Goal: Task Accomplishment & Management: Manage account settings

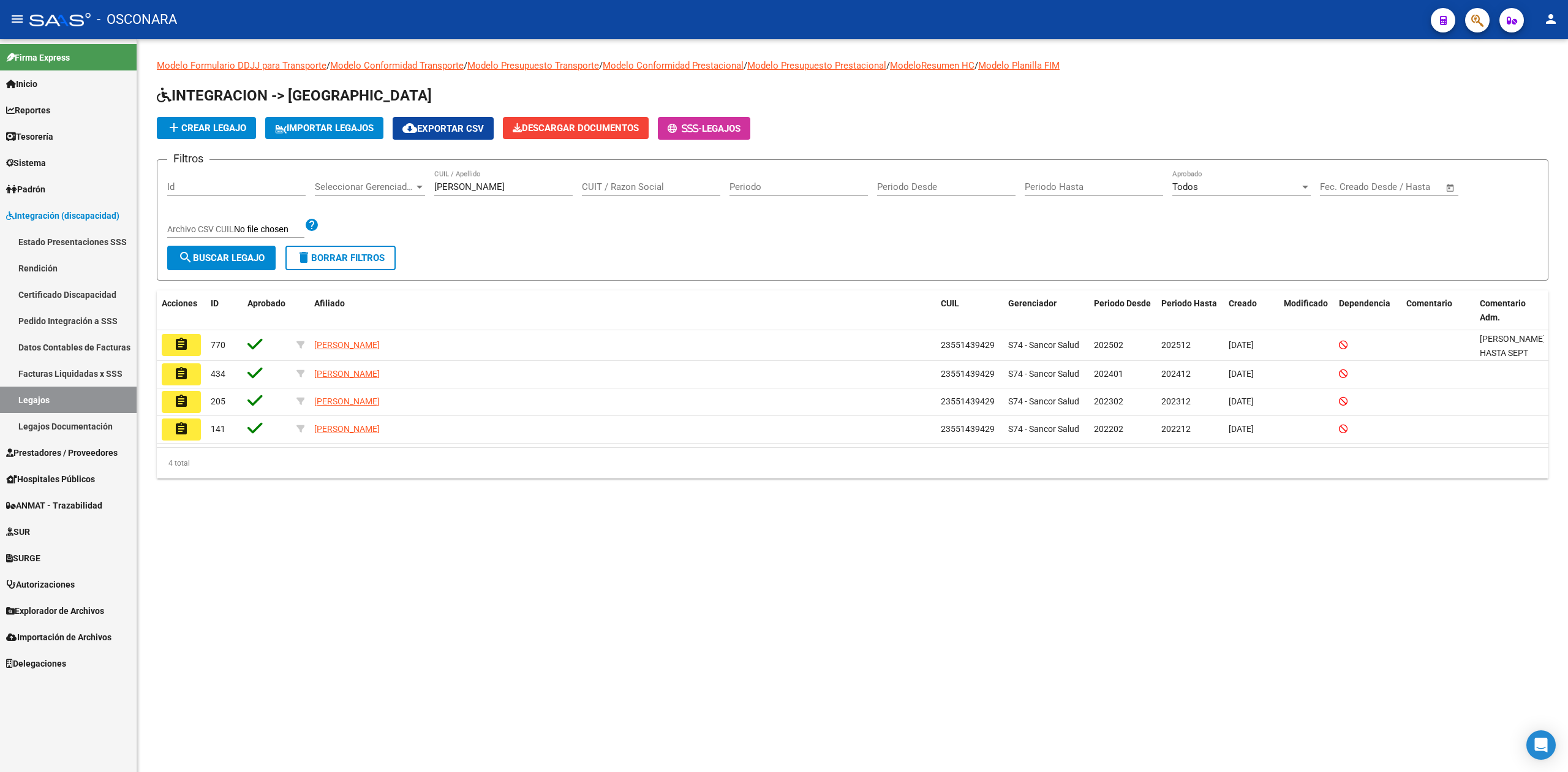
drag, startPoint x: 189, startPoint y: 345, endPoint x: 199, endPoint y: 324, distance: 23.3
click at [189, 345] on button "assignment" at bounding box center [181, 345] width 40 height 22
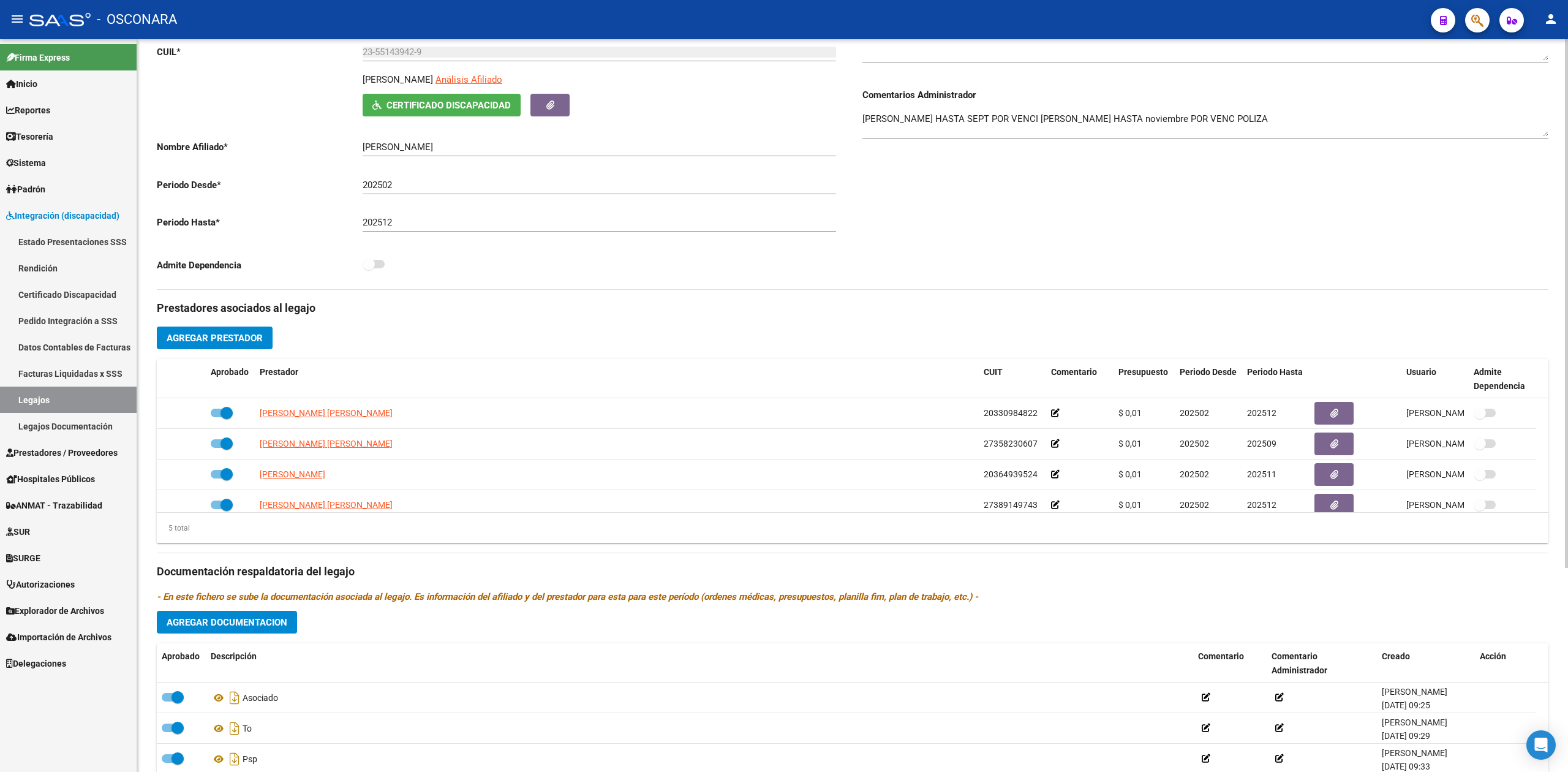
scroll to position [245, 0]
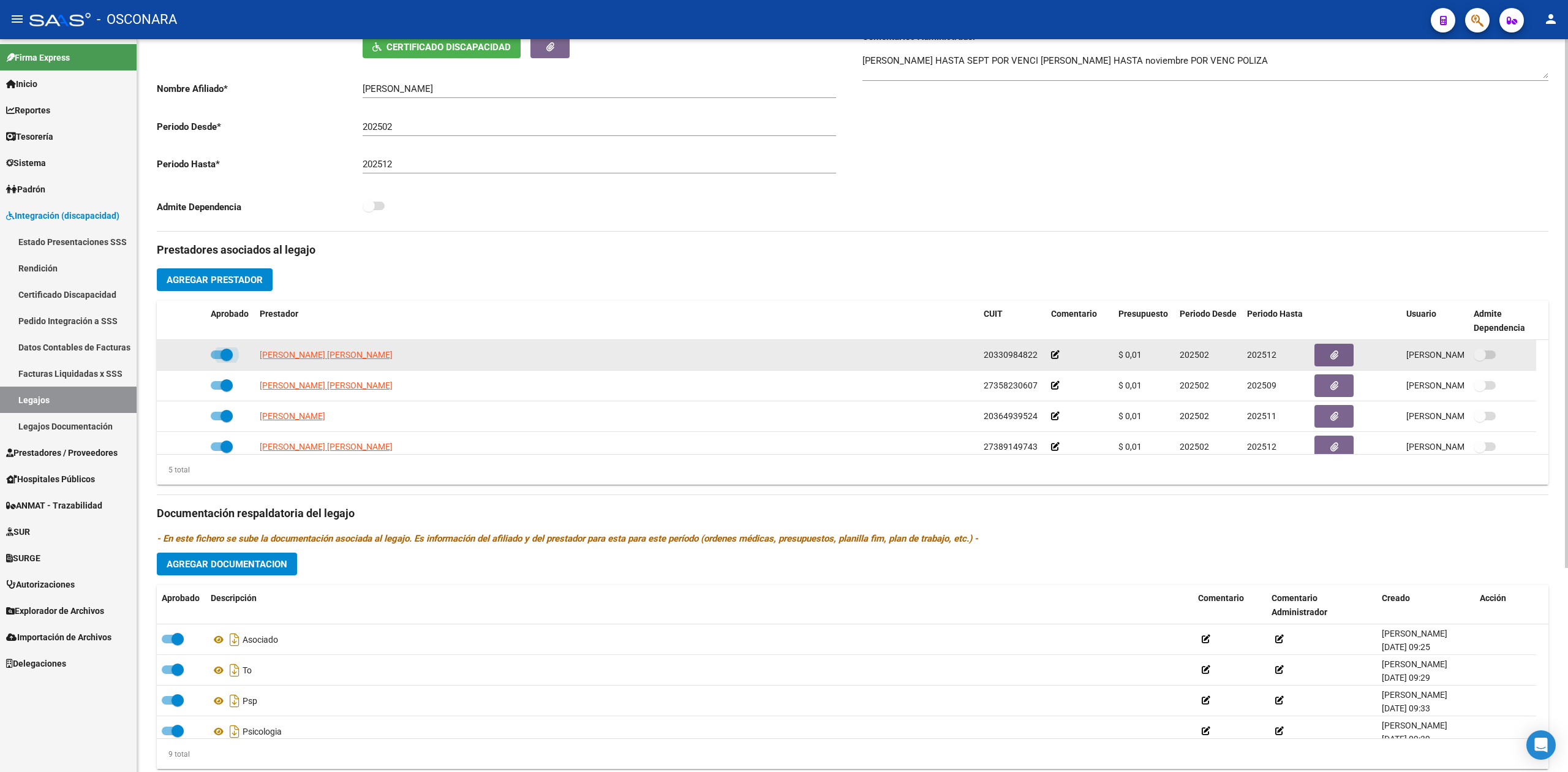
click at [221, 353] on span at bounding box center [226, 354] width 12 height 12
click at [217, 359] on input "checkbox" at bounding box center [216, 359] width 1 height 1
checkbox input "false"
click at [188, 357] on icon at bounding box center [187, 354] width 8 height 8
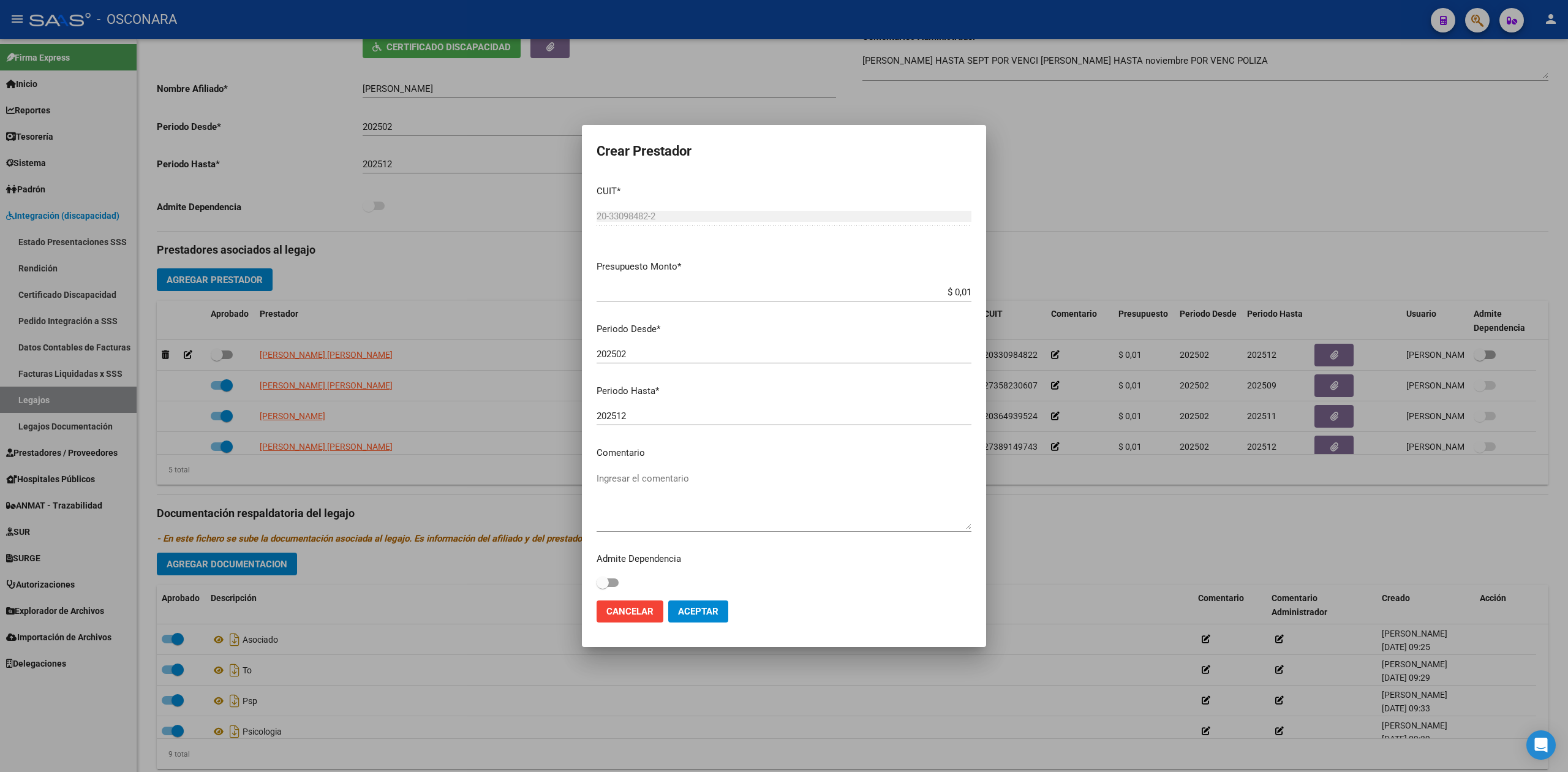
click at [635, 407] on div "202512 Ingresar el periodo" at bounding box center [784, 416] width 375 height 18
type input "202507"
click at [713, 615] on span "Aceptar" at bounding box center [699, 611] width 40 height 11
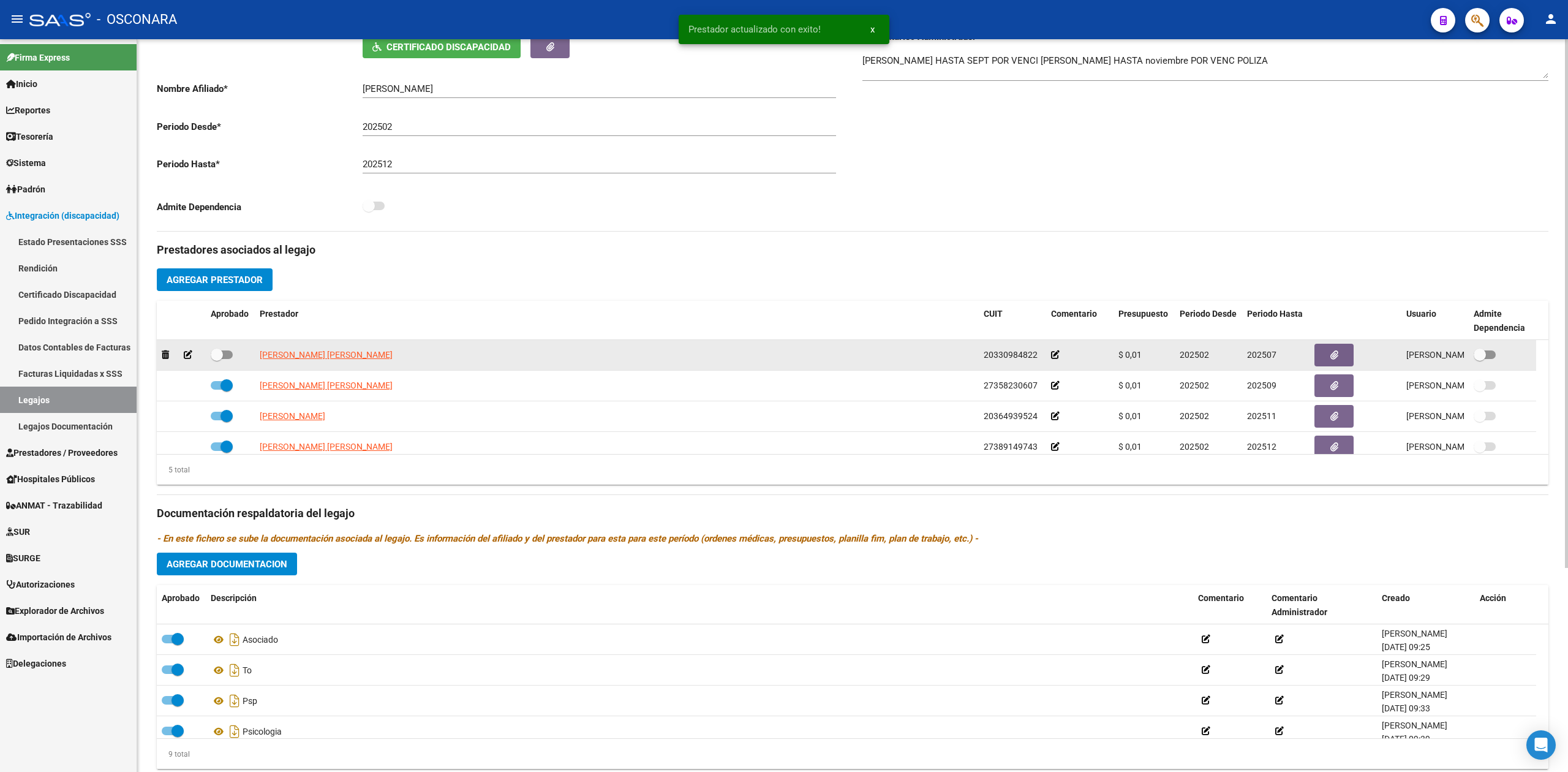
click at [232, 354] on span at bounding box center [222, 354] width 22 height 8
click at [217, 359] on input "checkbox" at bounding box center [216, 359] width 1 height 1
checkbox input "true"
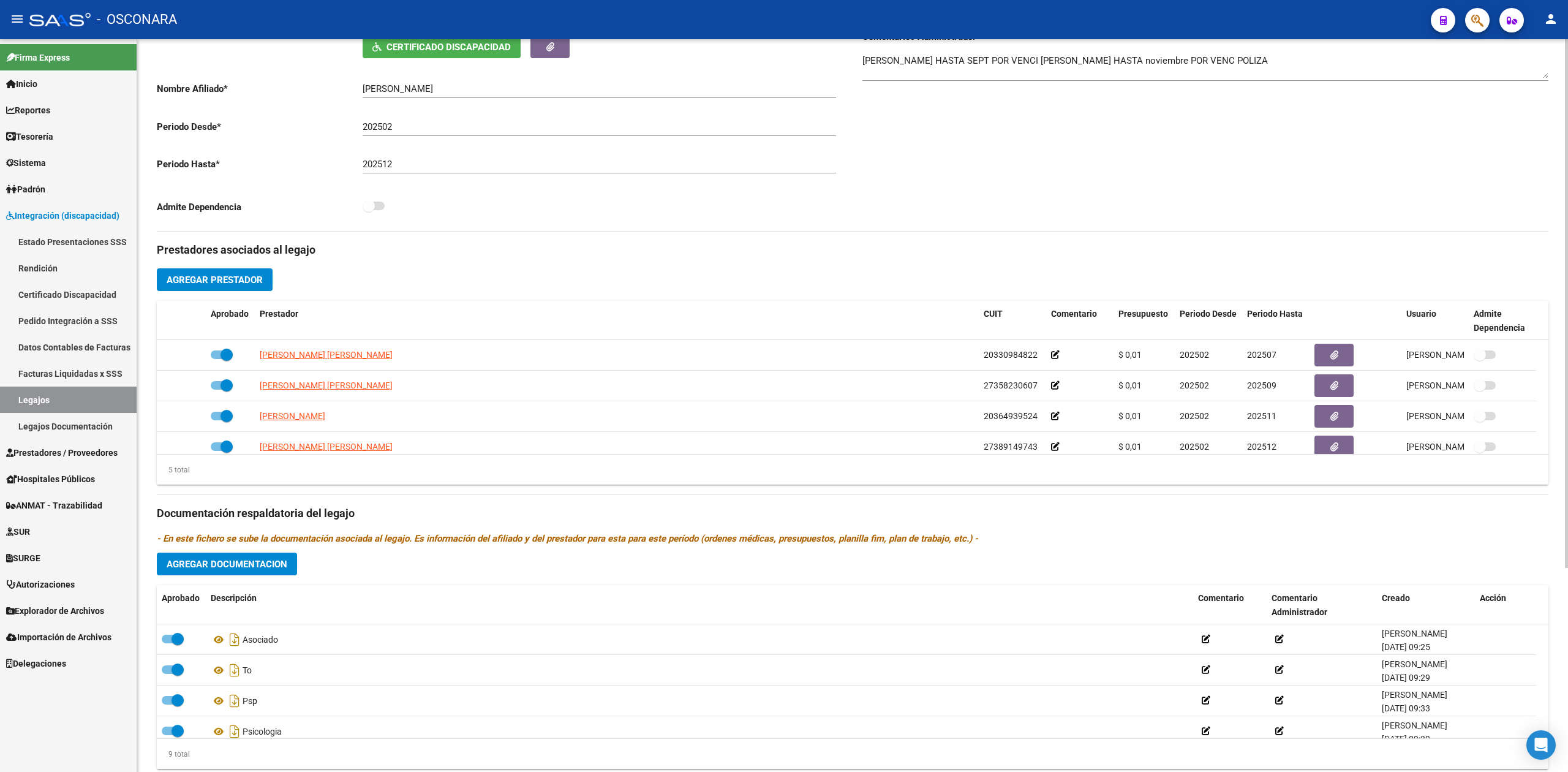
click at [246, 283] on span "Agregar Prestador" at bounding box center [214, 280] width 97 height 11
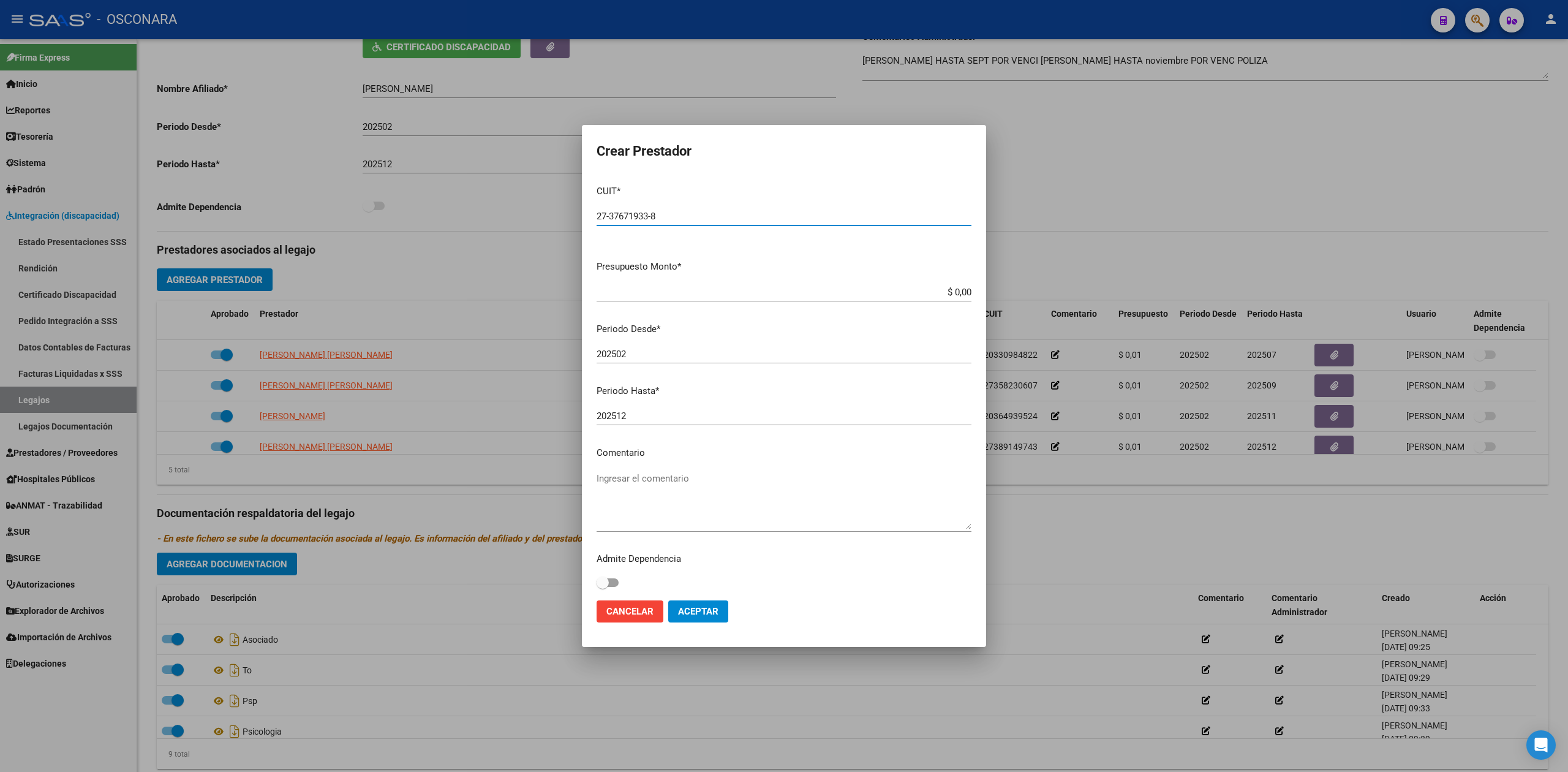
type input "27-37671933-8"
drag, startPoint x: 947, startPoint y: 295, endPoint x: 984, endPoint y: 294, distance: 37.0
click at [984, 294] on mat-dialog-content "CUIT * 27-37671933-8 Ingresar CUIT ARCA Padrón Presupuesto Monto * $ 0,00 Ingre…" at bounding box center [784, 383] width 404 height 416
type input "$ 0,01"
click at [650, 354] on input "202502" at bounding box center [784, 354] width 375 height 11
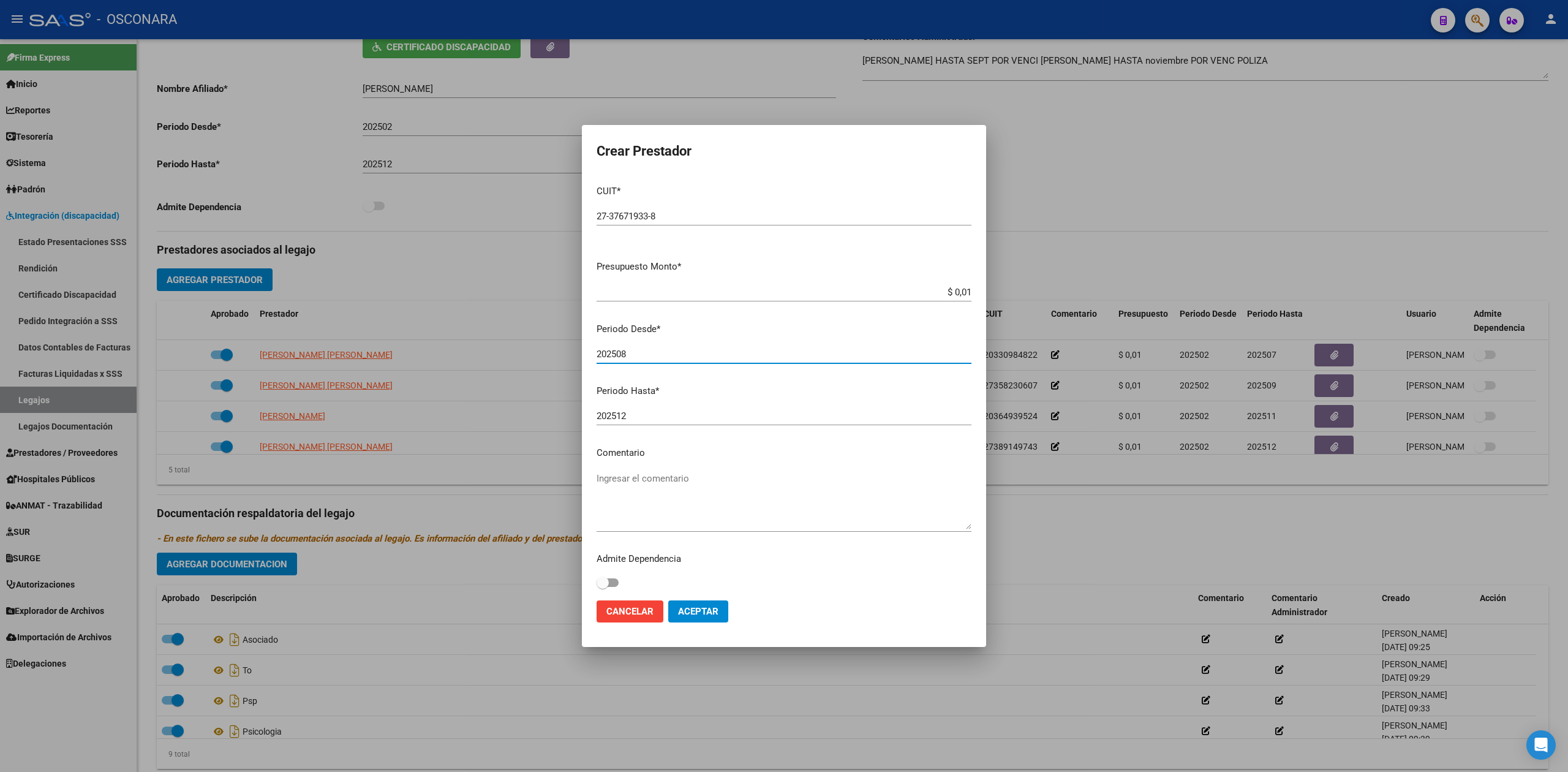
type input "202508"
click at [707, 607] on span "Aceptar" at bounding box center [699, 611] width 40 height 11
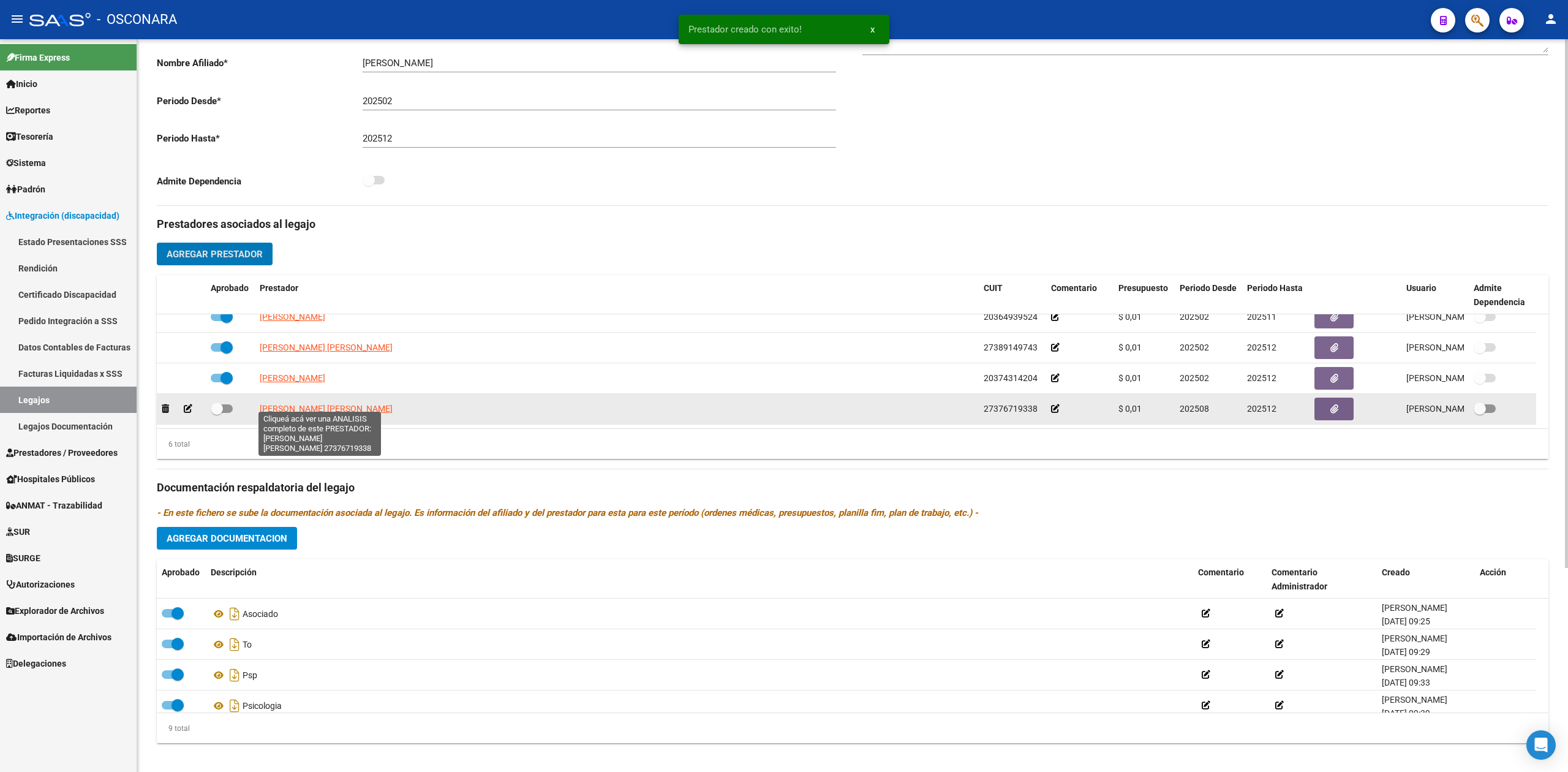
scroll to position [282, 0]
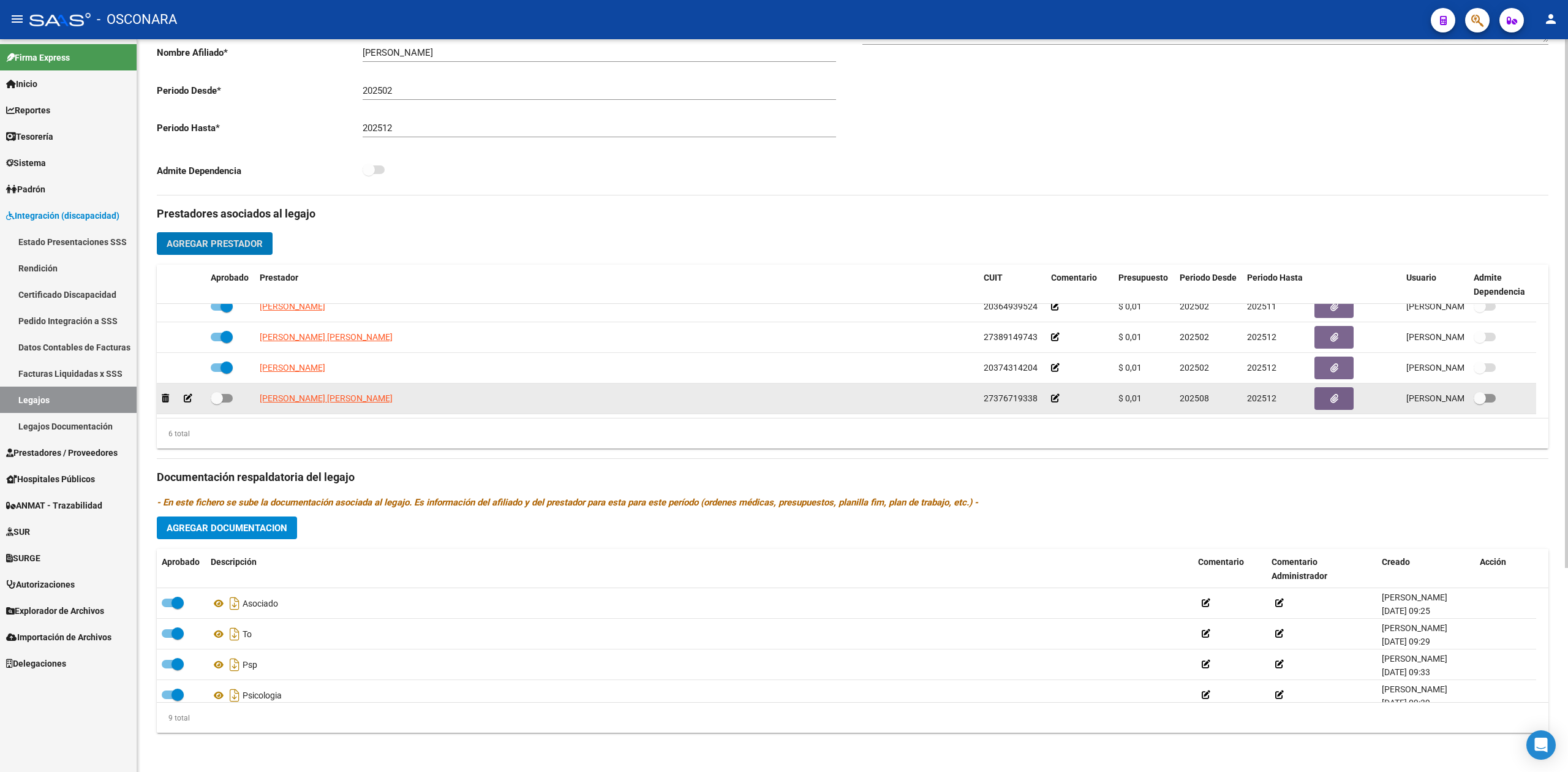
click at [222, 400] on span at bounding box center [216, 398] width 12 height 12
click at [217, 403] on input "checkbox" at bounding box center [216, 403] width 1 height 1
checkbox input "true"
click at [294, 395] on span "[PERSON_NAME] [PERSON_NAME]" at bounding box center [326, 398] width 133 height 10
type textarea "27376719338"
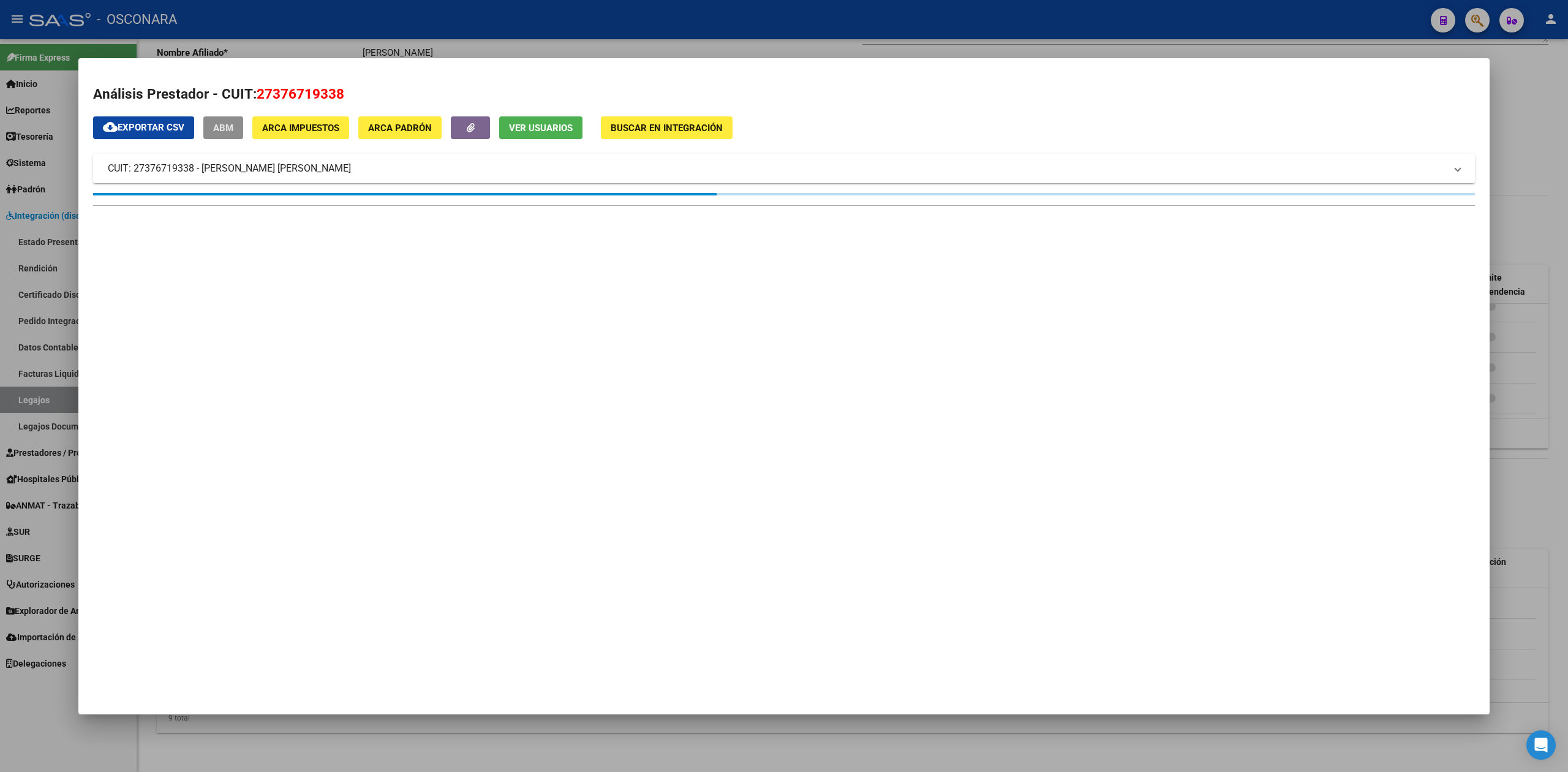
click at [224, 122] on span "ABM" at bounding box center [223, 128] width 20 height 11
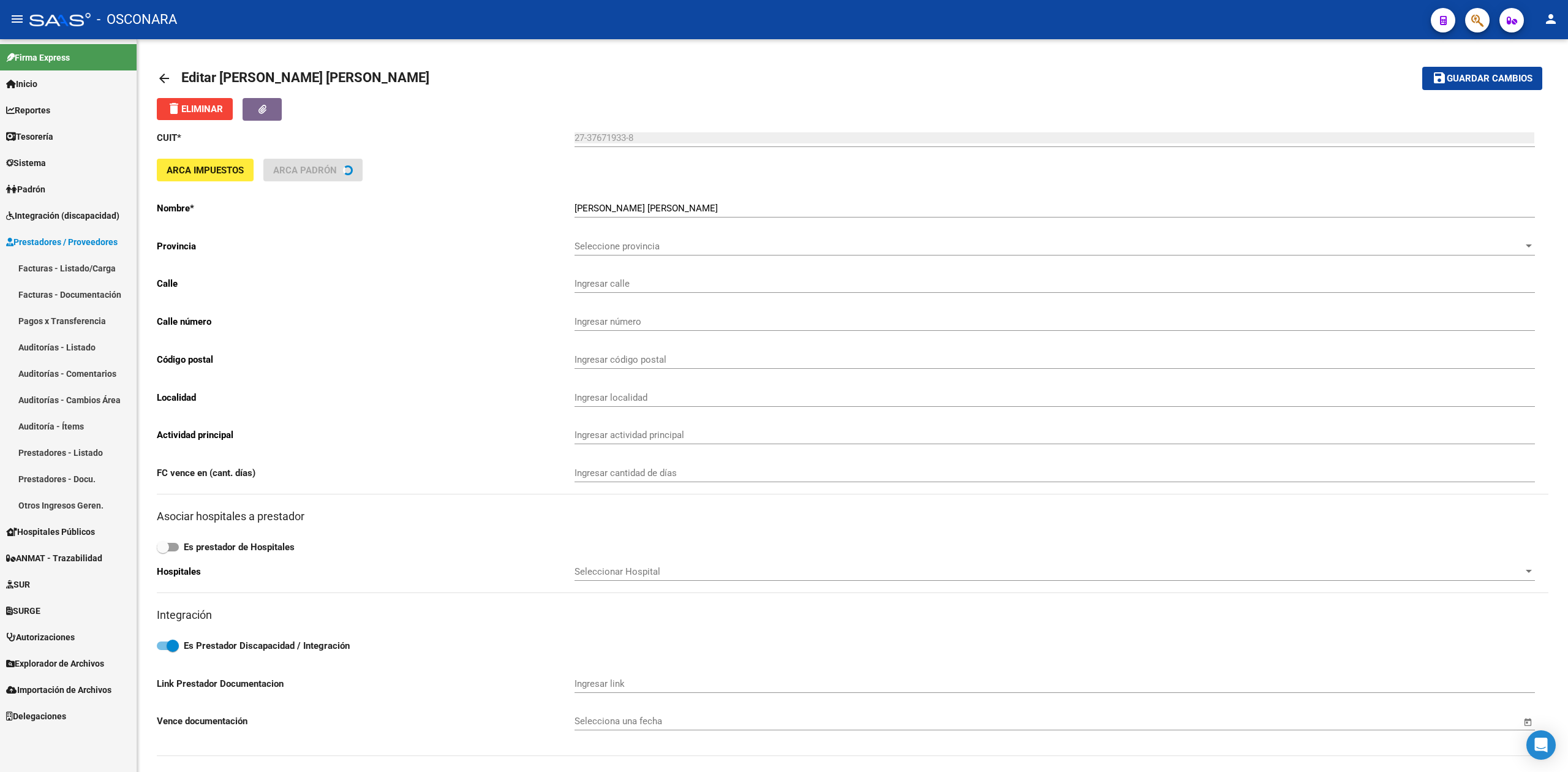
type input "GOLETA [PERSON_NAME]"
type input "1983"
type input "1629"
type input "PILAR"
type input "863200"
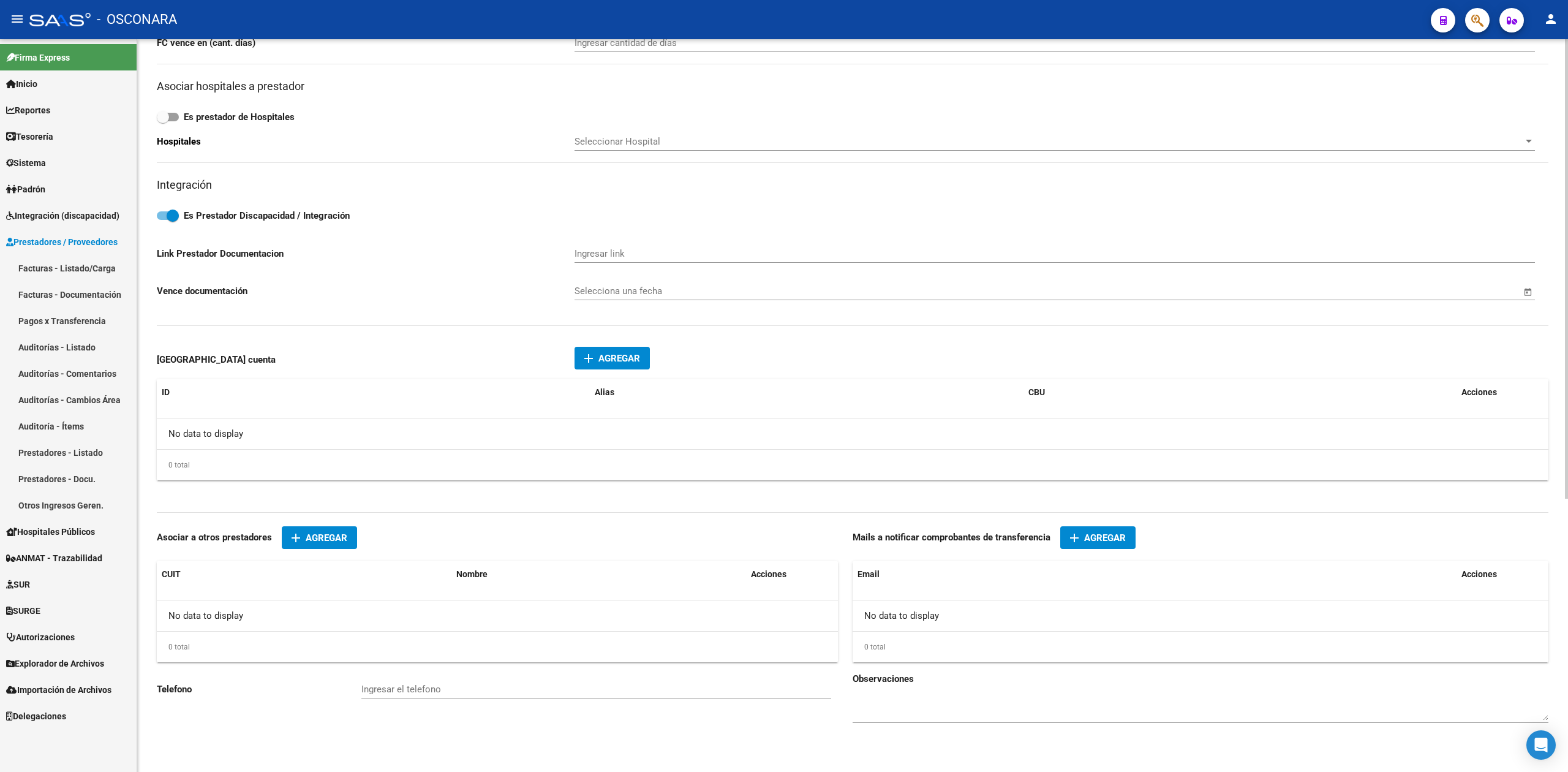
scroll to position [435, 0]
click at [633, 360] on span "Agregar" at bounding box center [619, 357] width 41 height 11
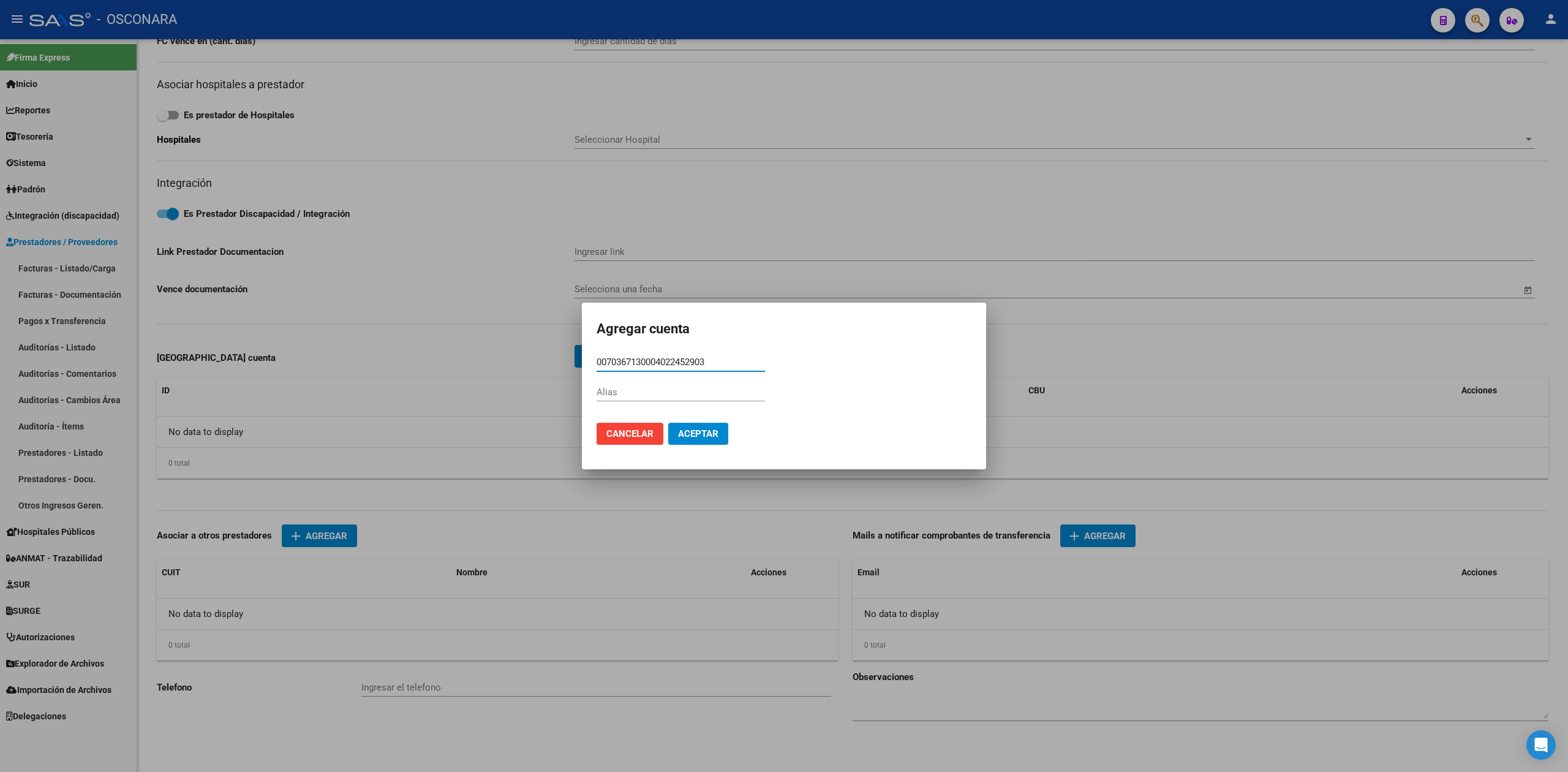
type input "0070367130004022452903"
click at [723, 393] on input "Alias" at bounding box center [680, 392] width 168 height 11
type input "0"
click at [717, 428] on span "Aceptar" at bounding box center [699, 434] width 40 height 11
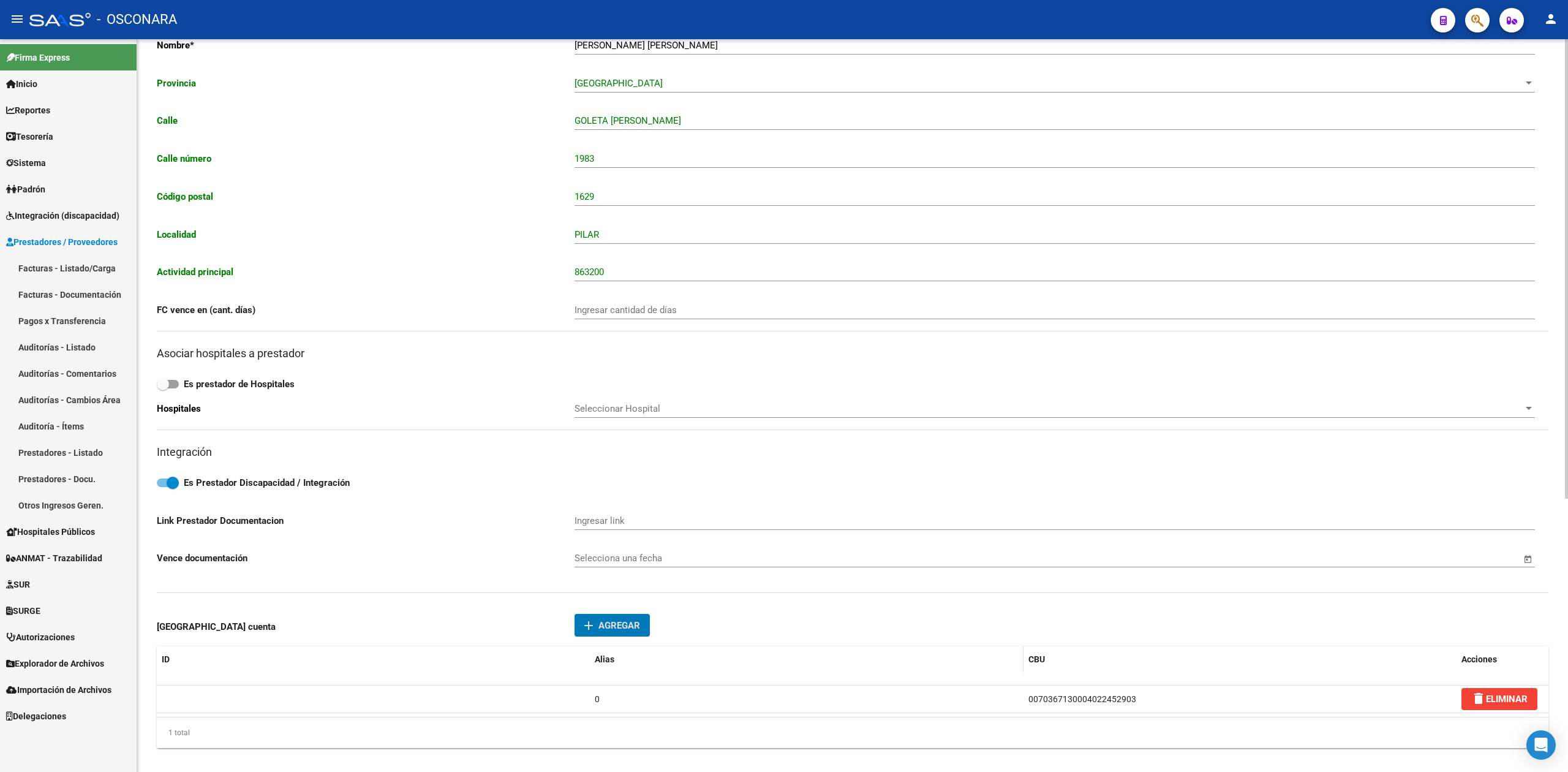
scroll to position [0, 0]
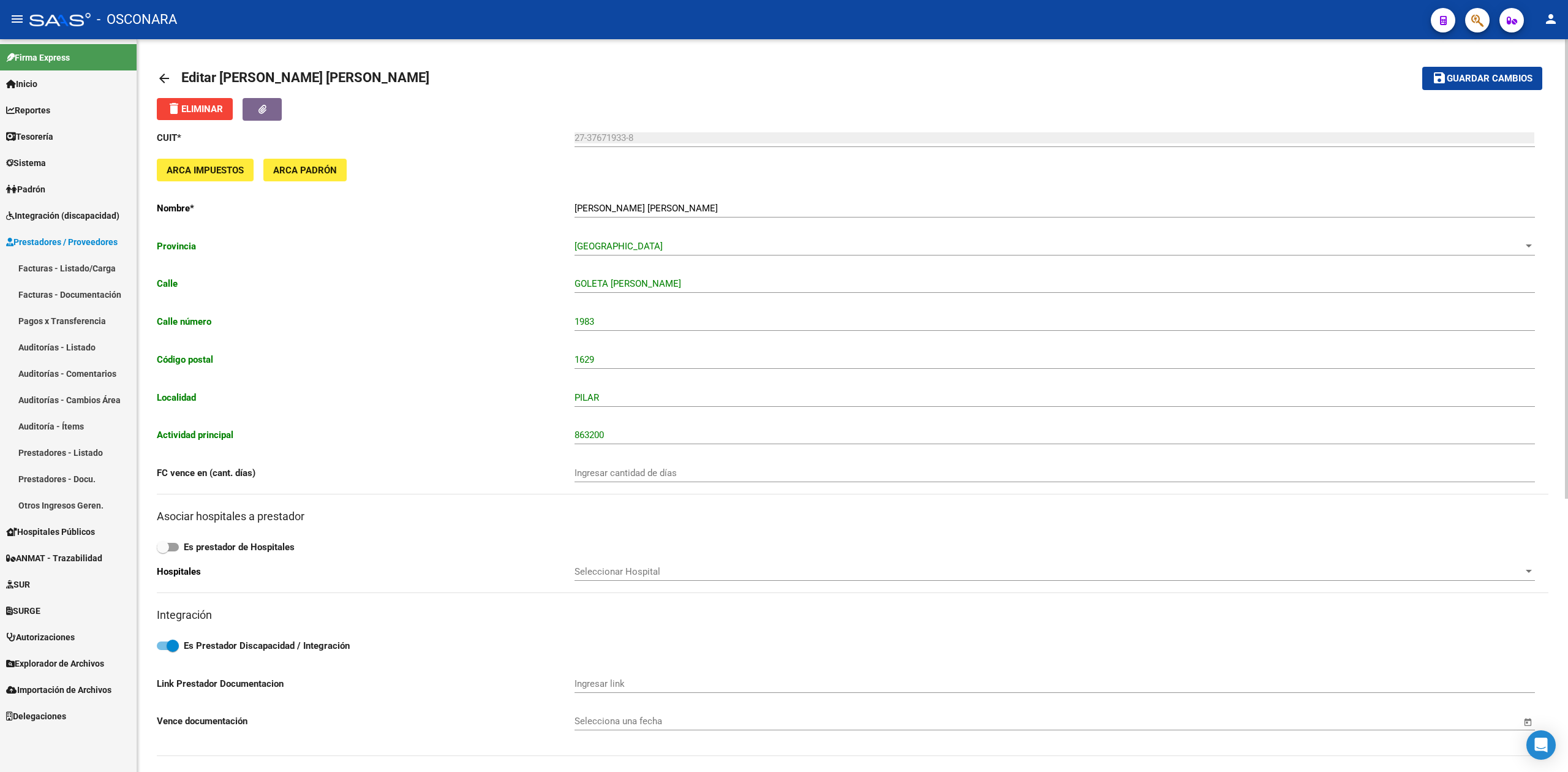
click at [1436, 80] on mat-icon "save" at bounding box center [1439, 78] width 15 height 15
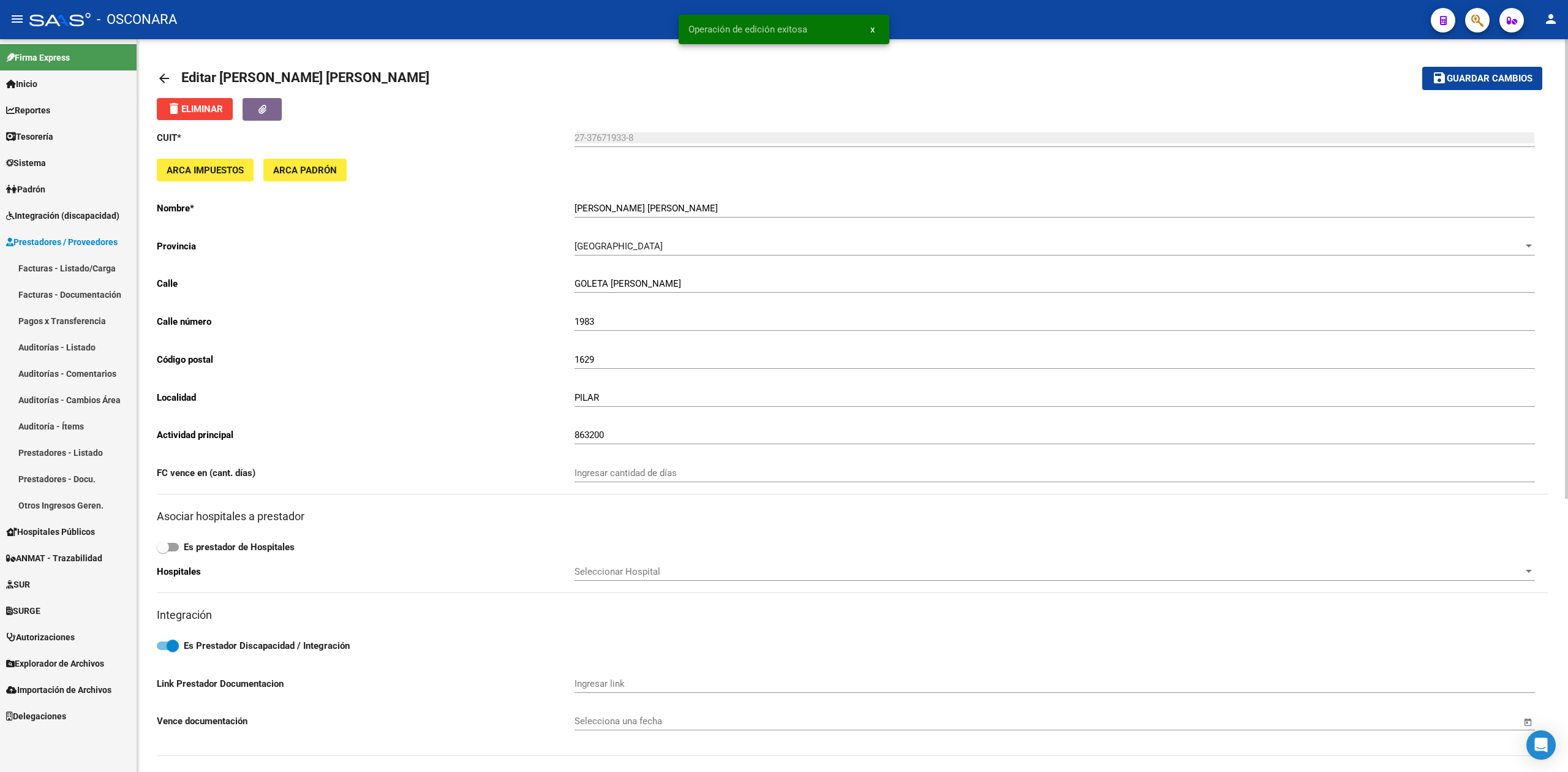
scroll to position [435, 0]
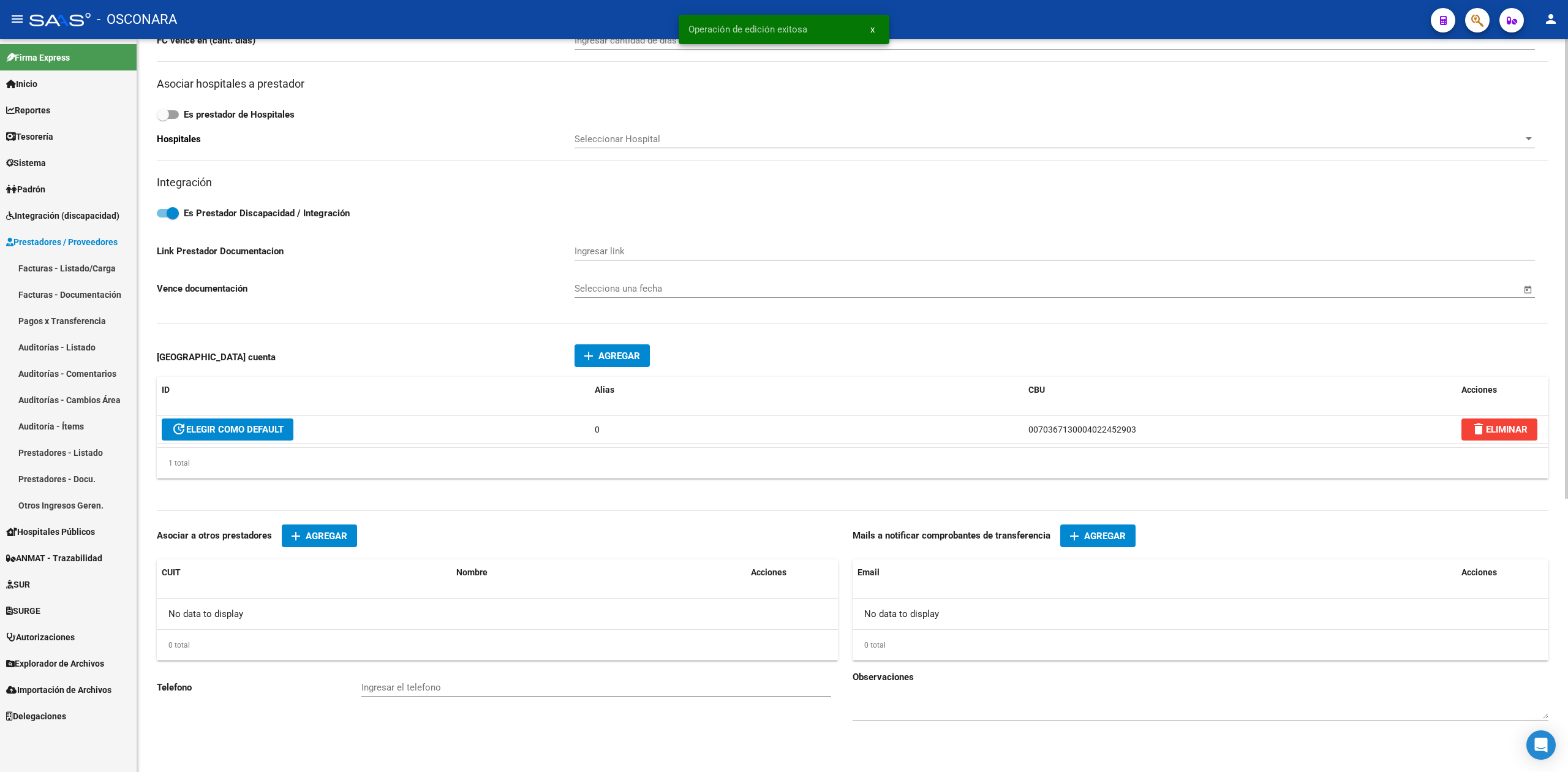
click at [1079, 539] on mat-icon "add" at bounding box center [1074, 536] width 15 height 15
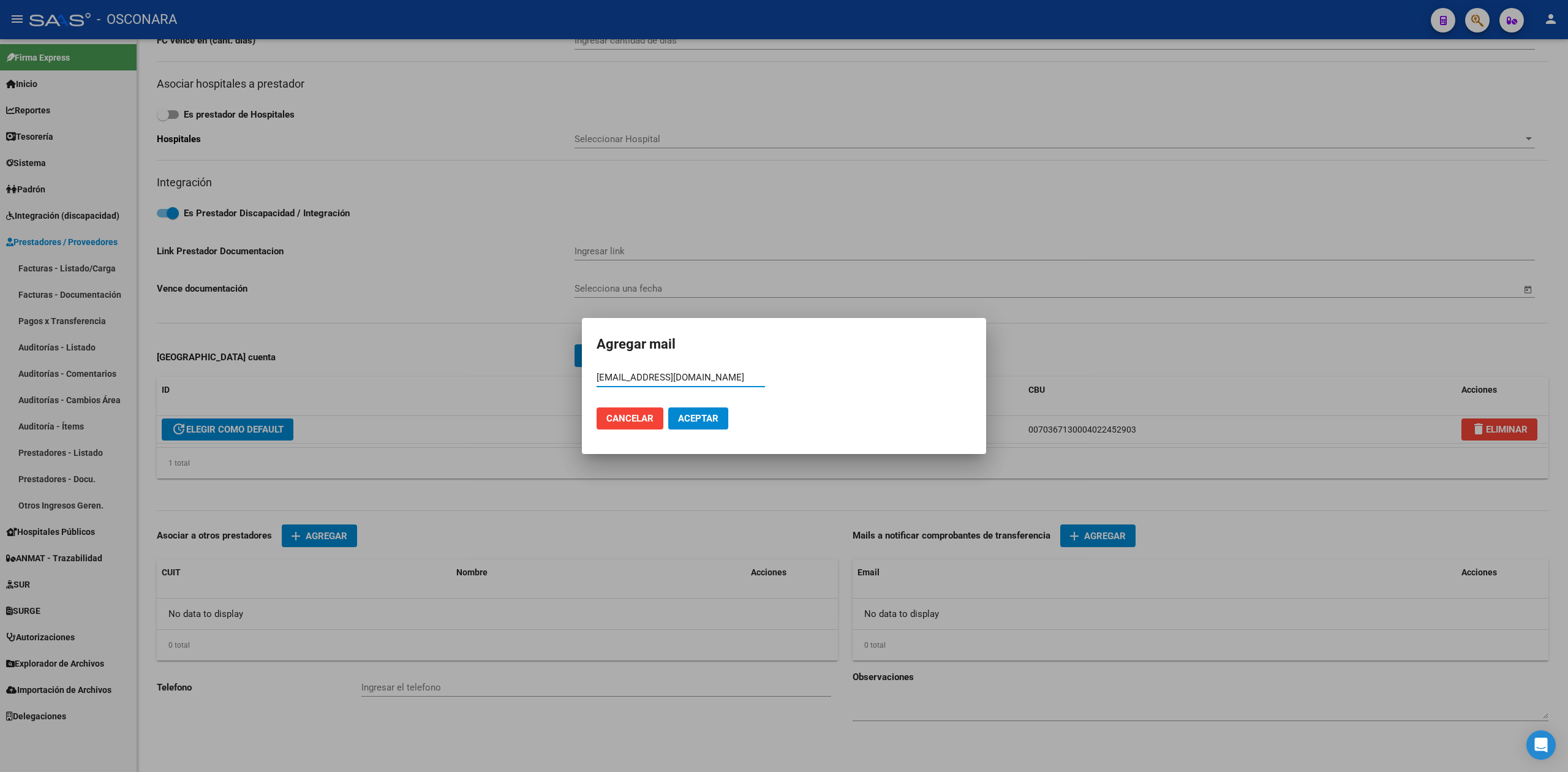
type input "[EMAIL_ADDRESS][DOMAIN_NAME]"
click at [714, 416] on span "Aceptar" at bounding box center [699, 418] width 40 height 11
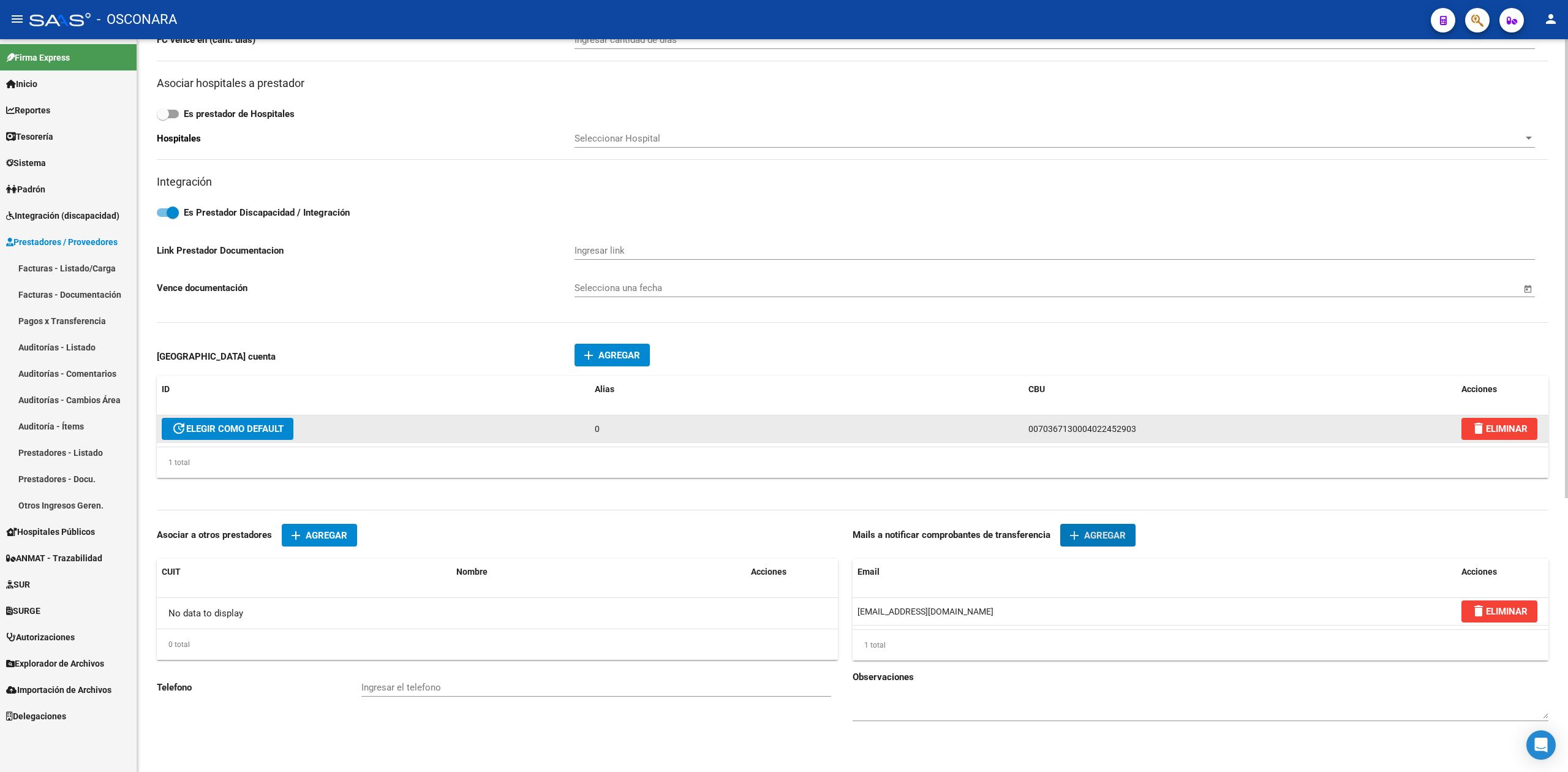
scroll to position [0, 0]
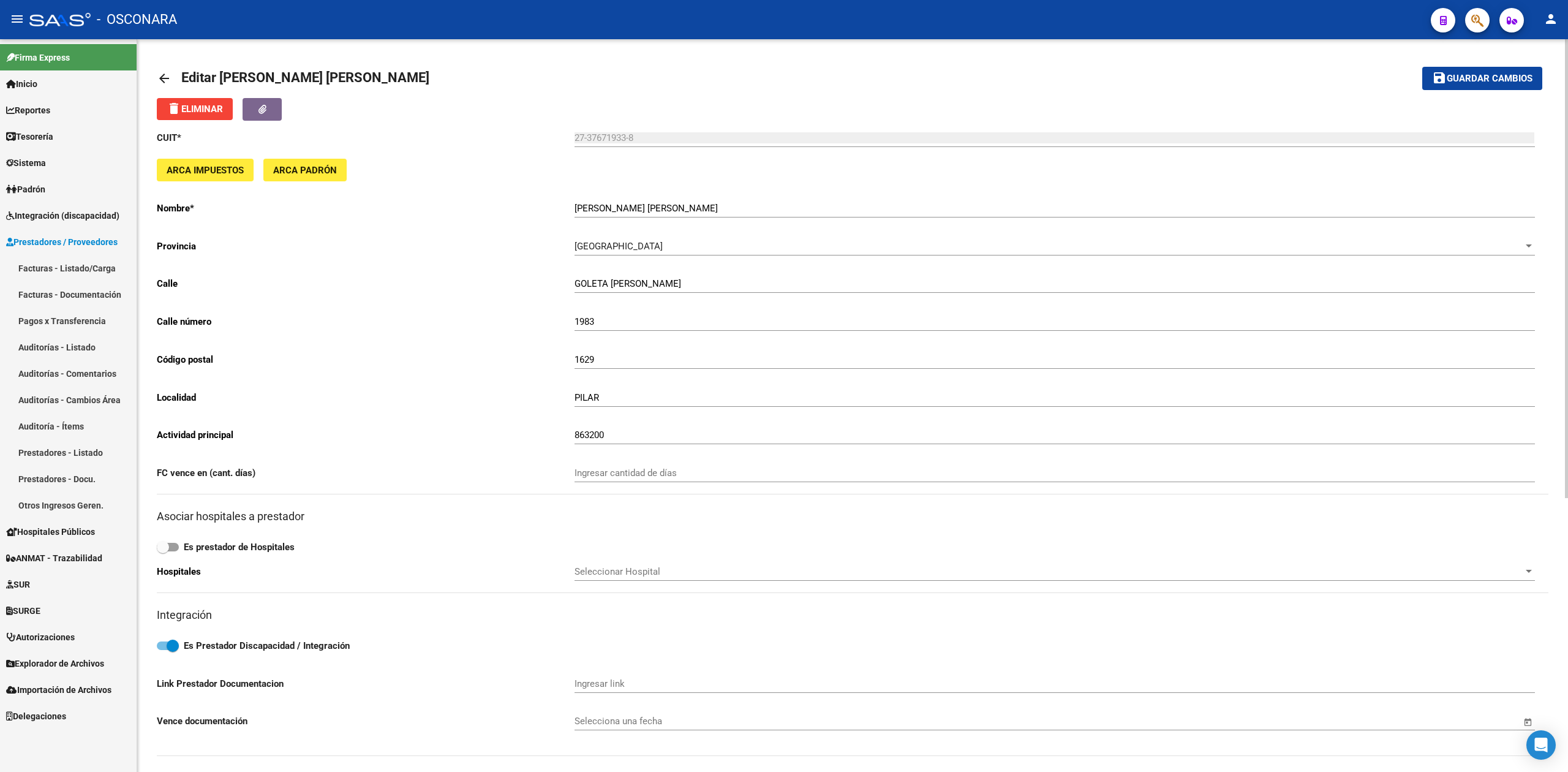
click at [1493, 91] on mat-toolbar-row "save Guardar cambios" at bounding box center [1399, 78] width 287 height 40
click at [1445, 72] on mat-icon "save" at bounding box center [1439, 78] width 15 height 15
click at [1454, 66] on mat-toolbar-row "save Guardar cambios" at bounding box center [1399, 78] width 287 height 40
click at [1453, 74] on span "Guardar cambios" at bounding box center [1489, 79] width 85 height 11
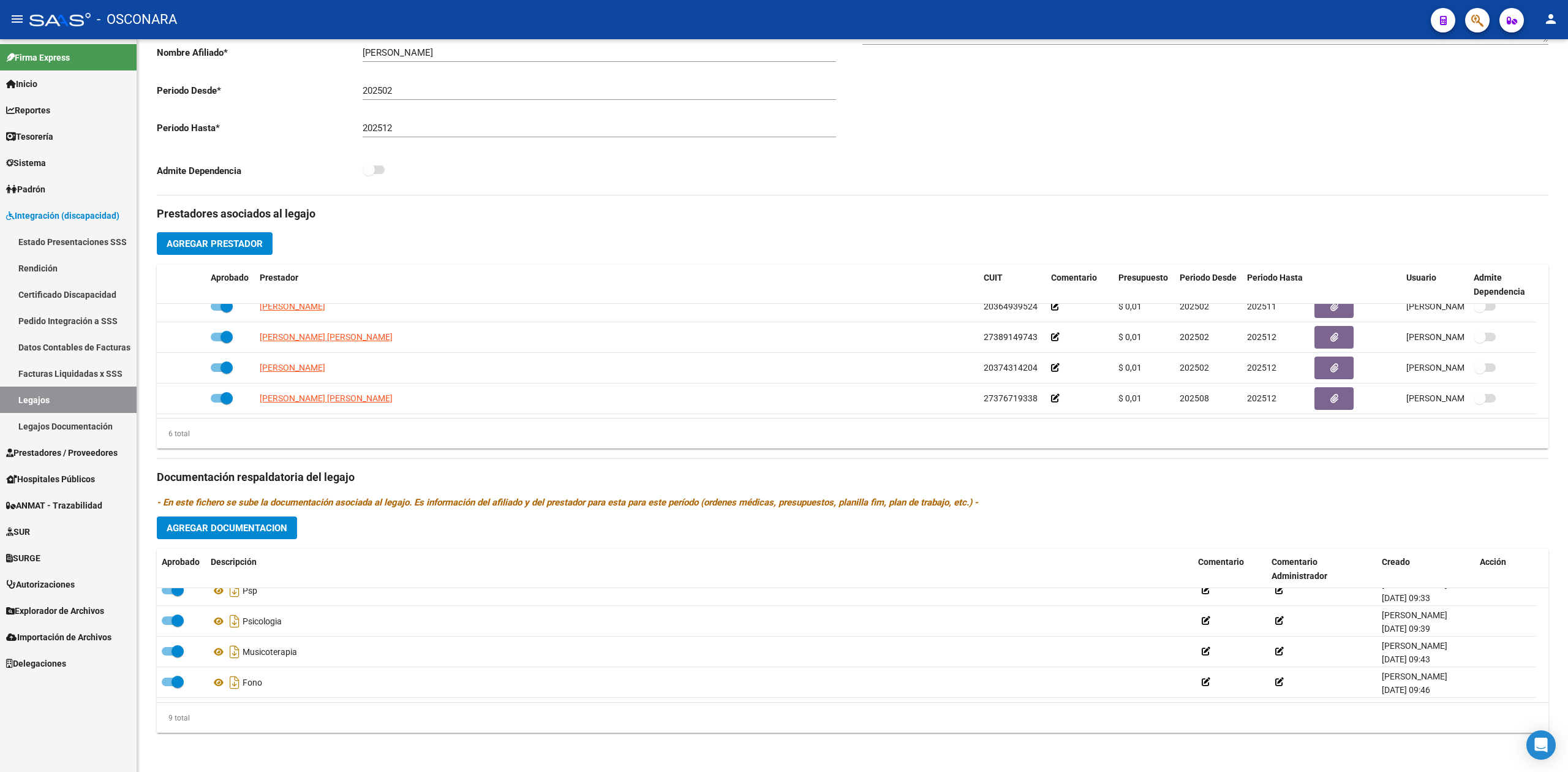
scroll to position [165, 0]
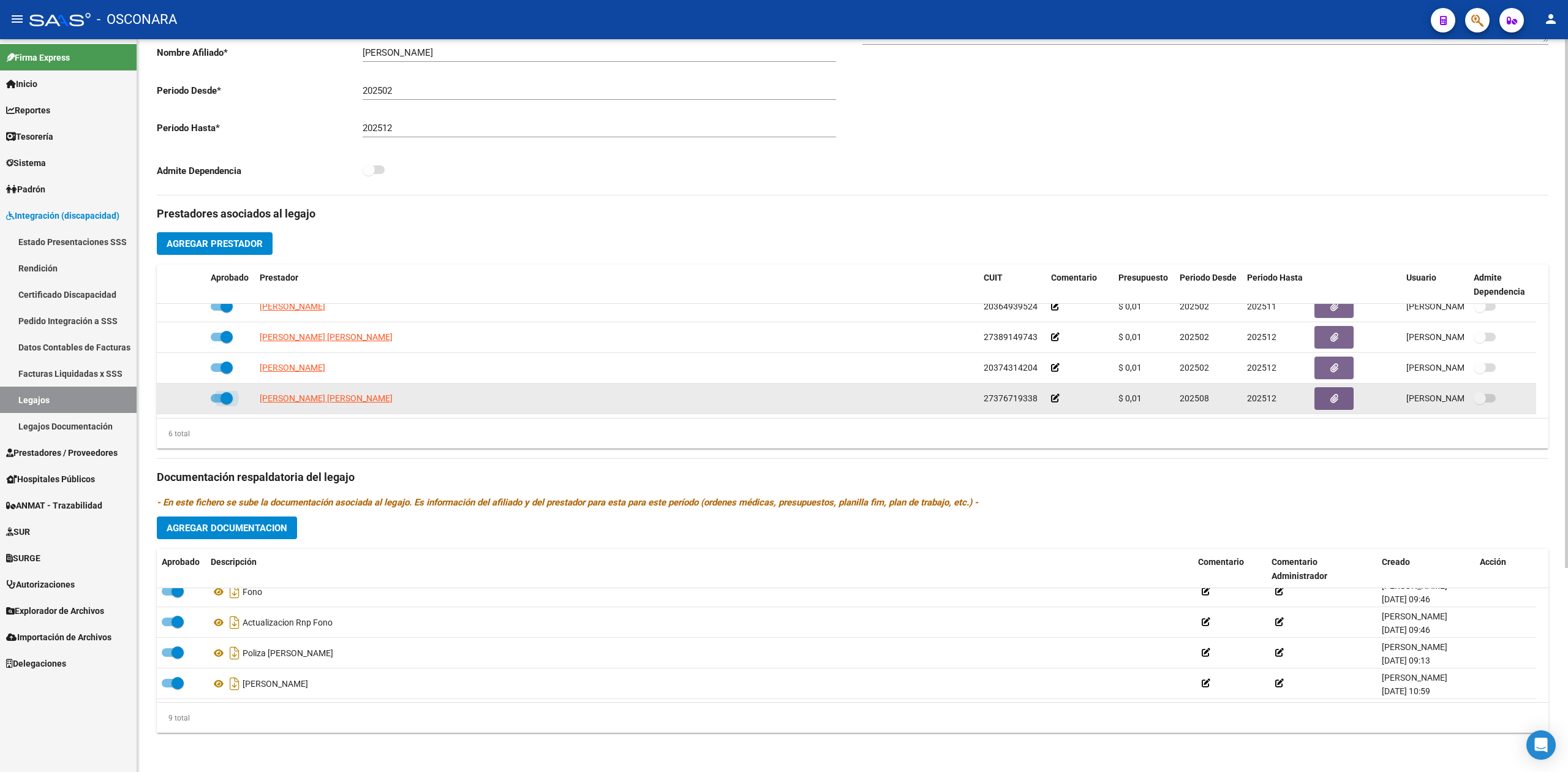
click at [216, 400] on span at bounding box center [222, 398] width 22 height 8
click at [216, 403] on input "checkbox" at bounding box center [216, 403] width 1 height 1
checkbox input "false"
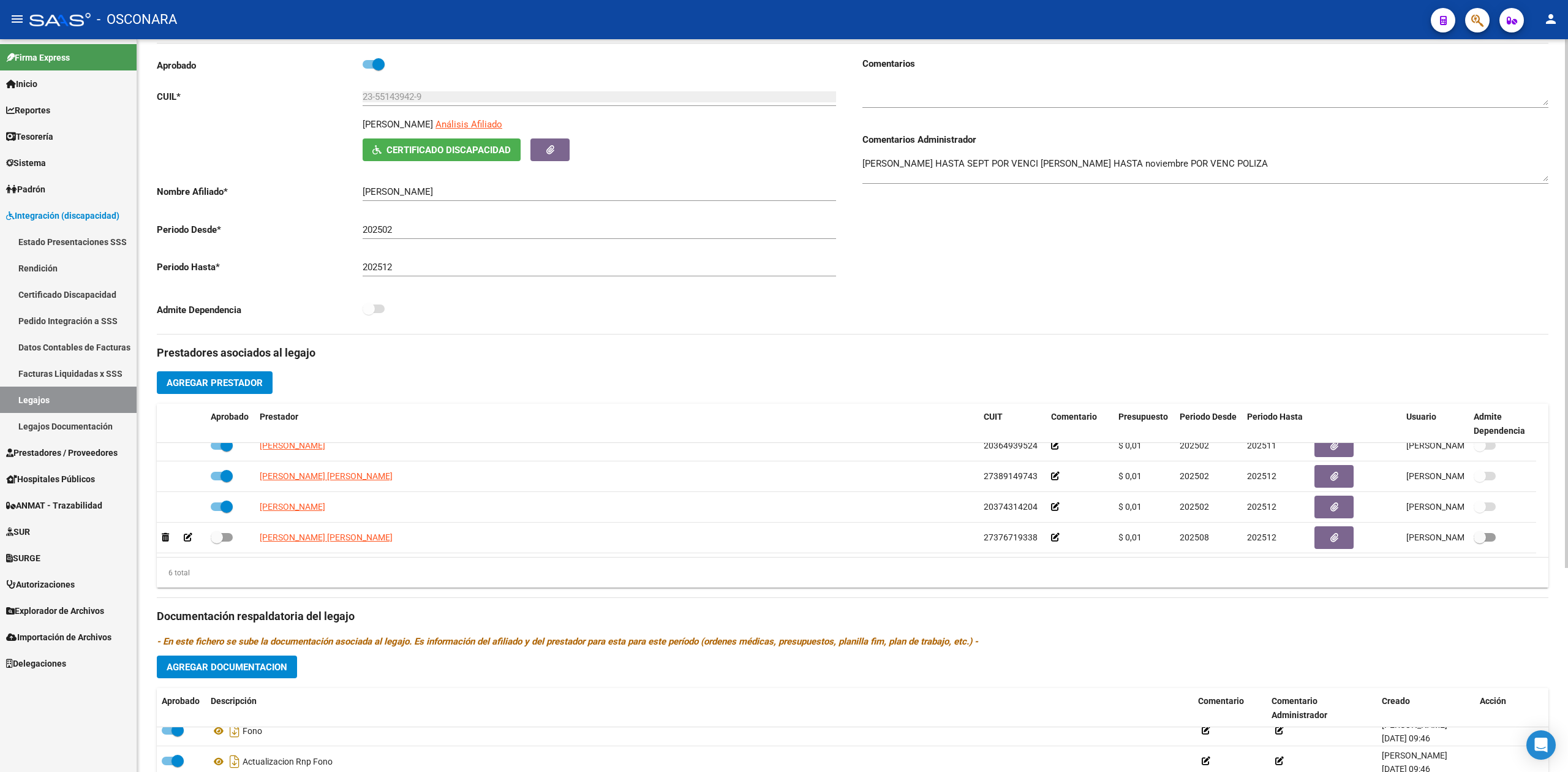
scroll to position [0, 0]
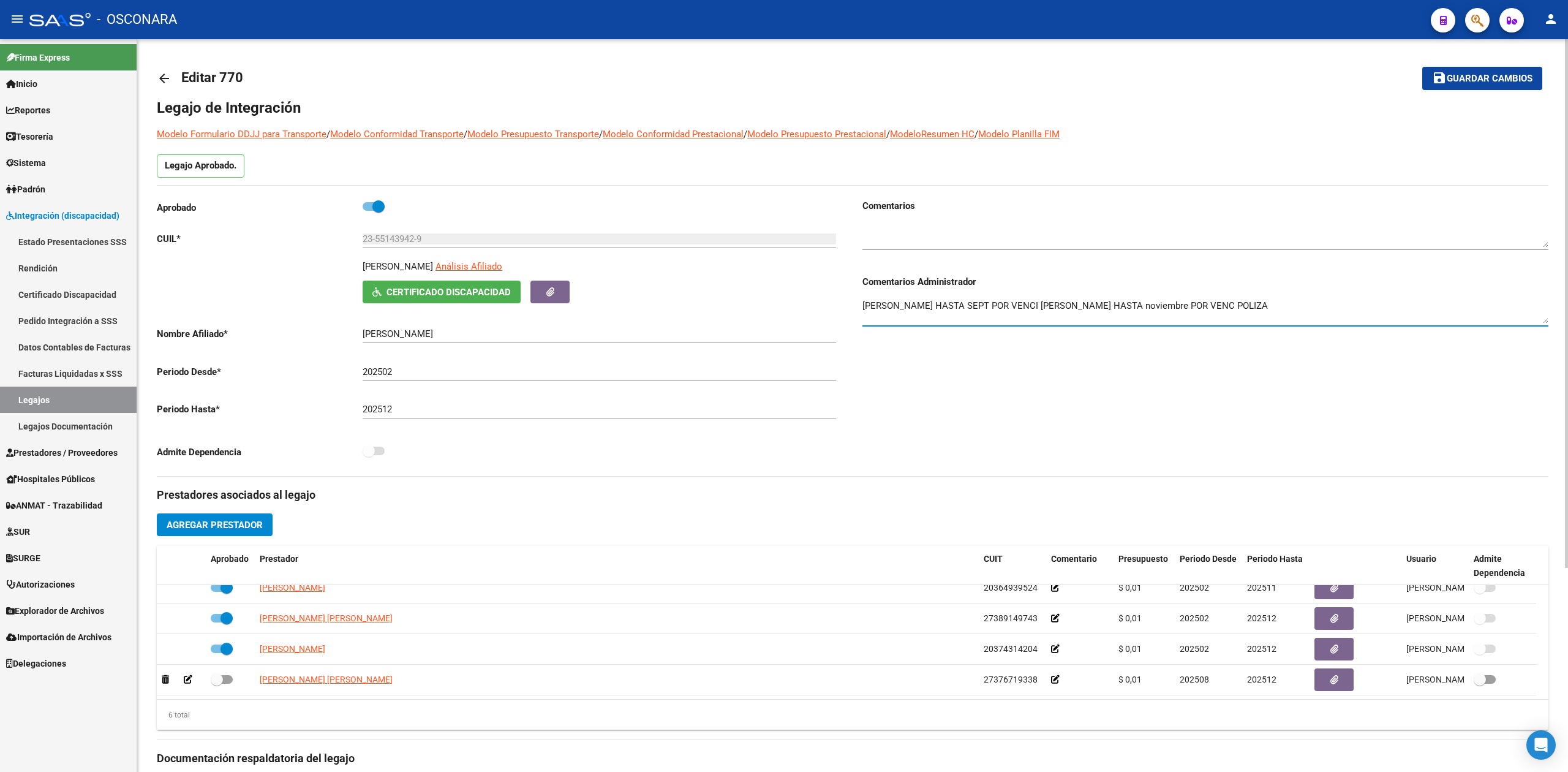
click at [1281, 312] on textarea "[PERSON_NAME] HASTA SEPT POR VENCI [PERSON_NAME] HASTA noviembre POR VENC POLIZA" at bounding box center [1206, 311] width 687 height 25
type textarea "[PERSON_NAME] HASTA SEPT POR VENCI [PERSON_NAME] HASTA noviembre POR VENC POLIZ…"
click at [1472, 67] on button "save Guardar cambios" at bounding box center [1483, 78] width 120 height 23
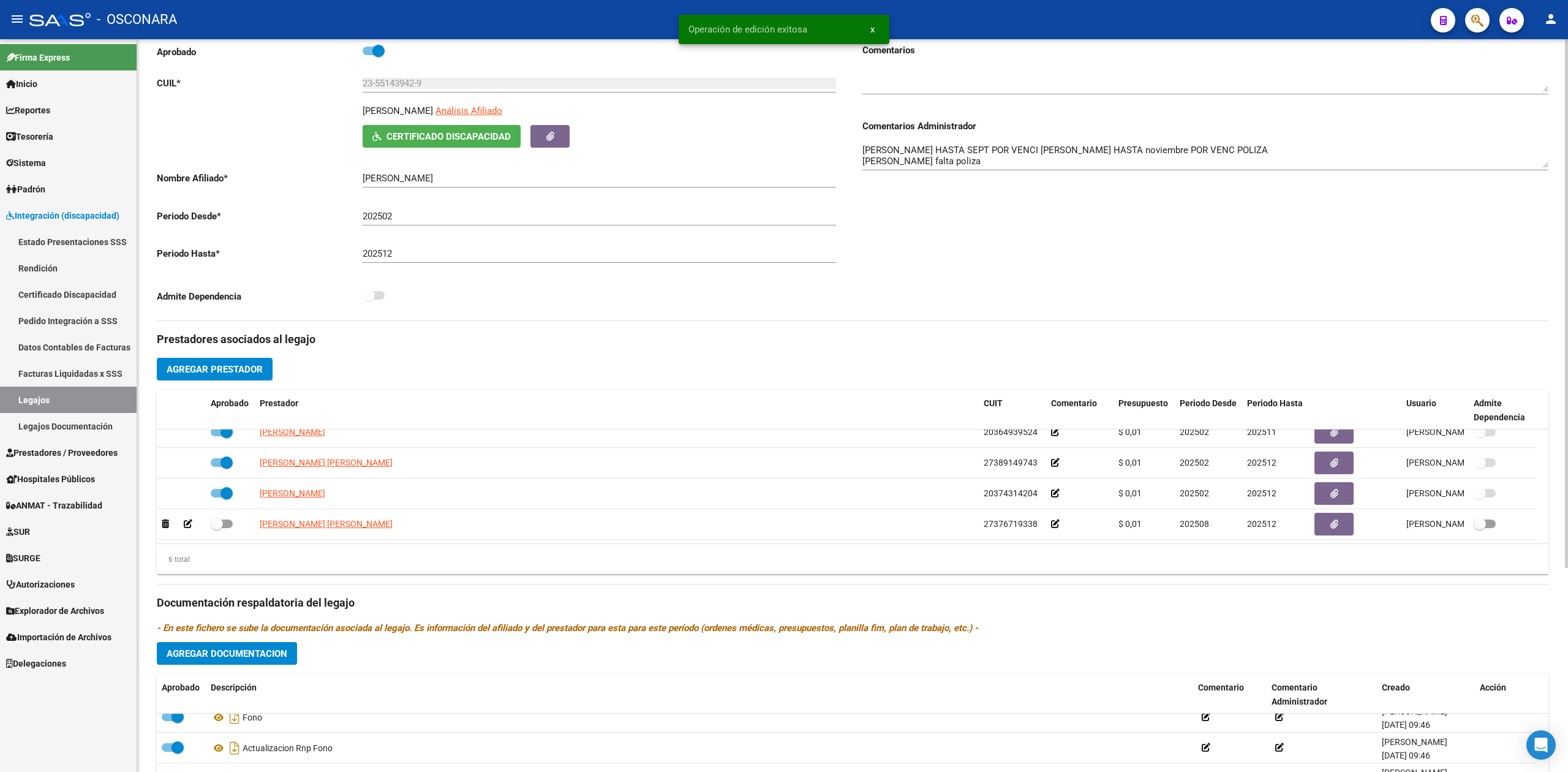
scroll to position [282, 0]
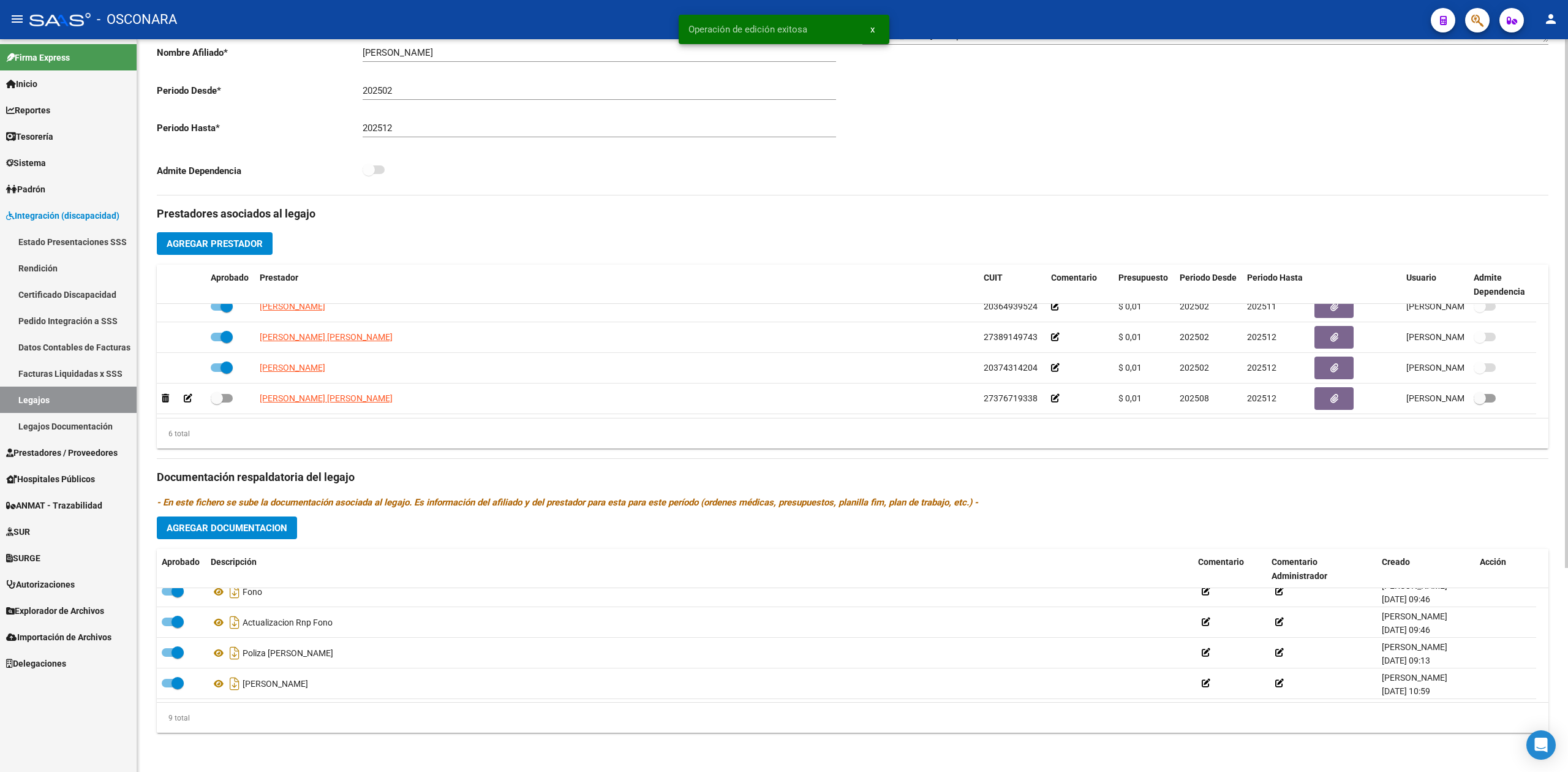
click at [256, 523] on span "Agregar Documentacion" at bounding box center [226, 528] width 120 height 11
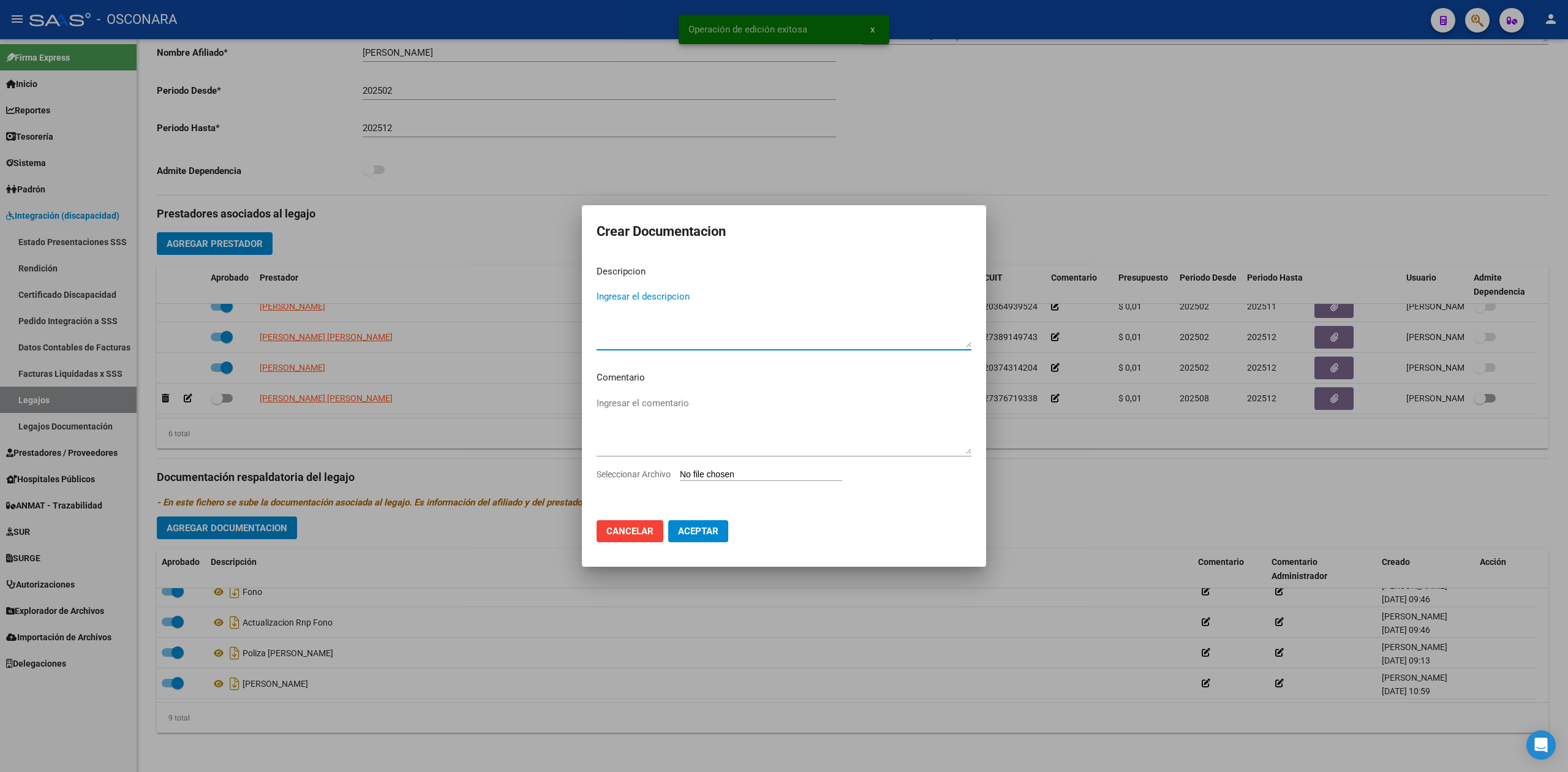
click at [723, 473] on input "Seleccionar Archivo" at bounding box center [761, 475] width 163 height 12
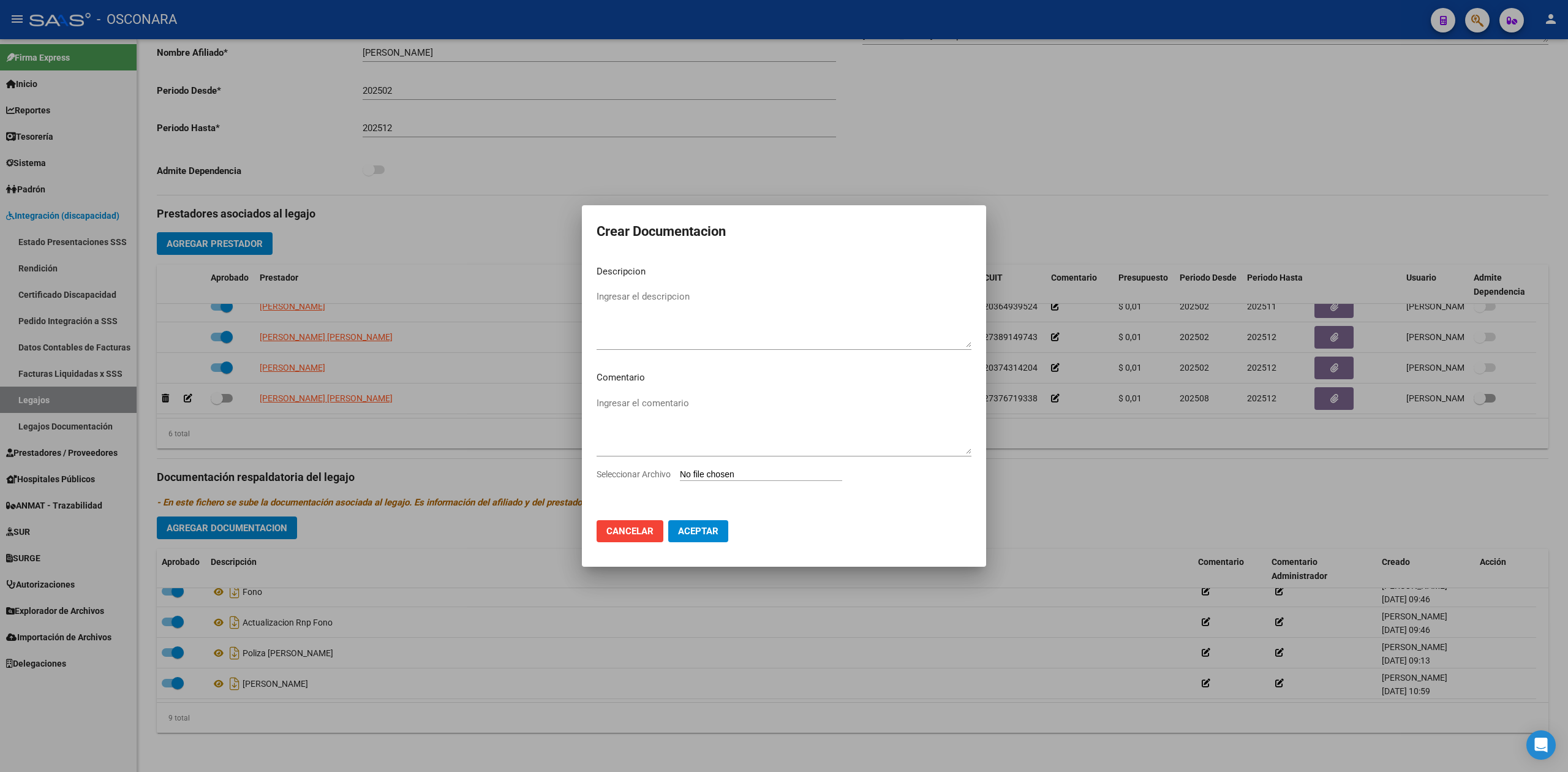
type input "C:\fakepath\TO-[PERSON_NAME].pdf"
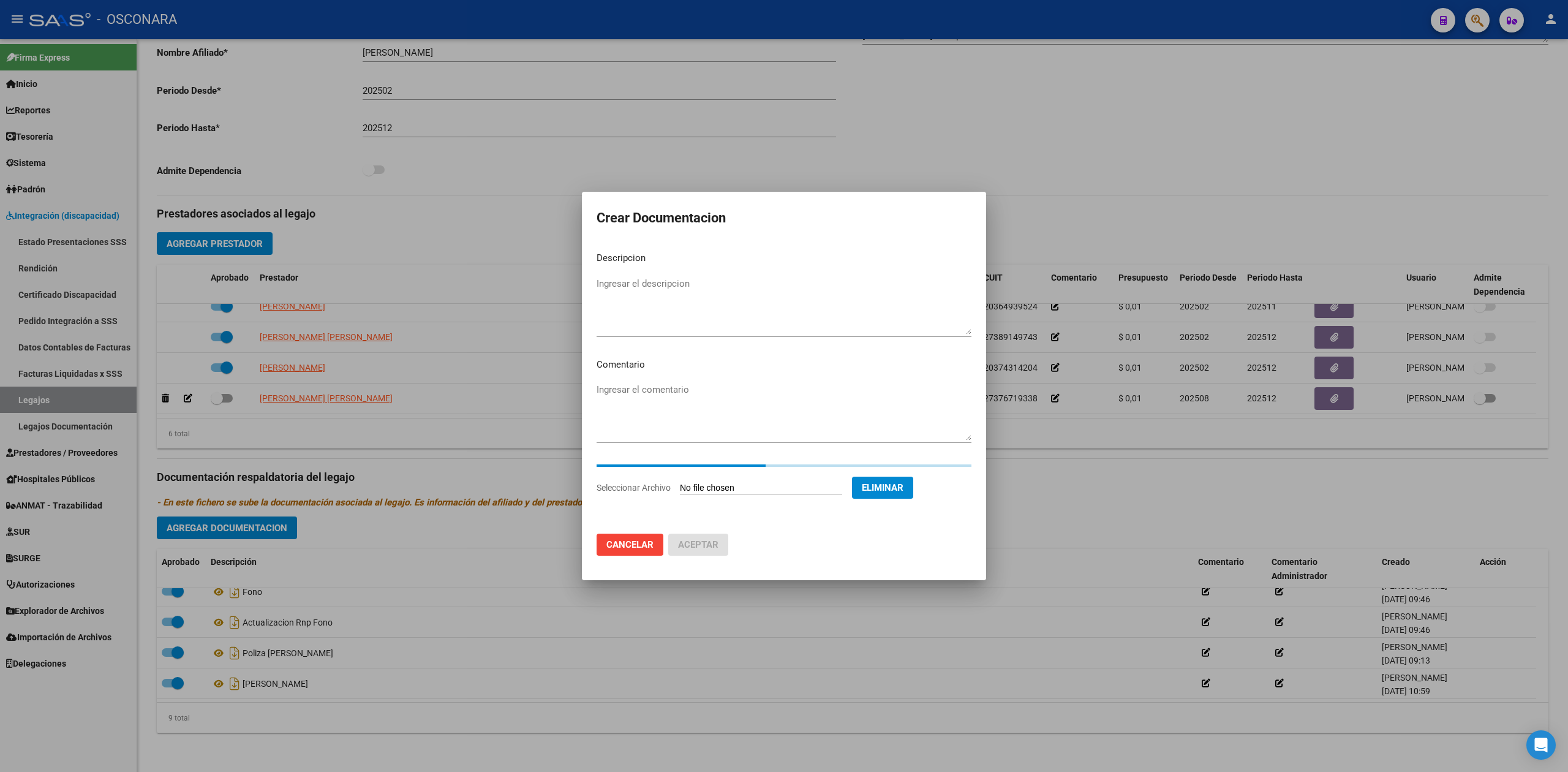
click at [659, 285] on textarea "Ingresar el descripcion" at bounding box center [784, 305] width 375 height 58
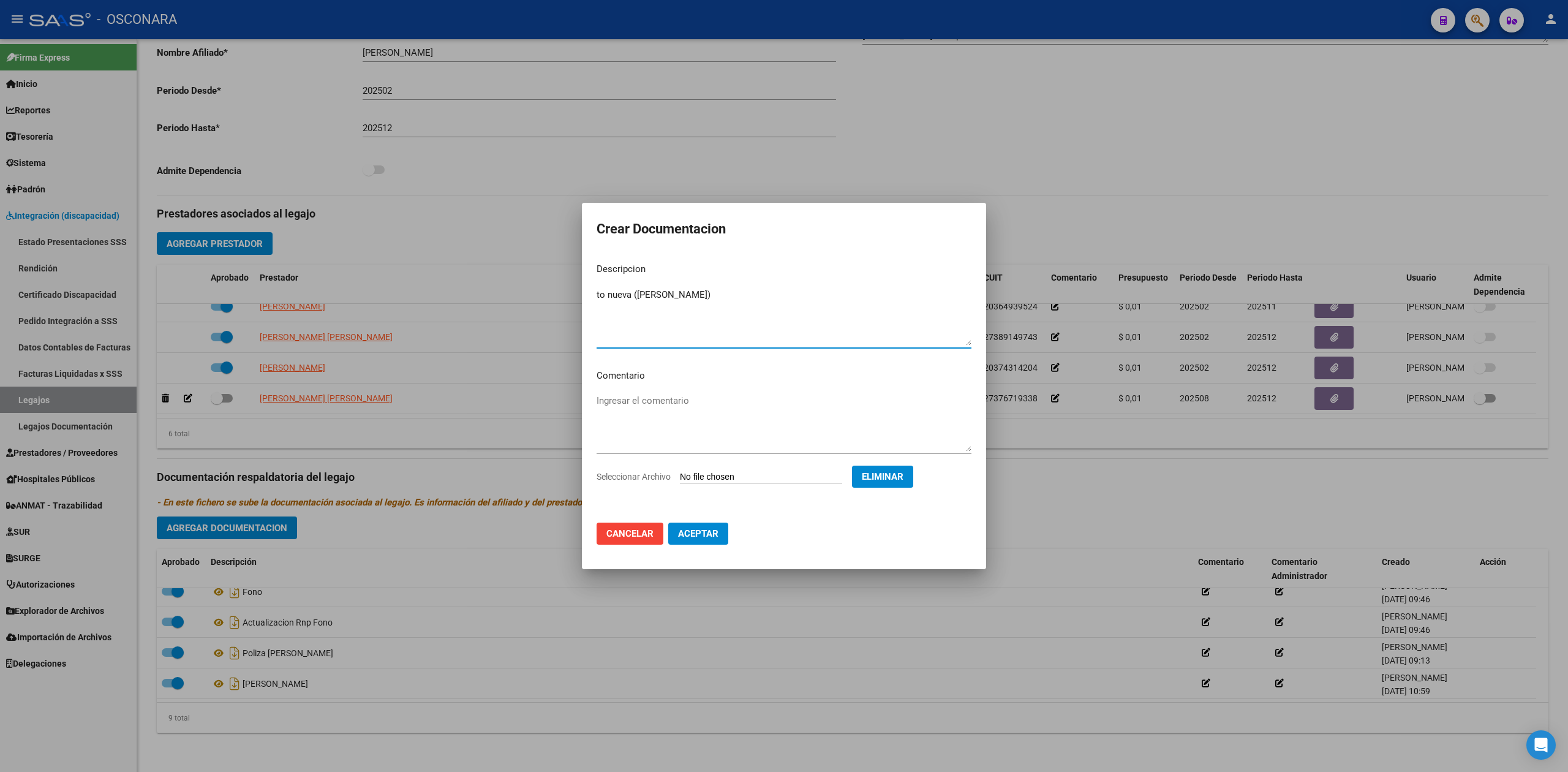
type textarea "to nueva ([PERSON_NAME])"
click at [705, 534] on span "Aceptar" at bounding box center [699, 534] width 40 height 11
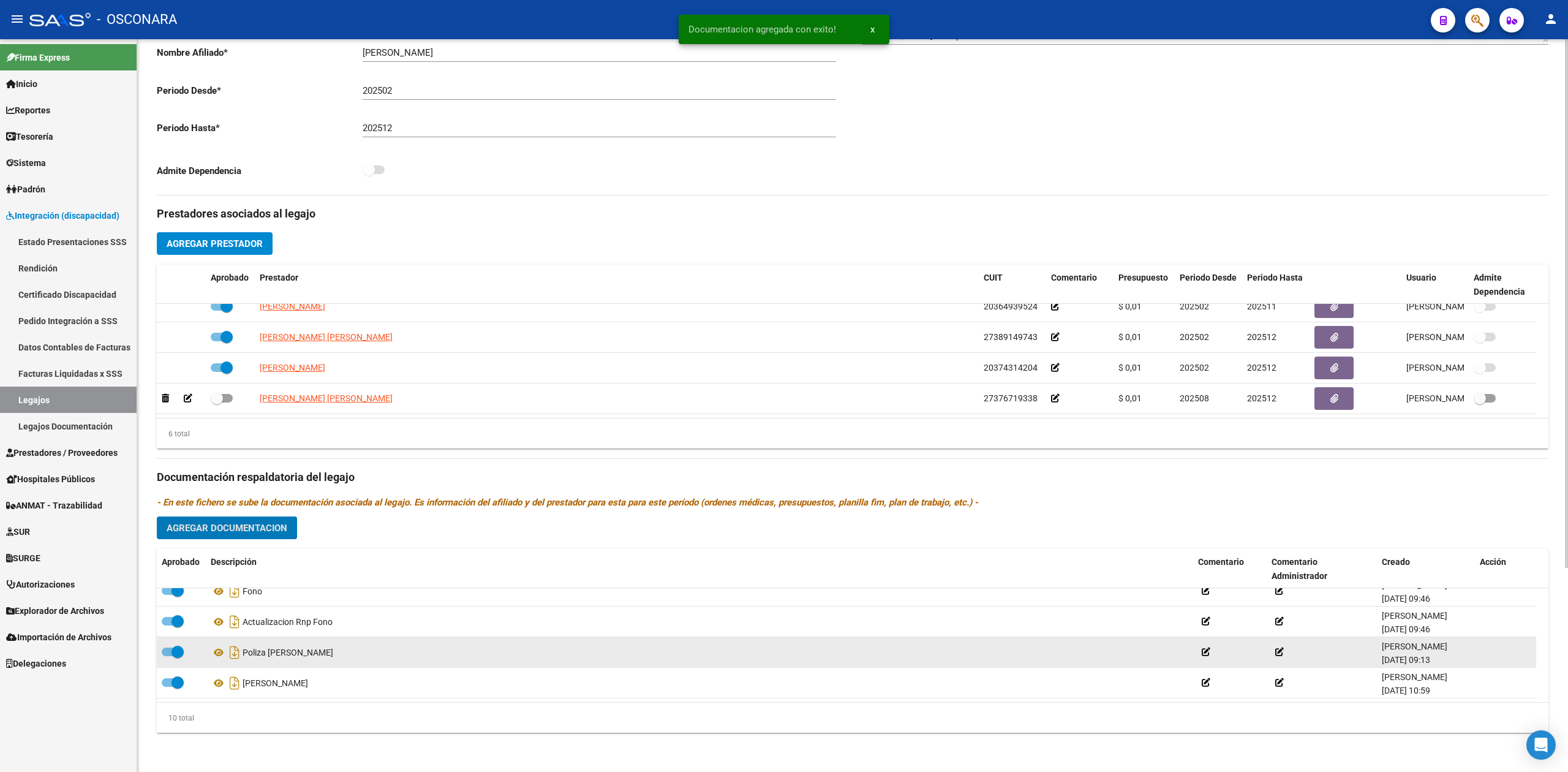
scroll to position [0, 0]
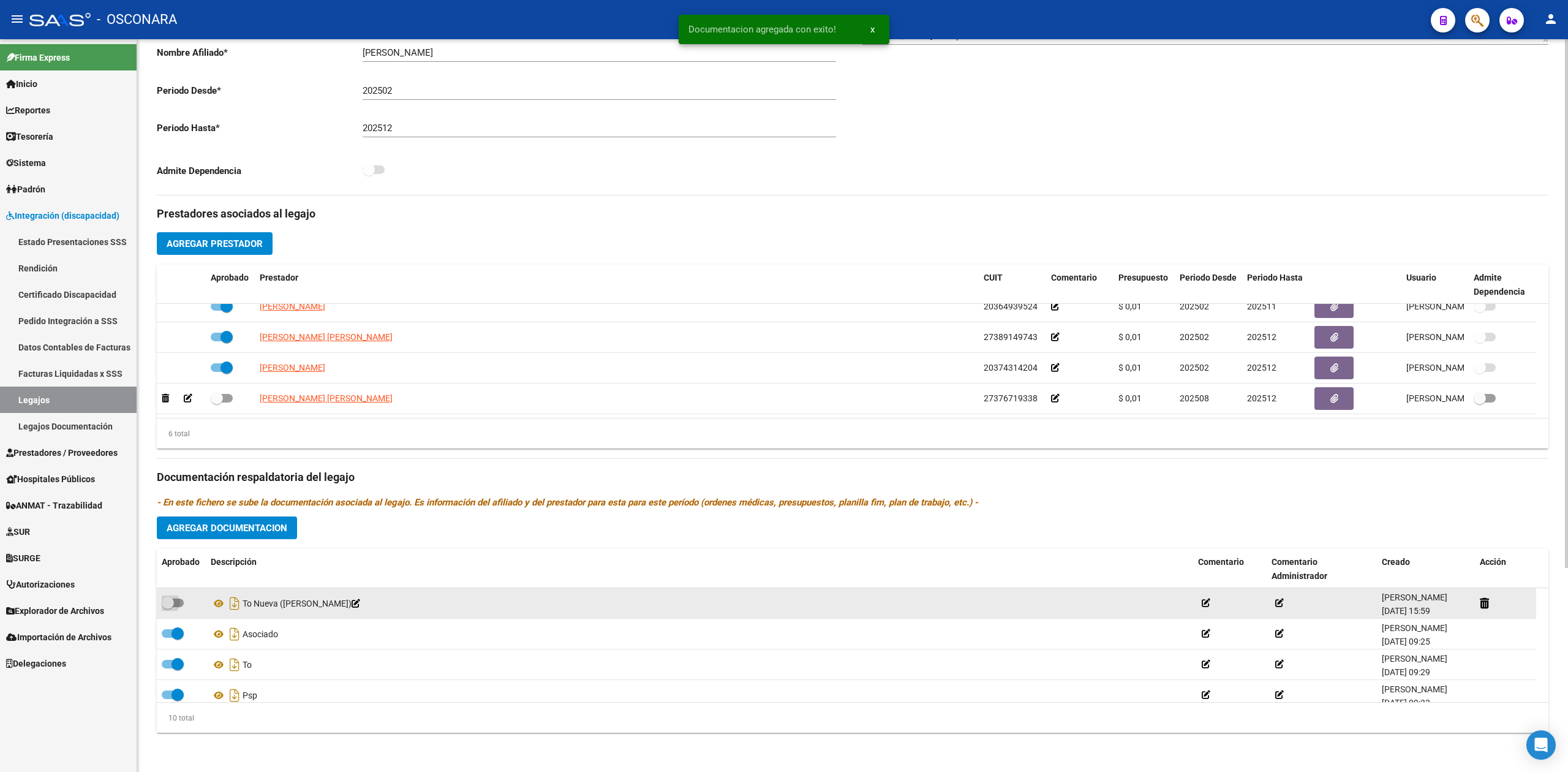
click at [179, 602] on span at bounding box center [173, 602] width 22 height 8
click at [168, 607] on input "checkbox" at bounding box center [167, 607] width 1 height 1
checkbox input "true"
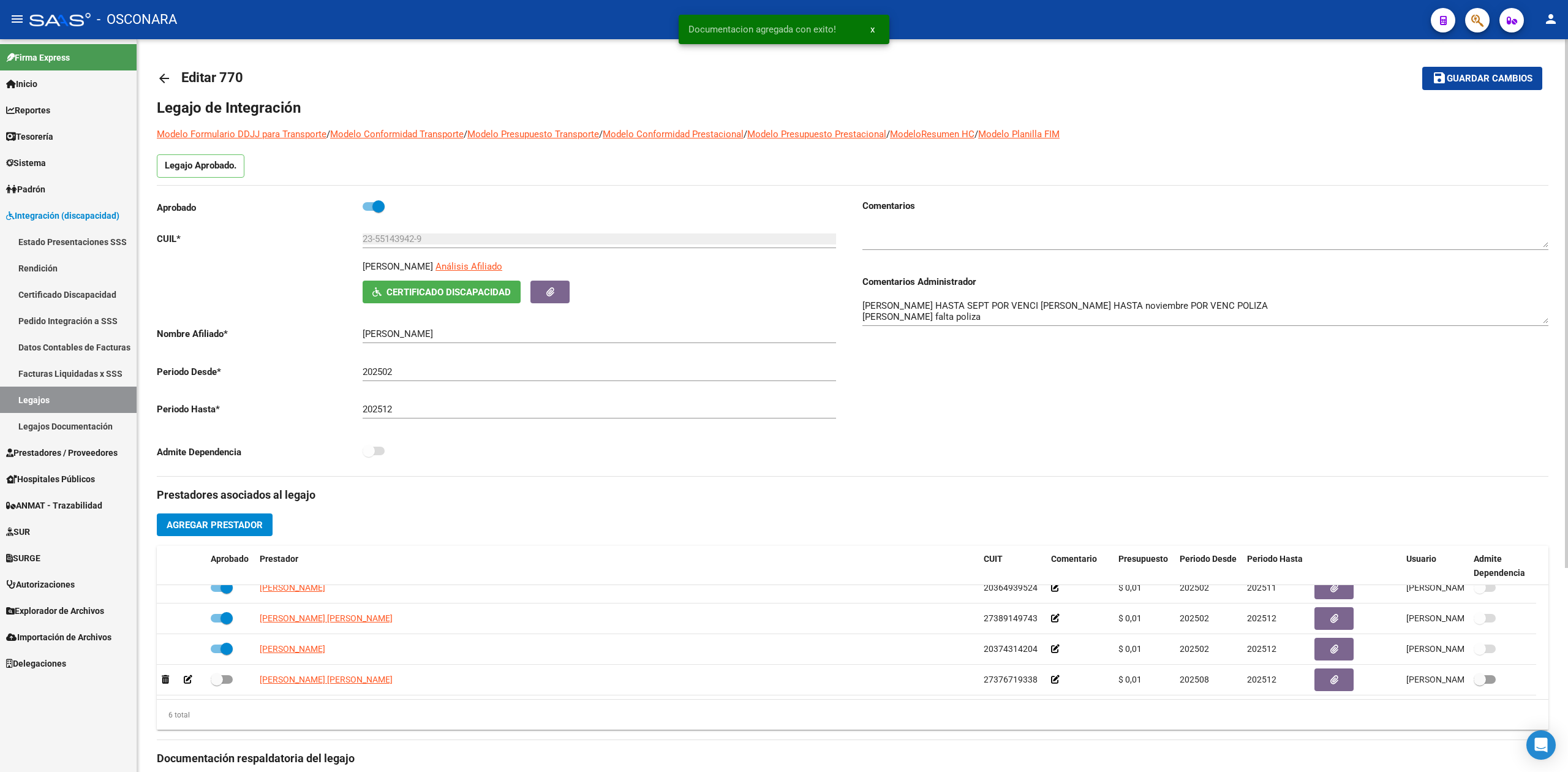
click at [1520, 69] on button "save Guardar cambios" at bounding box center [1483, 78] width 120 height 23
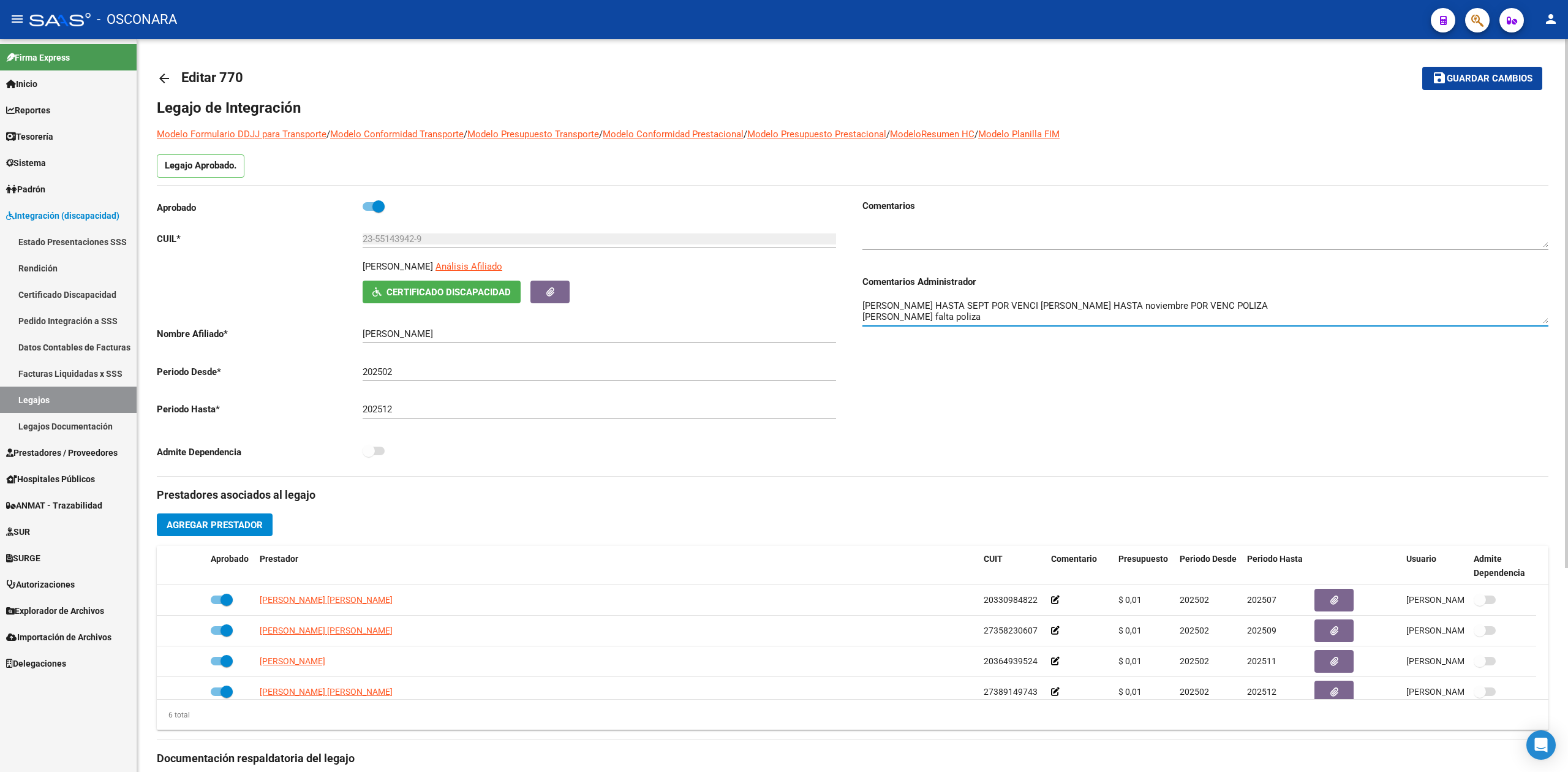
drag, startPoint x: 1050, startPoint y: 305, endPoint x: 845, endPoint y: 305, distance: 205.0
click at [845, 305] on div "Aprobado CUIL * 23-55143942-9 Ingresar CUIL [PERSON_NAME] Afiliado Certificado …" at bounding box center [853, 337] width 1392 height 277
type textarea "[PERSON_NAME] HASTA noviembre POR VENC POLIZA [PERSON_NAME] falta poliza"
click at [1465, 82] on span "Guardar cambios" at bounding box center [1489, 79] width 85 height 11
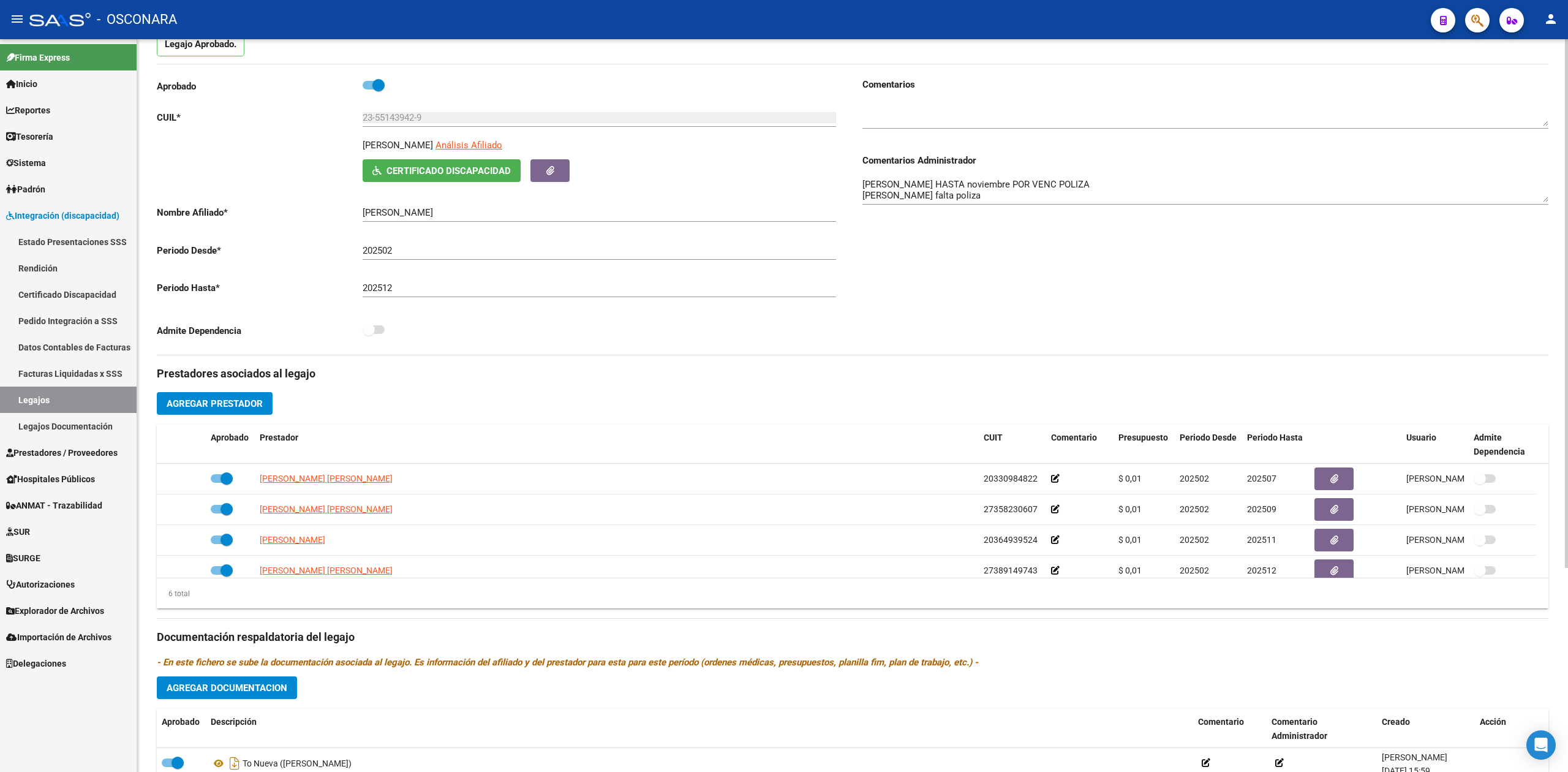
scroll to position [282, 0]
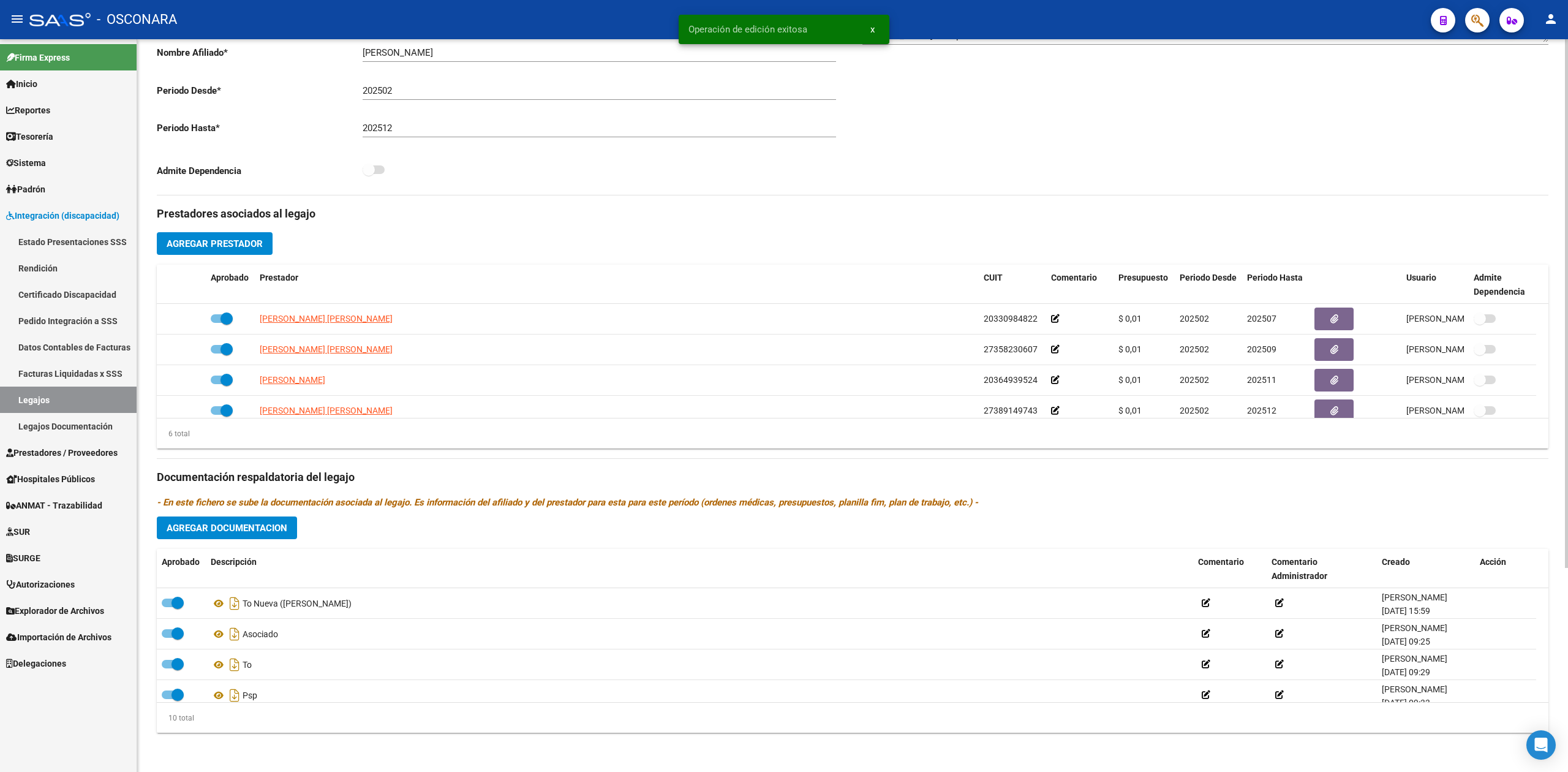
click at [265, 523] on span "Agregar Documentacion" at bounding box center [226, 528] width 120 height 11
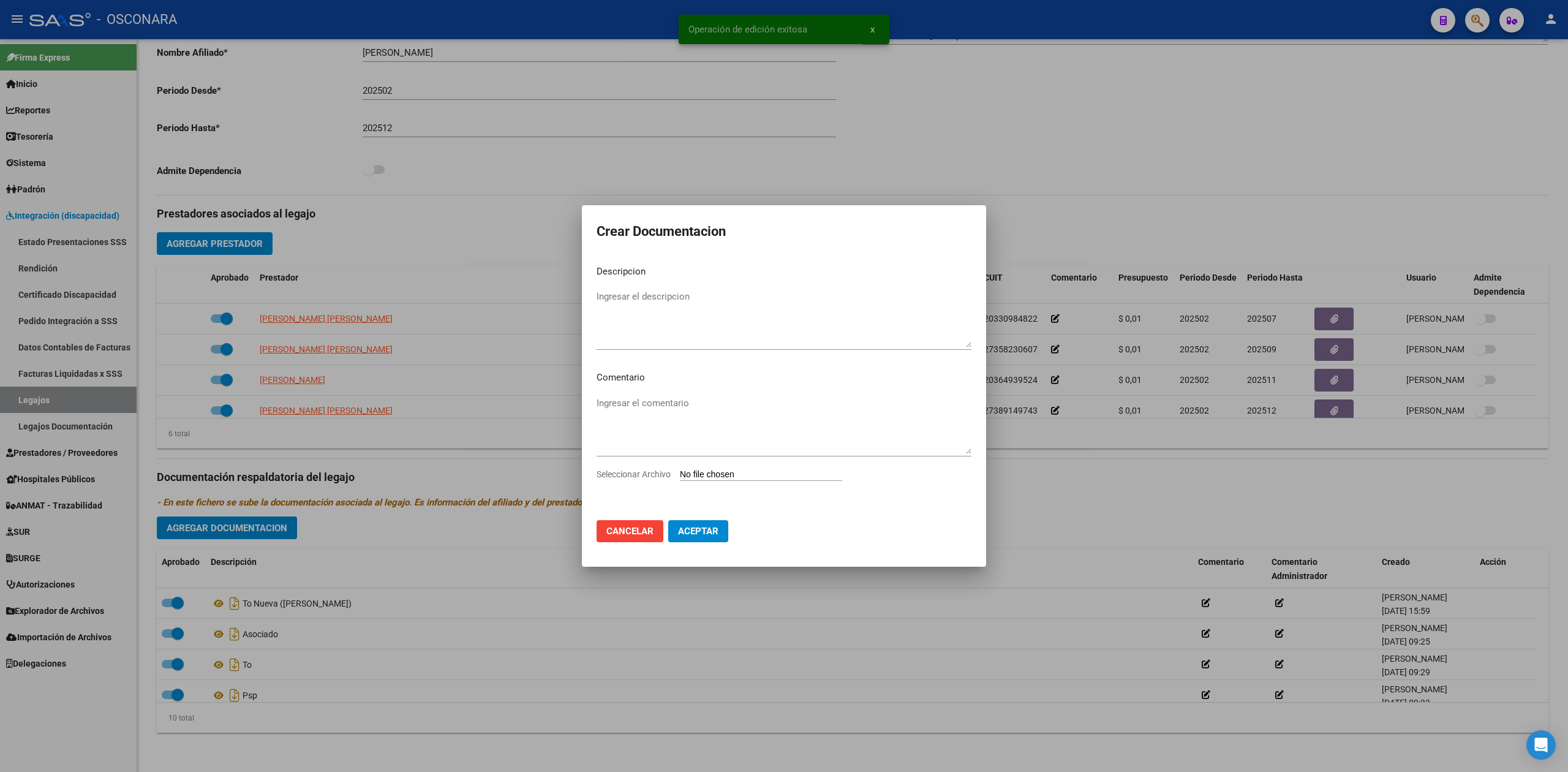
click at [728, 476] on input "Seleccionar Archivo" at bounding box center [761, 475] width 163 height 12
type input "C:\fakepath\poliza actualizada [PERSON_NAME].pdf"
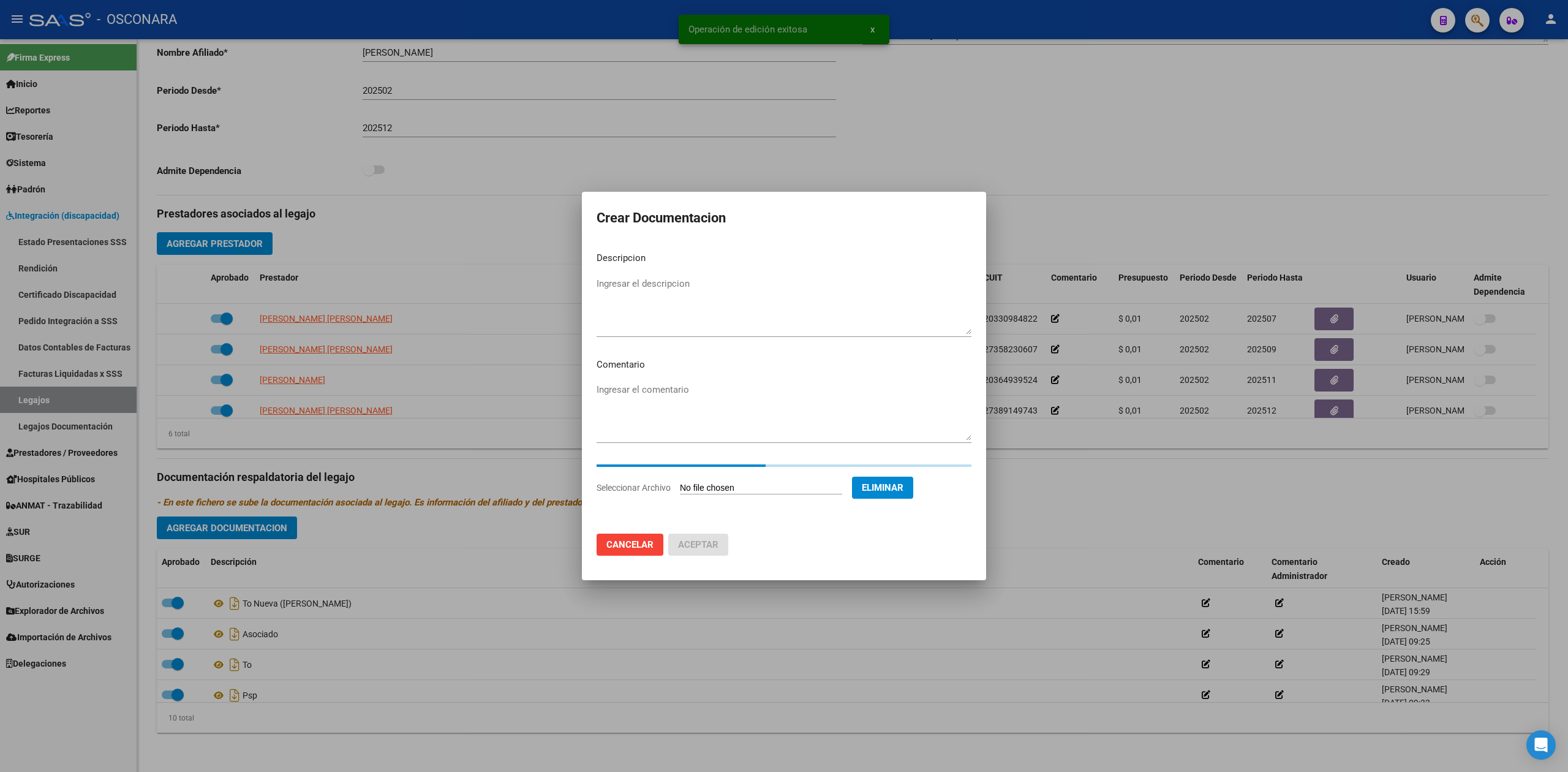
click at [631, 287] on textarea "Ingresar el descripcion" at bounding box center [784, 305] width 375 height 58
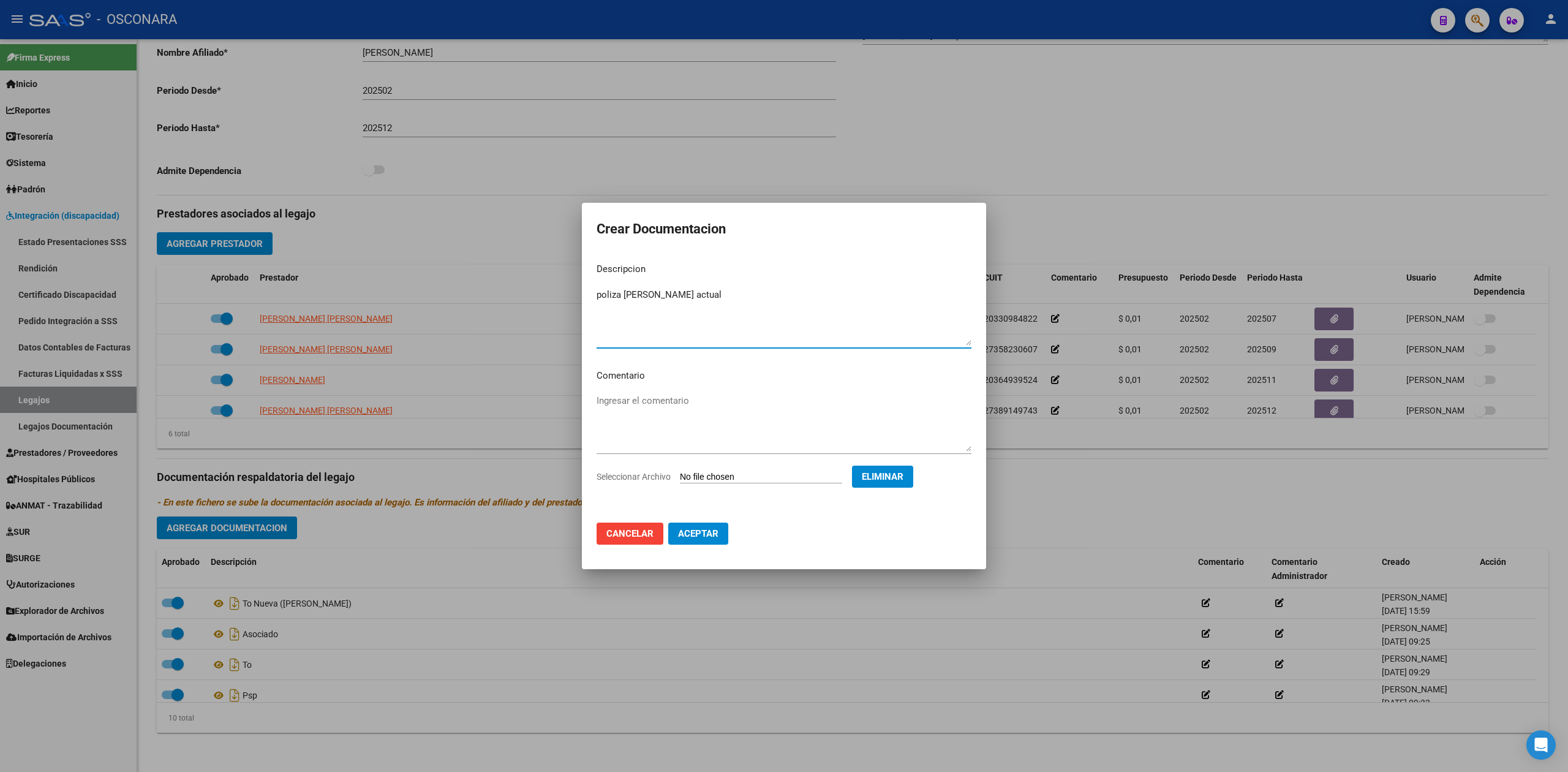
type textarea "poliza [PERSON_NAME] actual"
click at [692, 532] on span "Aceptar" at bounding box center [699, 534] width 40 height 11
checkbox input "false"
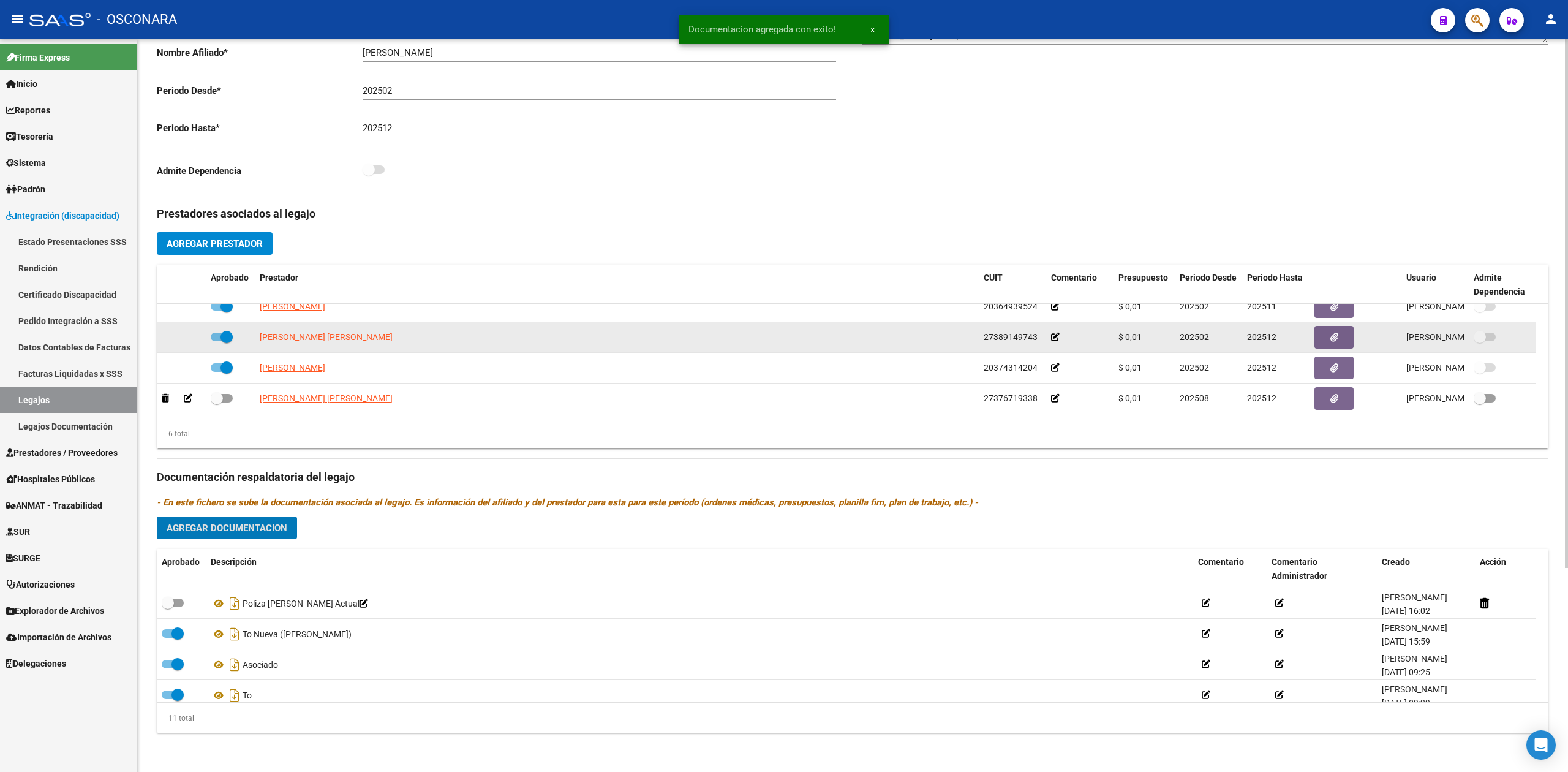
scroll to position [0, 0]
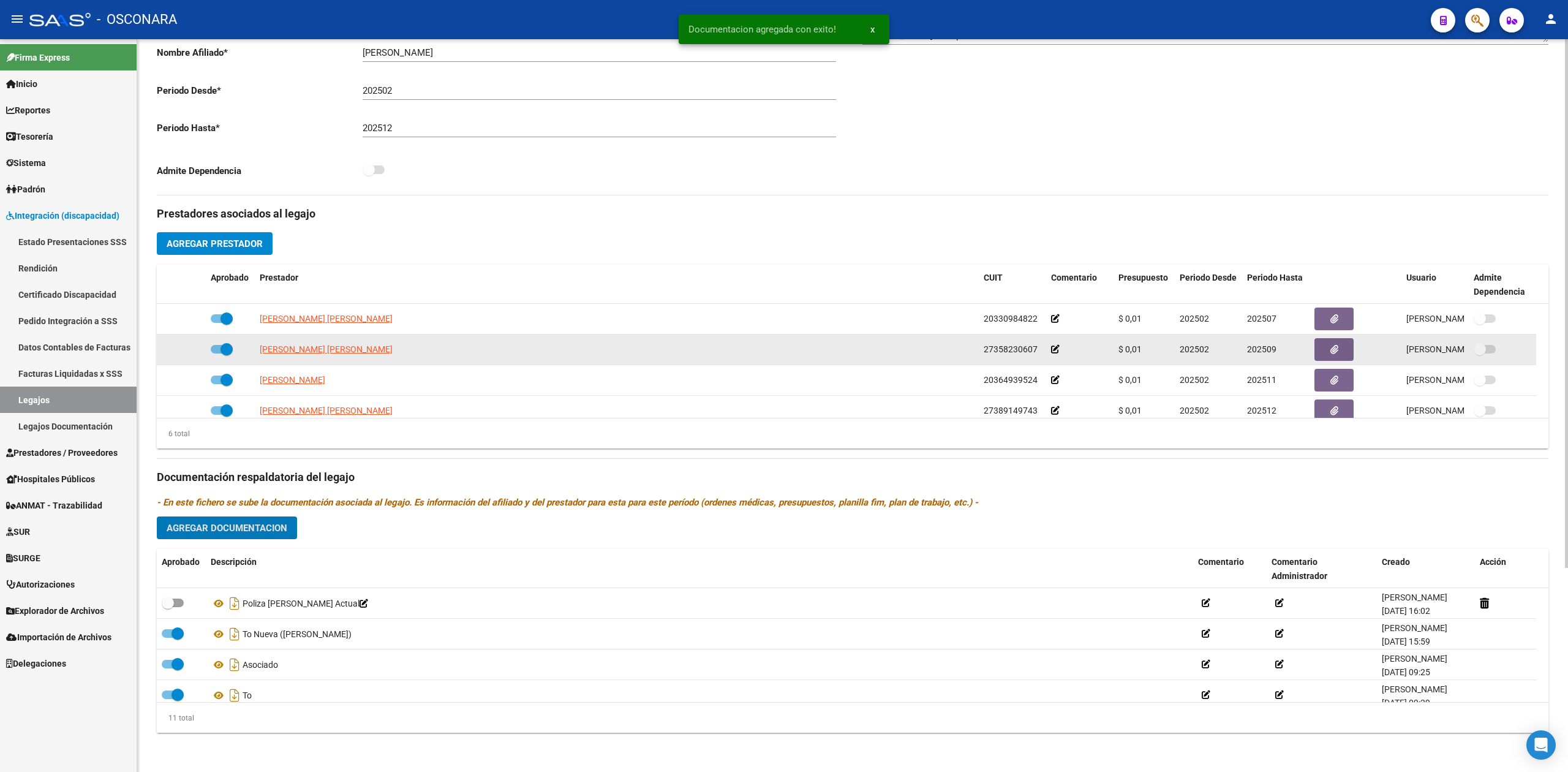
click at [216, 346] on span at bounding box center [222, 348] width 22 height 8
click at [216, 354] on input "checkbox" at bounding box center [216, 354] width 1 height 1
checkbox input "false"
click at [187, 349] on icon at bounding box center [187, 348] width 8 height 8
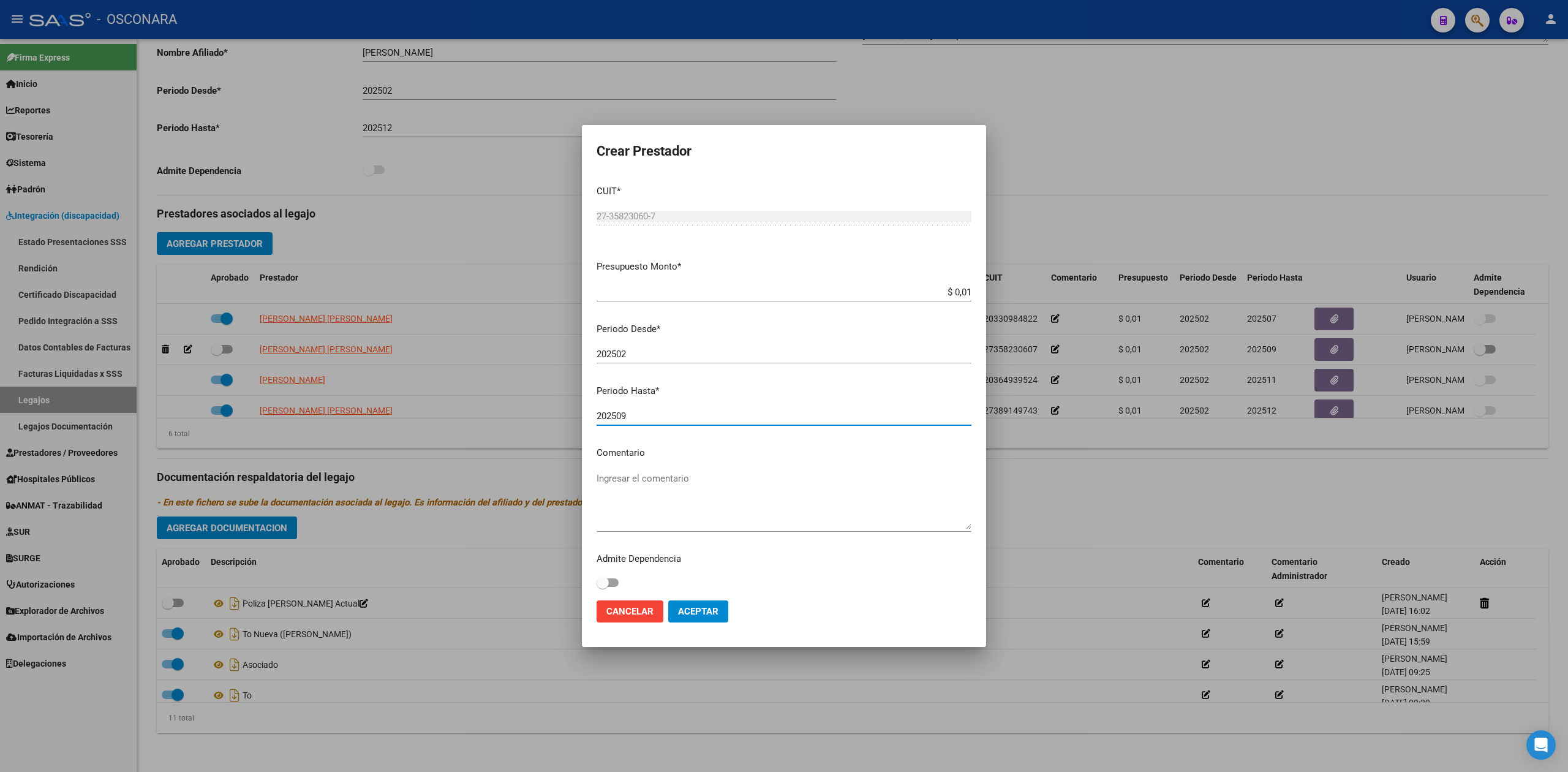
drag, startPoint x: 643, startPoint y: 418, endPoint x: 618, endPoint y: 414, distance: 25.3
click at [618, 414] on input "202509" at bounding box center [784, 416] width 375 height 11
type input "202512"
click at [701, 607] on span "Aceptar" at bounding box center [699, 611] width 40 height 11
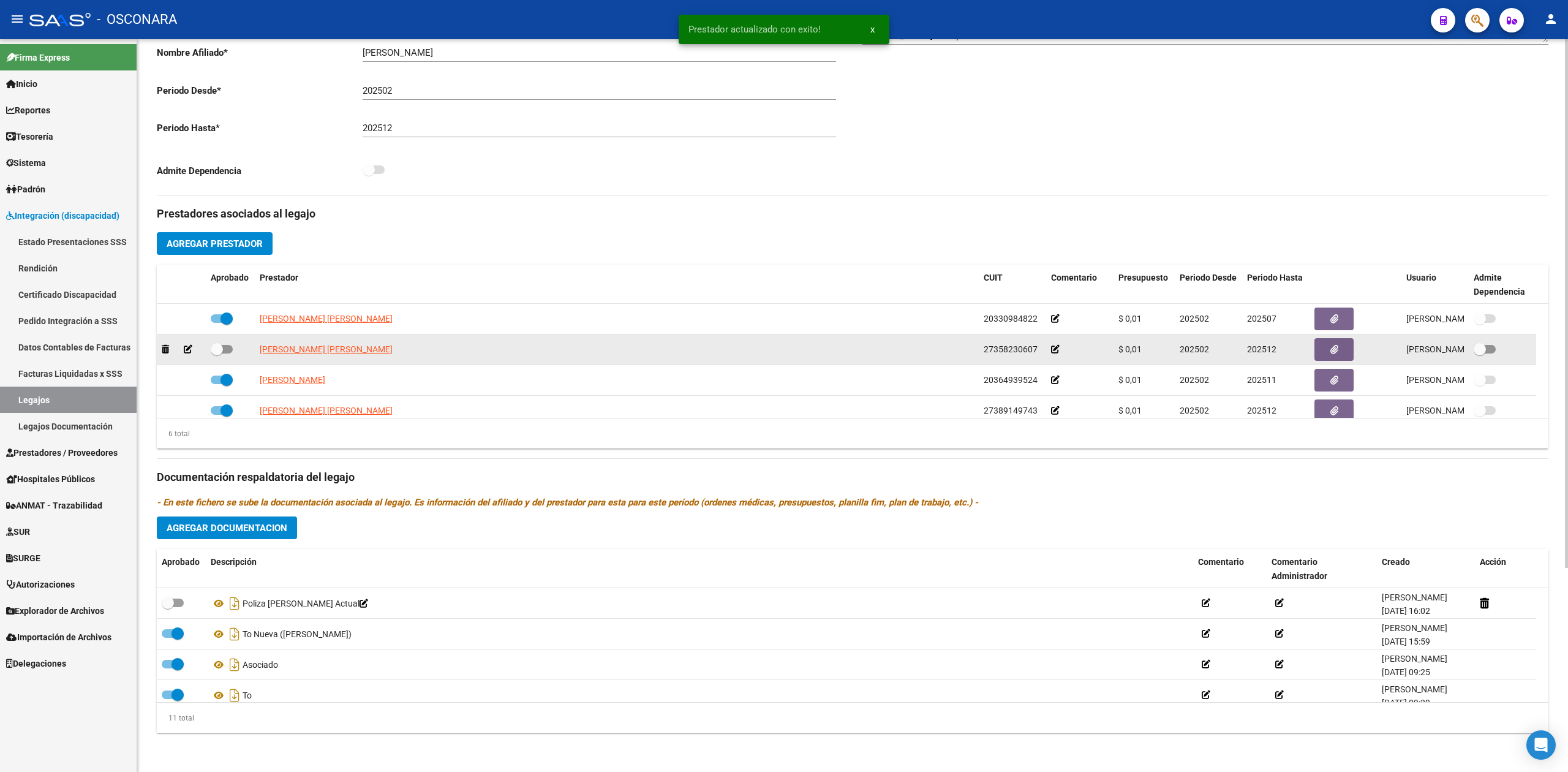
click at [223, 350] on span at bounding box center [222, 348] width 22 height 8
click at [217, 354] on input "checkbox" at bounding box center [216, 354] width 1 height 1
checkbox input "true"
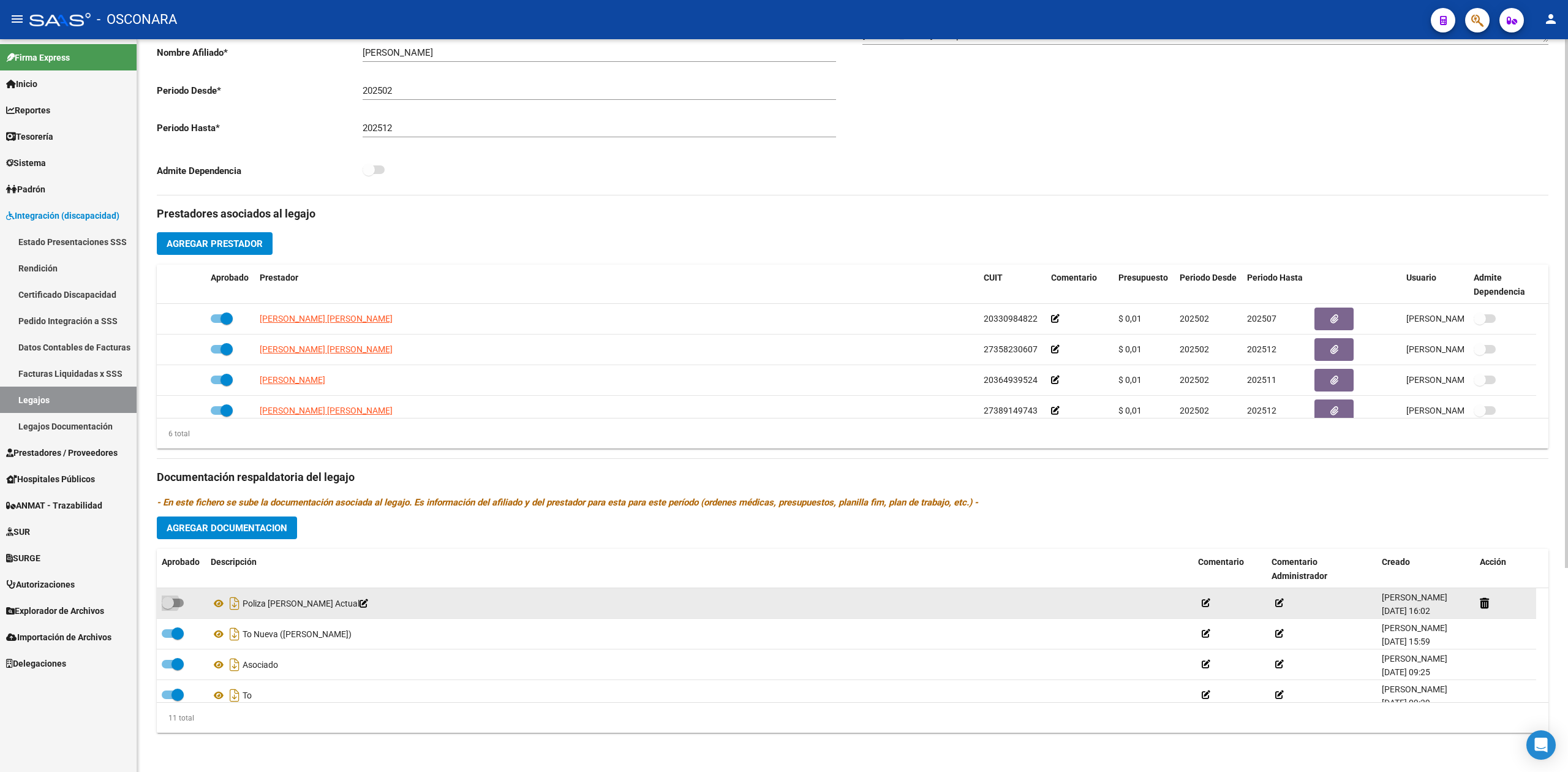
click at [176, 600] on span at bounding box center [173, 602] width 22 height 8
click at [168, 607] on input "checkbox" at bounding box center [167, 607] width 1 height 1
checkbox input "true"
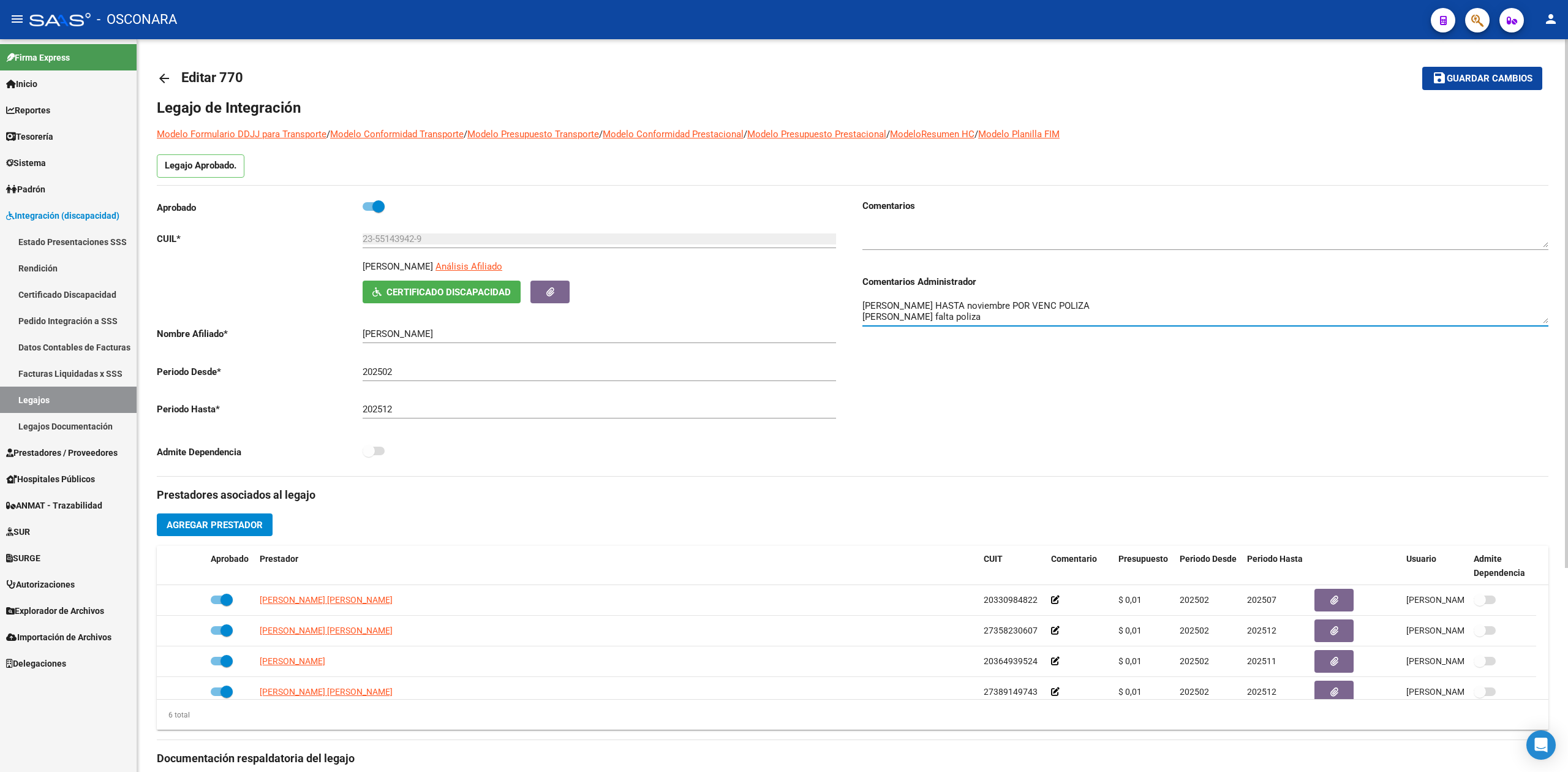
click at [977, 315] on textarea "[PERSON_NAME] HASTA noviembre POR VENC POLIZA [PERSON_NAME] falta poliza" at bounding box center [1206, 311] width 687 height 25
click at [1441, 84] on mat-icon "save" at bounding box center [1439, 78] width 15 height 15
click at [52, 449] on span "Prestadores / Proveedores" at bounding box center [62, 452] width 111 height 14
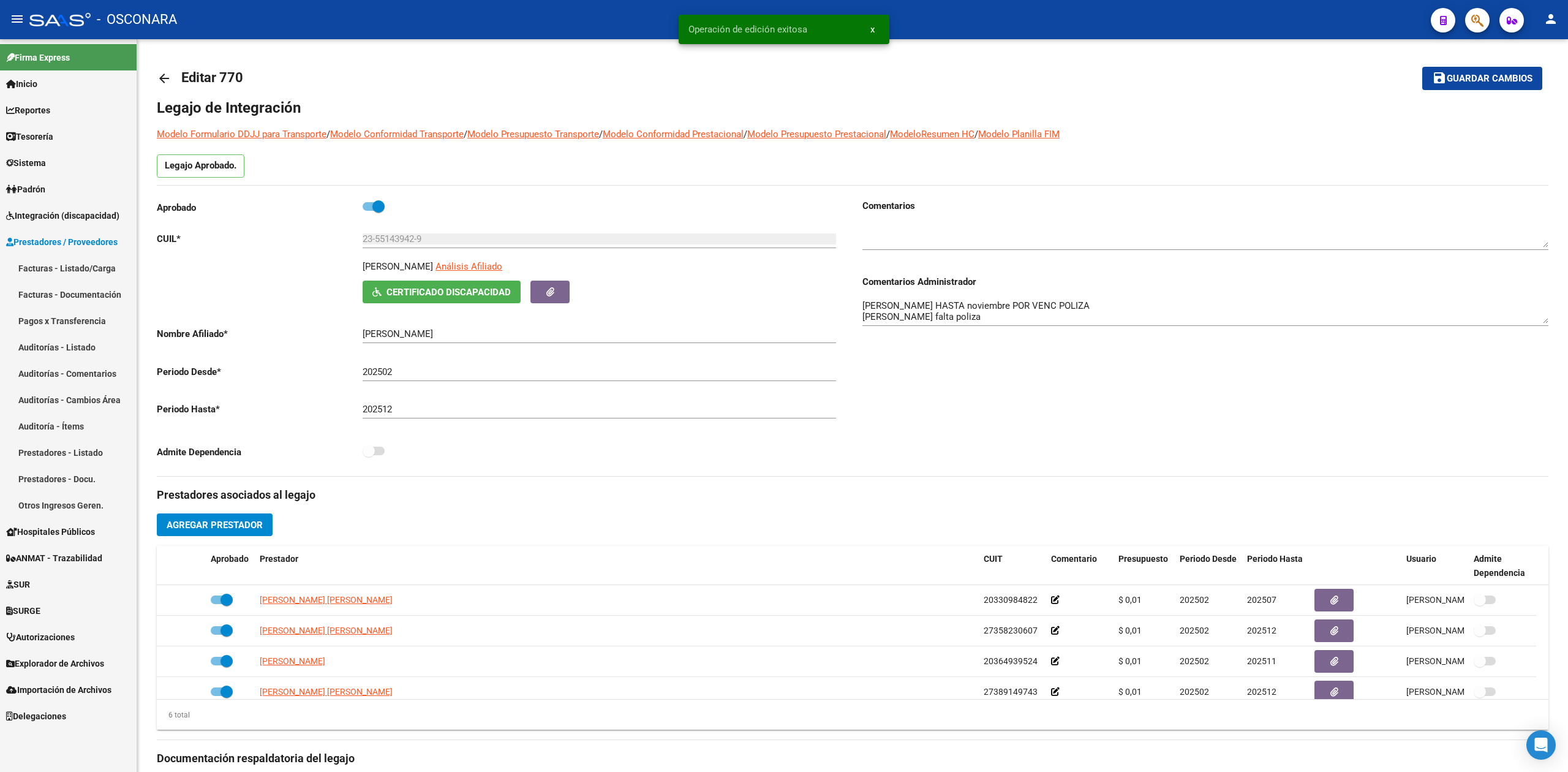
click at [63, 272] on link "Facturas - Listado/Carga" at bounding box center [68, 267] width 137 height 27
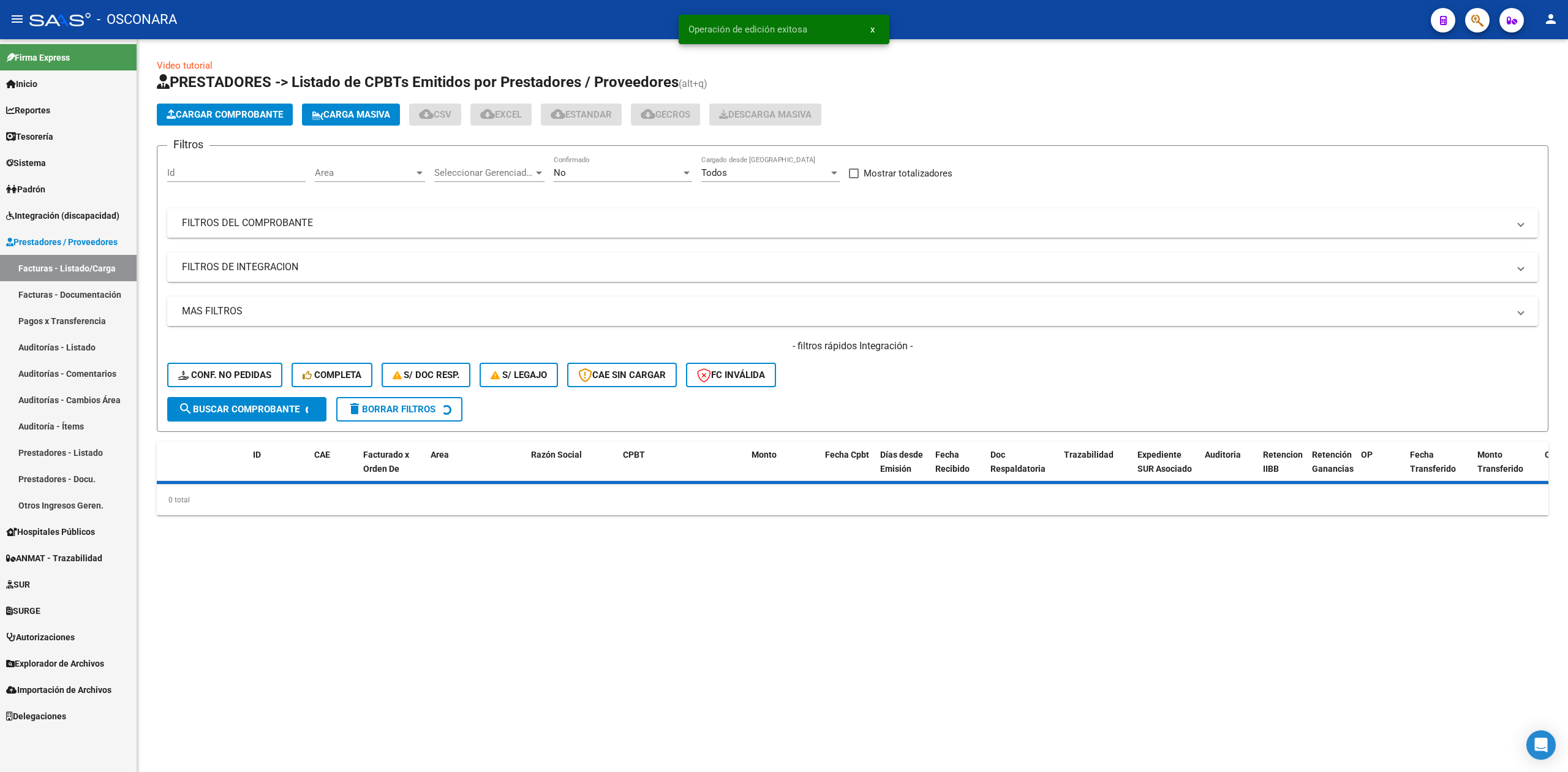
click at [574, 165] on div "No Confirmado" at bounding box center [623, 168] width 139 height 27
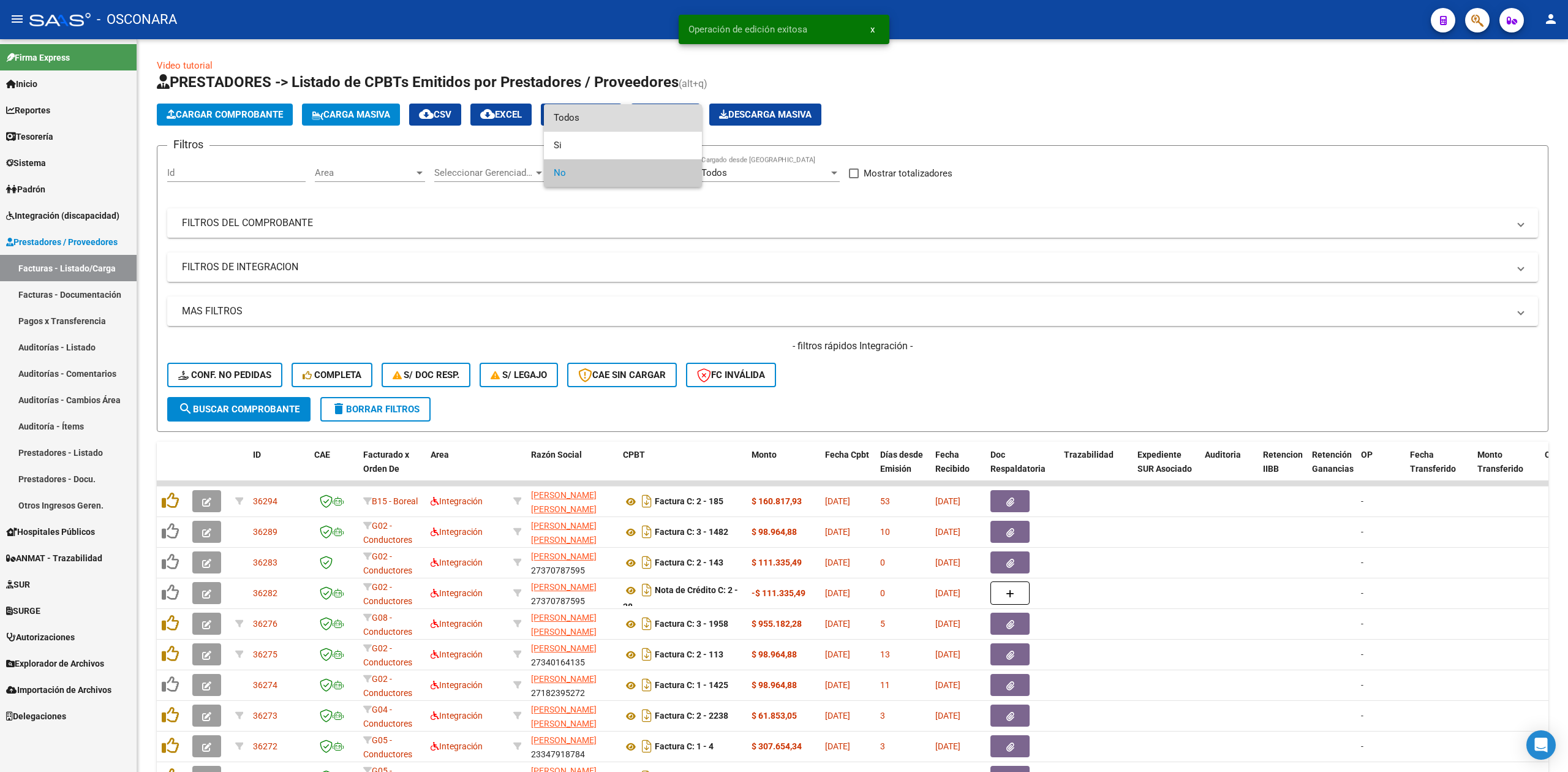
click at [574, 122] on span "Todos" at bounding box center [623, 118] width 139 height 28
click at [386, 221] on mat-panel-title "FILTROS DEL COMPROBANTE" at bounding box center [846, 222] width 1327 height 14
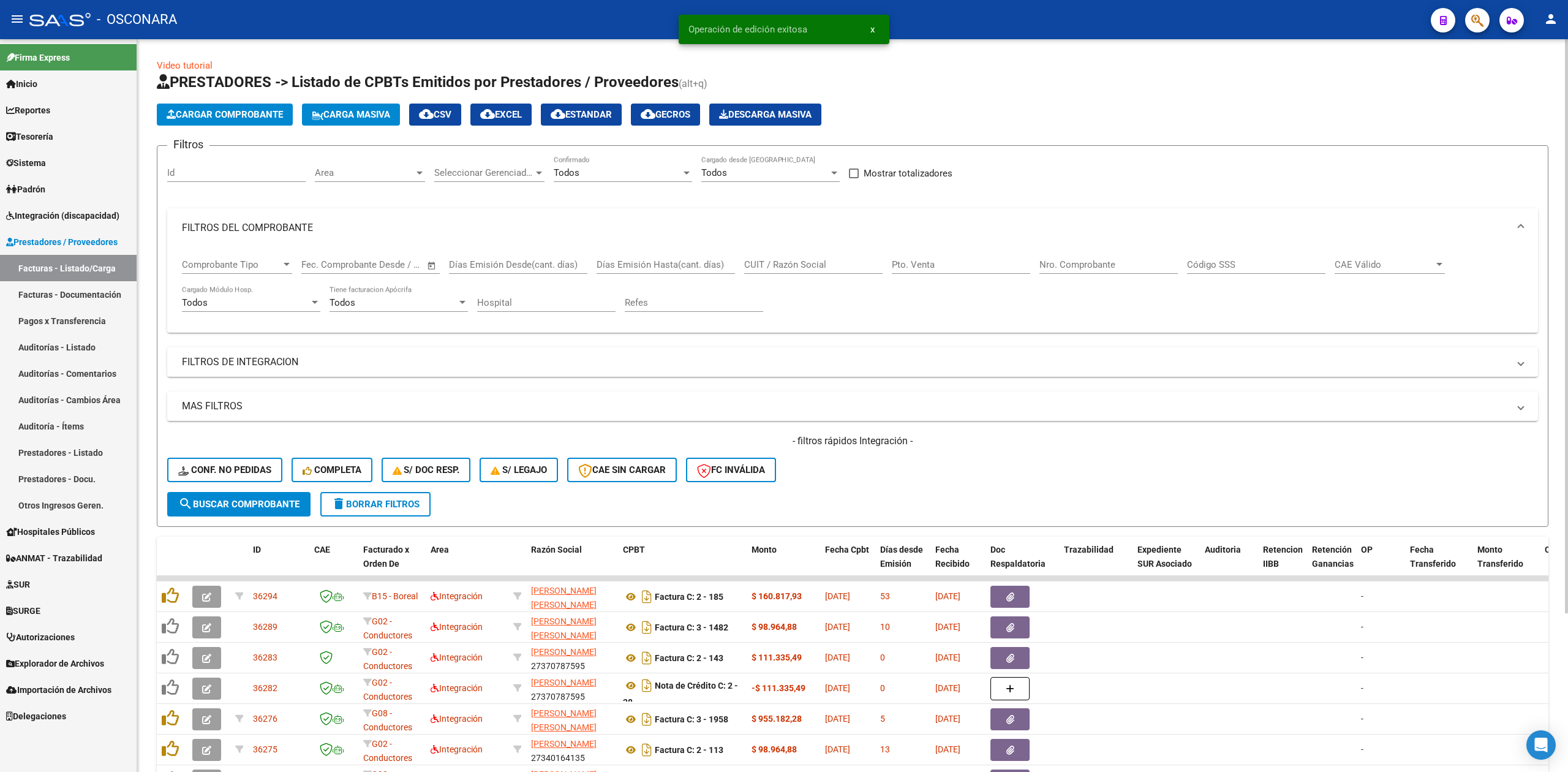
click at [251, 236] on mat-expansion-panel-header "FILTROS DEL COMPROBANTE" at bounding box center [853, 228] width 1371 height 40
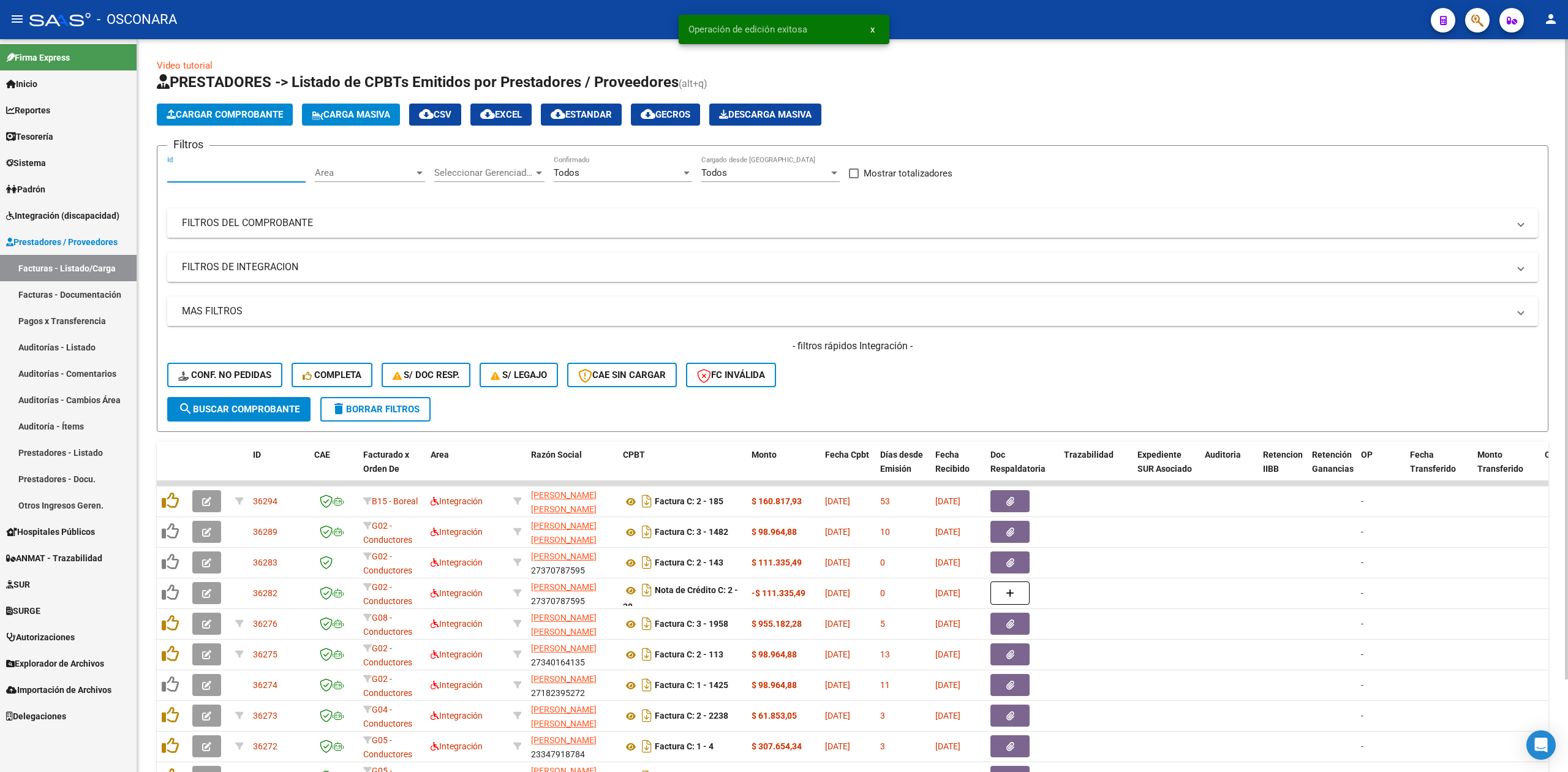
click at [238, 173] on input "Id" at bounding box center [236, 173] width 139 height 11
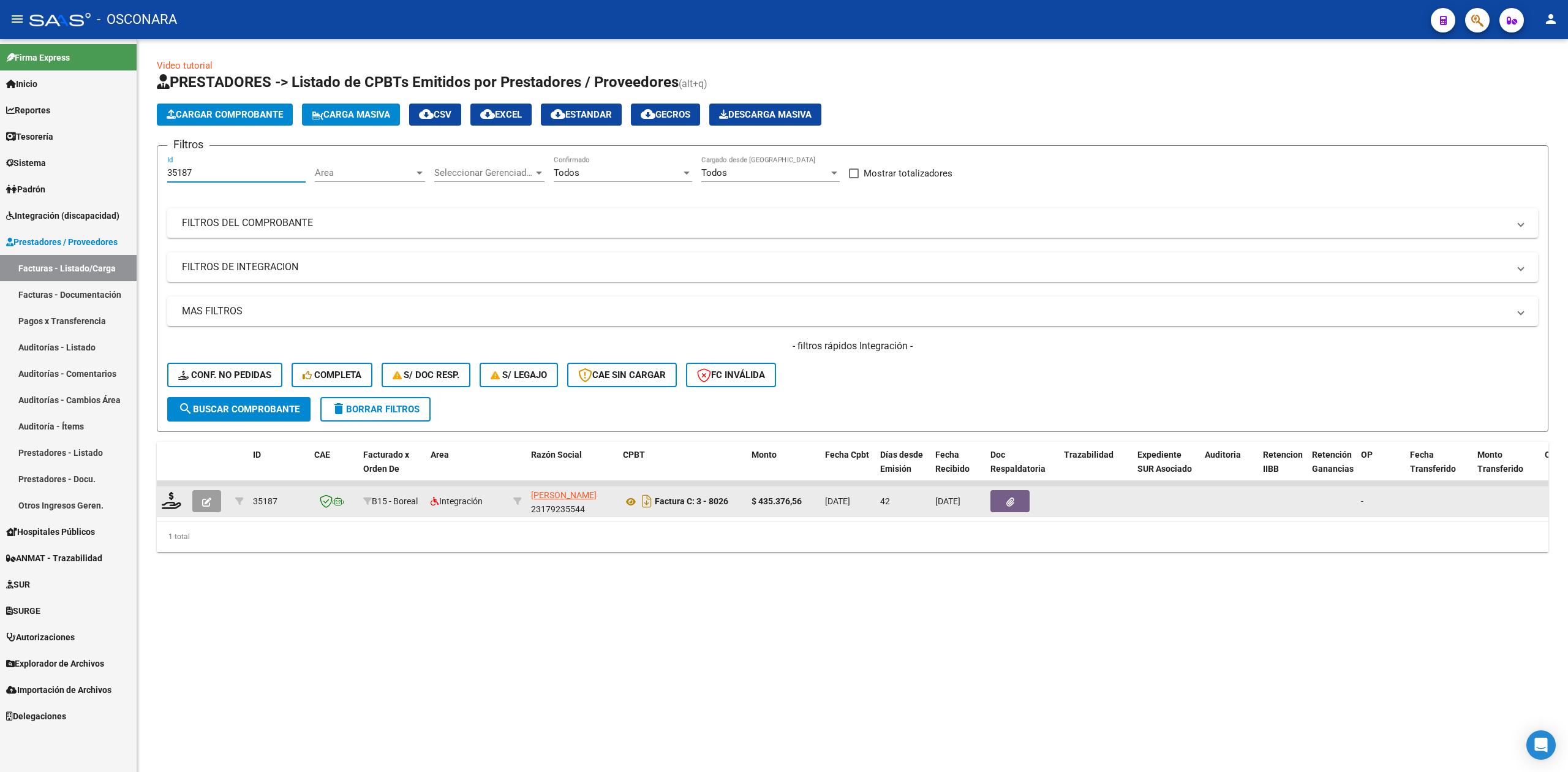
type input "35187"
click at [207, 498] on icon "button" at bounding box center [207, 502] width 9 height 9
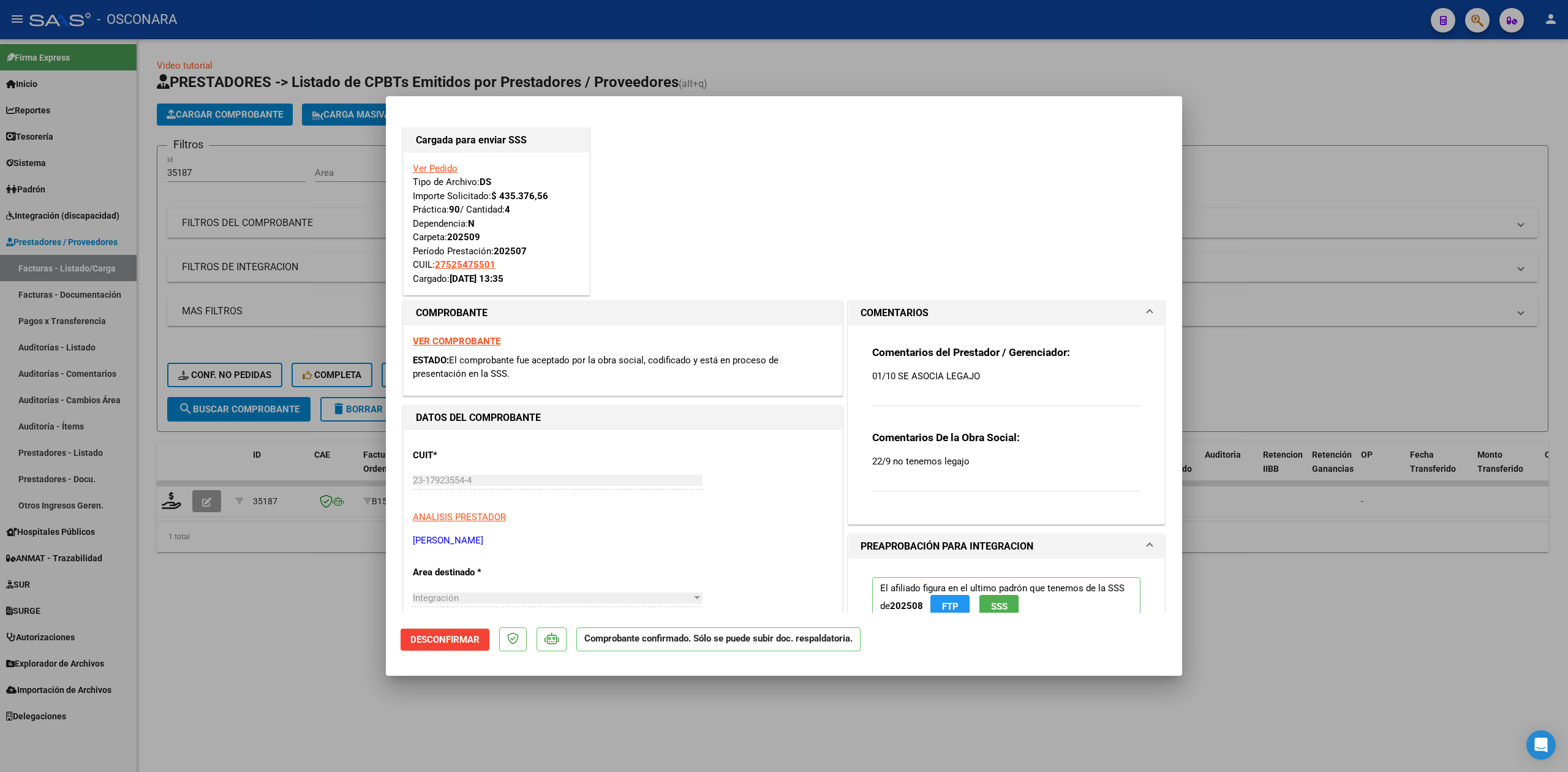
click at [264, 596] on div at bounding box center [784, 386] width 1568 height 772
type input "$ 0,00"
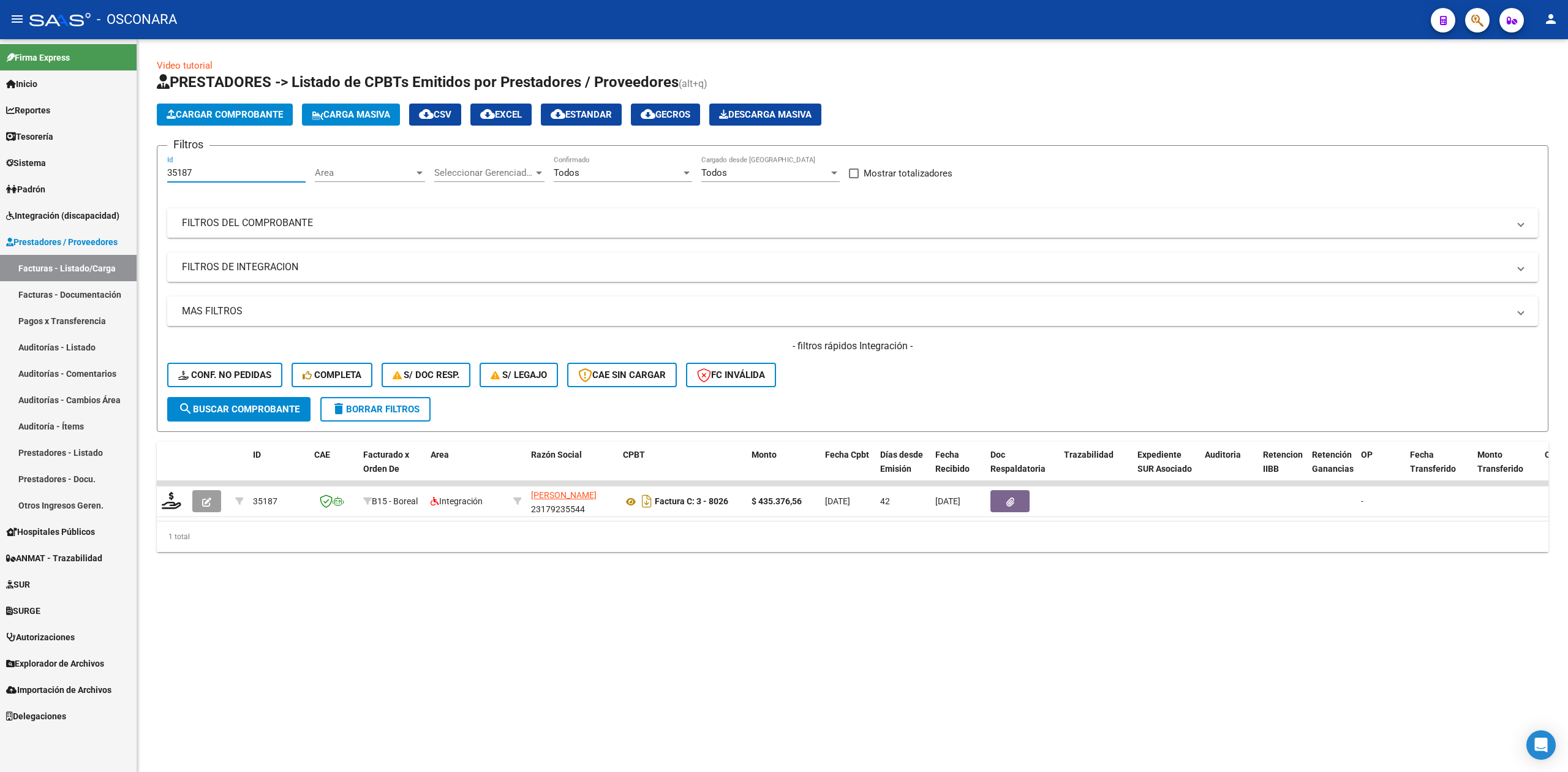
drag, startPoint x: 212, startPoint y: 172, endPoint x: 141, endPoint y: 176, distance: 71.1
click at [141, 176] on div "Video tutorial PRESTADORES -> Listado de CPBTs Emitidos por Prestadores / Prove…" at bounding box center [852, 315] width 1431 height 552
drag, startPoint x: 204, startPoint y: 170, endPoint x: 179, endPoint y: 174, distance: 25.3
click at [179, 174] on input "34603" at bounding box center [236, 173] width 139 height 11
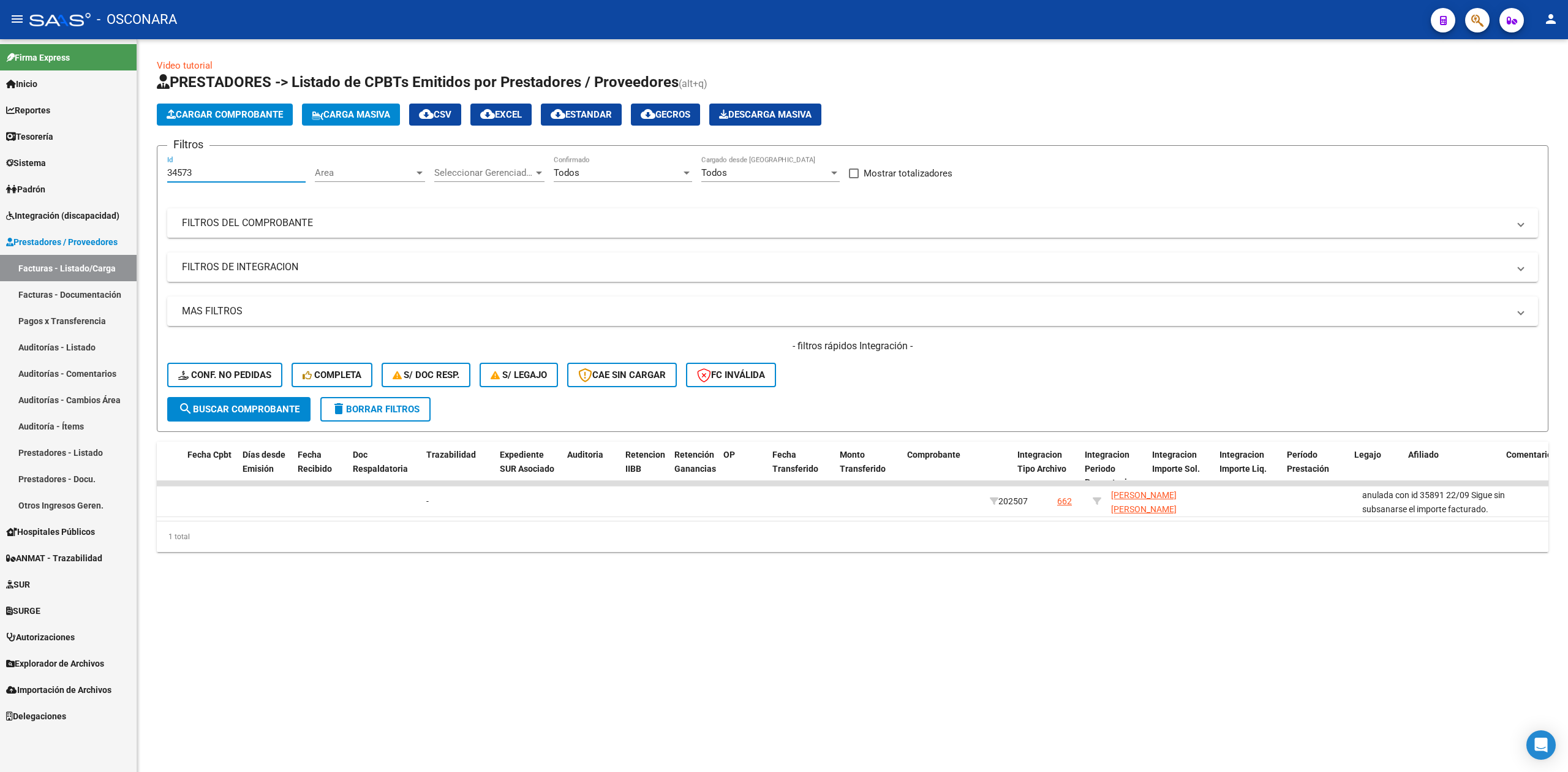
scroll to position [0, 579]
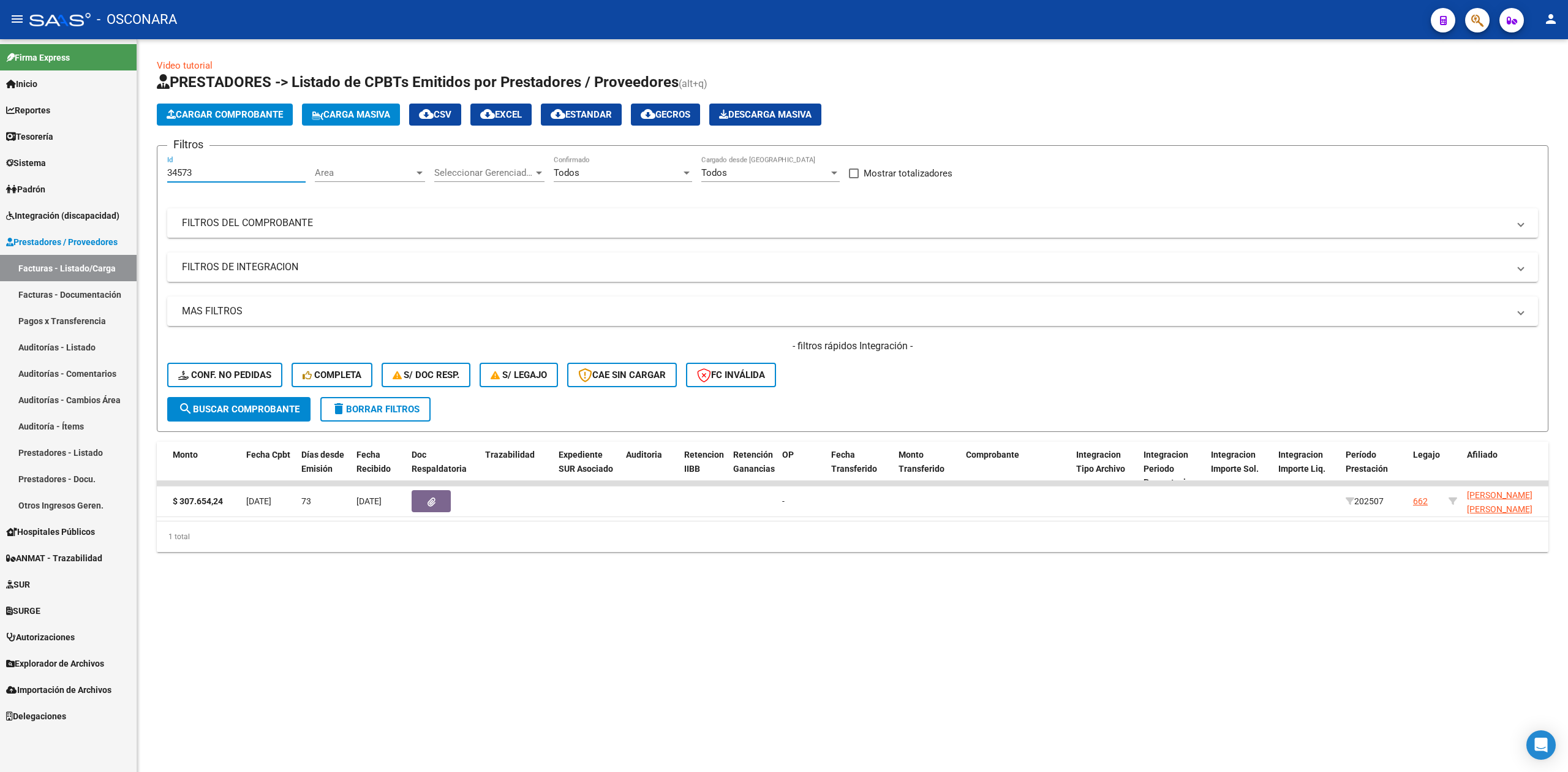
drag, startPoint x: 185, startPoint y: 174, endPoint x: 272, endPoint y: 174, distance: 87.0
click at [272, 174] on input "34573" at bounding box center [236, 173] width 139 height 11
drag, startPoint x: 179, startPoint y: 172, endPoint x: 265, endPoint y: 174, distance: 86.0
click at [265, 174] on input "34546" at bounding box center [236, 173] width 139 height 11
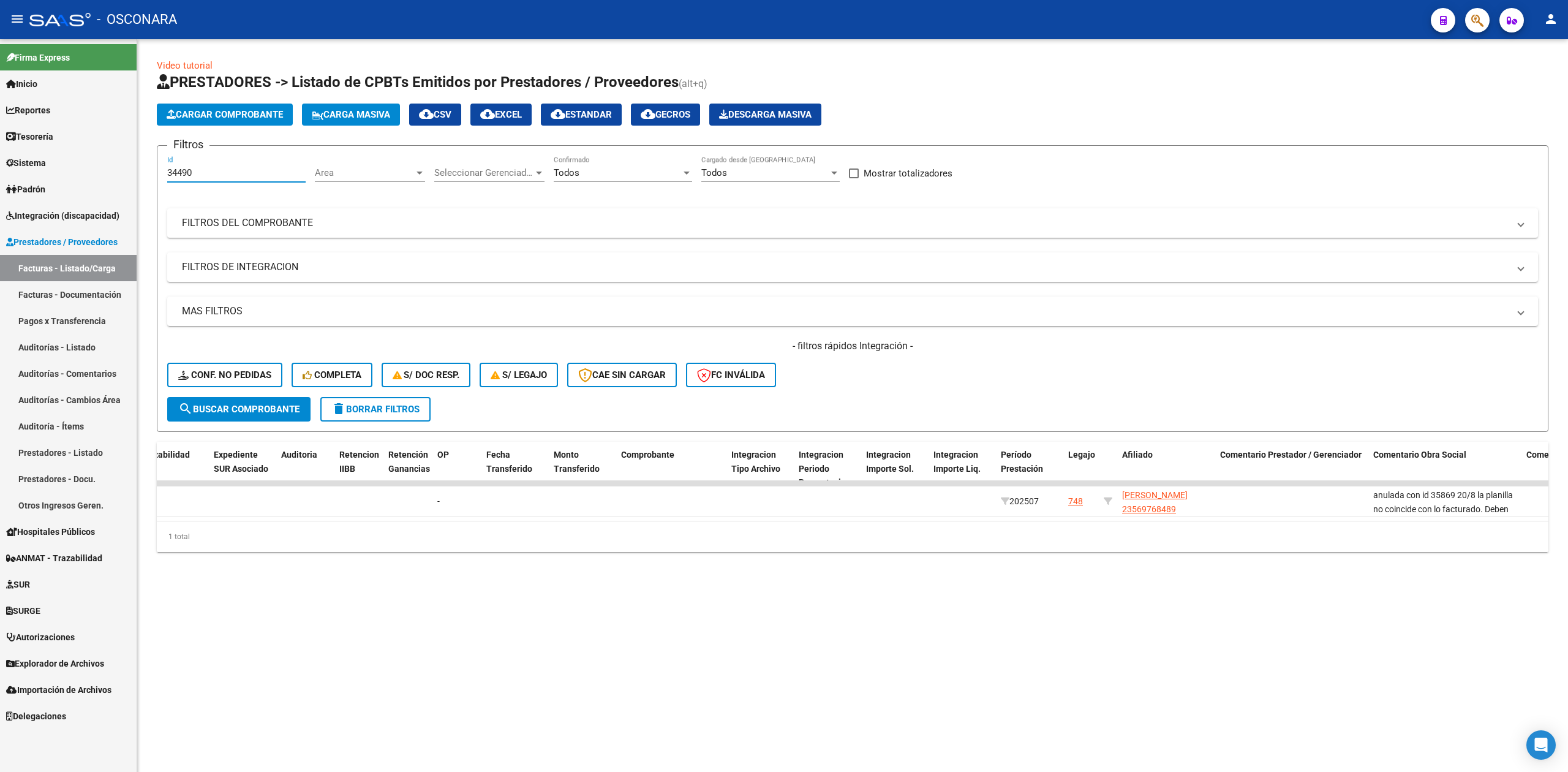
scroll to position [0, 0]
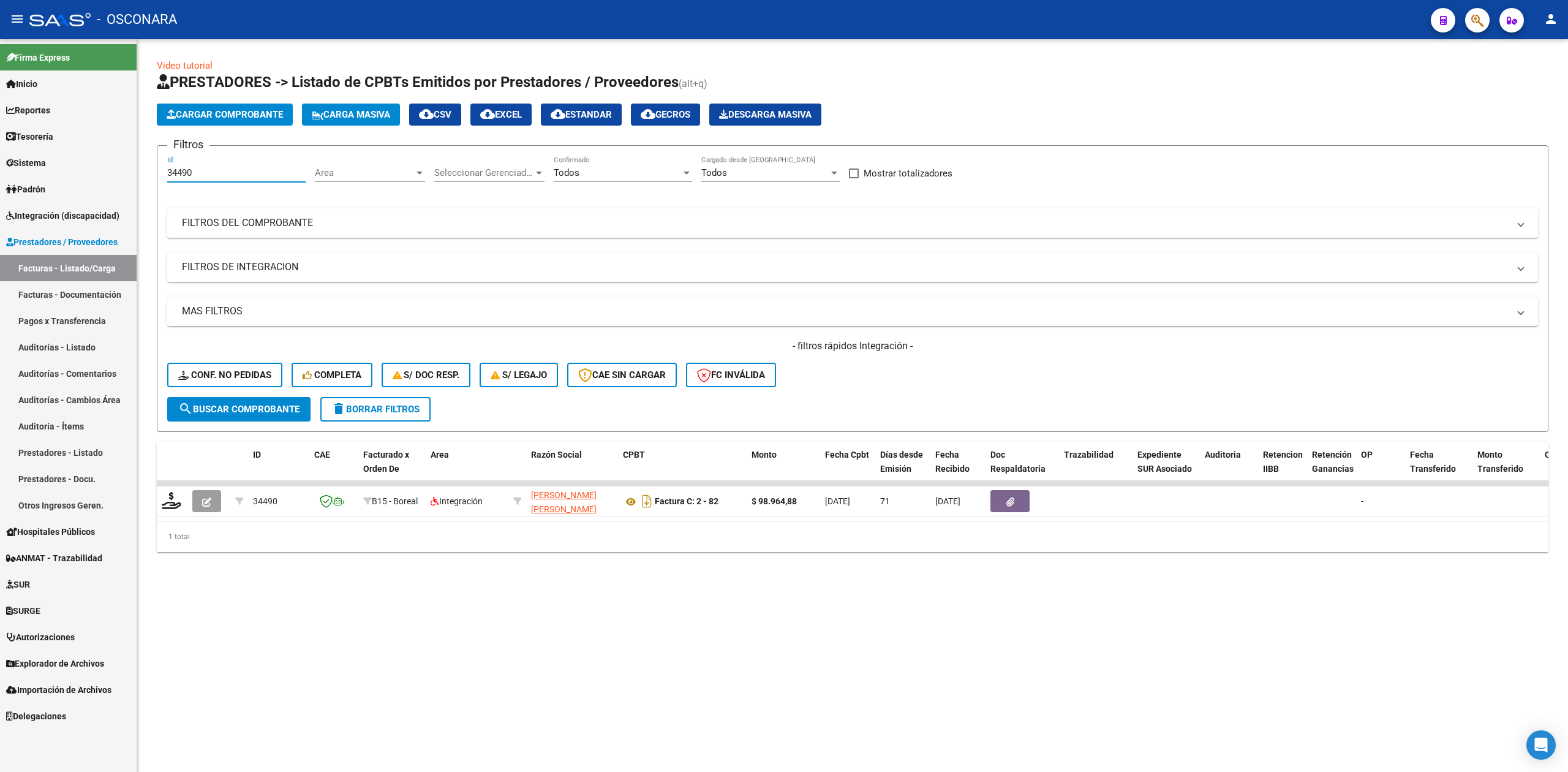
drag, startPoint x: 184, startPoint y: 176, endPoint x: 223, endPoint y: 176, distance: 39.0
click at [223, 176] on input "34490" at bounding box center [236, 173] width 139 height 11
drag, startPoint x: 179, startPoint y: 169, endPoint x: 297, endPoint y: 175, distance: 118.2
click at [297, 175] on input "34409" at bounding box center [236, 173] width 139 height 11
drag, startPoint x: 172, startPoint y: 172, endPoint x: 380, endPoint y: 170, distance: 208.0
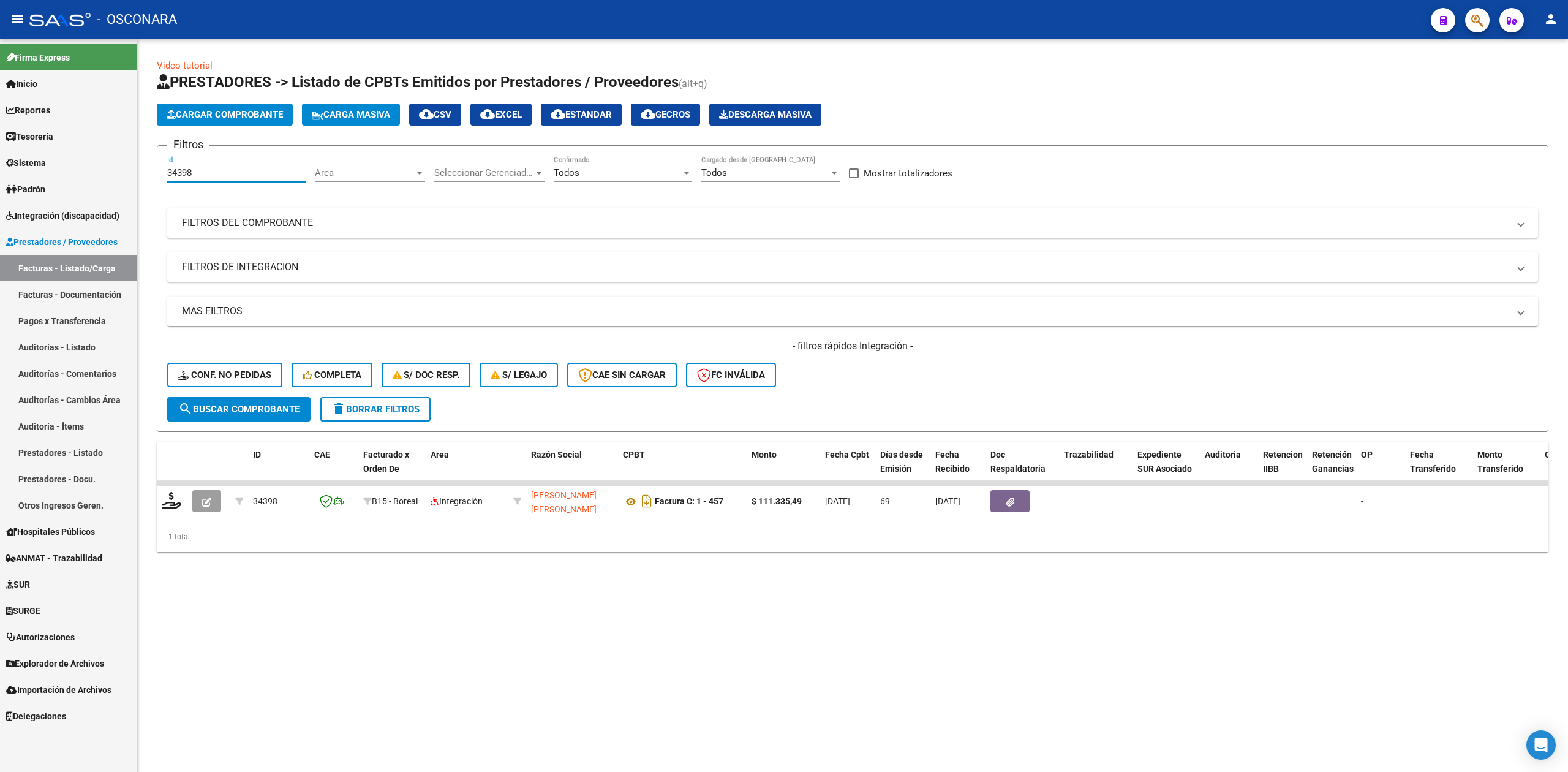
click at [376, 170] on div "Filtros 34398 Id Area Area Seleccionar Gerenciador Seleccionar Gerenciador Todo…" at bounding box center [853, 276] width 1371 height 242
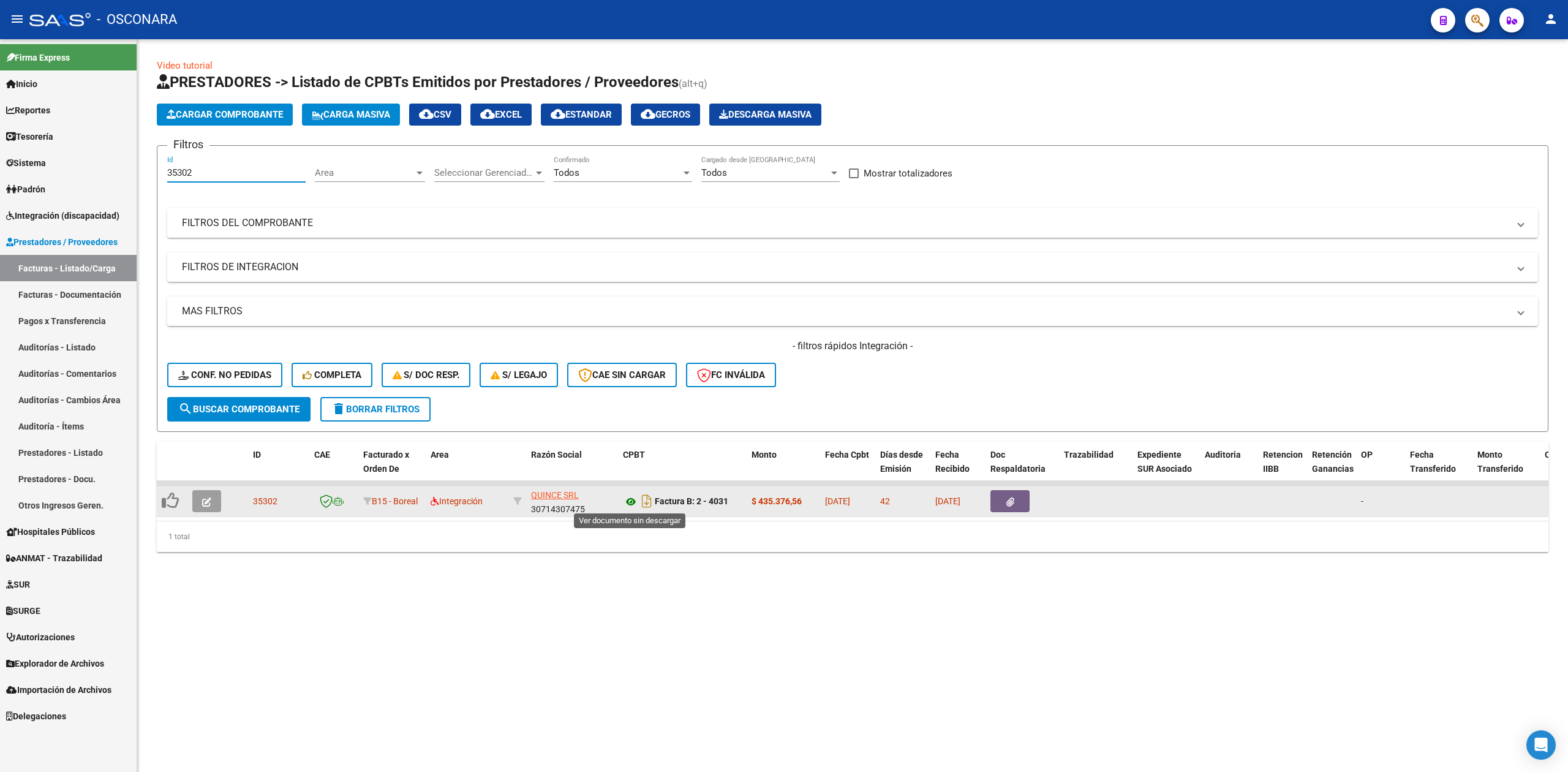
type input "35302"
click at [629, 499] on icon at bounding box center [631, 502] width 16 height 15
click at [199, 496] on button "button" at bounding box center [206, 501] width 28 height 22
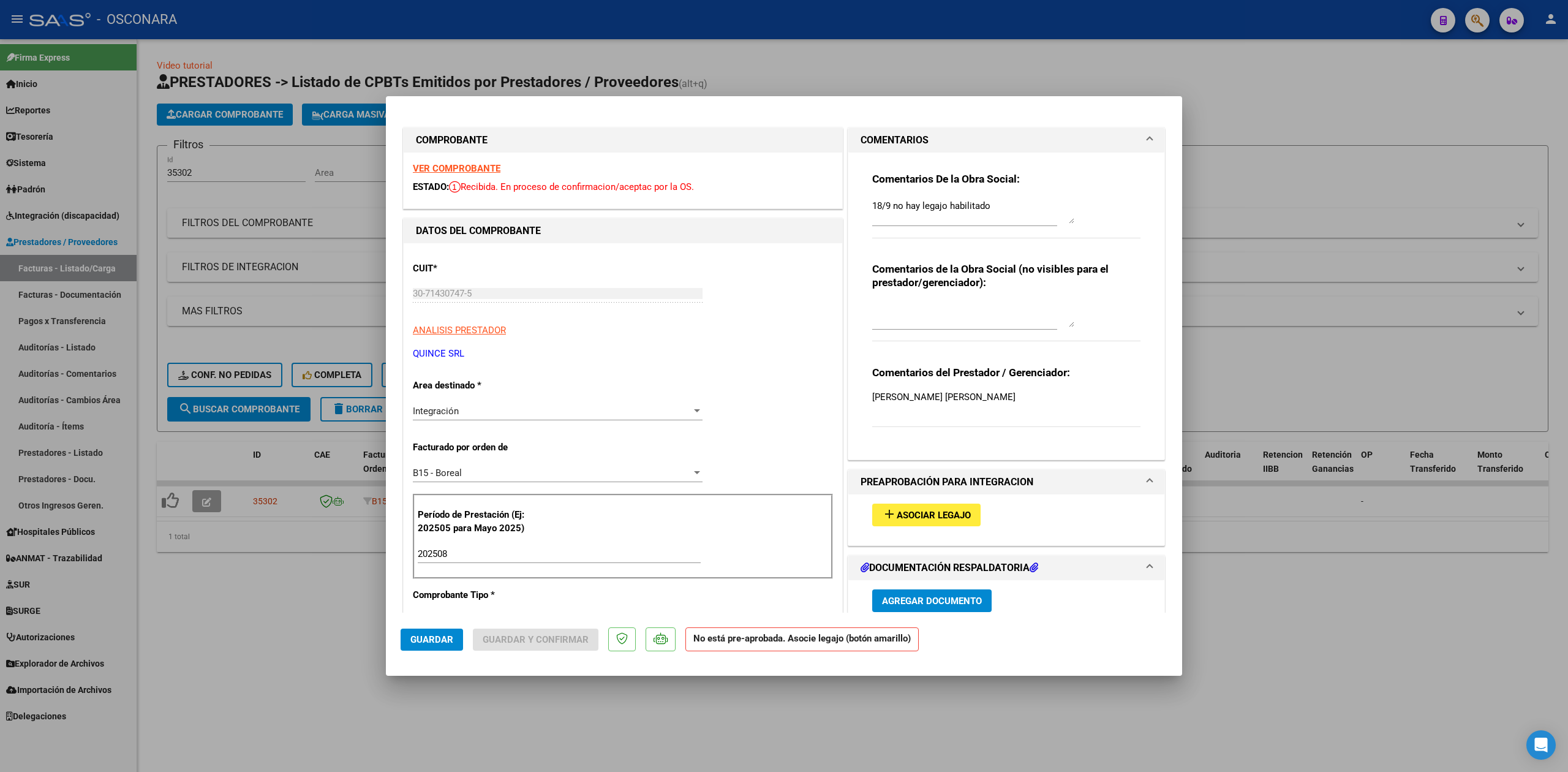
click at [897, 520] on span "Asociar Legajo" at bounding box center [934, 516] width 74 height 11
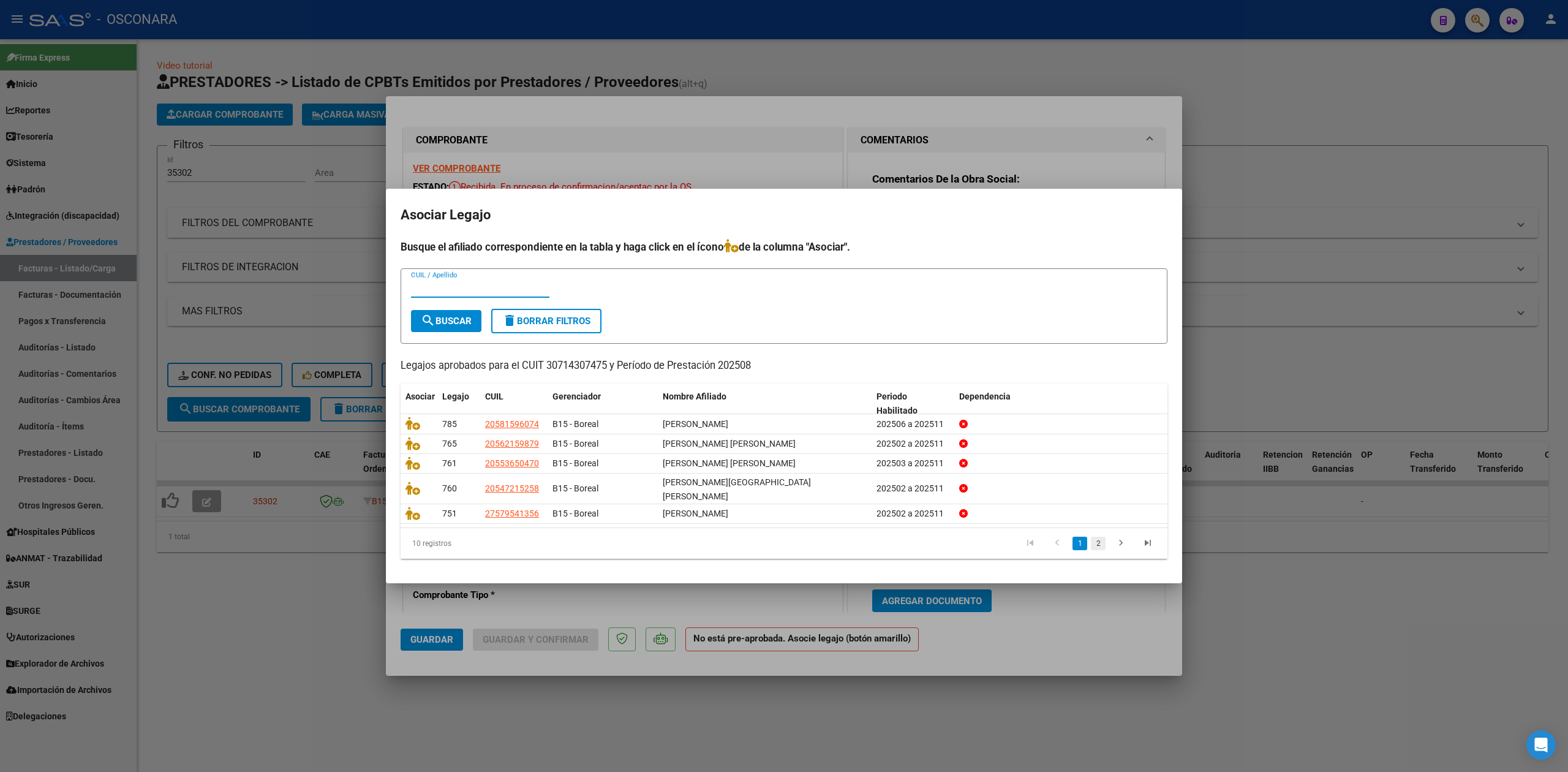
click at [1096, 538] on link "2" at bounding box center [1098, 543] width 15 height 14
click at [1076, 538] on link "1" at bounding box center [1080, 543] width 15 height 14
click at [1025, 641] on div at bounding box center [784, 386] width 1568 height 772
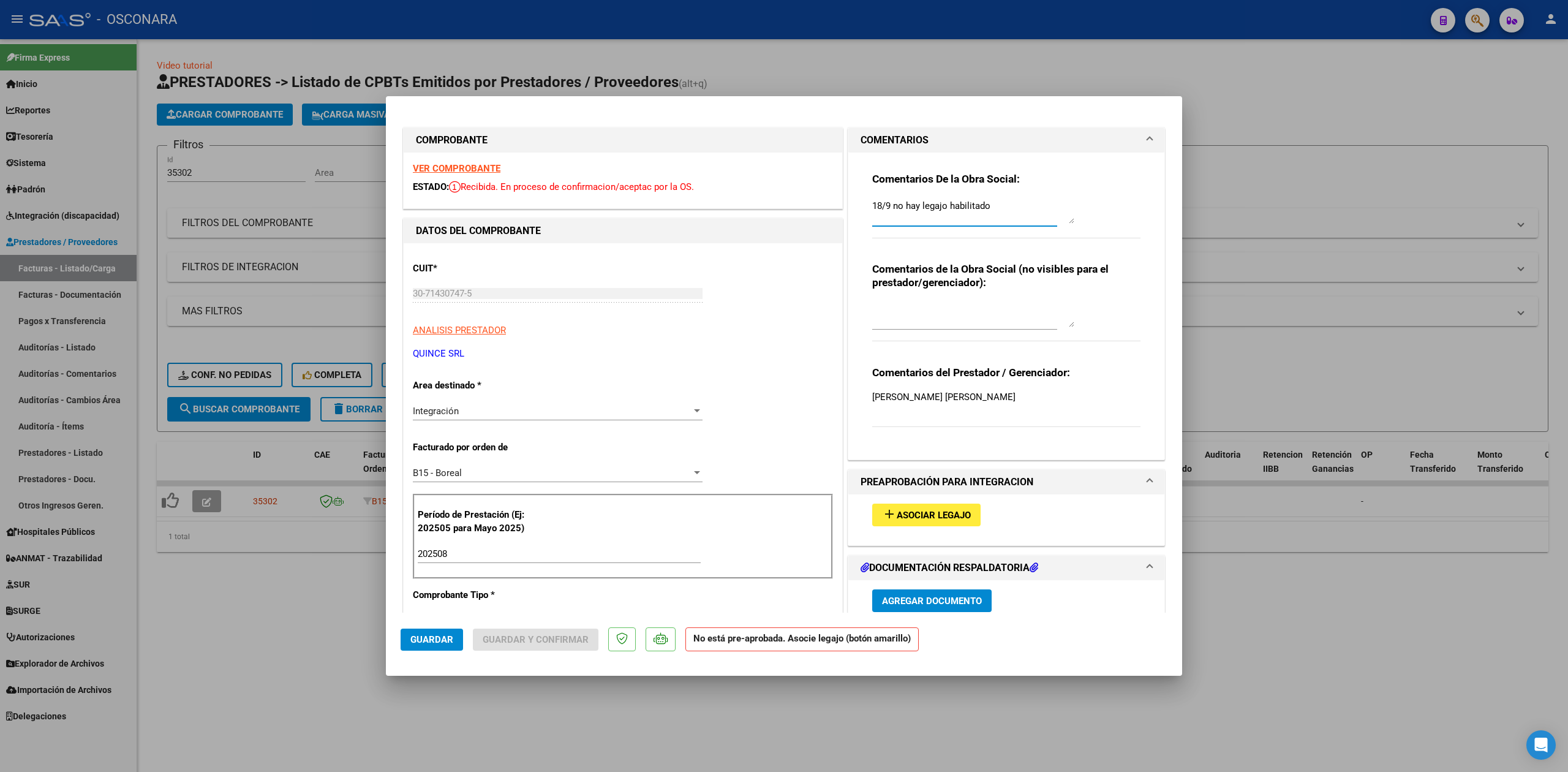
drag, startPoint x: 1013, startPoint y: 207, endPoint x: 835, endPoint y: 206, distance: 178.0
click at [835, 206] on div "COMPROBANTE VER COMPROBANTE ESTADO: Recibida. En proceso de confirmacion/acepta…" at bounding box center [784, 694] width 767 height 1138
click at [863, 205] on div "Comentarios De la Obra Social: 18/9 no hay legajo habilitado Comentarios de la …" at bounding box center [1006, 301] width 287 height 297
click at [872, 203] on textarea "18/9 no hay legajo habilitado" at bounding box center [973, 211] width 202 height 25
click at [919, 205] on textarea "13/10 siguen sin haber legajo habilitado para asociar 18/9 no hay legajo habili…" at bounding box center [973, 211] width 202 height 25
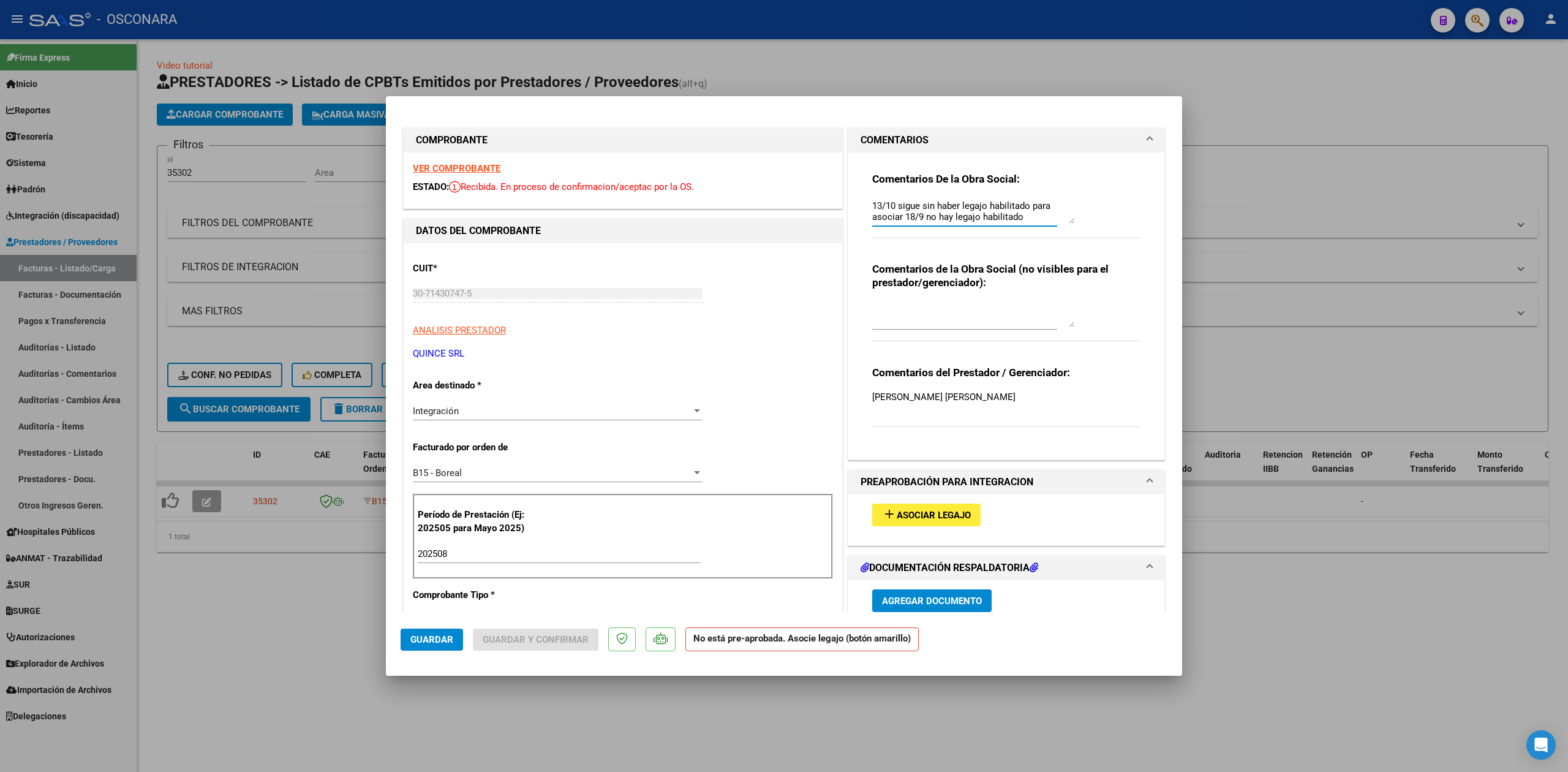
type textarea "13/10 sigue sin haber legajo habilitado para asociar 18/9 no hay legajo habilit…"
click at [429, 645] on button "Guardar" at bounding box center [432, 640] width 62 height 22
click at [305, 607] on div at bounding box center [784, 386] width 1568 height 772
type input "$ 0,00"
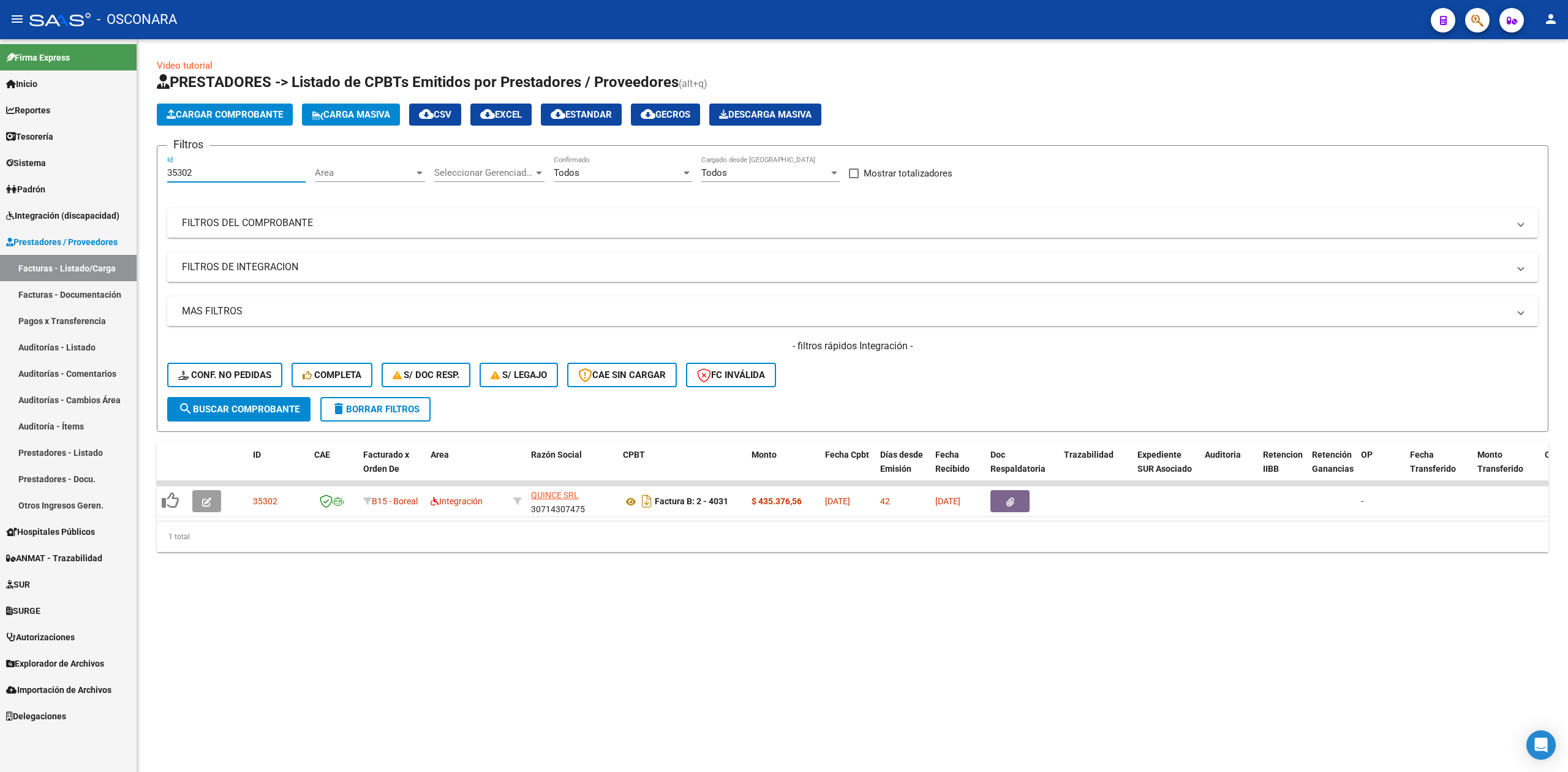
drag, startPoint x: 251, startPoint y: 169, endPoint x: 117, endPoint y: 176, distance: 134.2
click at [117, 176] on mat-sidenav-container "Firma Express Inicio Calendario SSS Instructivos Contacto OS Reportes Ingresos …" at bounding box center [784, 405] width 1568 height 732
click at [180, 177] on input "35302" at bounding box center [236, 173] width 139 height 11
drag, startPoint x: 177, startPoint y: 176, endPoint x: 278, endPoint y: 176, distance: 101.0
click at [277, 176] on input "35302" at bounding box center [236, 173] width 139 height 11
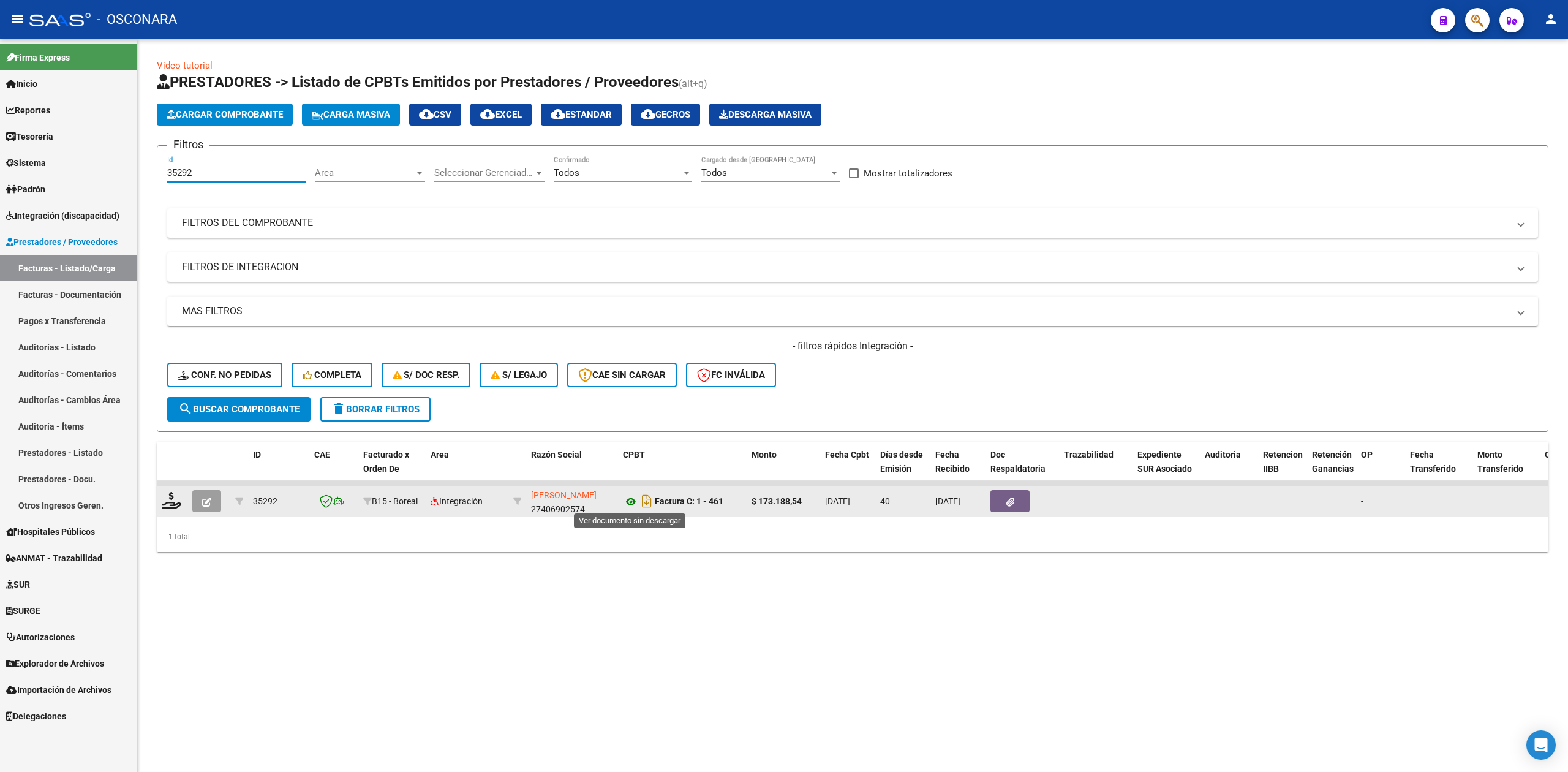
type input "35292"
click at [636, 499] on icon at bounding box center [631, 502] width 16 height 15
click at [205, 501] on icon "button" at bounding box center [207, 502] width 9 height 9
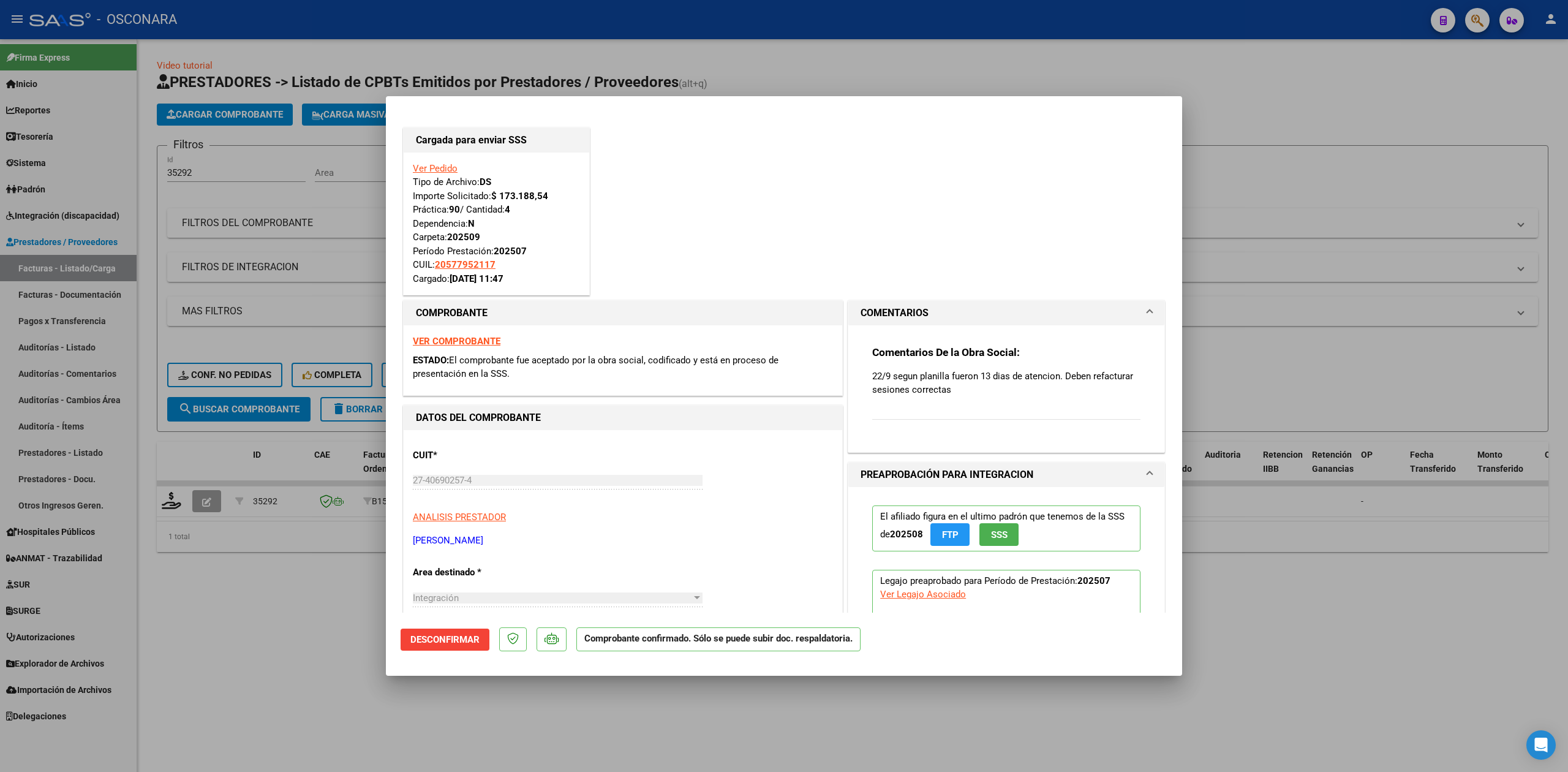
click at [290, 598] on div at bounding box center [784, 386] width 1568 height 772
type input "$ 0,00"
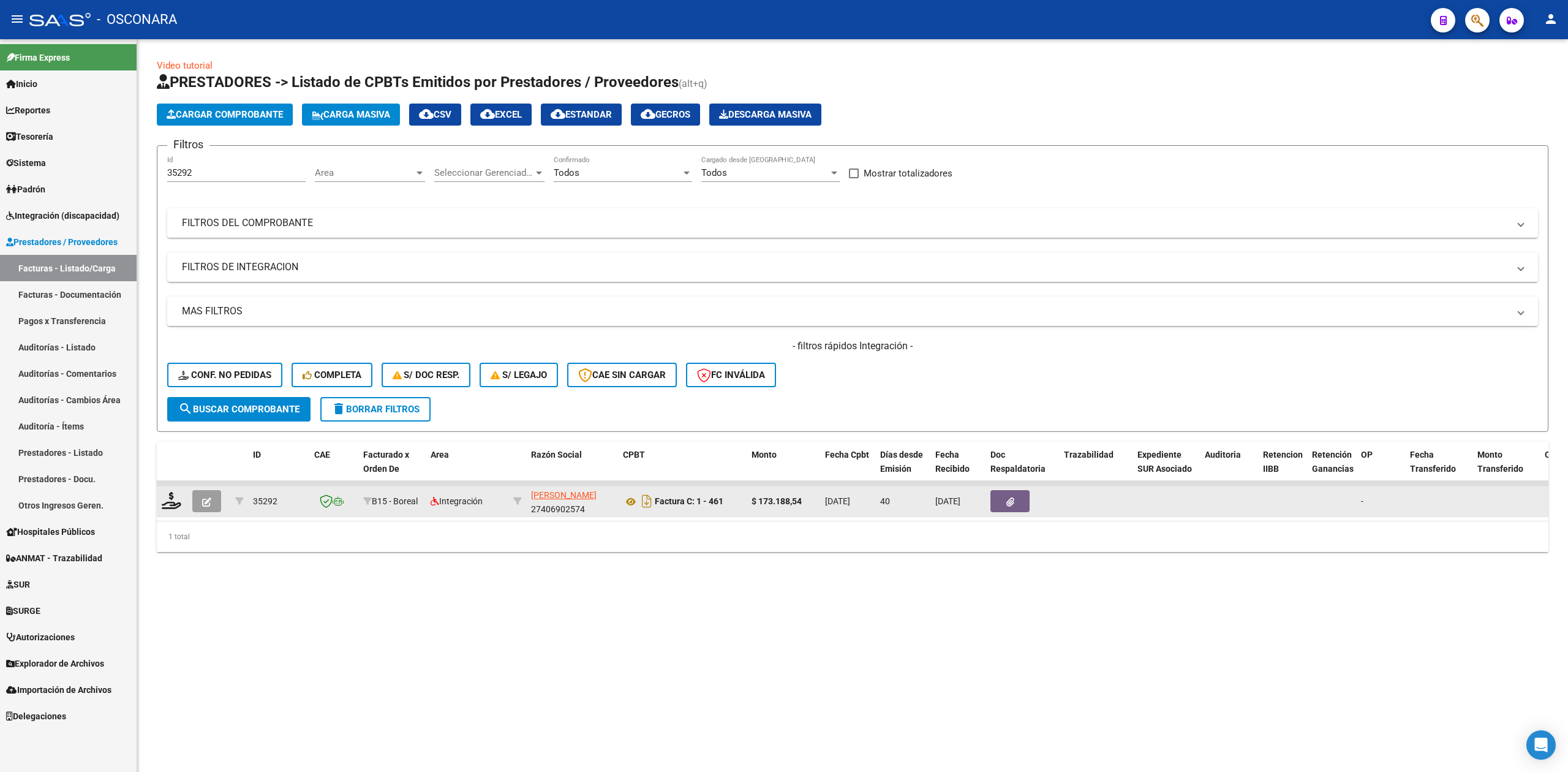
click at [1027, 496] on button "button" at bounding box center [1010, 501] width 40 height 22
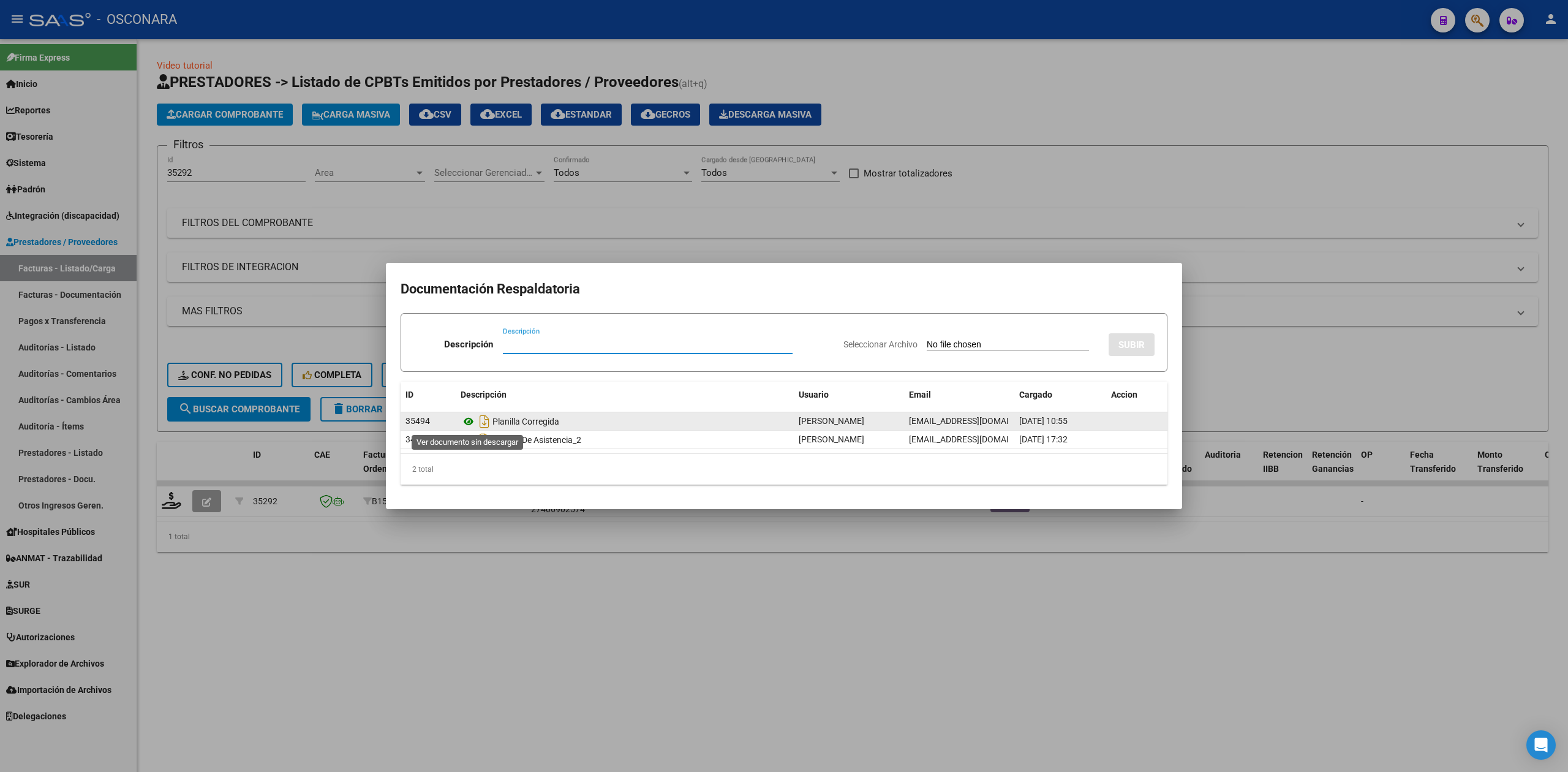
click at [471, 420] on icon at bounding box center [468, 422] width 16 height 15
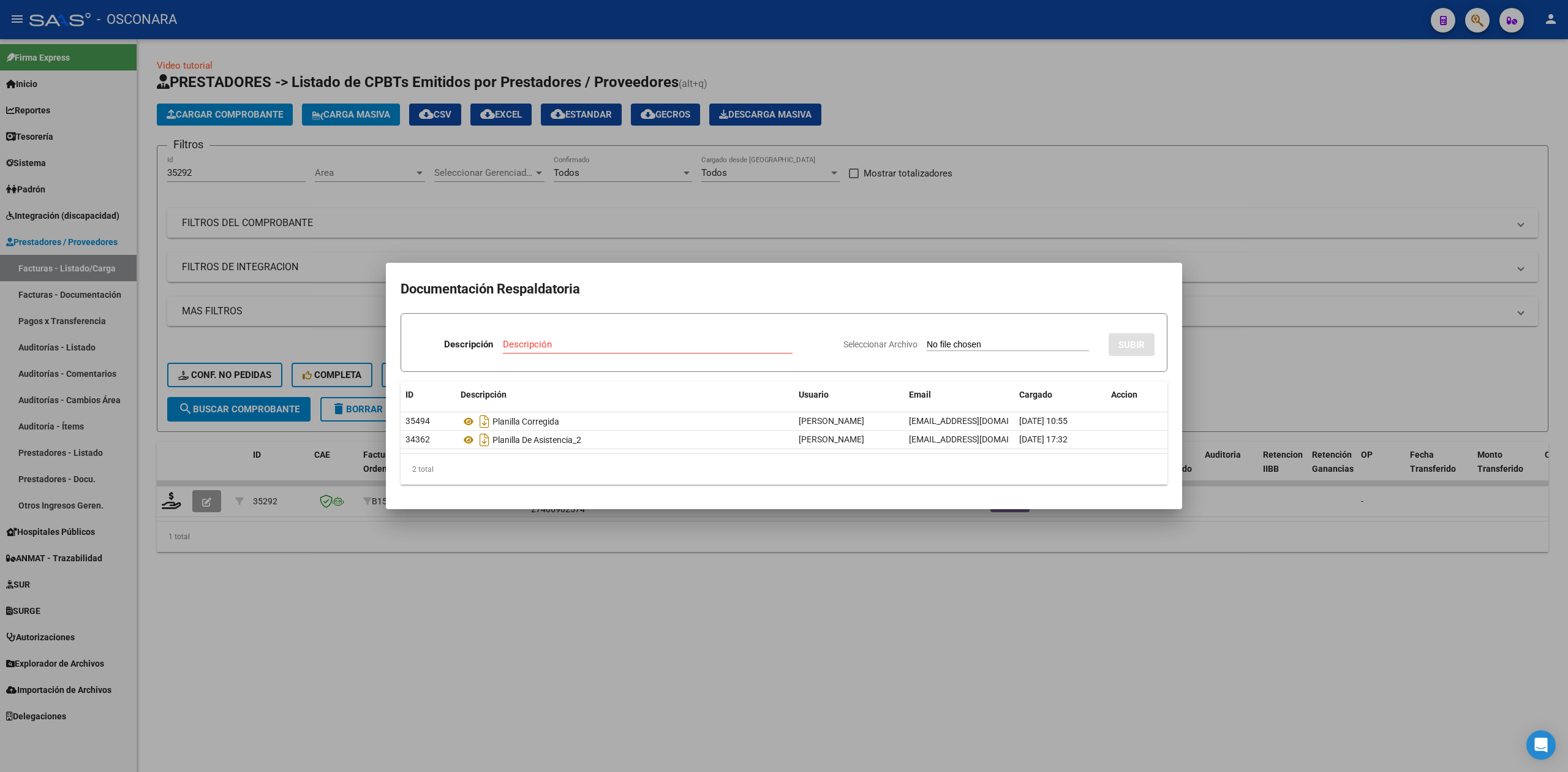
click at [655, 631] on div at bounding box center [784, 386] width 1568 height 772
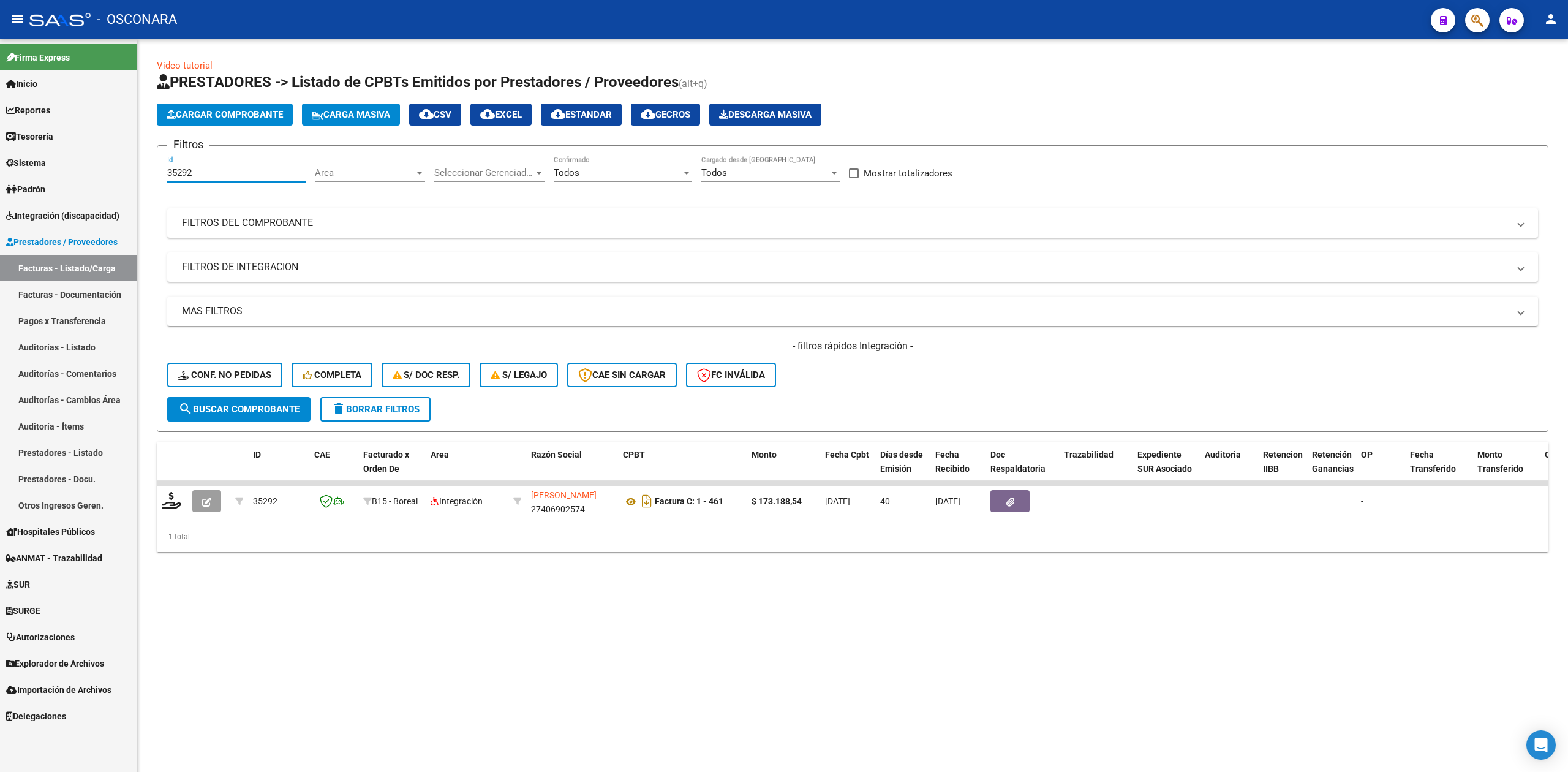
drag, startPoint x: 177, startPoint y: 170, endPoint x: 248, endPoint y: 163, distance: 71.3
click at [233, 168] on input "35292" at bounding box center [236, 173] width 139 height 11
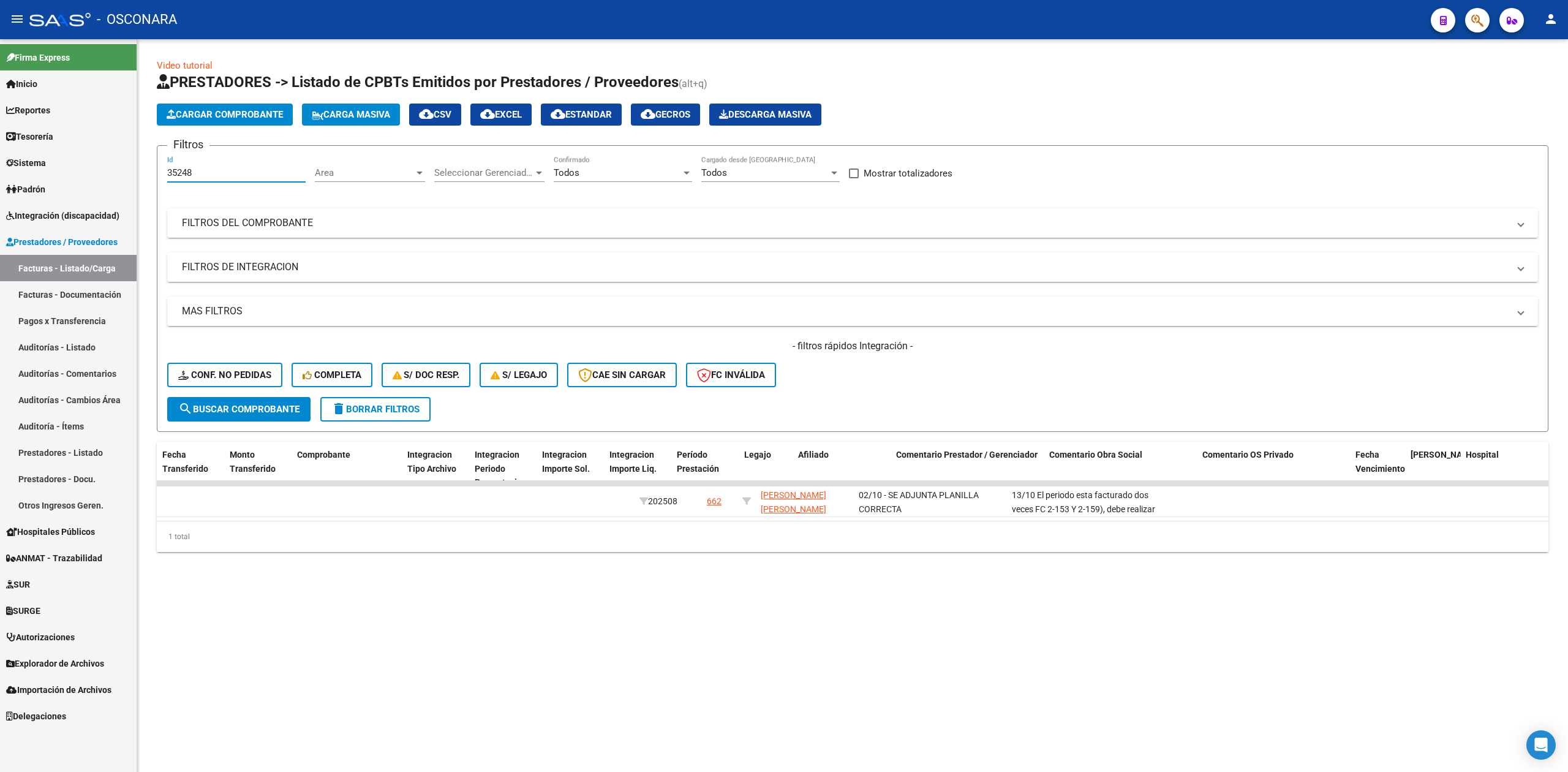
scroll to position [0, 1221]
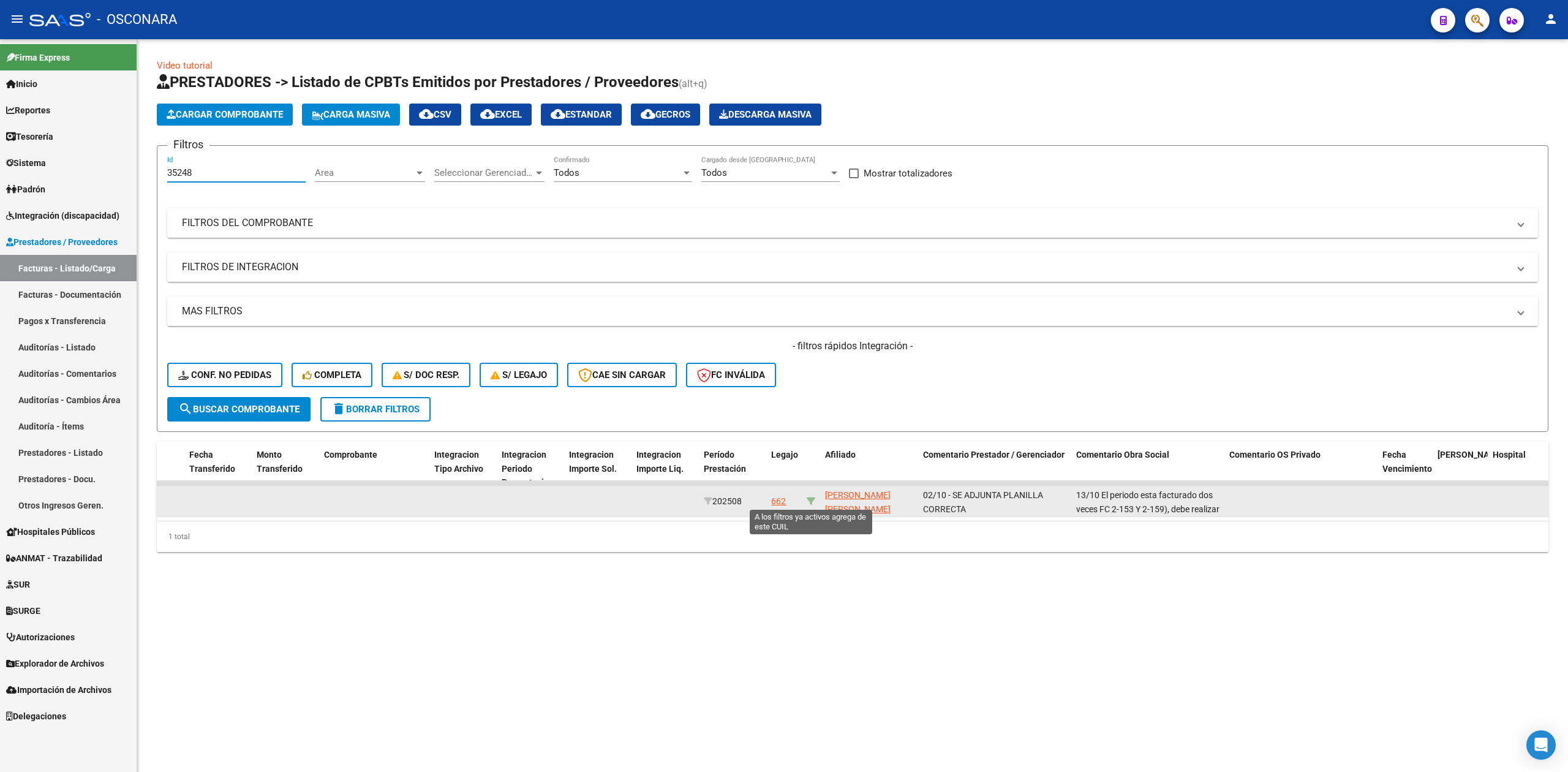
type input "35248"
click at [812, 498] on icon at bounding box center [811, 501] width 8 height 8
type input "27560605833"
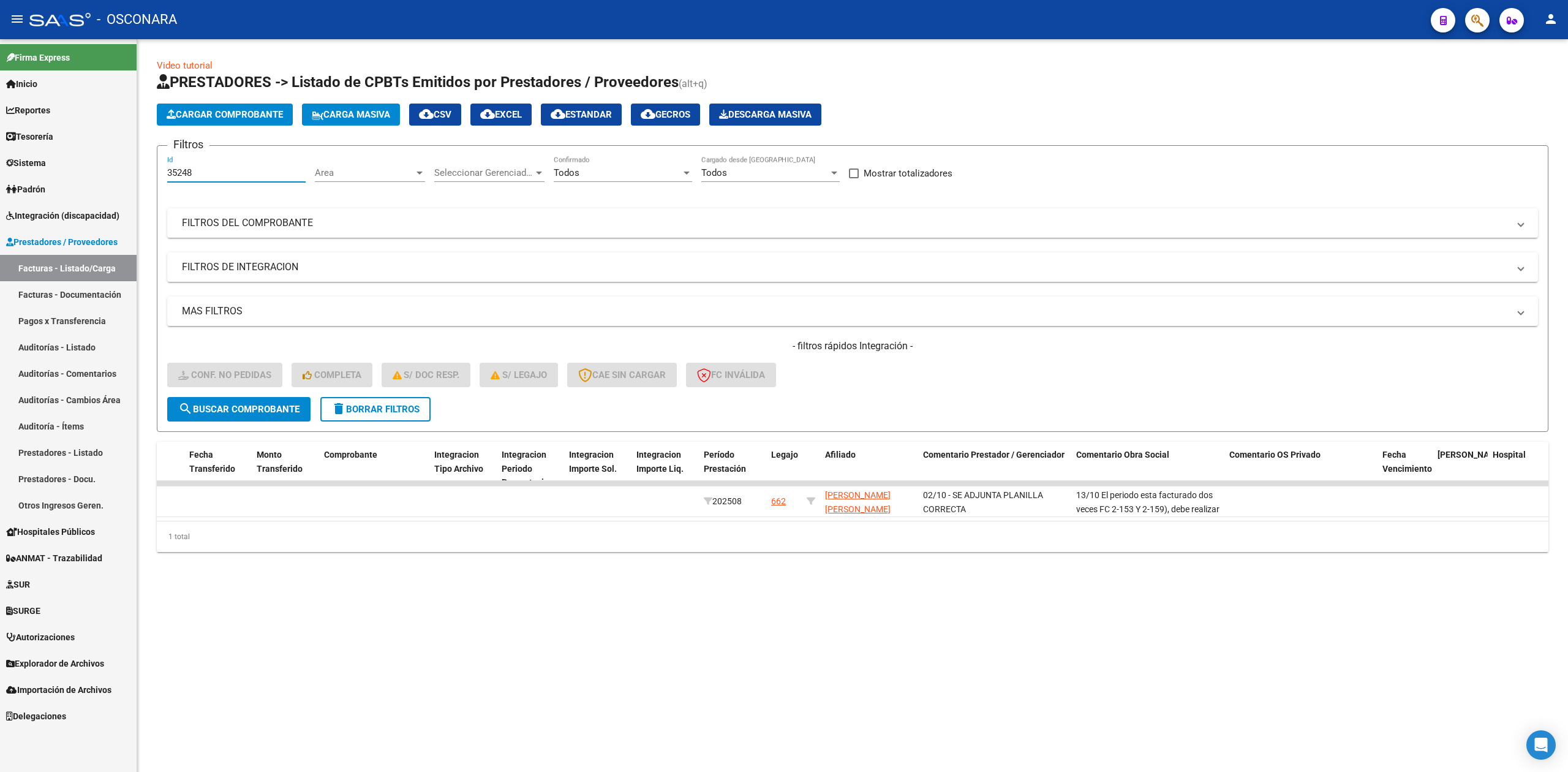
drag, startPoint x: 236, startPoint y: 170, endPoint x: 137, endPoint y: 160, distance: 99.5
click at [129, 173] on mat-sidenav-container "Firma Express Inicio Calendario SSS Instructivos Contacto OS Reportes Ingresos …" at bounding box center [784, 405] width 1568 height 732
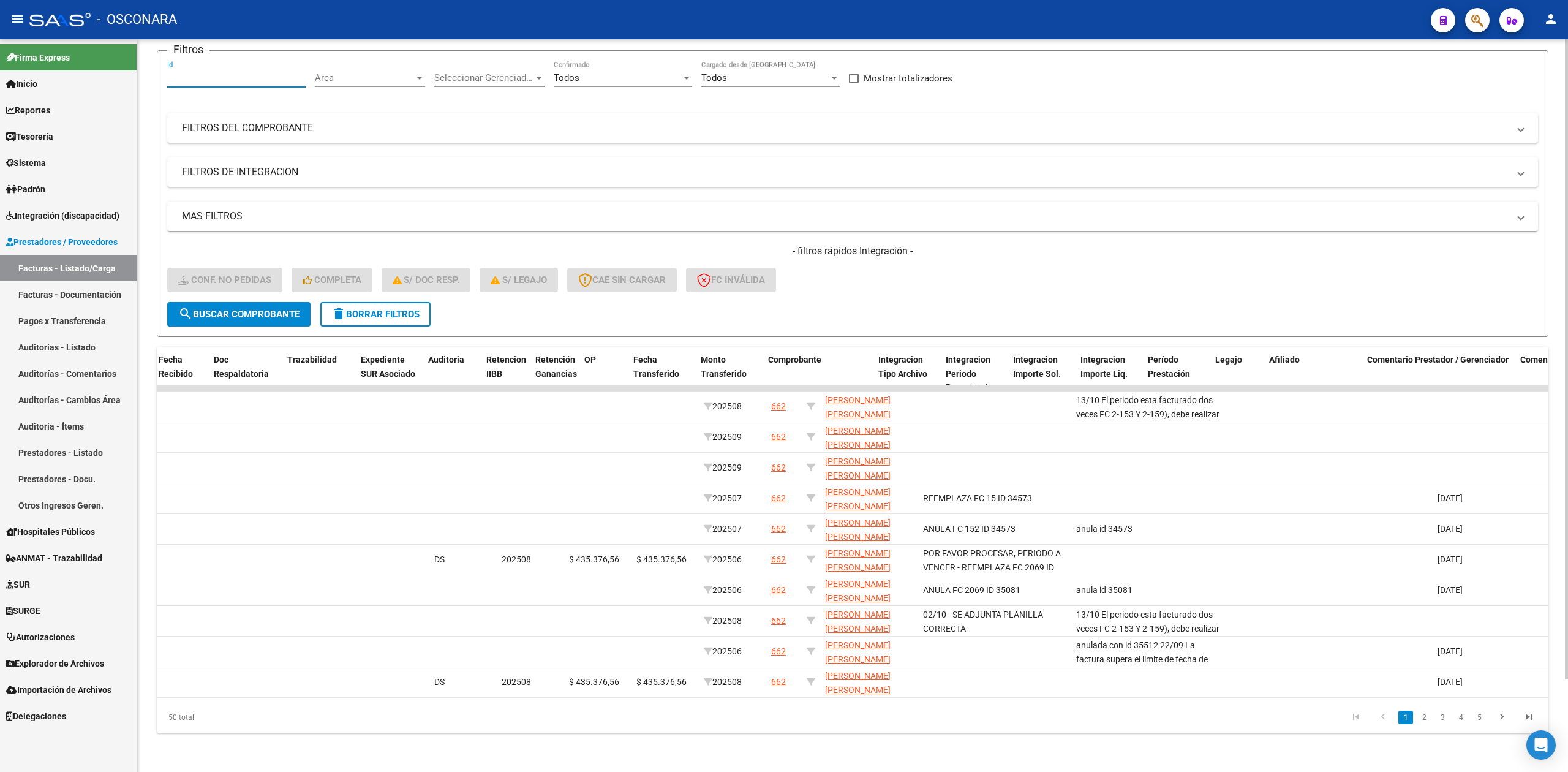
scroll to position [0, 0]
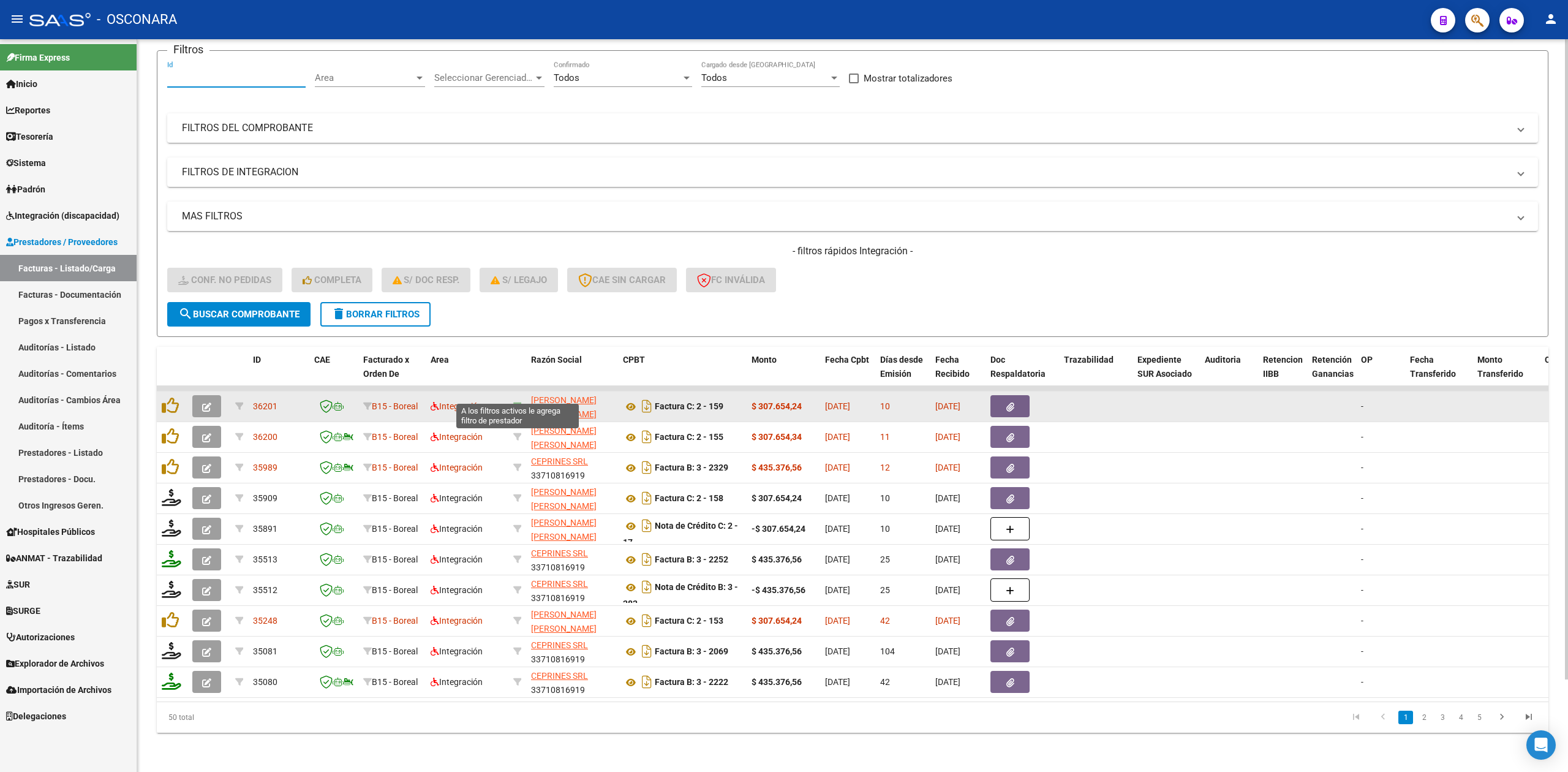
click at [519, 402] on icon at bounding box center [517, 405] width 8 height 8
type input "27277792392"
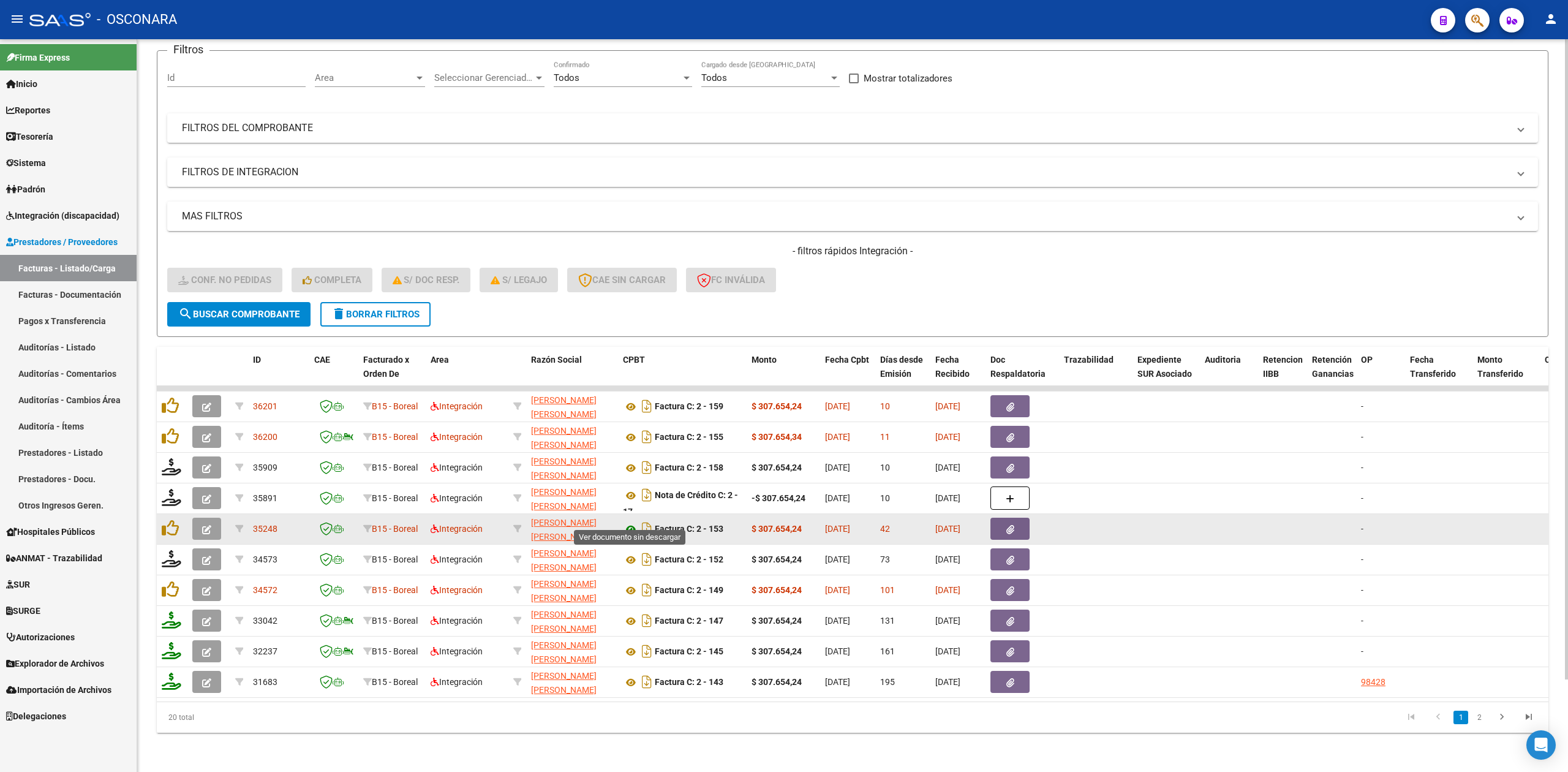
click at [628, 522] on icon at bounding box center [631, 529] width 16 height 15
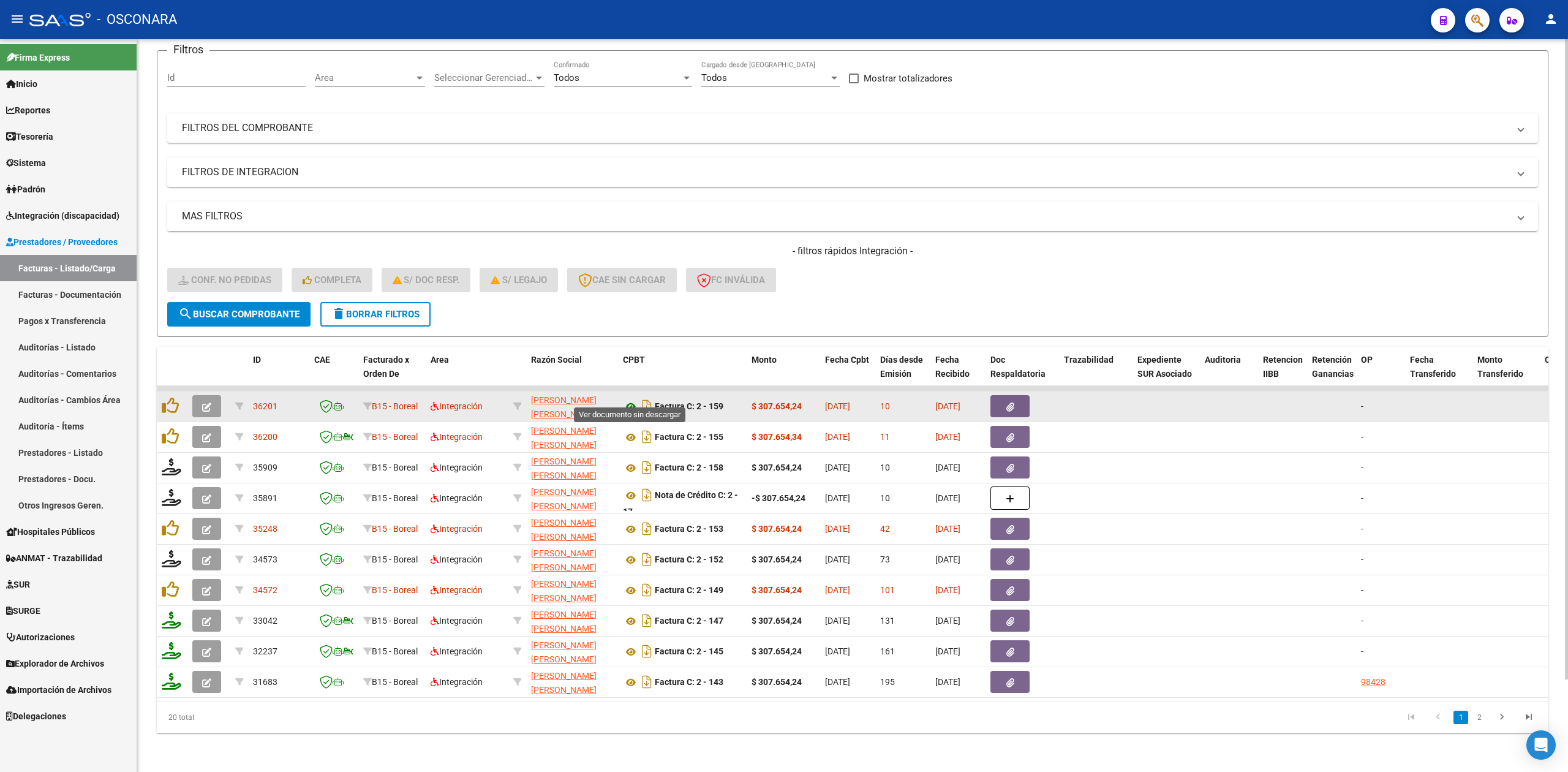
click at [626, 400] on icon at bounding box center [631, 407] width 16 height 15
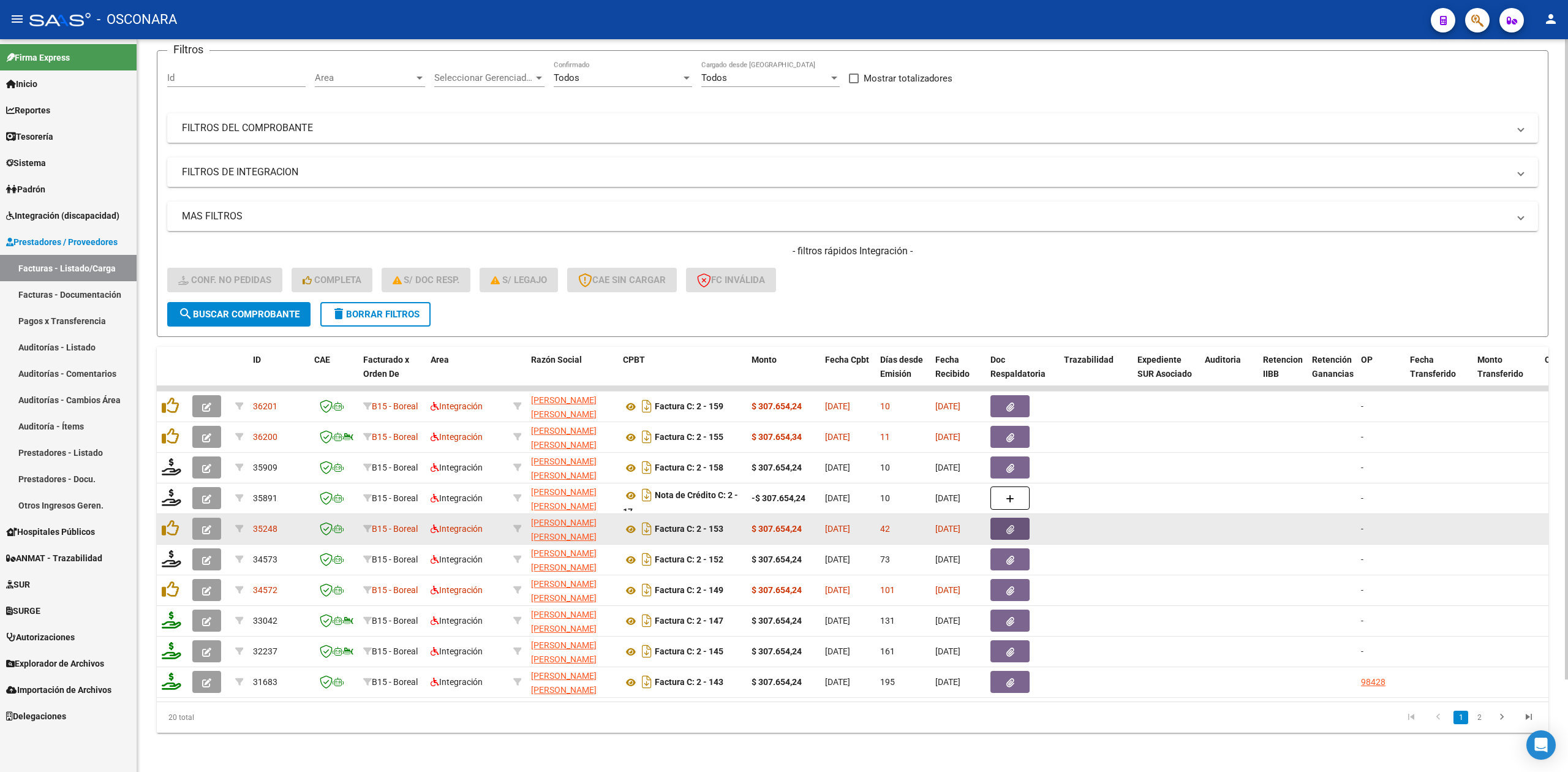
click at [1006, 525] on icon "button" at bounding box center [1010, 529] width 8 height 9
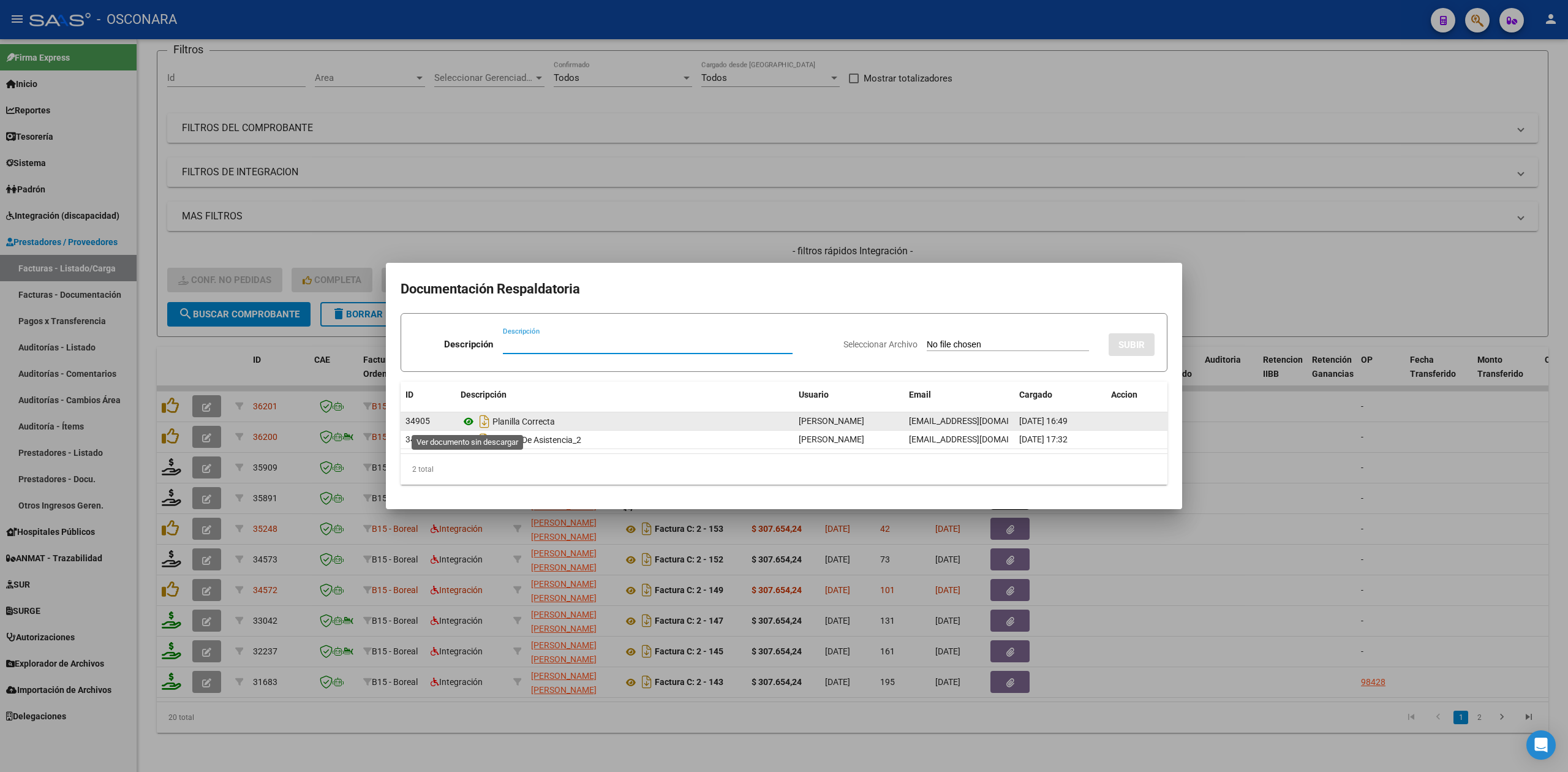
click at [471, 418] on icon at bounding box center [468, 422] width 16 height 15
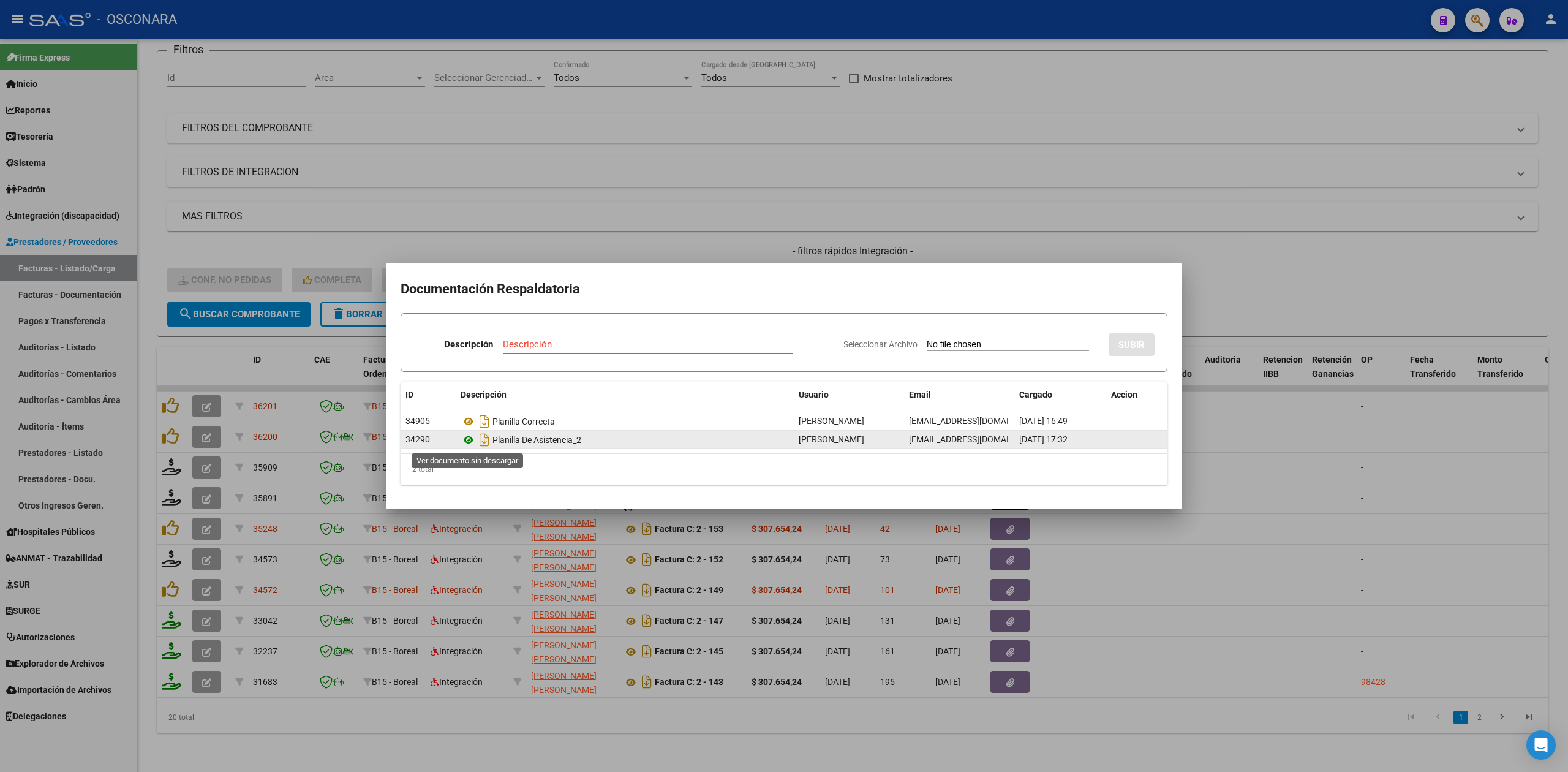
click at [466, 441] on icon at bounding box center [468, 440] width 16 height 15
click at [779, 241] on div at bounding box center [784, 386] width 1568 height 772
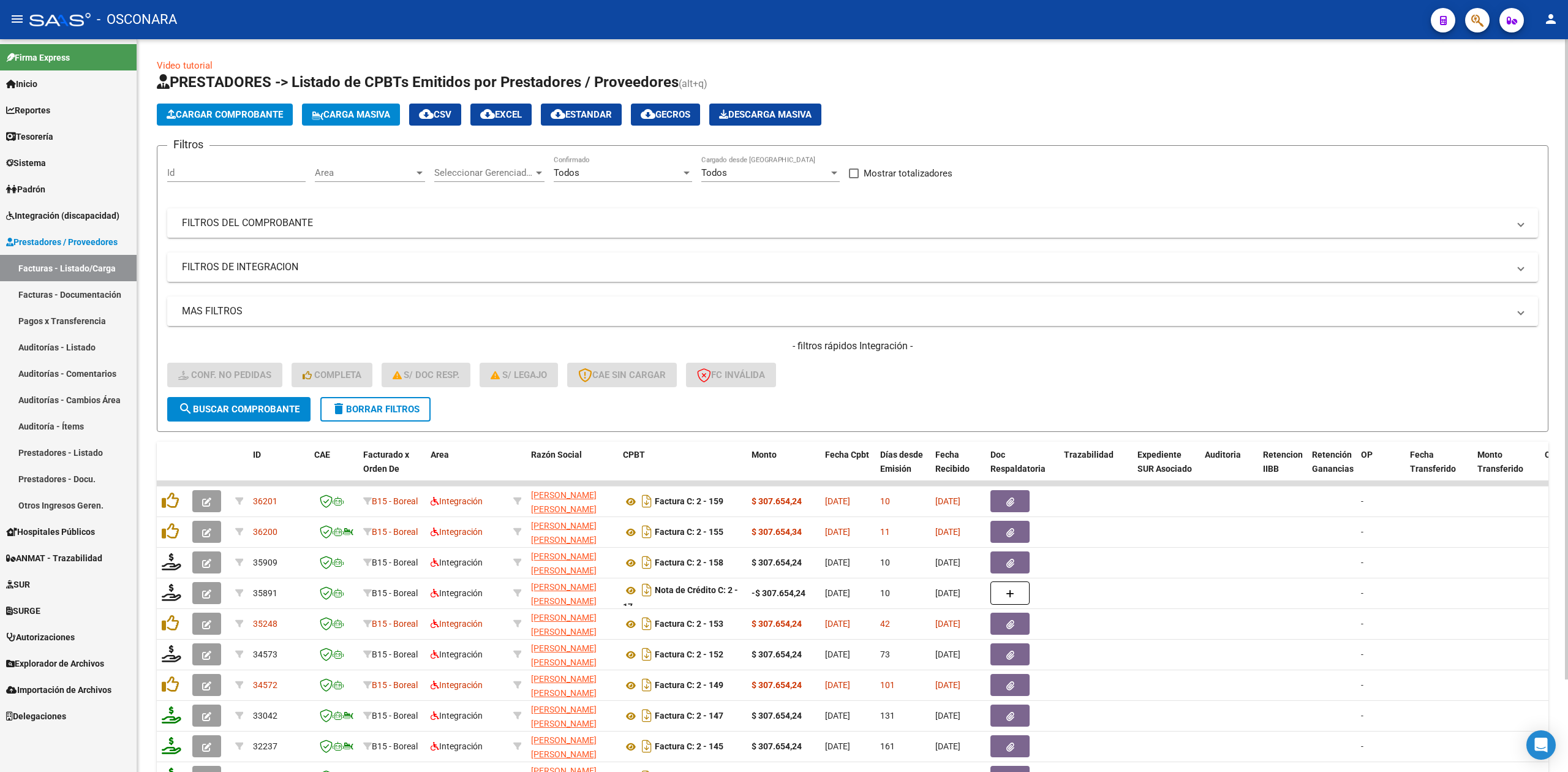
drag, startPoint x: 375, startPoint y: 414, endPoint x: 304, endPoint y: 312, distance: 124.3
click at [375, 414] on button "delete Borrar Filtros" at bounding box center [376, 409] width 110 height 25
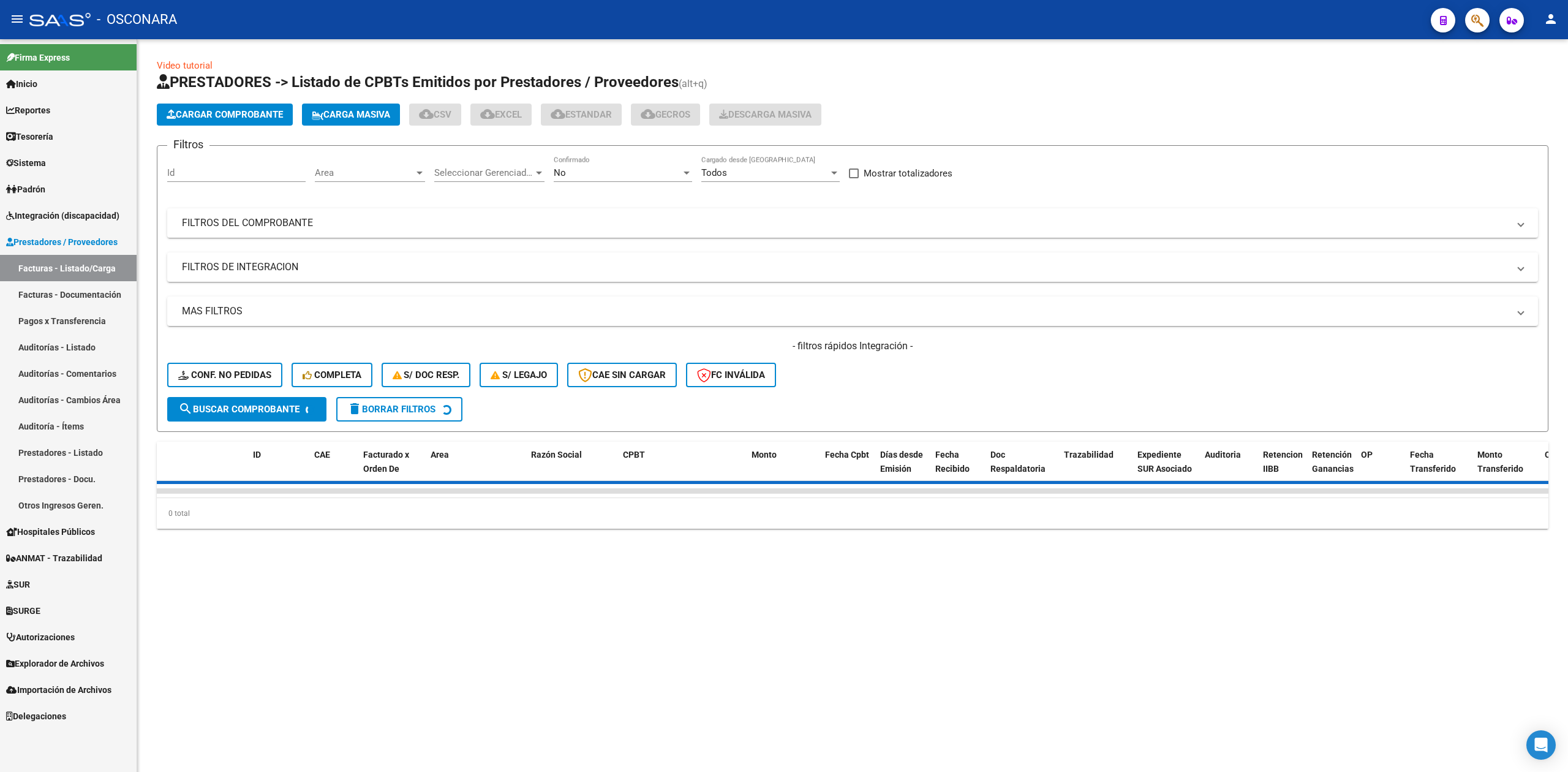
click at [245, 172] on input "Id" at bounding box center [236, 173] width 139 height 11
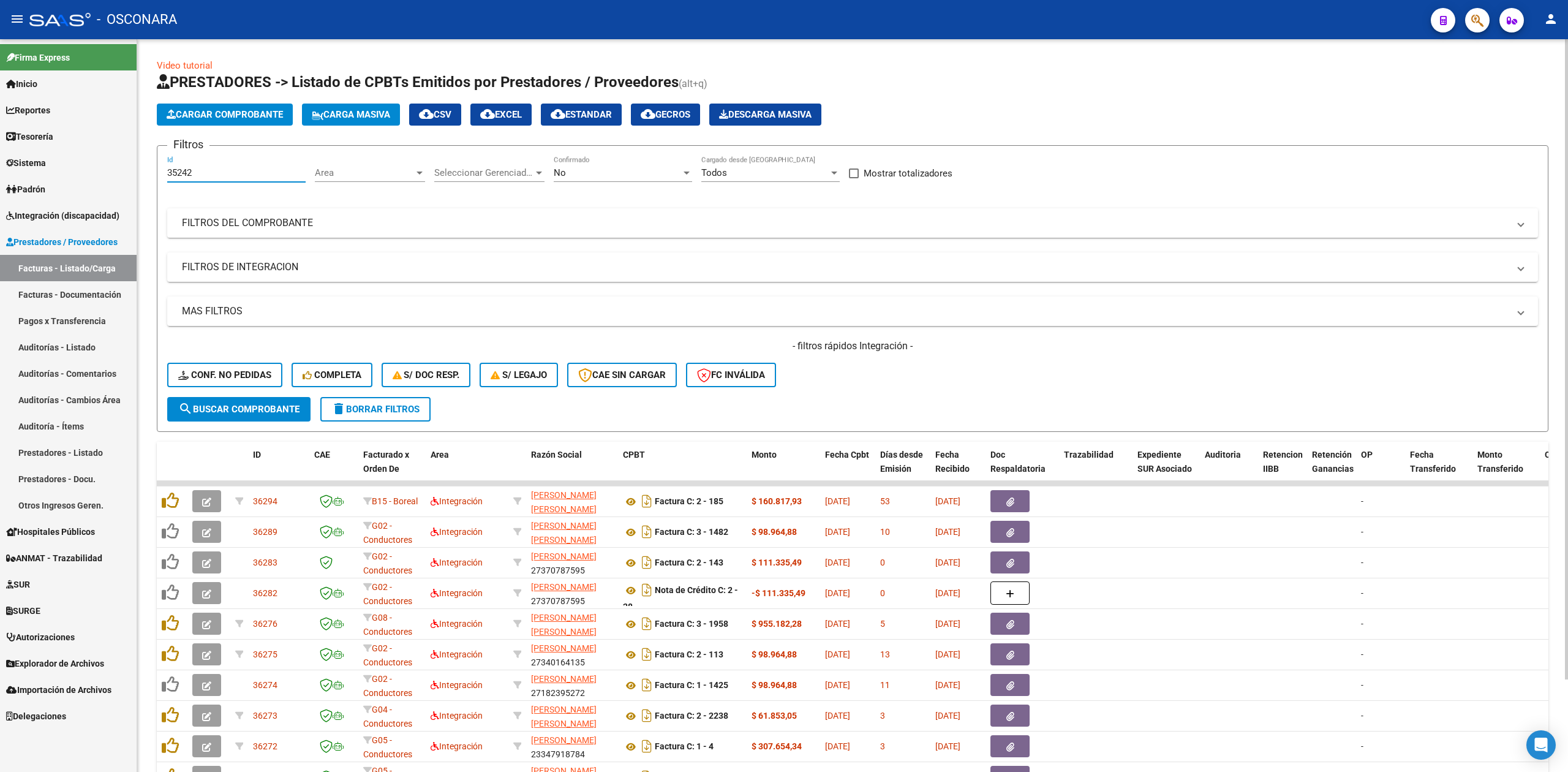
type input "35242"
click at [629, 175] on div "No" at bounding box center [618, 173] width 128 height 11
click at [637, 119] on span "Todos" at bounding box center [623, 118] width 139 height 28
click at [290, 407] on span "search Buscar Comprobante" at bounding box center [239, 409] width 121 height 11
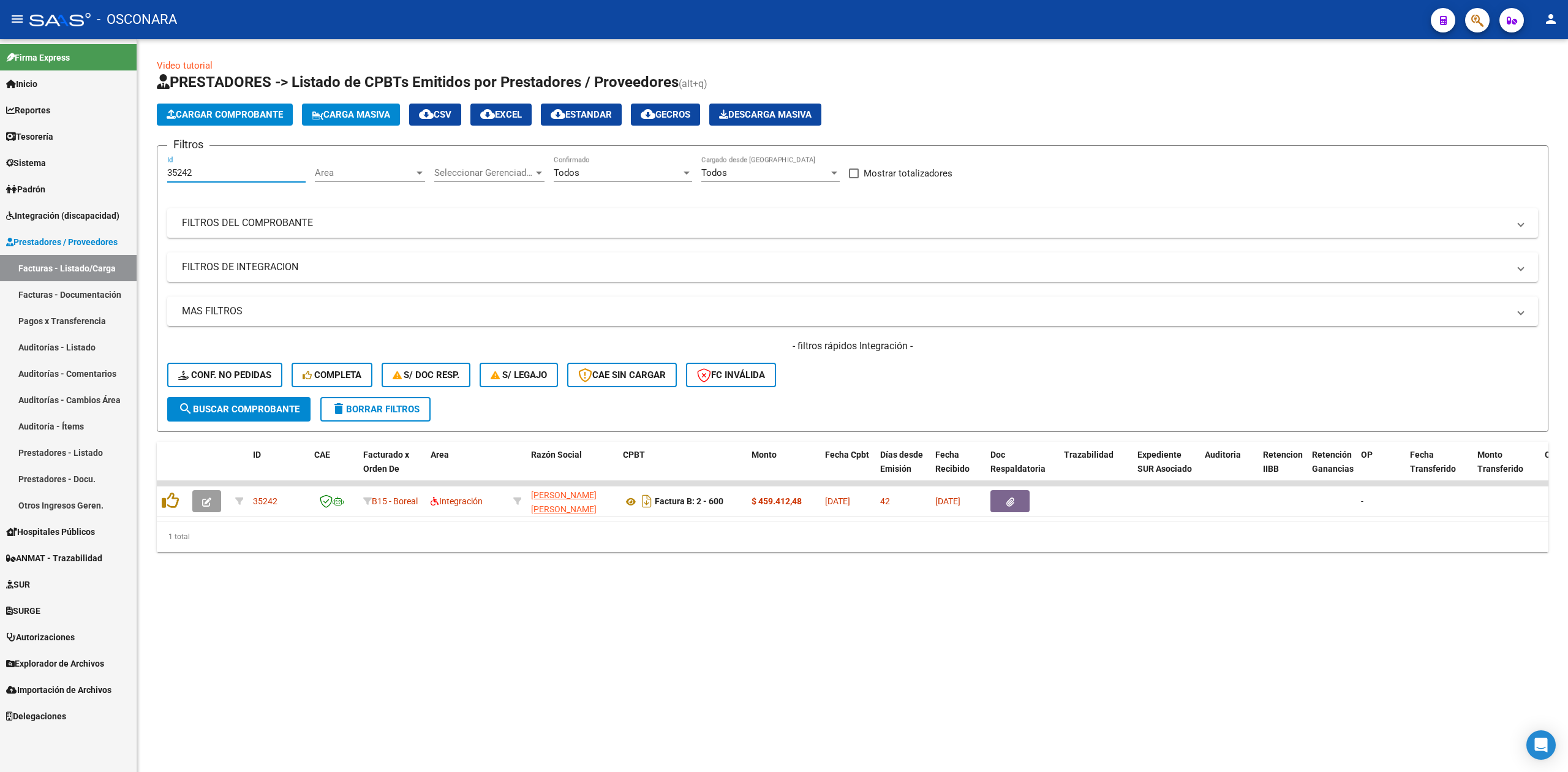
drag, startPoint x: 204, startPoint y: 172, endPoint x: 135, endPoint y: 172, distance: 69.0
click at [135, 172] on mat-sidenav-container "Firma Express Inicio Calendario SSS Instructivos Contacto OS Reportes Ingresos …" at bounding box center [784, 405] width 1568 height 732
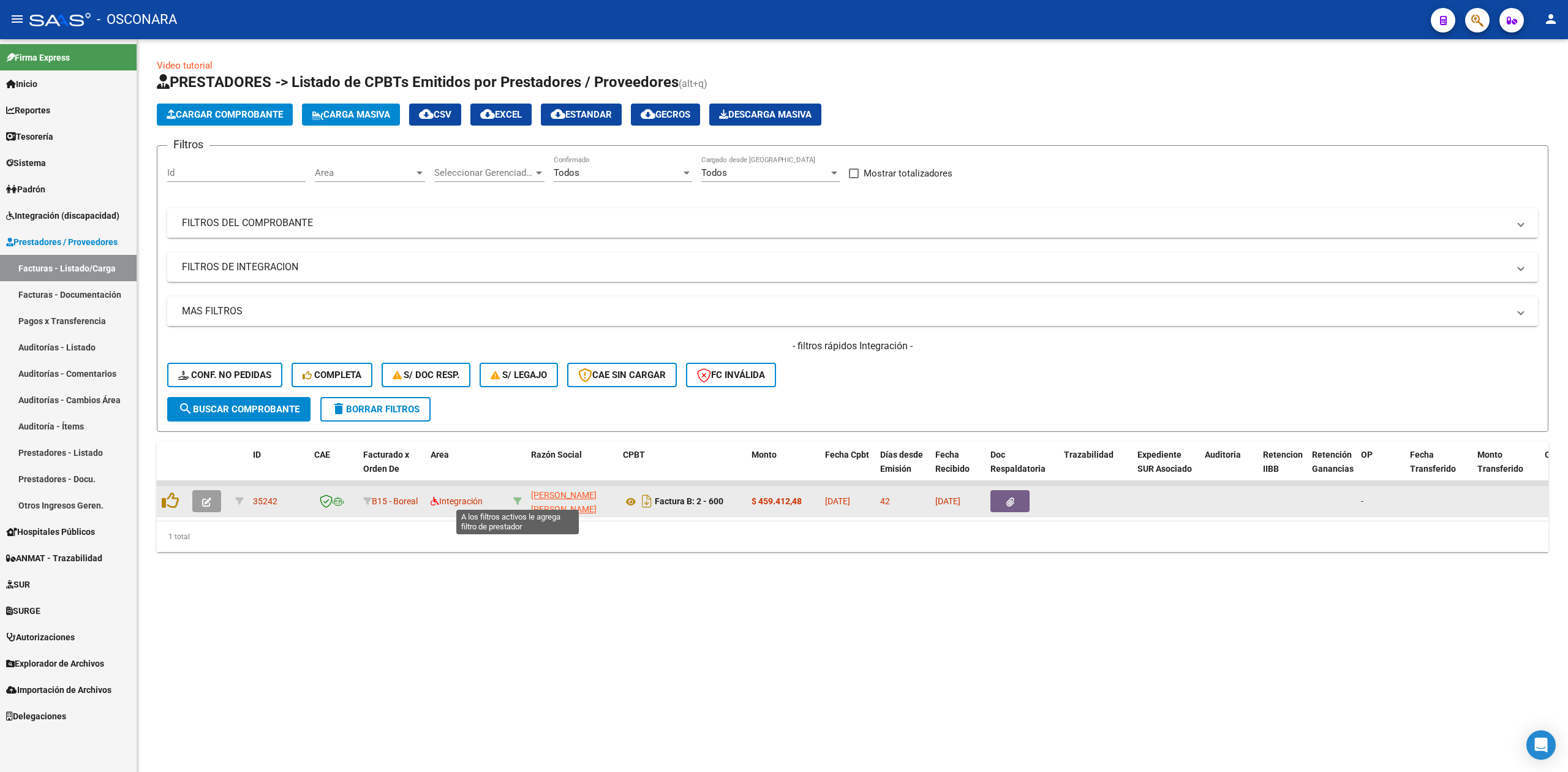
click at [517, 497] on icon at bounding box center [517, 501] width 8 height 8
type input "27259192450"
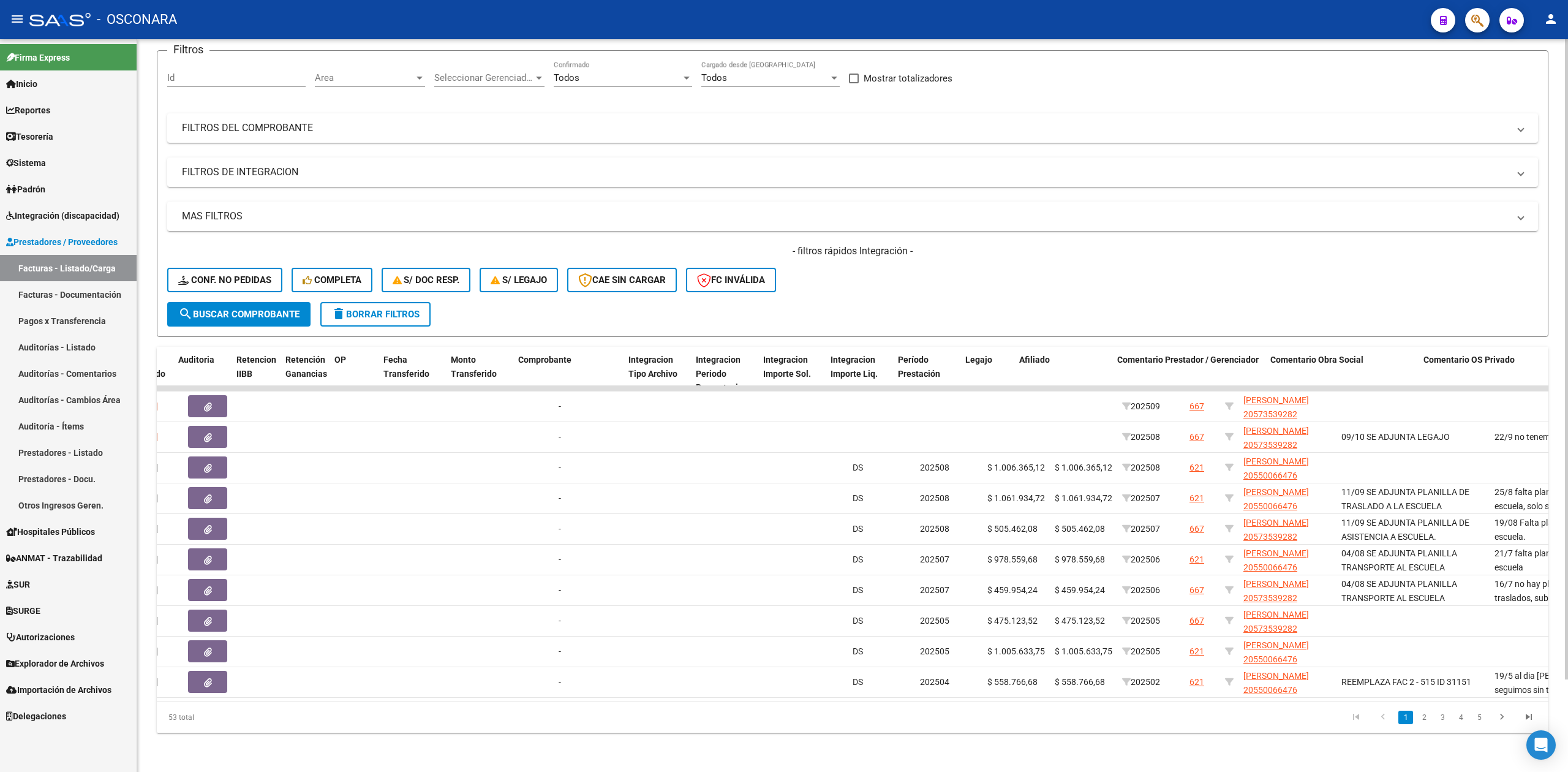
scroll to position [0, 1037]
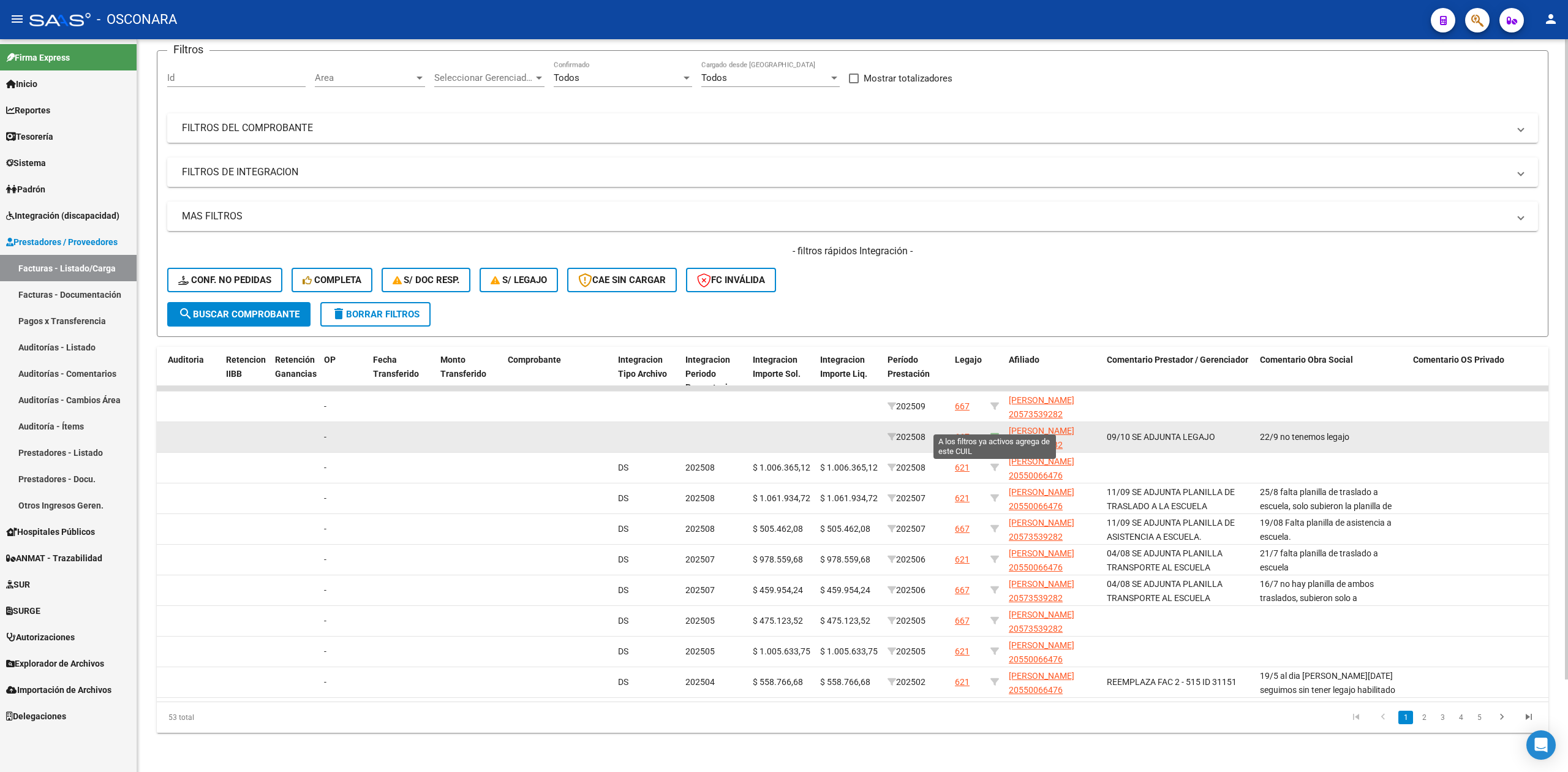
click at [994, 433] on icon at bounding box center [994, 437] width 8 height 8
type input "20573539282"
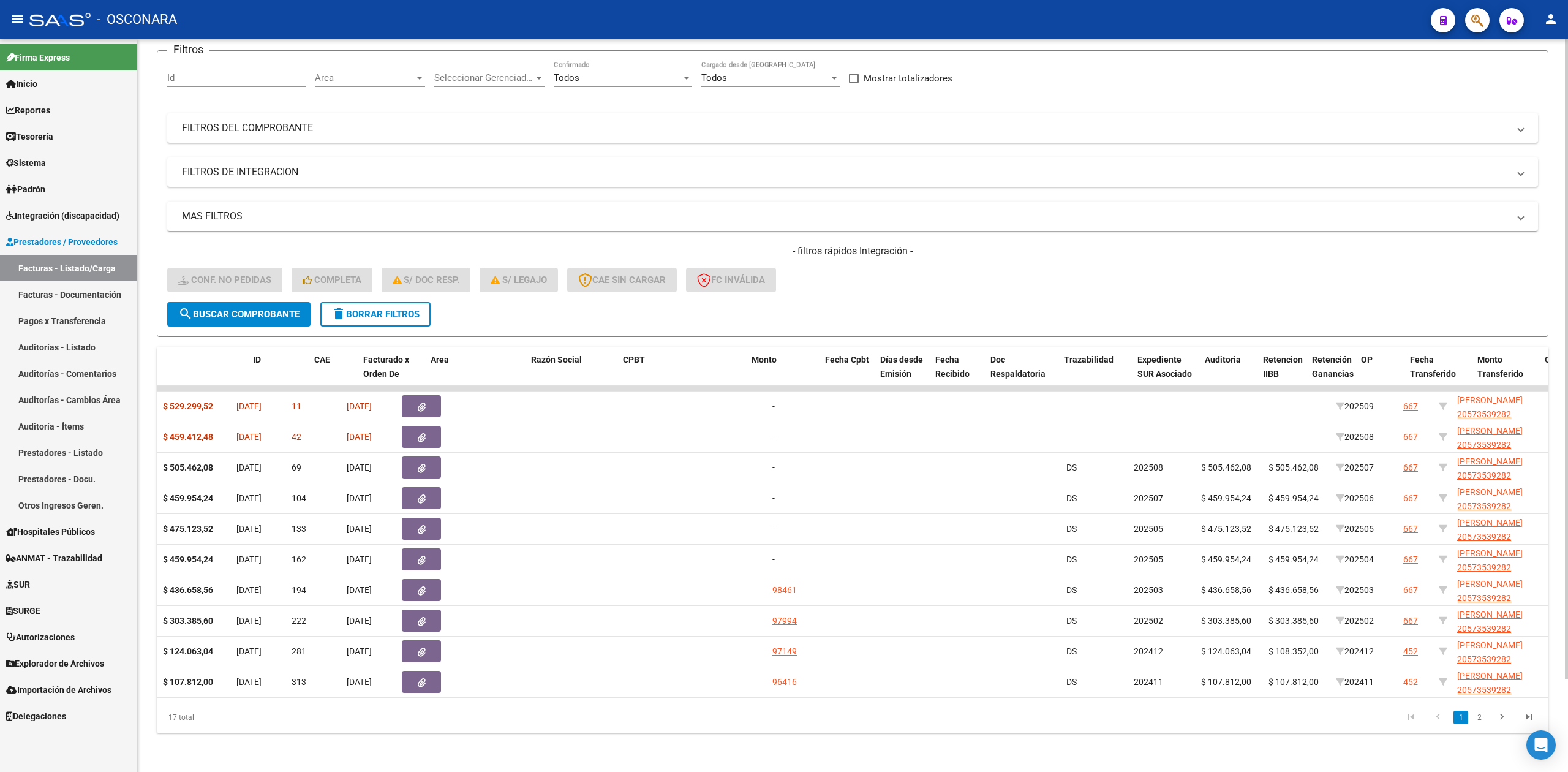
scroll to position [0, 0]
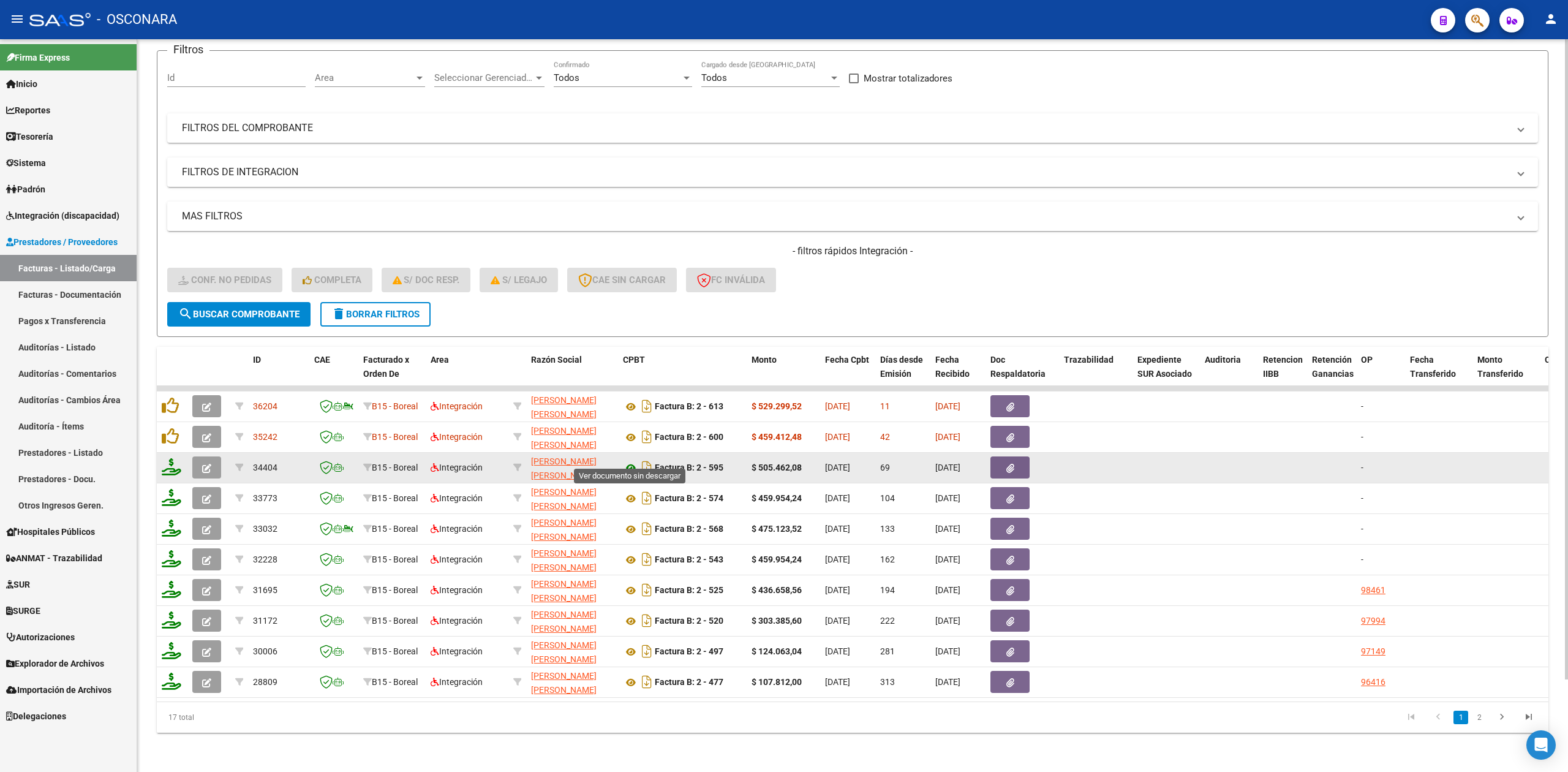
click at [630, 460] on icon at bounding box center [631, 468] width 16 height 15
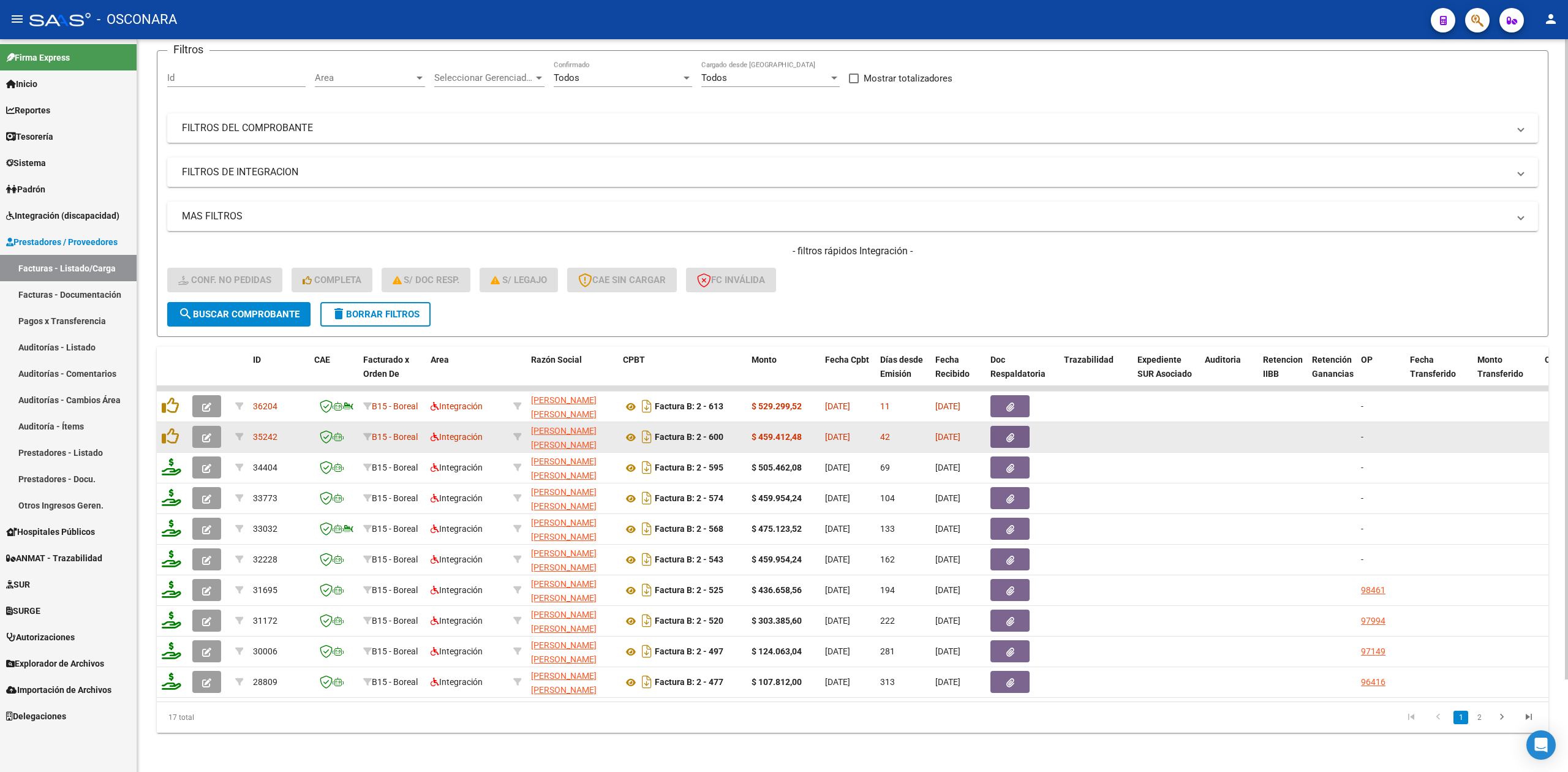
click at [636, 427] on div "Factura B: 2 - 600" at bounding box center [682, 437] width 119 height 19
click at [631, 430] on icon at bounding box center [631, 437] width 16 height 15
click at [1006, 433] on icon "button" at bounding box center [1010, 437] width 8 height 9
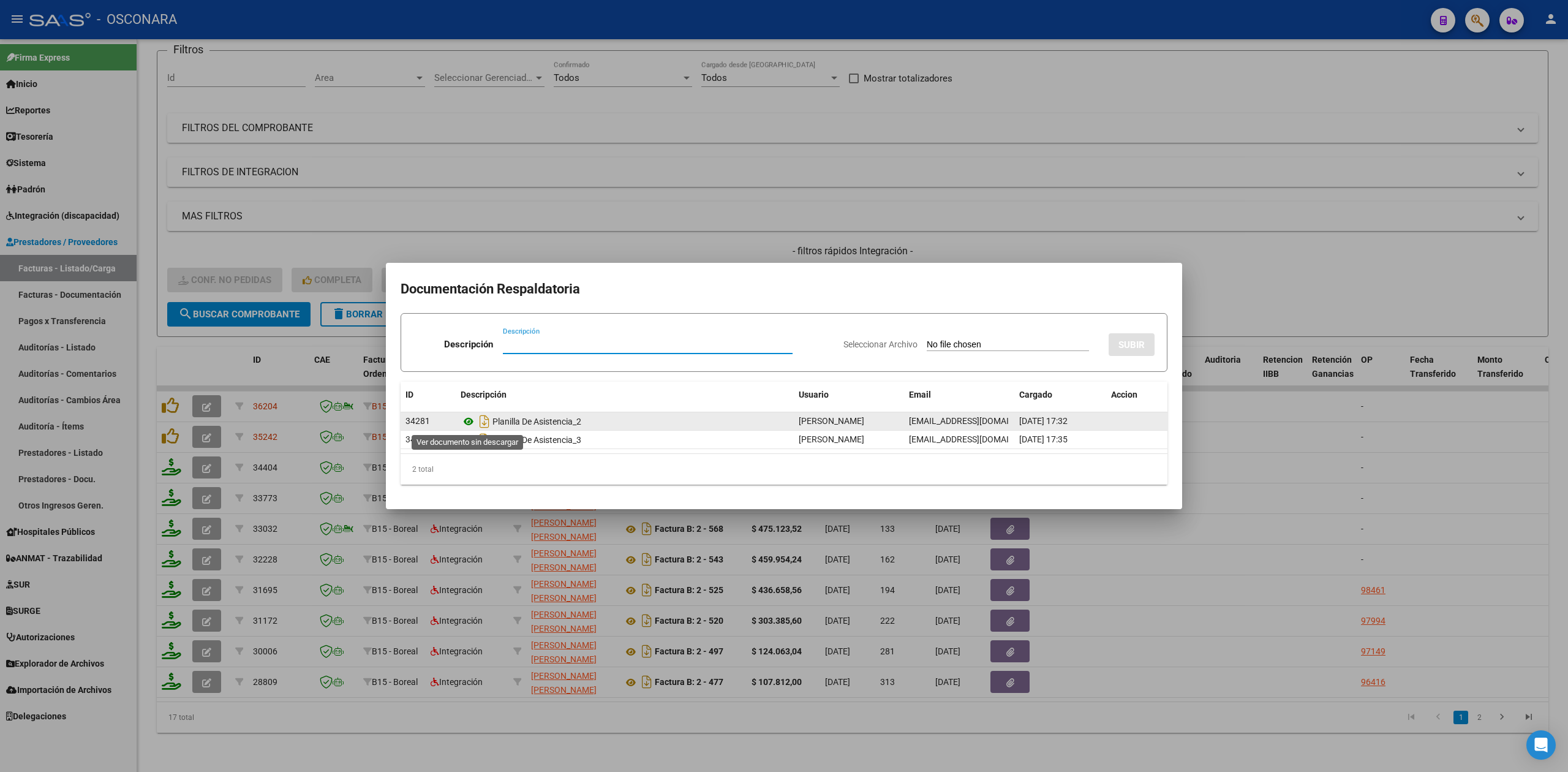
click at [468, 425] on icon at bounding box center [468, 422] width 16 height 15
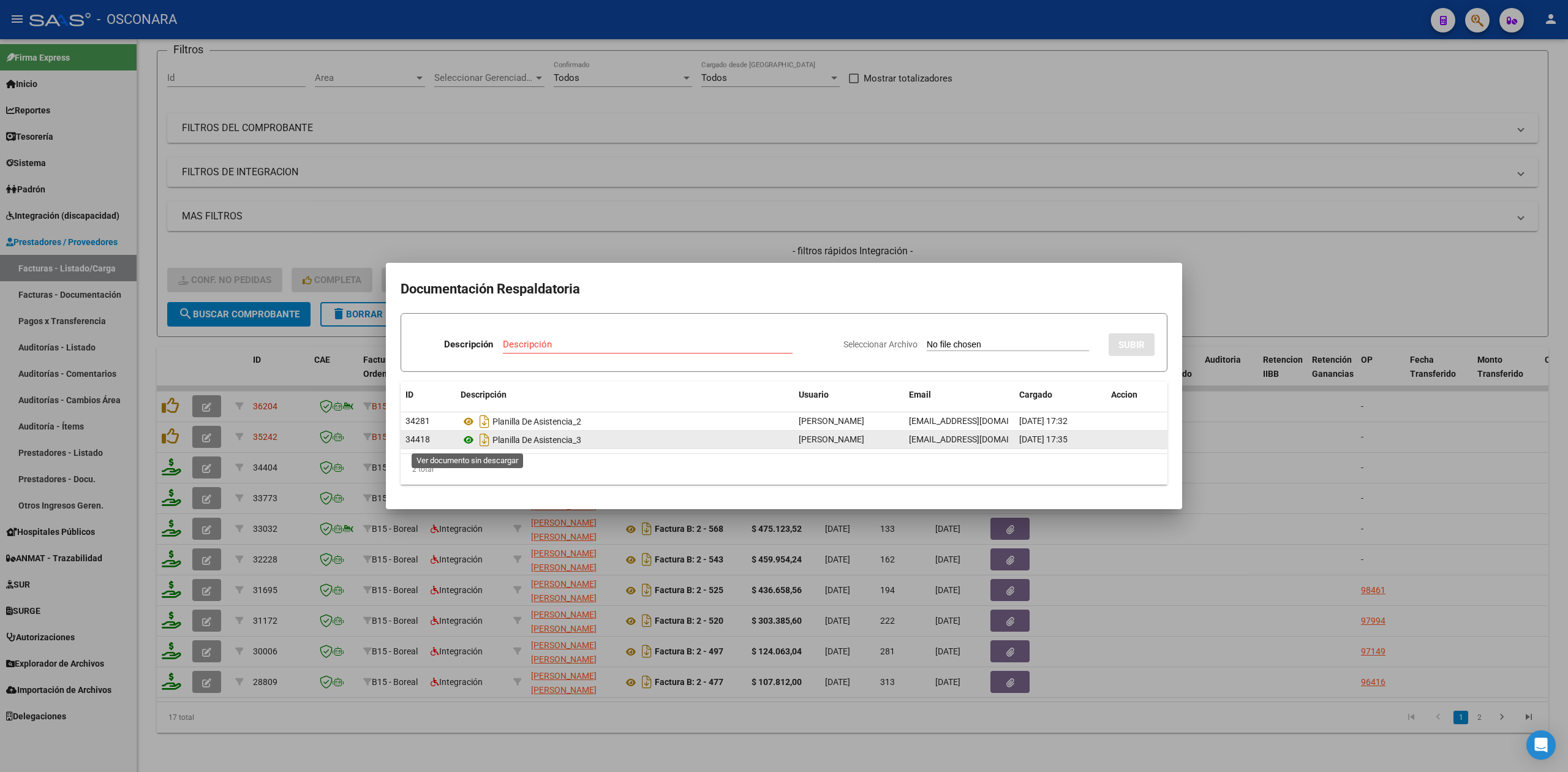
click at [464, 437] on icon at bounding box center [468, 440] width 16 height 15
click at [794, 242] on div at bounding box center [784, 386] width 1568 height 772
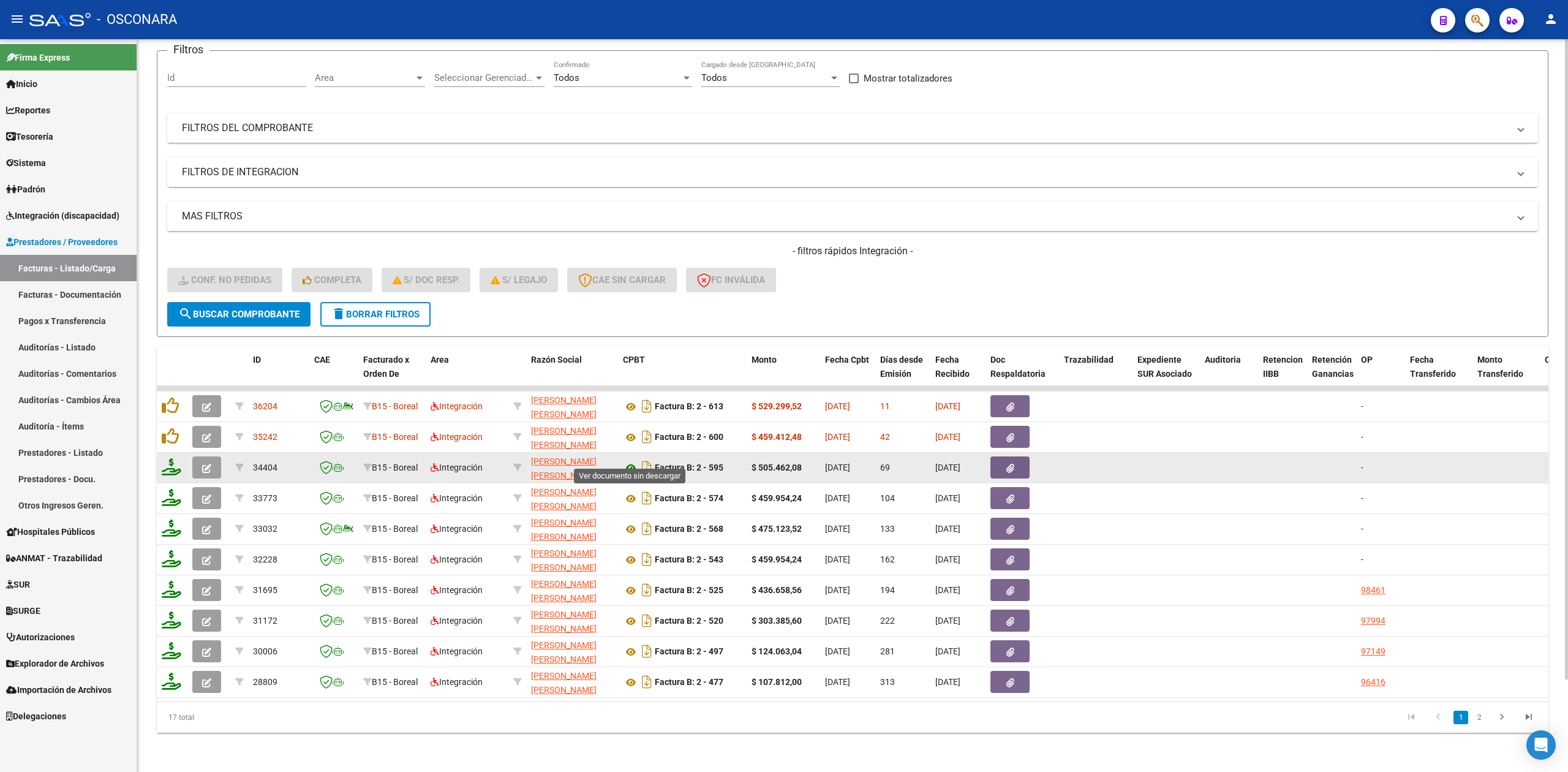
click at [632, 460] on icon at bounding box center [631, 468] width 16 height 15
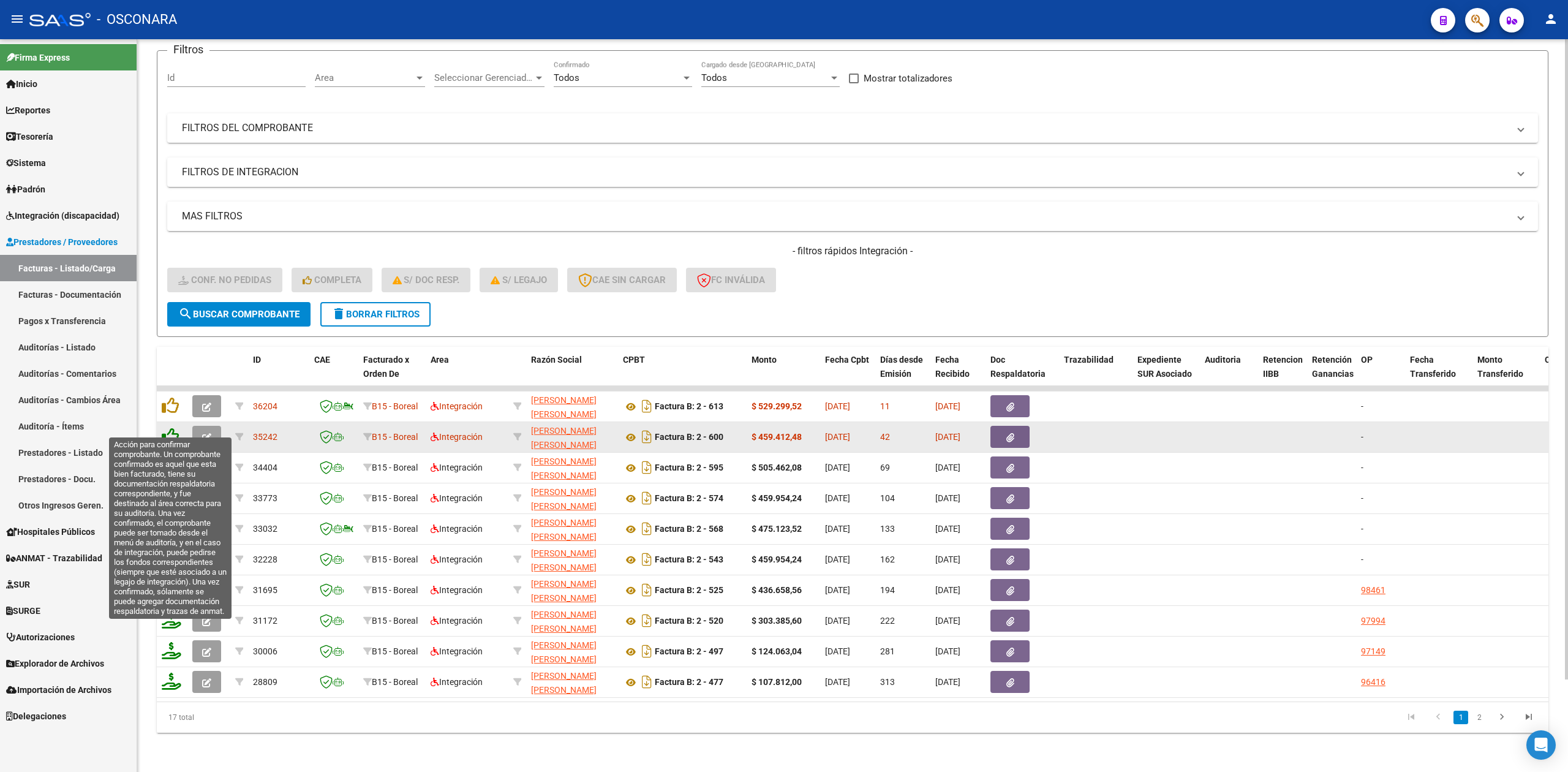
click at [170, 427] on icon at bounding box center [170, 436] width 17 height 17
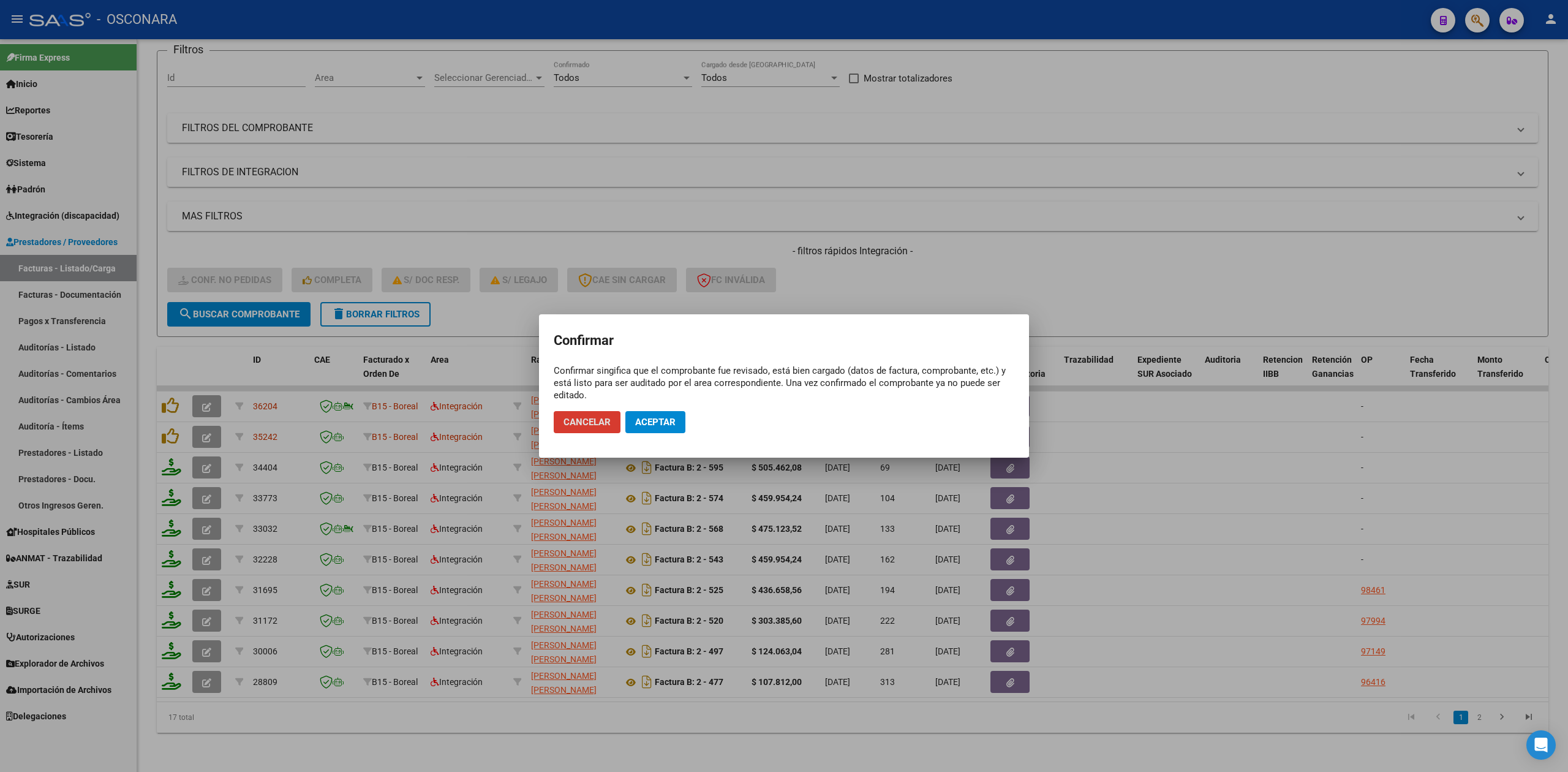
click at [637, 426] on span "Aceptar" at bounding box center [655, 422] width 40 height 11
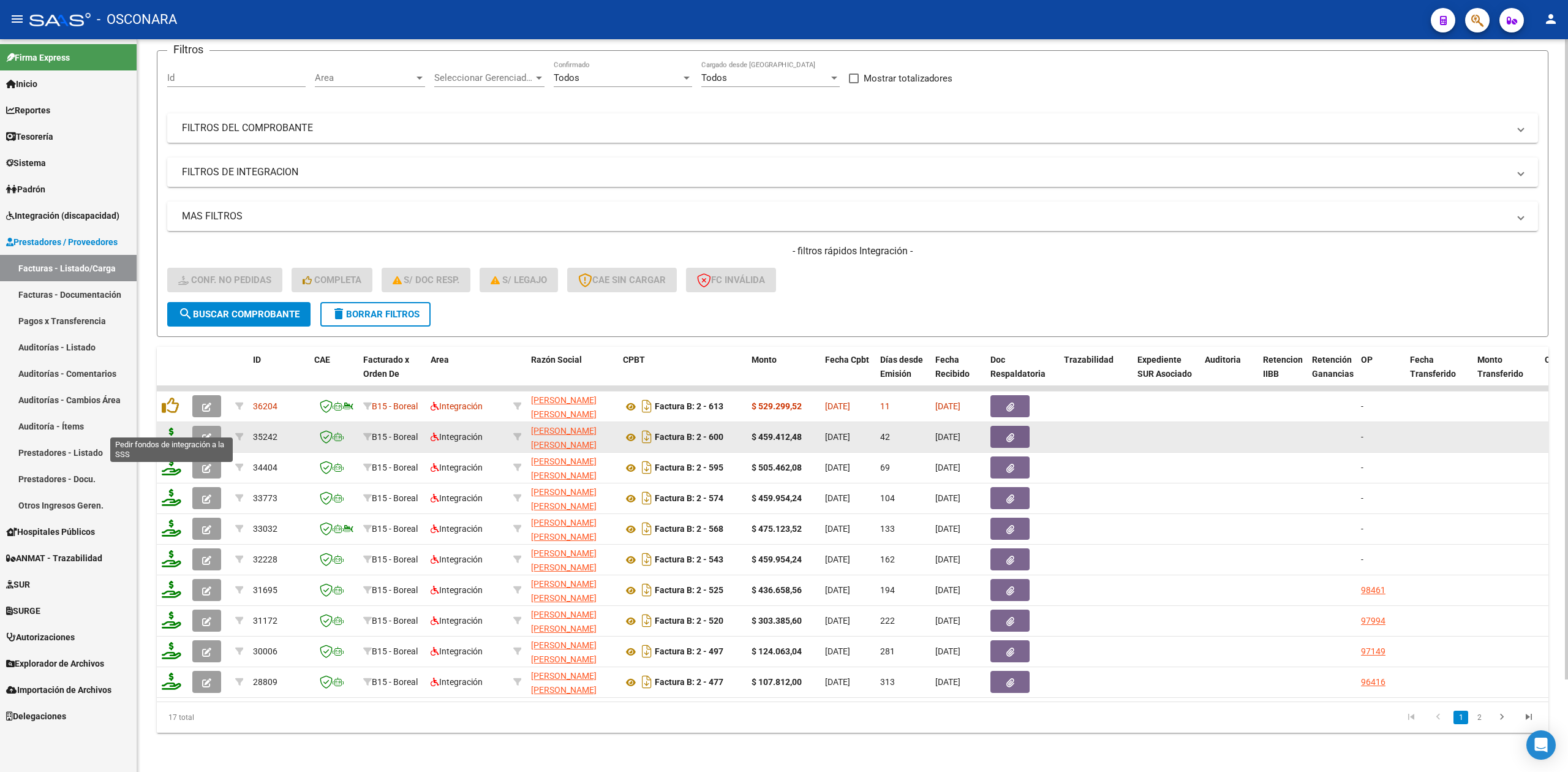
drag, startPoint x: 177, startPoint y: 426, endPoint x: 165, endPoint y: 426, distance: 12.0
click at [165, 427] on icon at bounding box center [171, 436] width 19 height 17
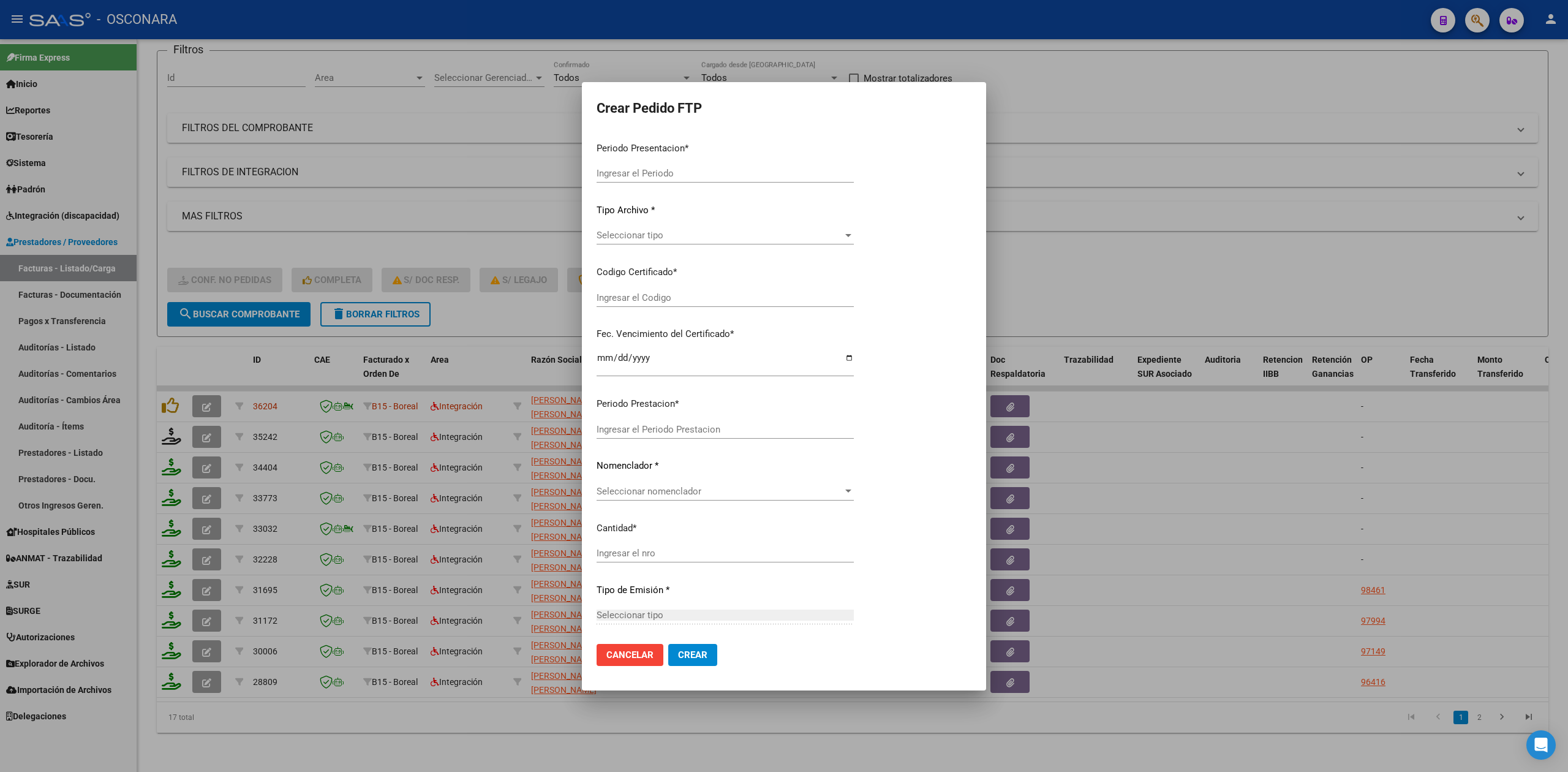
type input "202509"
type input "202508"
type input "$ 459.412,48"
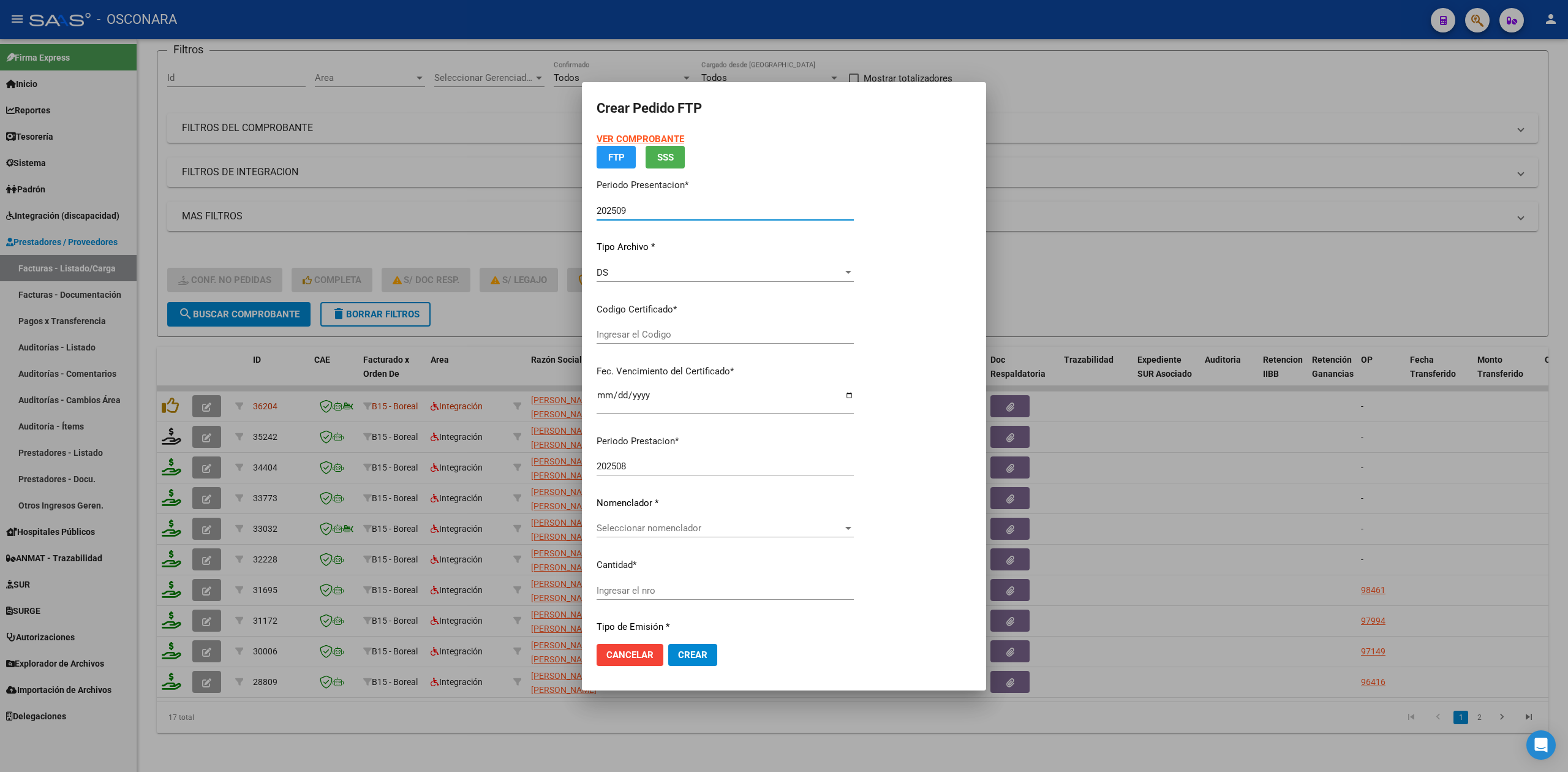
type input "arg02000573539282023092020280920cor540"
type input "[DATE]"
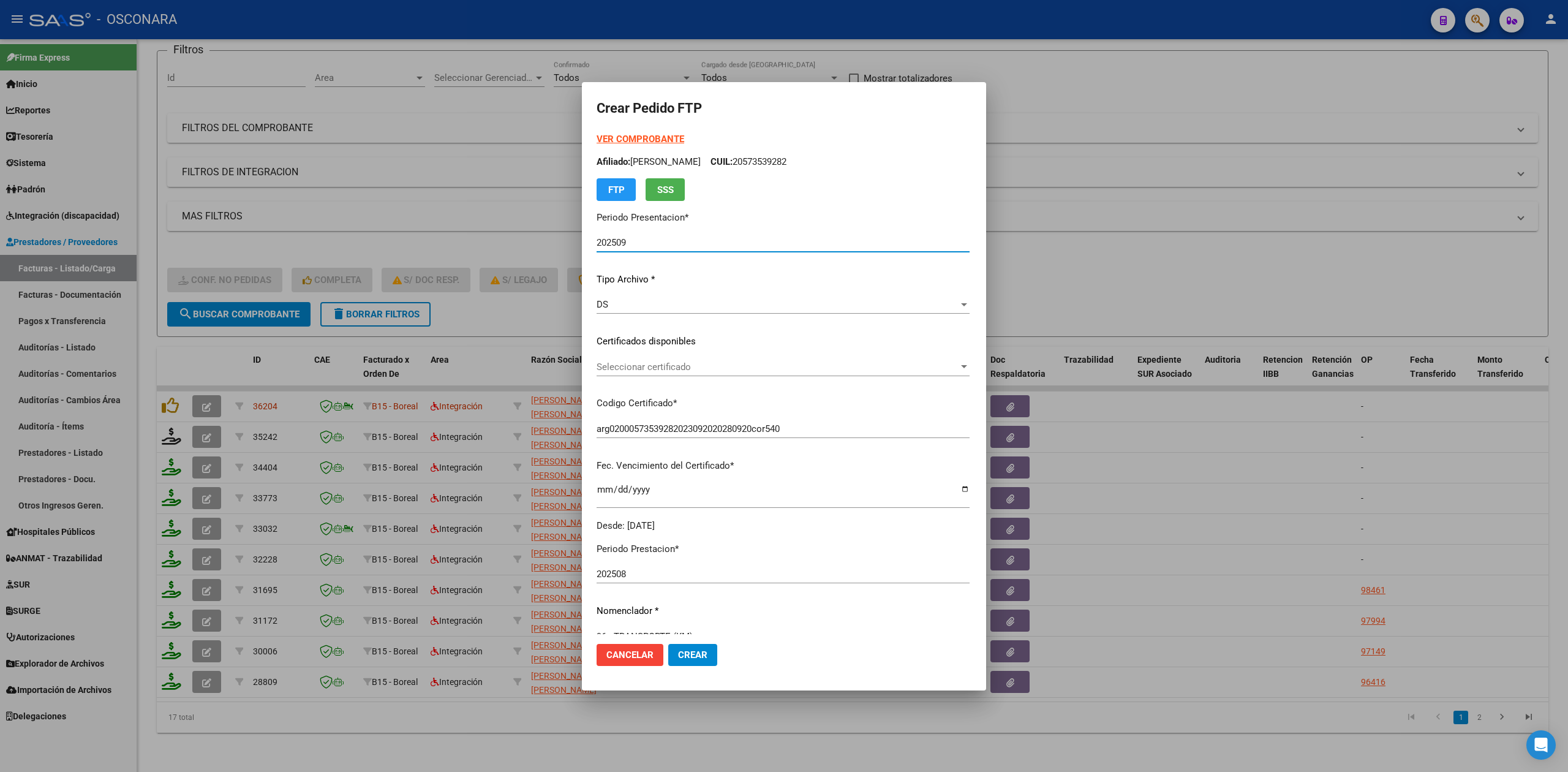
click at [643, 363] on span "Seleccionar certificado" at bounding box center [778, 367] width 362 height 11
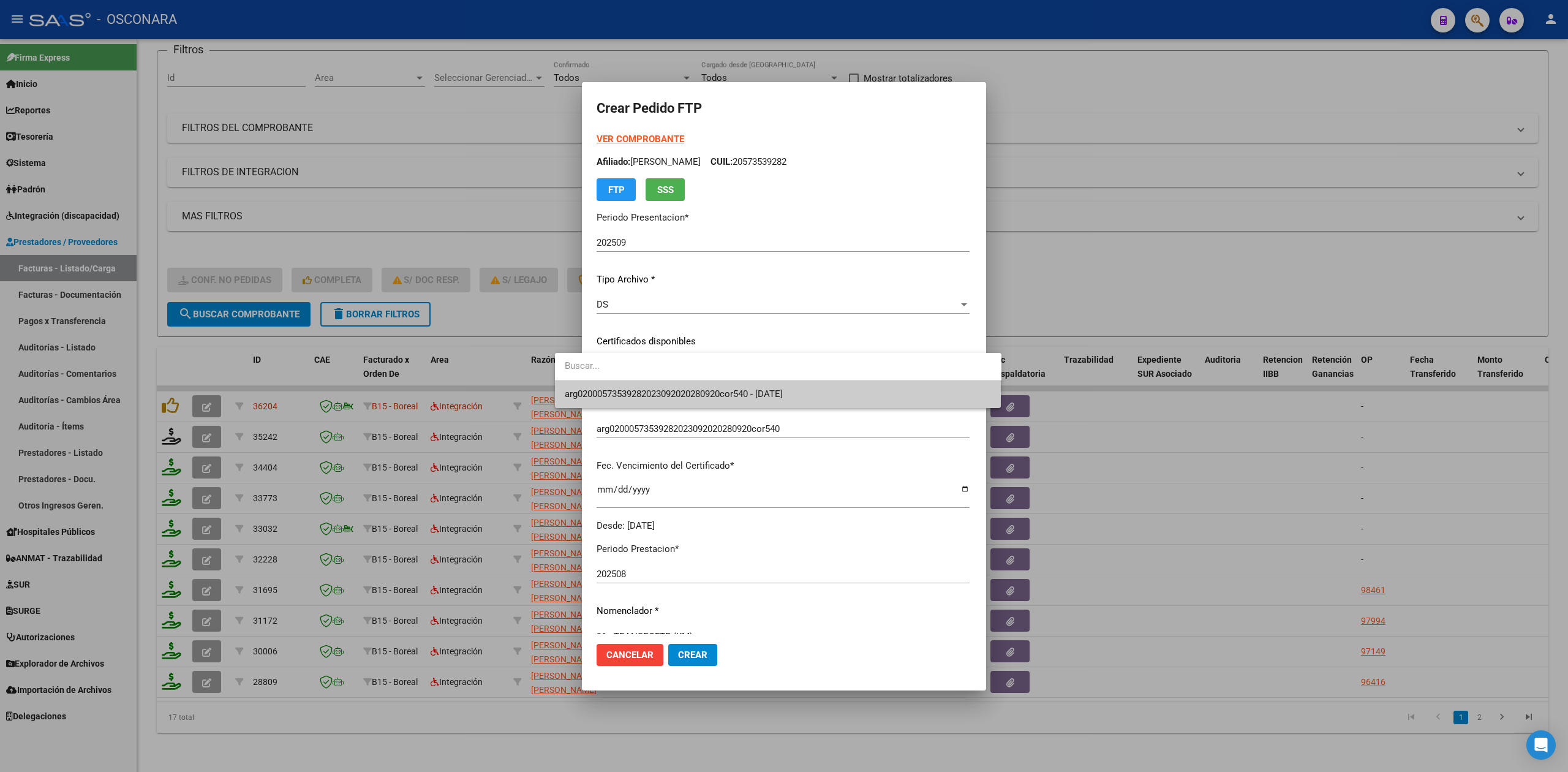
click at [648, 390] on span "arg02000573539282023092020280920cor540 - [DATE]" at bounding box center [674, 394] width 218 height 11
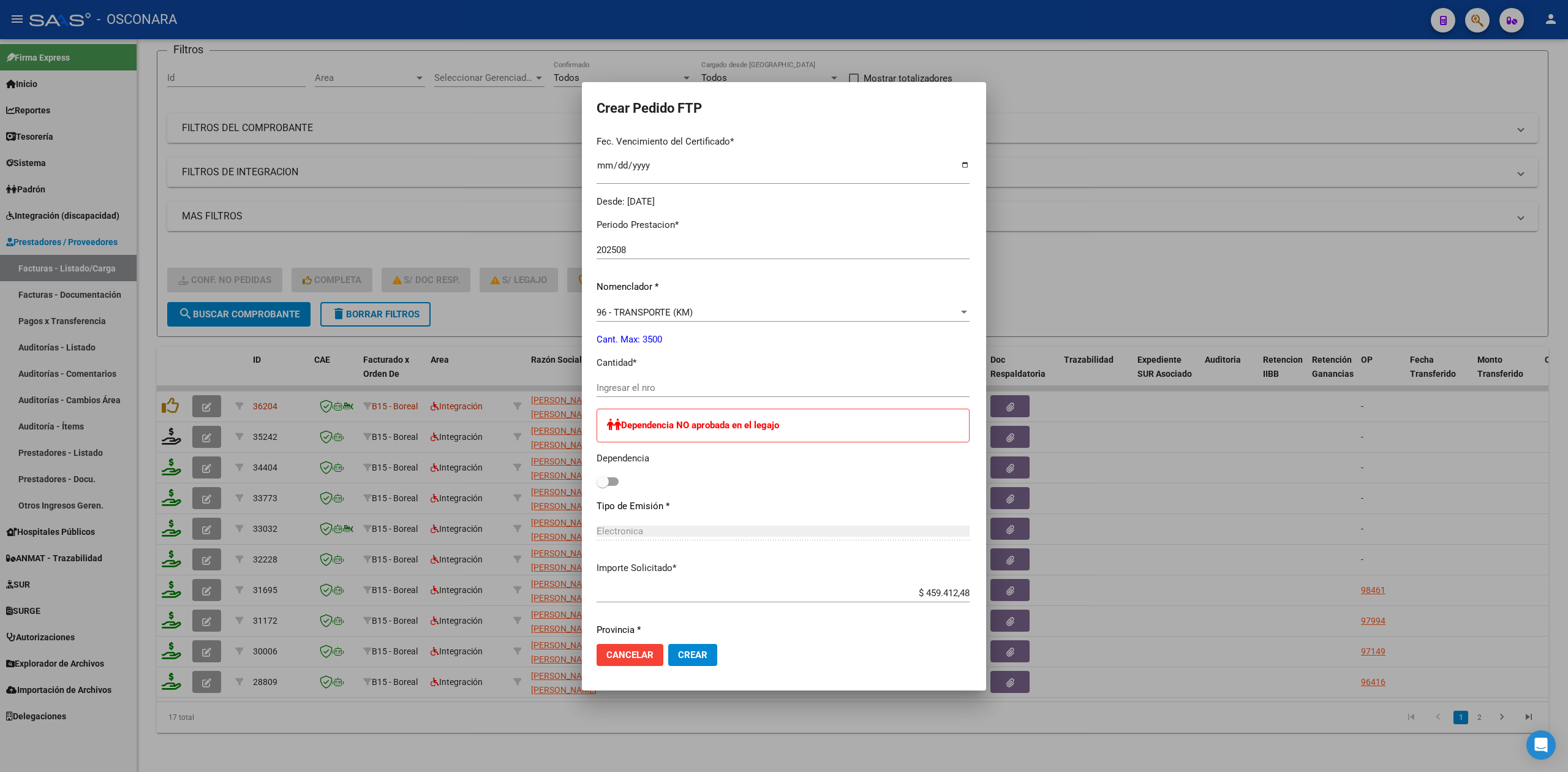
scroll to position [326, 0]
click at [628, 380] on input "Ingresar el nro" at bounding box center [783, 385] width 373 height 11
type input "848"
click at [678, 654] on span "Crear" at bounding box center [693, 655] width 29 height 11
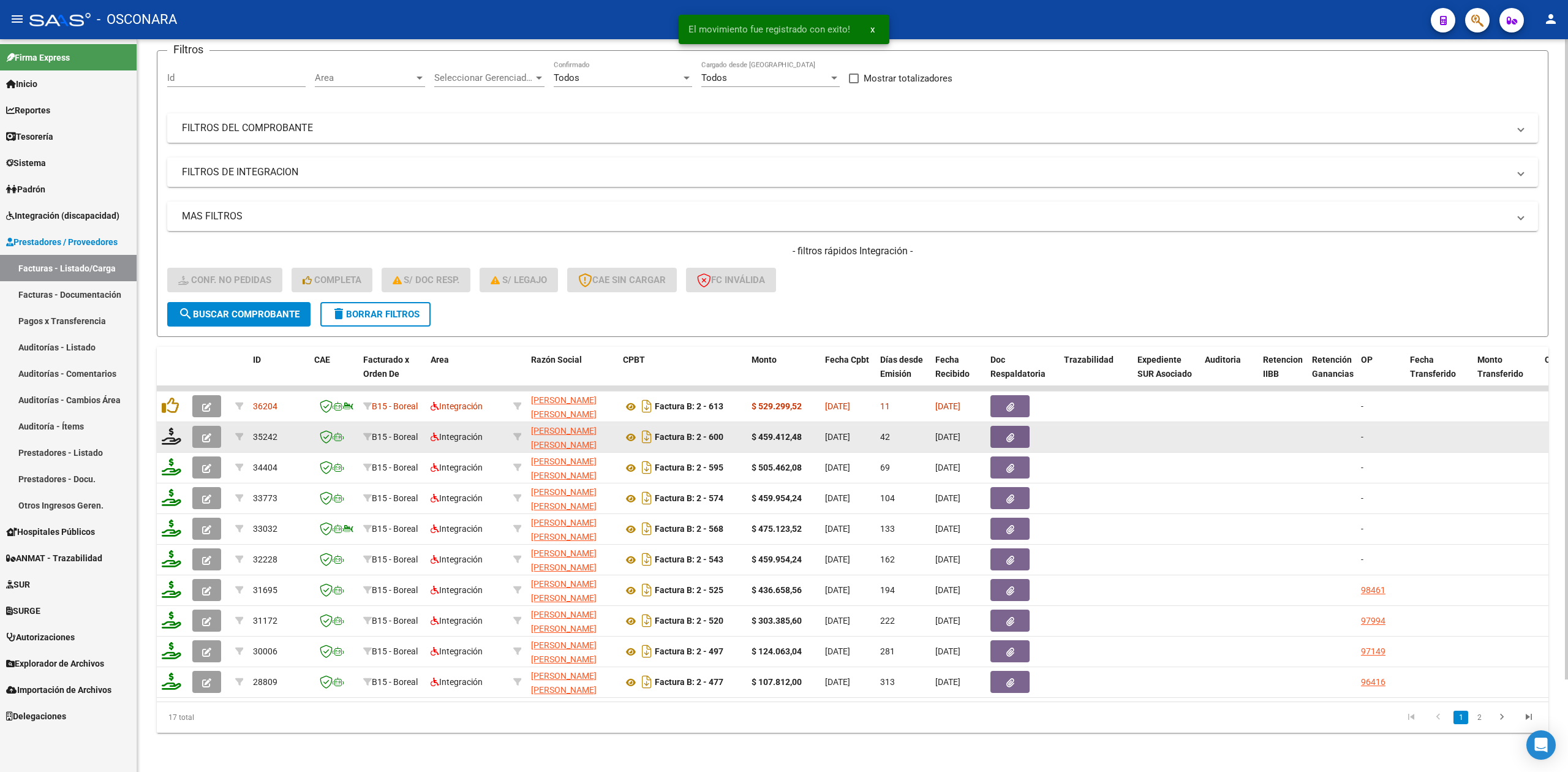
click at [192, 426] on button "button" at bounding box center [206, 437] width 28 height 22
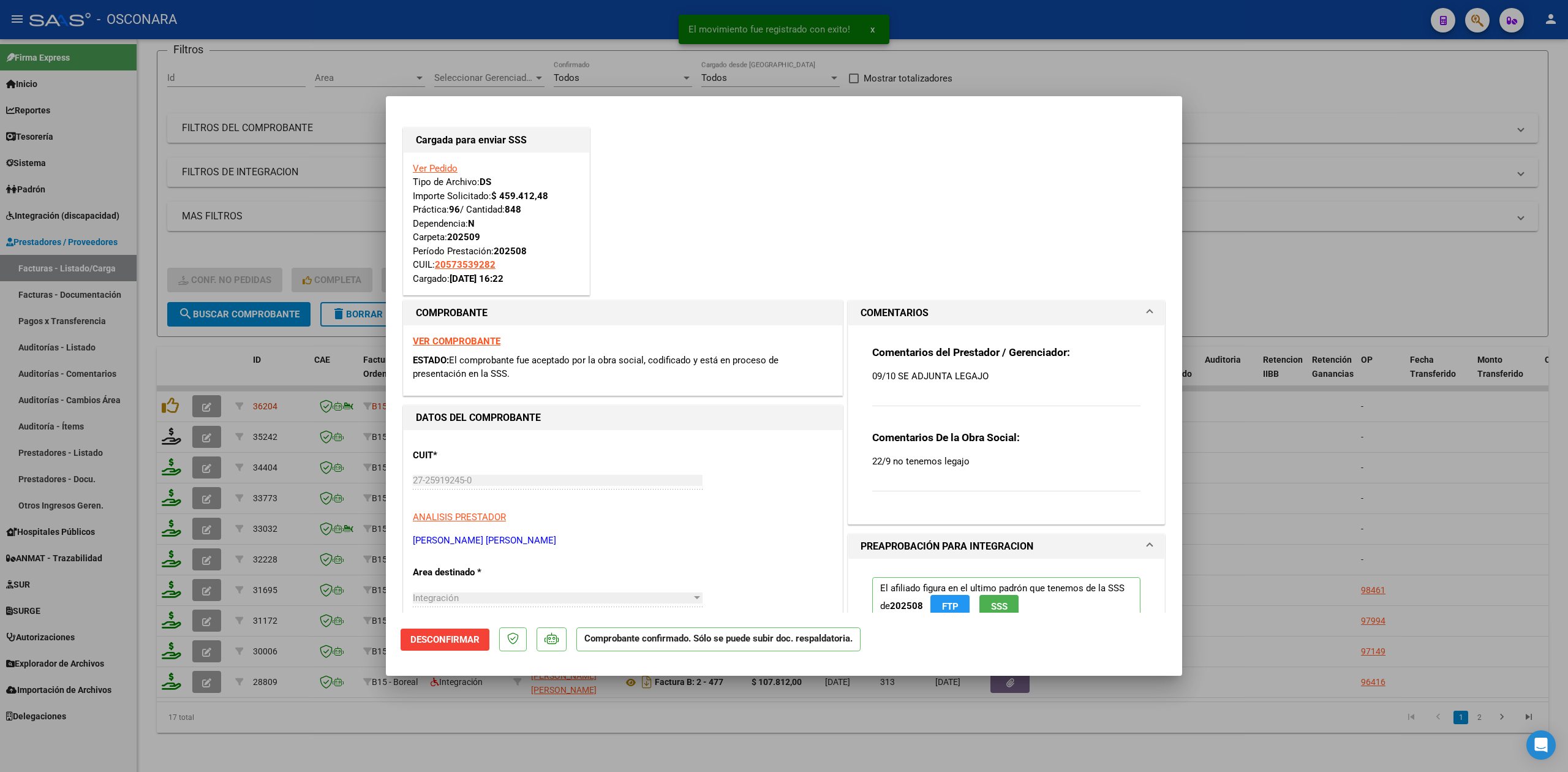
click at [580, 721] on div at bounding box center [784, 386] width 1568 height 772
type input "$ 0,00"
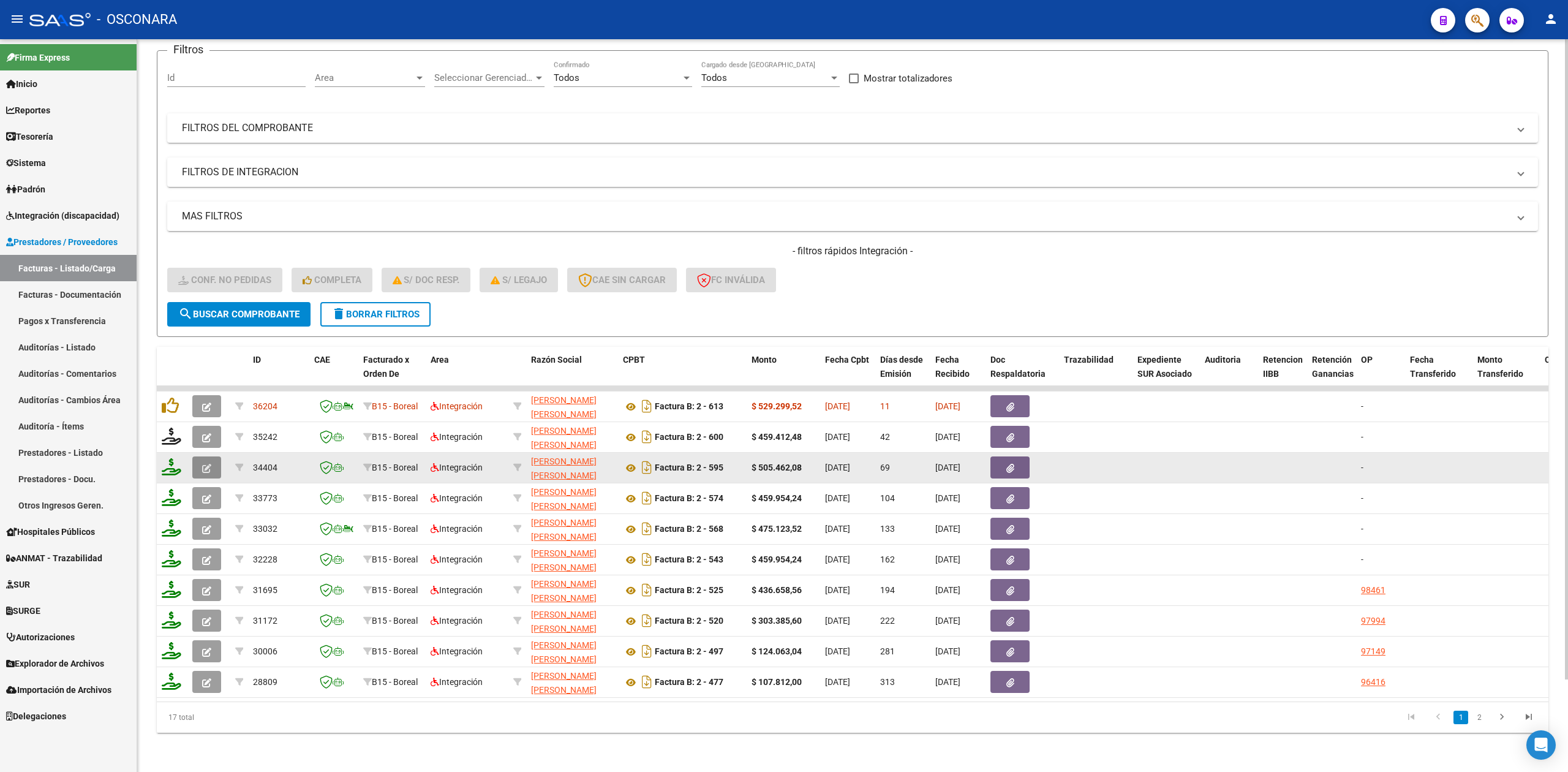
click at [211, 457] on button "button" at bounding box center [206, 468] width 28 height 22
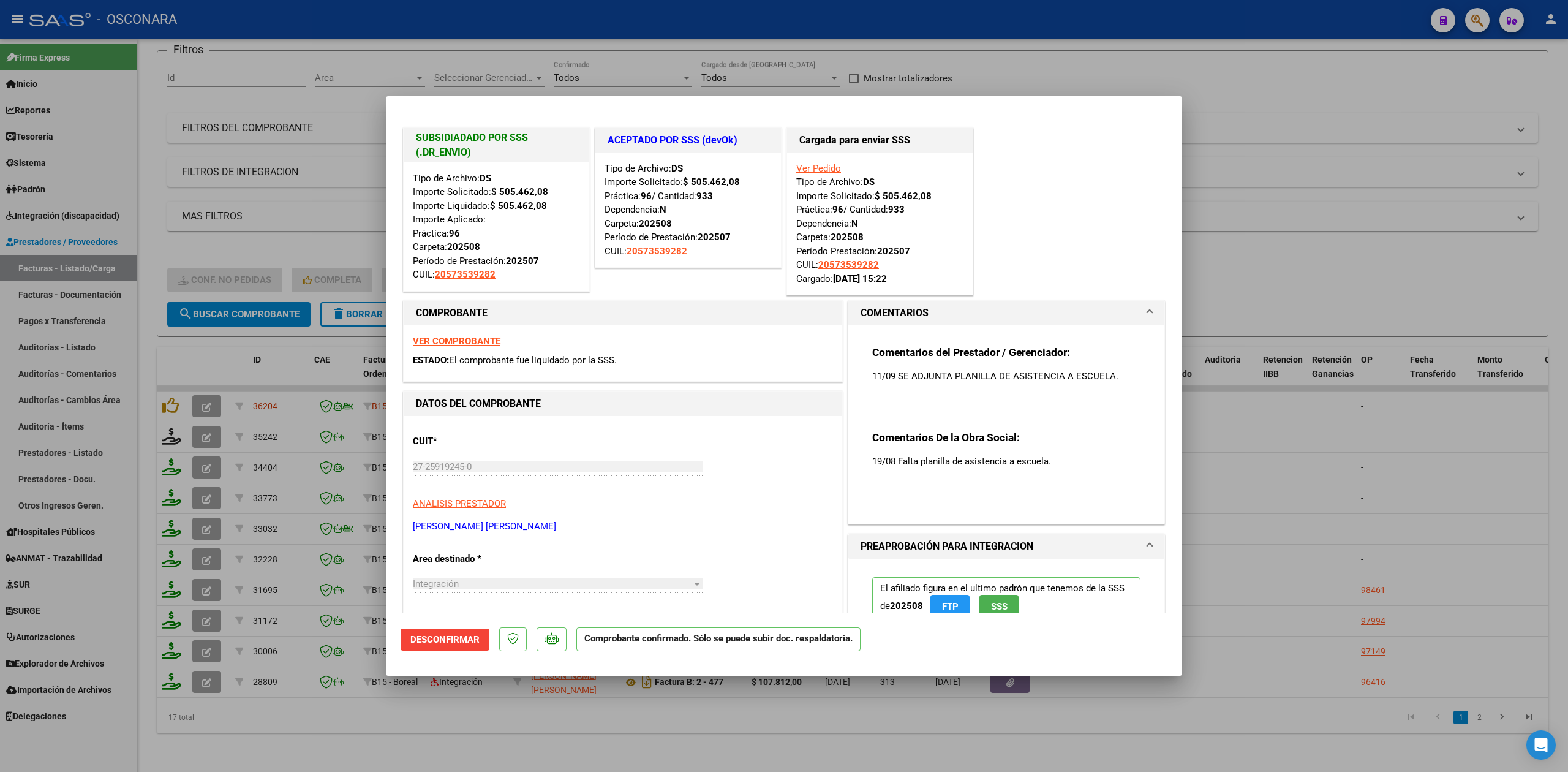
click at [392, 739] on div at bounding box center [784, 386] width 1568 height 772
type input "$ 0,00"
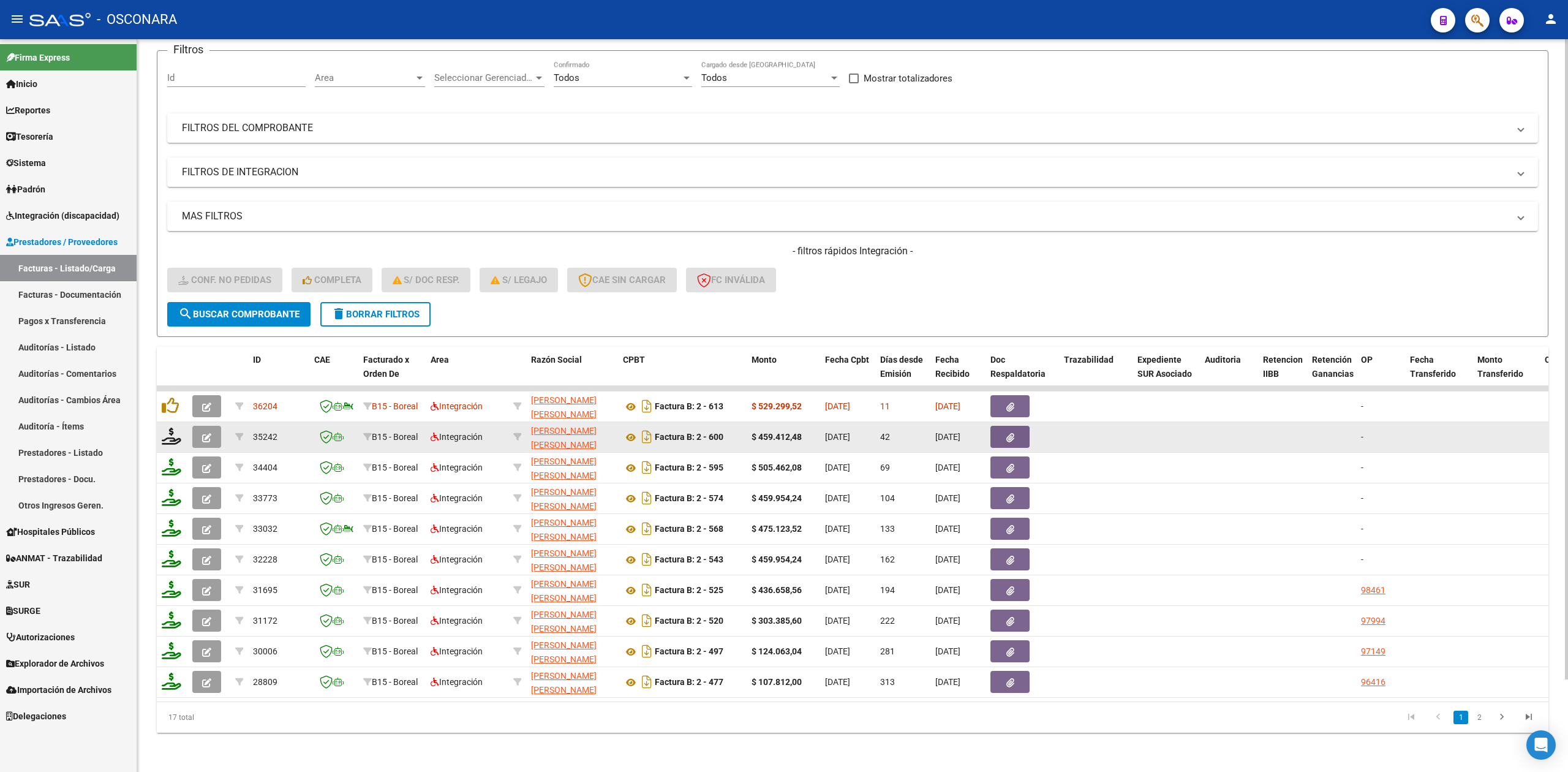
click at [209, 433] on icon "button" at bounding box center [207, 437] width 9 height 9
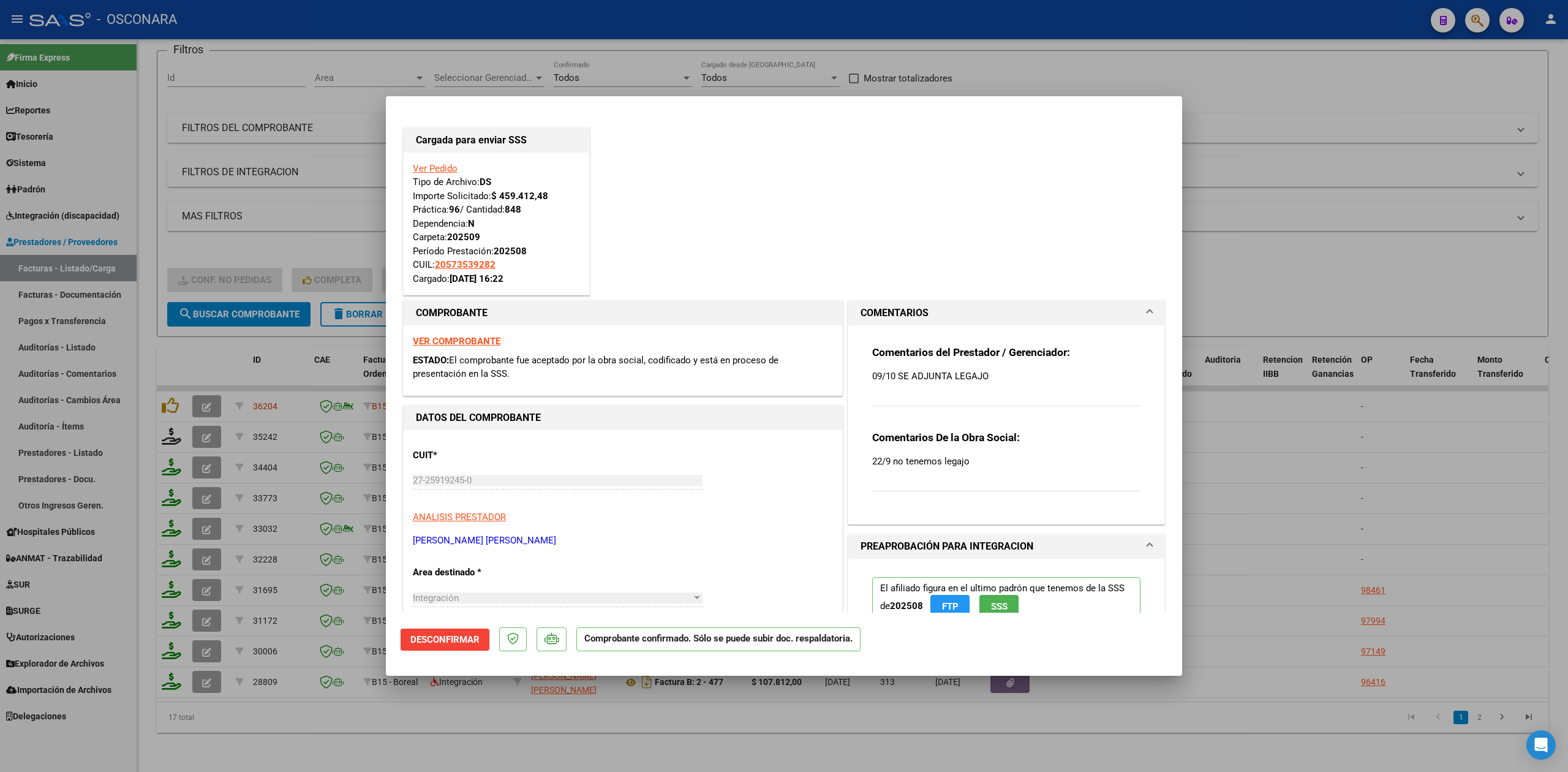
click at [587, 762] on div at bounding box center [784, 386] width 1568 height 772
type input "$ 0,00"
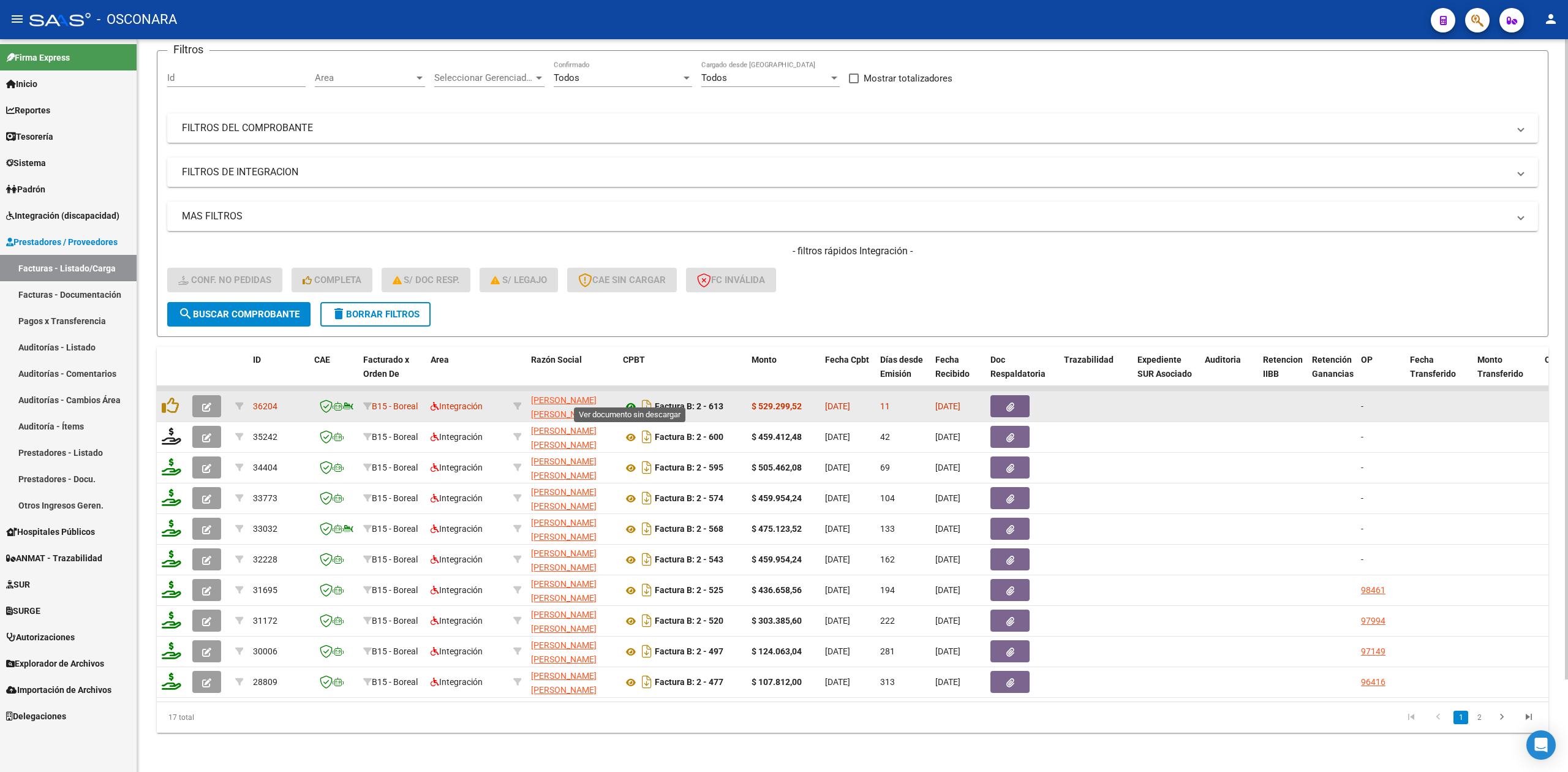
click at [628, 400] on icon at bounding box center [631, 407] width 16 height 15
click at [1019, 395] on button "button" at bounding box center [1010, 406] width 40 height 22
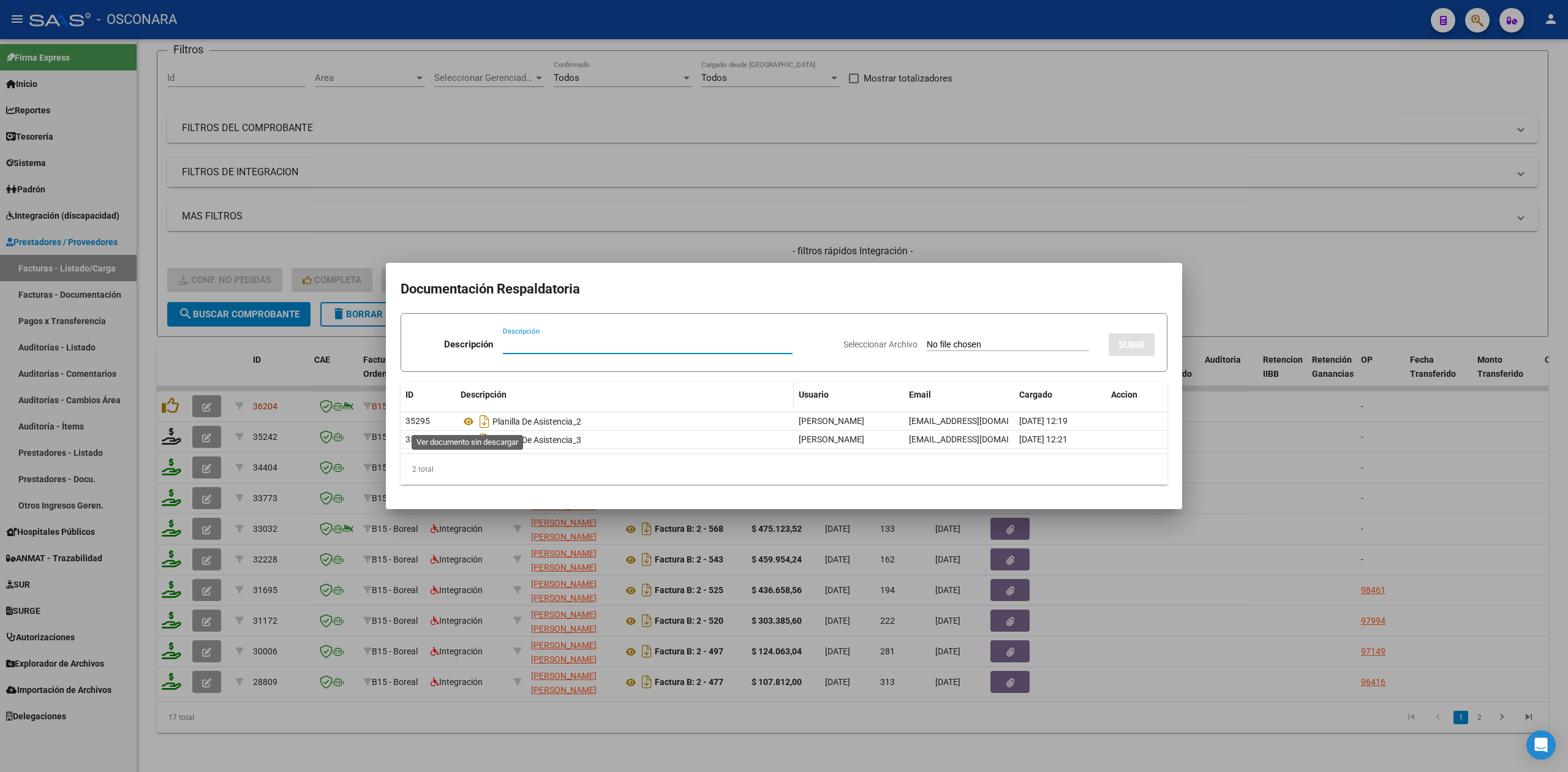
drag, startPoint x: 472, startPoint y: 420, endPoint x: 473, endPoint y: 407, distance: 13.0
click at [472, 420] on icon at bounding box center [468, 422] width 16 height 15
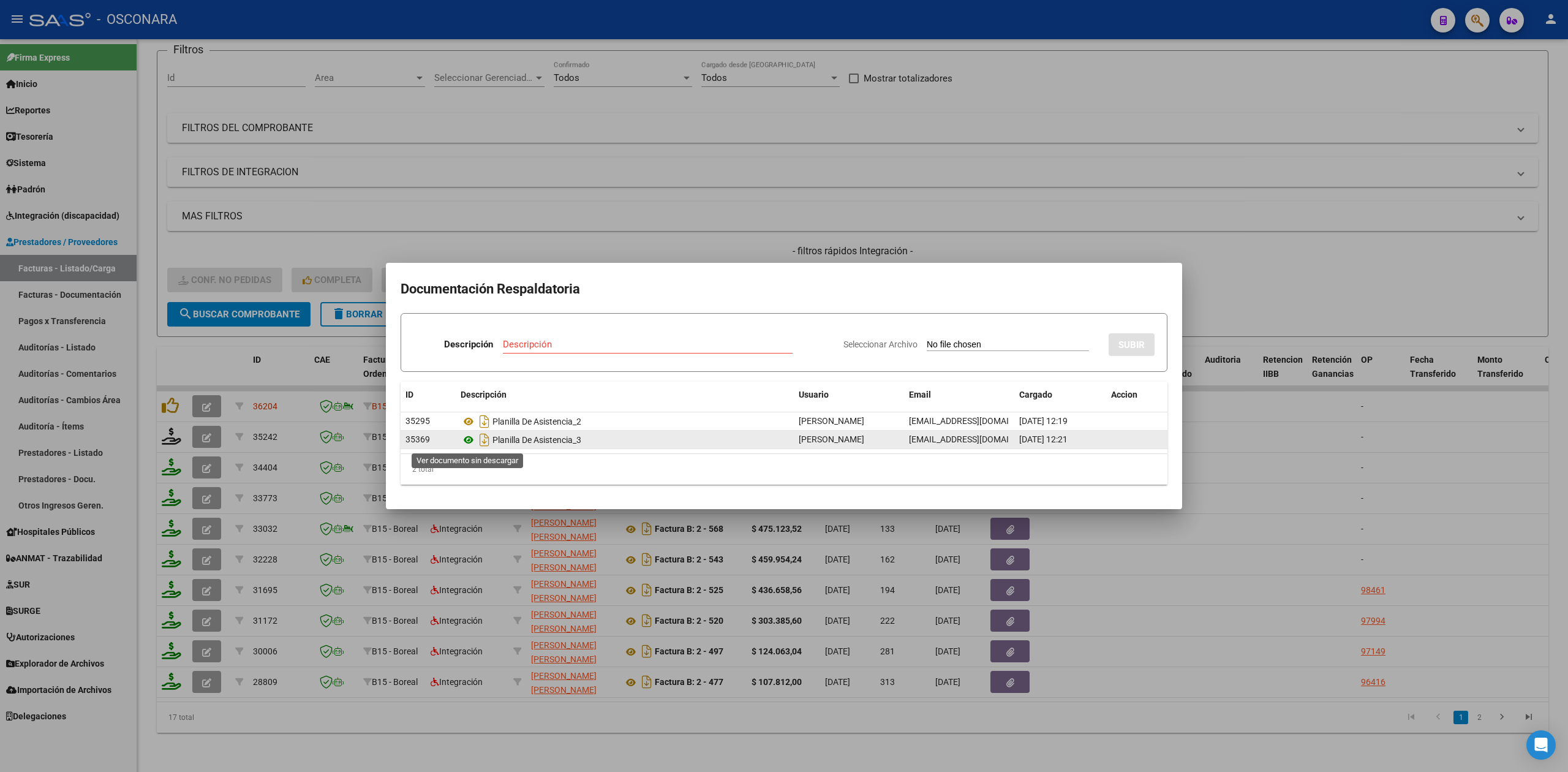
click at [469, 440] on icon at bounding box center [468, 440] width 16 height 15
click at [204, 390] on div at bounding box center [784, 386] width 1568 height 772
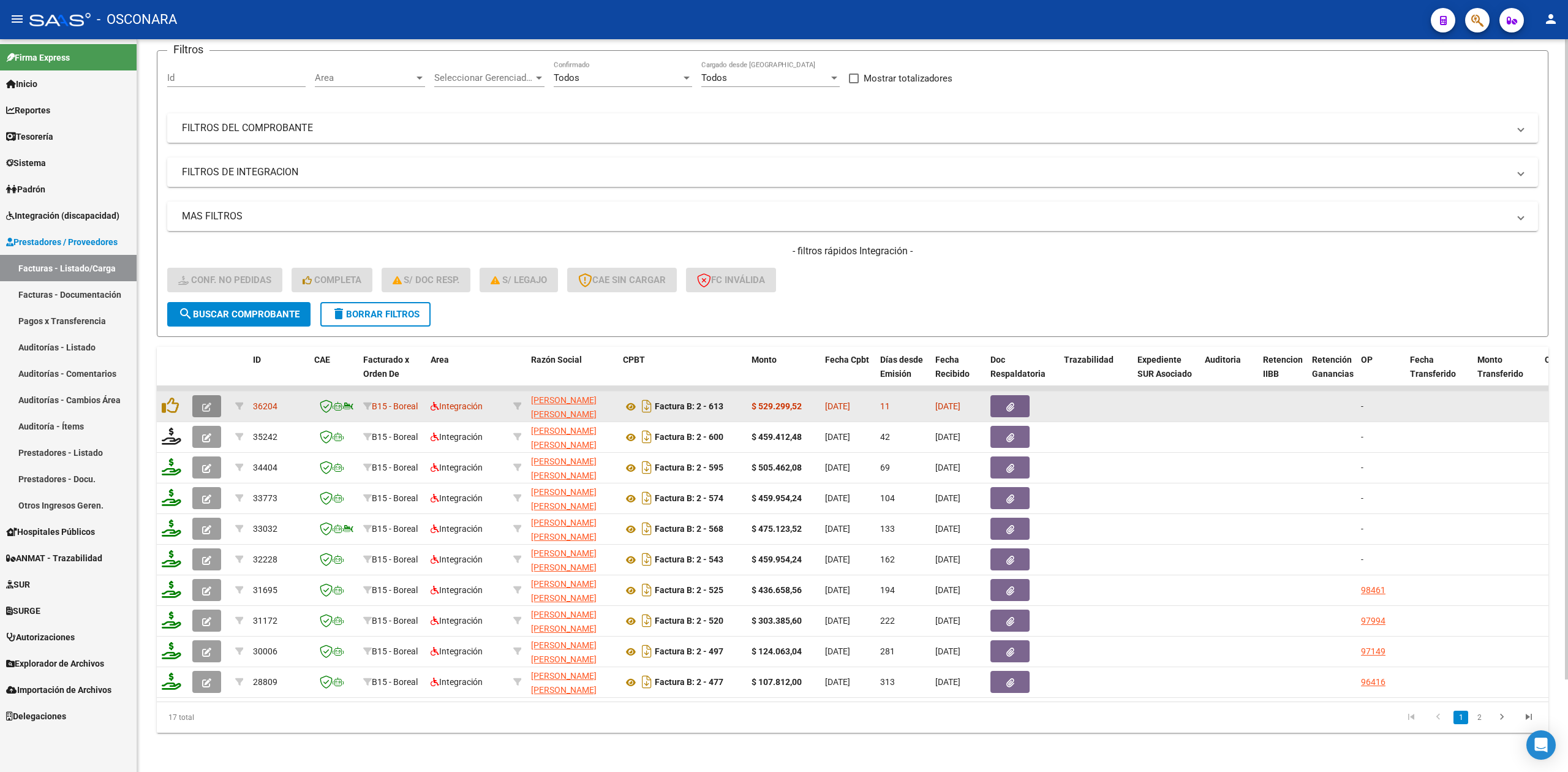
click at [205, 403] on icon "button" at bounding box center [207, 407] width 9 height 9
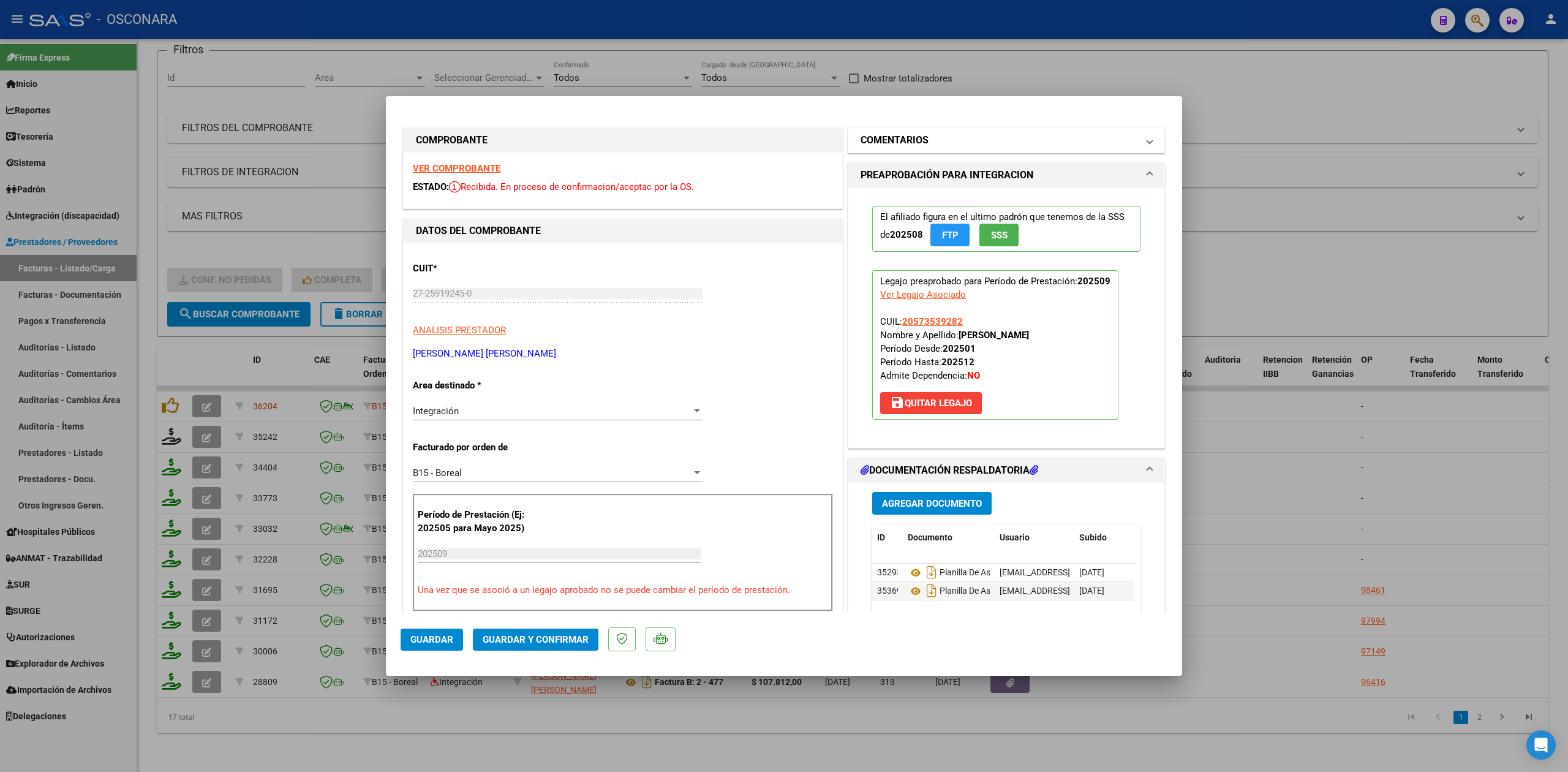
click at [898, 135] on h1 "COMENTARIOS" at bounding box center [895, 141] width 68 height 15
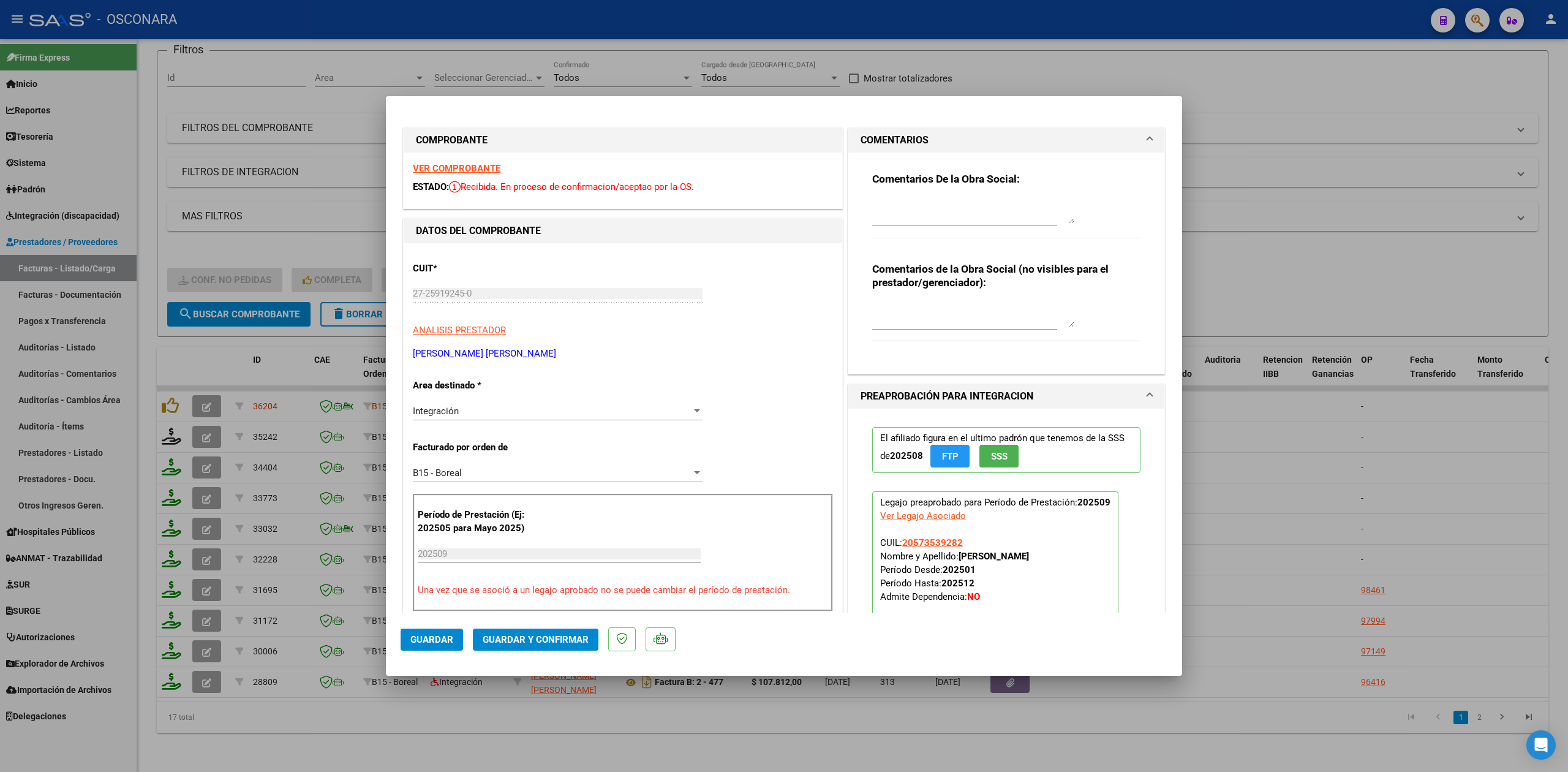
click at [903, 213] on textarea at bounding box center [973, 211] width 202 height 25
drag, startPoint x: 926, startPoint y: 203, endPoint x: 1000, endPoint y: 220, distance: 75.9
click at [1000, 220] on textarea "13/10 error en los km facturados a escuela, segun presupuesto corresponden 14.4…" at bounding box center [973, 211] width 202 height 25
click at [997, 207] on textarea "13/10 error en los km facturados a escuela, segun presupuesto corresponden 14.4…" at bounding box center [973, 211] width 202 height 25
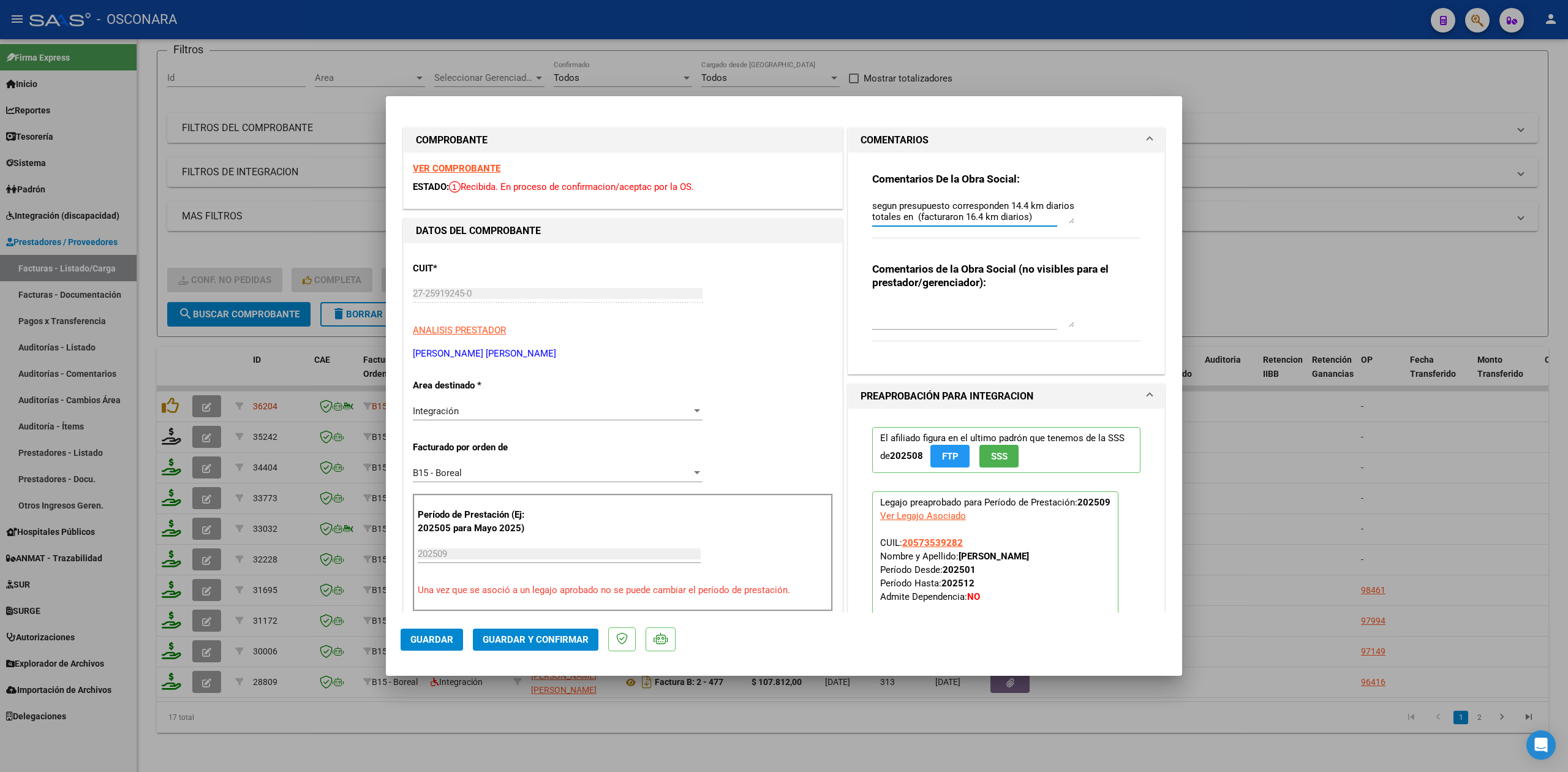
scroll to position [11, 0]
click at [1048, 209] on textarea "13/10 error en los km facturados a escuela, segun presupuesto corresponden 14.4…" at bounding box center [973, 211] width 202 height 25
type textarea "13/10 error en los km facturados a escuela, segun presupuesto corresponden 14.4…"
click at [438, 639] on span "Guardar" at bounding box center [432, 640] width 43 height 11
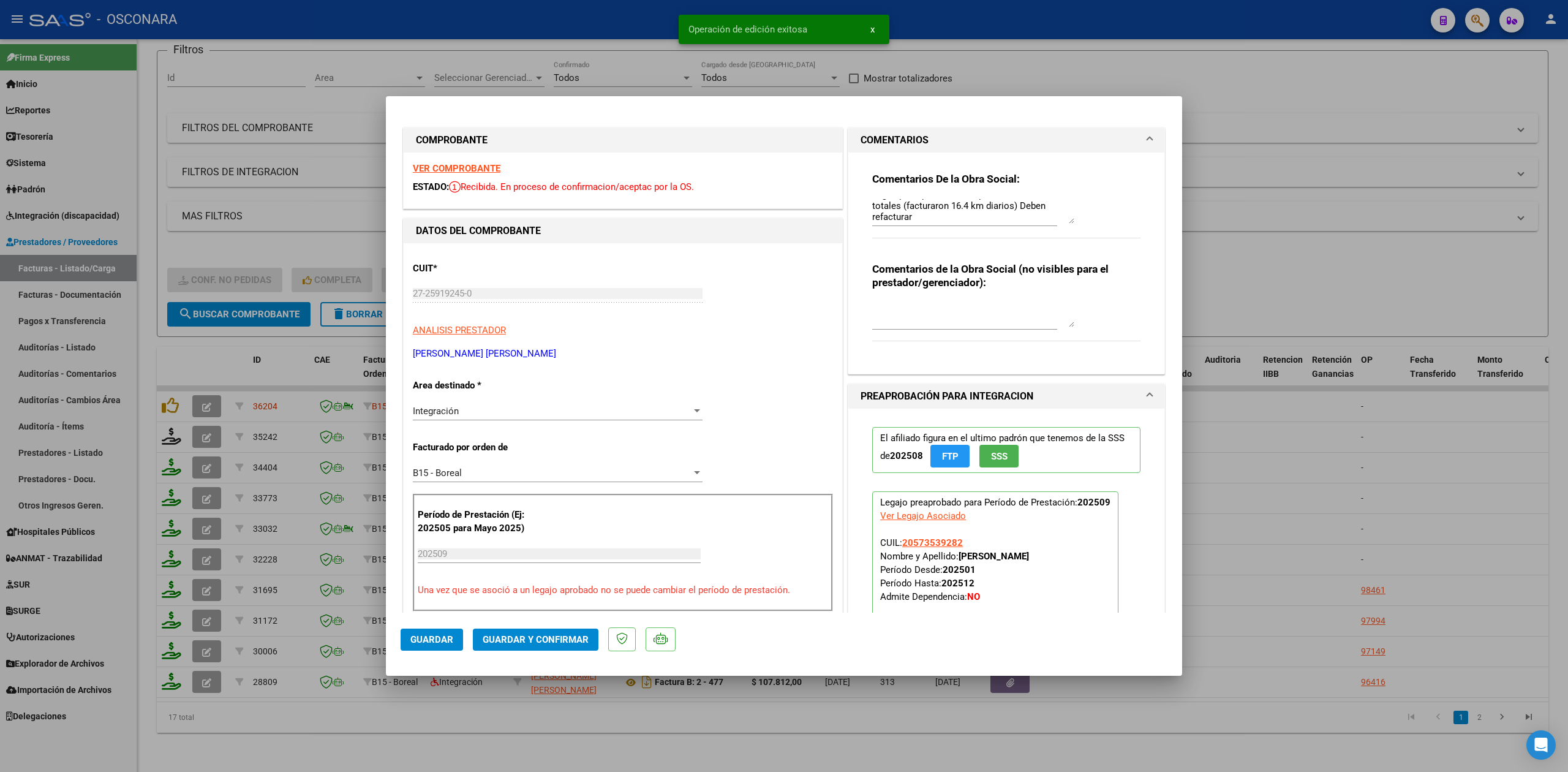
click at [498, 743] on div at bounding box center [784, 386] width 1568 height 772
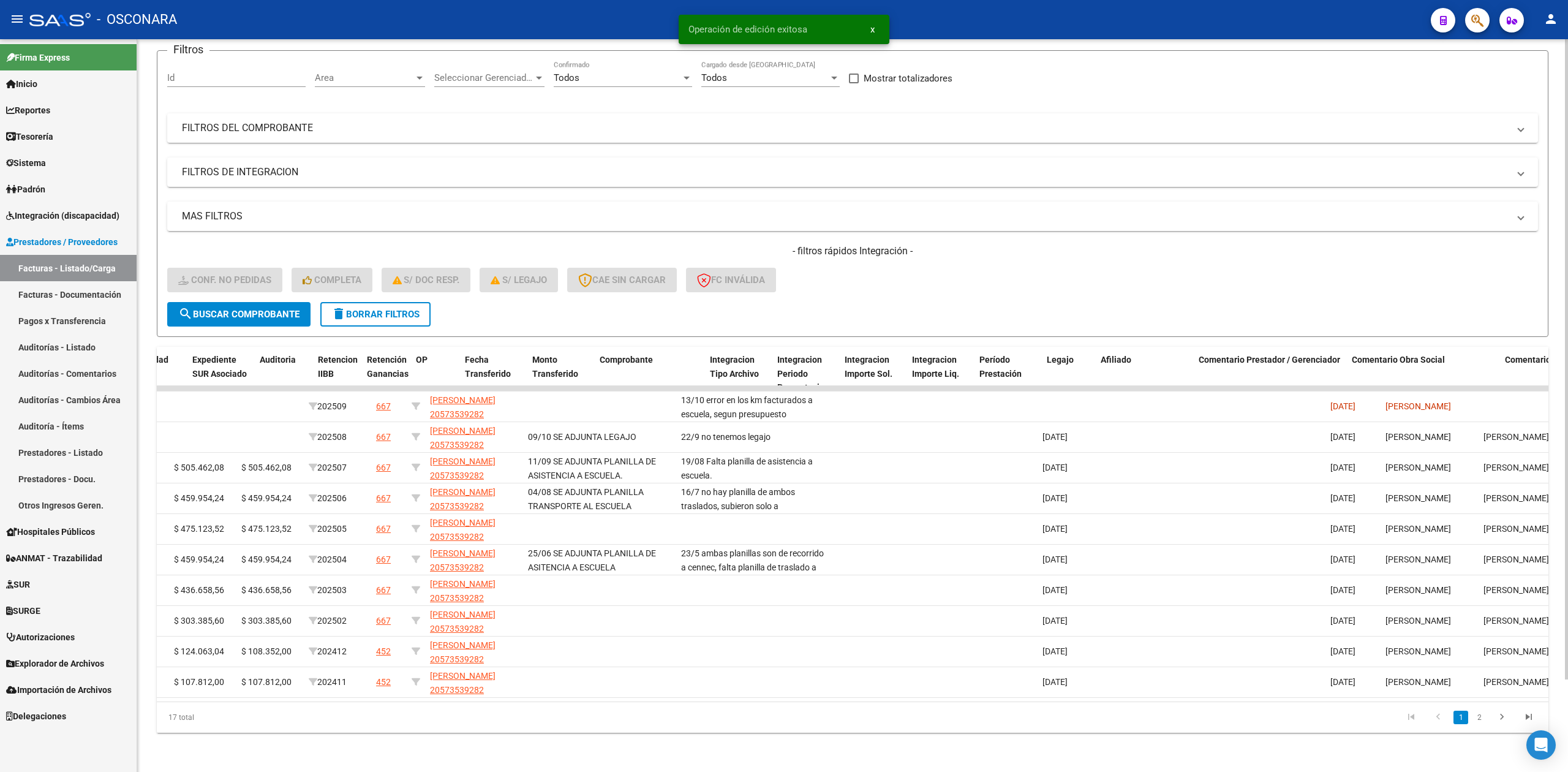
scroll to position [0, 0]
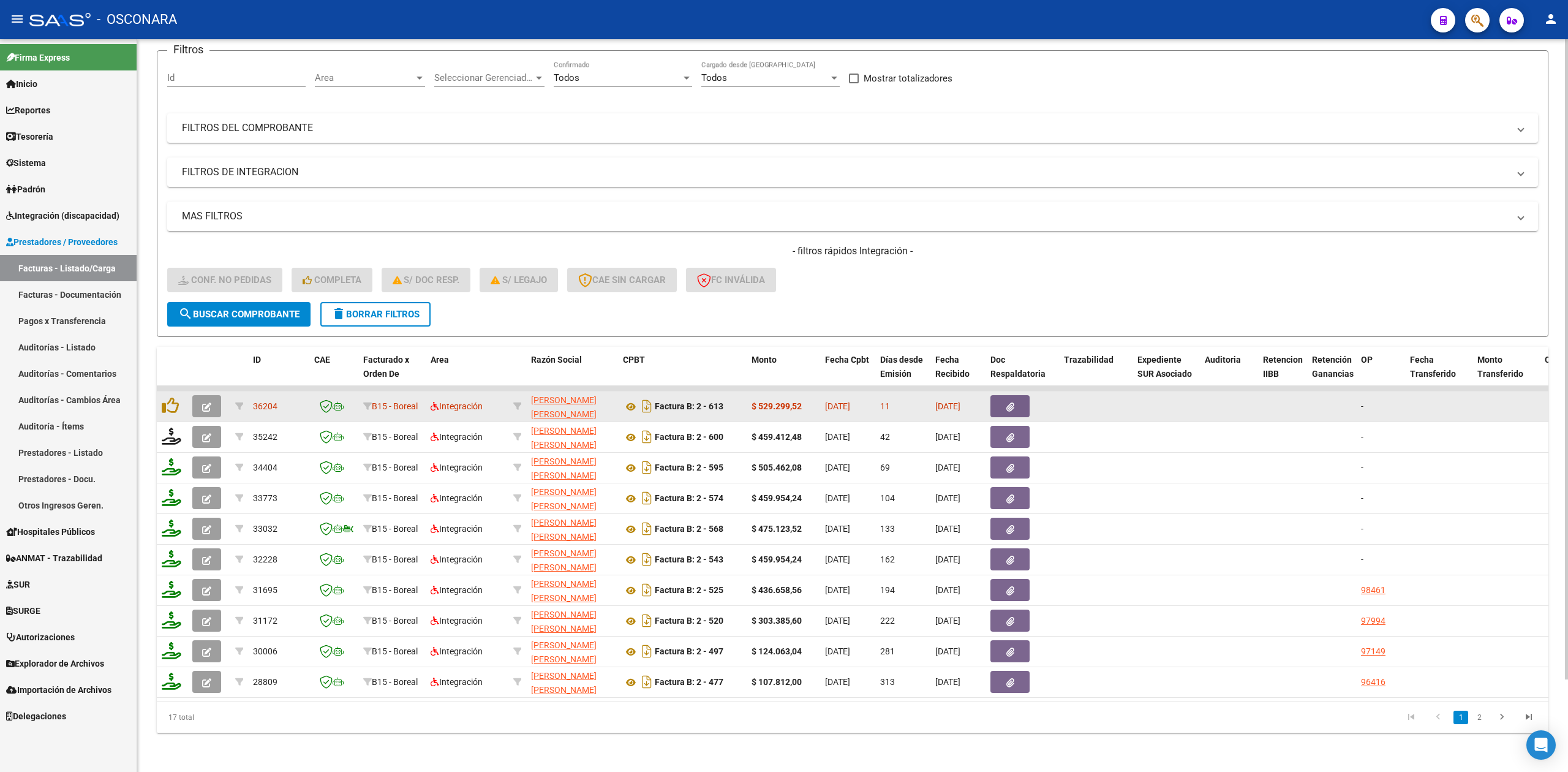
click at [216, 395] on button "button" at bounding box center [206, 406] width 28 height 22
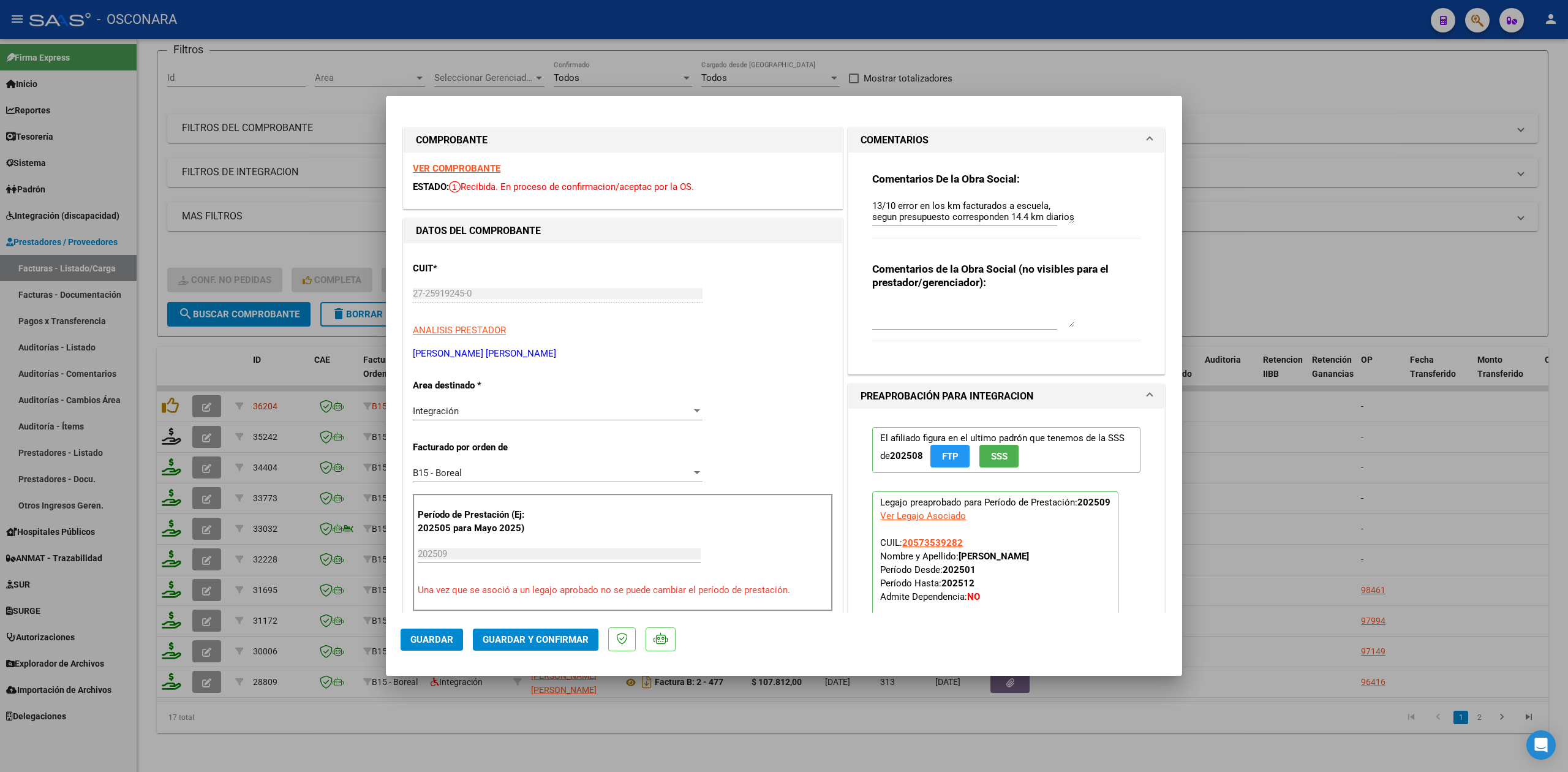
click at [566, 720] on div at bounding box center [784, 386] width 1568 height 772
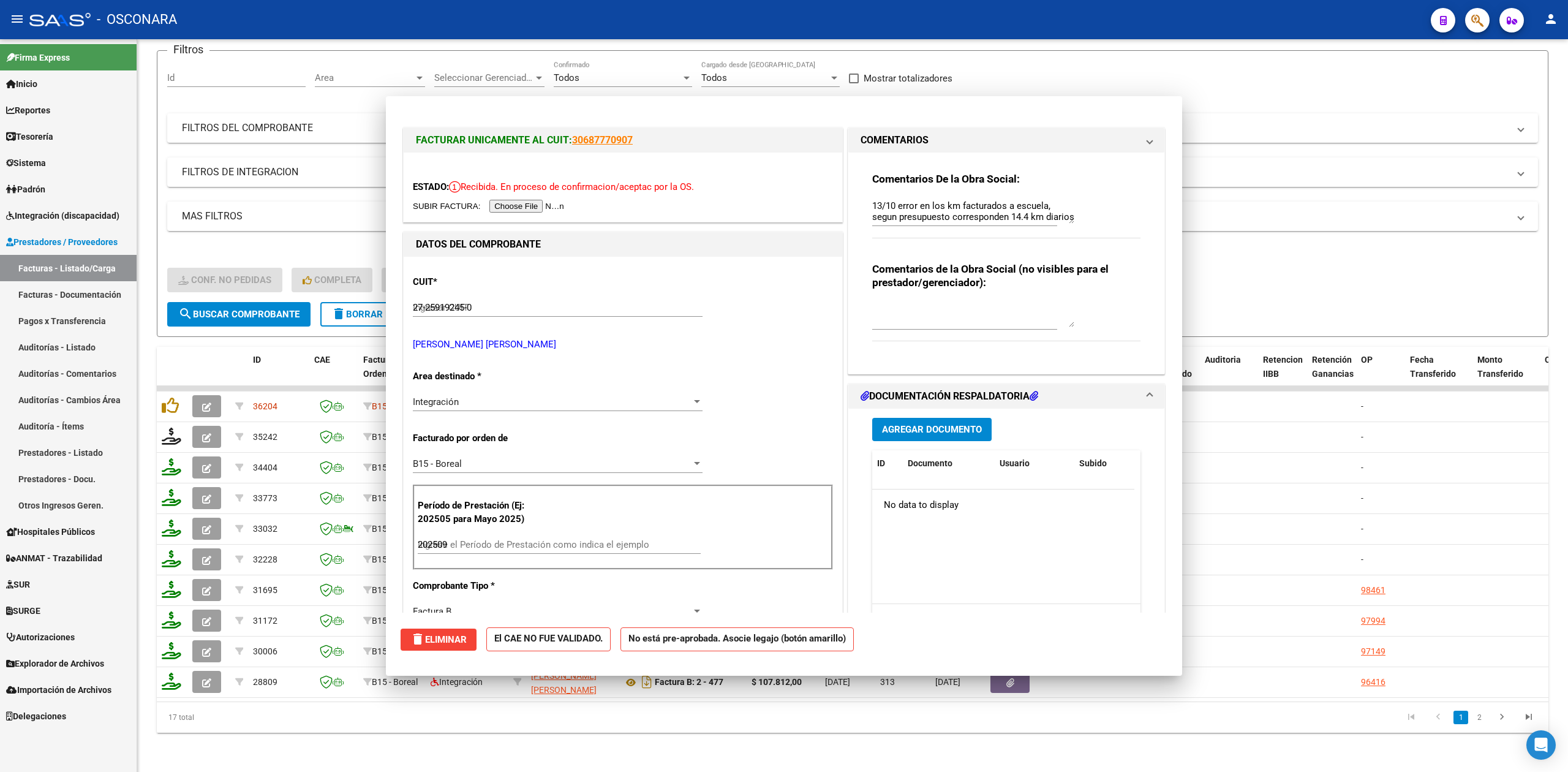
type input "$ 0,00"
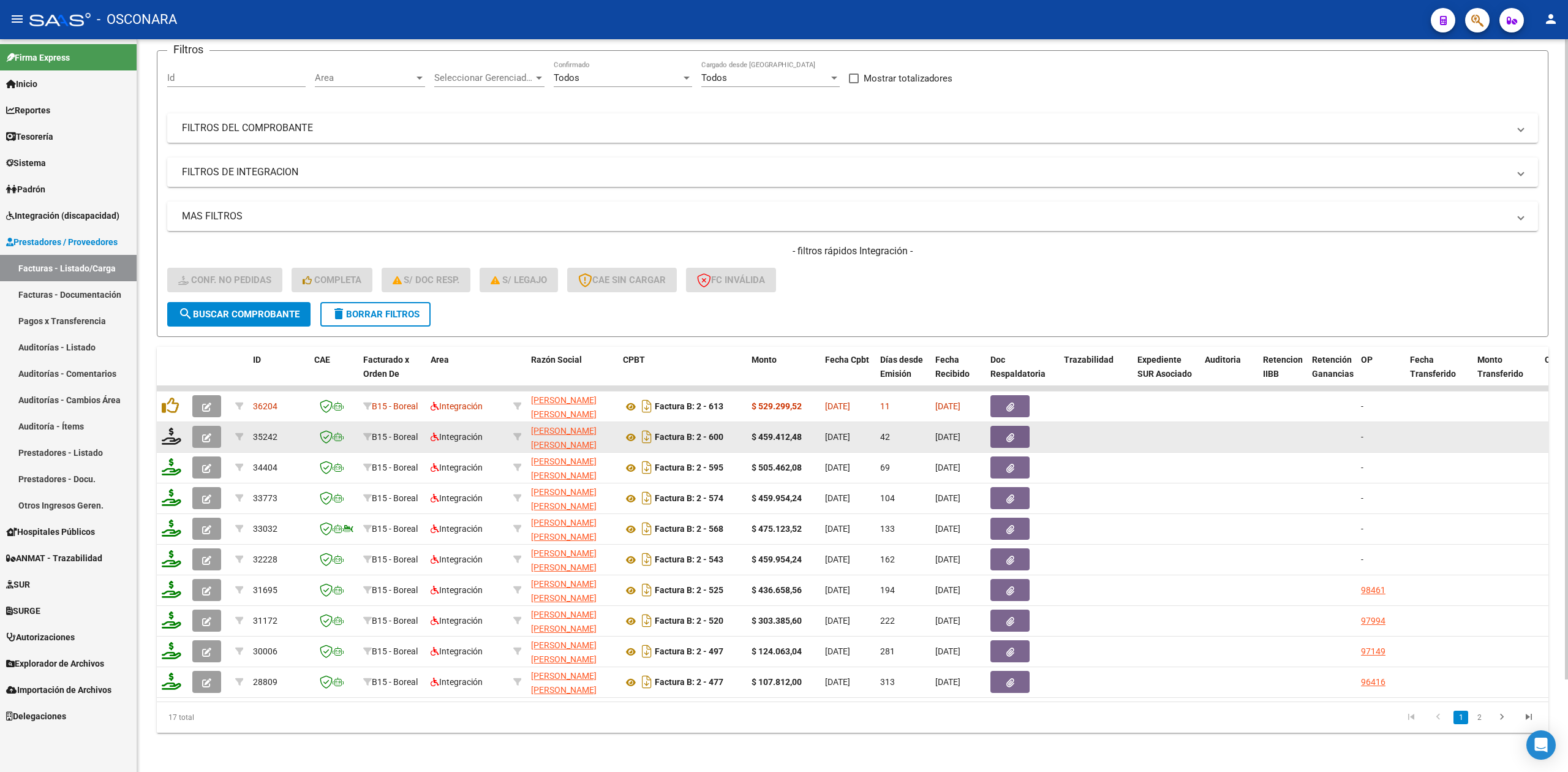
click at [214, 430] on button "button" at bounding box center [206, 437] width 28 height 22
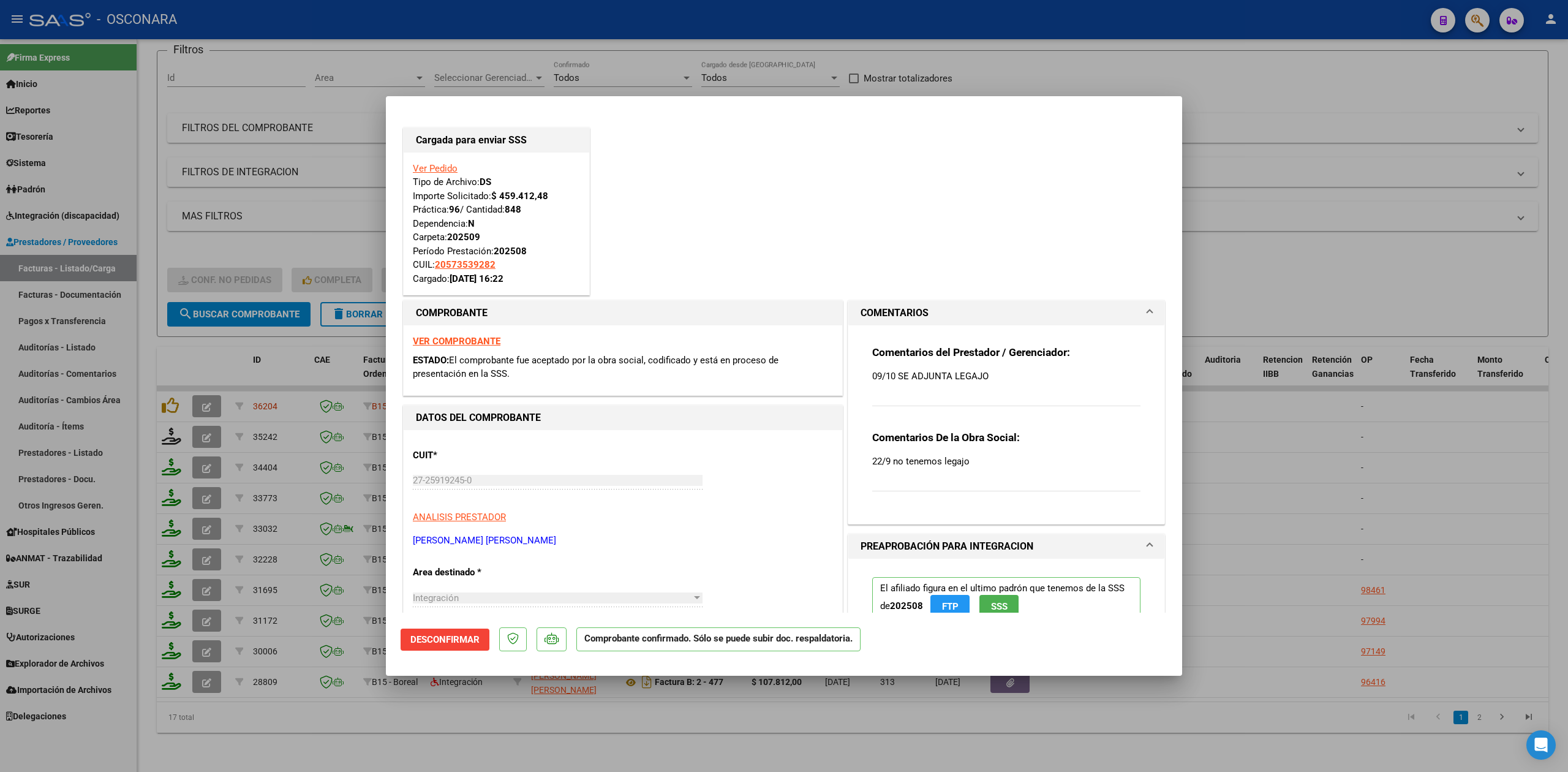
click at [349, 736] on div at bounding box center [784, 386] width 1568 height 772
type input "$ 0,00"
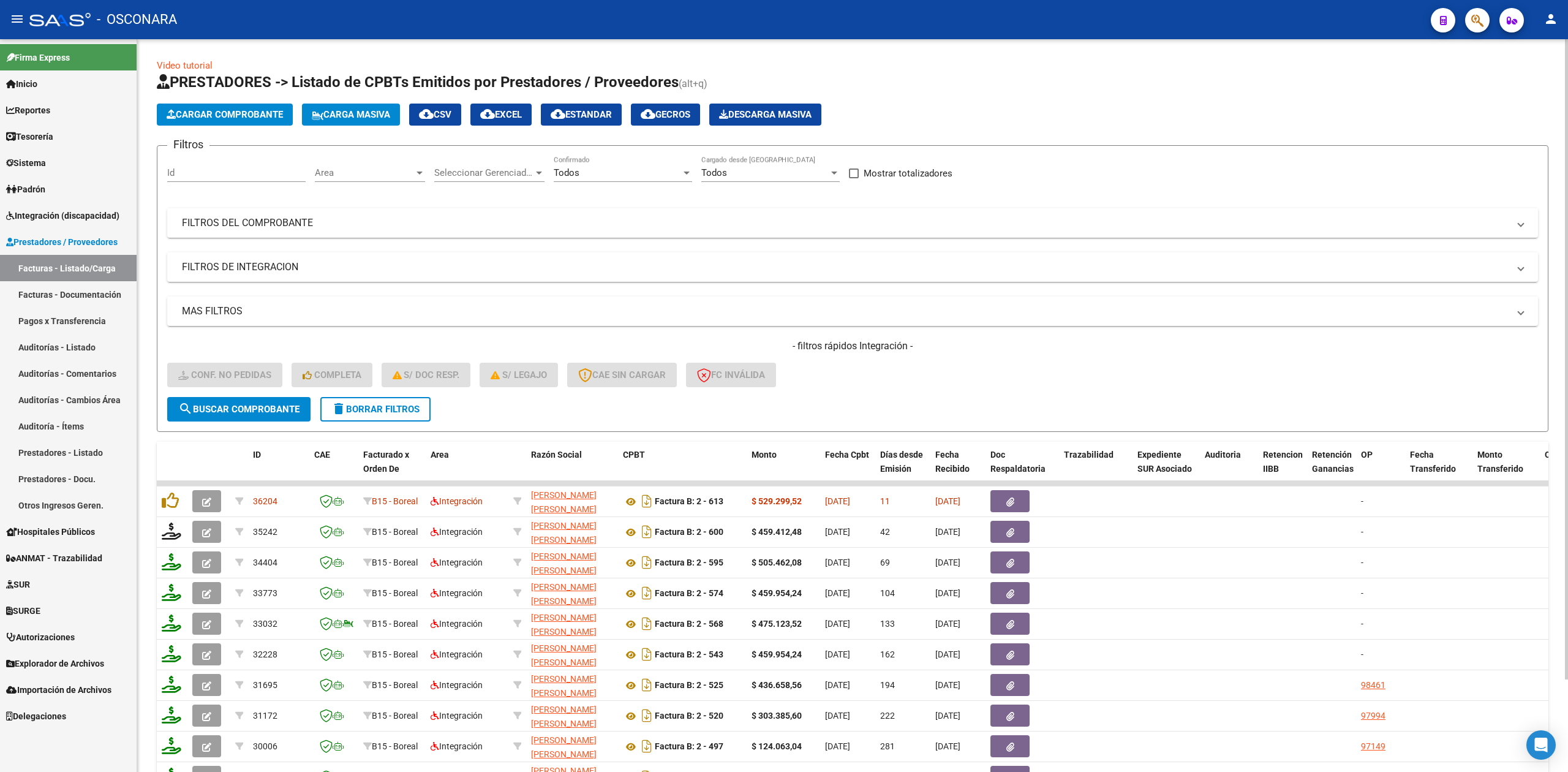
click at [194, 172] on input "Id" at bounding box center [236, 173] width 139 height 11
drag, startPoint x: 348, startPoint y: 405, endPoint x: 330, endPoint y: 372, distance: 37.6
click at [348, 407] on span "delete Borrar Filtros" at bounding box center [376, 409] width 88 height 11
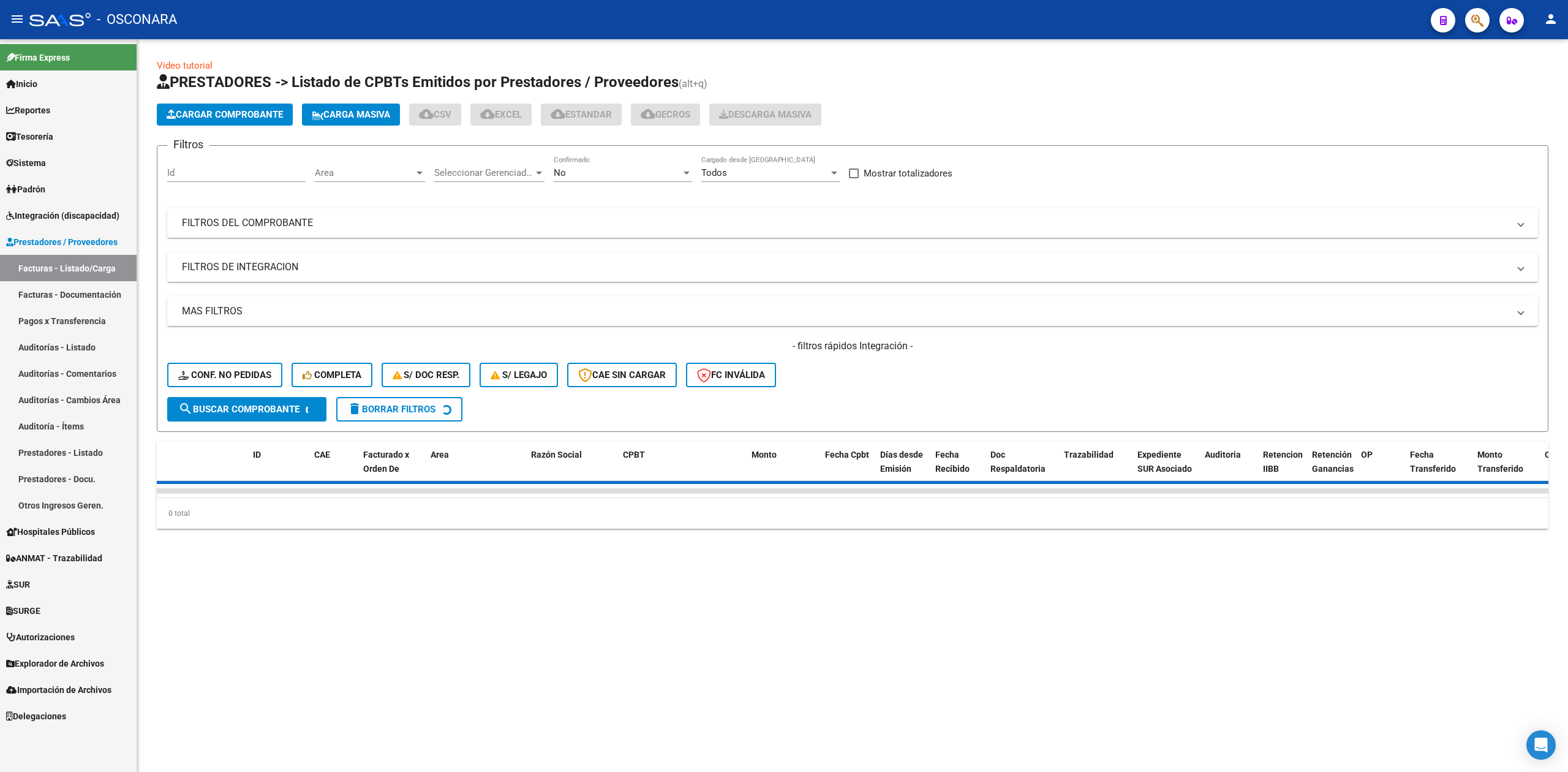
click at [251, 170] on input "Id" at bounding box center [236, 173] width 139 height 11
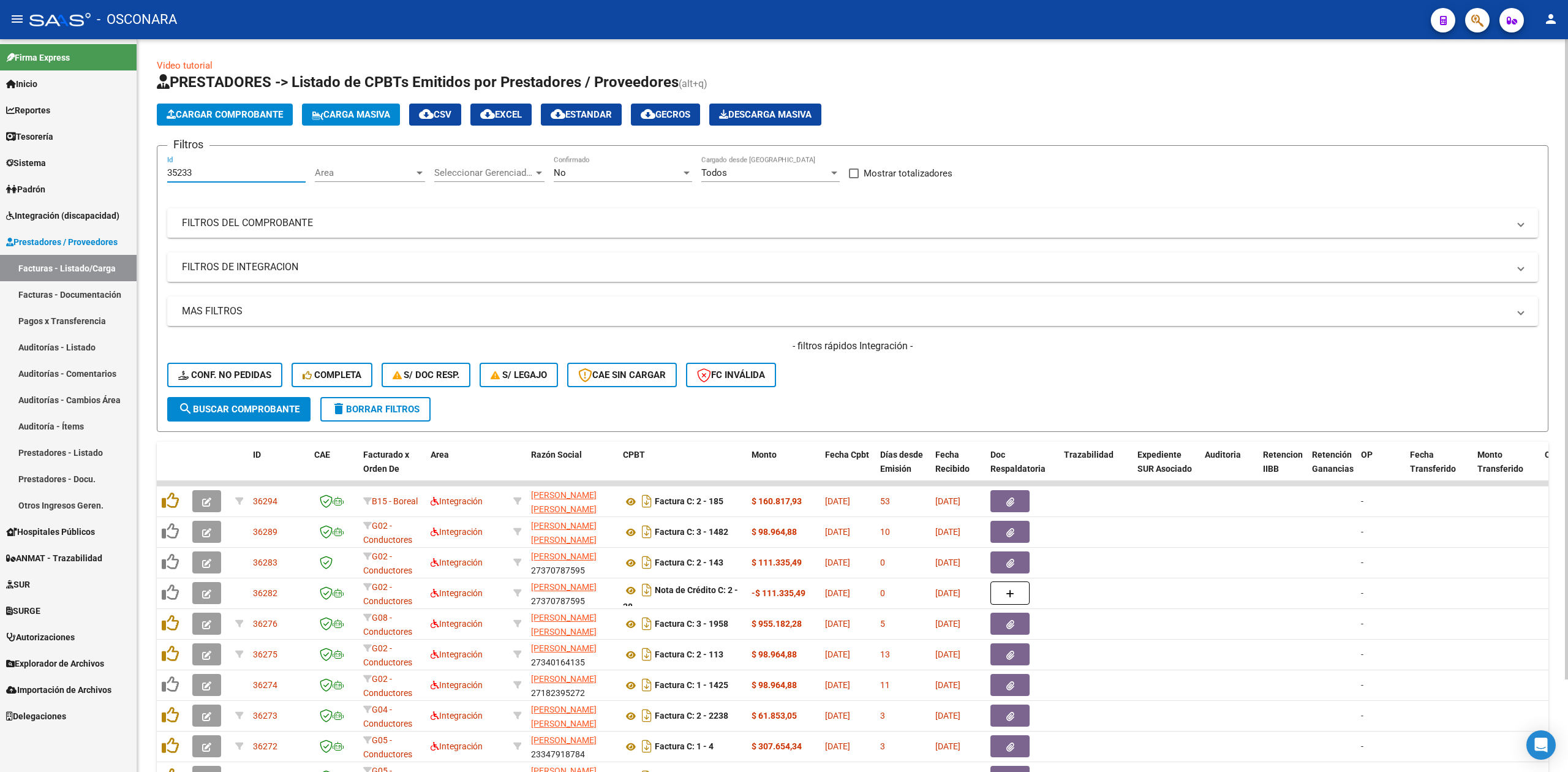
click at [576, 165] on div "No Confirmado" at bounding box center [623, 168] width 139 height 27
click at [570, 120] on span "Todos" at bounding box center [623, 118] width 139 height 28
click at [290, 411] on span "search Buscar Comprobante" at bounding box center [239, 409] width 121 height 11
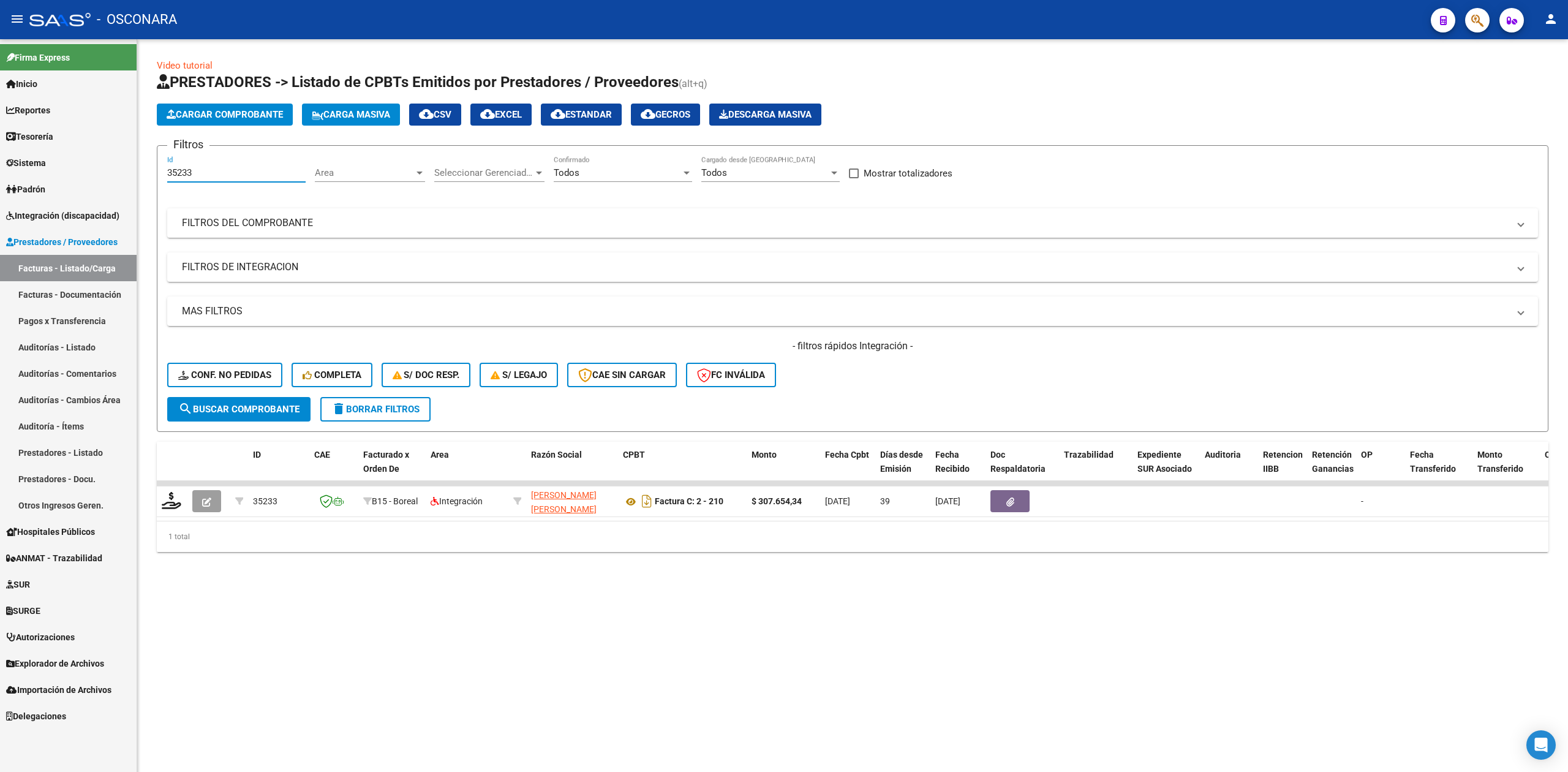
drag, startPoint x: 191, startPoint y: 174, endPoint x: 183, endPoint y: 174, distance: 8.0
click at [183, 174] on input "35233" at bounding box center [236, 173] width 139 height 11
drag, startPoint x: 260, startPoint y: 173, endPoint x: 283, endPoint y: 176, distance: 23.2
click at [283, 176] on input "35220" at bounding box center [236, 173] width 139 height 11
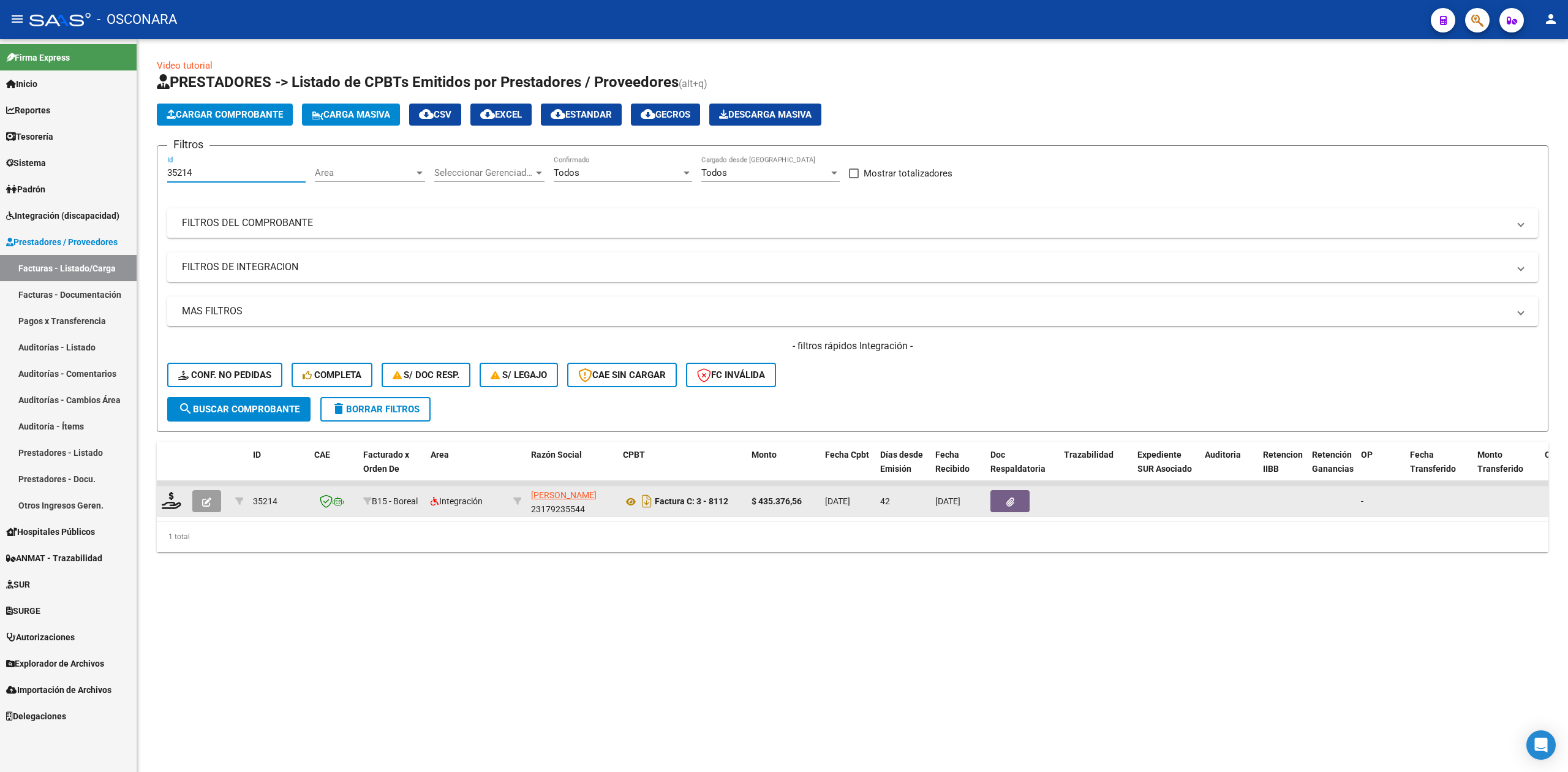
type input "35214"
click at [198, 493] on button "button" at bounding box center [206, 501] width 28 height 22
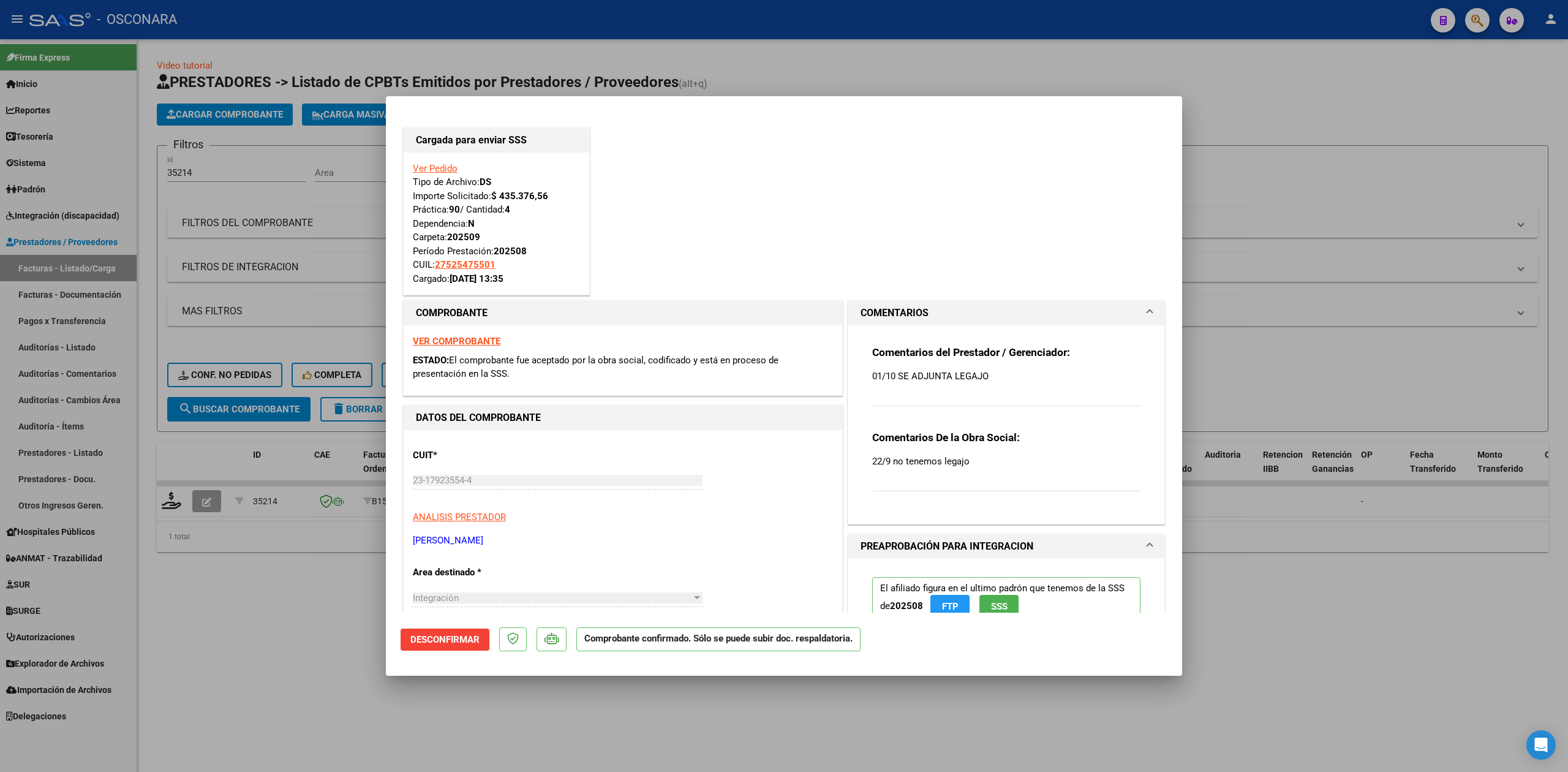
click at [332, 595] on div at bounding box center [784, 386] width 1568 height 772
type input "$ 0,00"
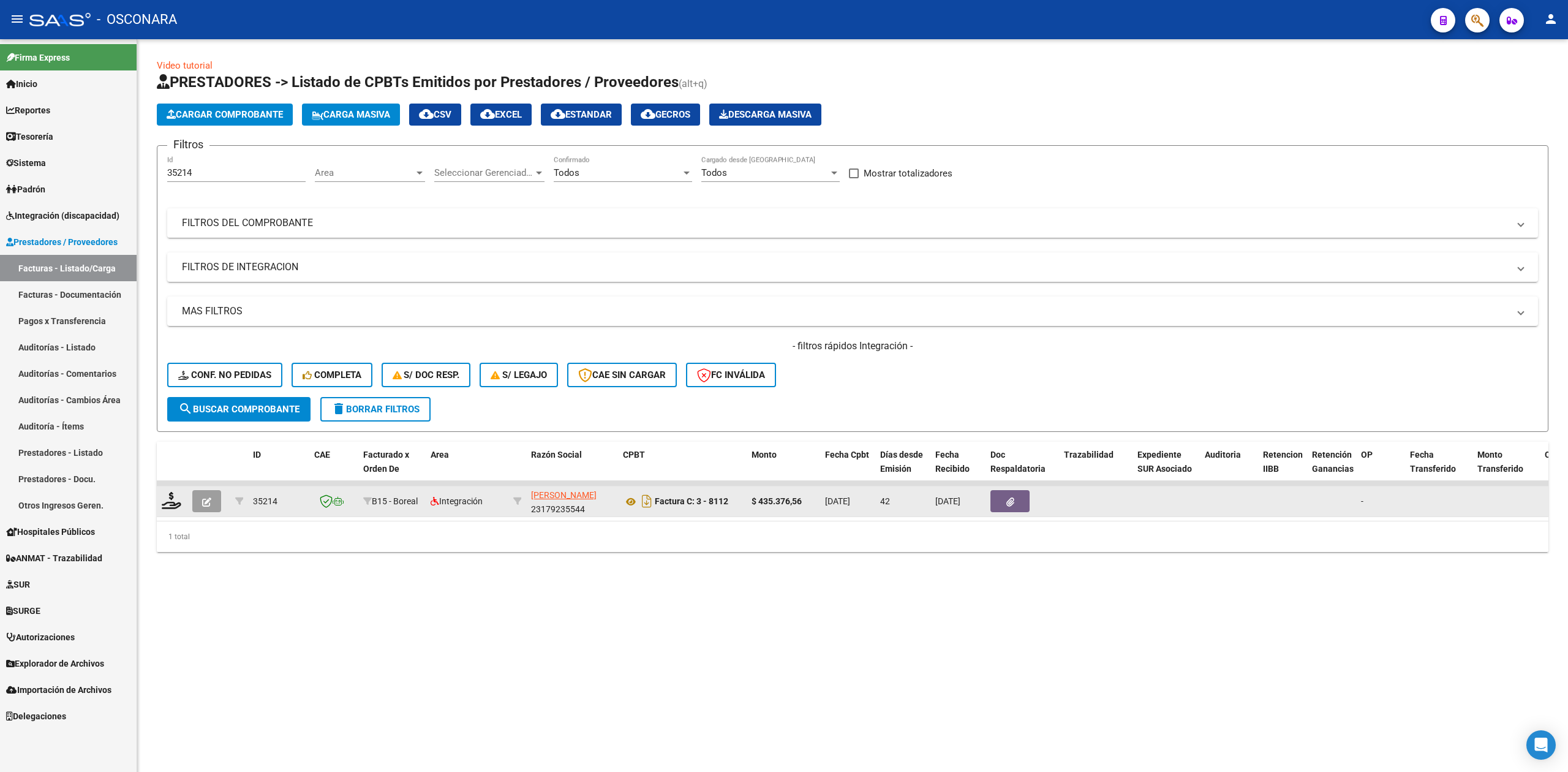
click at [214, 498] on button "button" at bounding box center [206, 501] width 28 height 22
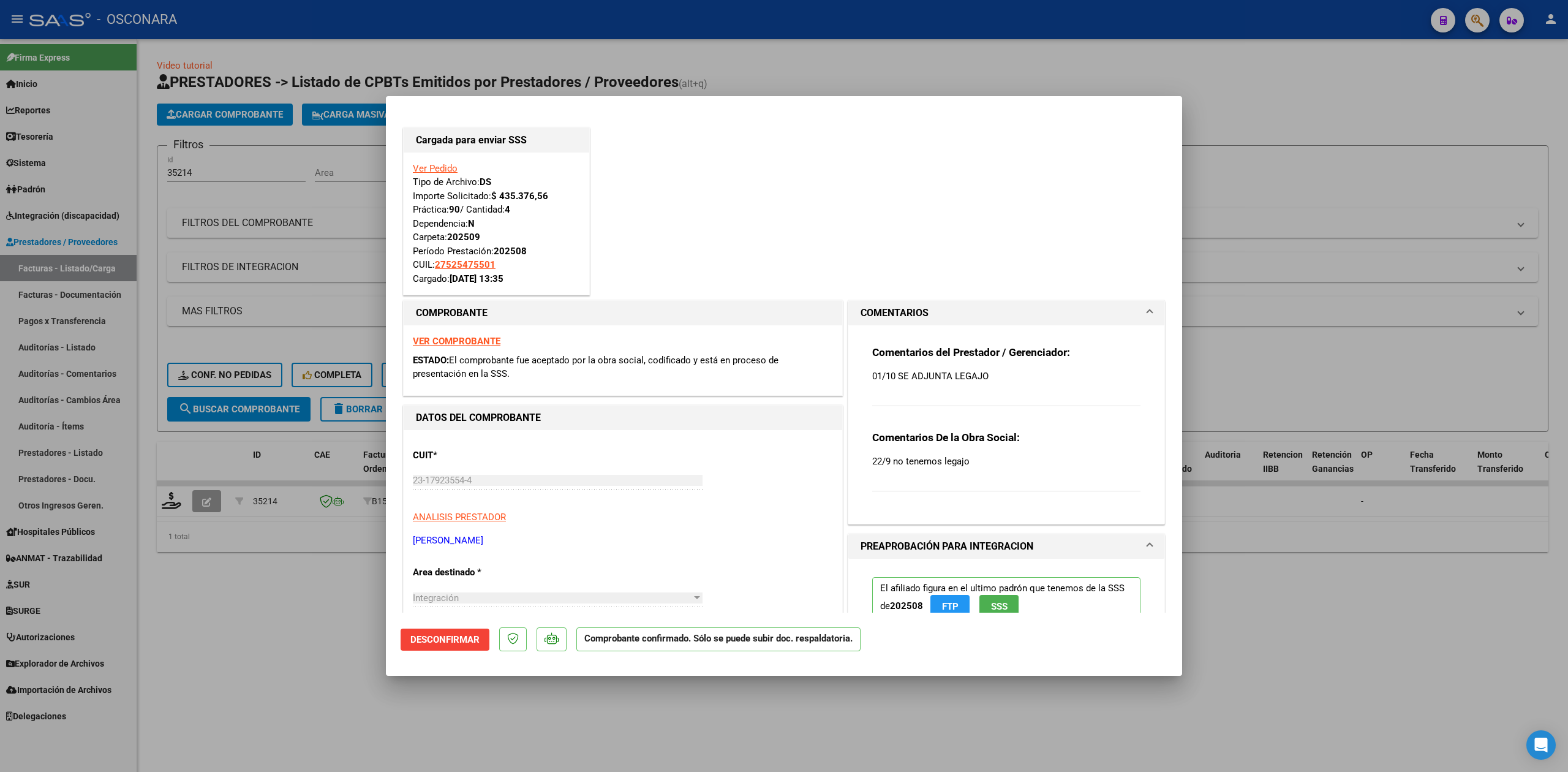
click at [335, 602] on div at bounding box center [784, 386] width 1568 height 772
type input "$ 0,00"
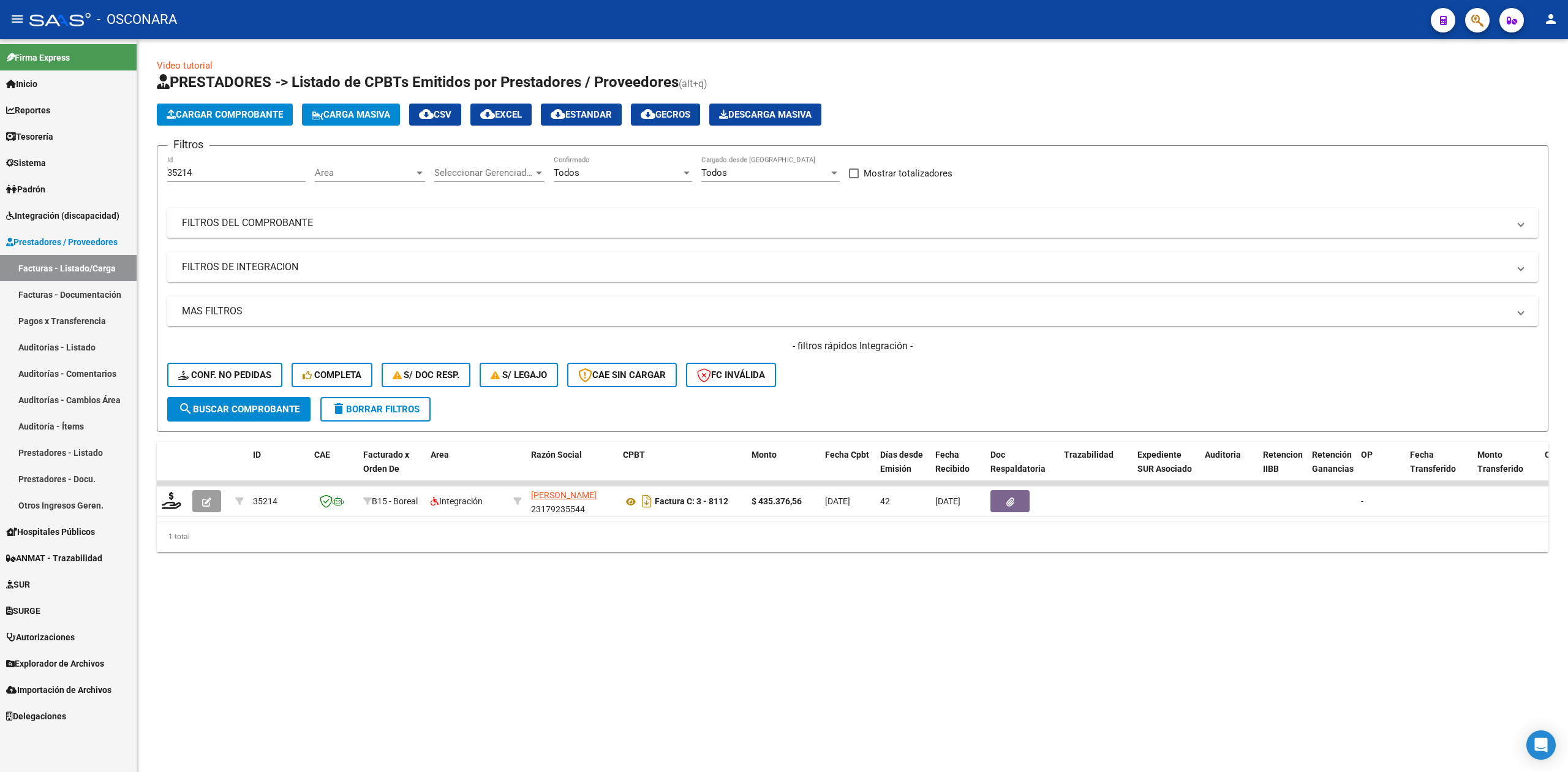
click at [213, 175] on input "35214" at bounding box center [236, 173] width 139 height 11
type input "35213"
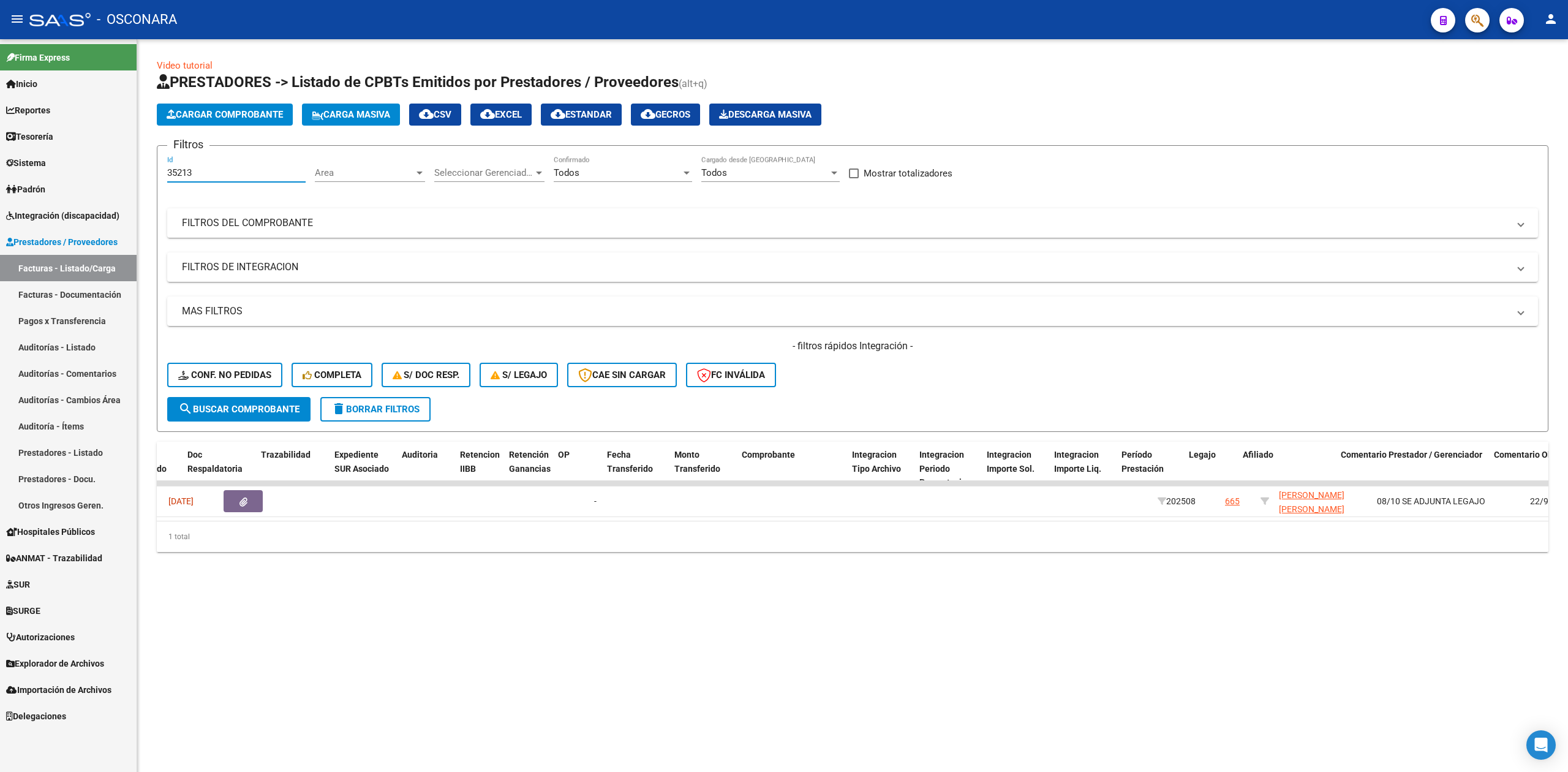
scroll to position [0, 802]
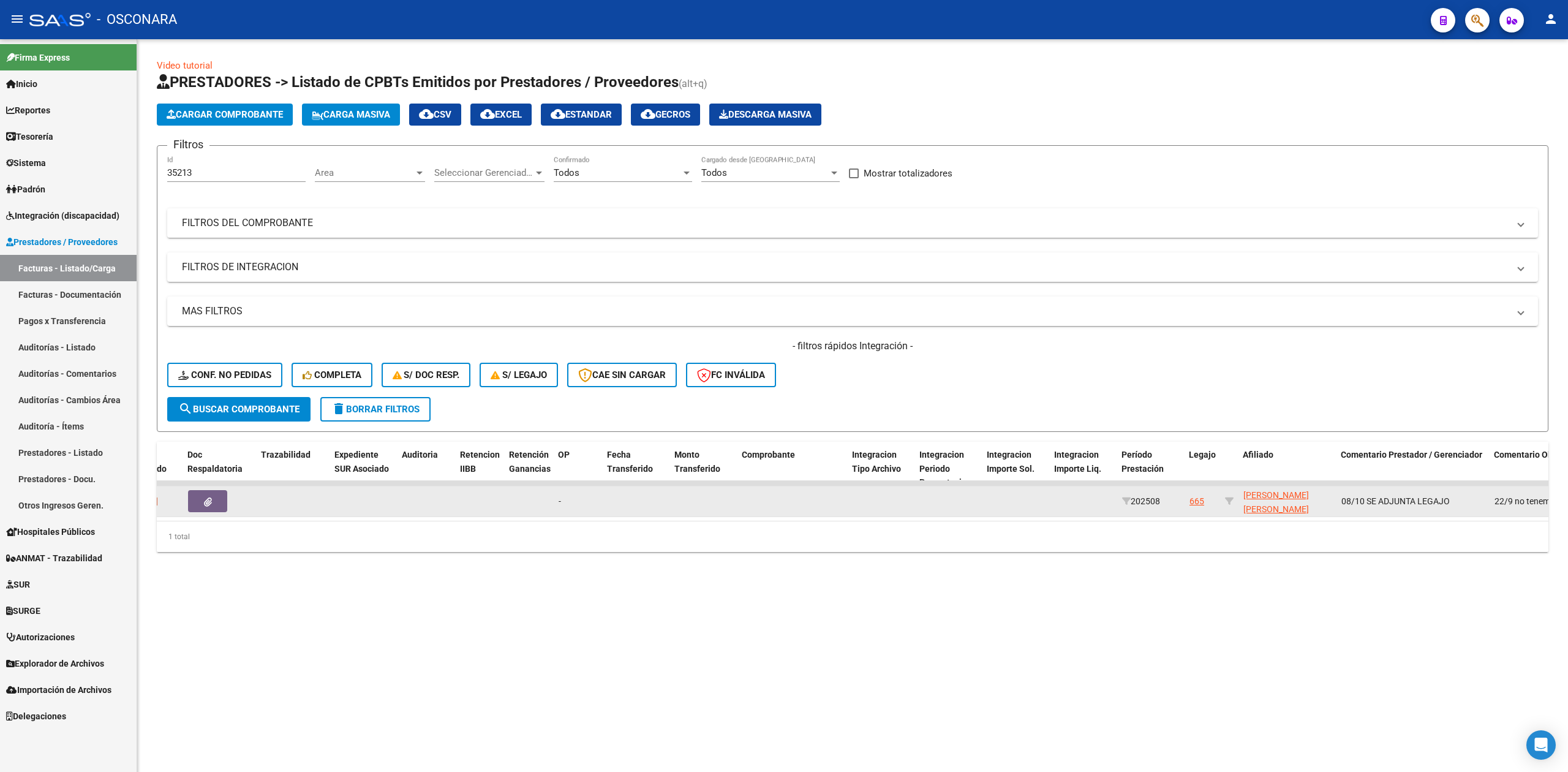
click at [1223, 497] on datatable-body-cell at bounding box center [1230, 501] width 18 height 30
click at [1231, 500] on icon at bounding box center [1229, 501] width 8 height 8
type input "20582675229"
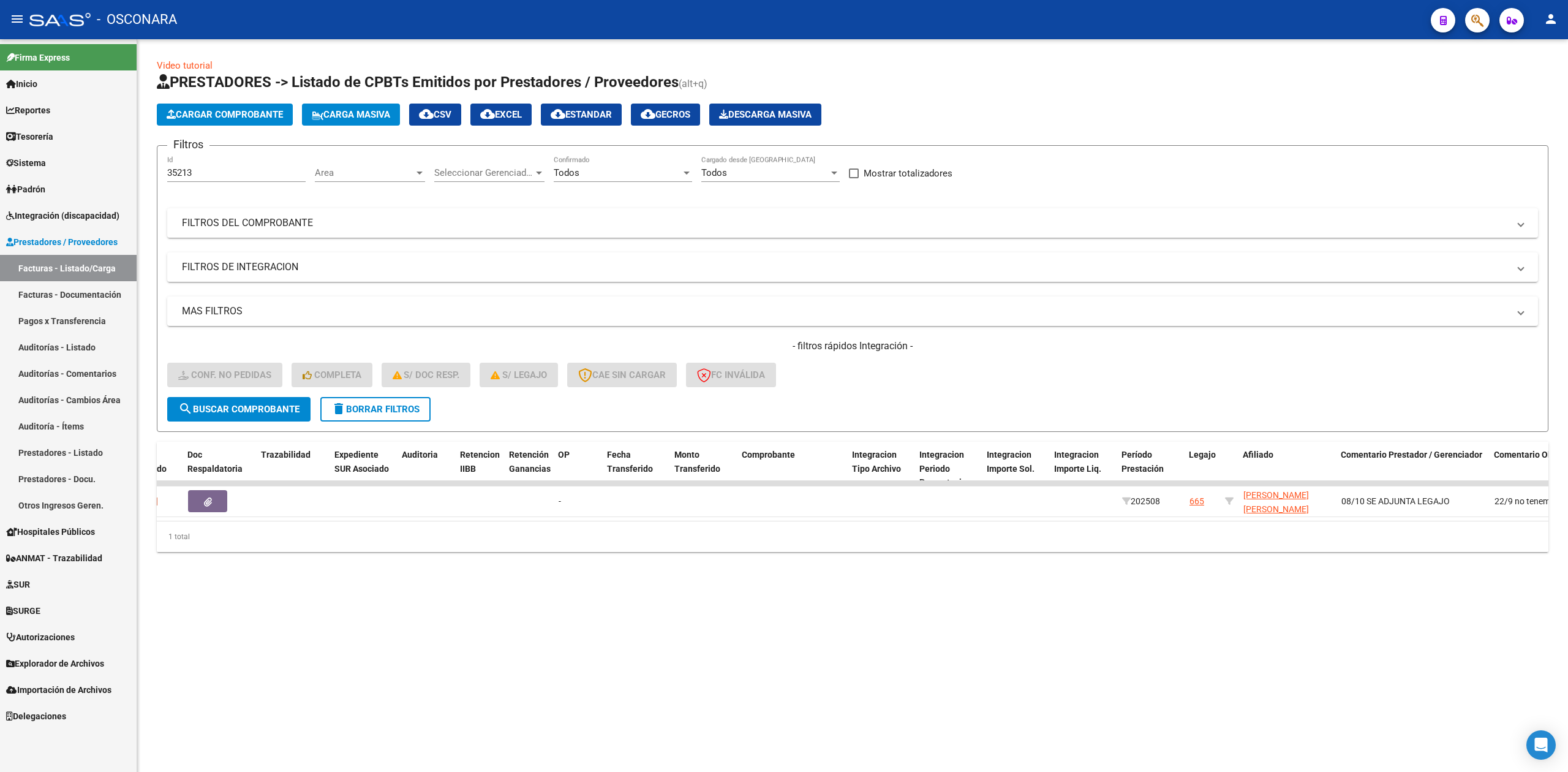
scroll to position [0, 0]
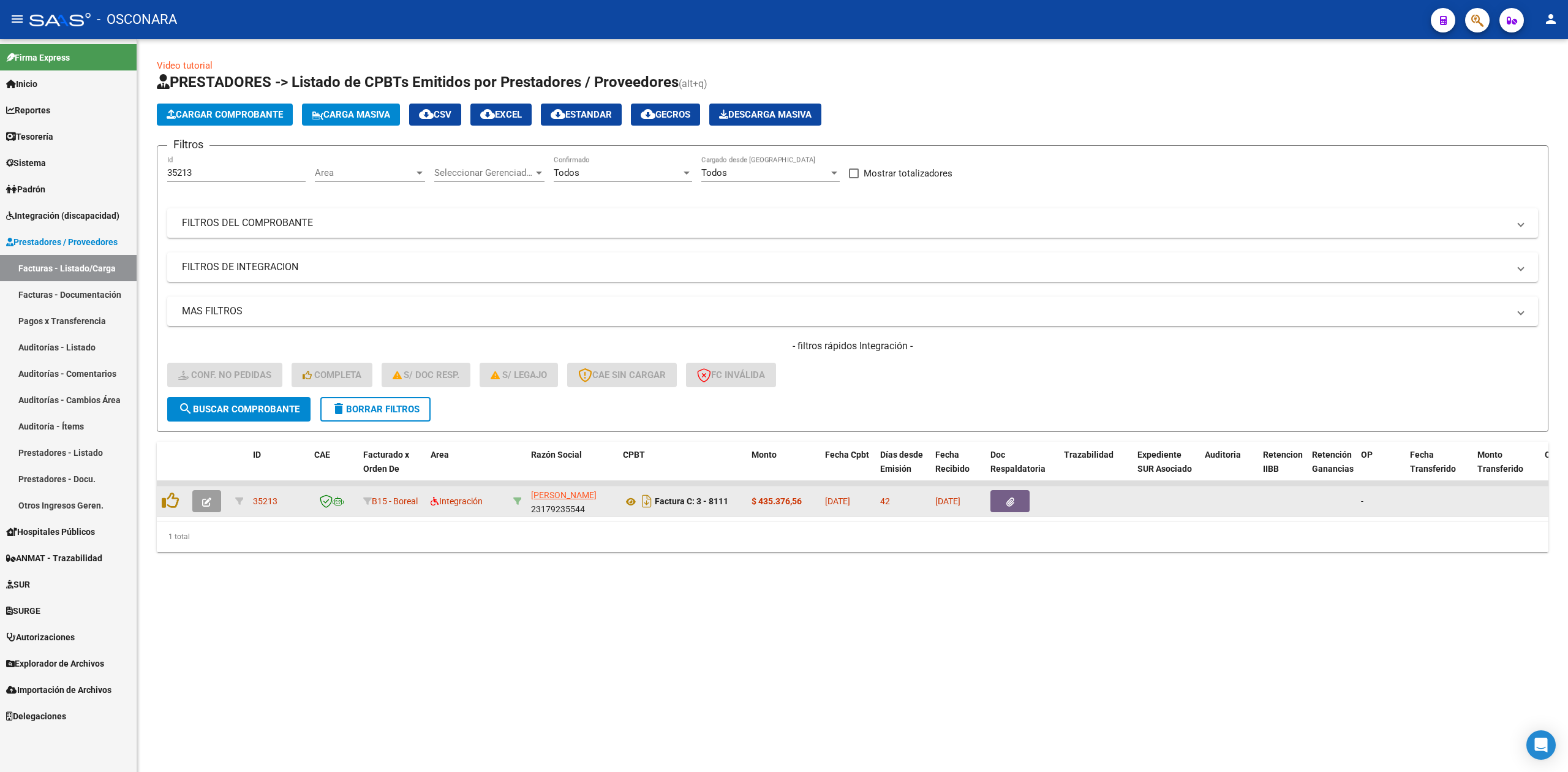
click at [521, 498] on icon at bounding box center [517, 501] width 8 height 8
type input "23179235544"
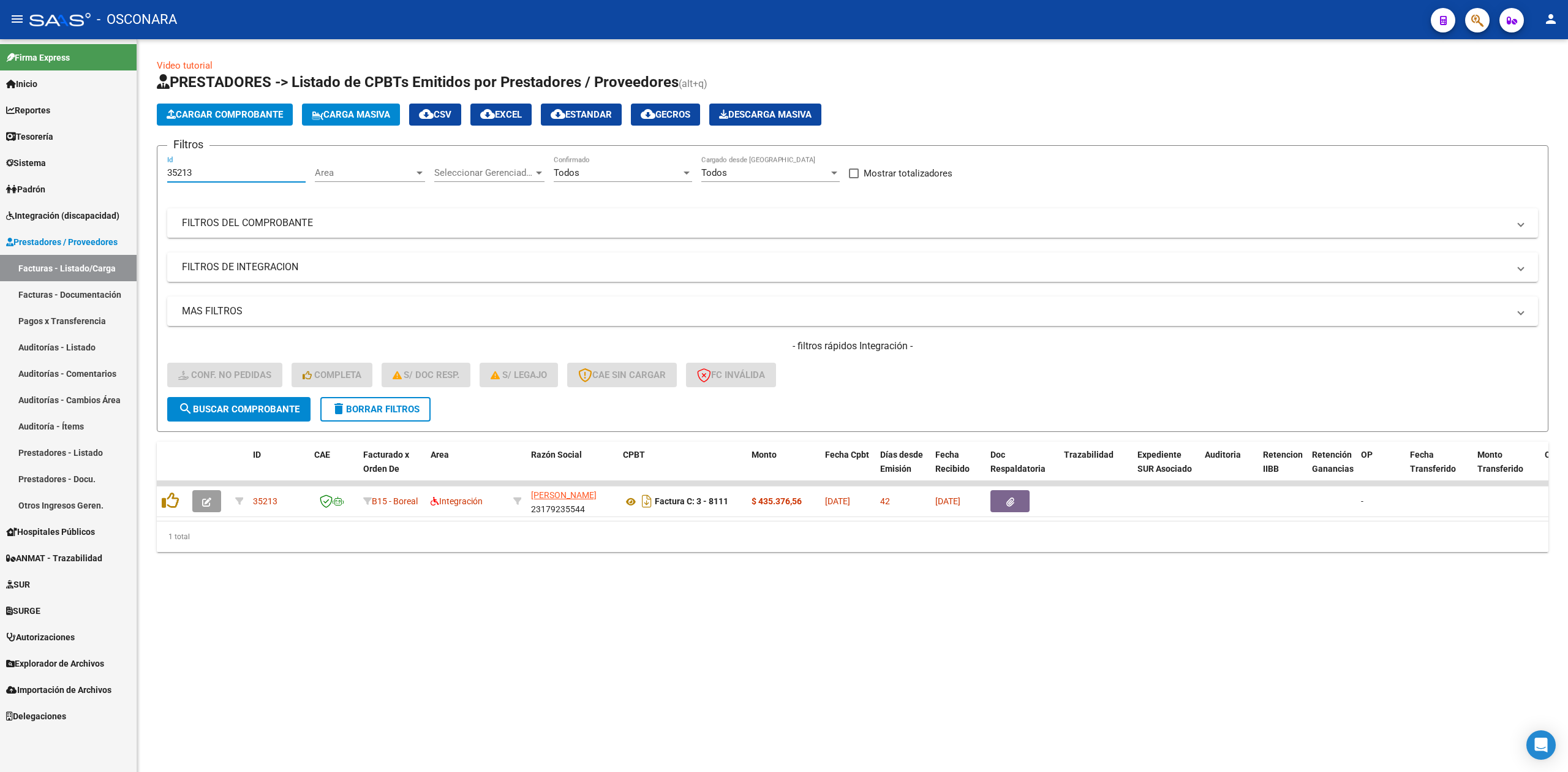
drag, startPoint x: 204, startPoint y: 172, endPoint x: 132, endPoint y: 173, distance: 72.0
click at [132, 173] on mat-sidenav-container "Firma Express Inicio Calendario SSS Instructivos Contacto OS Reportes Ingresos …" at bounding box center [784, 405] width 1568 height 732
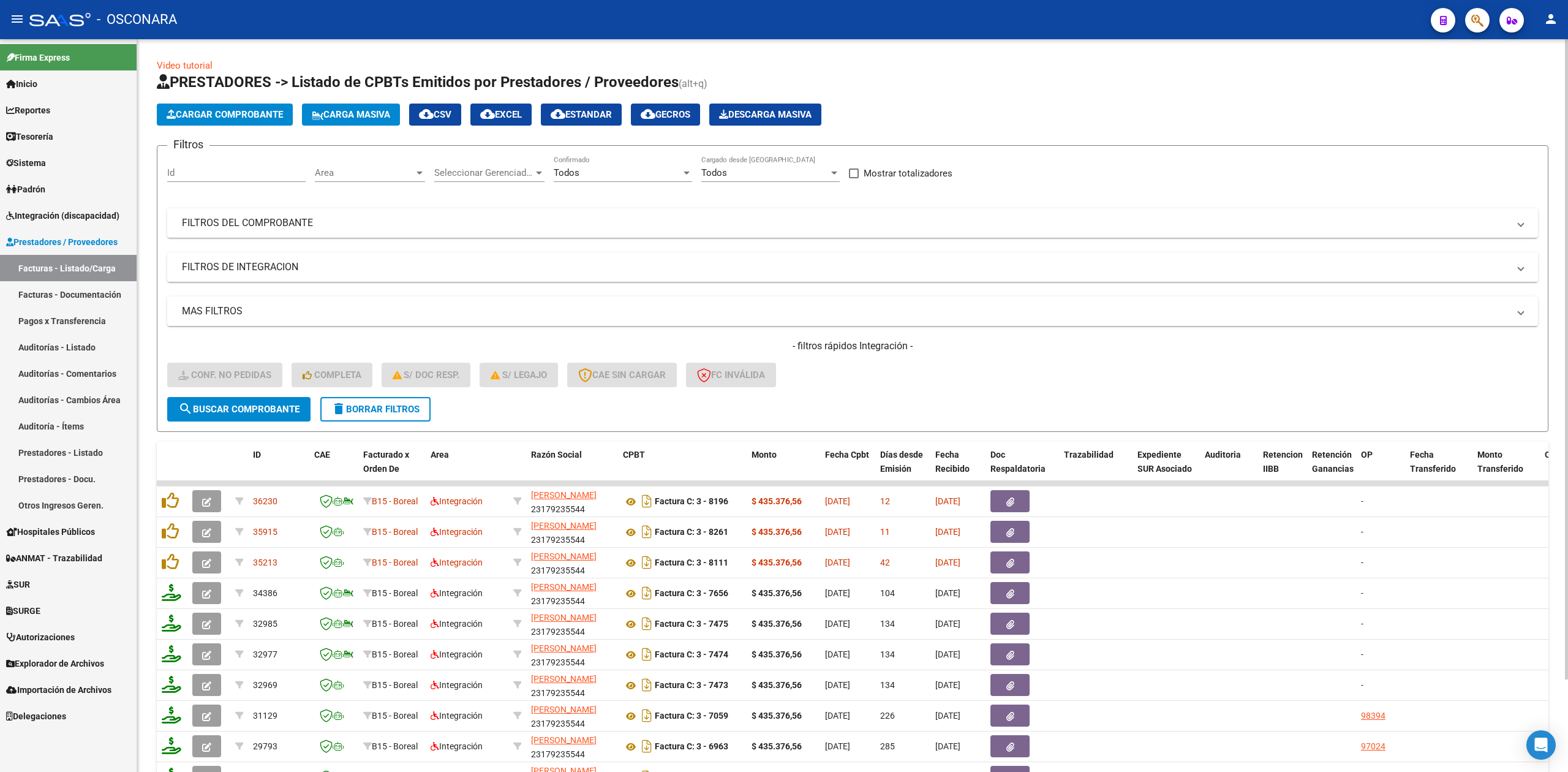
click at [295, 255] on mat-expansion-panel-header "FILTROS DE INTEGRACION" at bounding box center [853, 267] width 1371 height 29
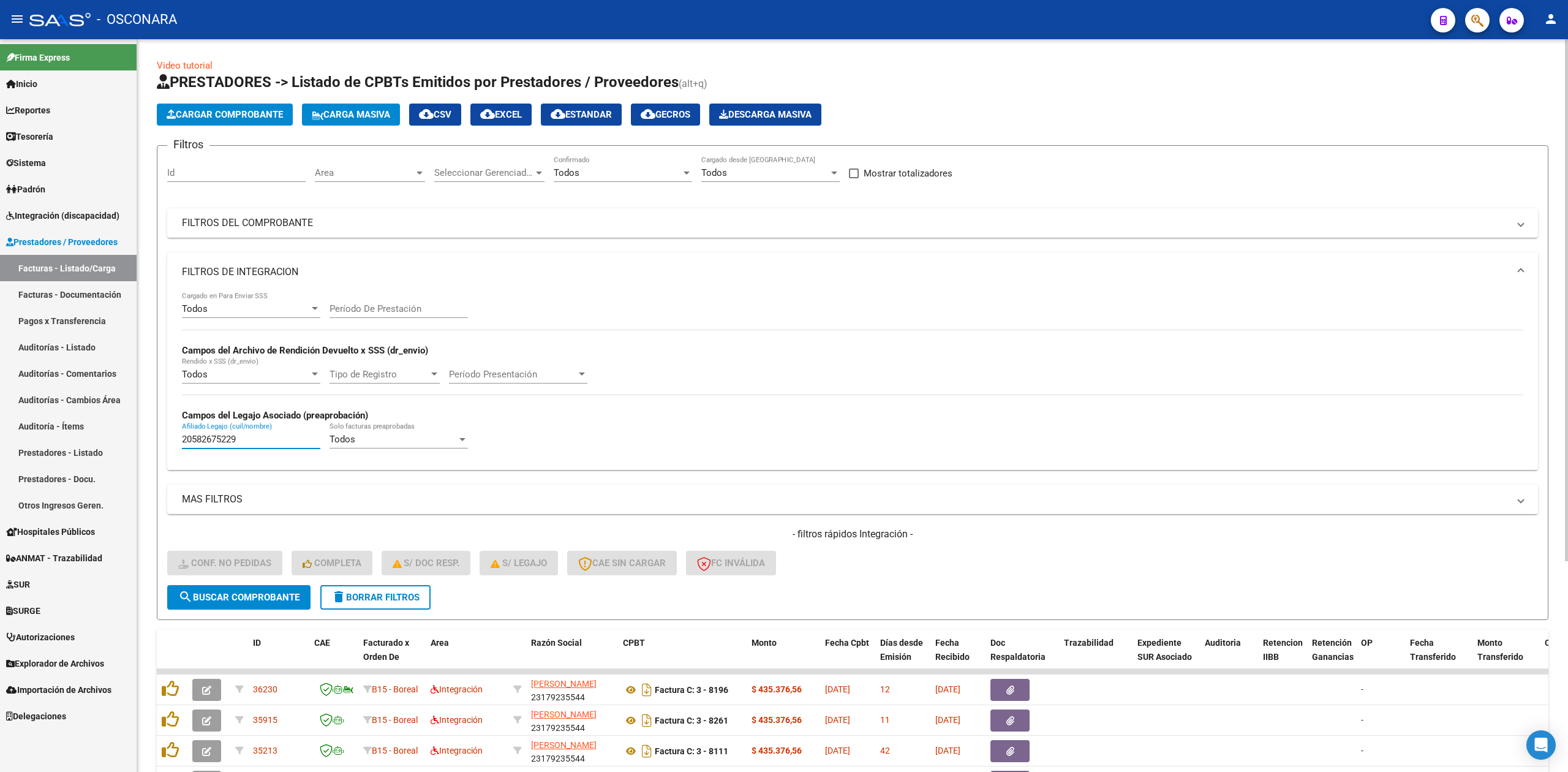
drag, startPoint x: 267, startPoint y: 437, endPoint x: 163, endPoint y: 429, distance: 104.3
click at [150, 442] on div "Video tutorial PRESTADORES -> Listado de CPBTs Emitidos por Prestadores / Prove…" at bounding box center [852, 547] width 1431 height 1016
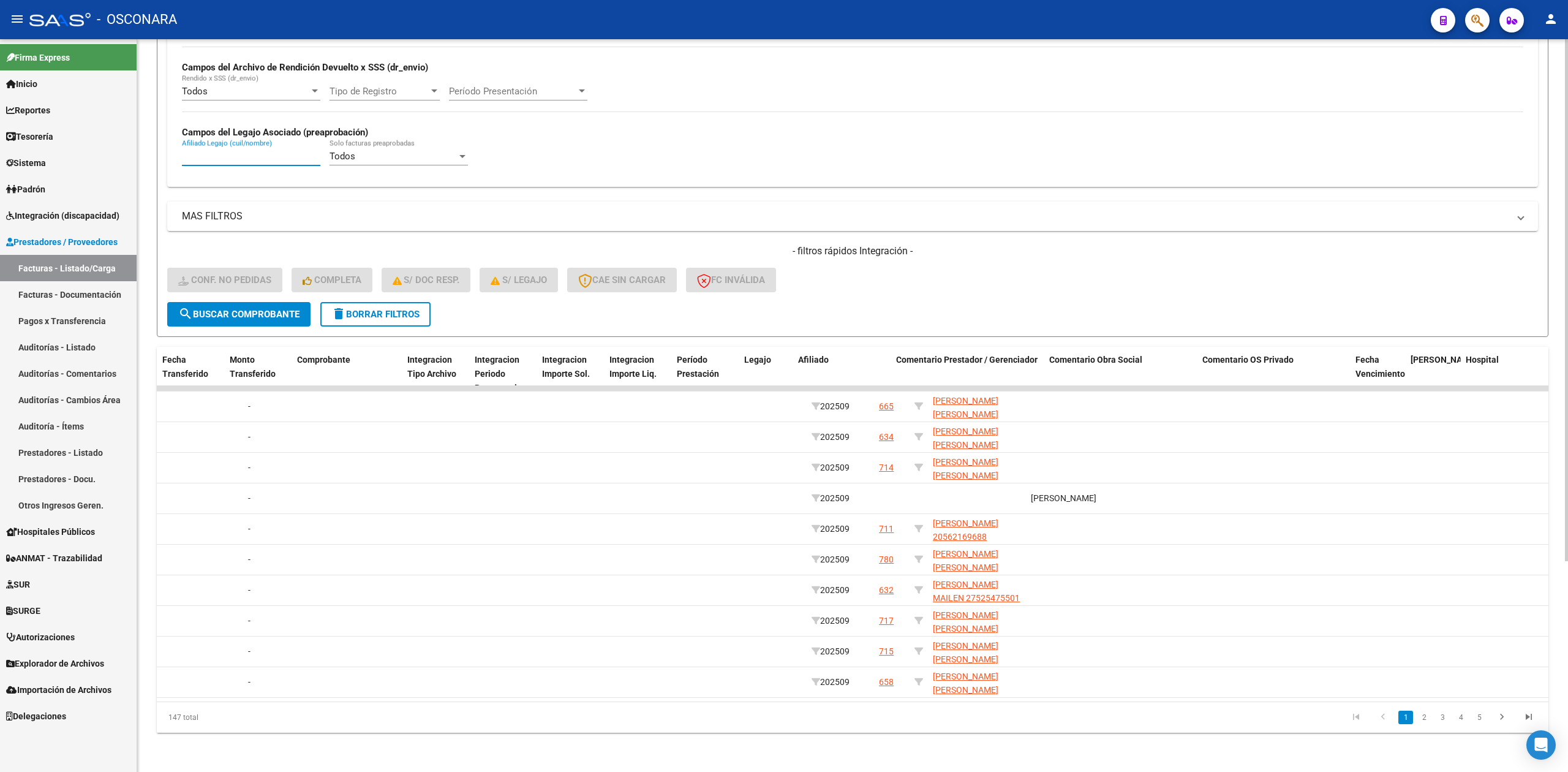
scroll to position [0, 1348]
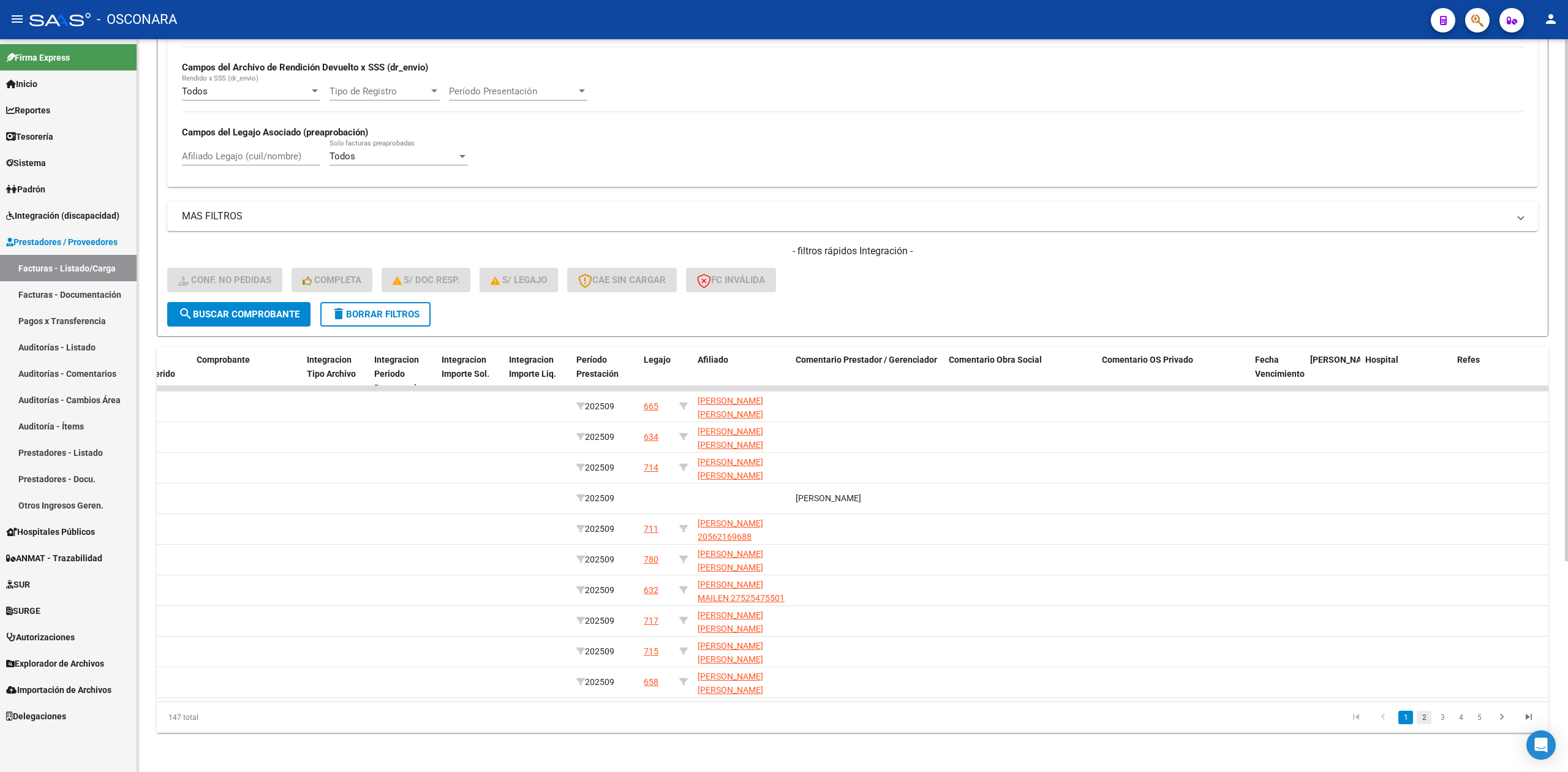
click at [1429, 723] on link "2" at bounding box center [1425, 717] width 15 height 14
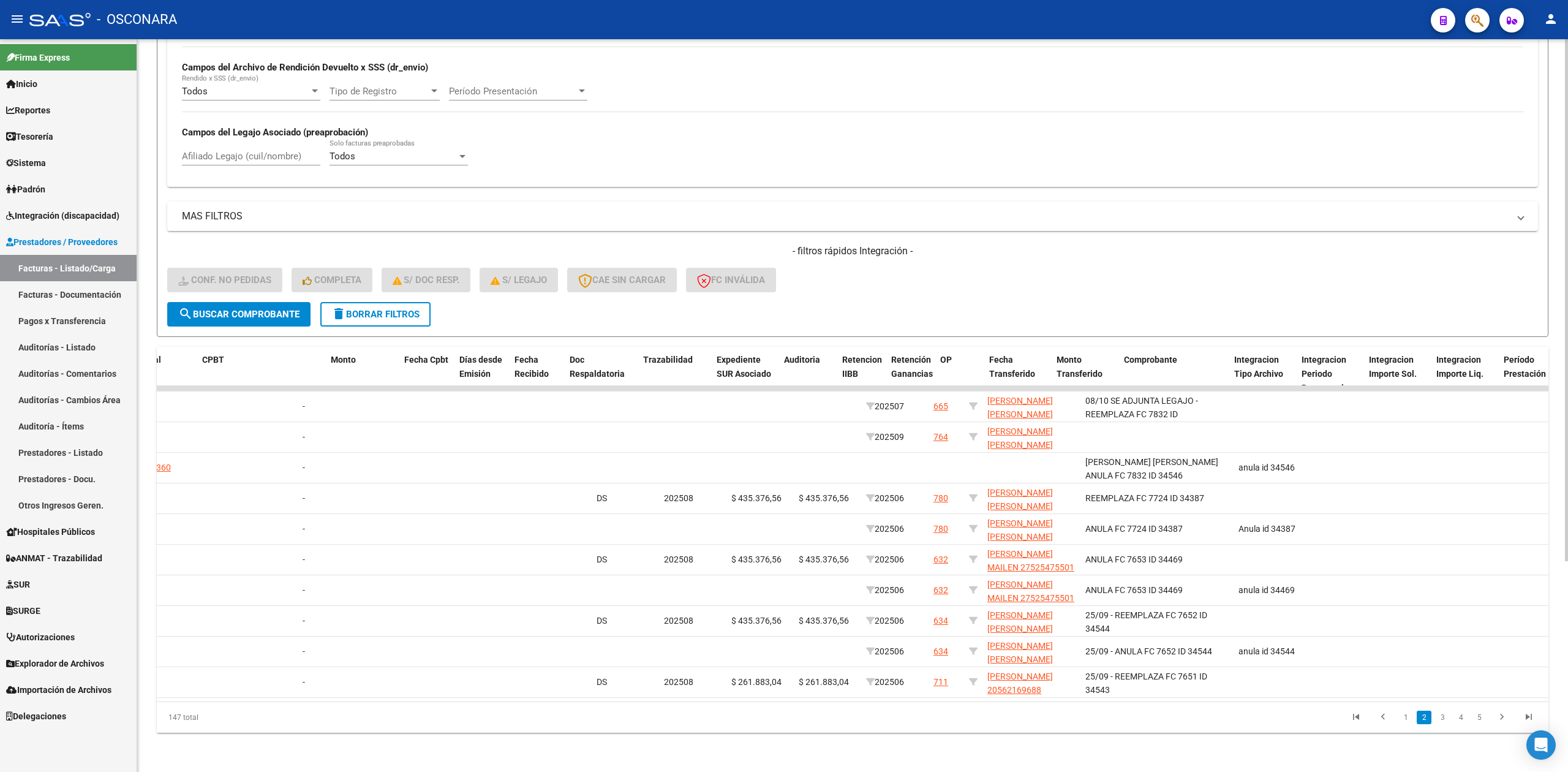
scroll to position [0, 0]
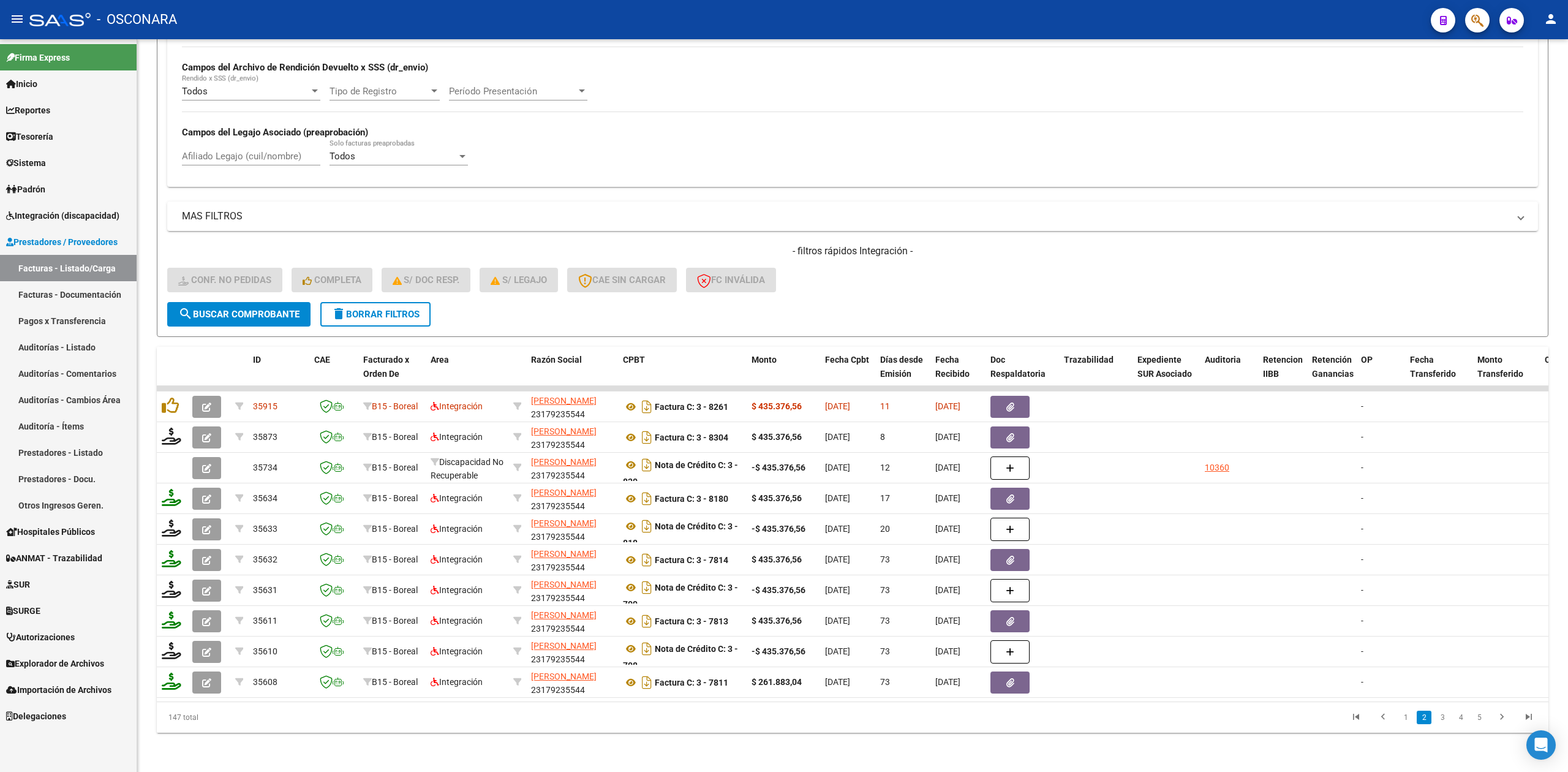
drag, startPoint x: 1439, startPoint y: 719, endPoint x: 1419, endPoint y: 734, distance: 25.0
click at [1439, 719] on link "3" at bounding box center [1443, 717] width 15 height 14
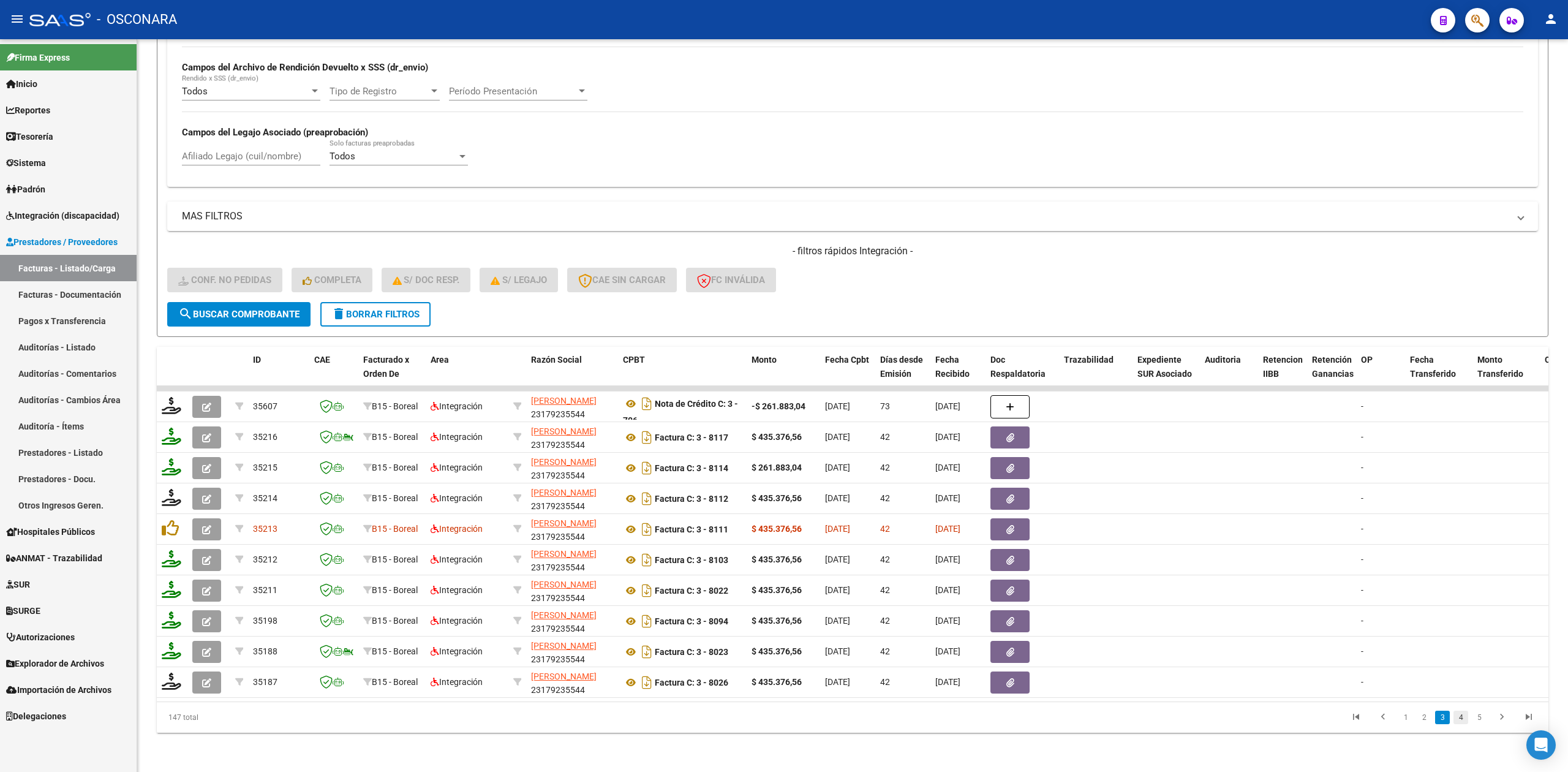
click at [1460, 714] on link "4" at bounding box center [1461, 717] width 15 height 14
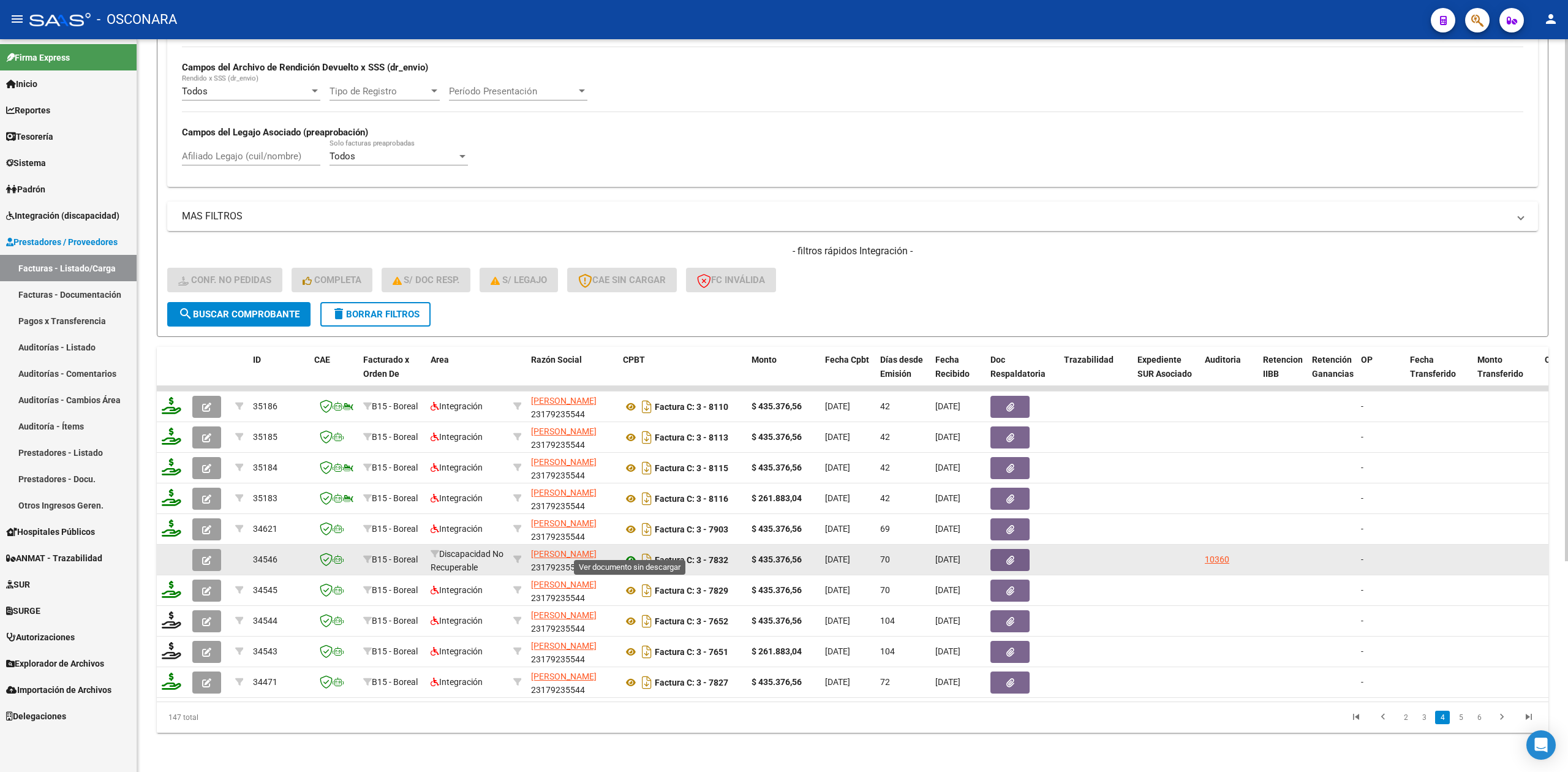
click at [631, 552] on icon at bounding box center [631, 560] width 16 height 15
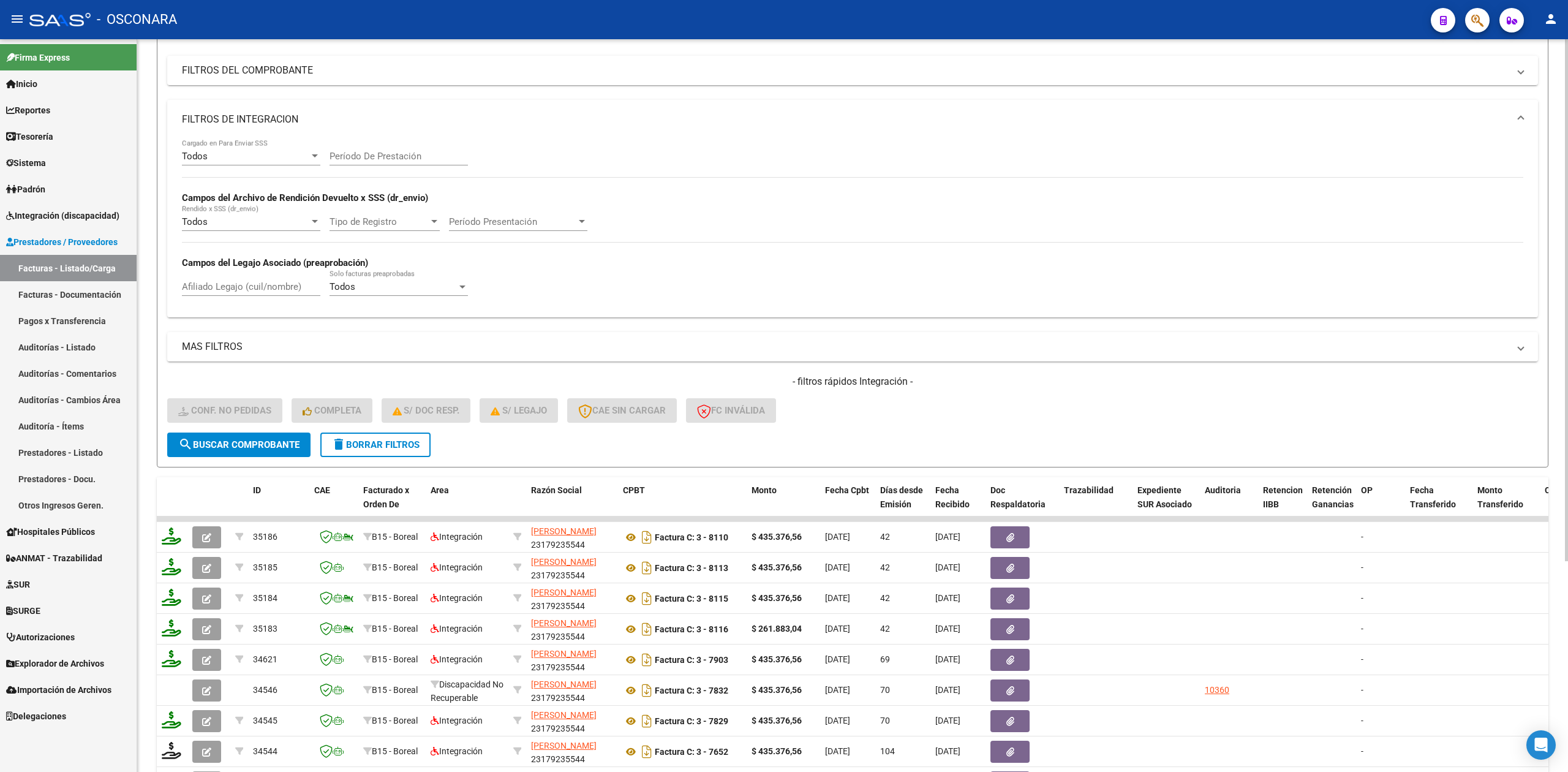
scroll to position [295, 0]
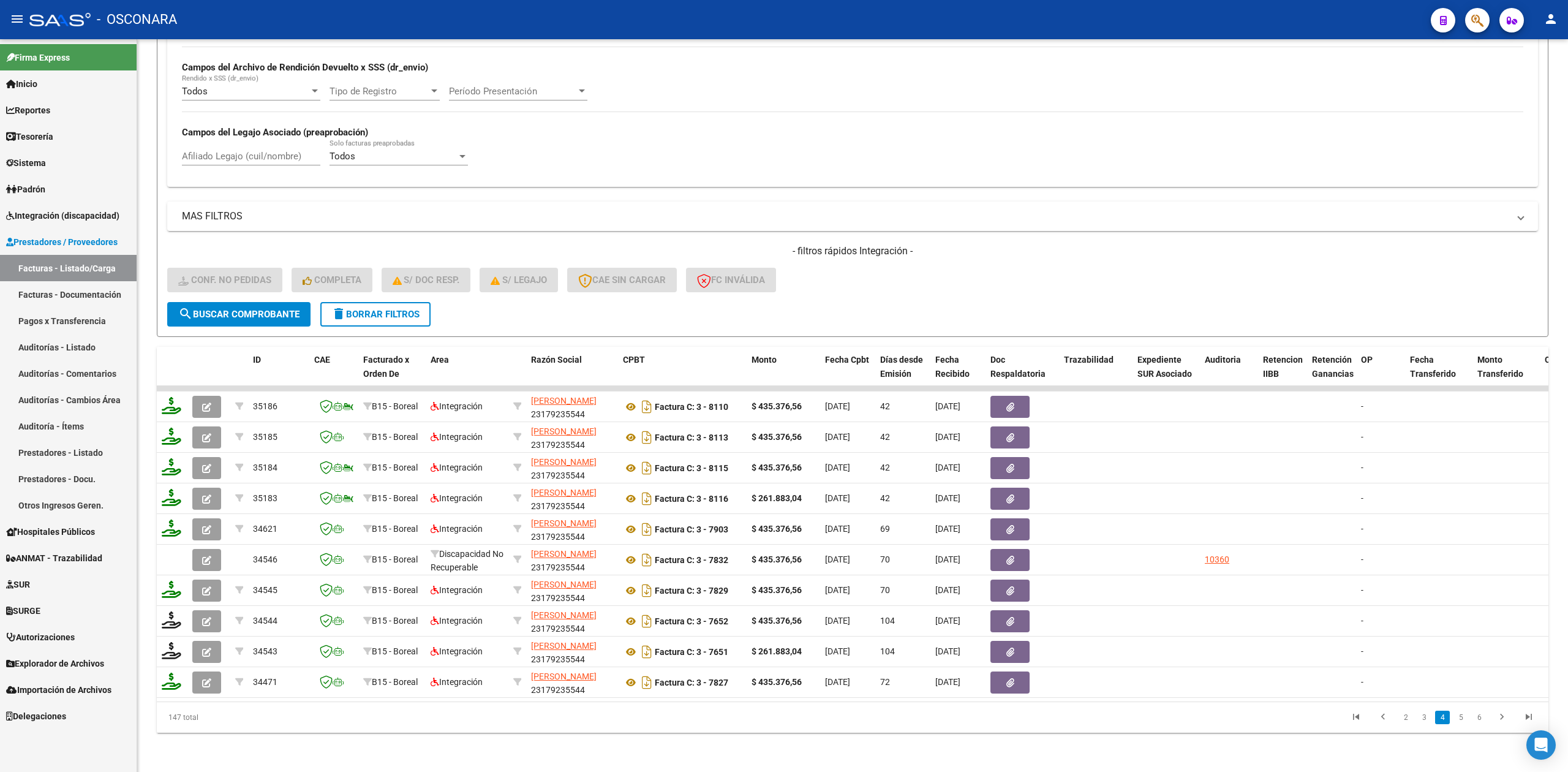
drag, startPoint x: 1422, startPoint y: 716, endPoint x: 1265, endPoint y: 742, distance: 159.1
click at [1422, 716] on link "3" at bounding box center [1425, 717] width 15 height 14
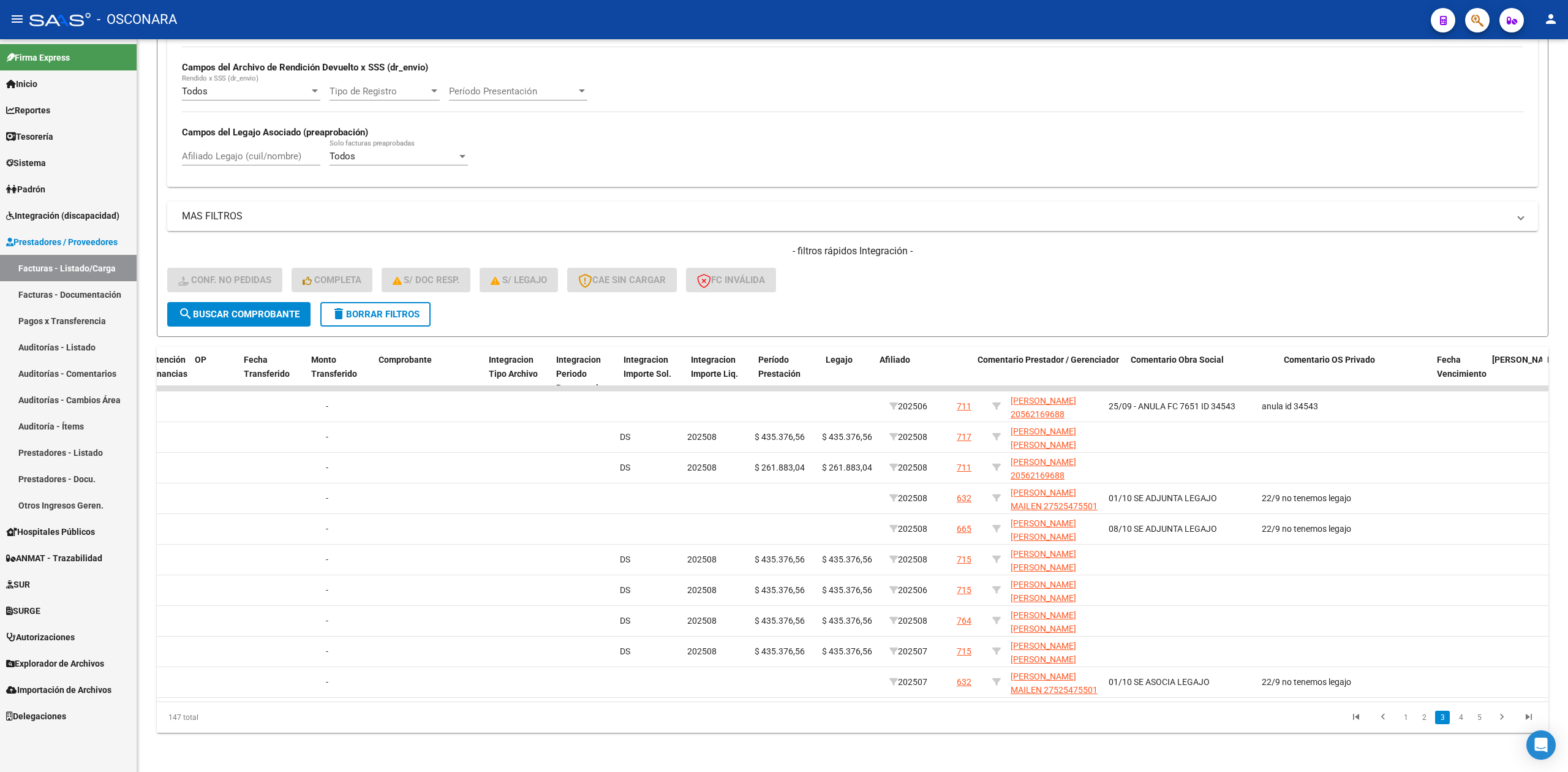
scroll to position [0, 1166]
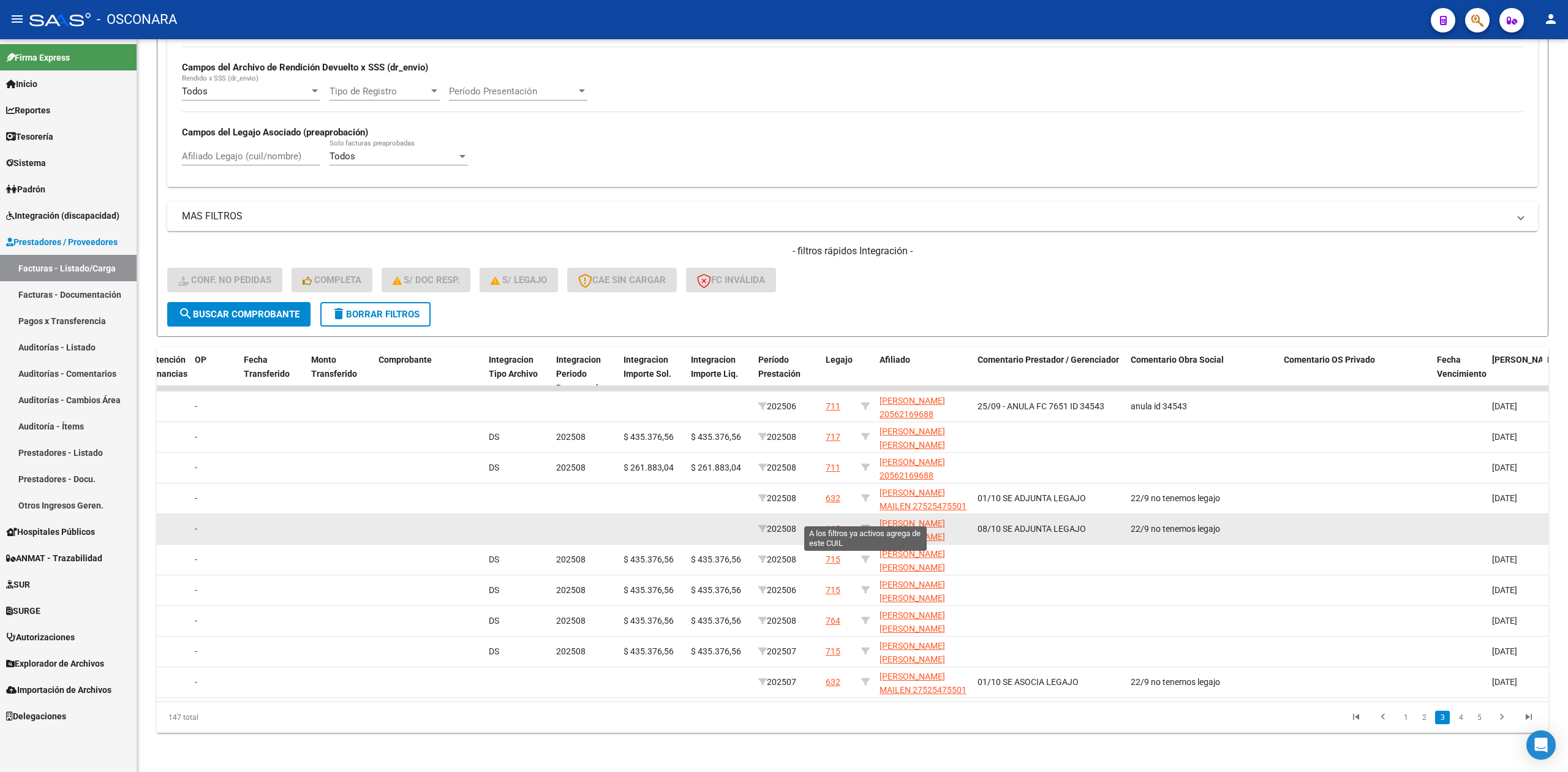
click at [866, 525] on icon at bounding box center [865, 528] width 8 height 8
type input "20582675229"
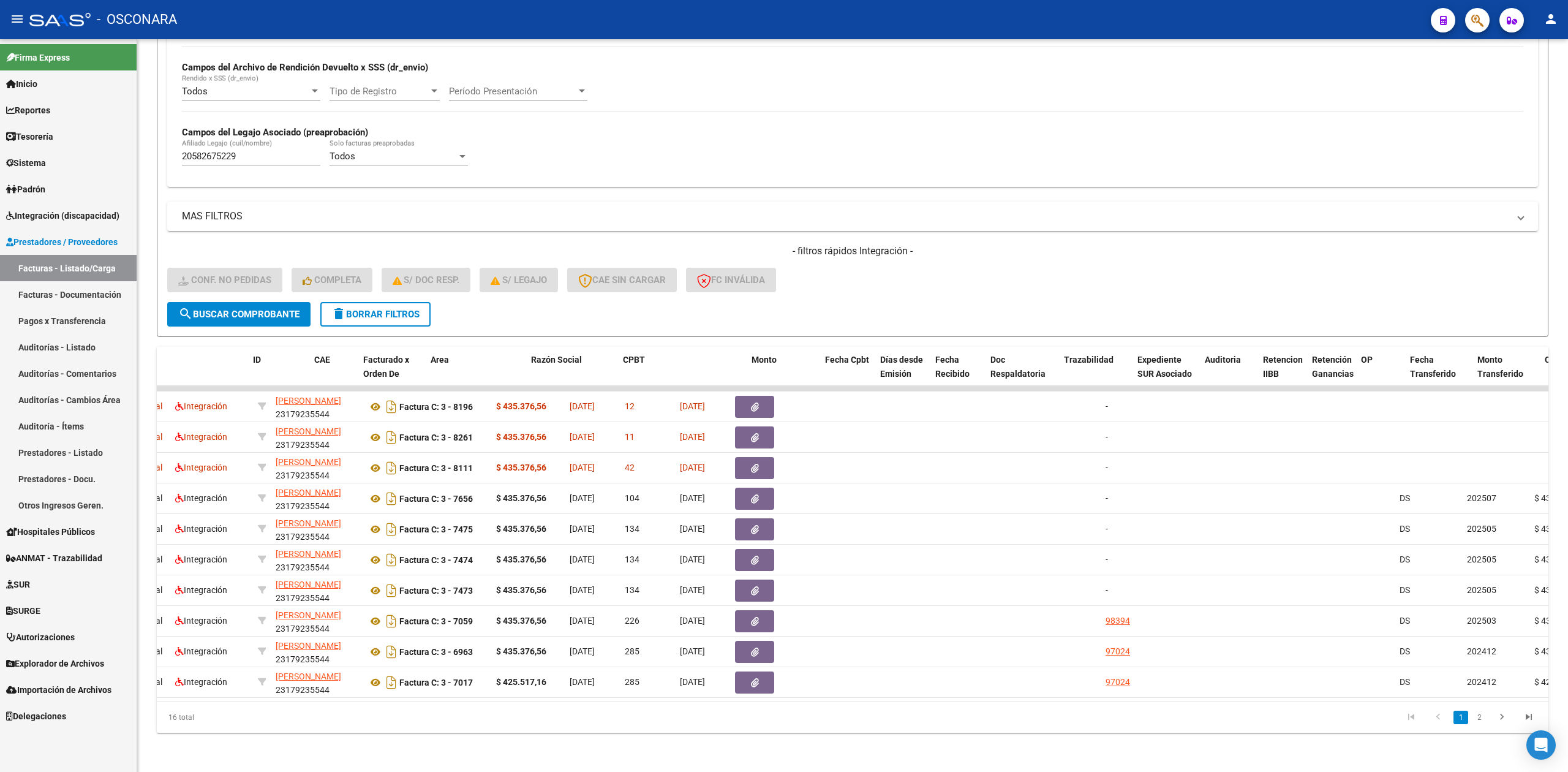
scroll to position [0, 0]
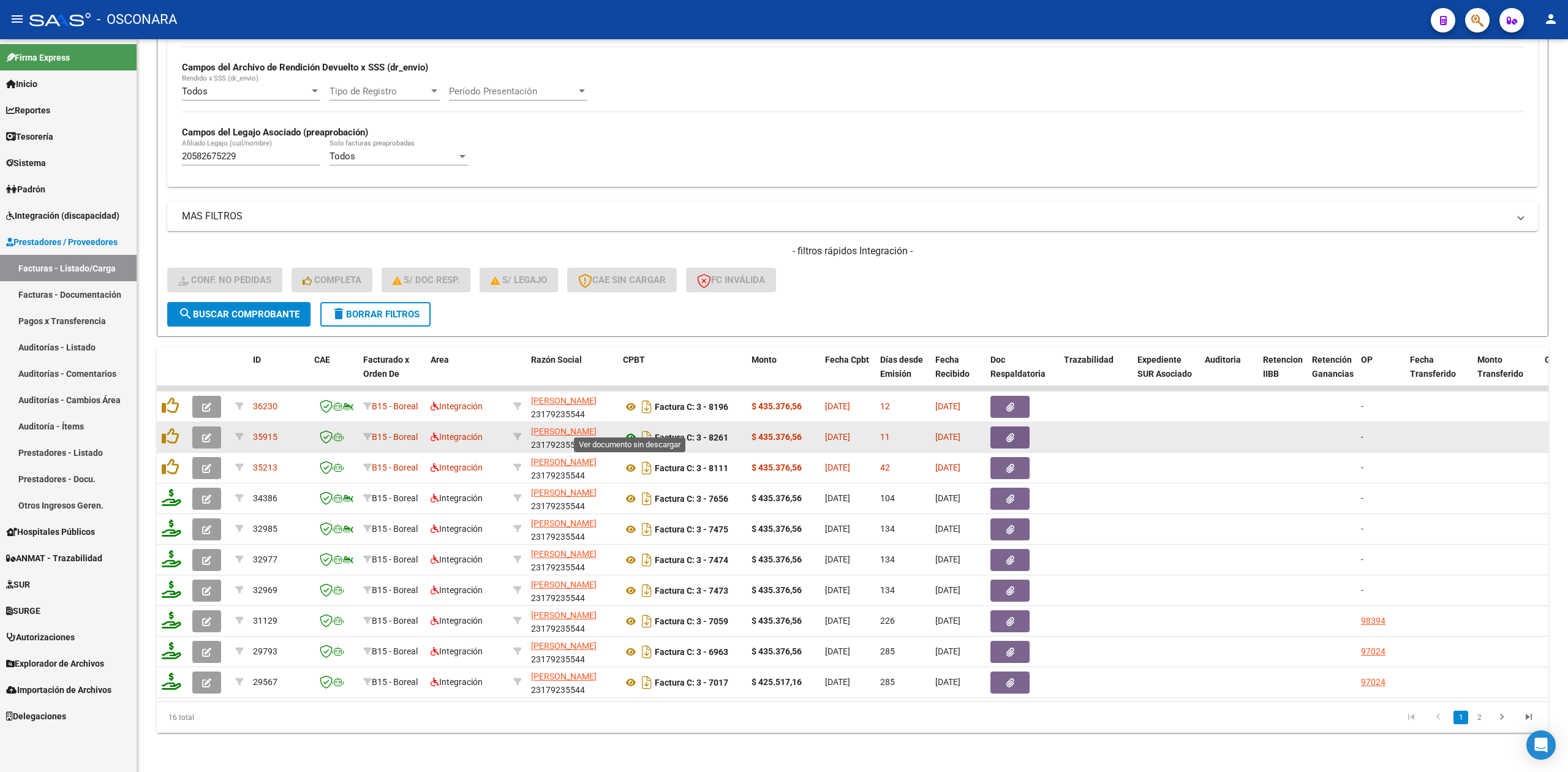
click at [630, 430] on icon at bounding box center [631, 437] width 16 height 15
click at [1003, 426] on button "button" at bounding box center [1010, 437] width 40 height 22
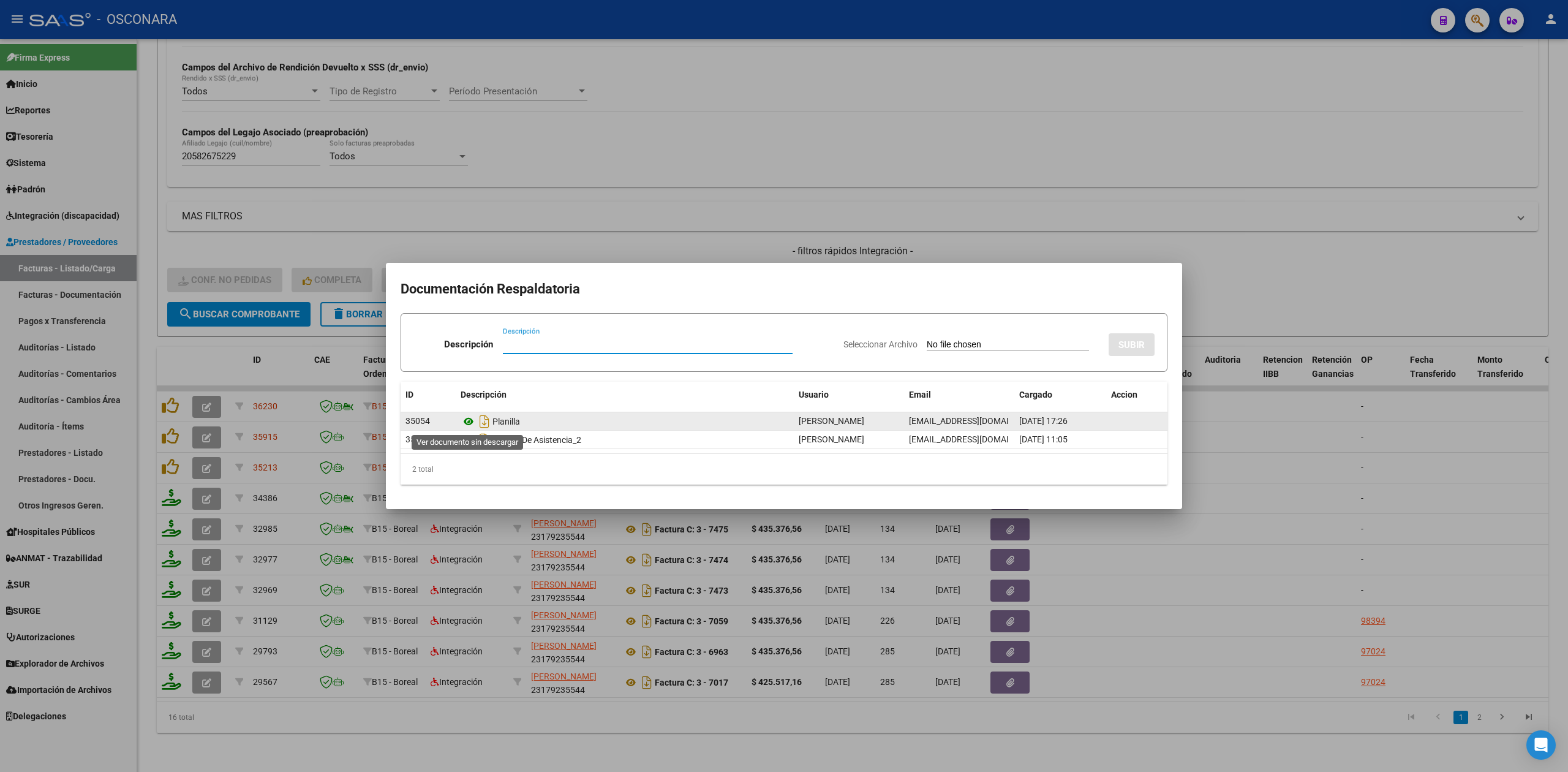
click at [471, 420] on icon at bounding box center [468, 422] width 16 height 15
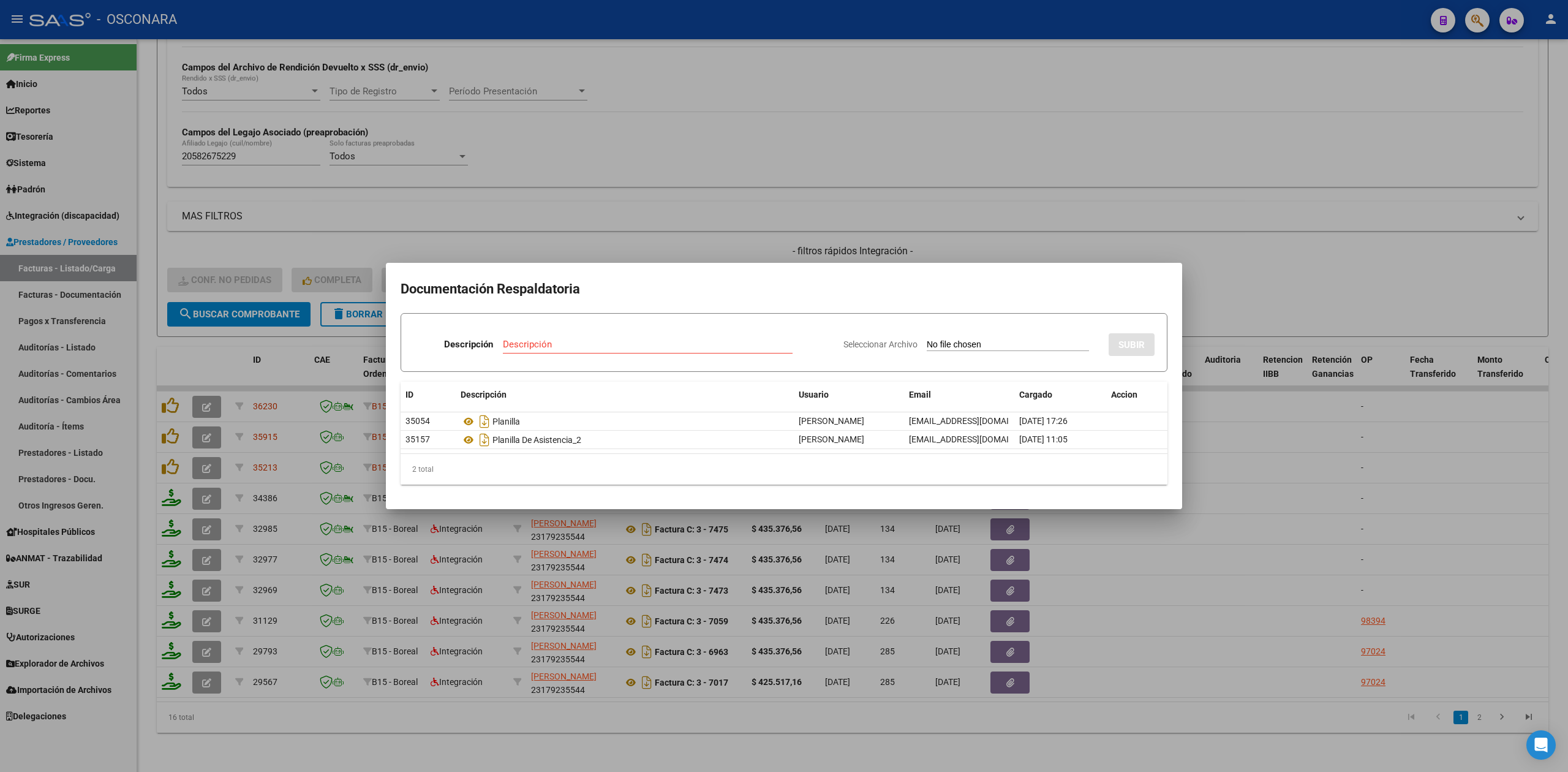
click at [669, 687] on div at bounding box center [784, 386] width 1568 height 772
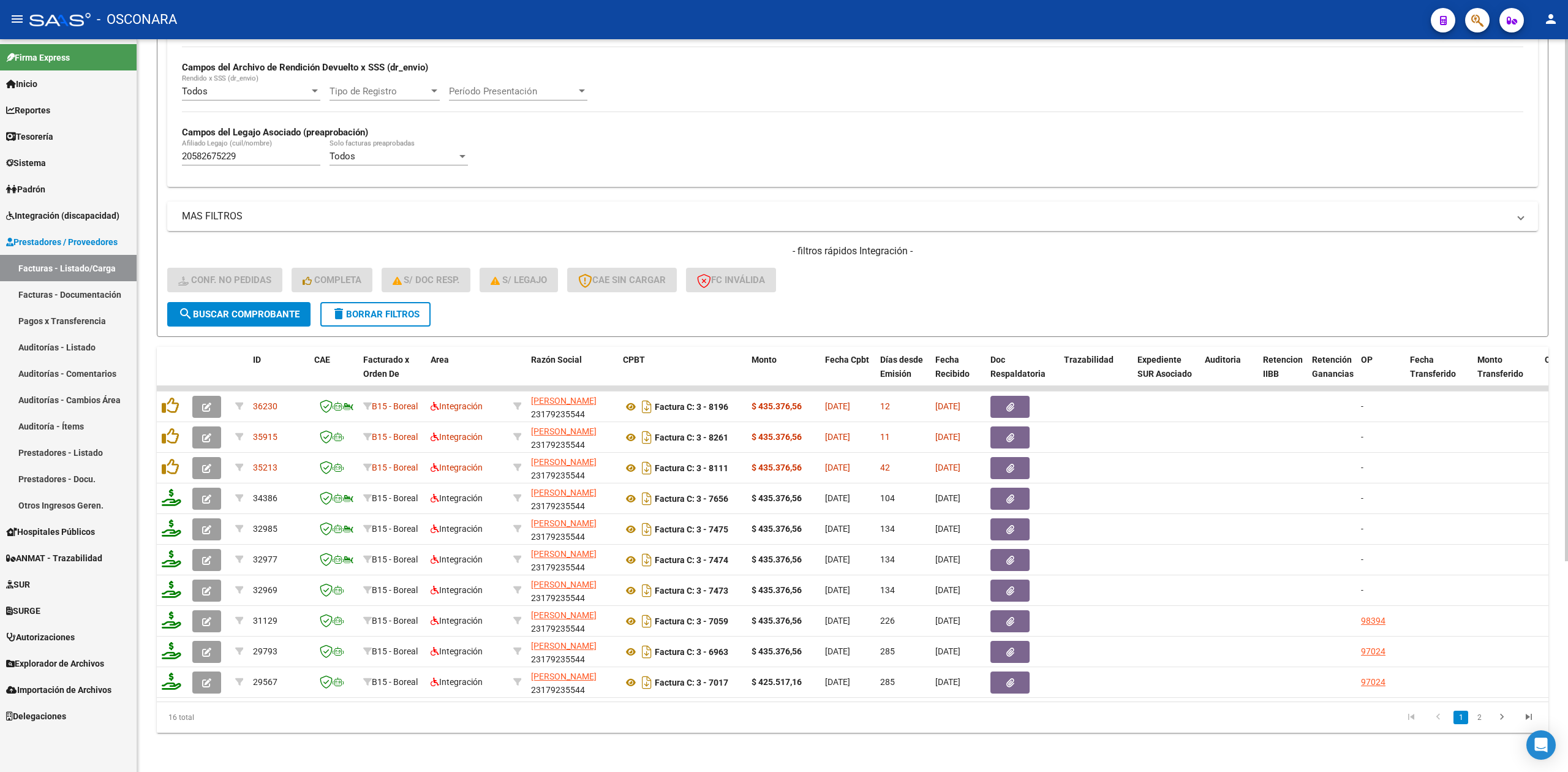
click at [841, 278] on div "- filtros rápidos Integración - Conf. no pedidas Completa S/ Doc Resp. S/ legaj…" at bounding box center [853, 273] width 1371 height 58
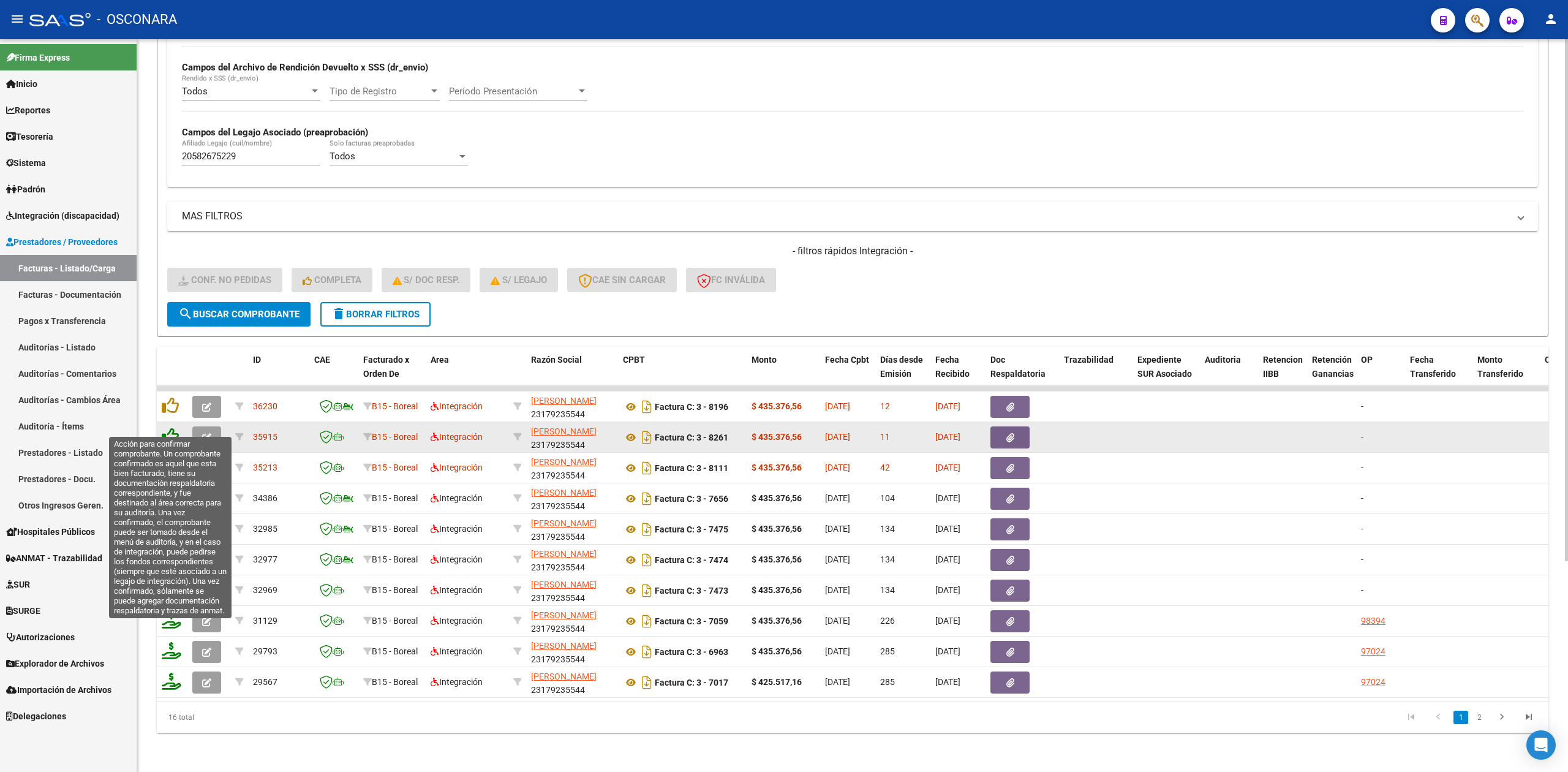
click at [170, 427] on icon at bounding box center [170, 436] width 17 height 17
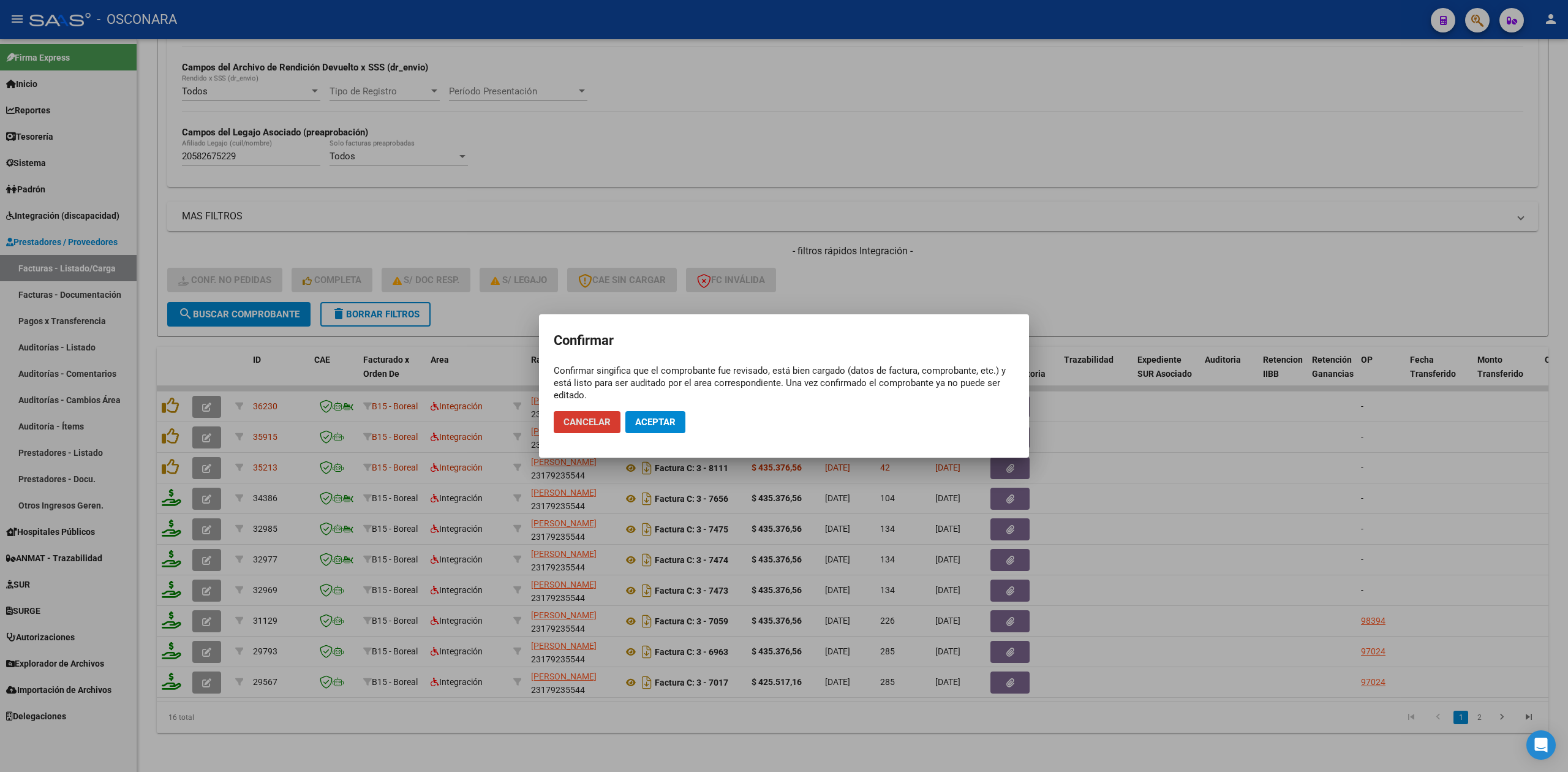
click at [670, 422] on span "Aceptar" at bounding box center [655, 422] width 40 height 11
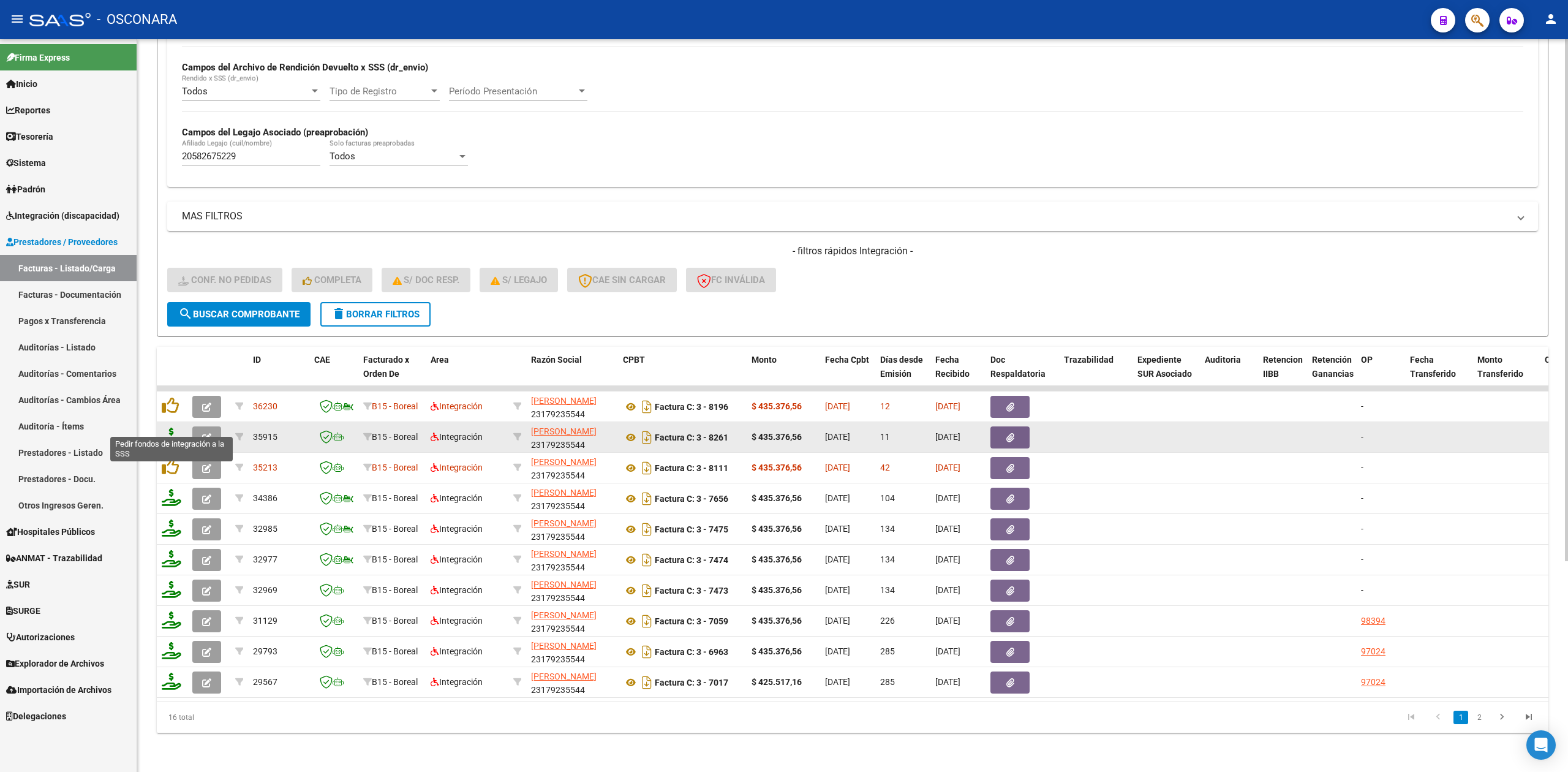
click at [174, 427] on icon at bounding box center [171, 436] width 19 height 17
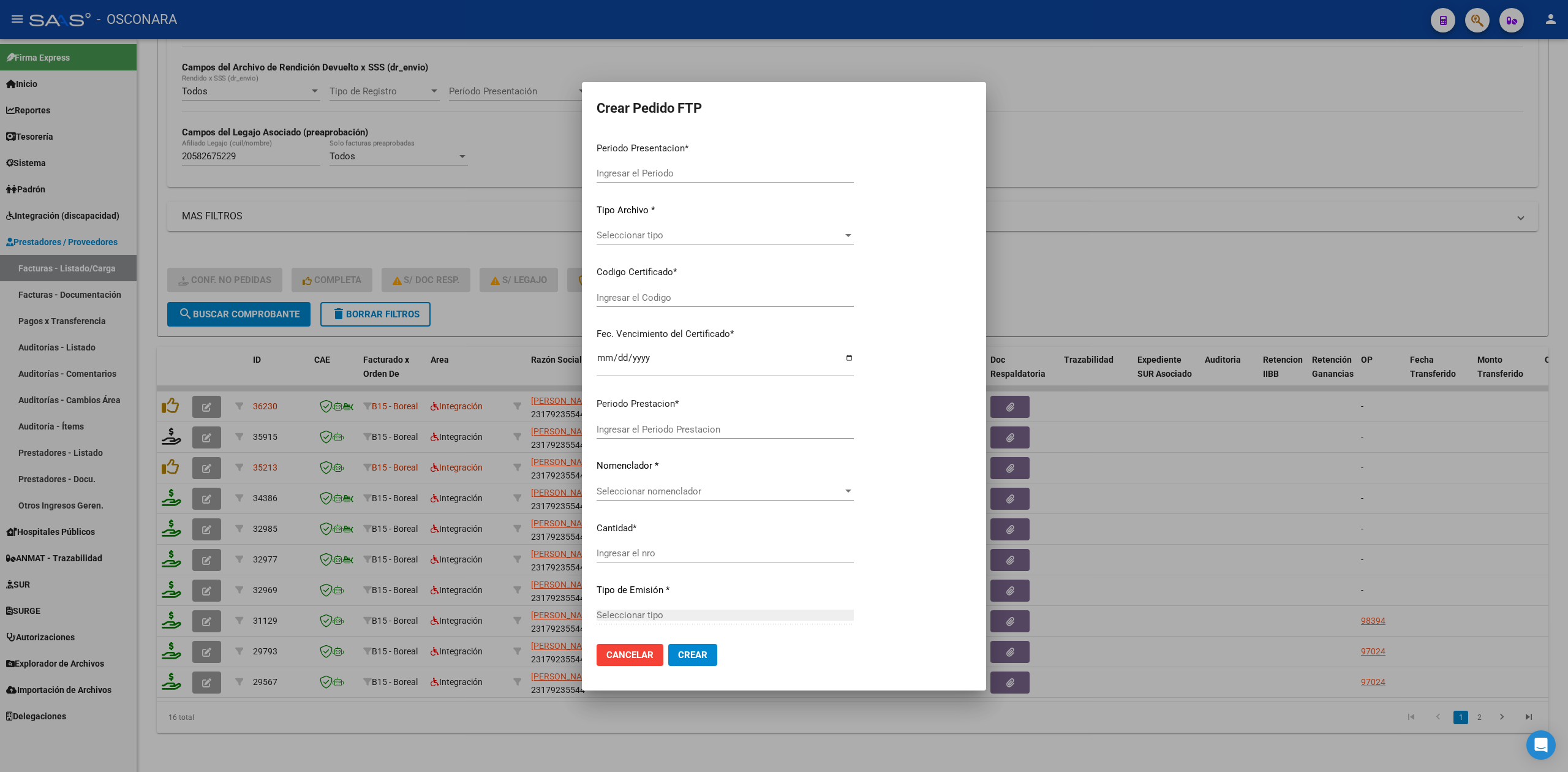
type input "202509"
type input "202507"
type input "$ 435.376,56"
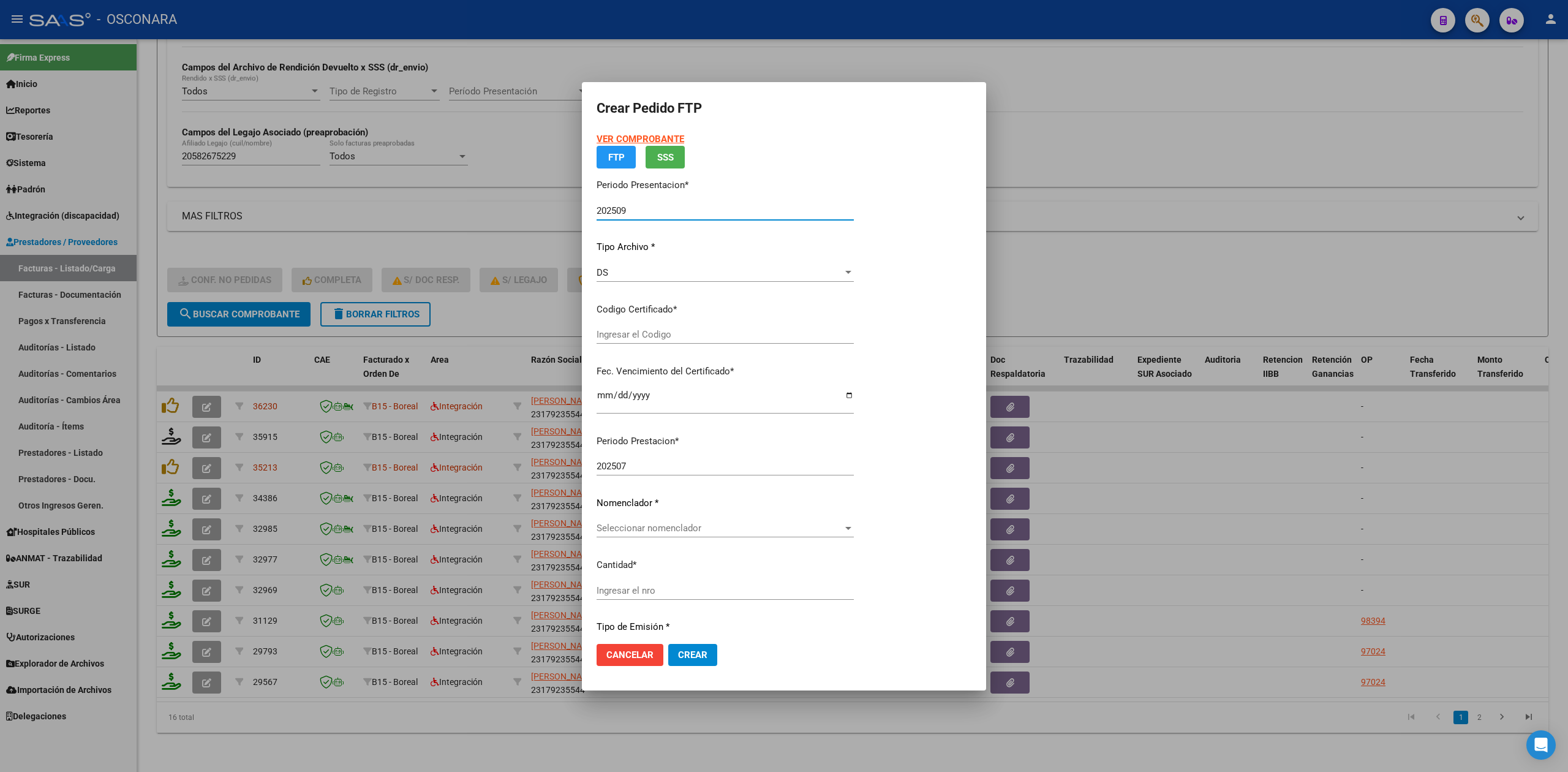
type input "ARG02000582675222024061920280619"
type input "[DATE]"
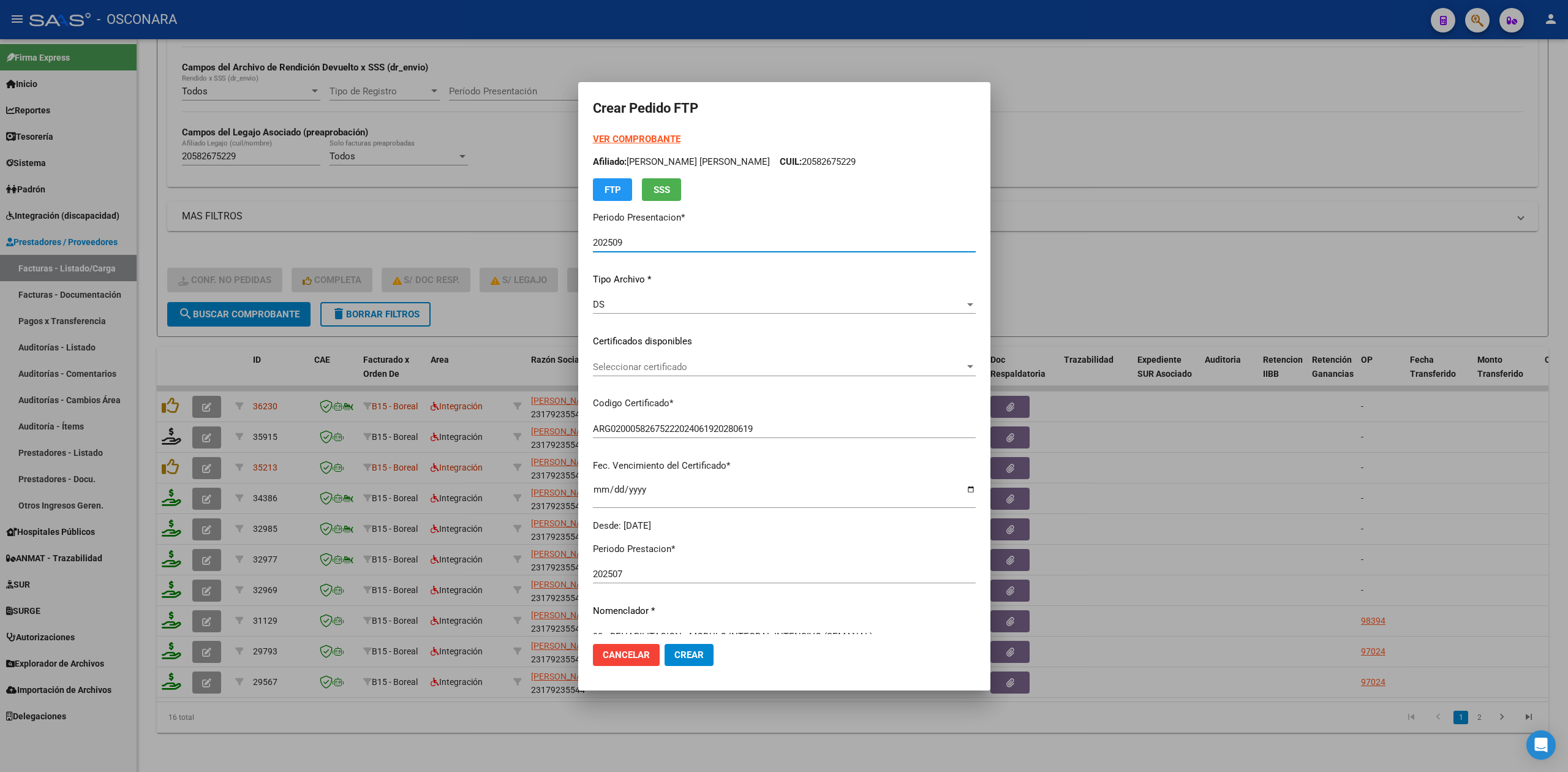
click at [660, 369] on span "Seleccionar certificado" at bounding box center [778, 367] width 372 height 11
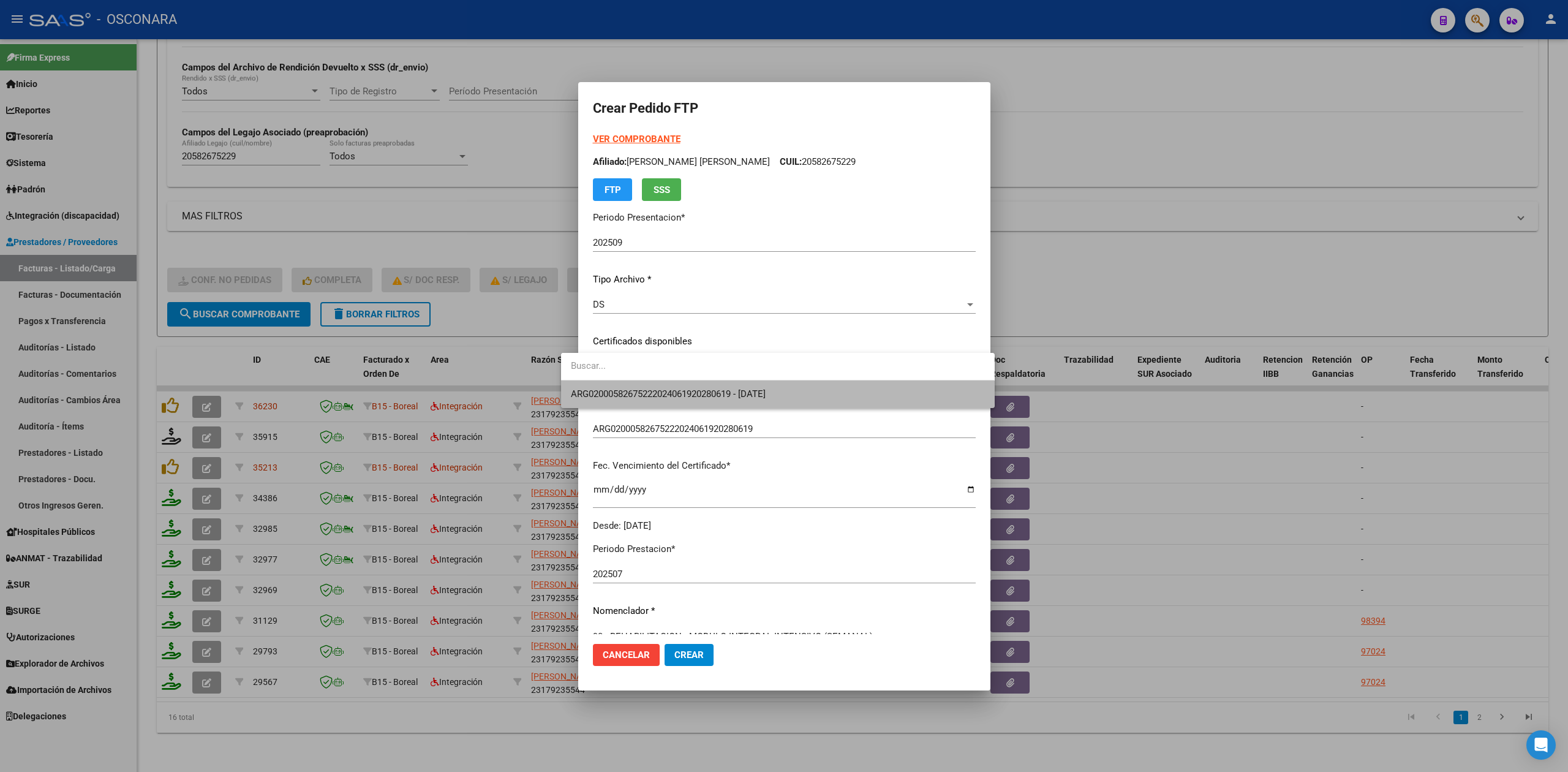
click at [665, 383] on span "ARG02000582675222024061920280619 - [DATE]" at bounding box center [778, 394] width 414 height 28
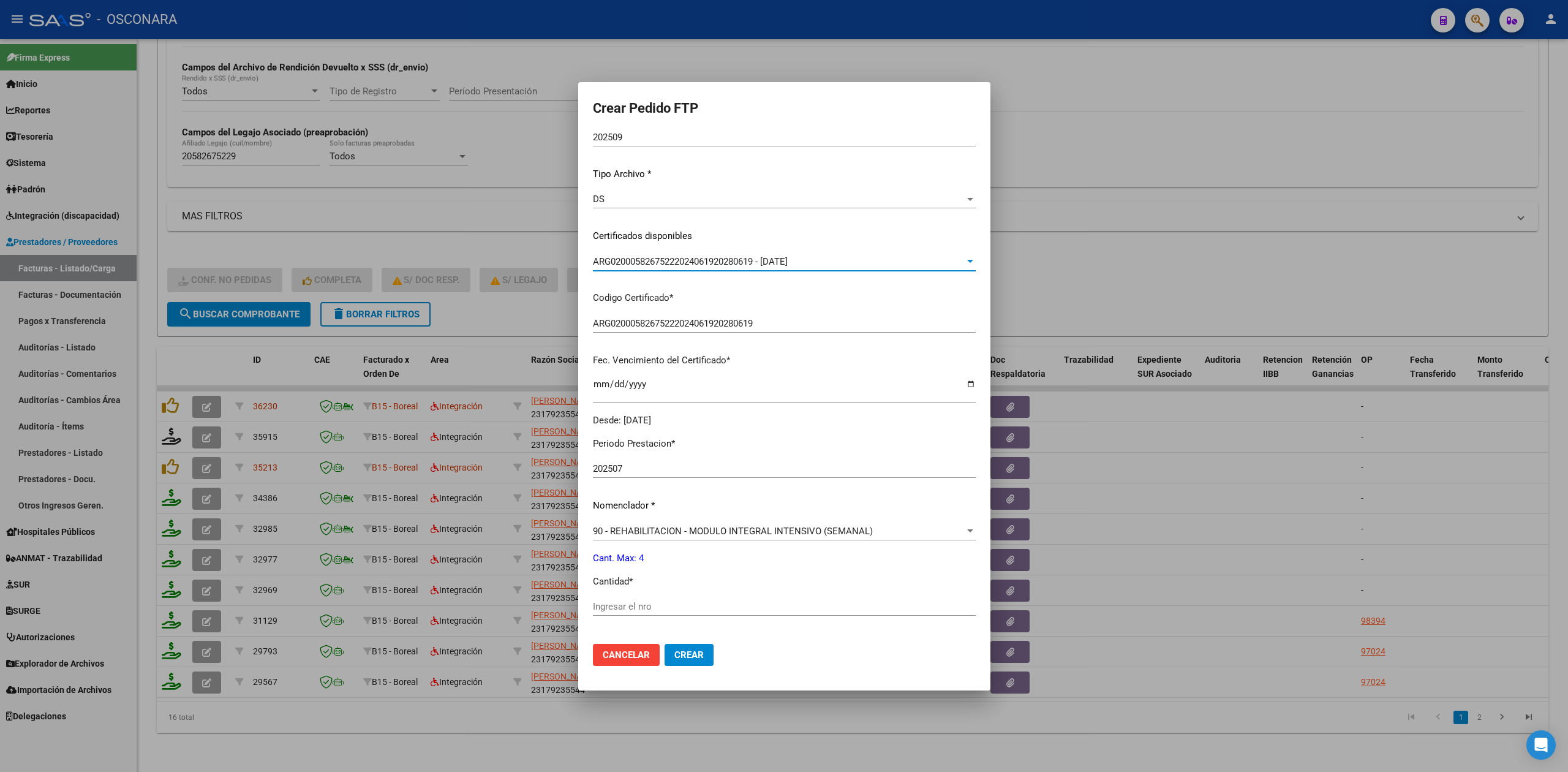
scroll to position [285, 0]
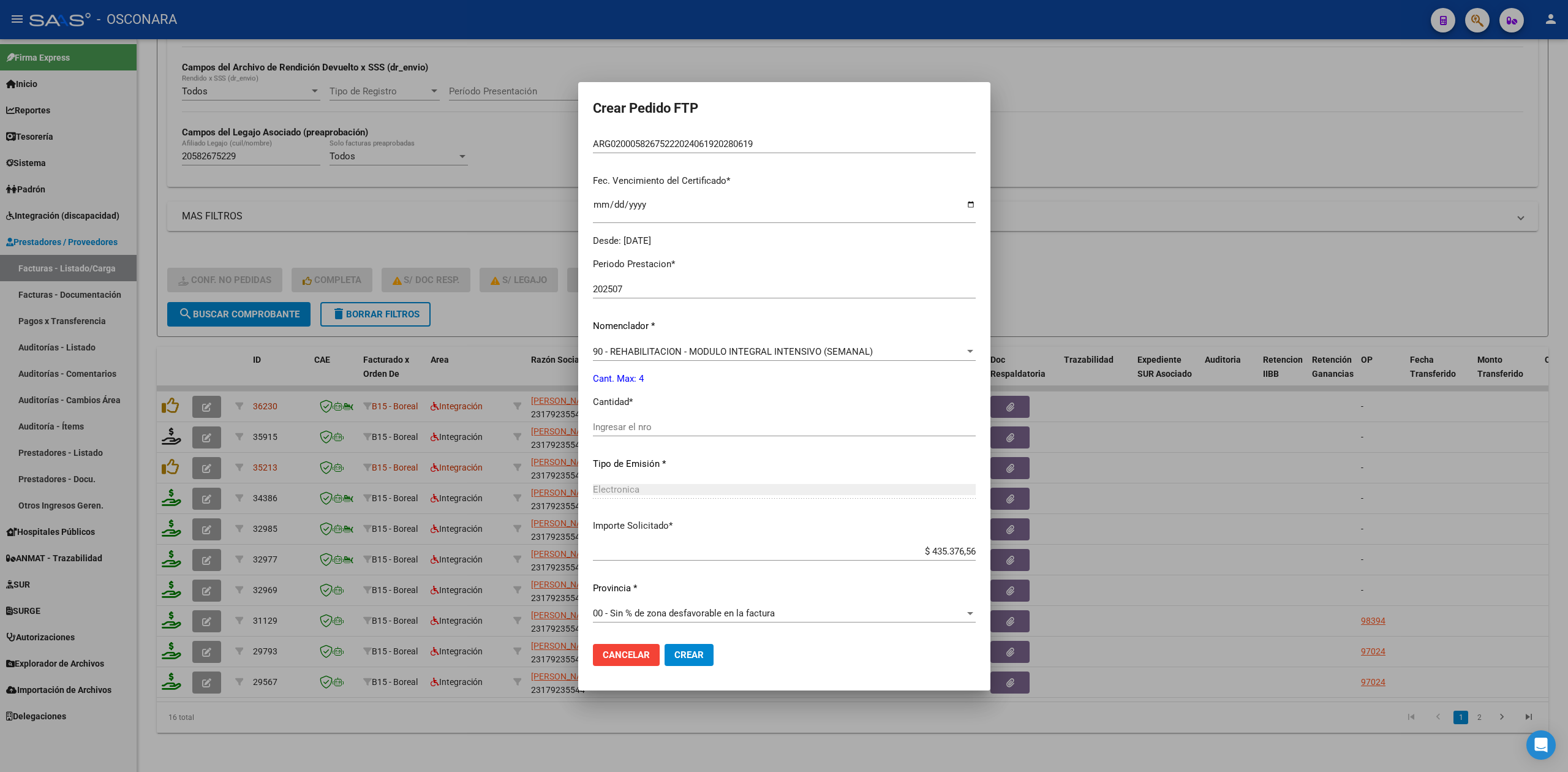
click at [658, 425] on input "Ingresar el nro" at bounding box center [784, 427] width 383 height 11
type input "4"
click at [665, 644] on button "Crear" at bounding box center [688, 655] width 49 height 22
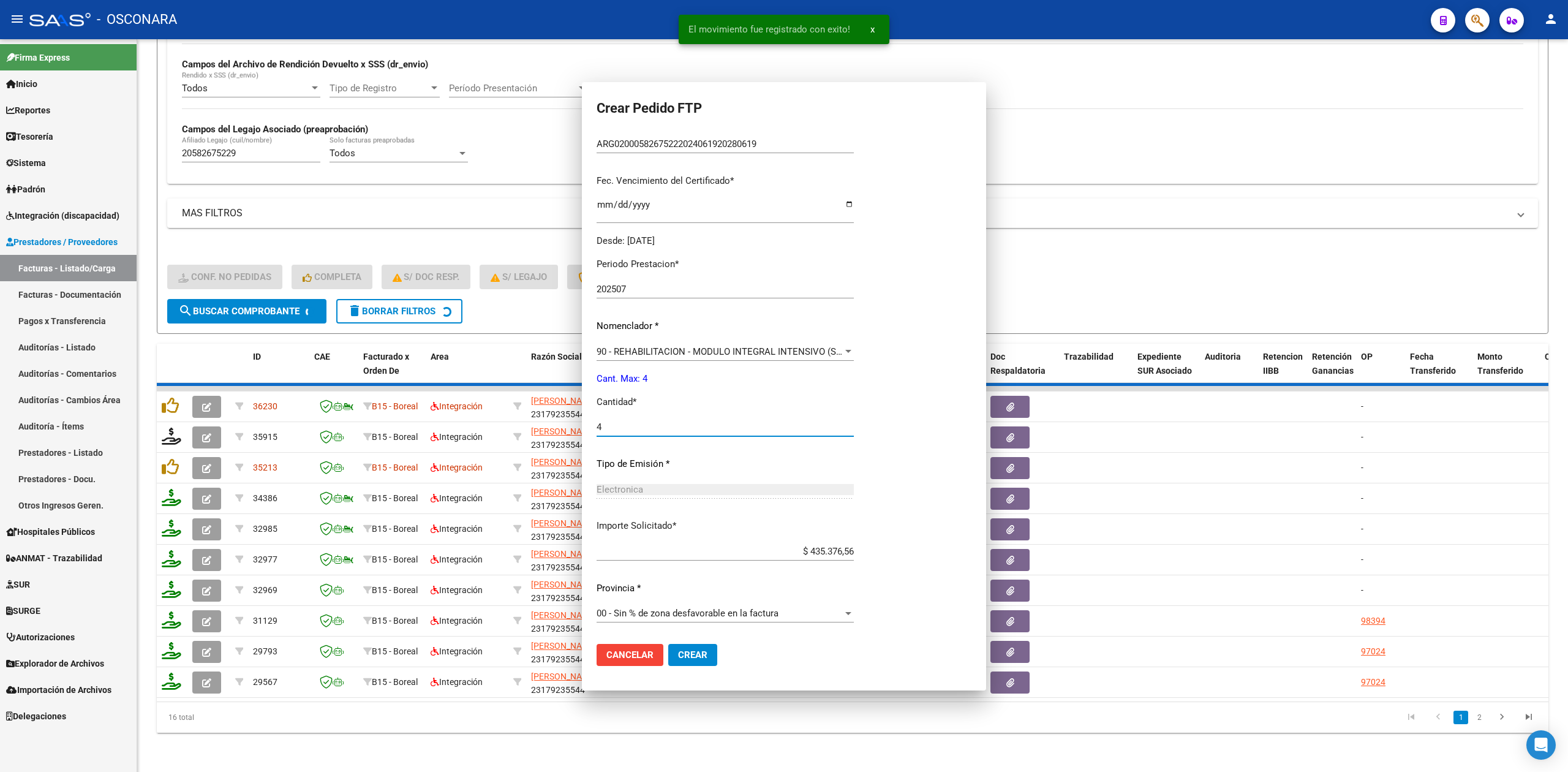
scroll to position [0, 0]
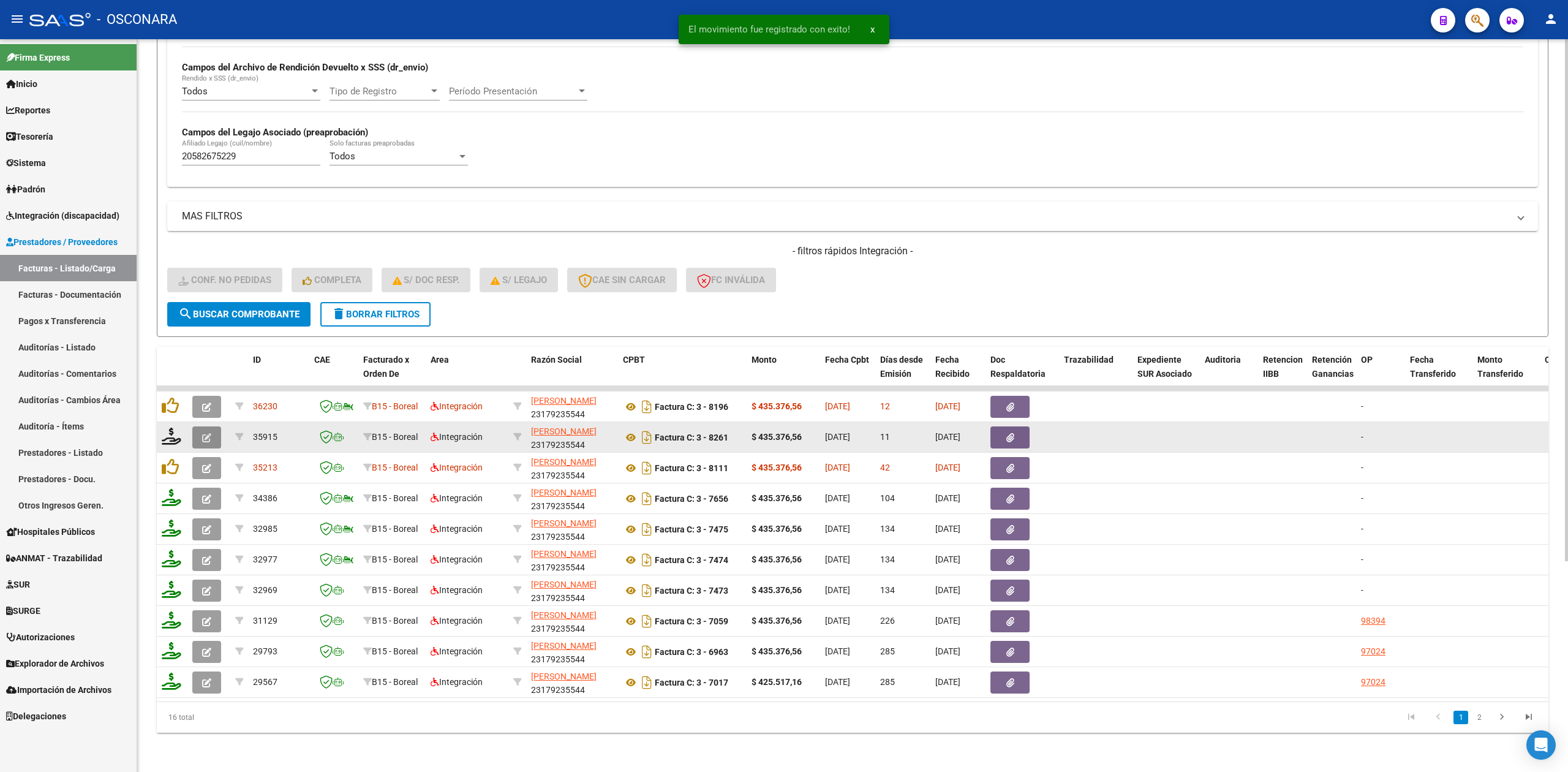
click at [197, 426] on button "button" at bounding box center [206, 437] width 28 height 22
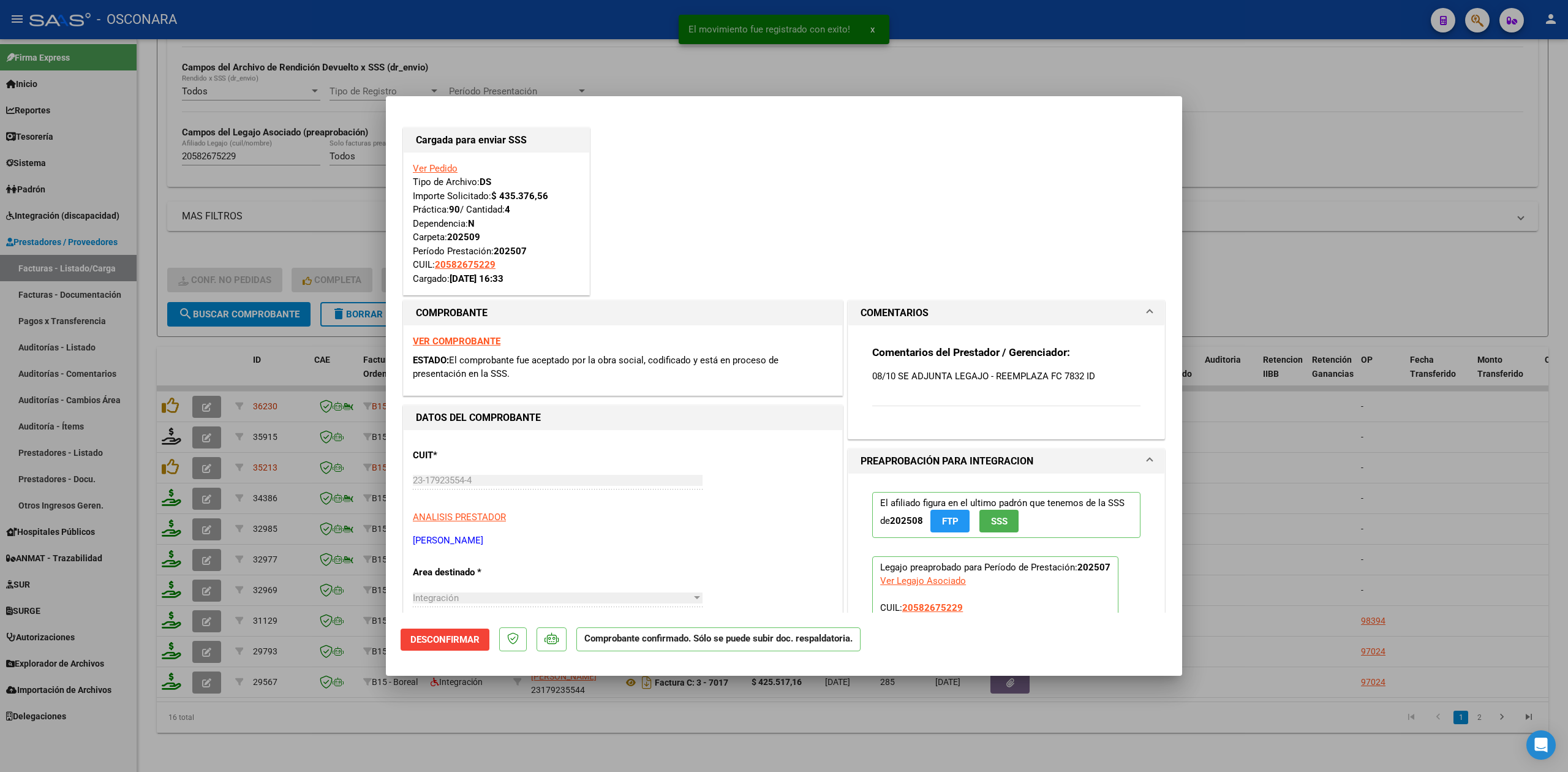
click at [585, 717] on div at bounding box center [784, 386] width 1568 height 772
type input "$ 0,00"
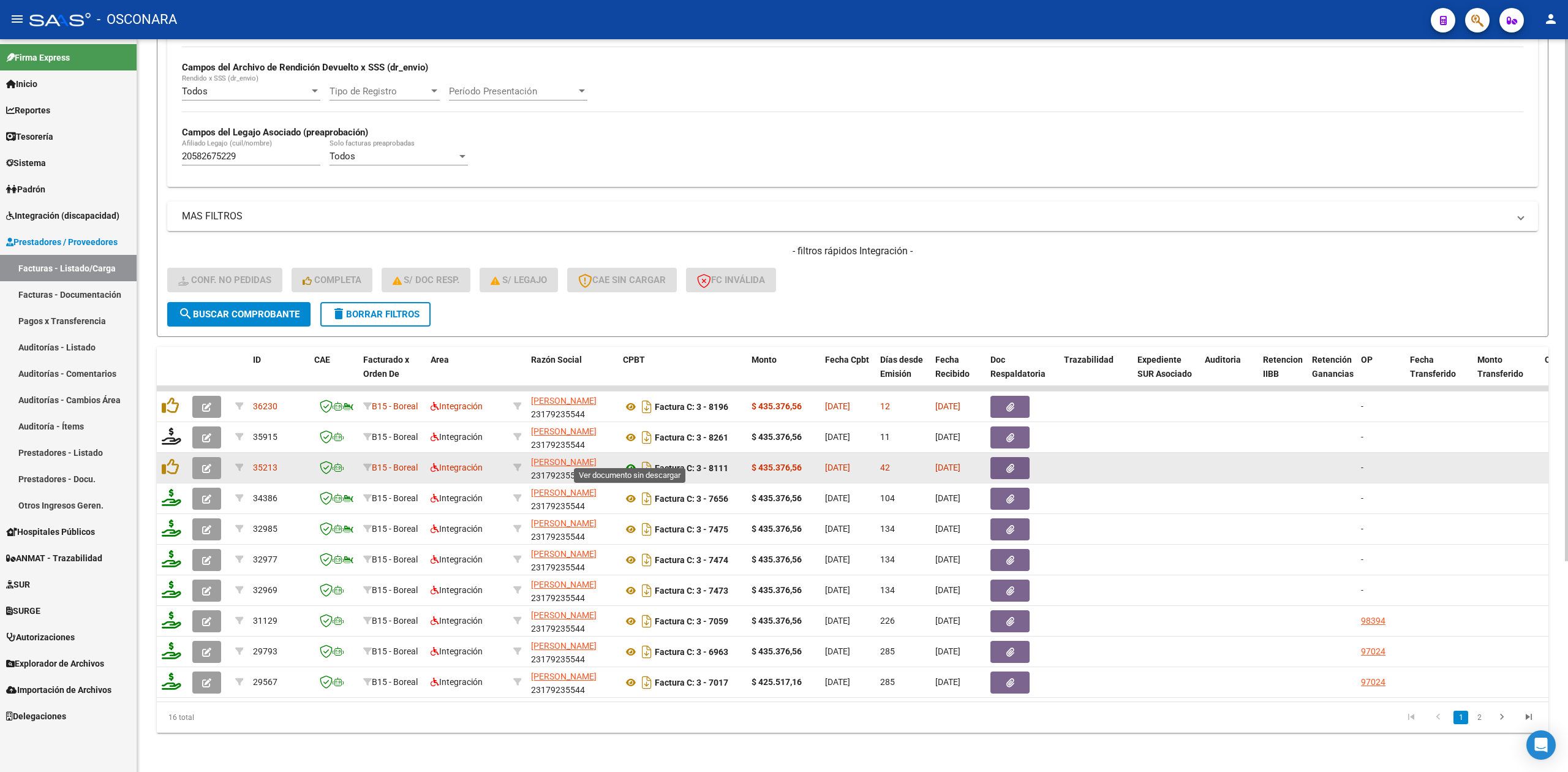
click at [631, 460] on icon at bounding box center [631, 468] width 16 height 15
click at [1006, 464] on icon "button" at bounding box center [1010, 469] width 8 height 9
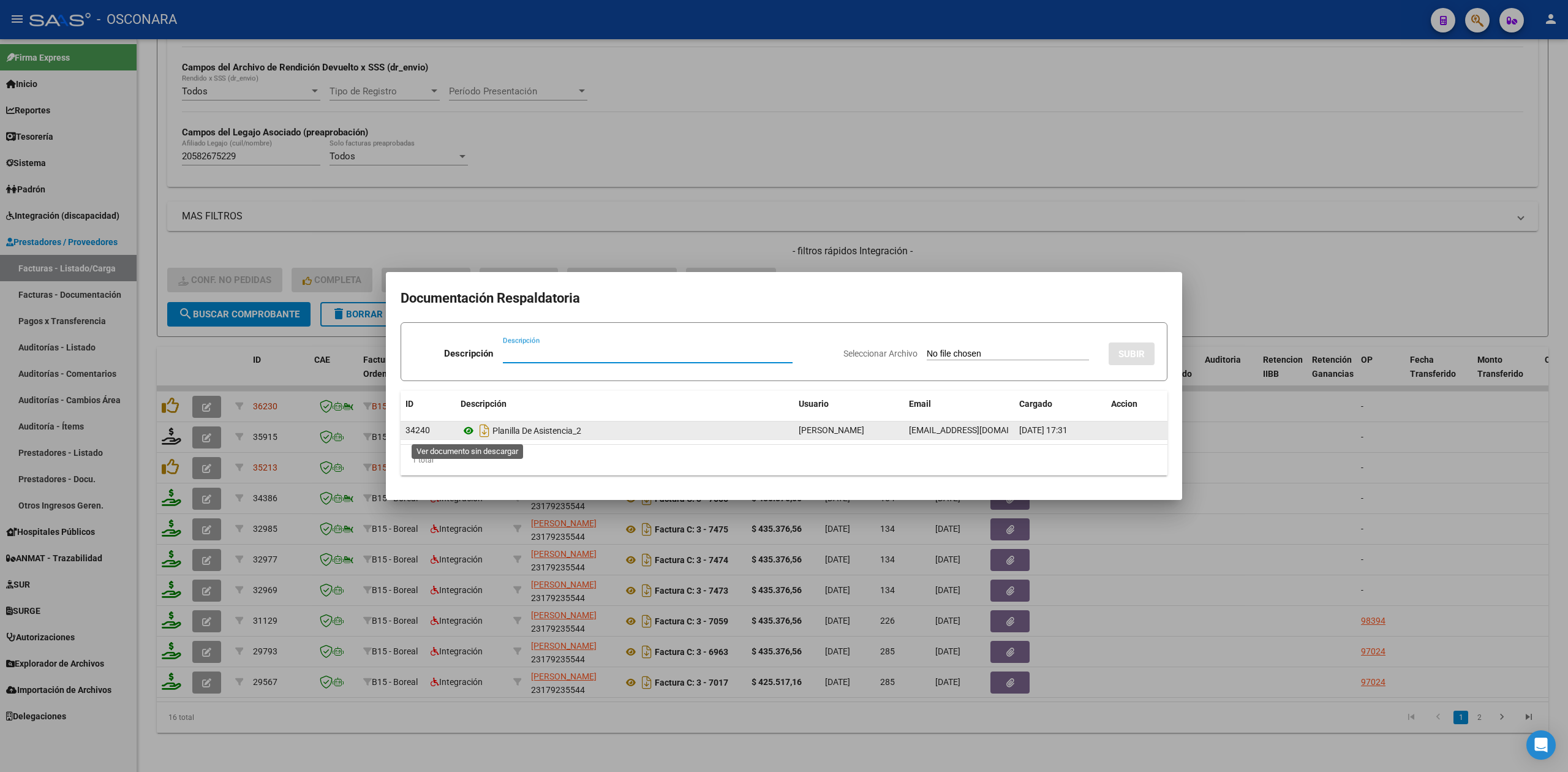
click at [470, 432] on icon at bounding box center [468, 431] width 16 height 15
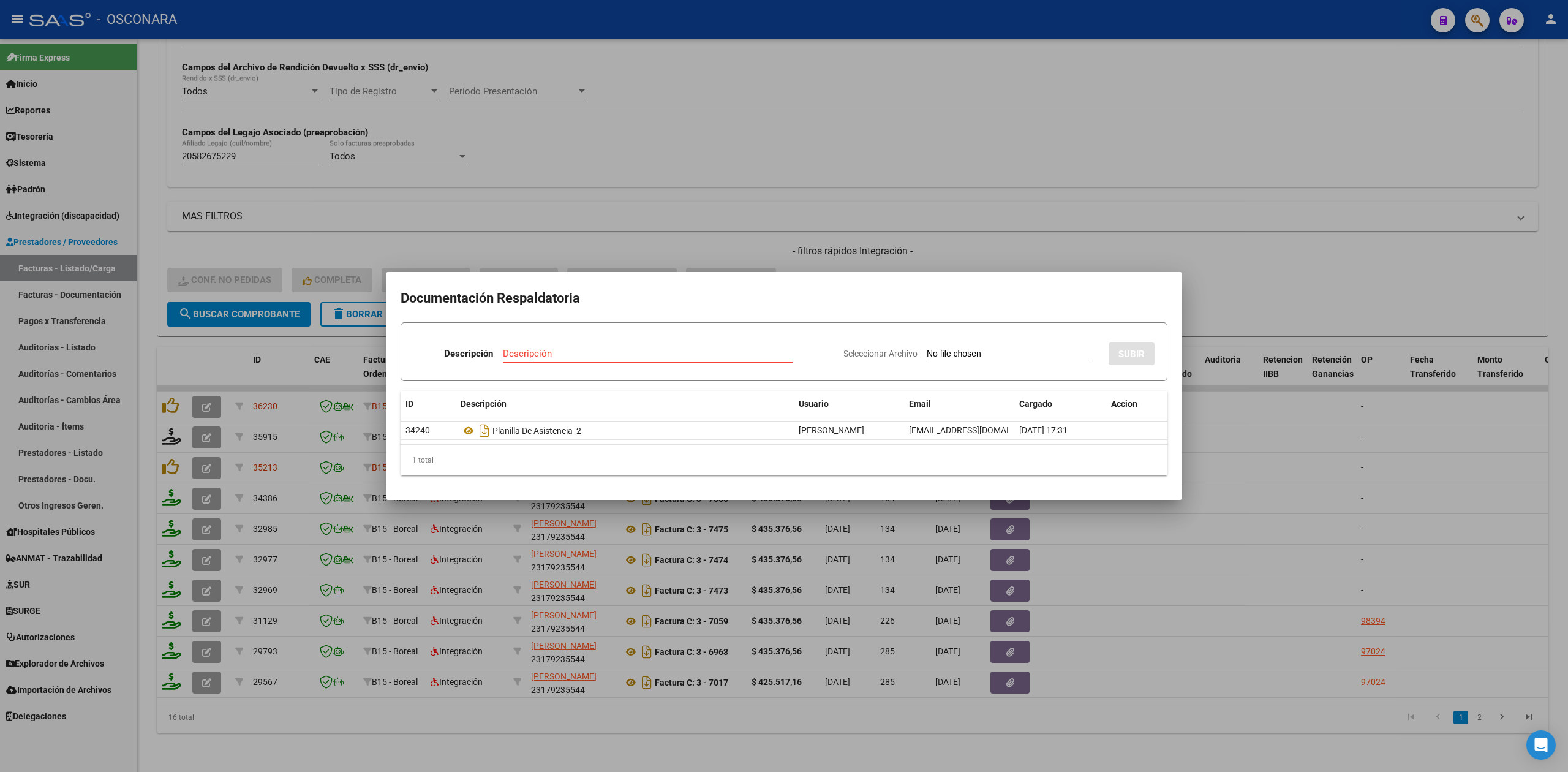
click at [870, 262] on div at bounding box center [784, 386] width 1568 height 772
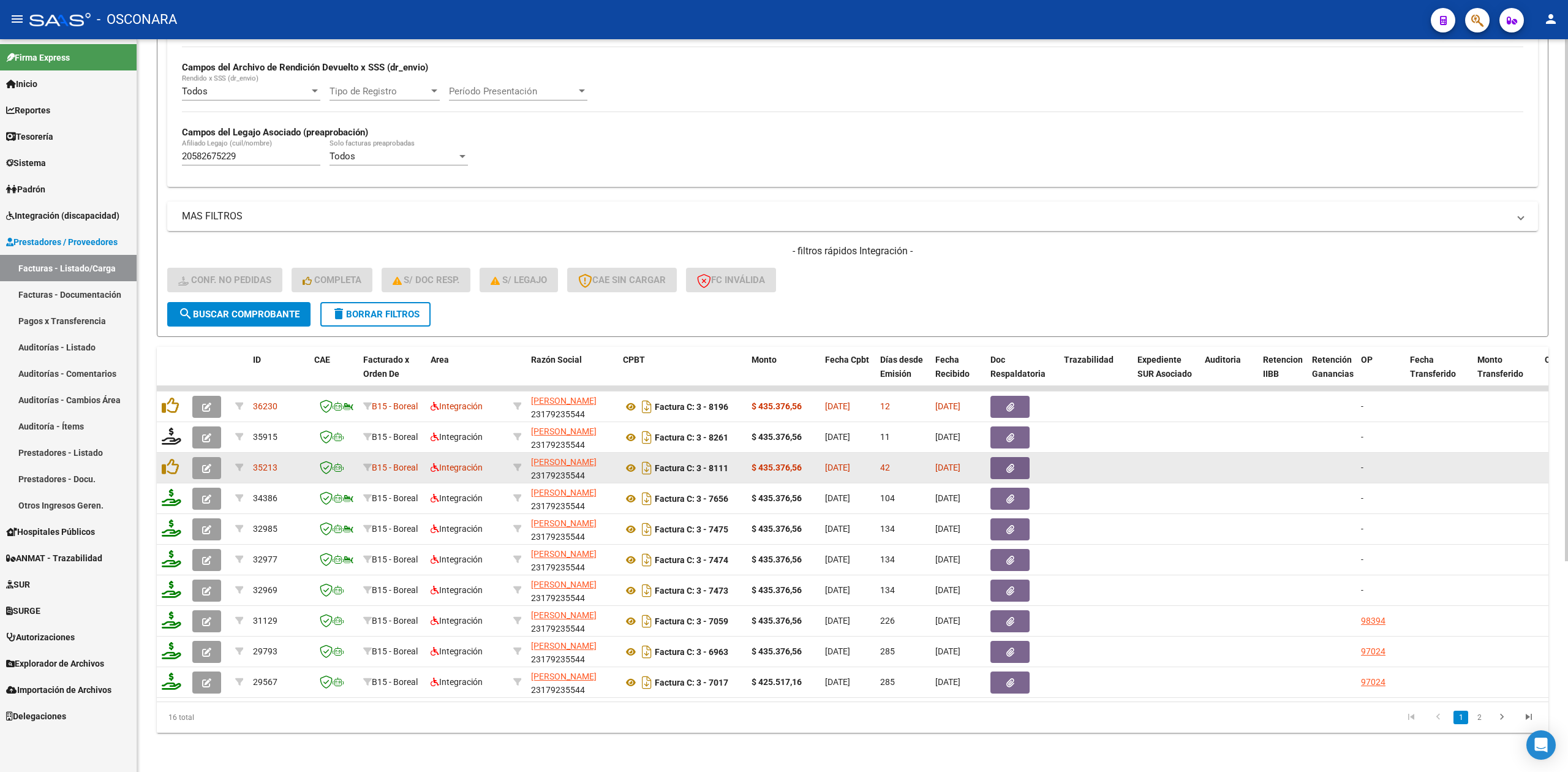
click at [160, 453] on datatable-body-cell at bounding box center [172, 468] width 30 height 30
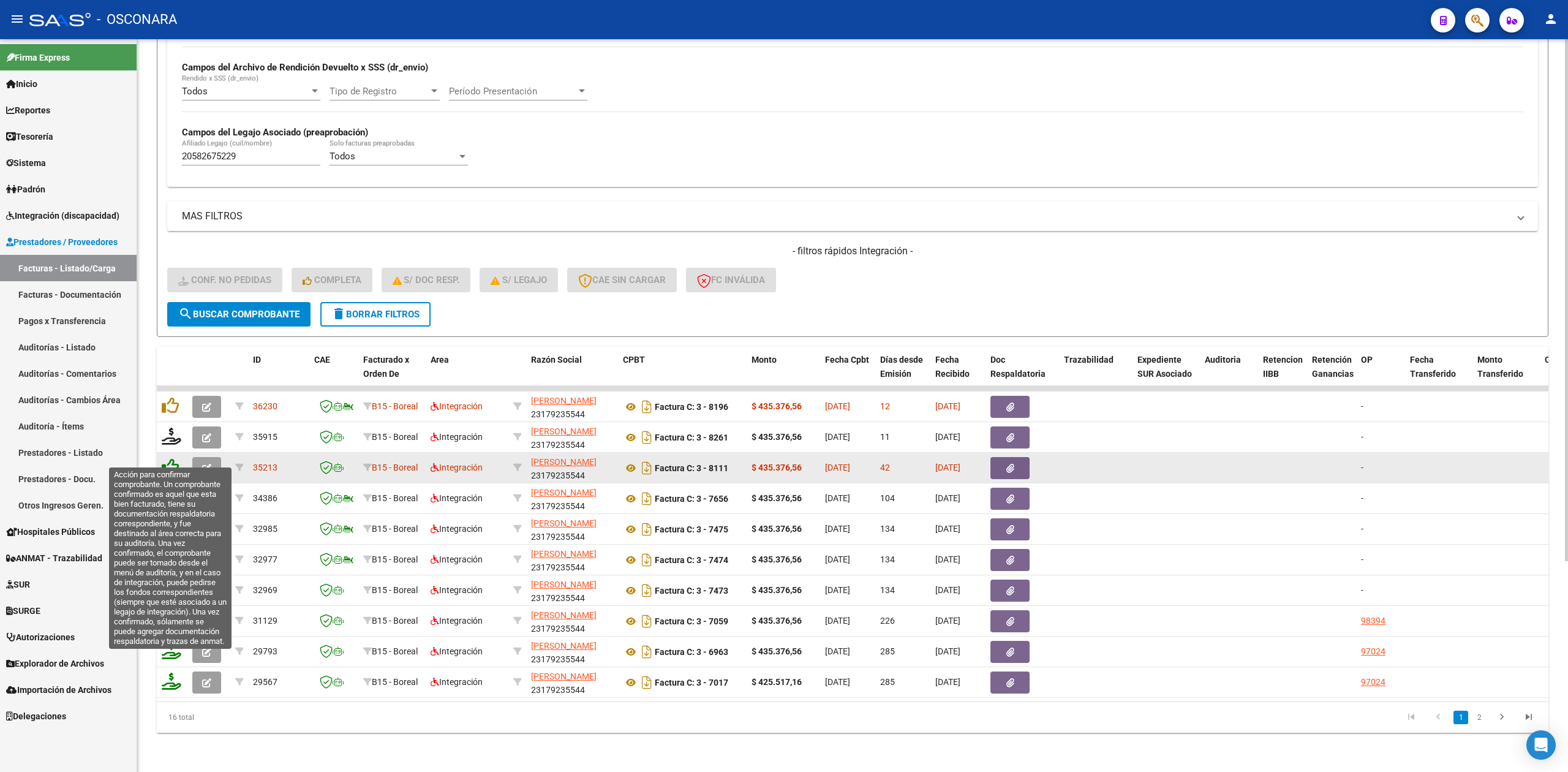
click at [172, 459] on icon at bounding box center [170, 467] width 17 height 17
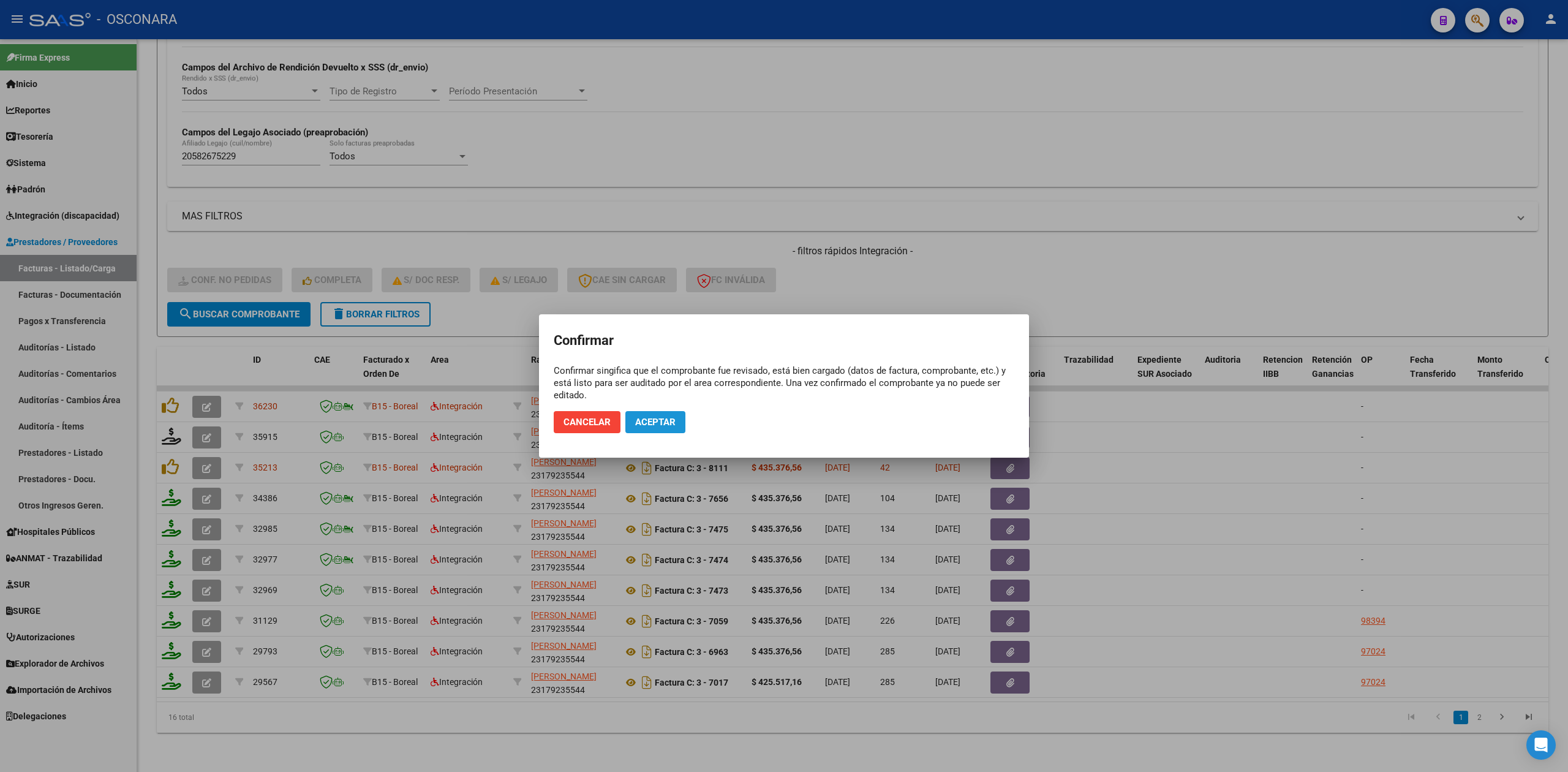
click at [646, 416] on span "Aceptar" at bounding box center [655, 422] width 40 height 11
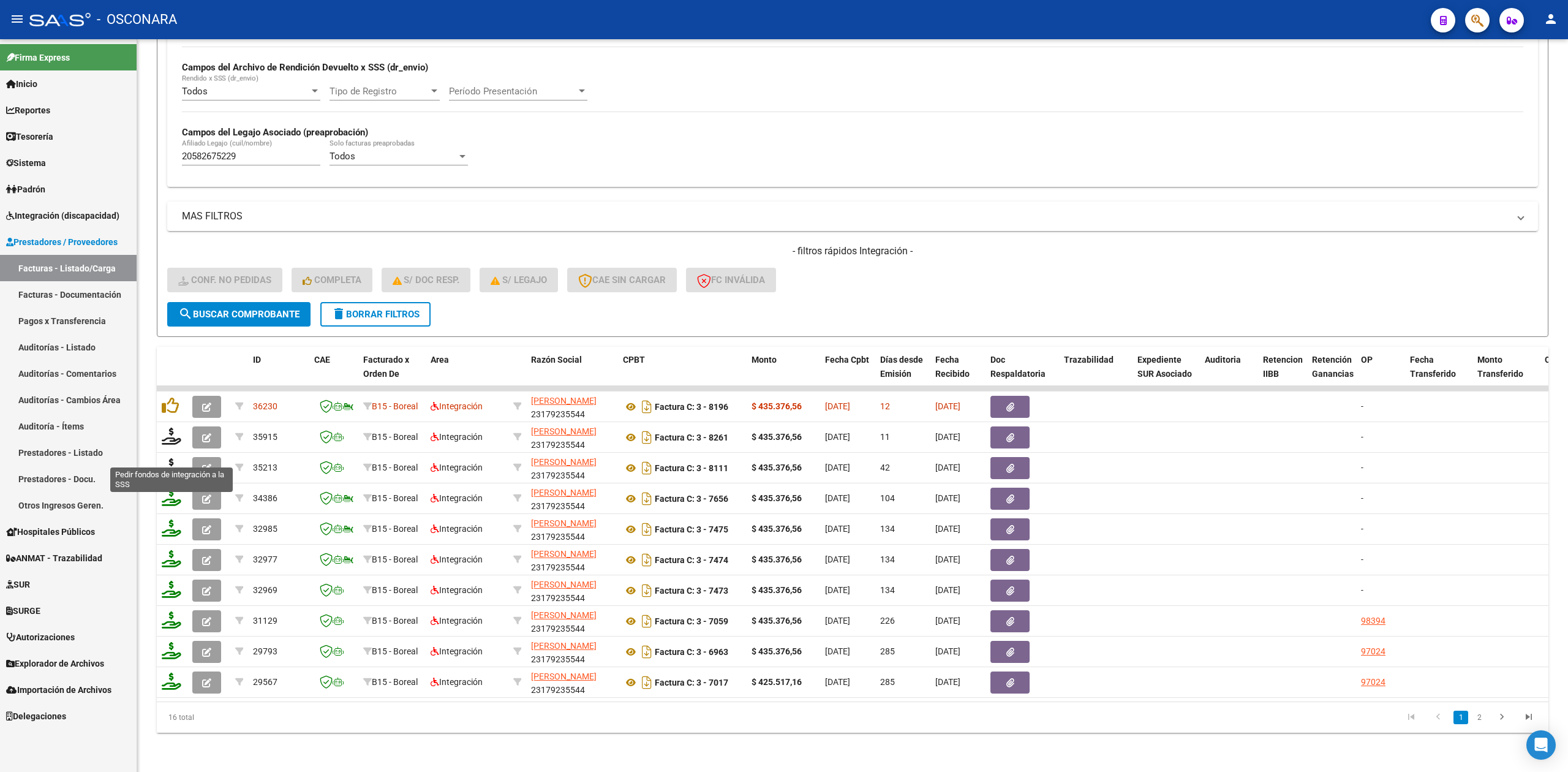
click at [170, 459] on icon at bounding box center [171, 467] width 19 height 17
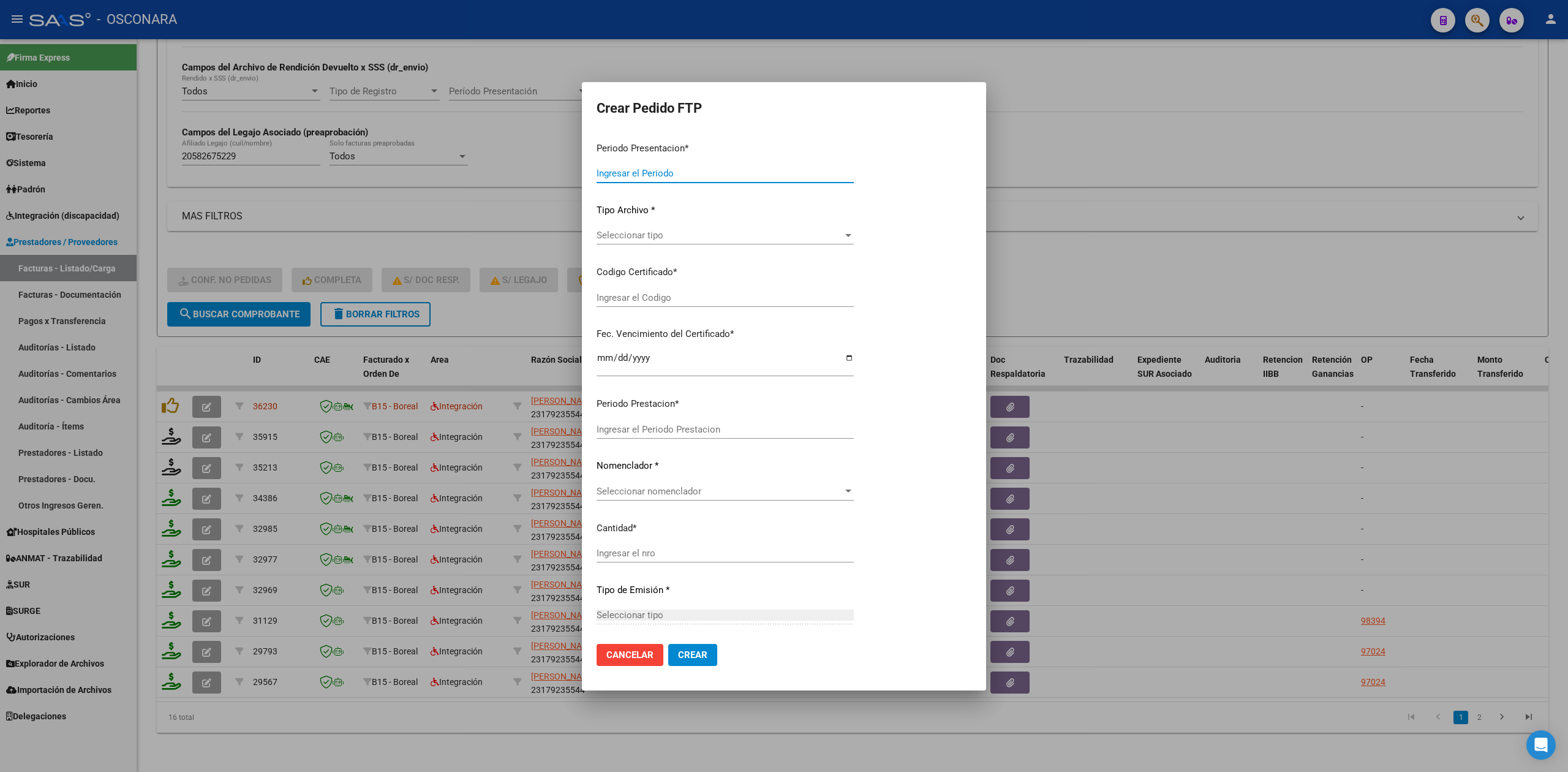
type input "202509"
type input "202508"
type input "$ 435.376,56"
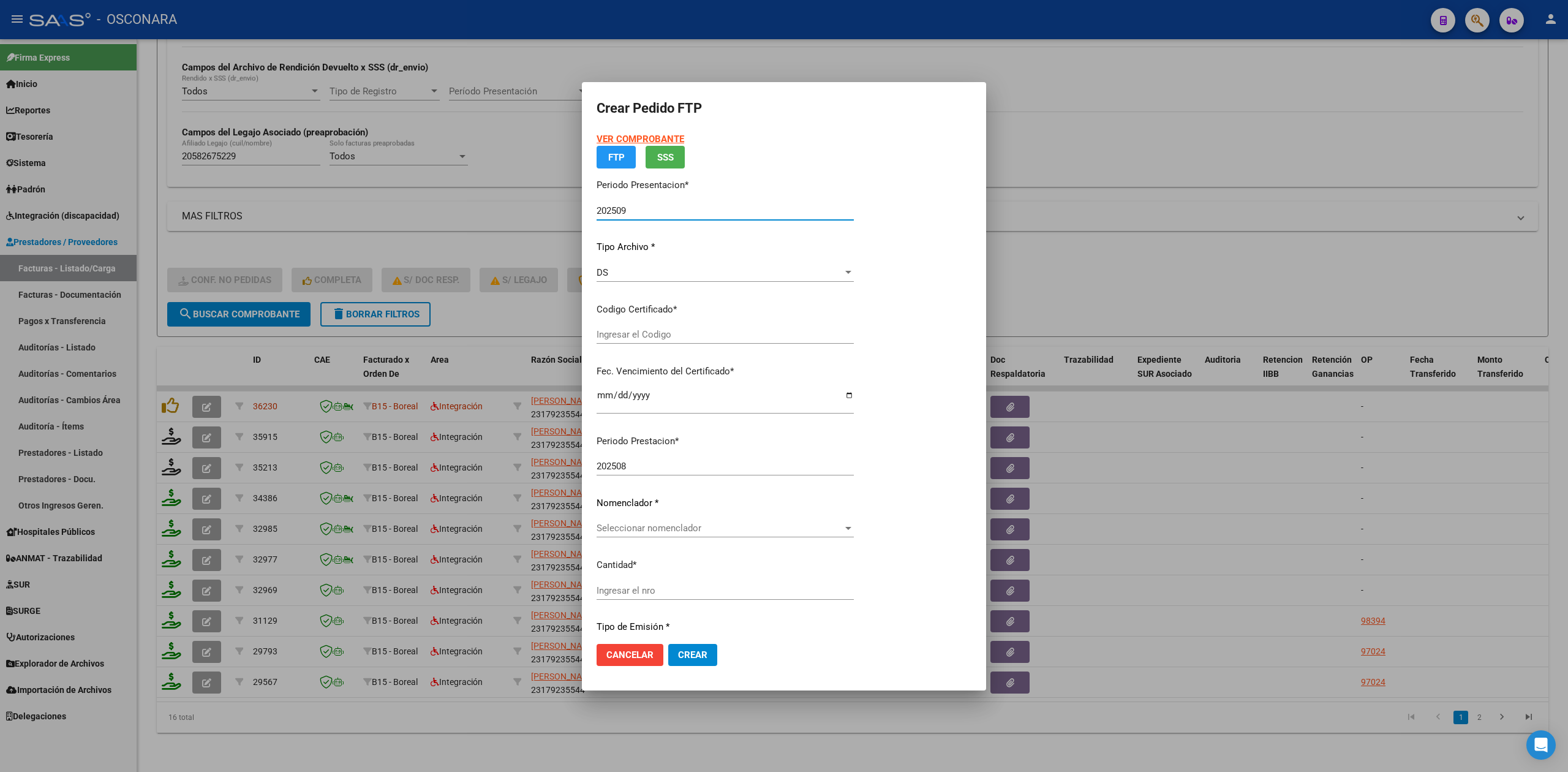
type input "ARG02000582675222024061920280619"
type input "[DATE]"
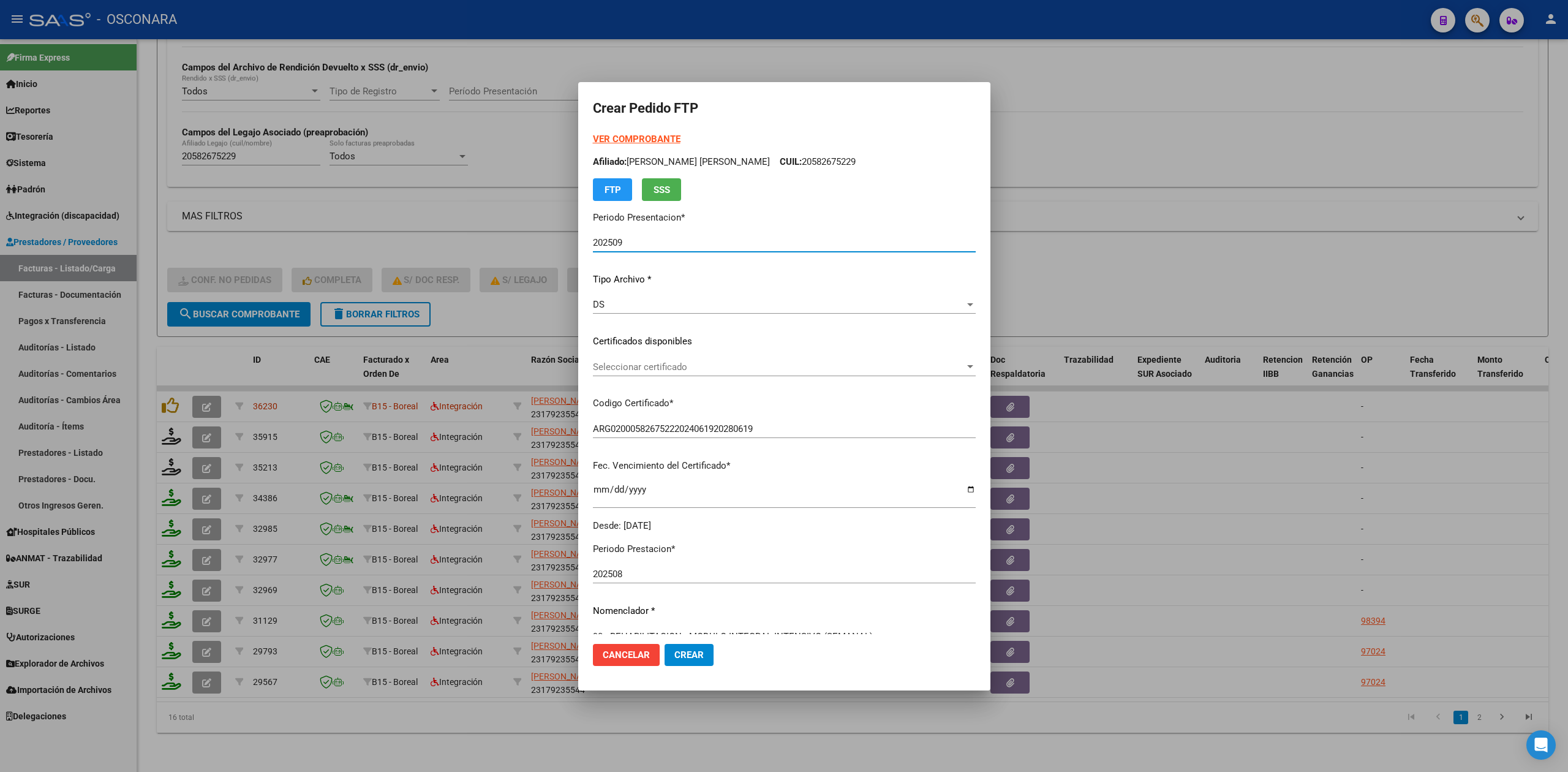
click at [650, 369] on span "Seleccionar certificado" at bounding box center [778, 367] width 372 height 11
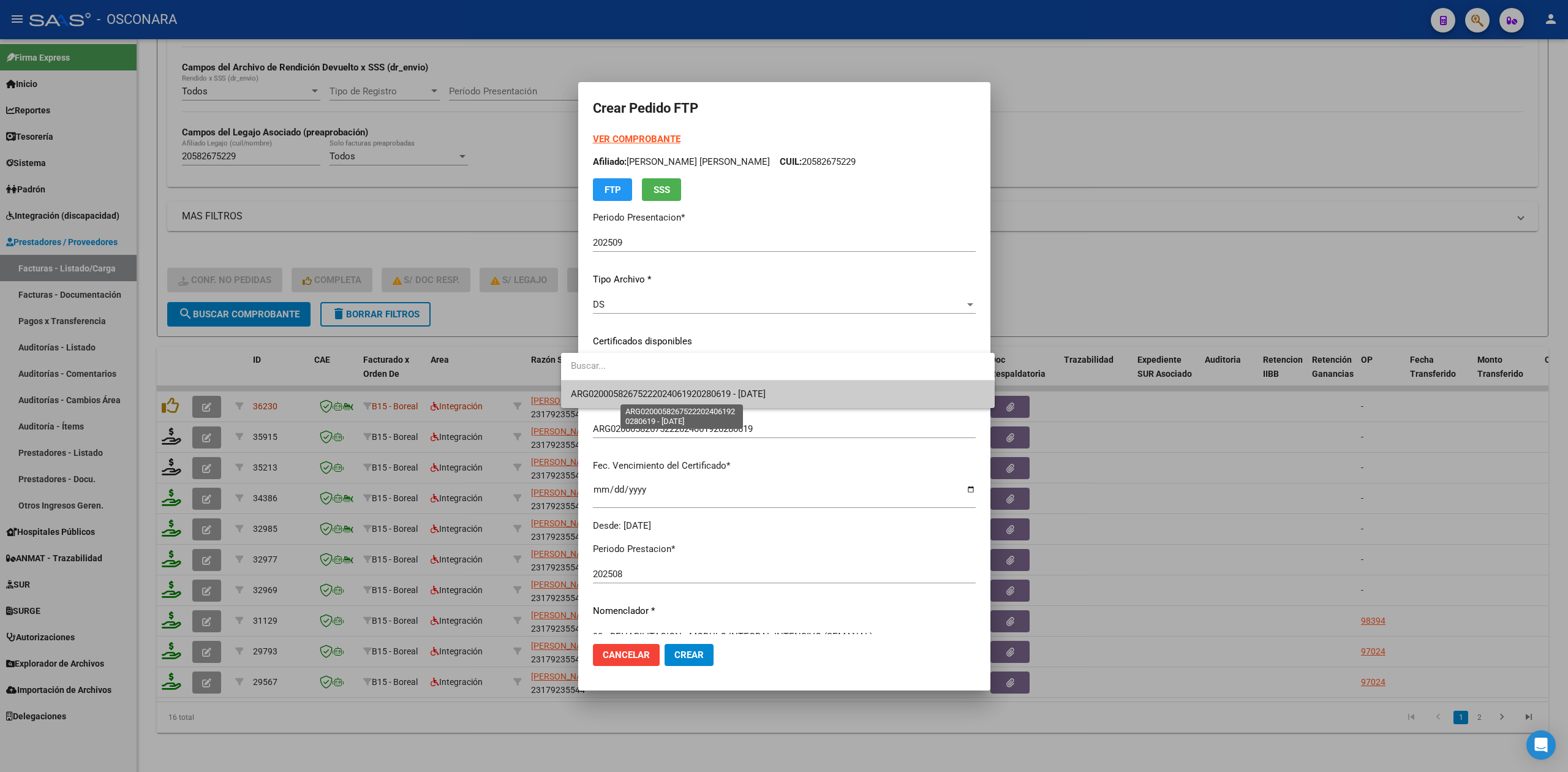
click at [653, 390] on span "ARG02000582675222024061920280619 - [DATE]" at bounding box center [668, 394] width 195 height 11
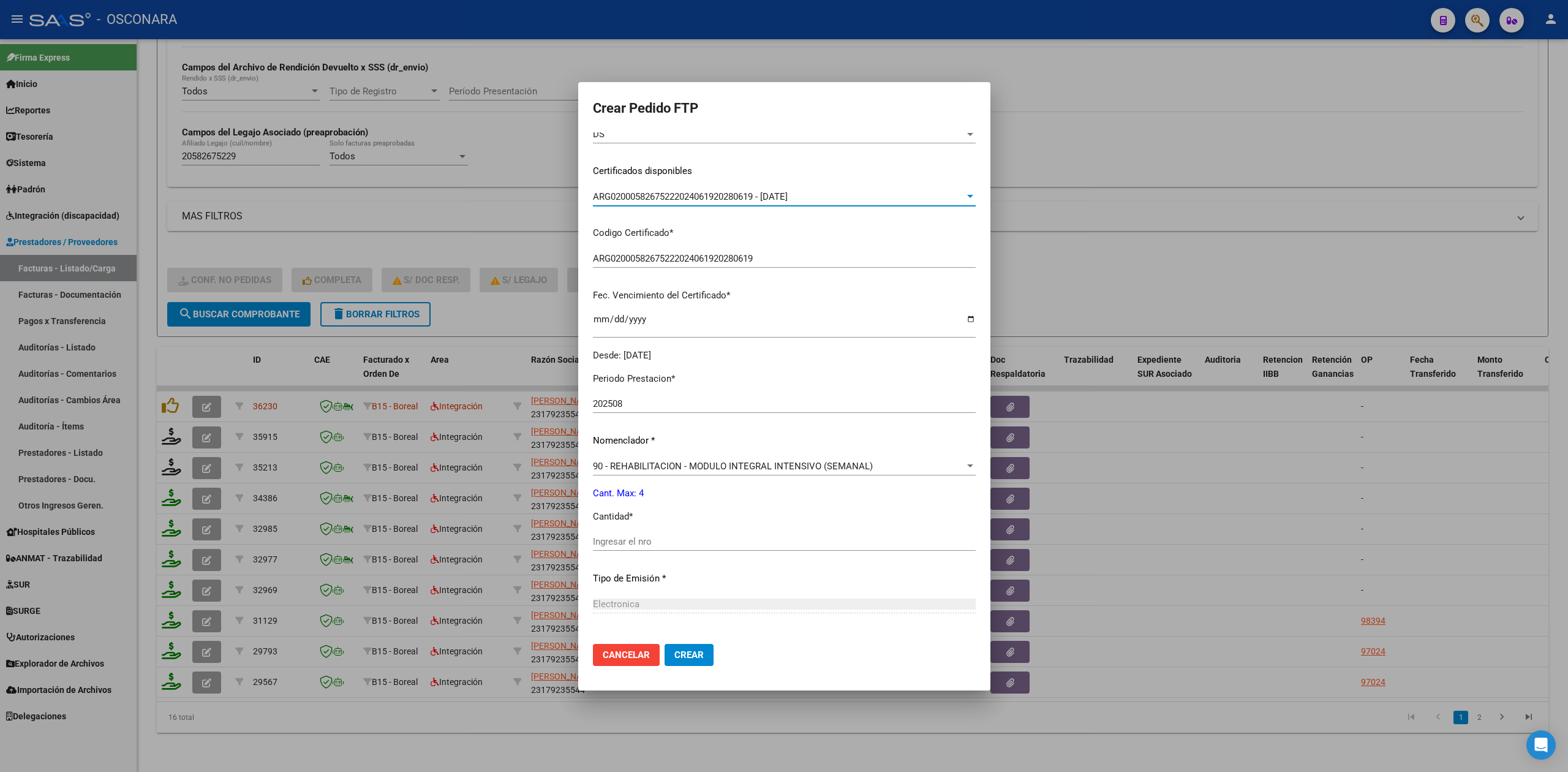
scroll to position [245, 0]
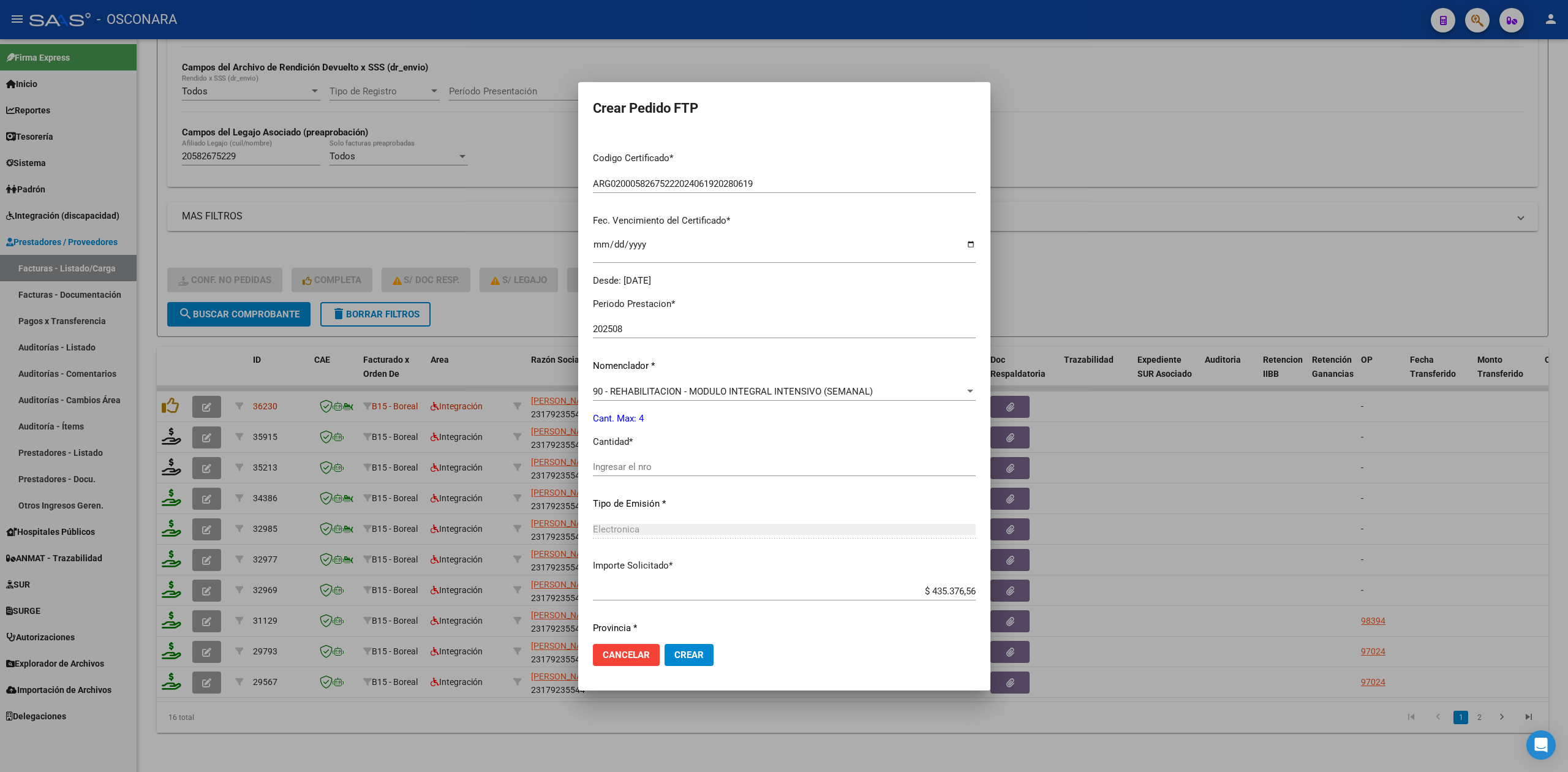
click at [640, 469] on input "Ingresar el nro" at bounding box center [784, 467] width 383 height 11
type input "4"
click at [665, 644] on button "Crear" at bounding box center [688, 655] width 49 height 22
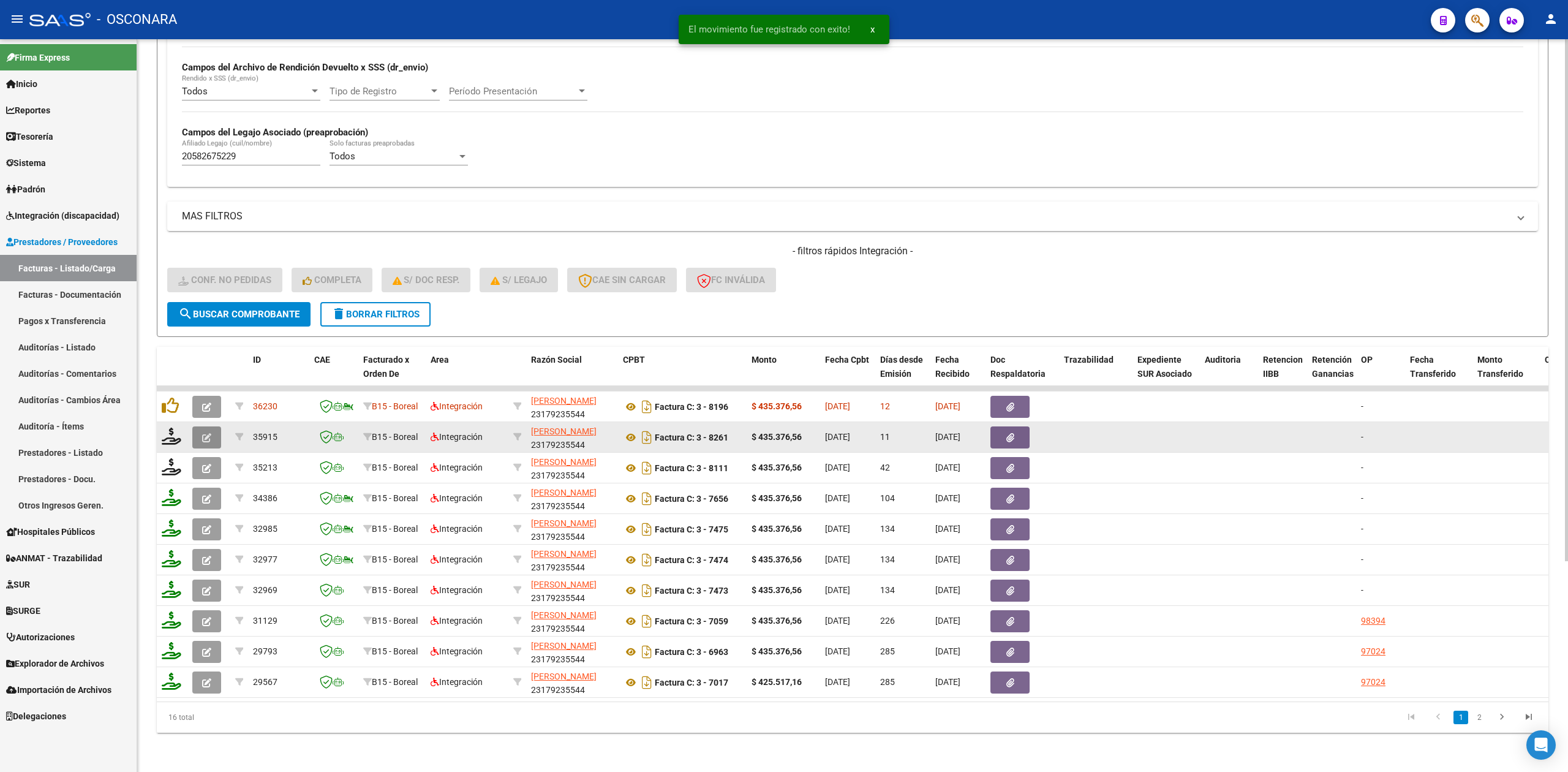
click at [199, 427] on button "button" at bounding box center [206, 437] width 28 height 22
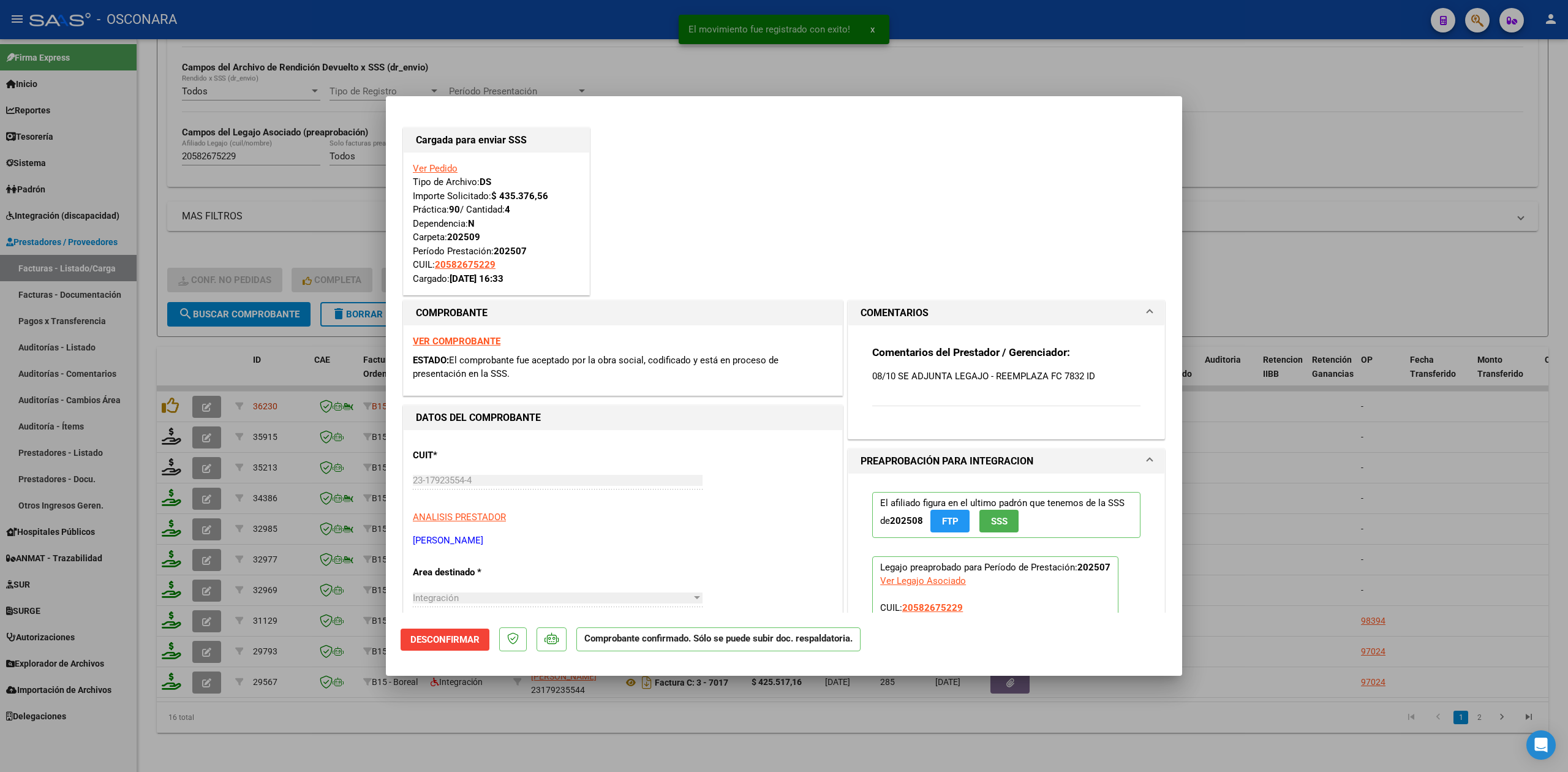
click at [323, 719] on div at bounding box center [784, 386] width 1568 height 772
type input "$ 0,00"
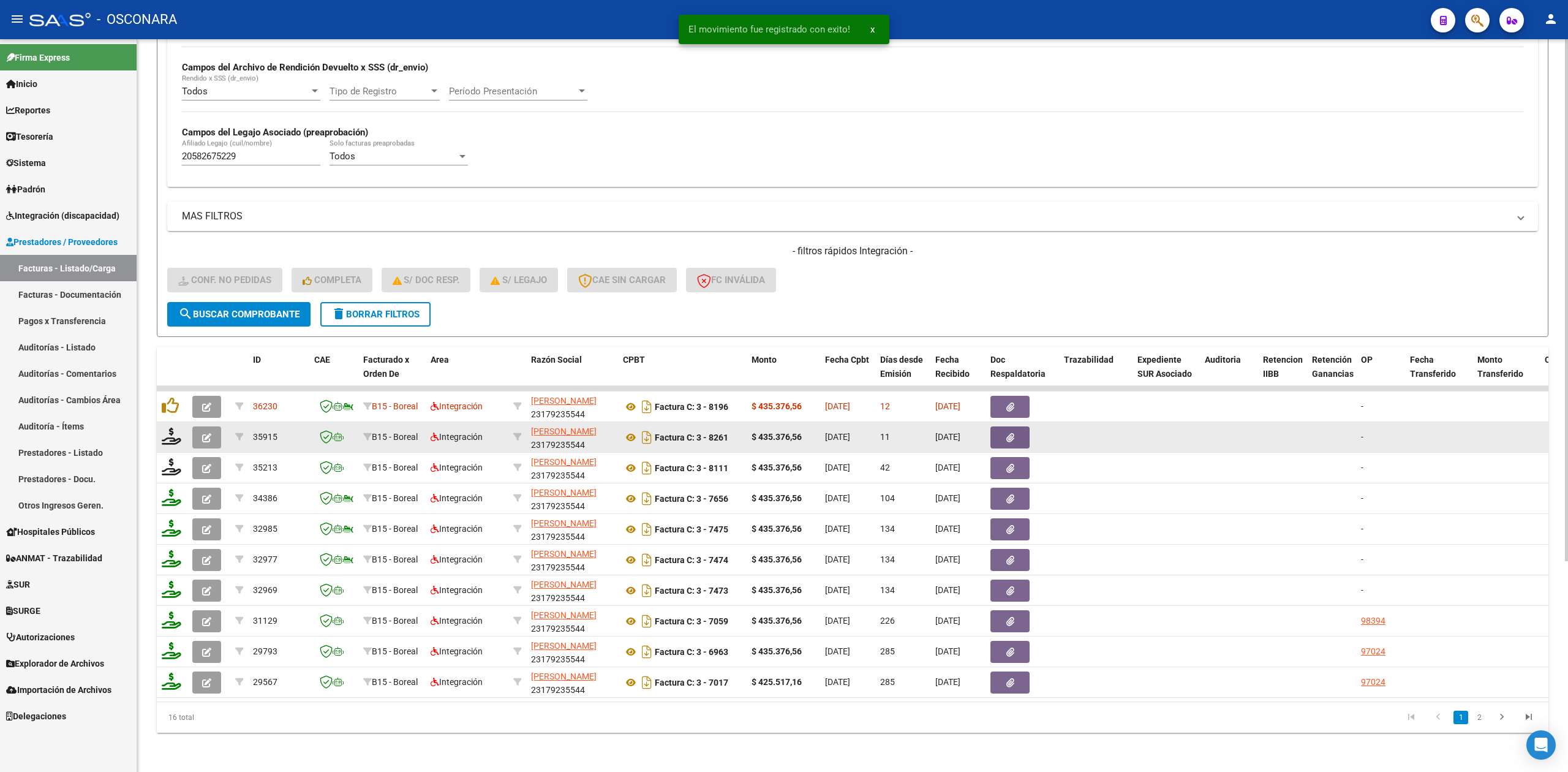
click at [202, 435] on datatable-body-cell at bounding box center [209, 437] width 43 height 30
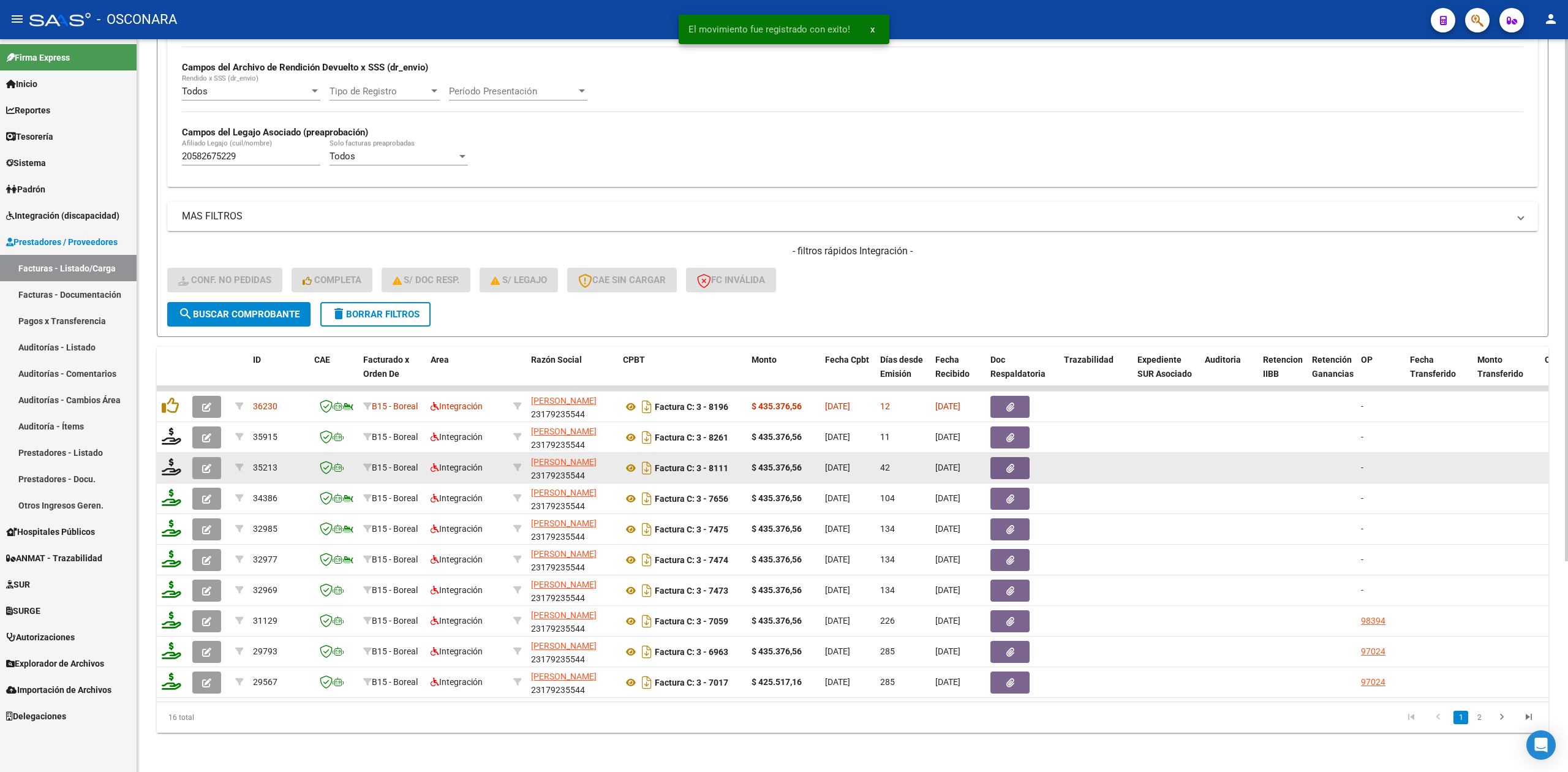
click at [209, 464] on icon "button" at bounding box center [207, 469] width 9 height 9
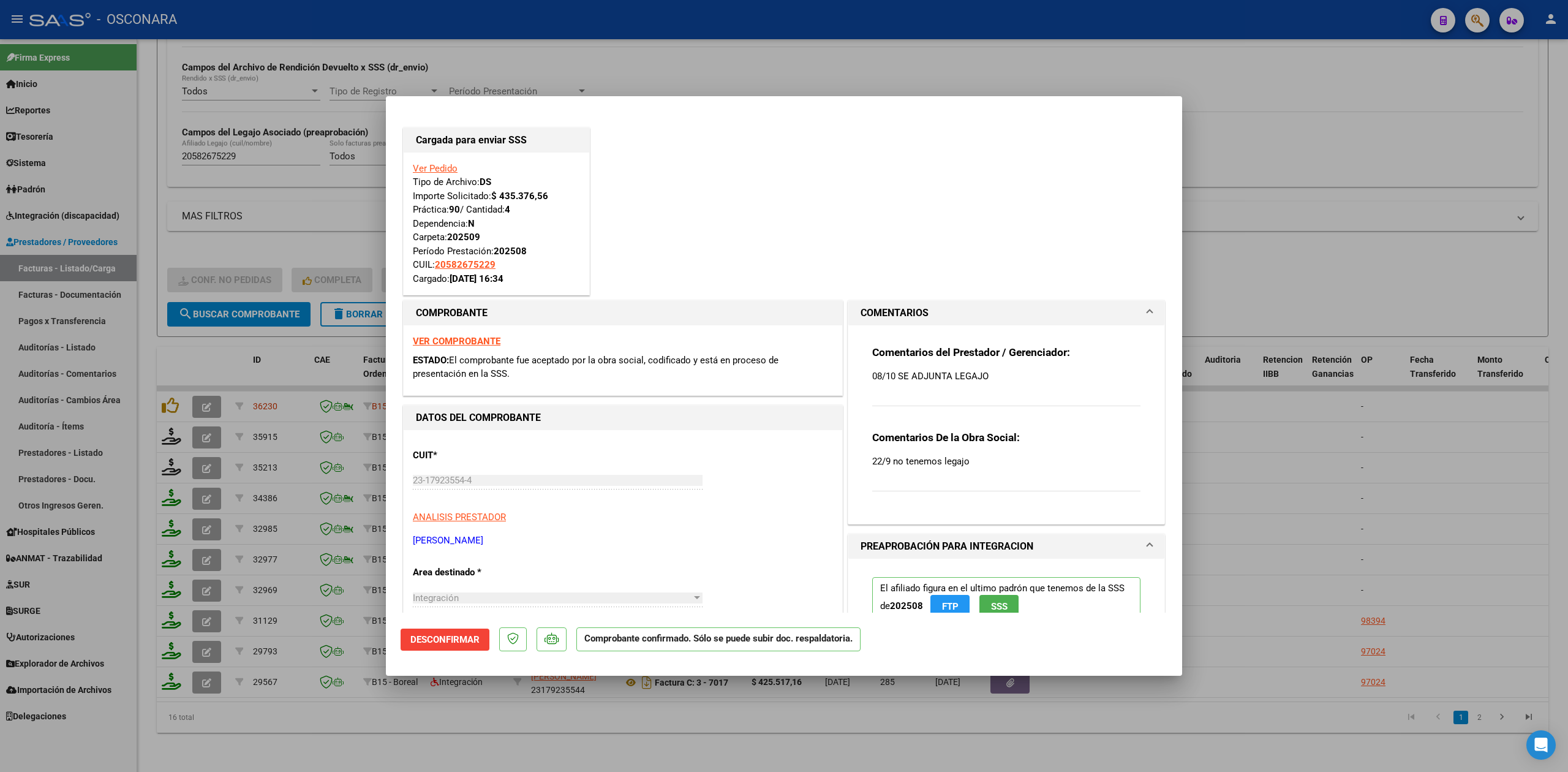
click at [453, 736] on div at bounding box center [784, 386] width 1568 height 772
type input "$ 0,00"
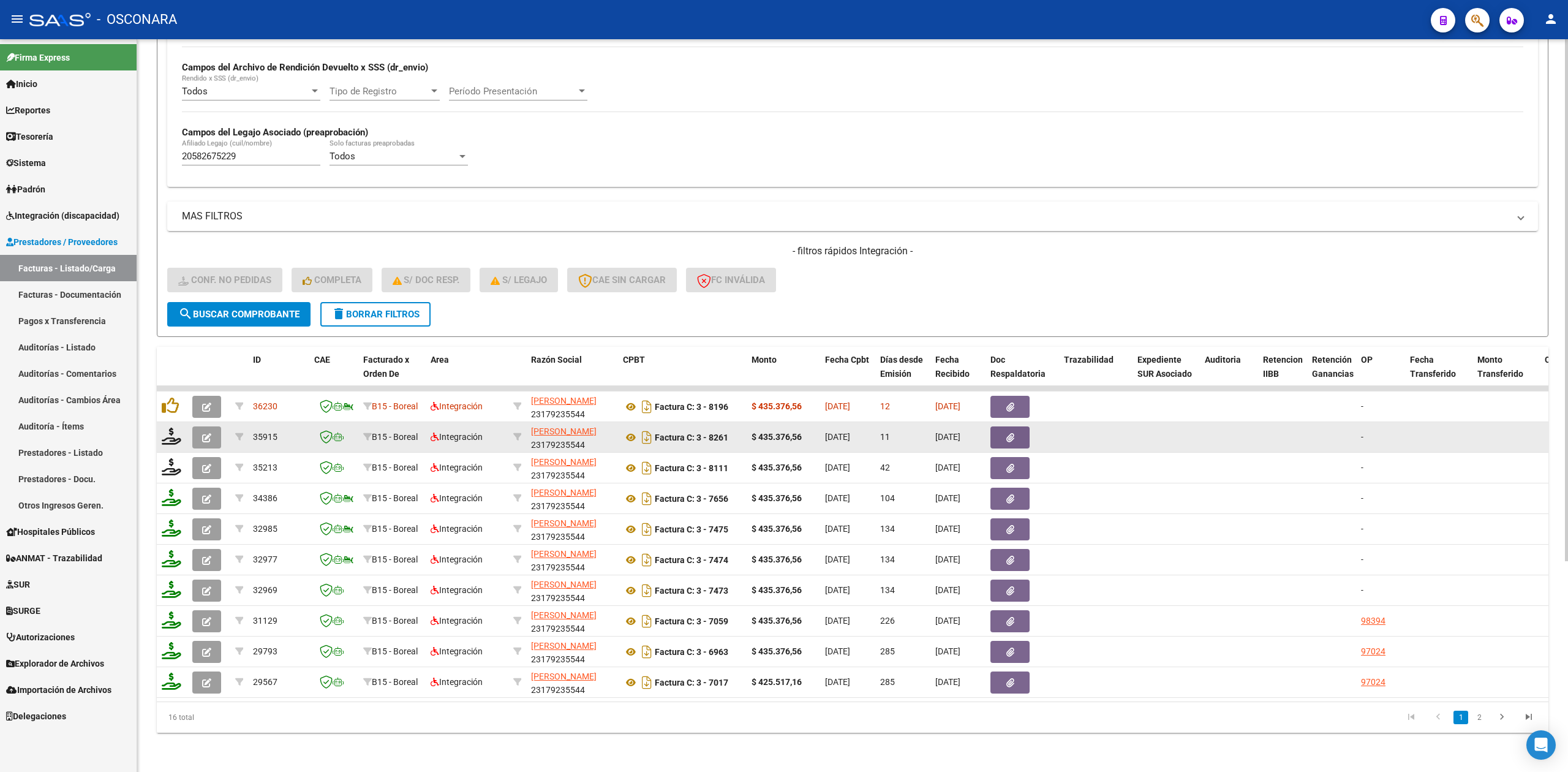
click at [203, 426] on button "button" at bounding box center [206, 437] width 28 height 22
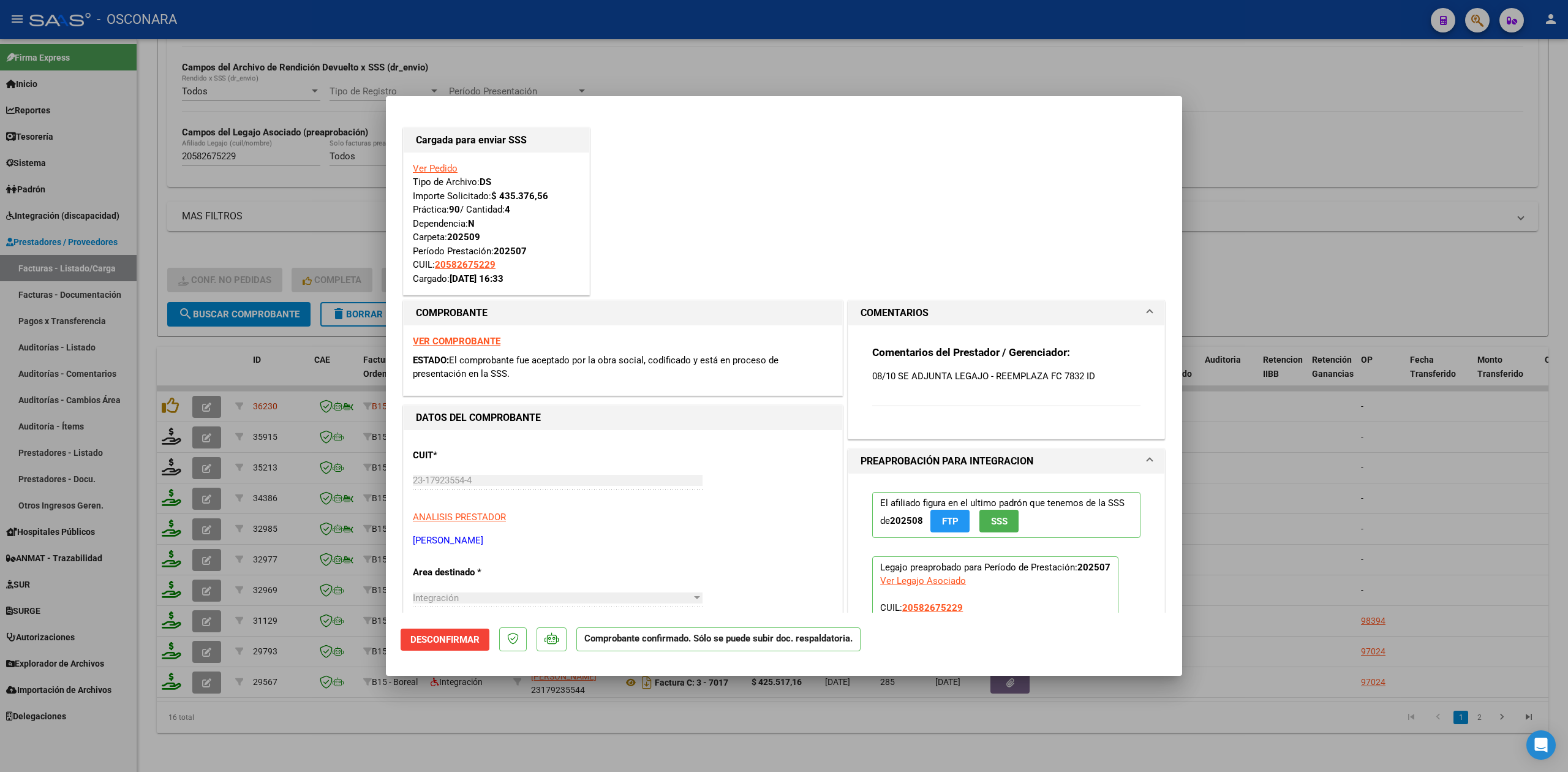
click at [468, 736] on div at bounding box center [784, 386] width 1568 height 772
type input "$ 0,00"
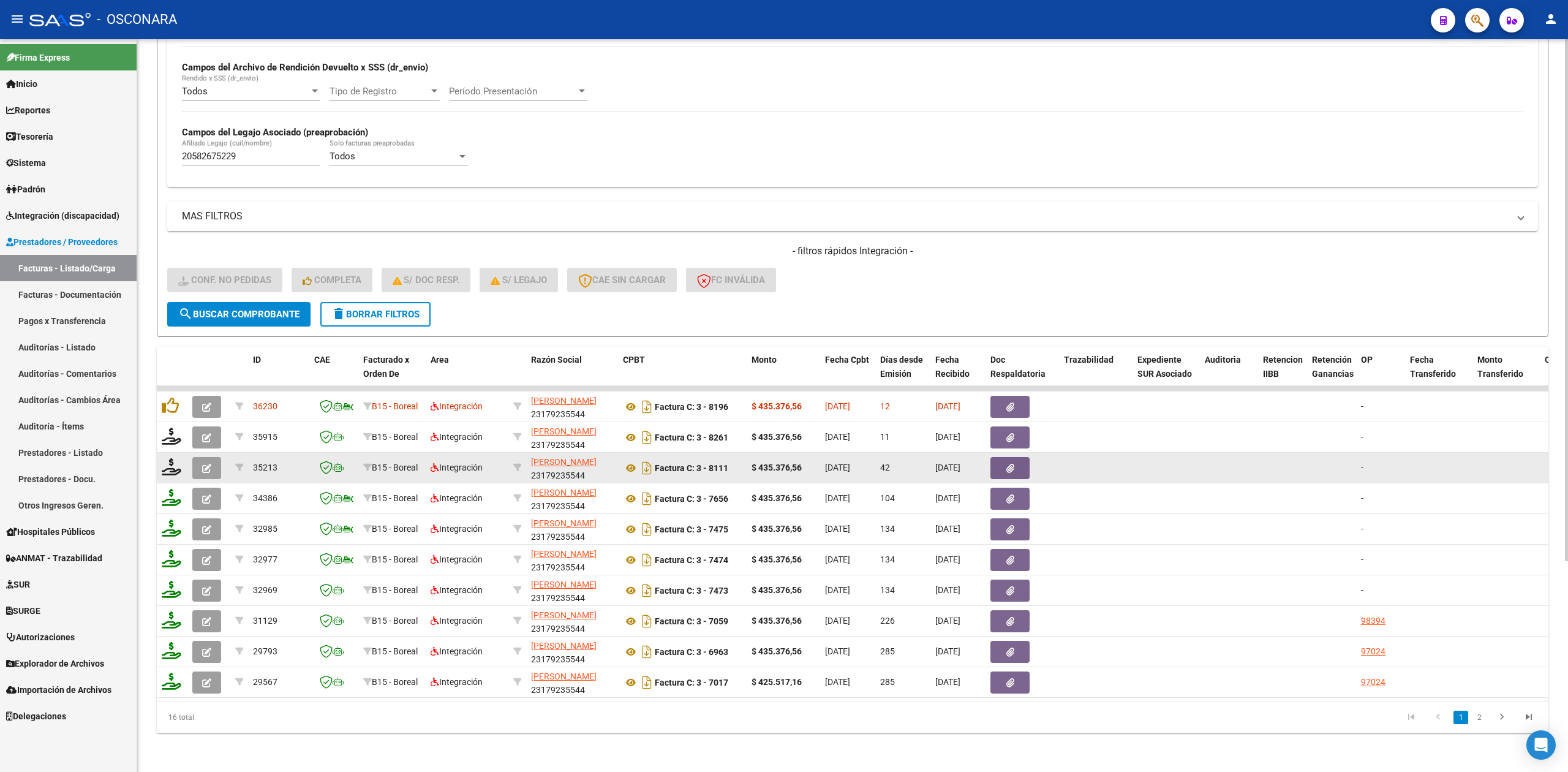
click at [199, 457] on button "button" at bounding box center [206, 468] width 28 height 22
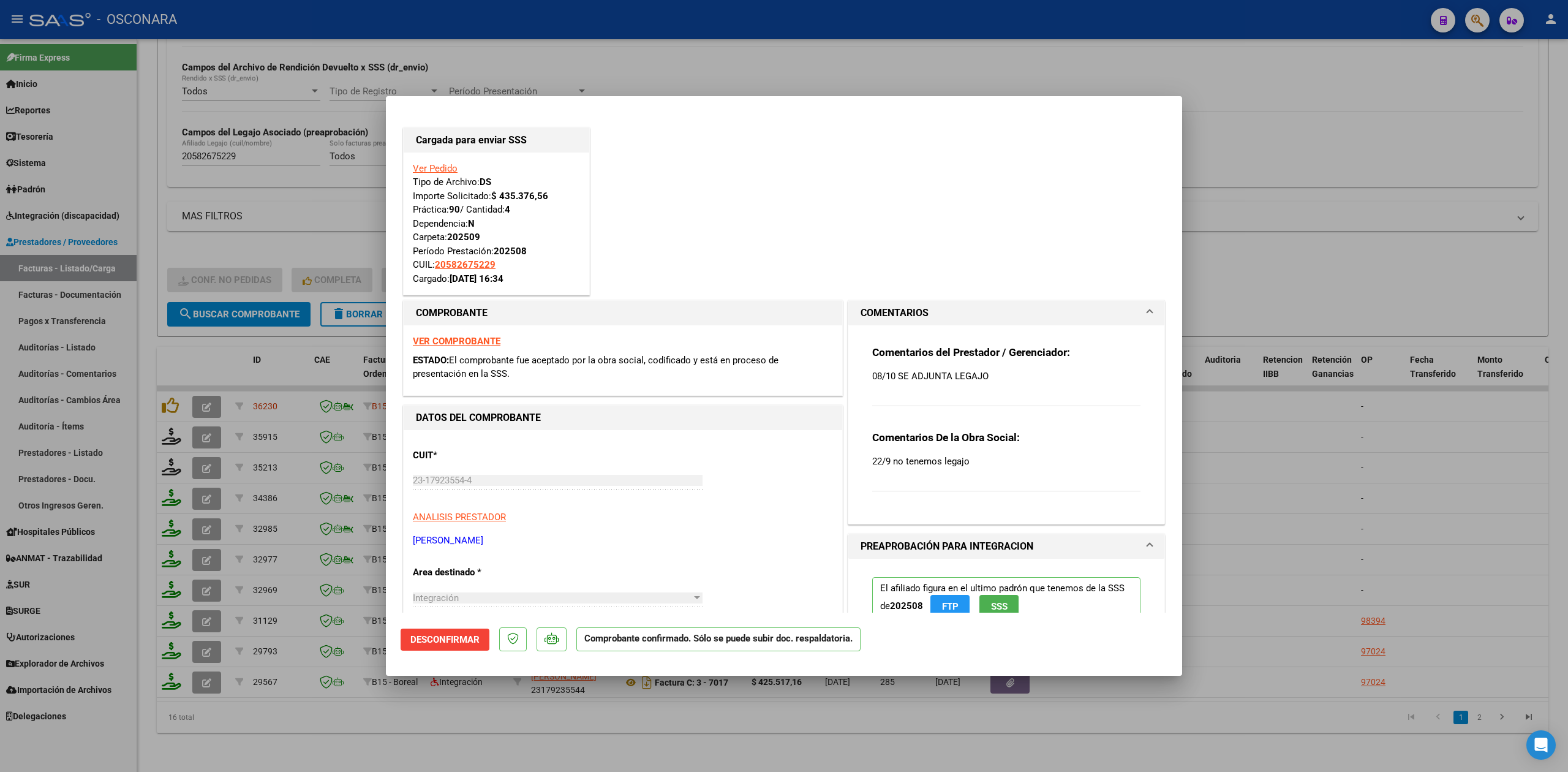
click at [419, 727] on div at bounding box center [784, 386] width 1568 height 772
type input "$ 0,00"
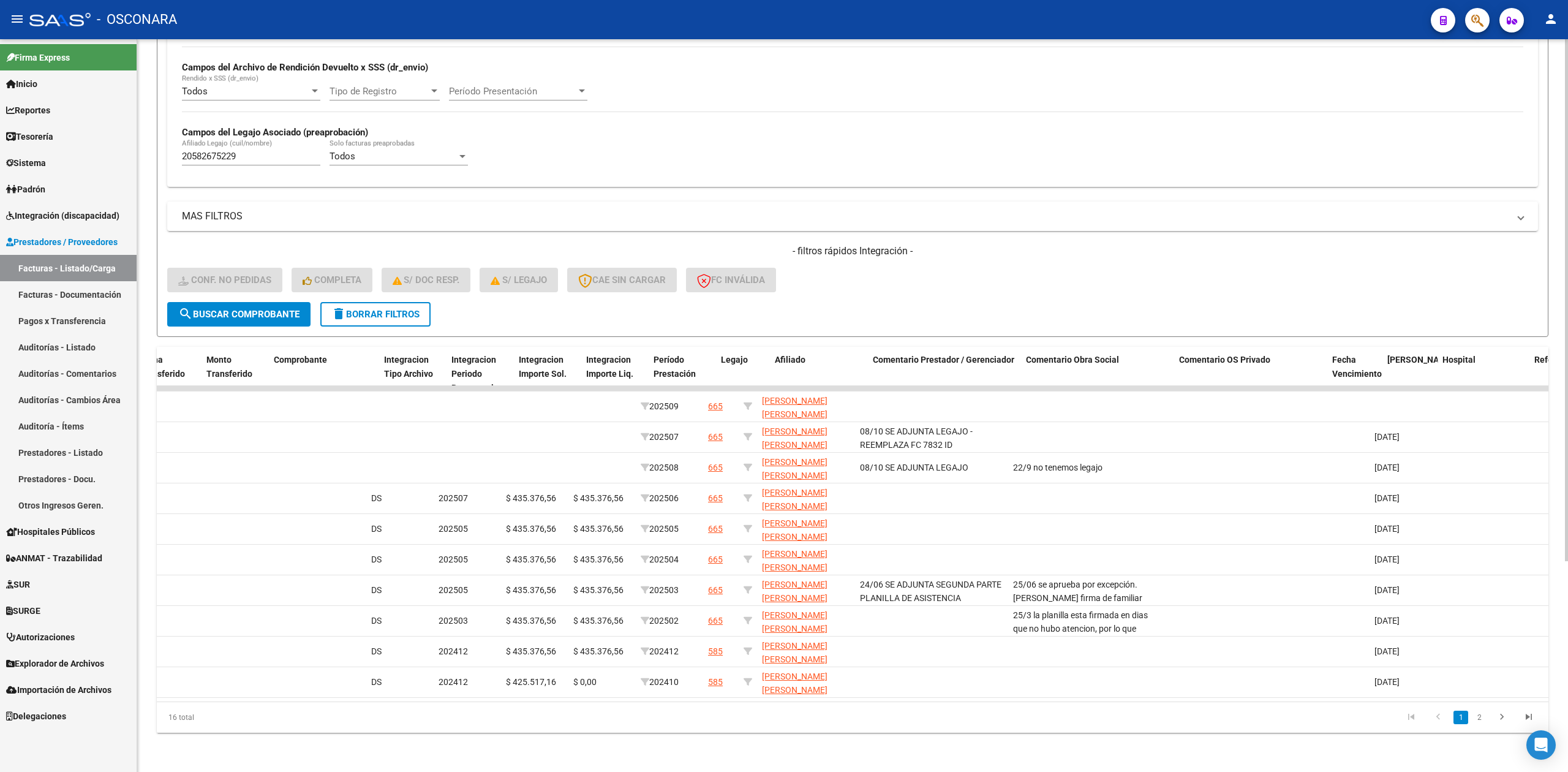
scroll to position [0, 0]
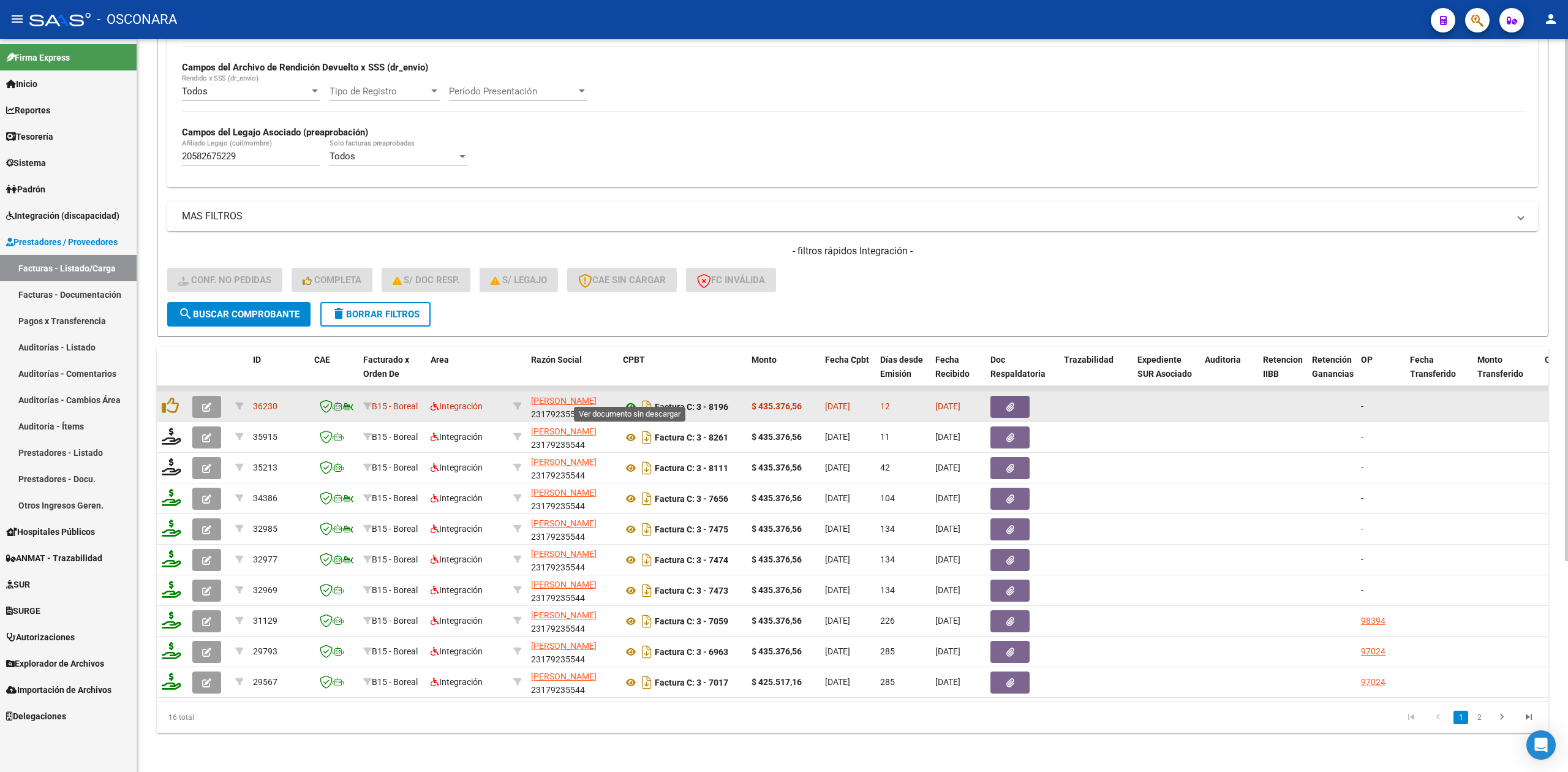
click at [635, 400] on icon at bounding box center [631, 407] width 16 height 15
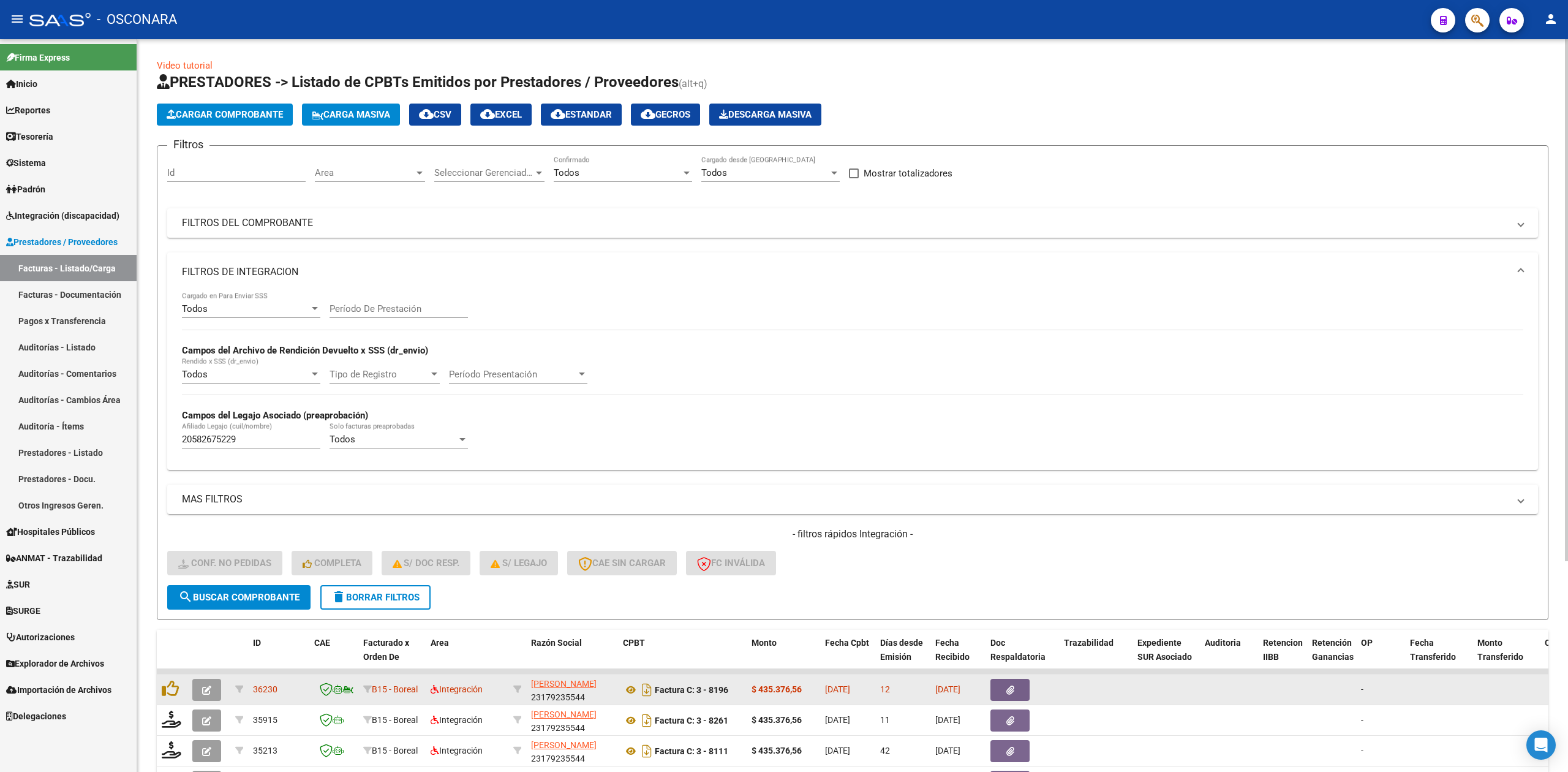
click at [1013, 686] on icon "button" at bounding box center [1010, 690] width 8 height 9
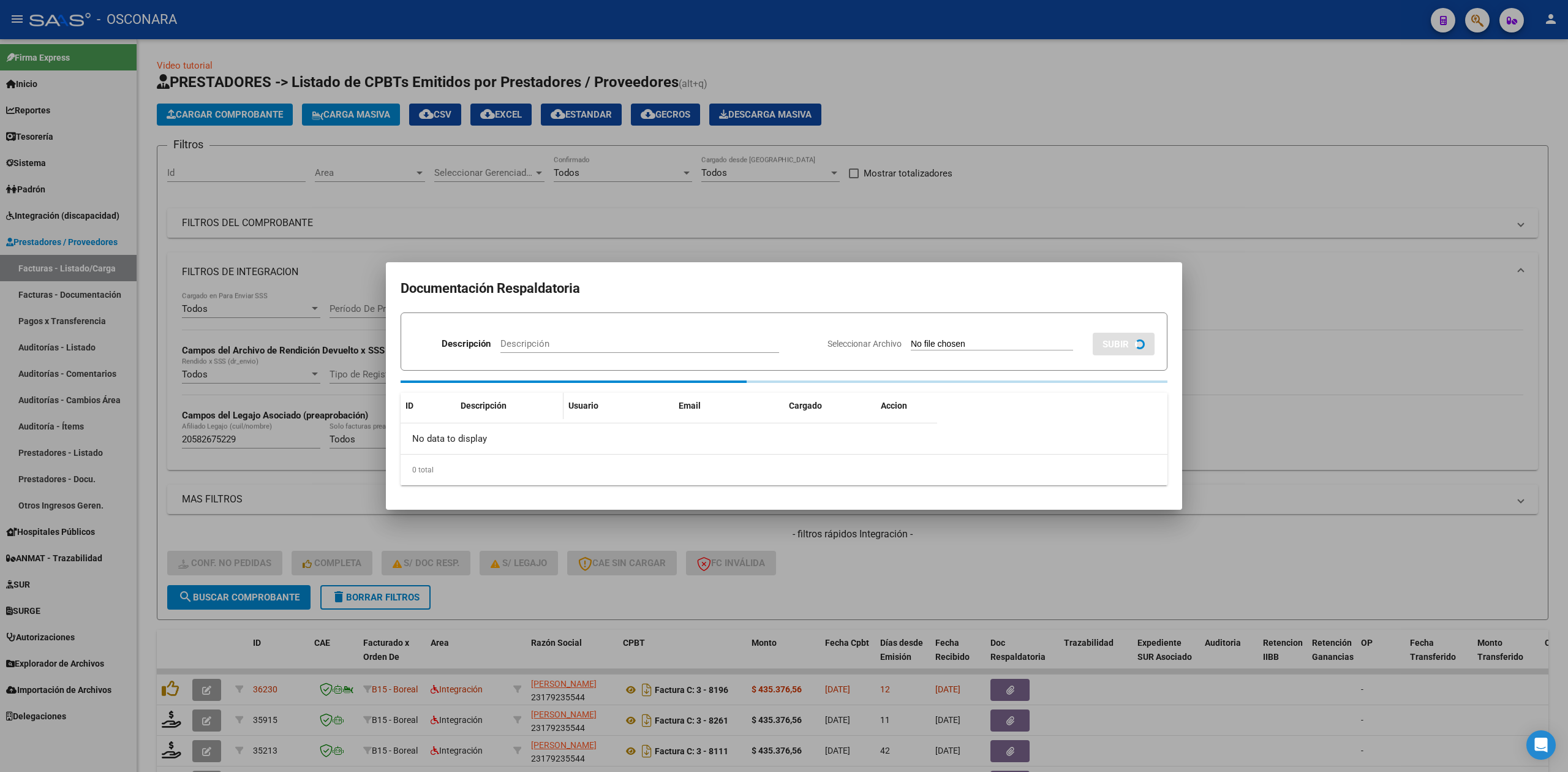
scroll to position [295, 0]
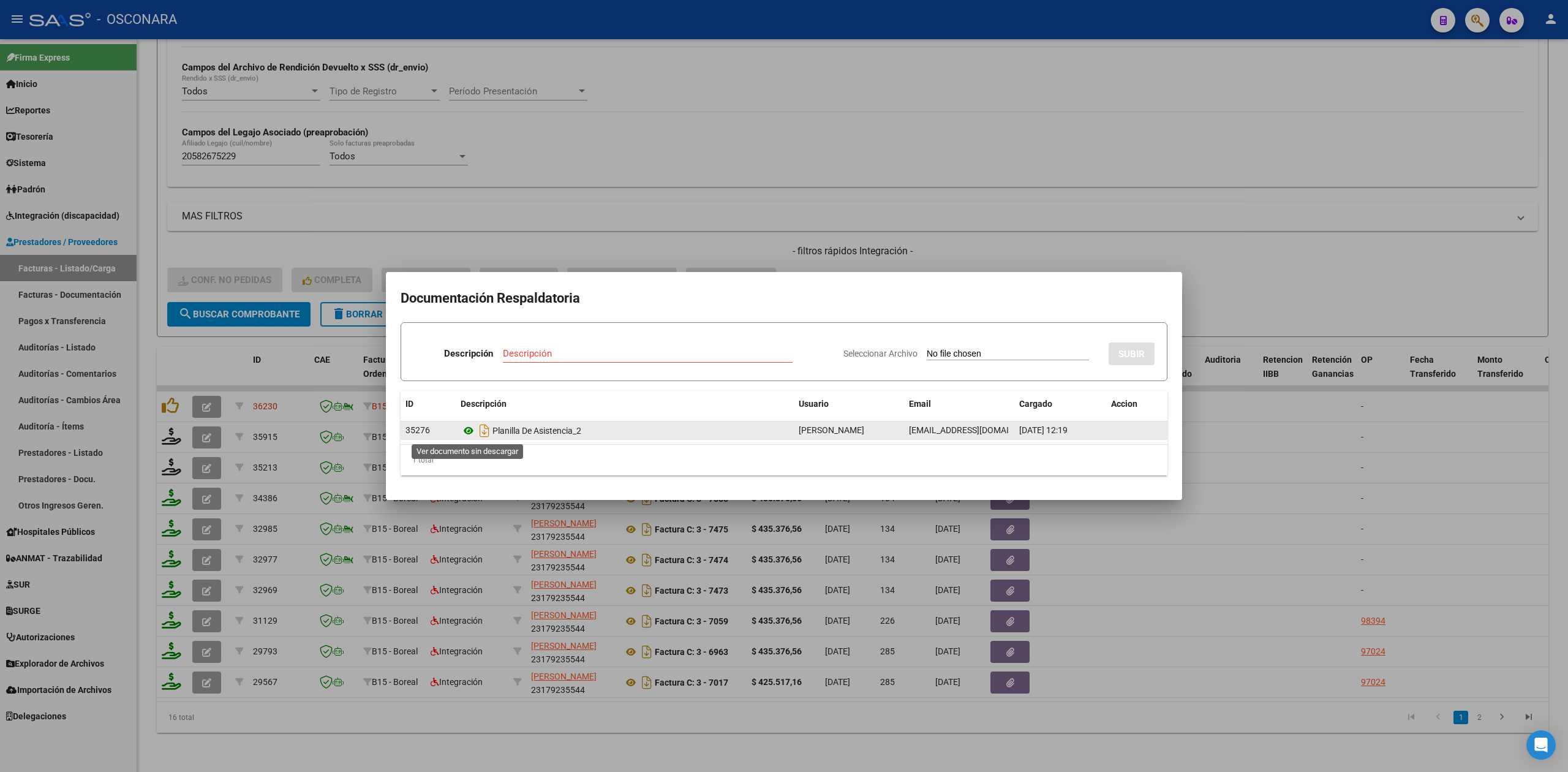
click at [467, 427] on icon at bounding box center [468, 431] width 16 height 15
click at [903, 263] on div at bounding box center [784, 386] width 1568 height 772
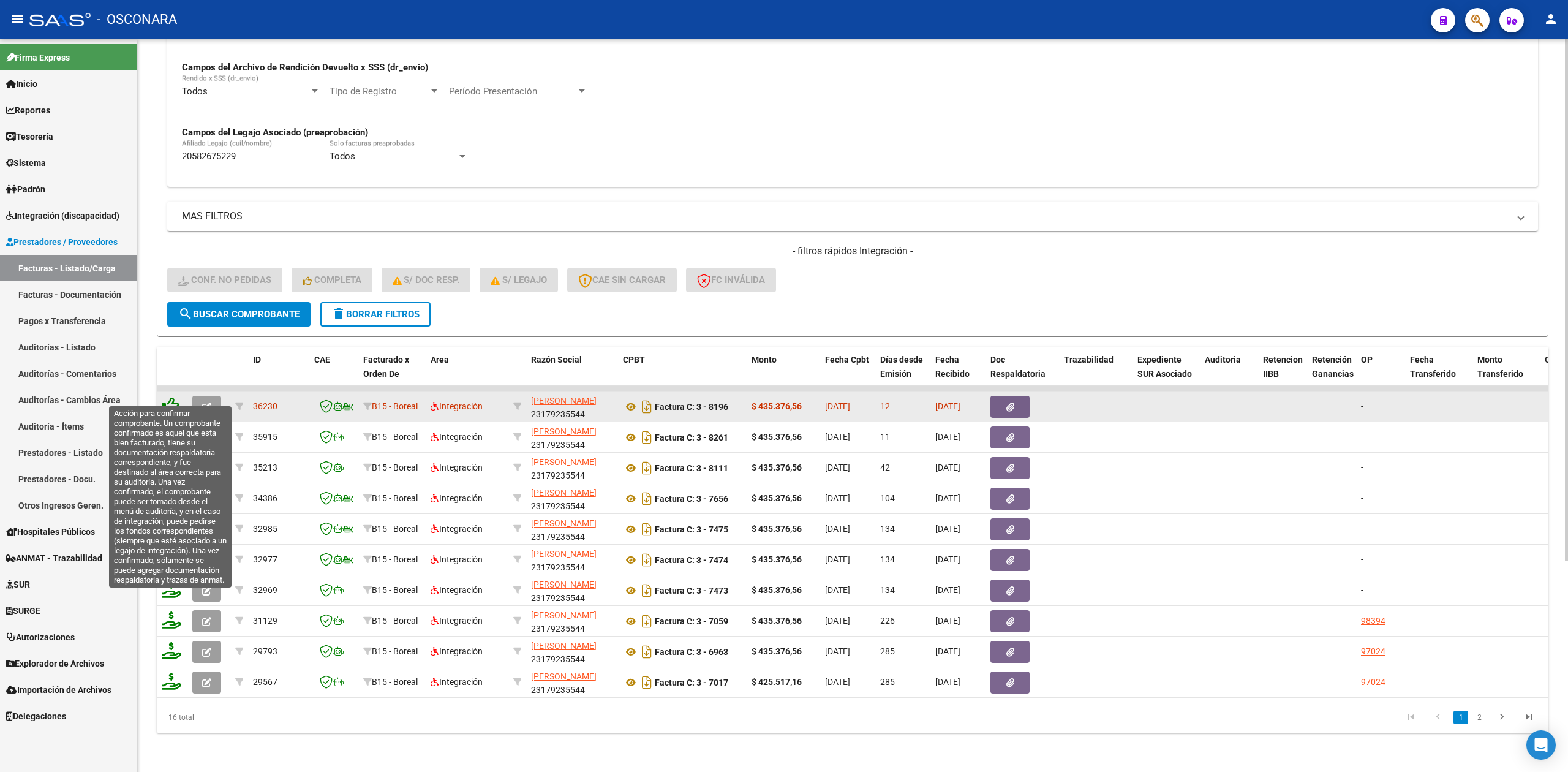
click at [165, 397] on icon at bounding box center [170, 405] width 17 height 17
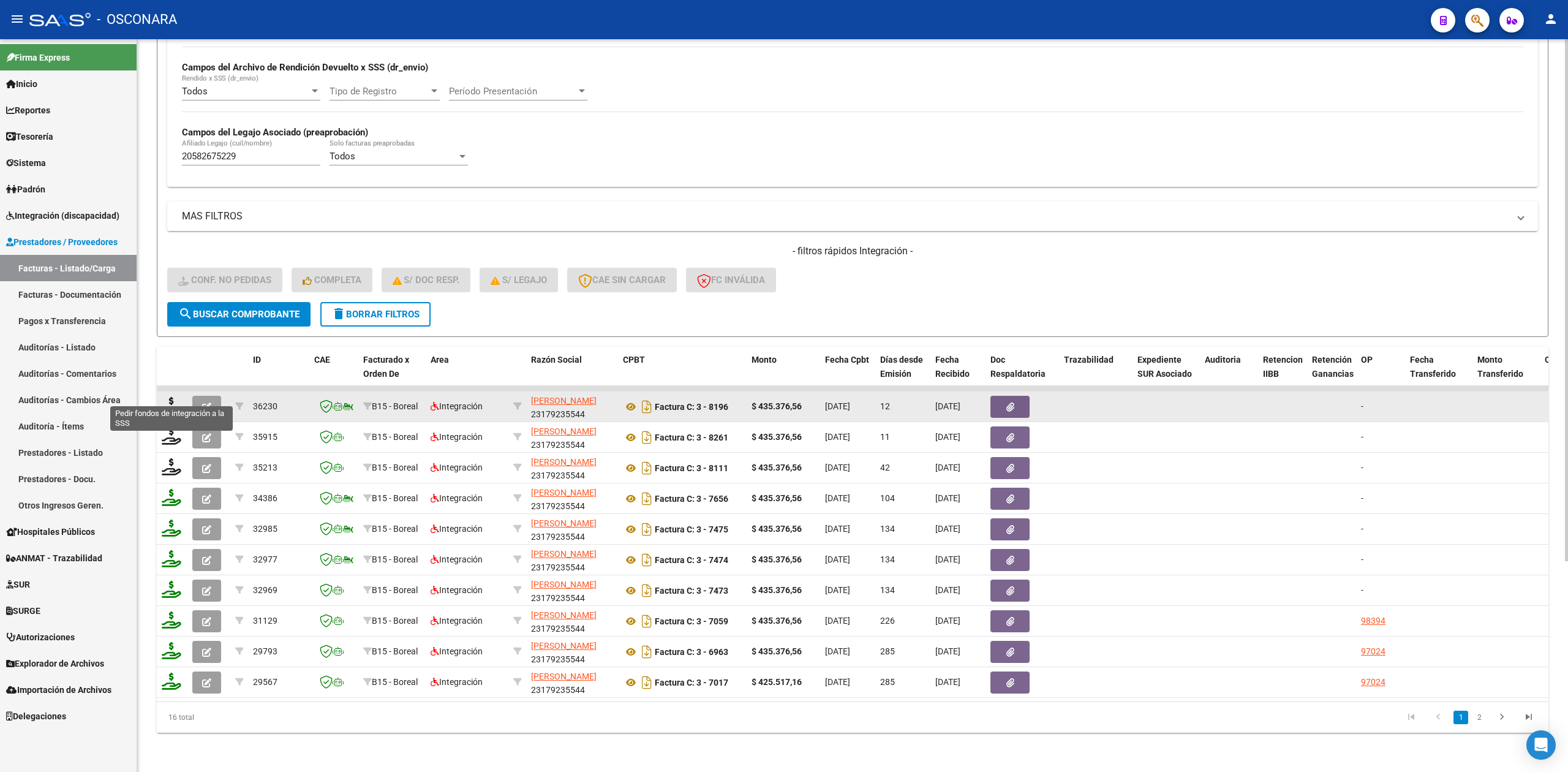
click at [166, 397] on icon at bounding box center [171, 405] width 19 height 17
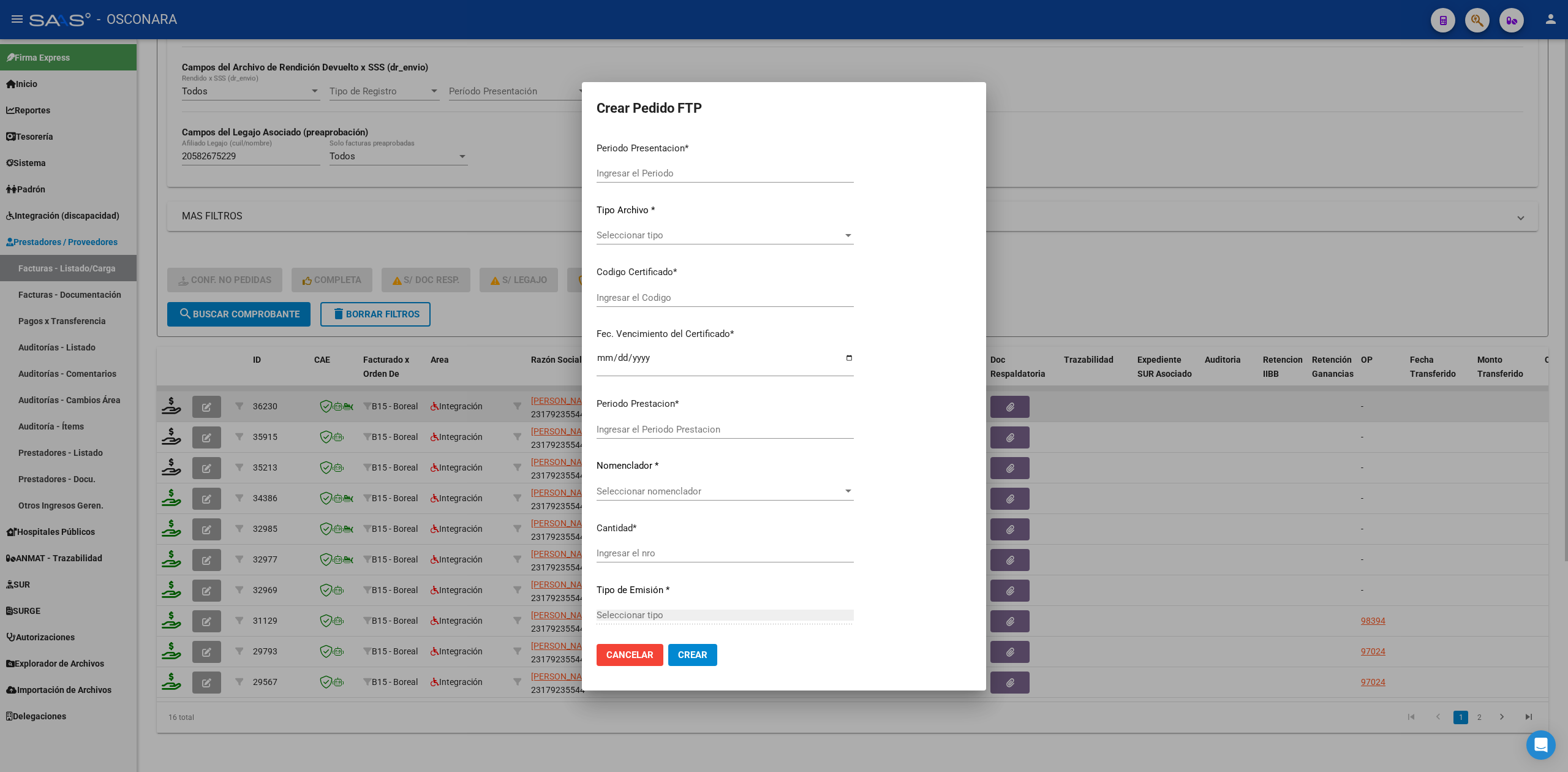
type input "202509"
type input "$ 435.376,56"
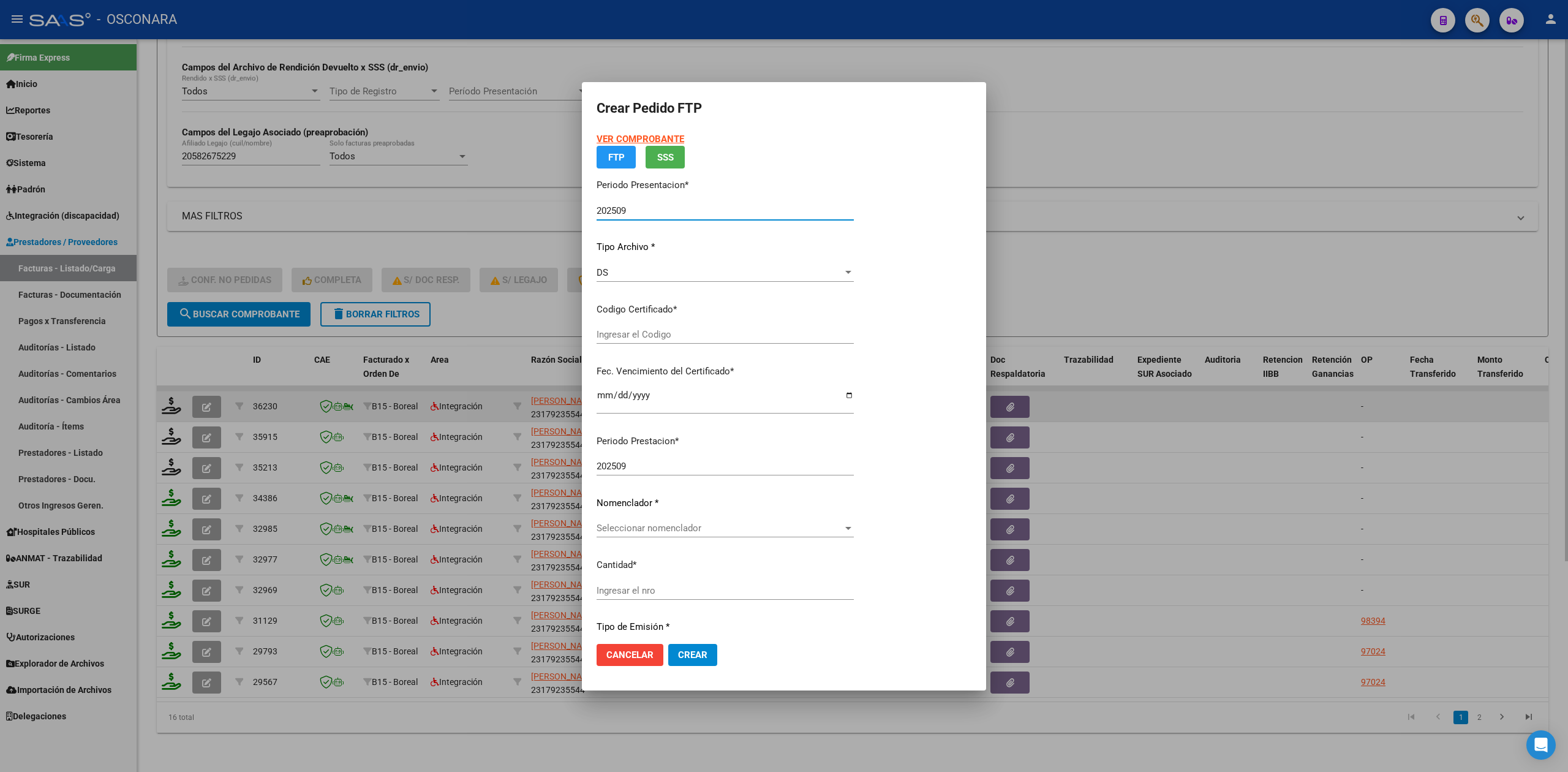
type input "ARG02000582675222024061920280619"
type input "[DATE]"
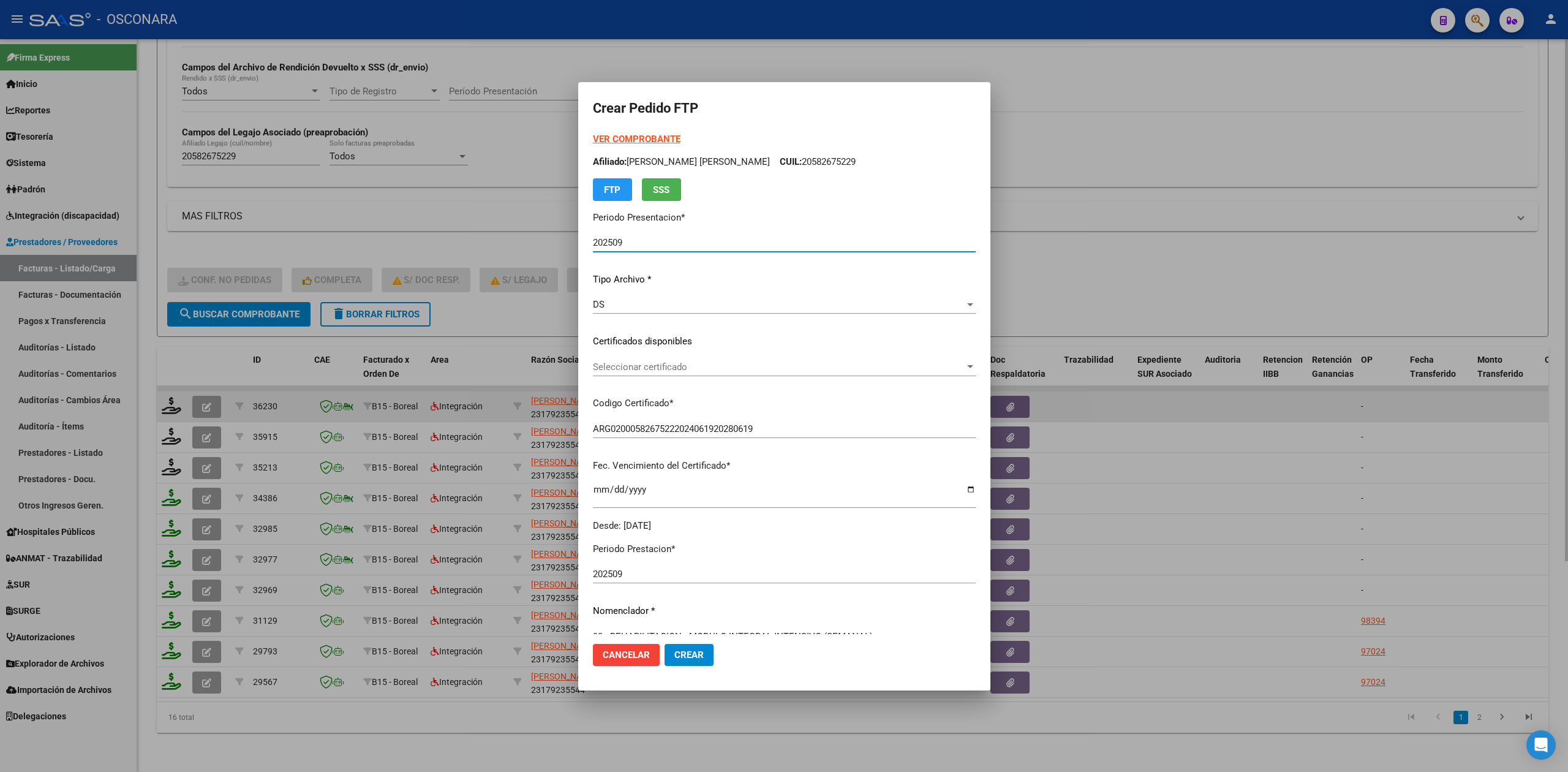
click at [641, 369] on span "Seleccionar certificado" at bounding box center [778, 367] width 372 height 11
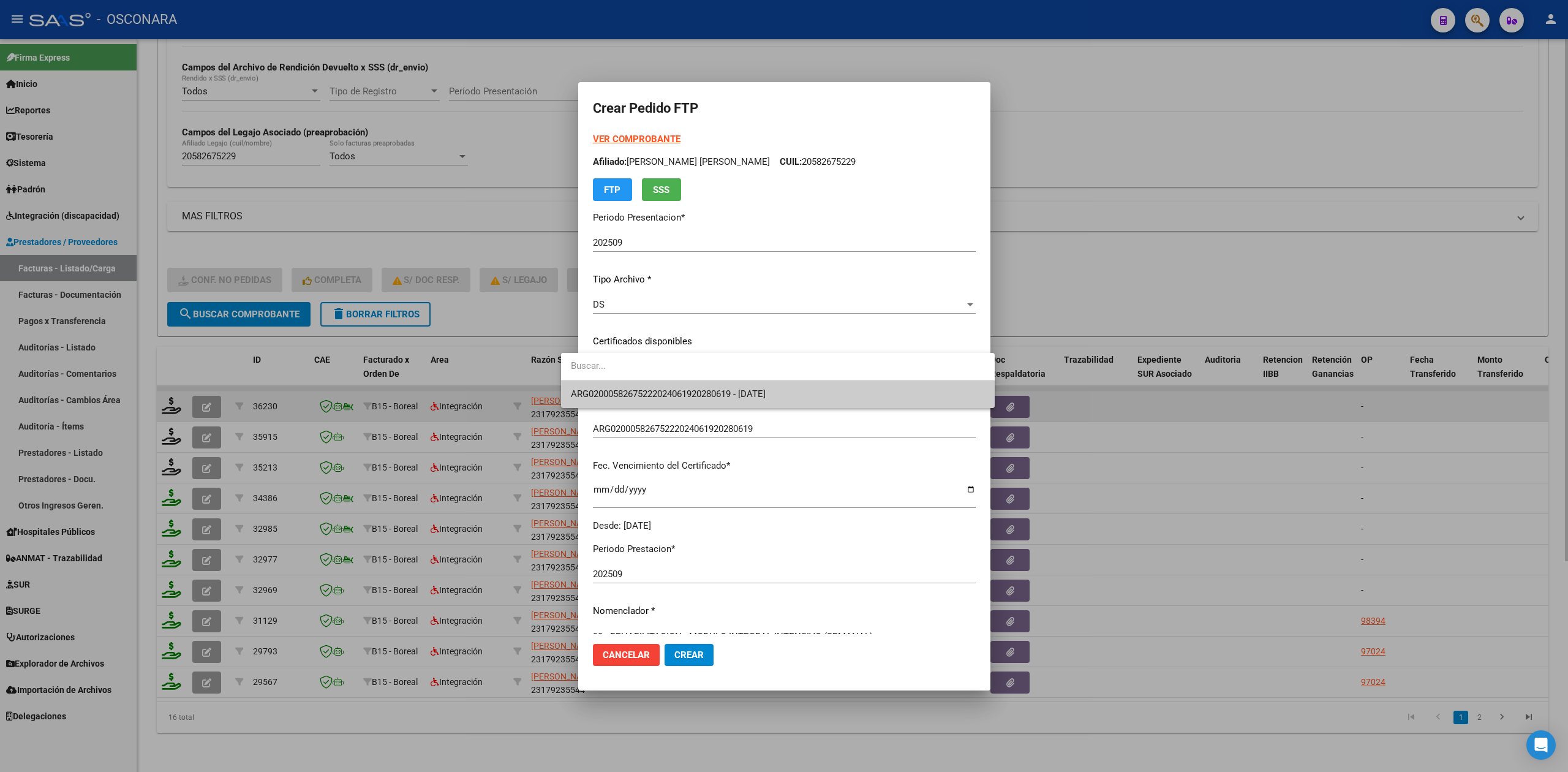
click at [643, 385] on span "ARG02000582675222024061920280619 - [DATE]" at bounding box center [778, 394] width 414 height 28
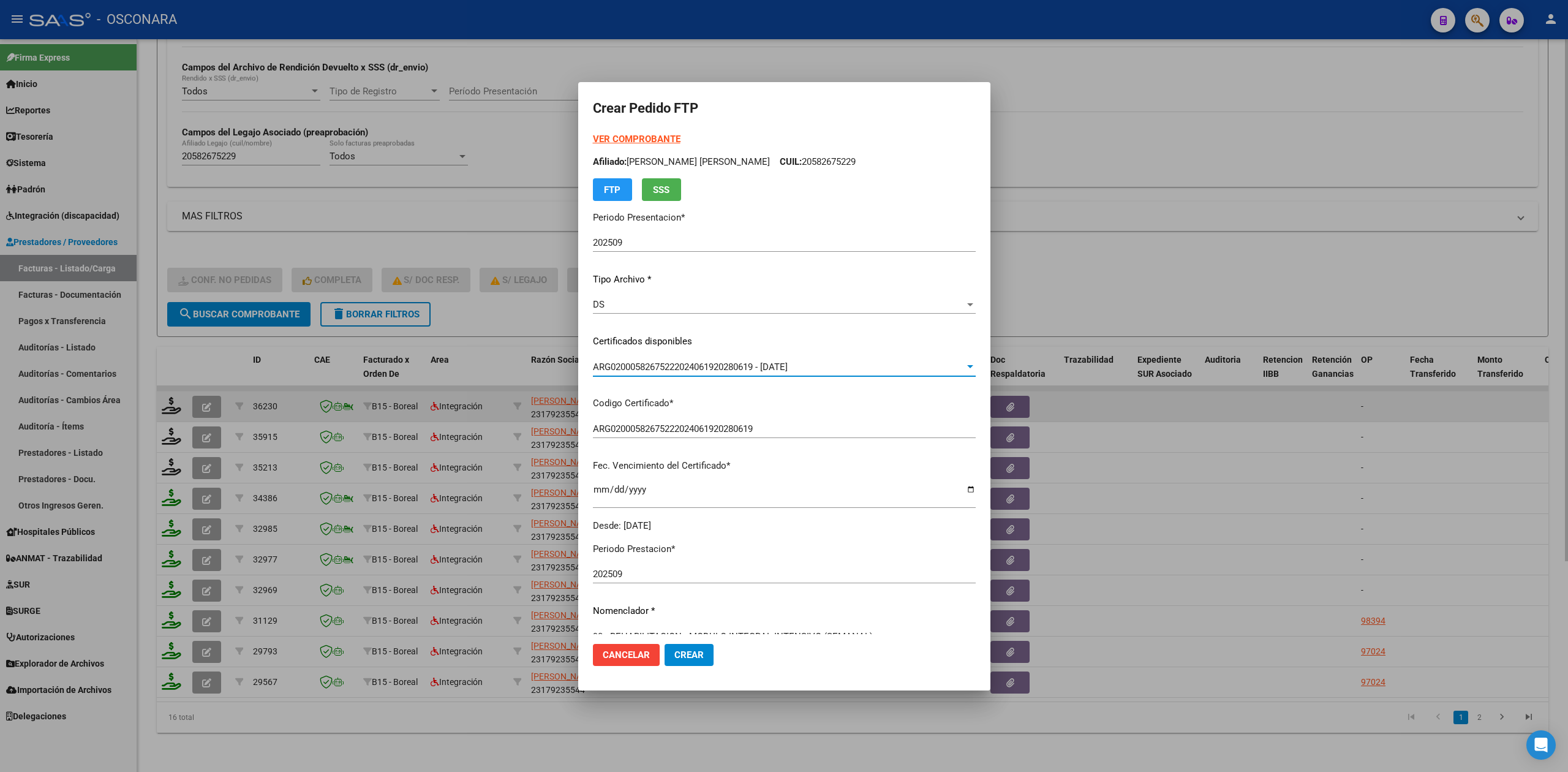
scroll to position [285, 0]
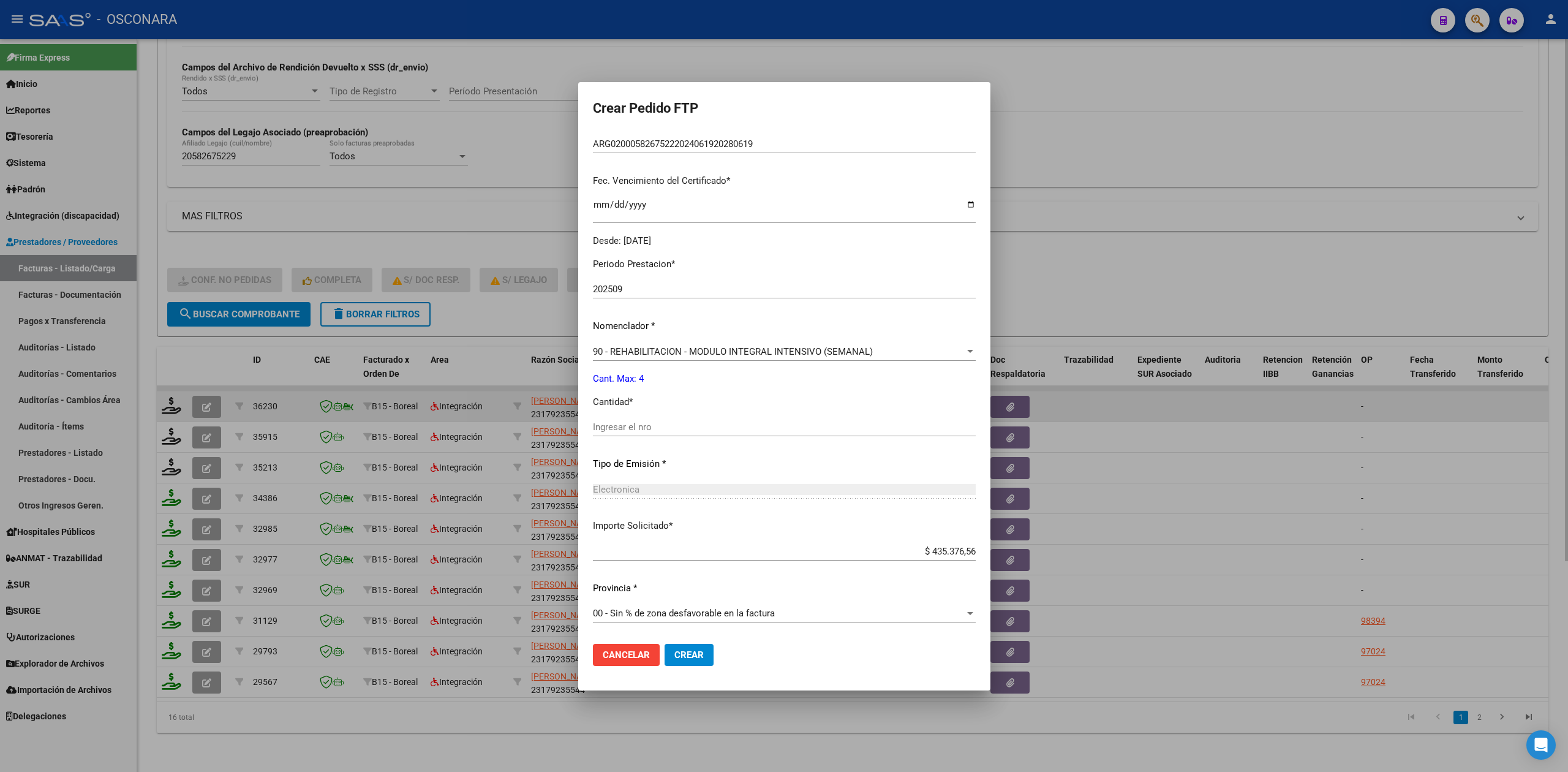
click at [642, 427] on input "Ingresar el nro" at bounding box center [784, 427] width 383 height 11
type input "4"
click at [665, 644] on button "Crear" at bounding box center [688, 655] width 49 height 22
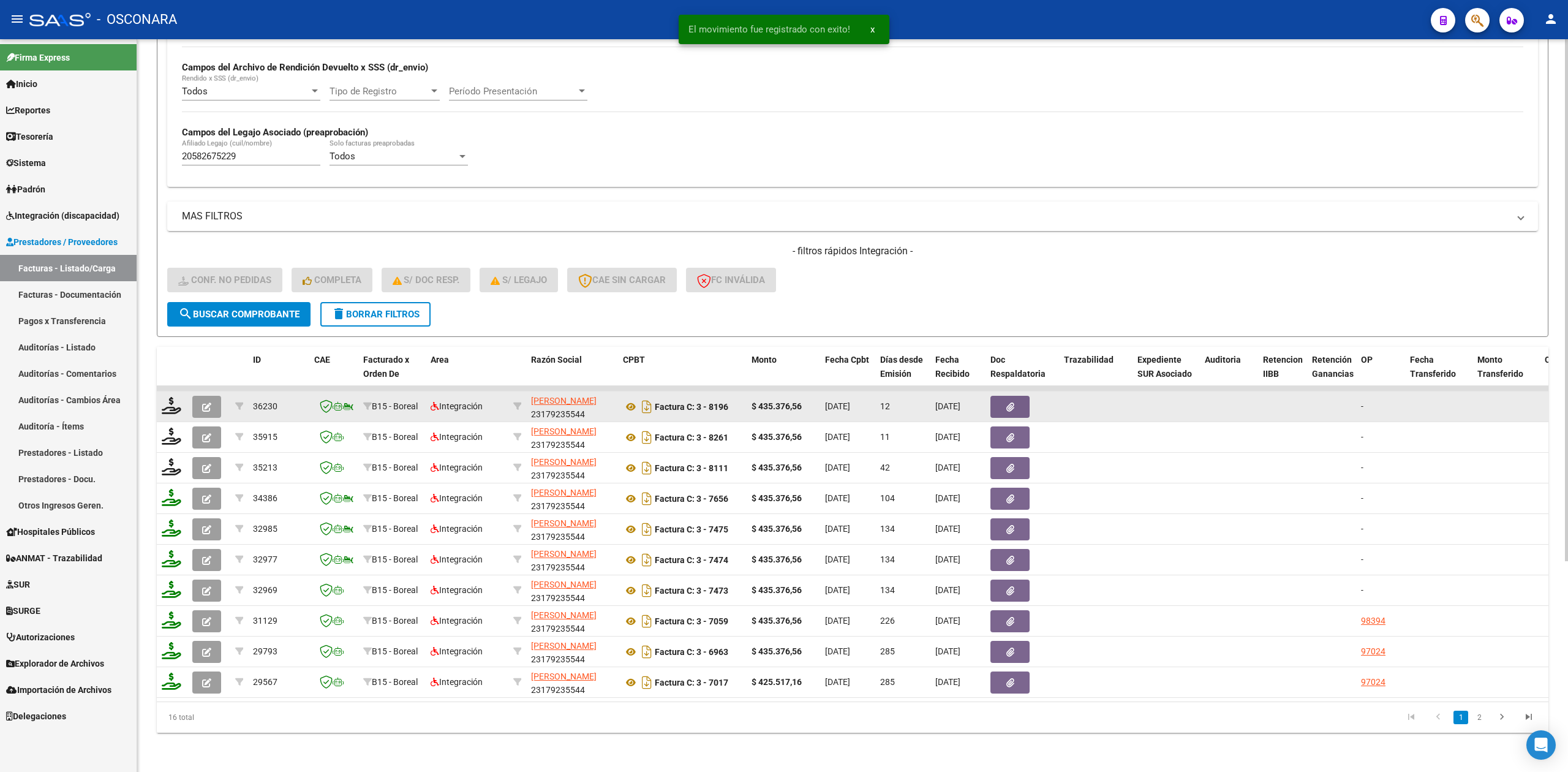
click at [201, 396] on button "button" at bounding box center [206, 407] width 28 height 22
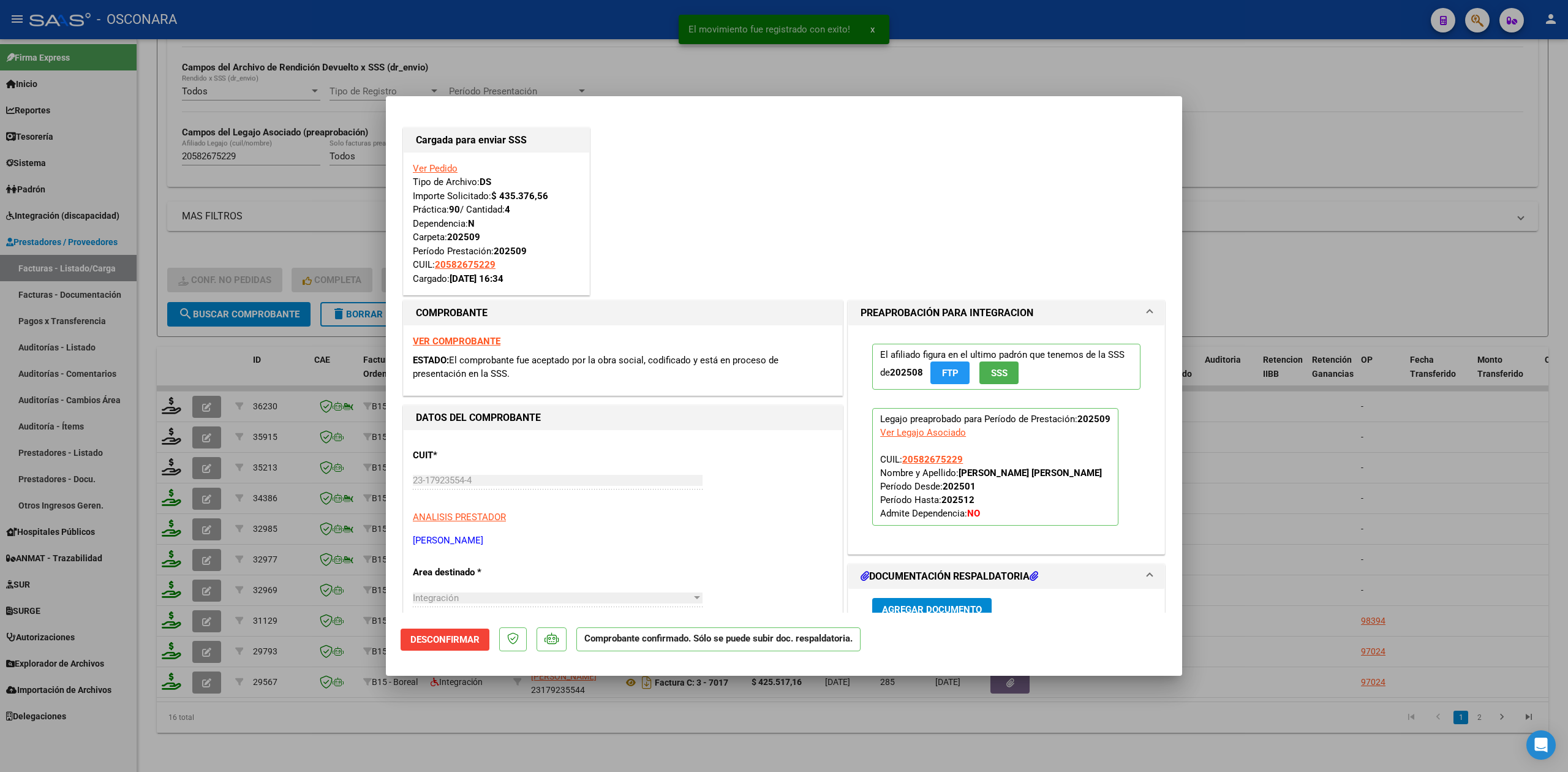
click at [411, 711] on div at bounding box center [784, 386] width 1568 height 772
type input "$ 0,00"
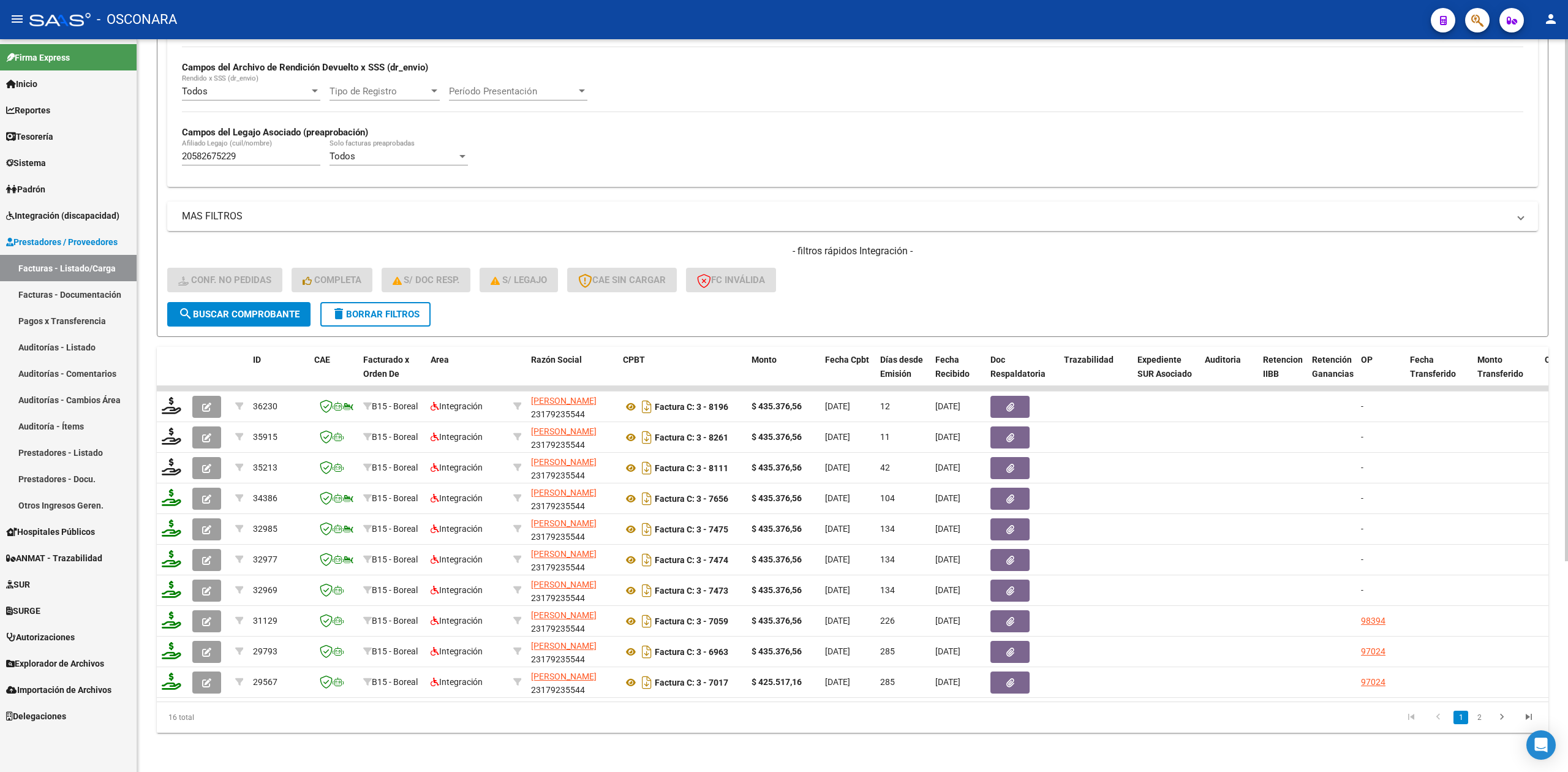
click at [876, 295] on form "Filtros Id Area Area Seleccionar Gerenciador Seleccionar Gerenciador Todos Conf…" at bounding box center [853, 99] width 1392 height 475
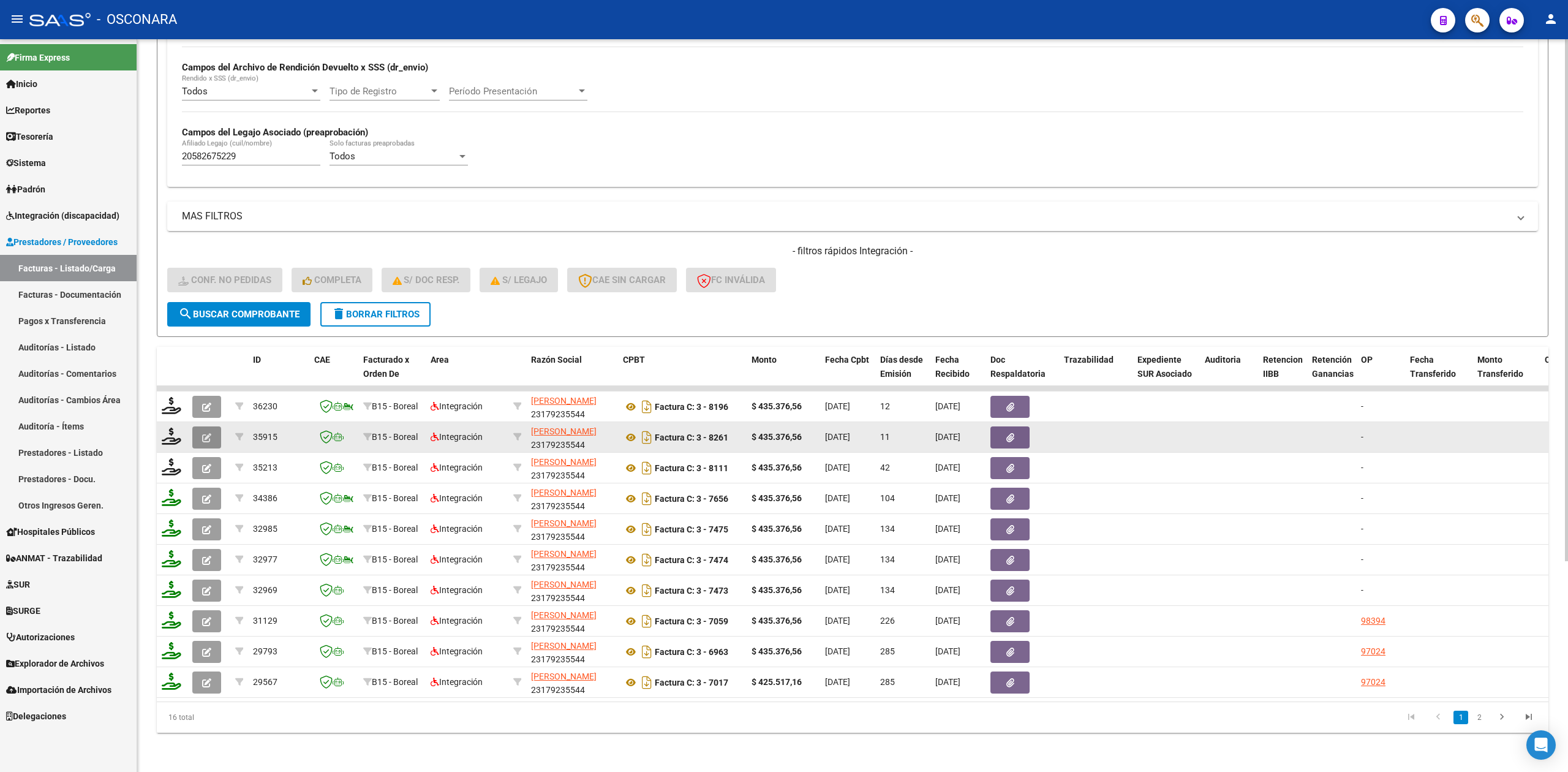
click at [209, 433] on icon "button" at bounding box center [207, 437] width 9 height 9
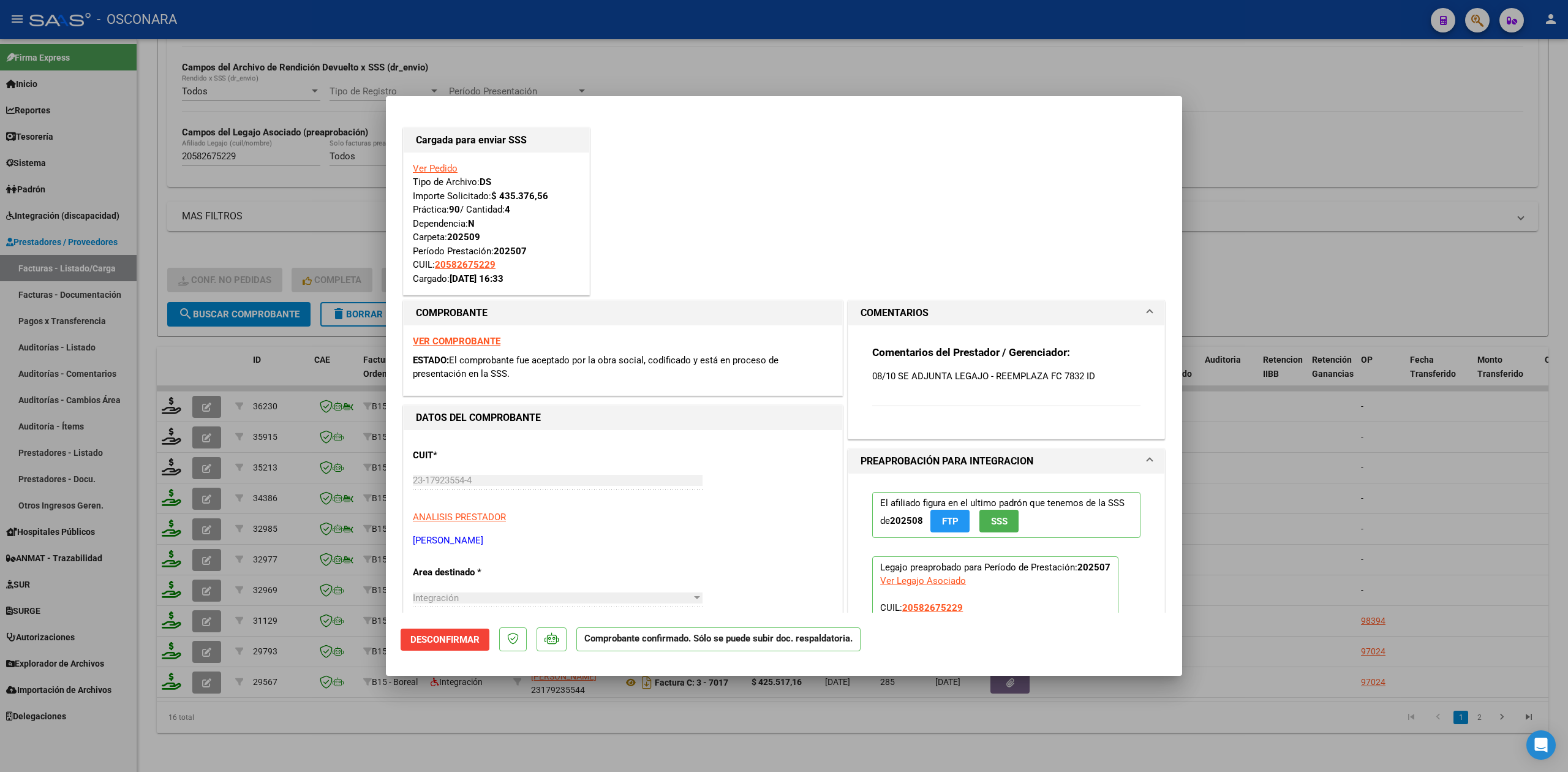
click at [552, 747] on div at bounding box center [784, 386] width 1568 height 772
type input "$ 0,00"
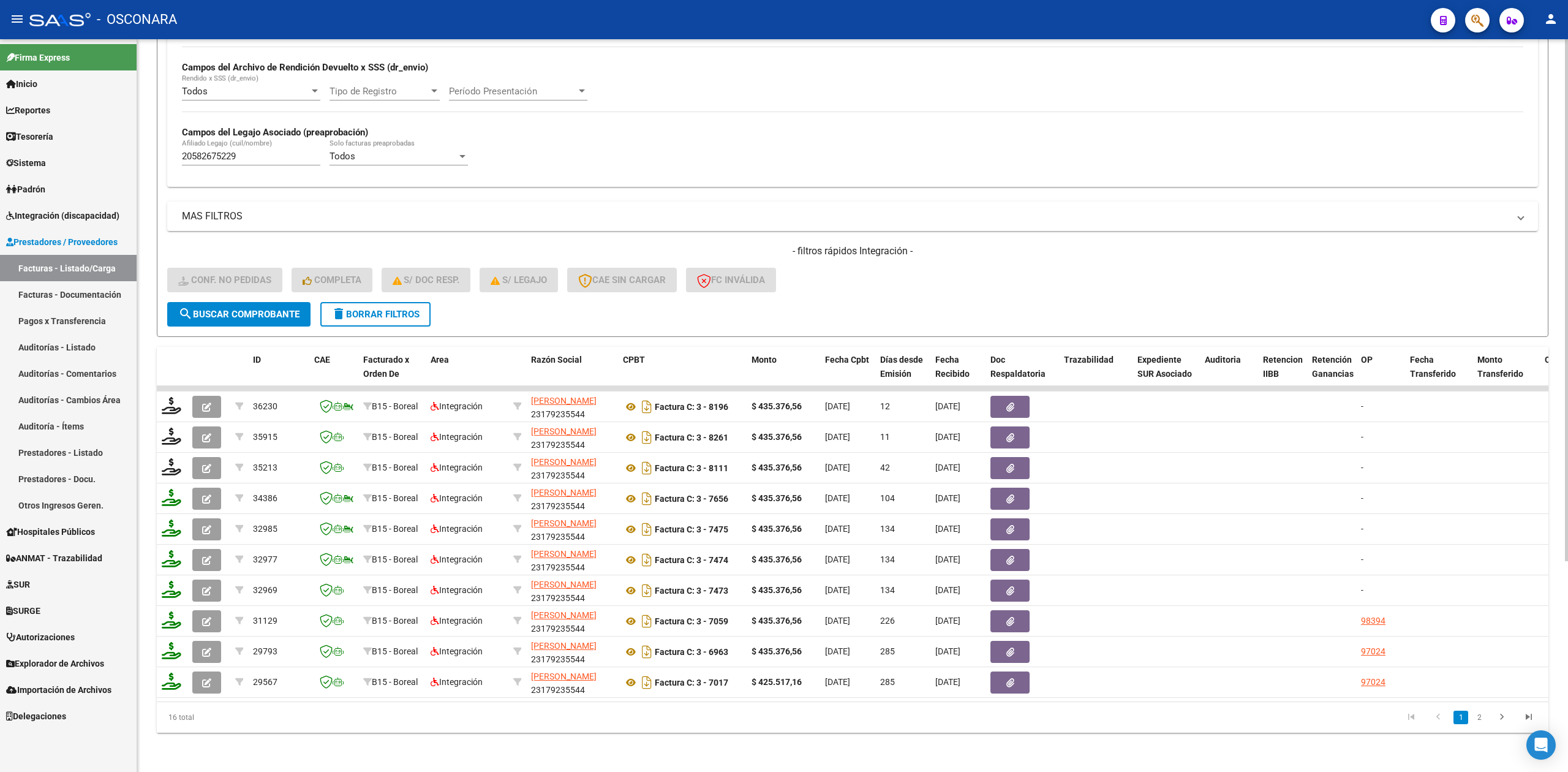
click at [403, 309] on button "delete Borrar Filtros" at bounding box center [376, 314] width 110 height 25
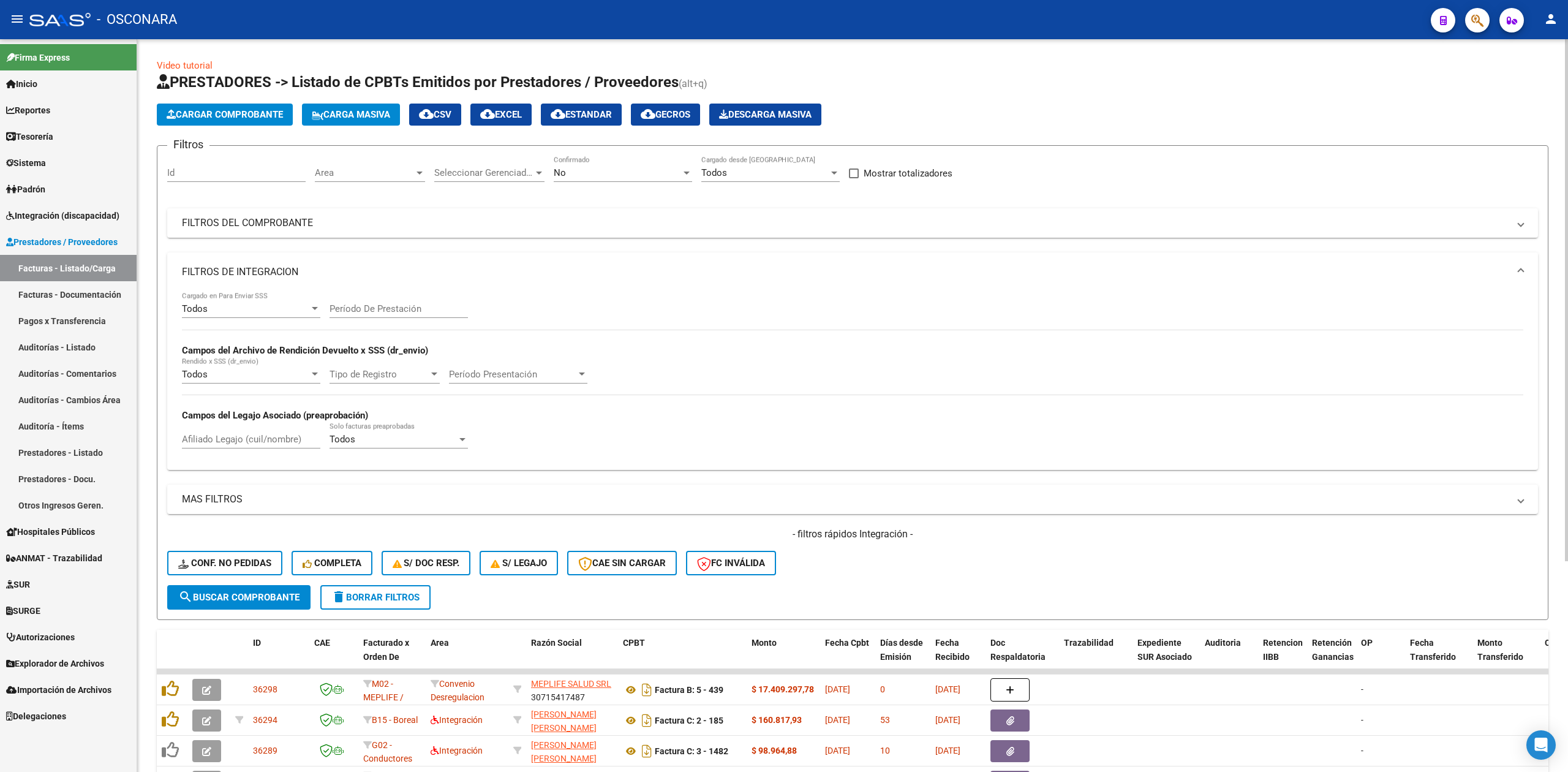
click at [592, 166] on div "No Confirmado" at bounding box center [623, 168] width 139 height 27
click at [578, 124] on span "Todos" at bounding box center [623, 118] width 139 height 28
click at [278, 170] on input "Id" at bounding box center [236, 173] width 139 height 11
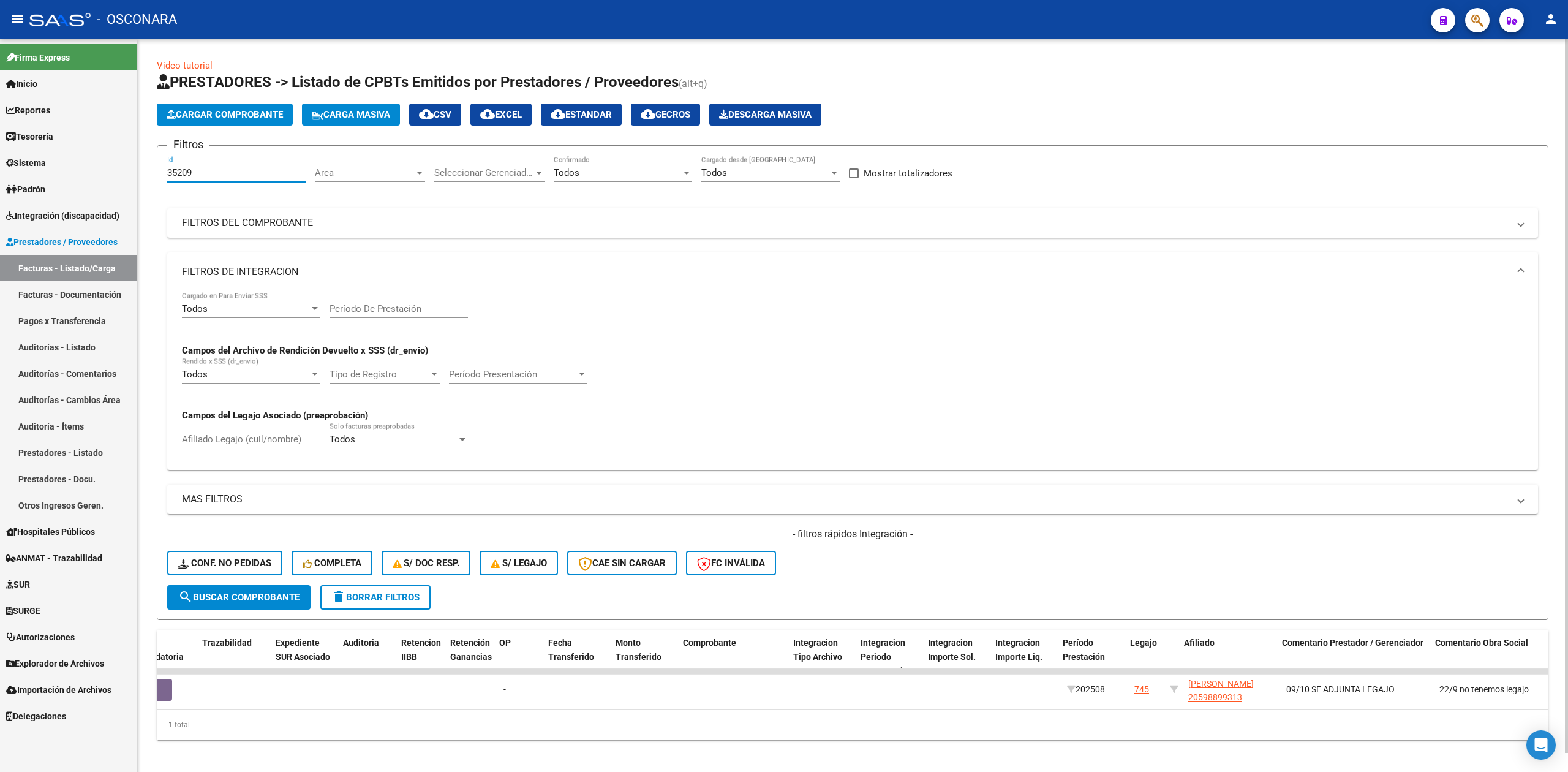
scroll to position [0, 861]
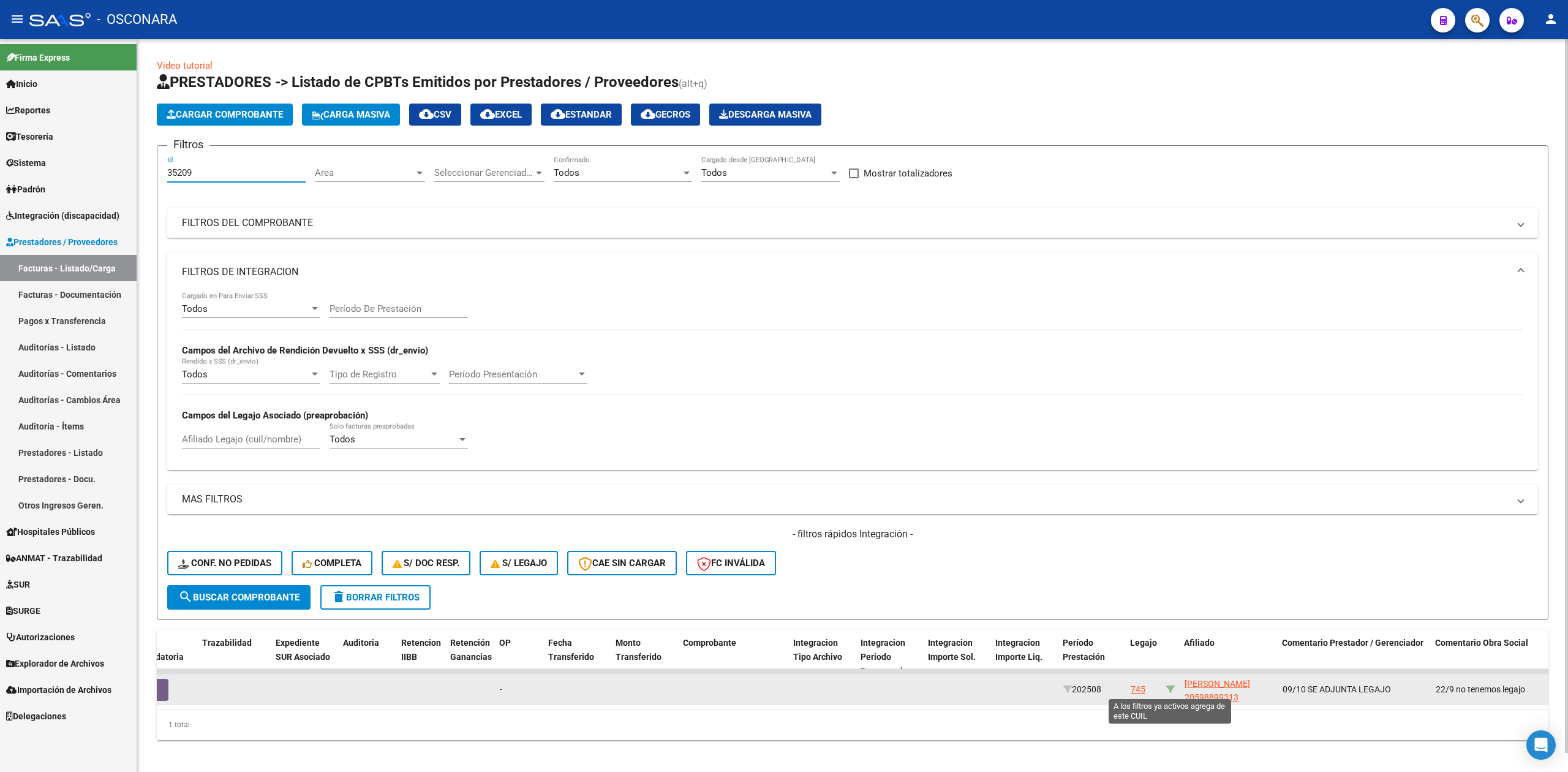
type input "35209"
click at [1173, 685] on icon at bounding box center [1170, 688] width 8 height 8
type input "20598899313"
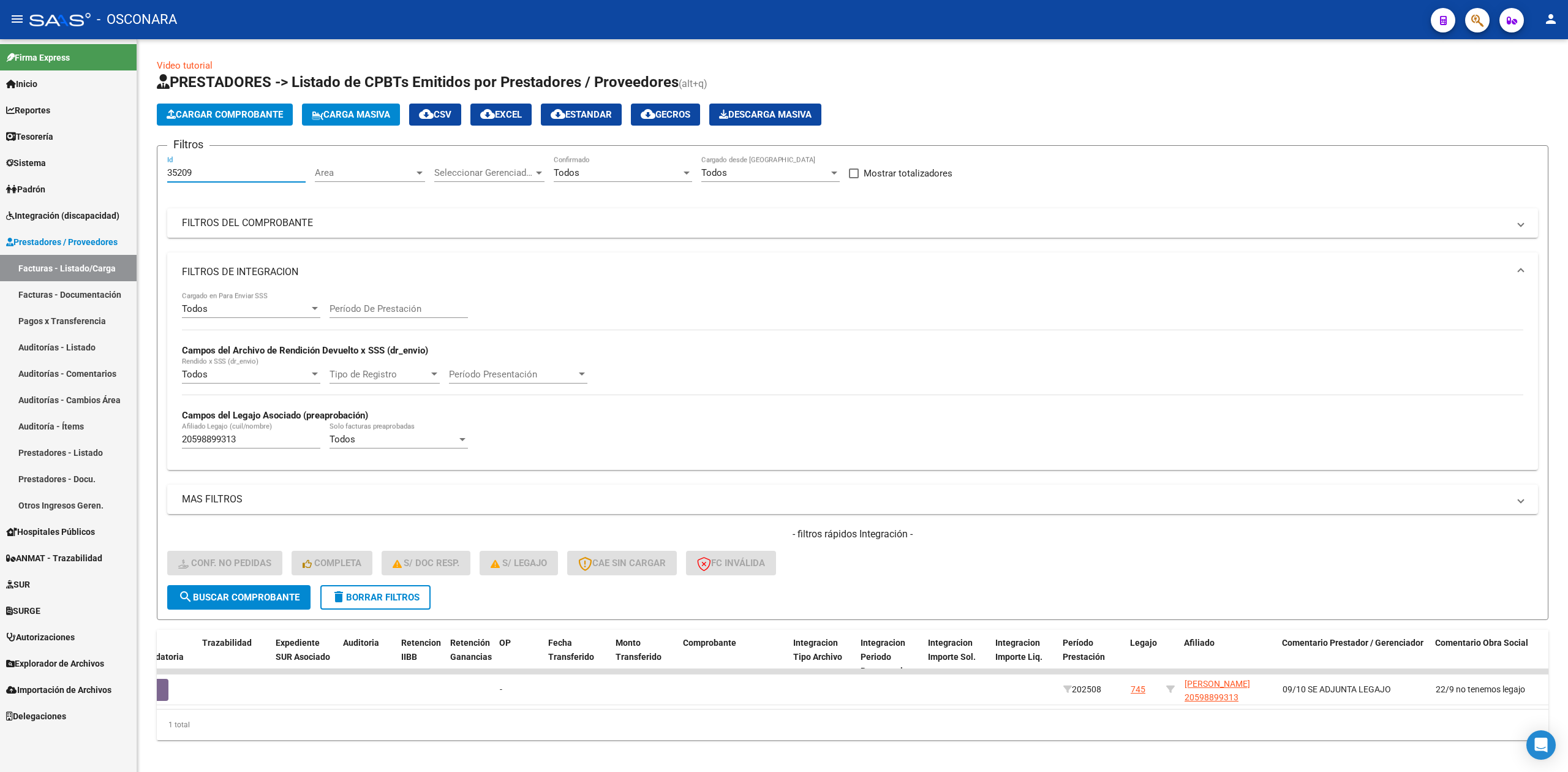
drag, startPoint x: 196, startPoint y: 174, endPoint x: 110, endPoint y: 175, distance: 86.0
click at [110, 175] on mat-sidenav-container "Firma Express Inicio Calendario SSS Instructivos Contacto OS Reportes Ingresos …" at bounding box center [784, 405] width 1568 height 732
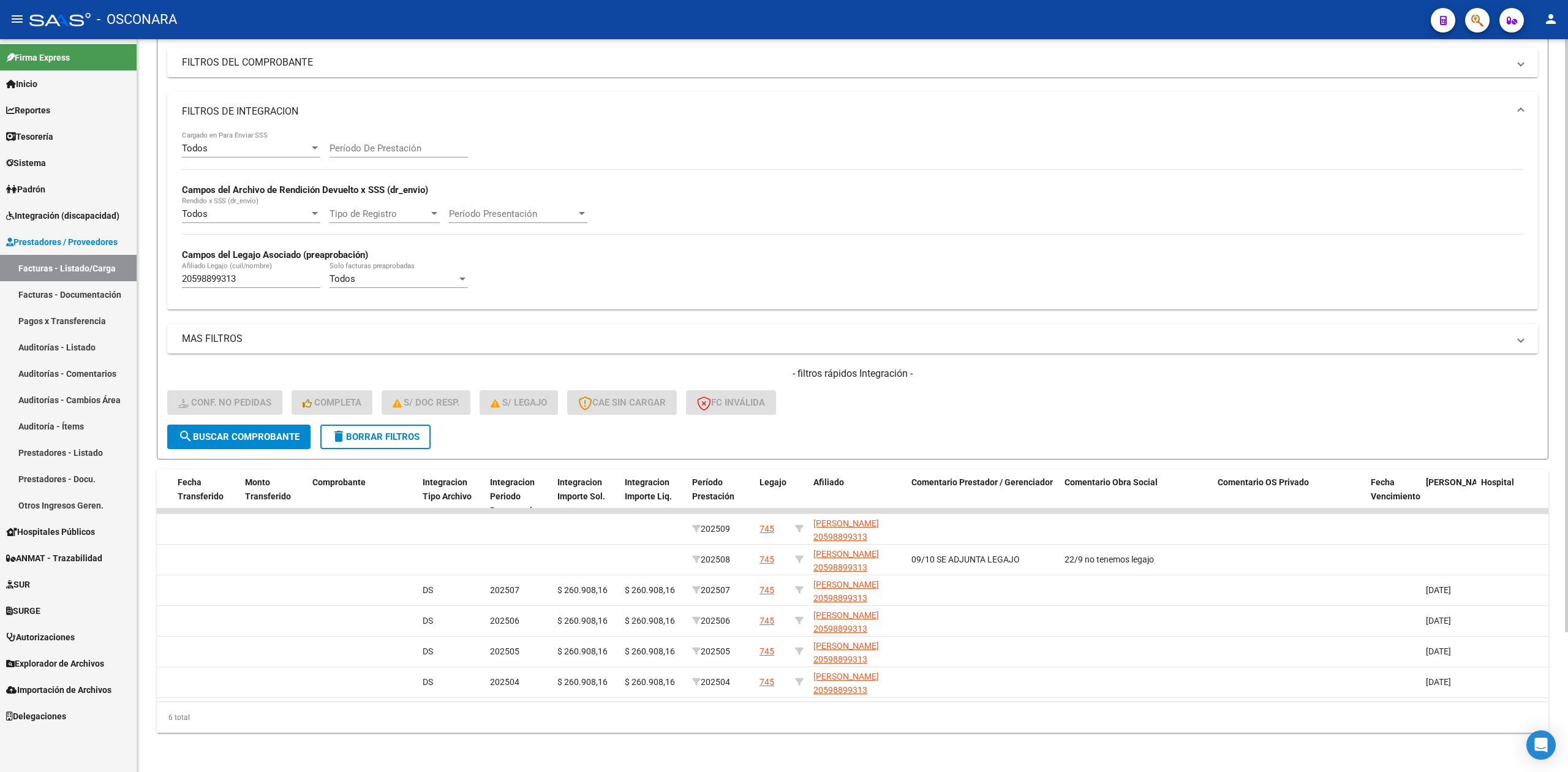
scroll to position [0, 0]
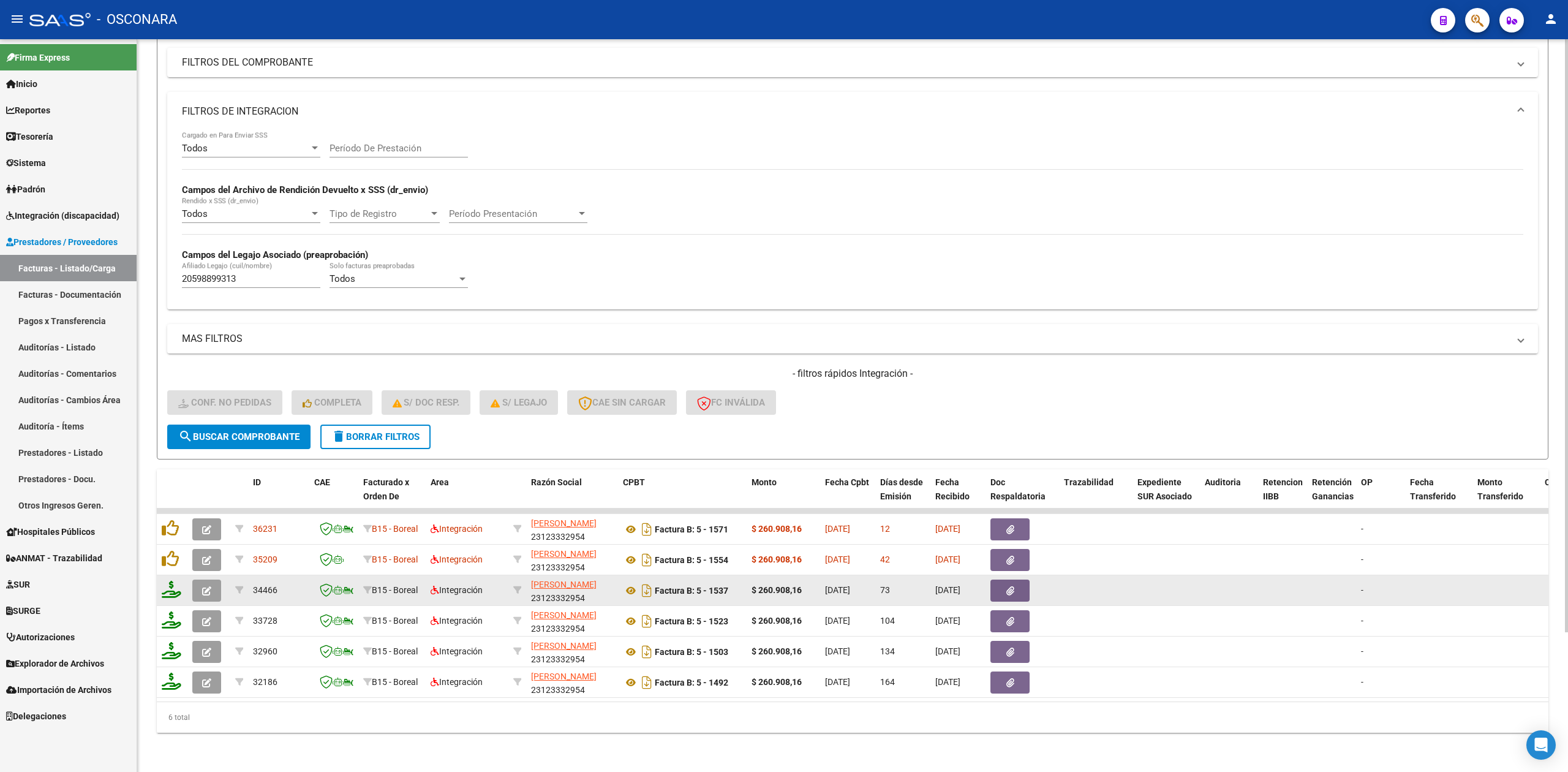
click at [210, 586] on icon "button" at bounding box center [207, 591] width 9 height 9
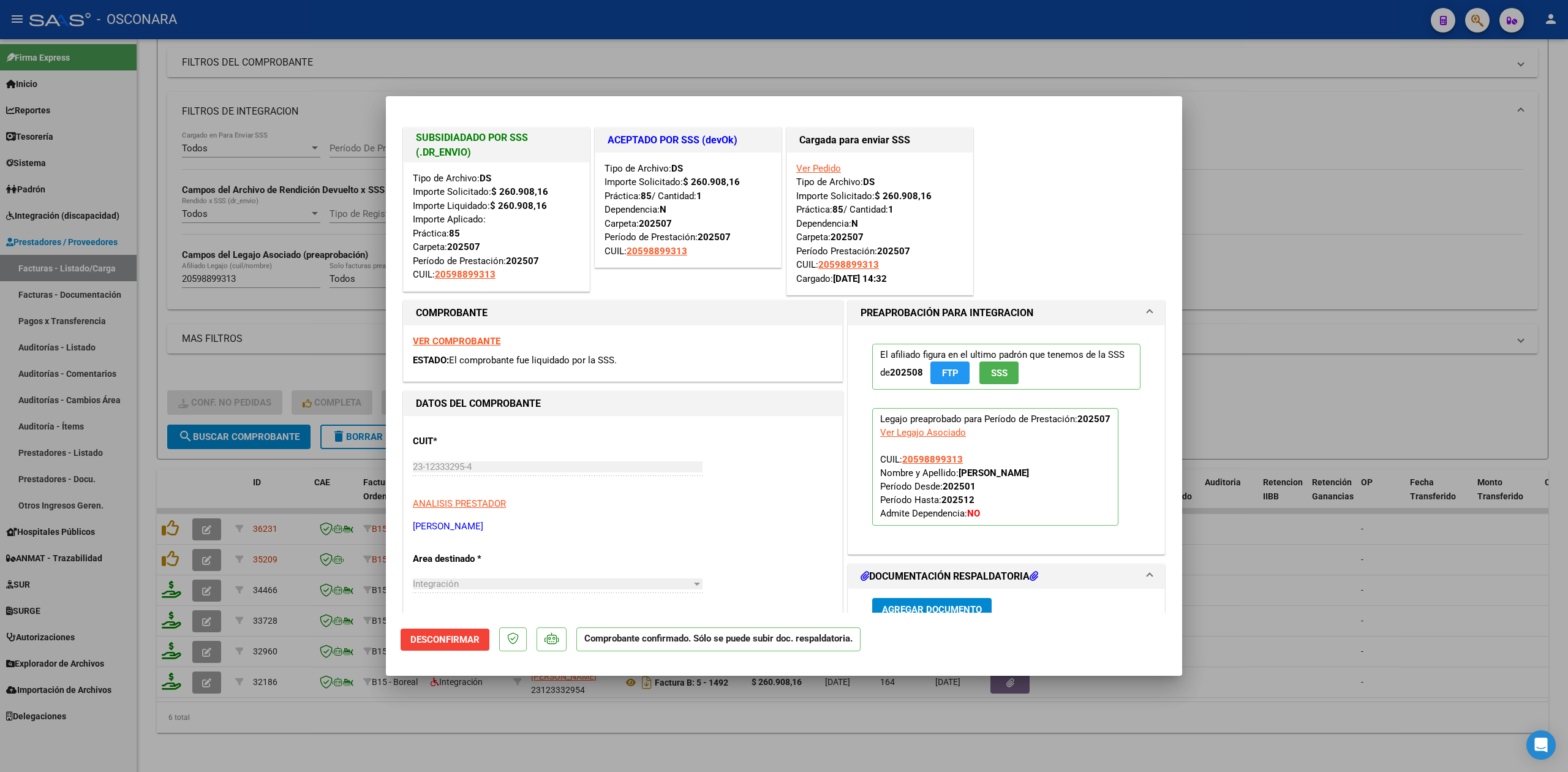
click at [460, 721] on div at bounding box center [784, 386] width 1568 height 772
type input "$ 0,00"
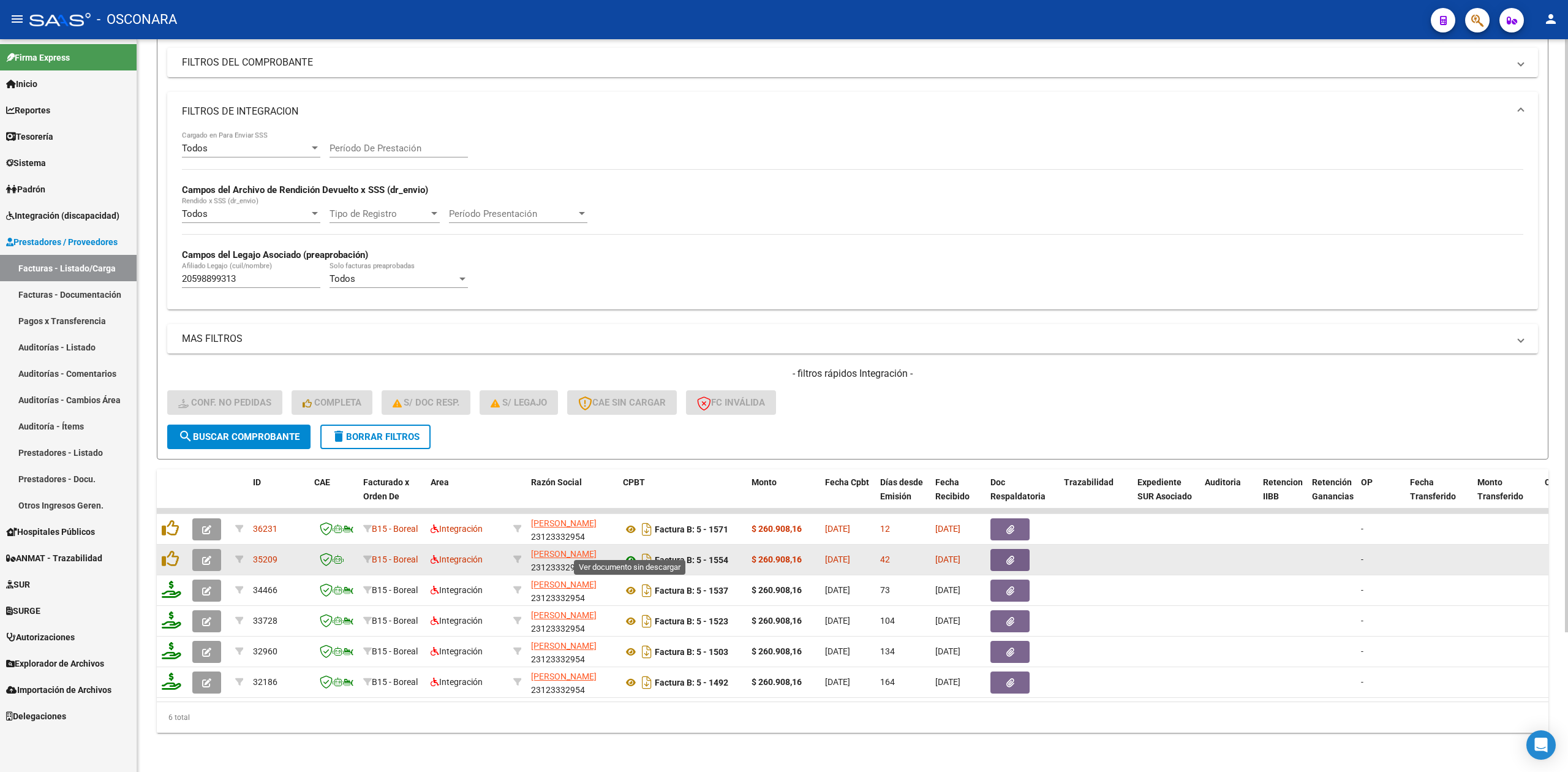
click at [631, 552] on icon at bounding box center [631, 560] width 16 height 15
click at [1017, 549] on button "button" at bounding box center [1010, 560] width 40 height 22
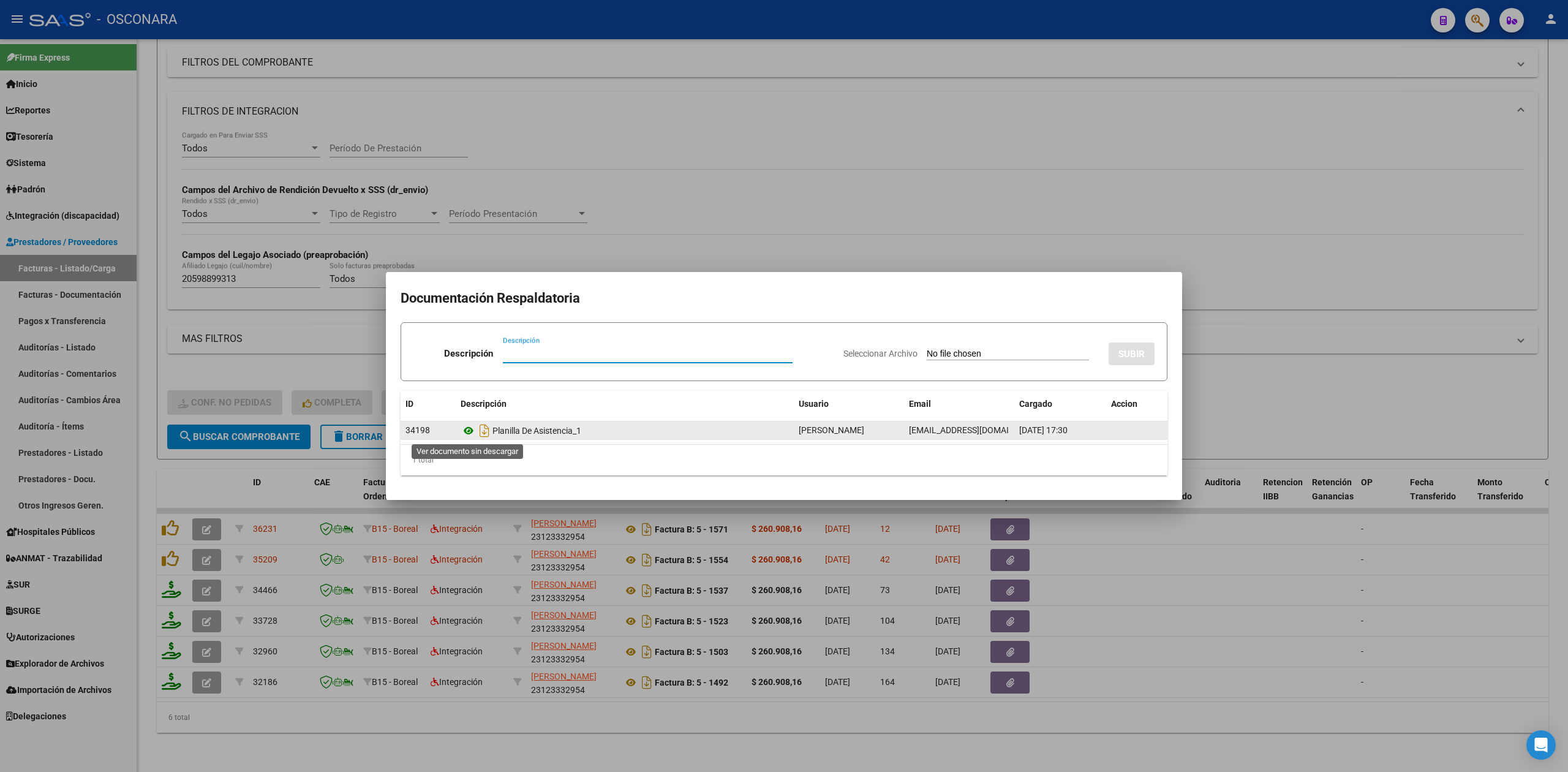
click at [472, 433] on icon at bounding box center [468, 431] width 16 height 15
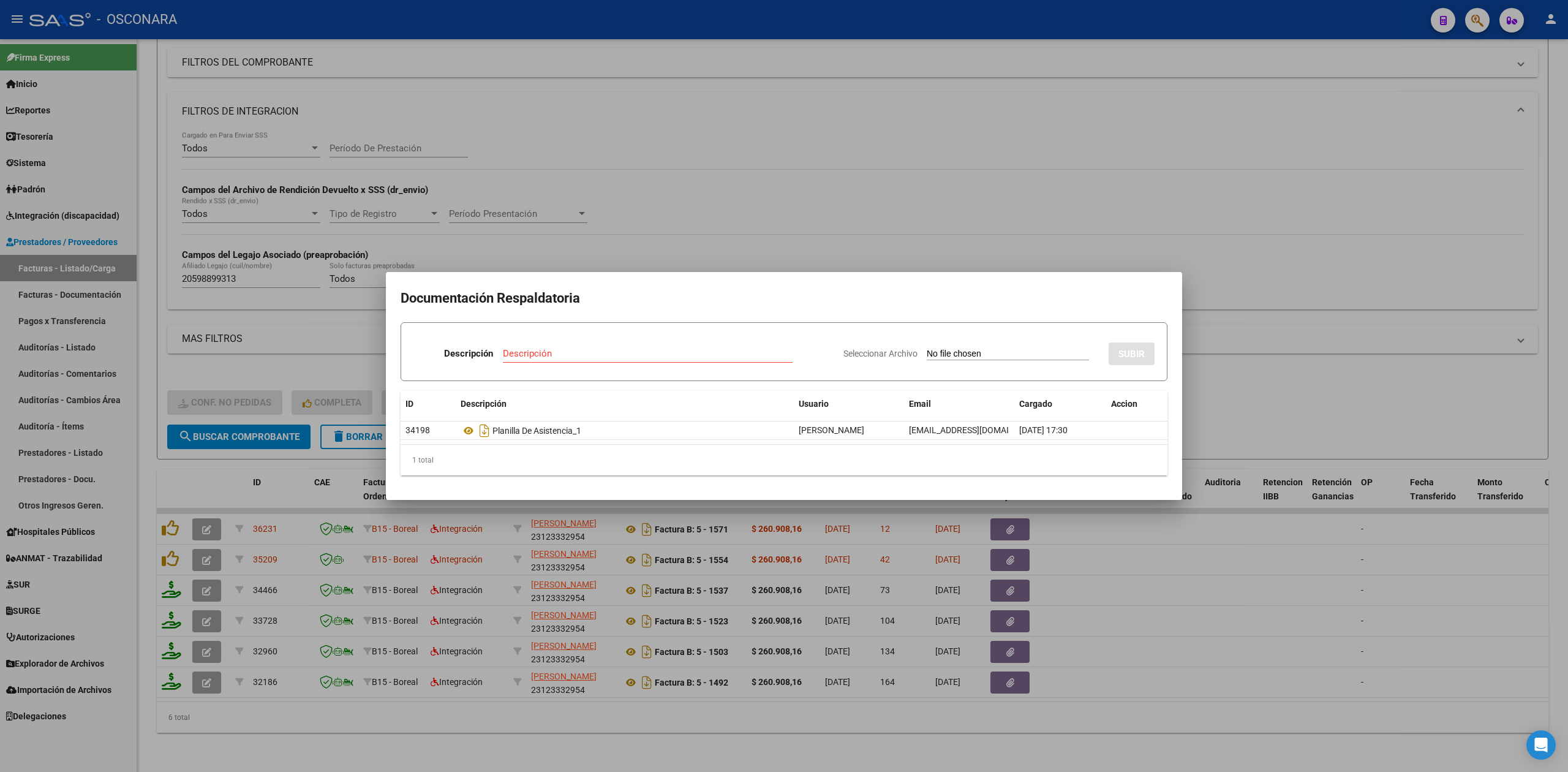
click at [626, 514] on div at bounding box center [784, 386] width 1568 height 772
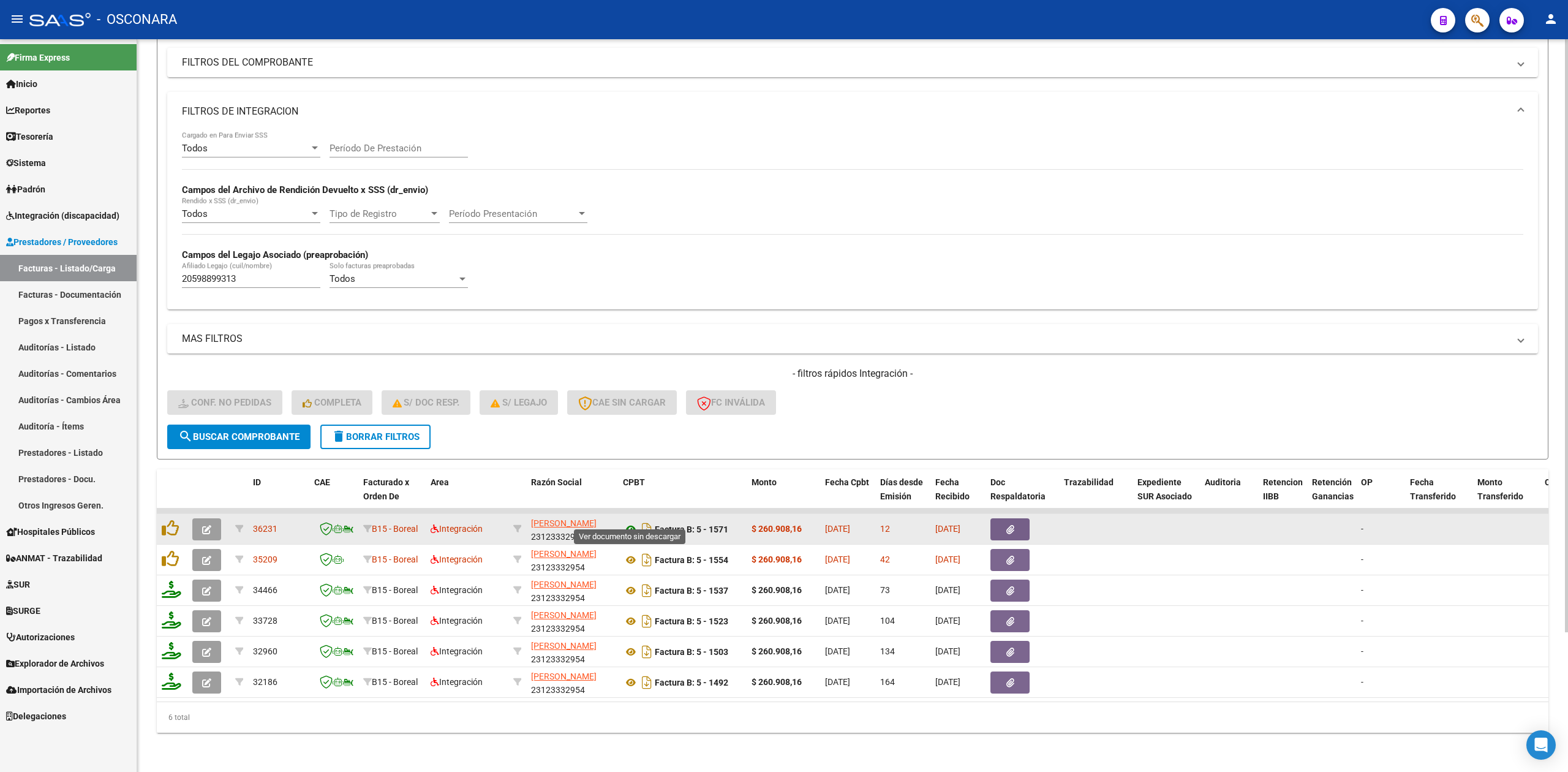
click at [631, 522] on icon at bounding box center [631, 529] width 16 height 15
click at [1027, 518] on button "button" at bounding box center [1010, 529] width 40 height 22
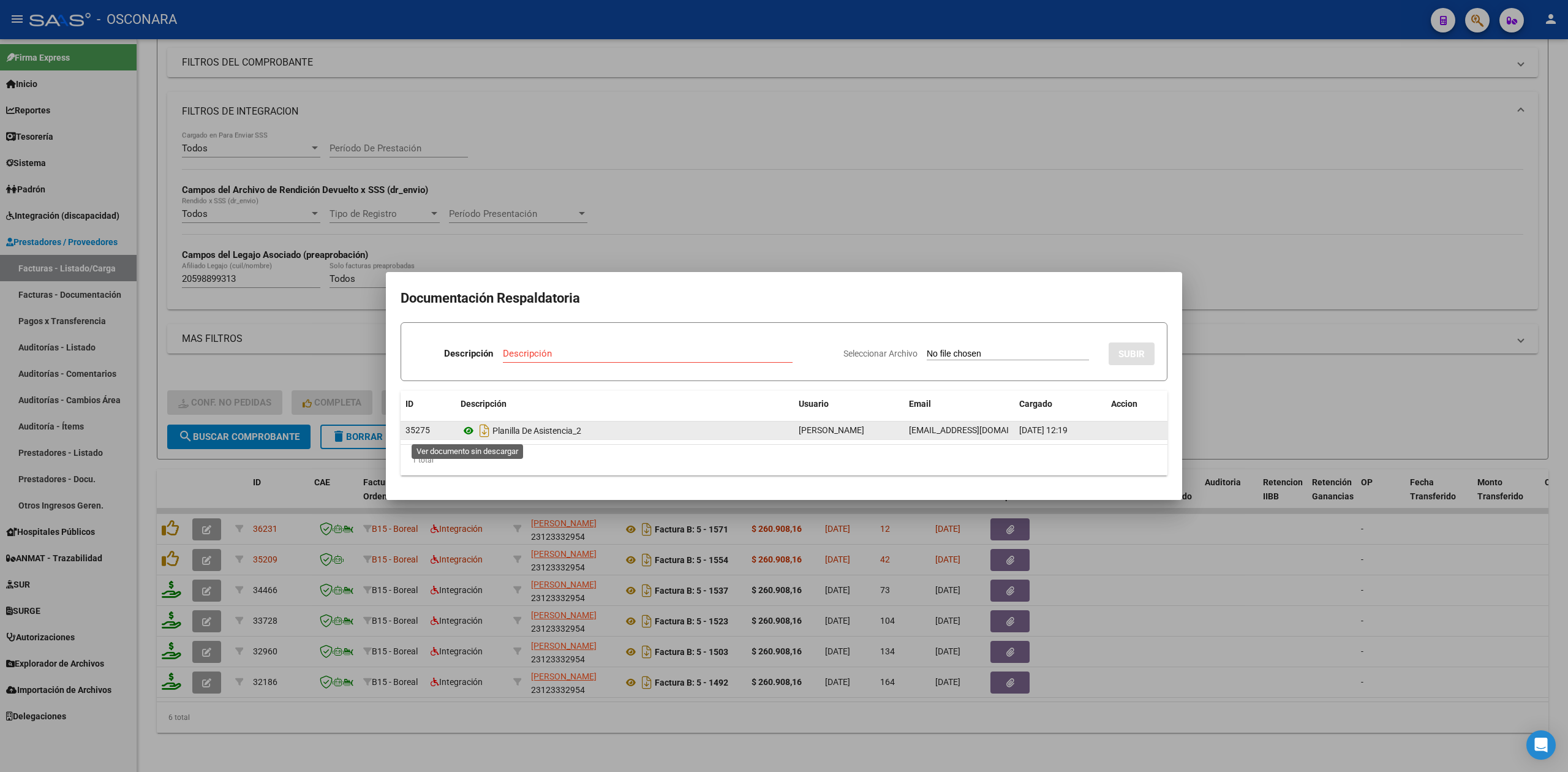
click at [470, 427] on icon at bounding box center [468, 431] width 16 height 15
click at [782, 258] on div at bounding box center [784, 386] width 1568 height 772
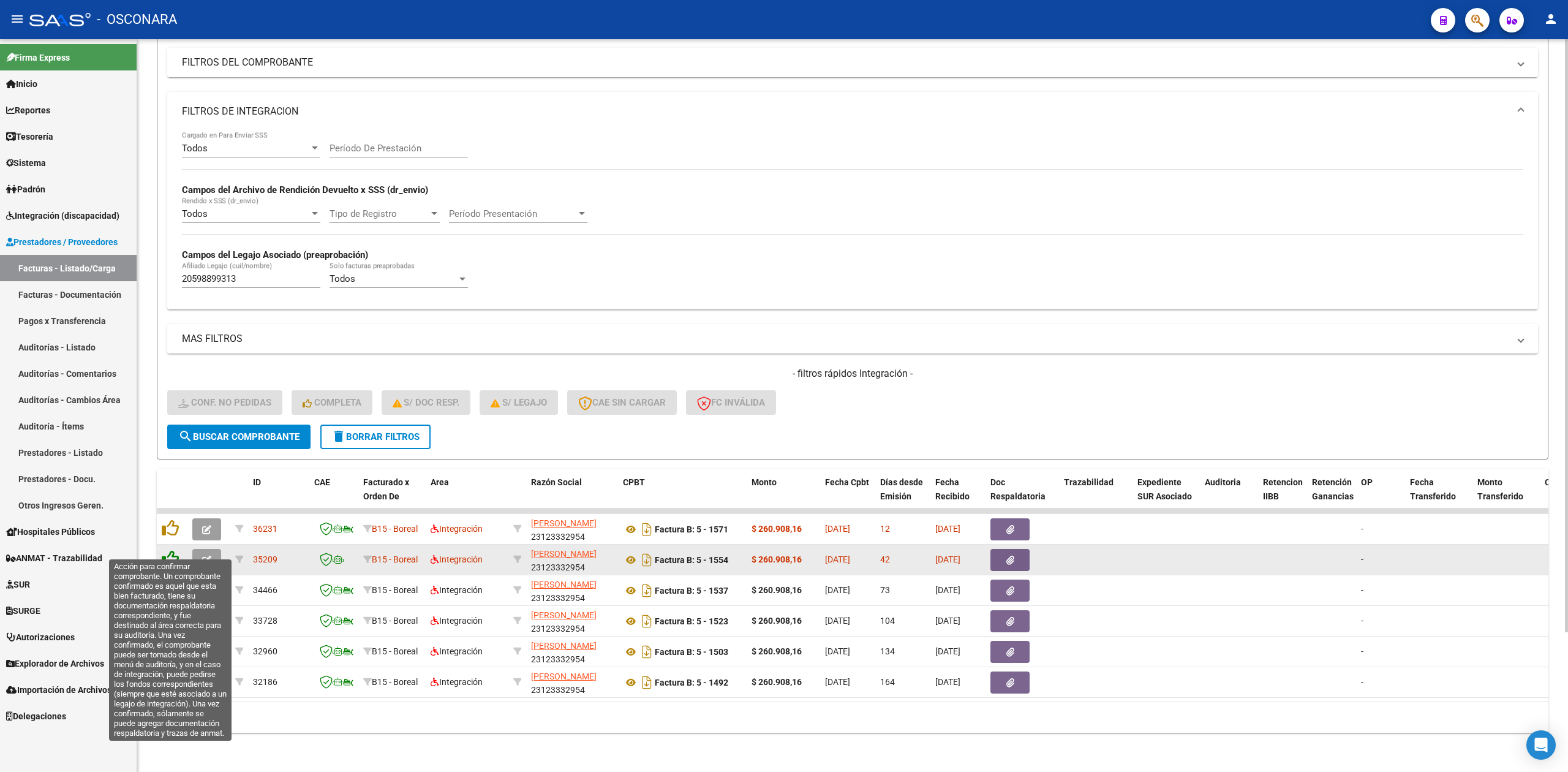
click at [172, 551] on icon at bounding box center [170, 559] width 17 height 17
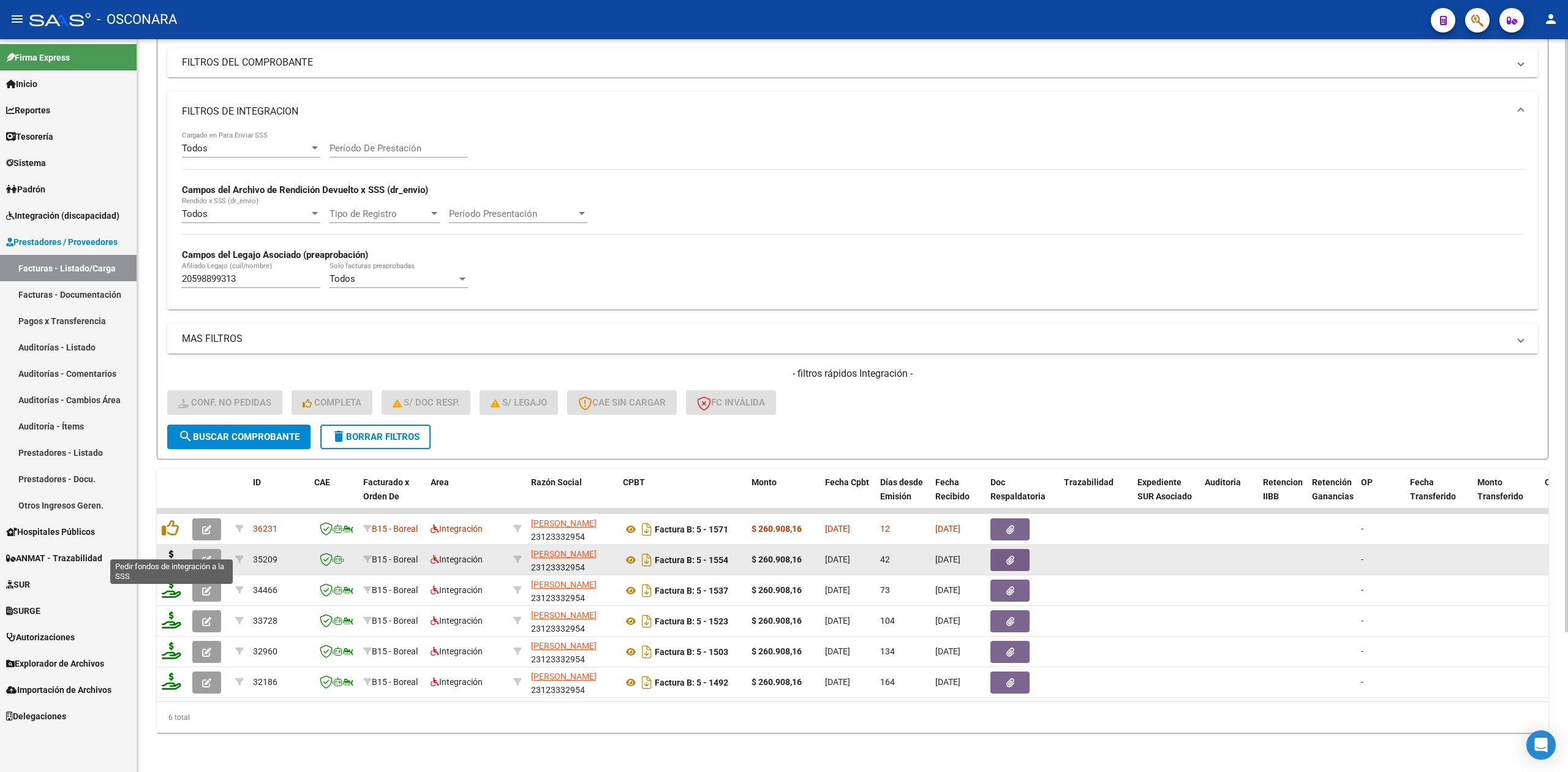
click at [172, 551] on icon at bounding box center [171, 559] width 19 height 17
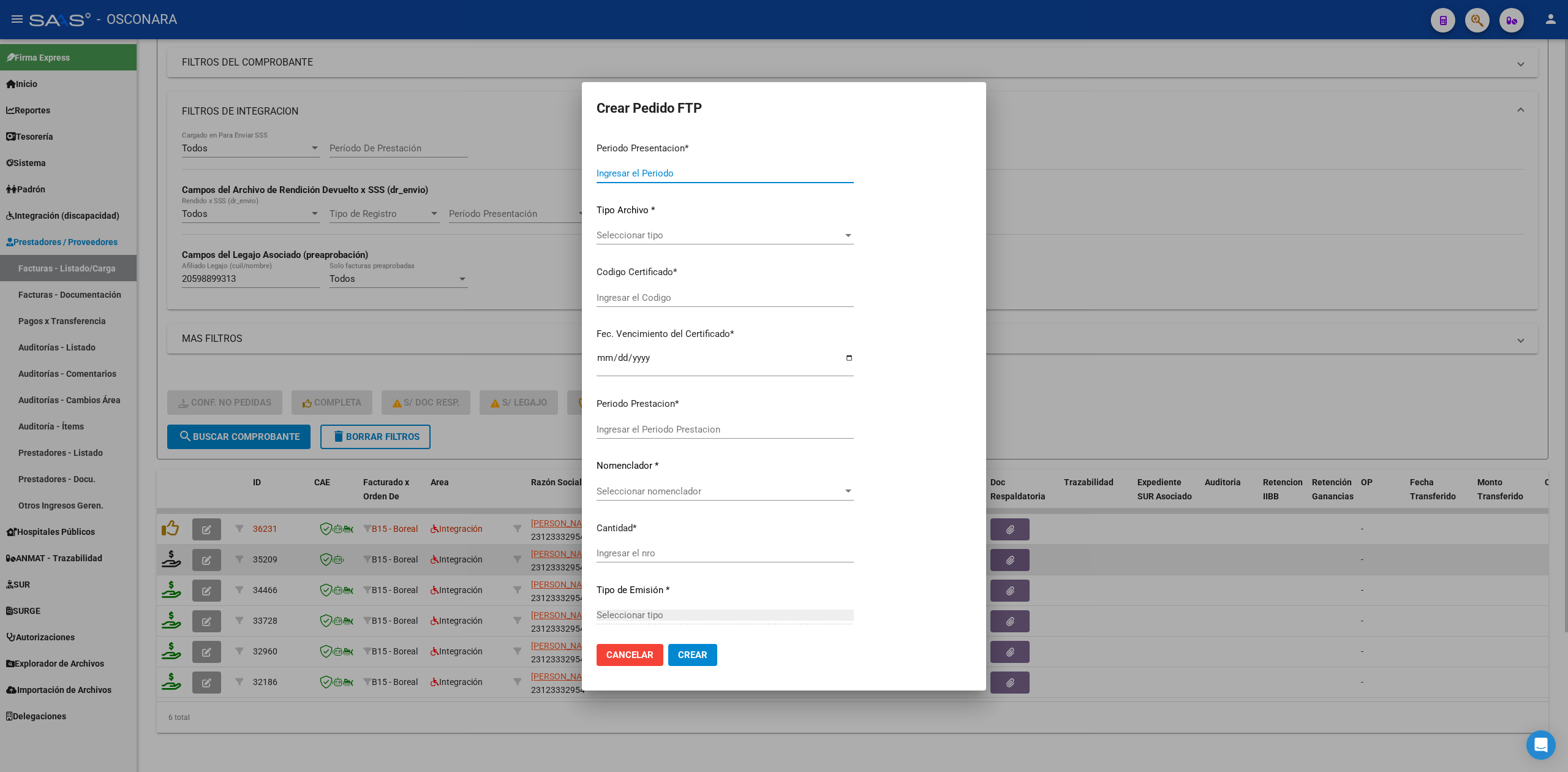
type input "202509"
type input "202508"
type input "$ 260.908,16"
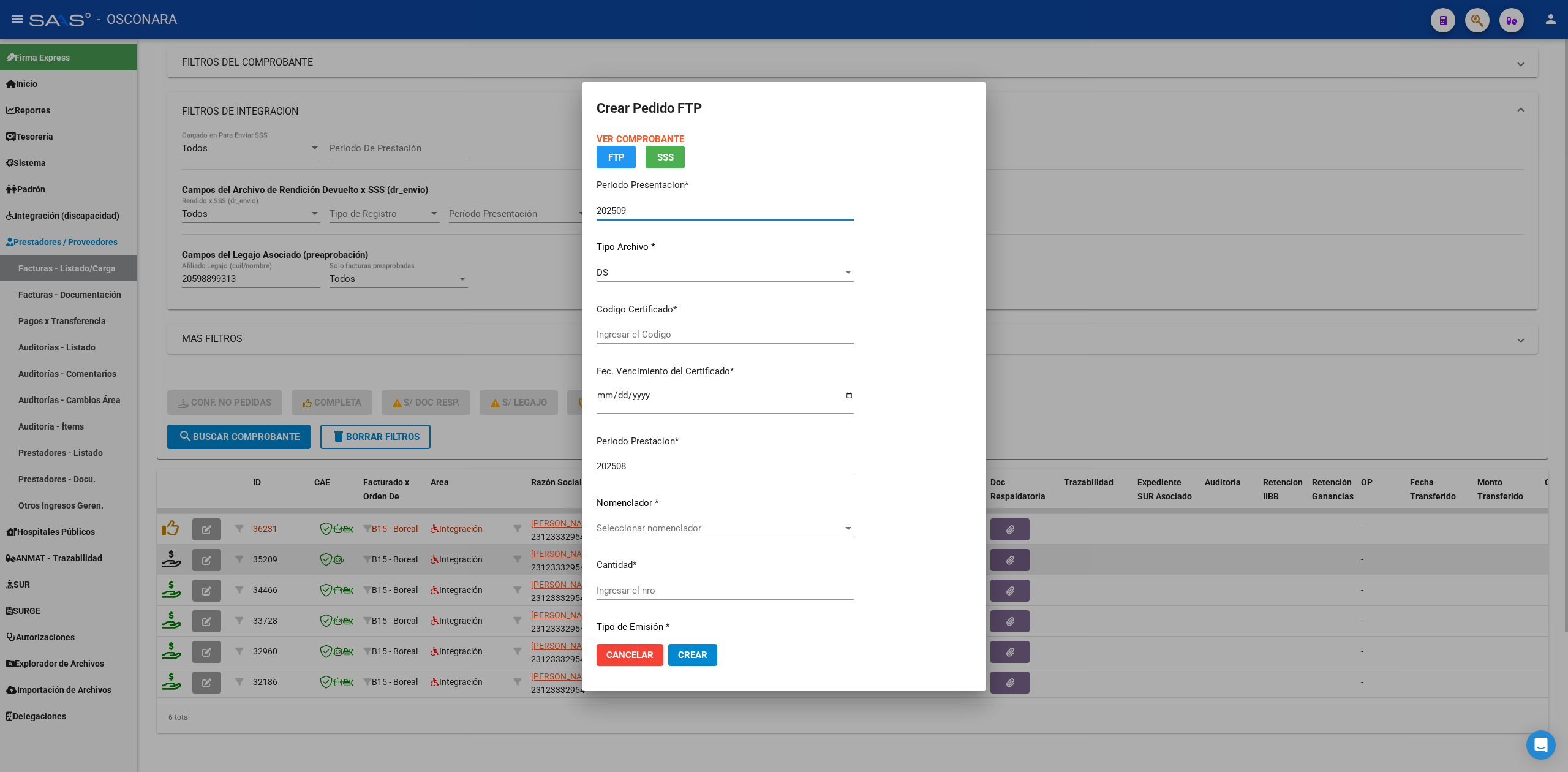
type input "ARG0200059889931-20240207-20280207"
type input "2028-02-07"
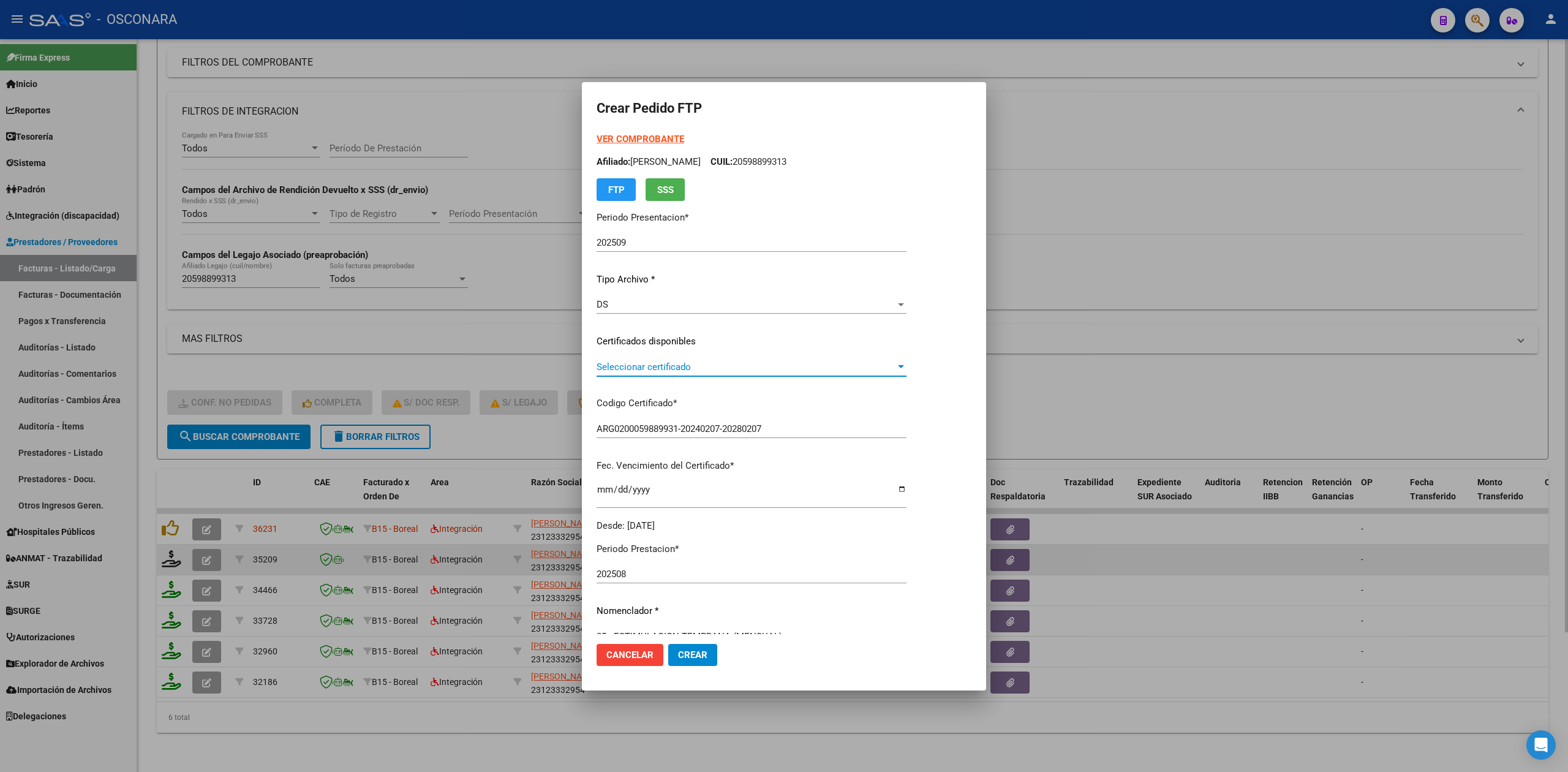
click at [632, 369] on span "Seleccionar certificado" at bounding box center [745, 367] width 299 height 11
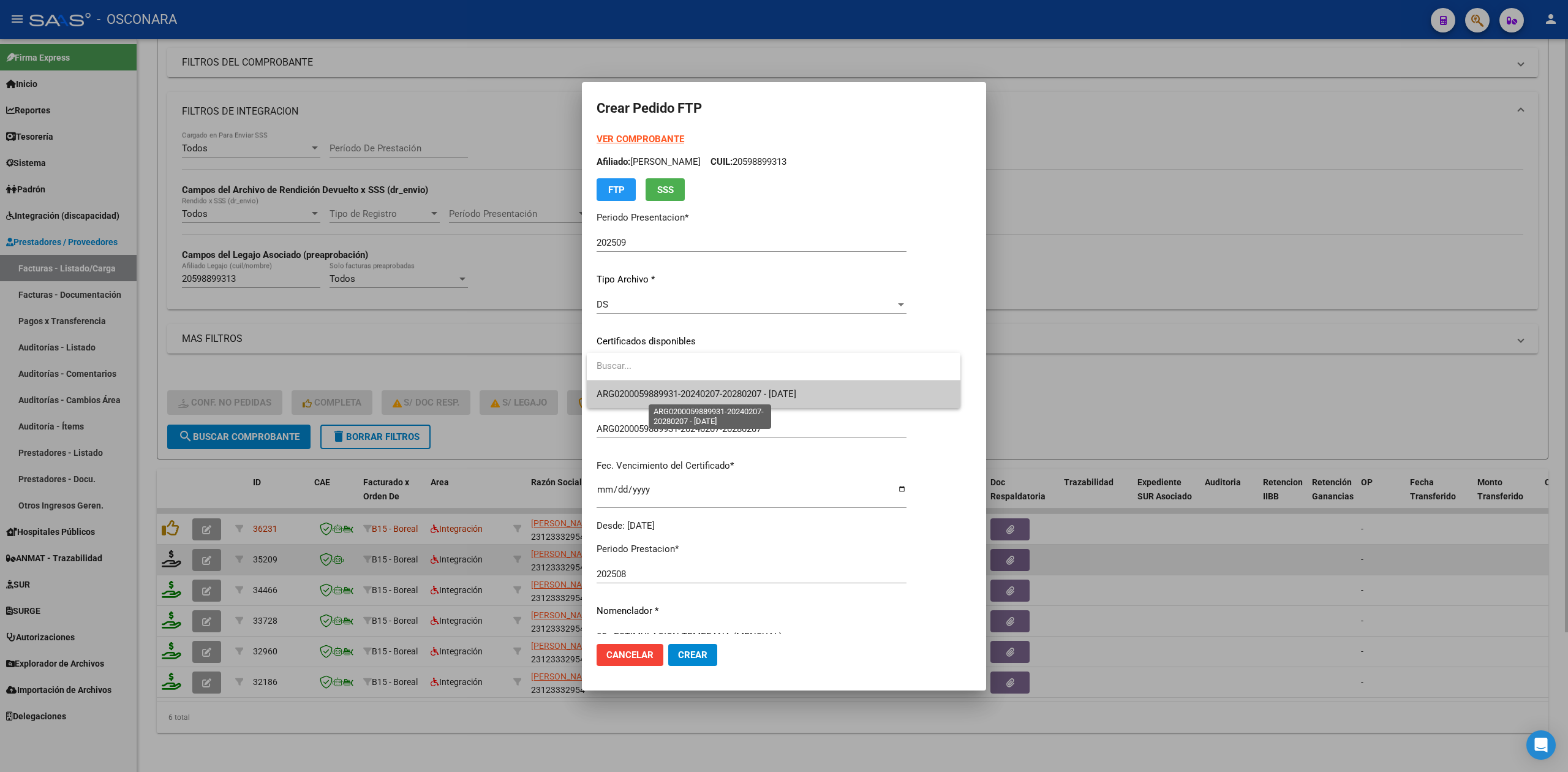
click at [630, 392] on span "ARG0200059889931-20240207-20280207 - 2028-02-07" at bounding box center [696, 394] width 199 height 11
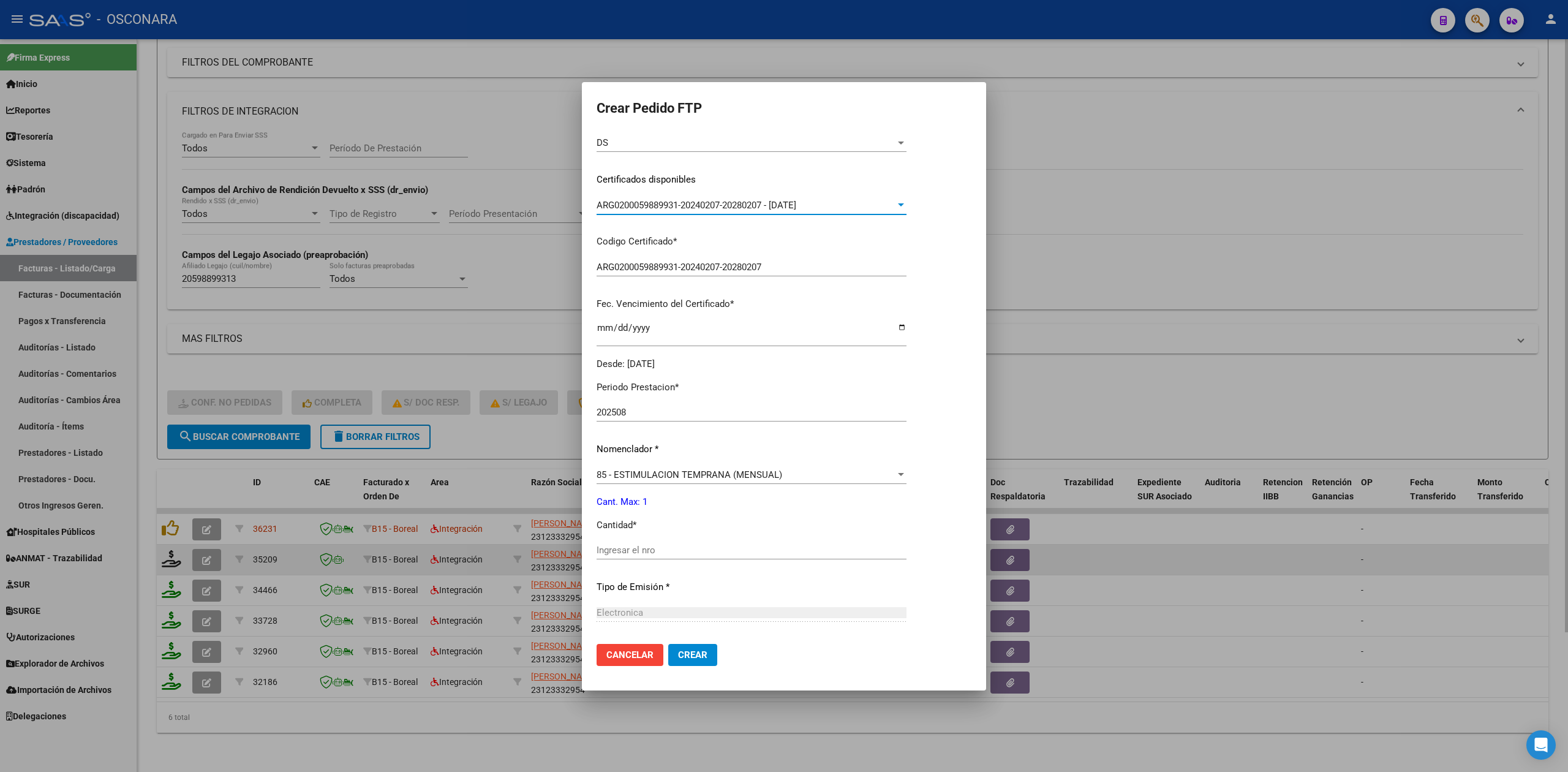
scroll to position [285, 0]
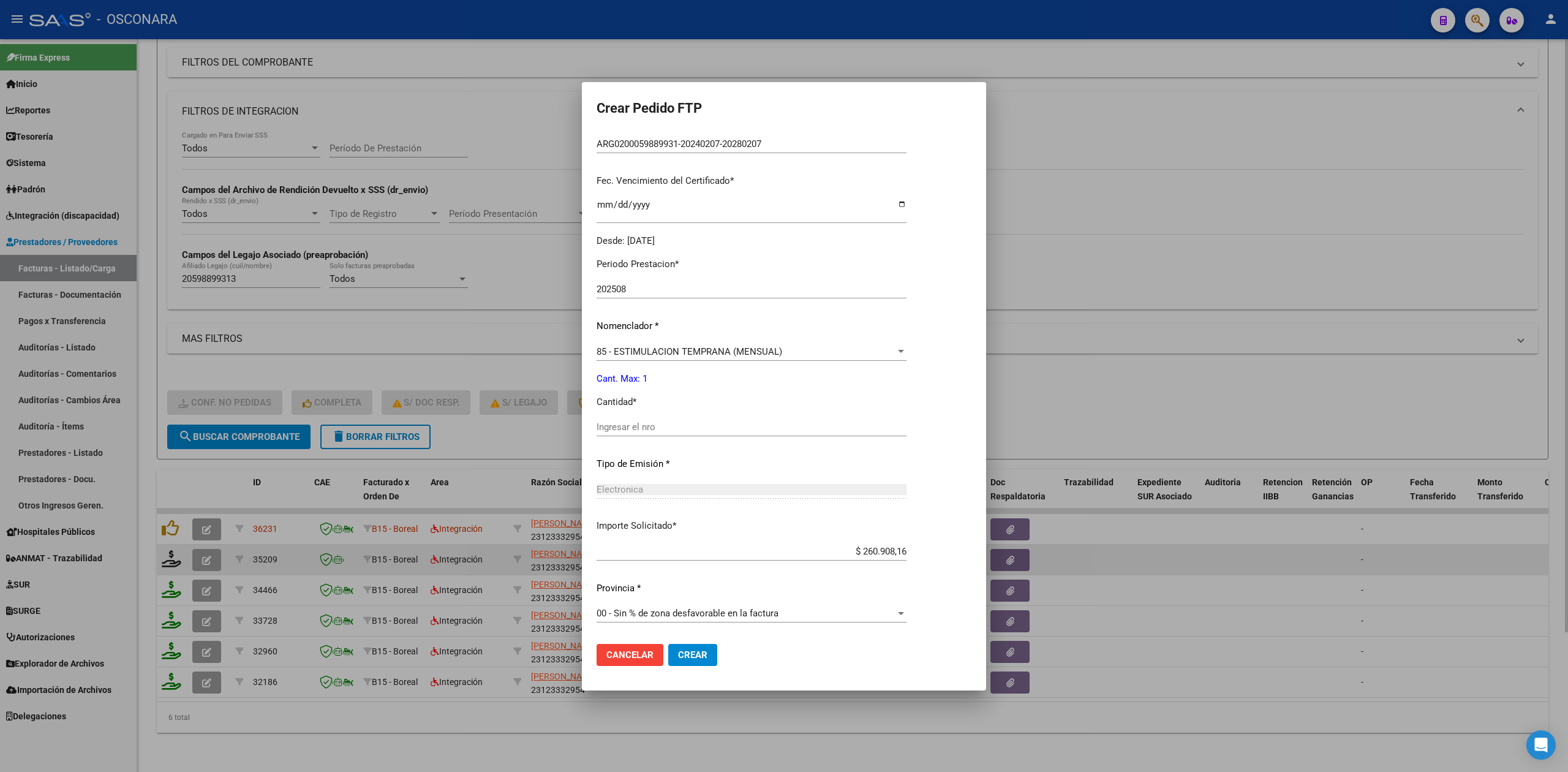
click at [631, 432] on input "Ingresar el nro" at bounding box center [751, 427] width 310 height 11
type input "1"
click at [668, 644] on button "Crear" at bounding box center [692, 655] width 49 height 22
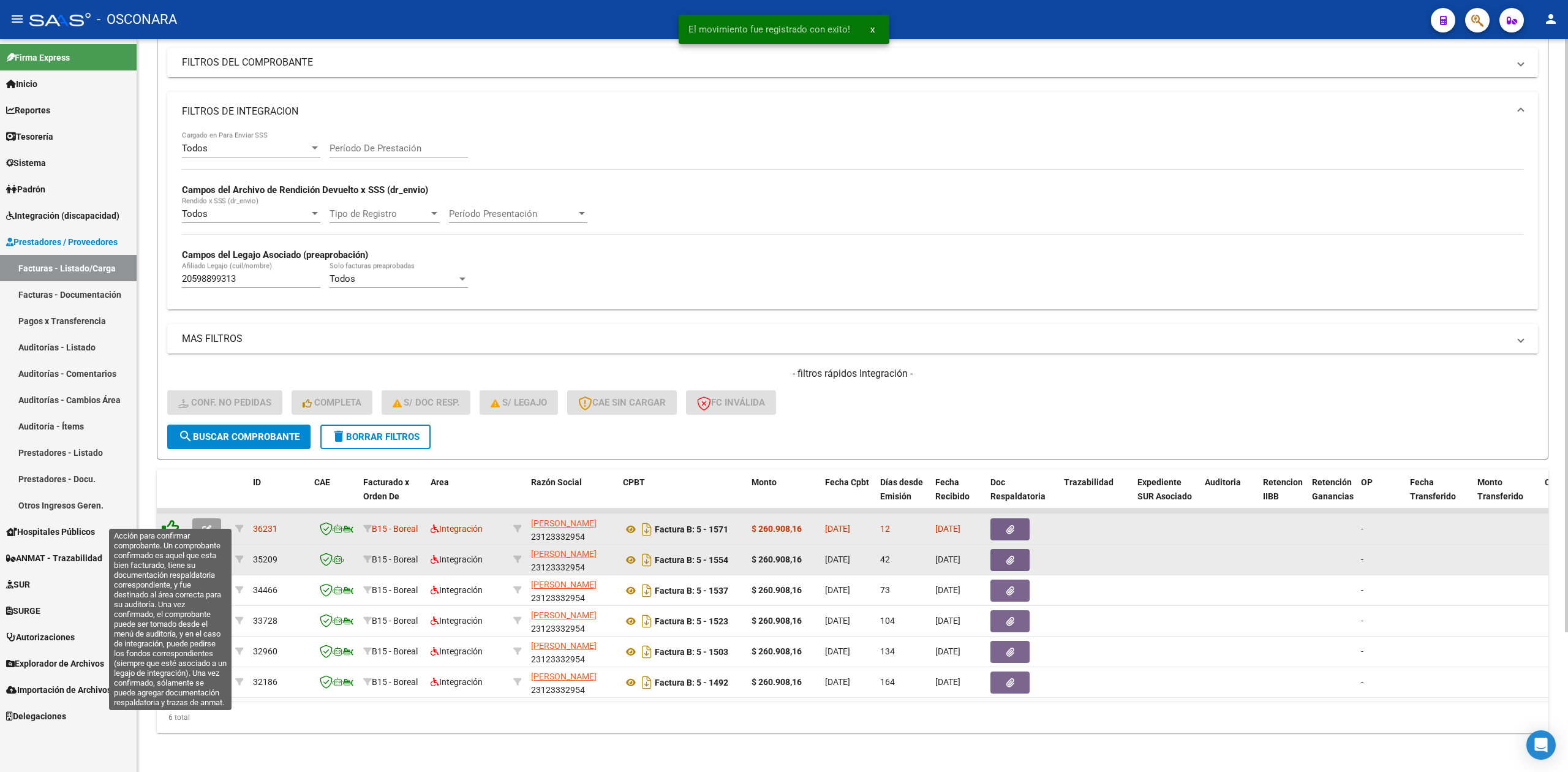
click at [172, 519] on icon at bounding box center [170, 528] width 17 height 17
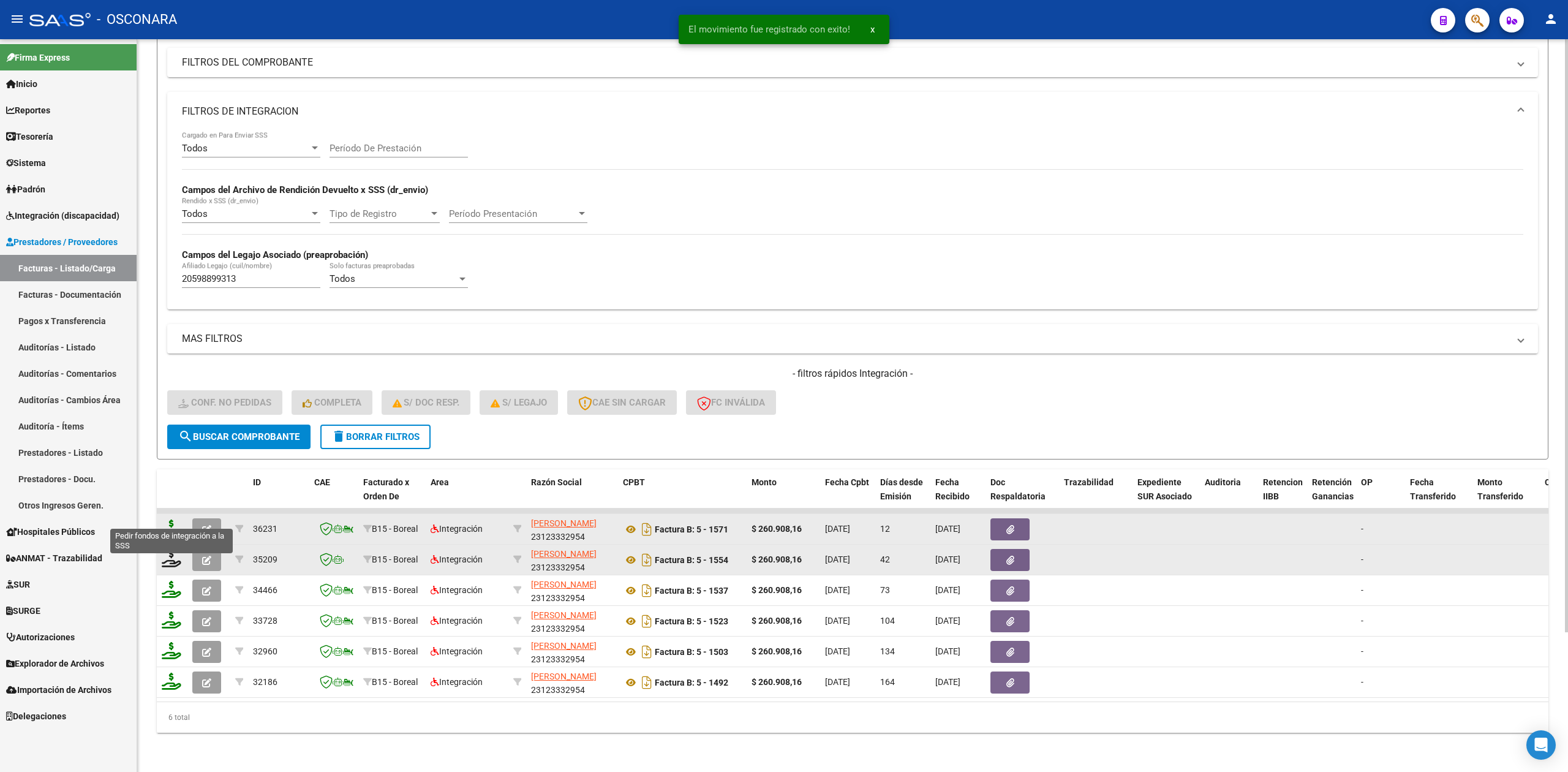
click at [172, 519] on icon at bounding box center [171, 528] width 19 height 17
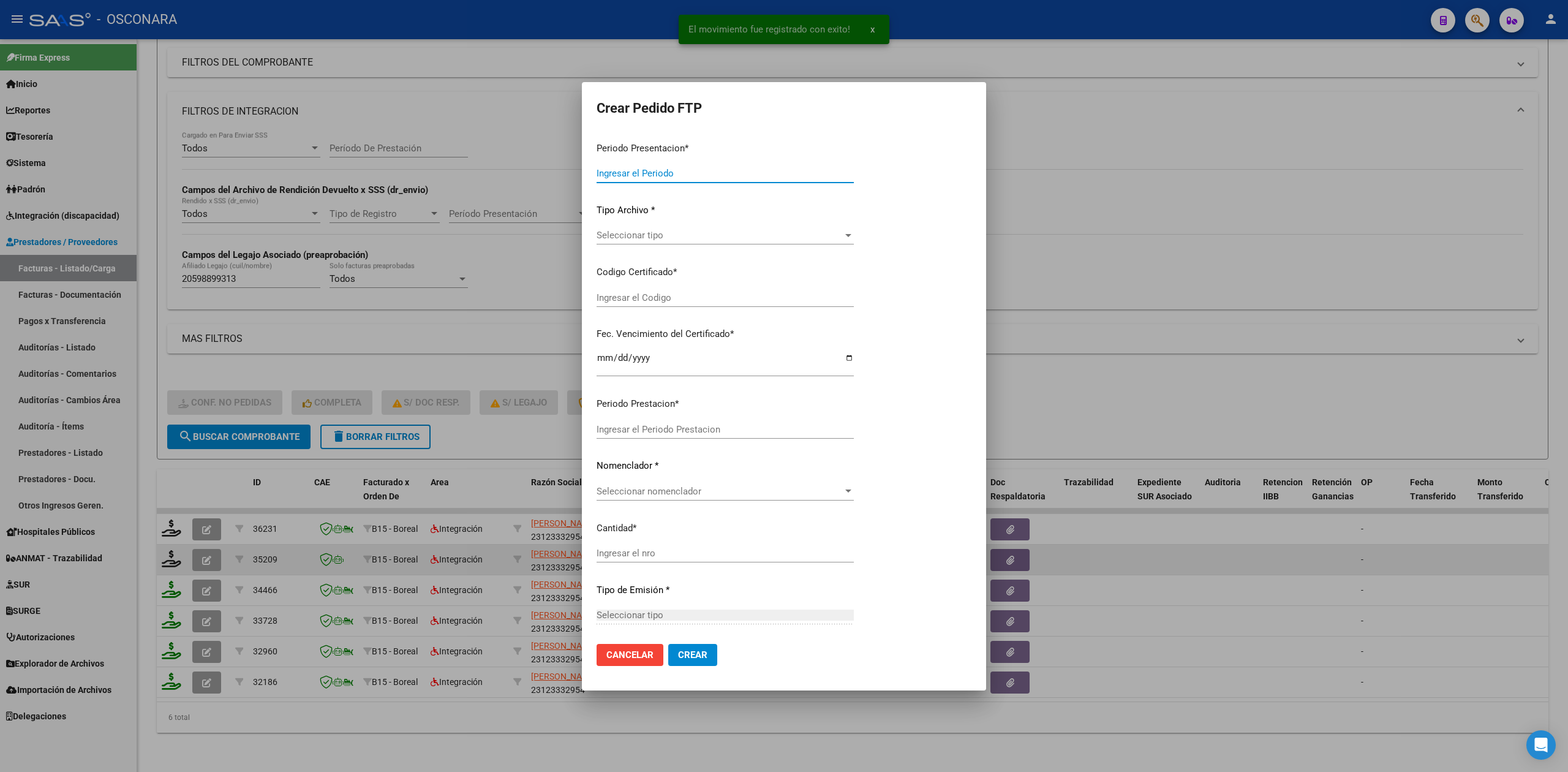
type input "202509"
type input "$ 260.908,16"
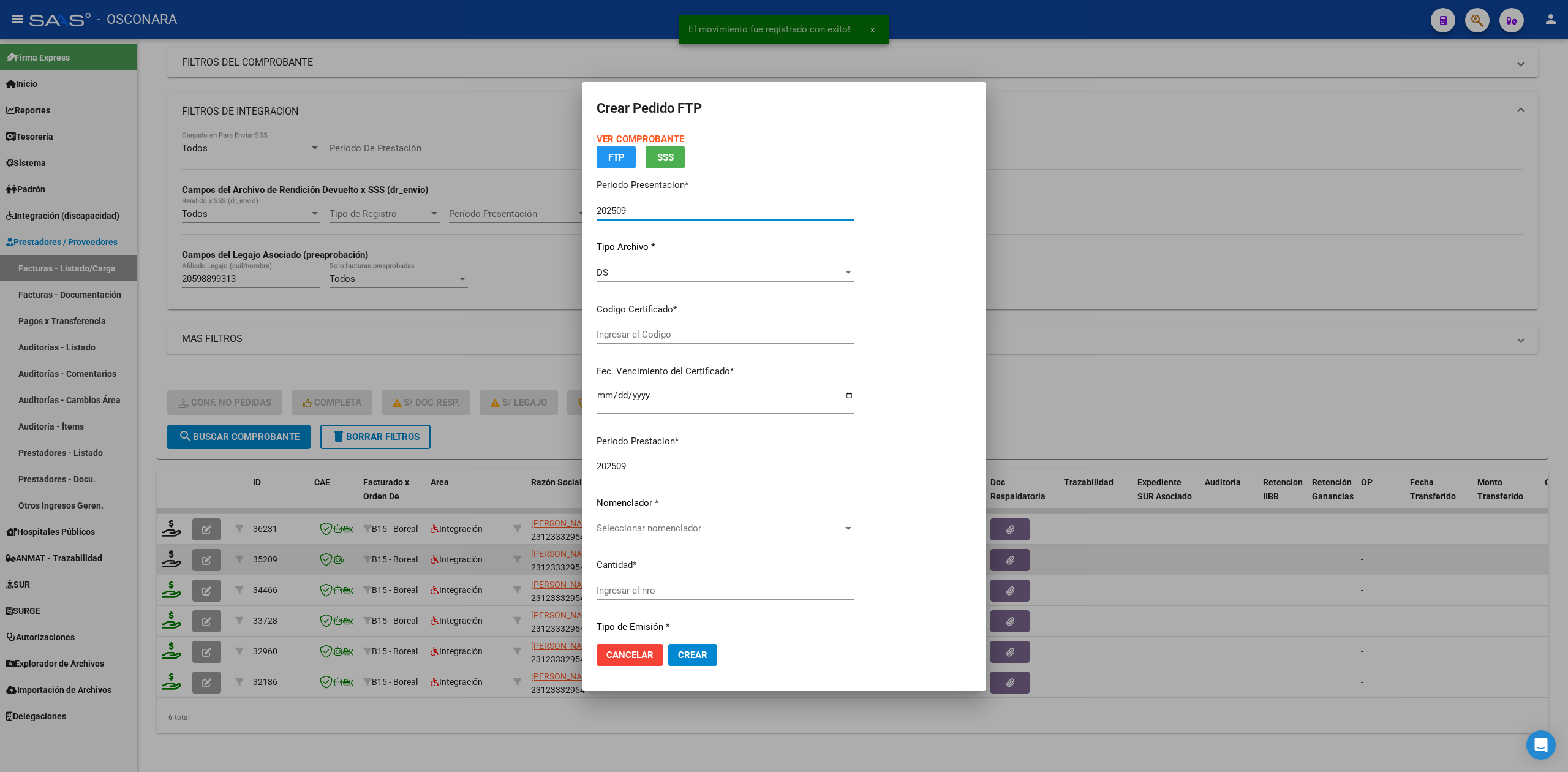
type input "ARG0200059889931-20240207-20280207"
type input "2028-02-07"
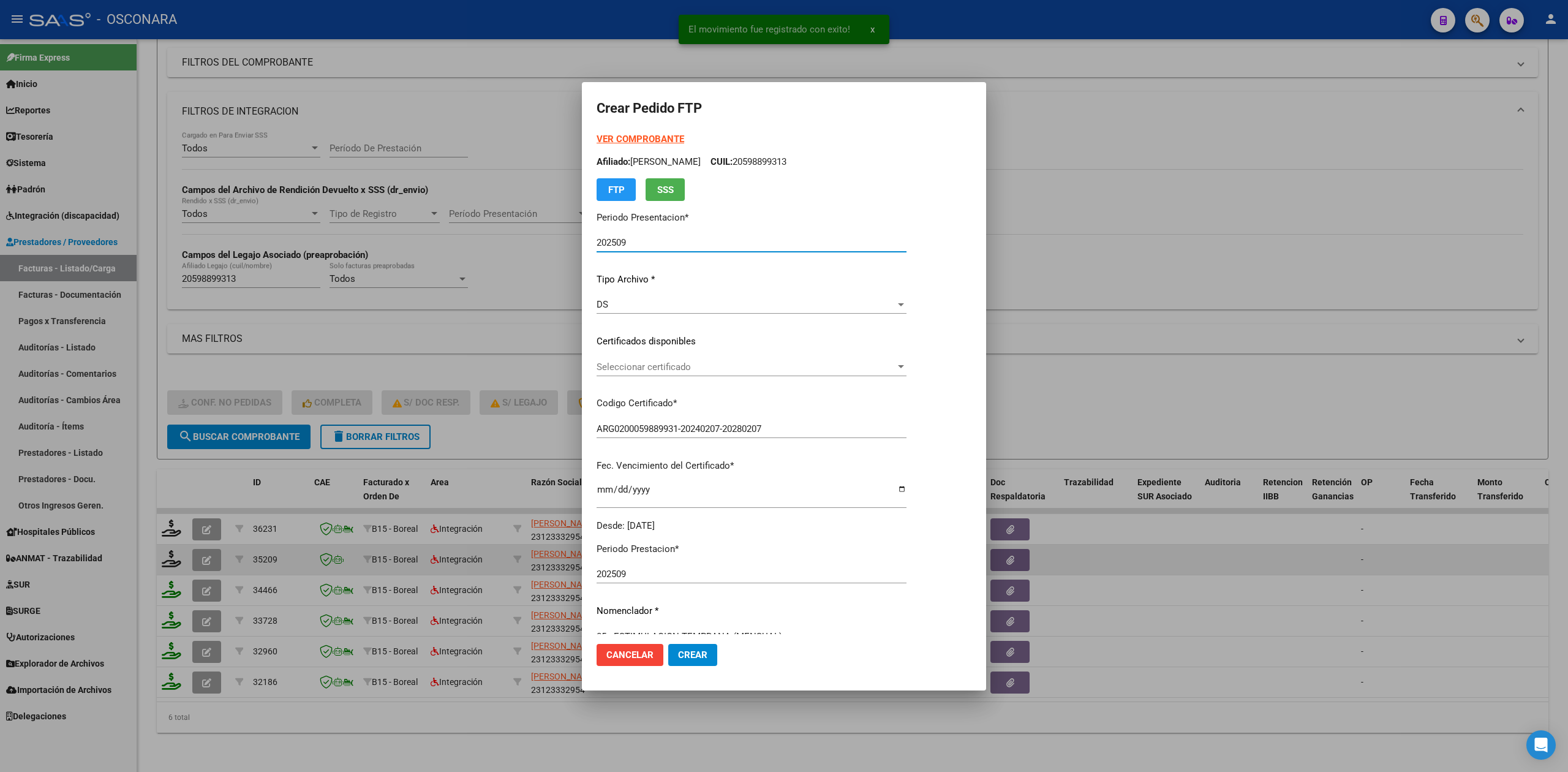
click at [648, 370] on span "Seleccionar certificado" at bounding box center [745, 367] width 299 height 11
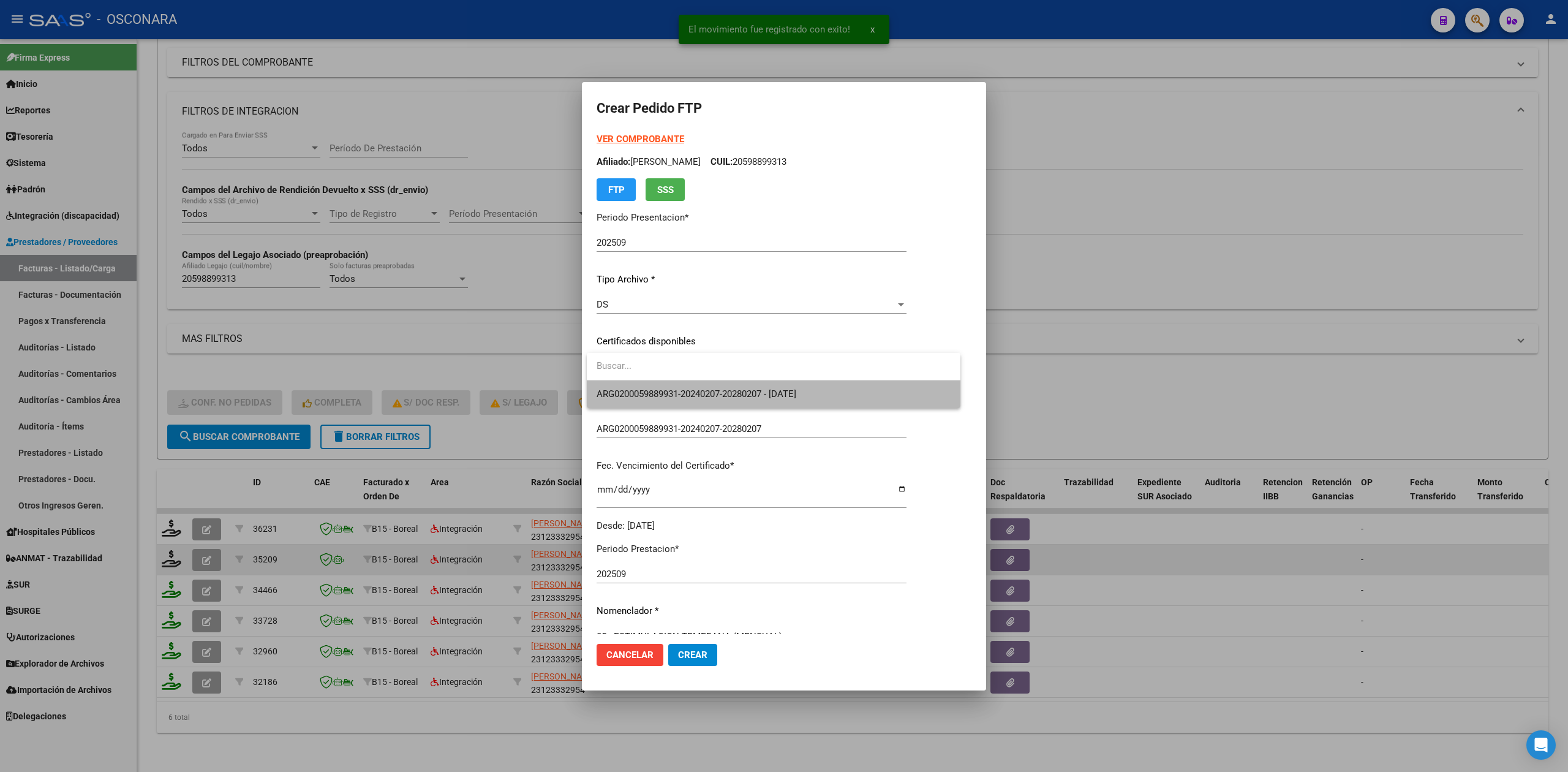
click at [648, 386] on span "ARG0200059889931-20240207-20280207 - 2028-02-07" at bounding box center [773, 394] width 354 height 28
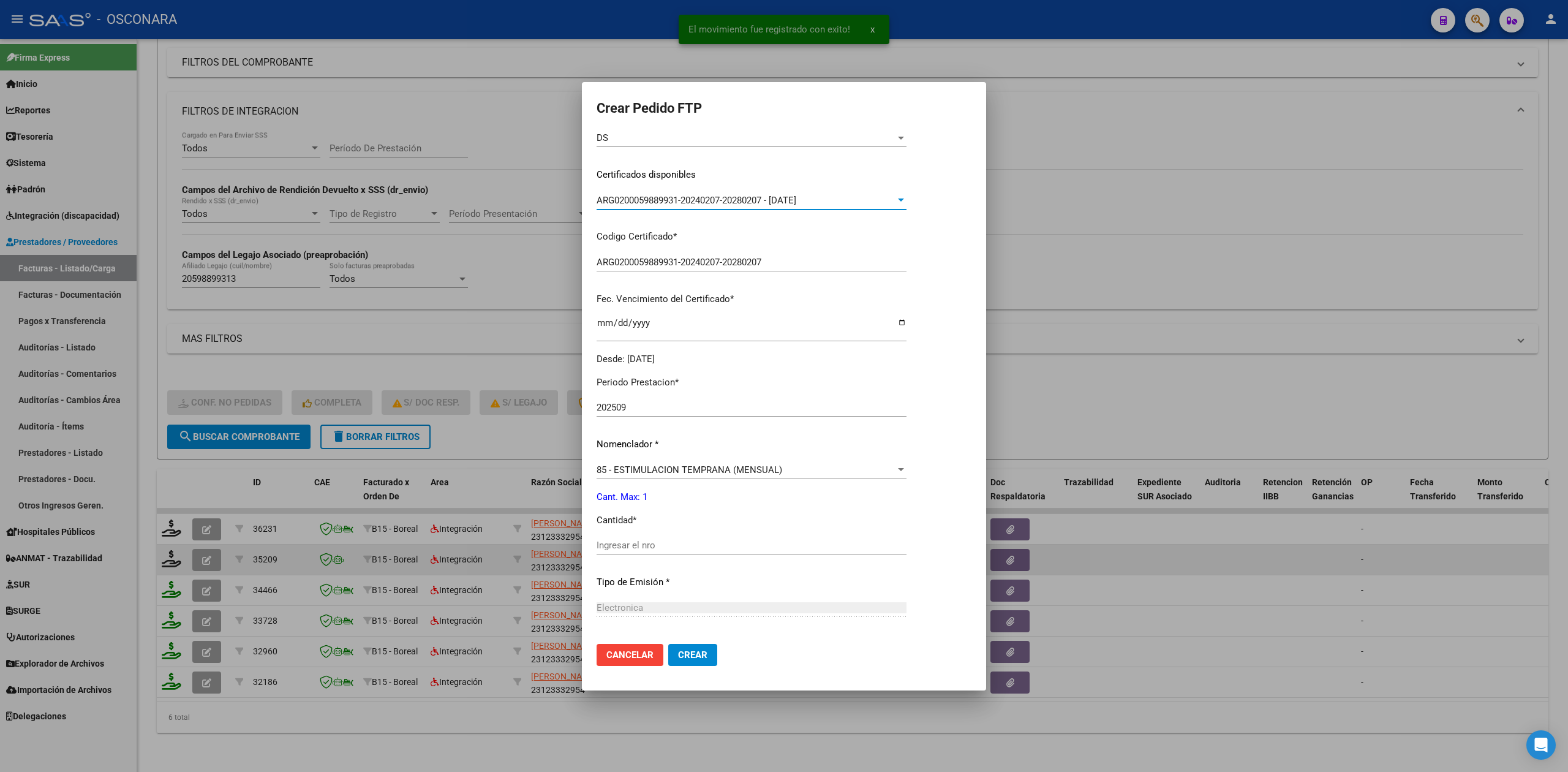
scroll to position [285, 0]
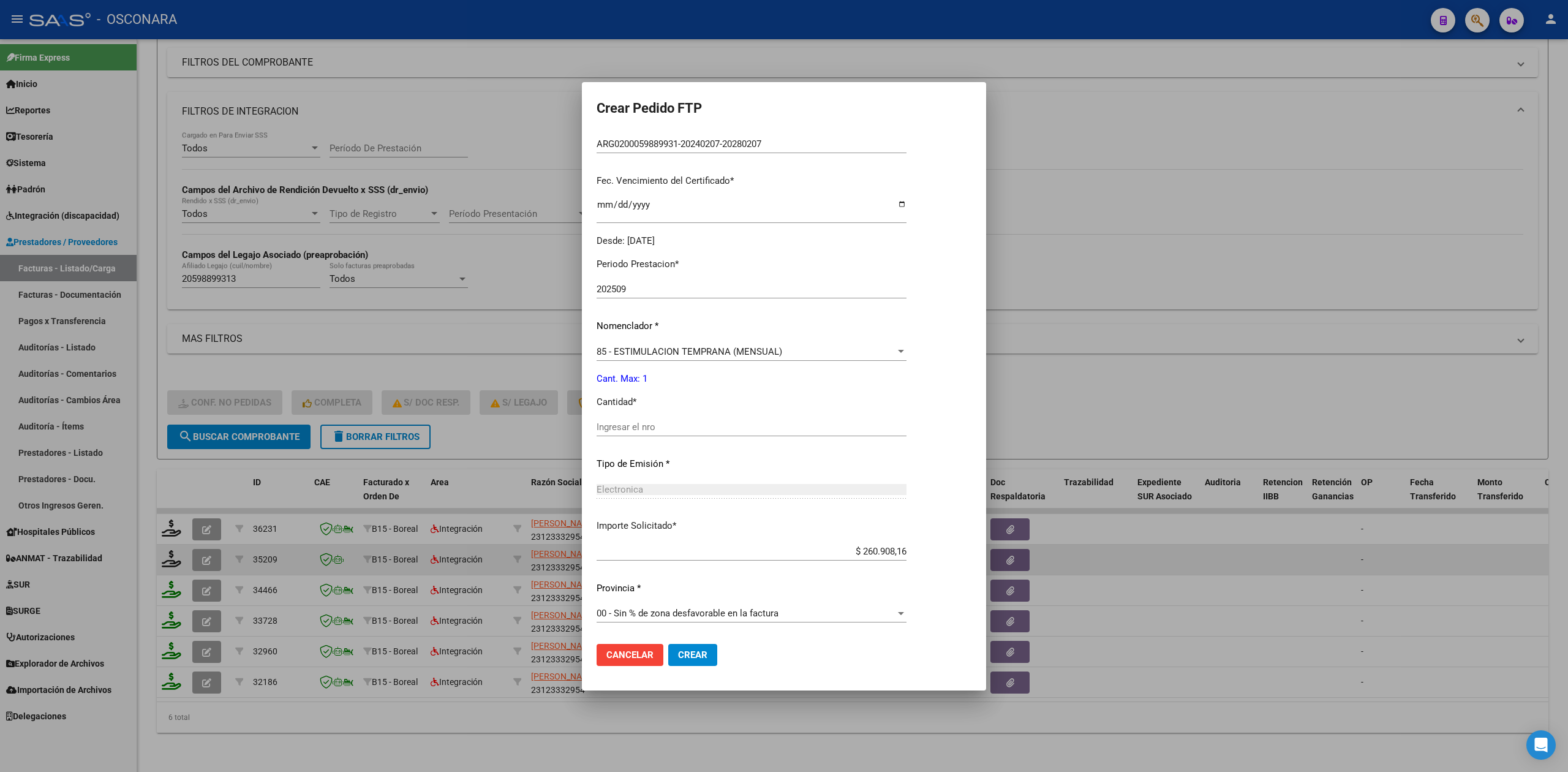
click at [652, 431] on input "Ingresar el nro" at bounding box center [751, 427] width 310 height 11
type input "1"
click at [668, 644] on button "Crear" at bounding box center [692, 655] width 49 height 22
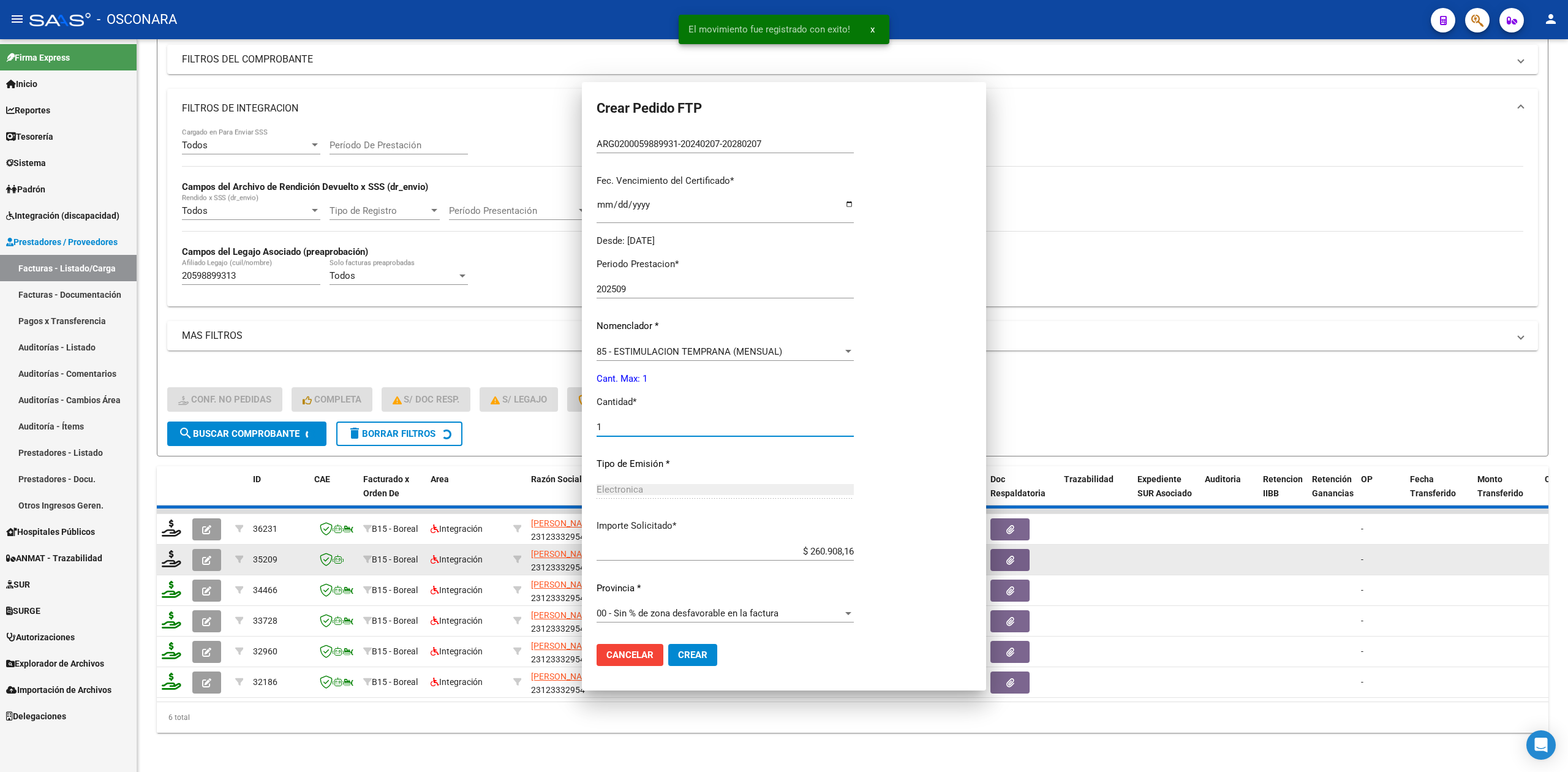
scroll to position [216, 0]
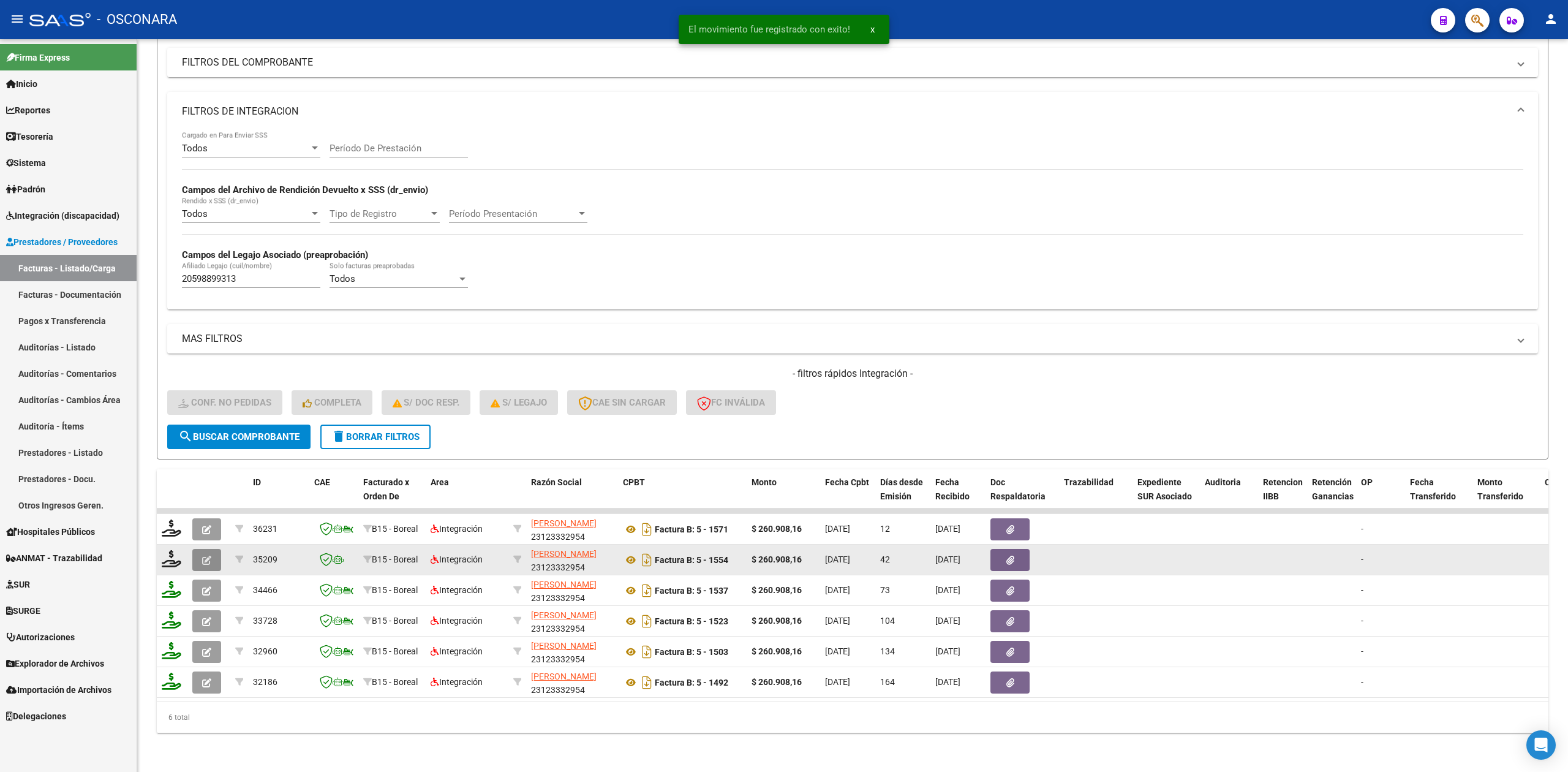
click at [199, 549] on button "button" at bounding box center [206, 560] width 28 height 22
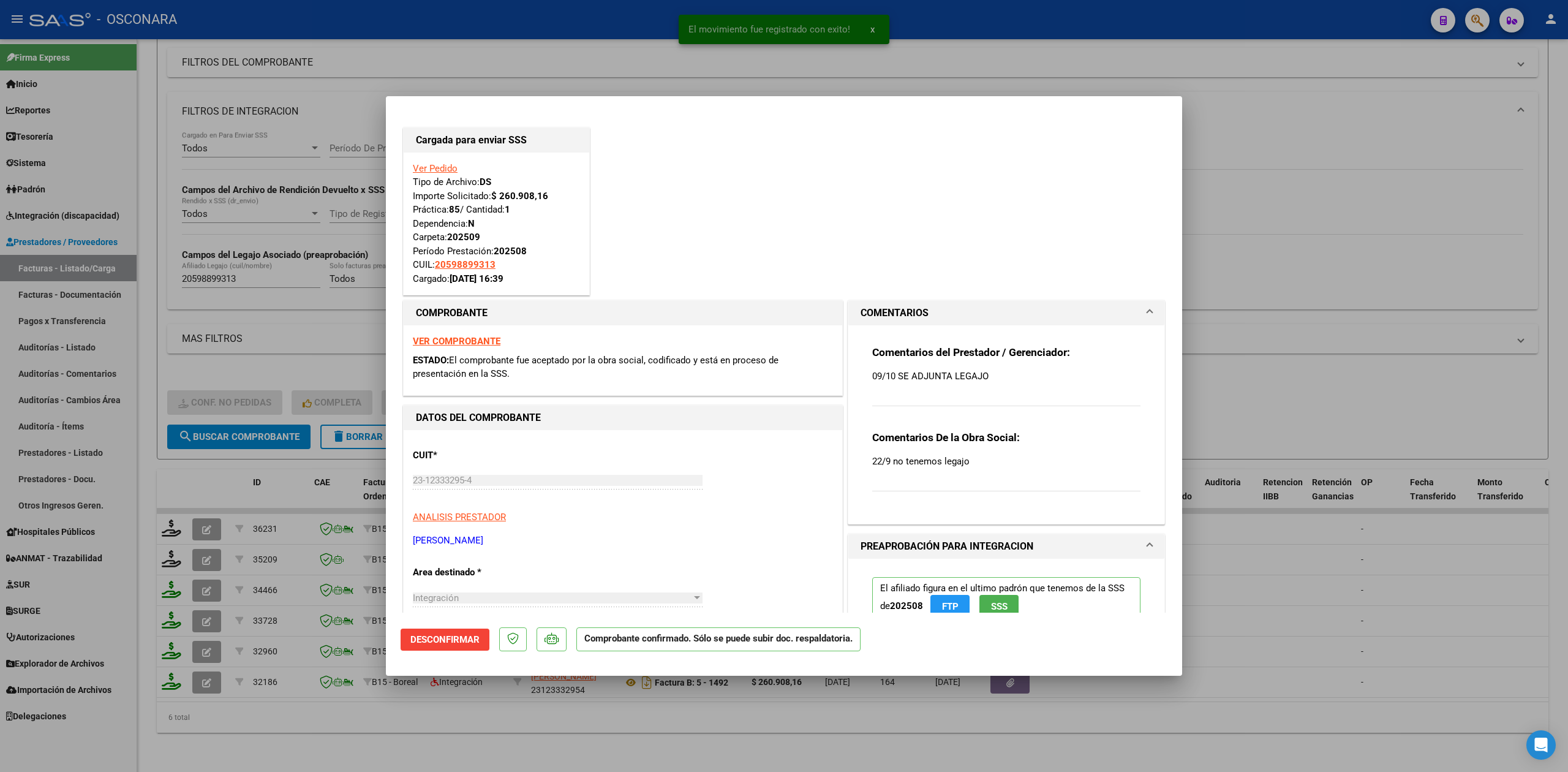
click at [283, 745] on div at bounding box center [784, 386] width 1568 height 772
type input "$ 0,00"
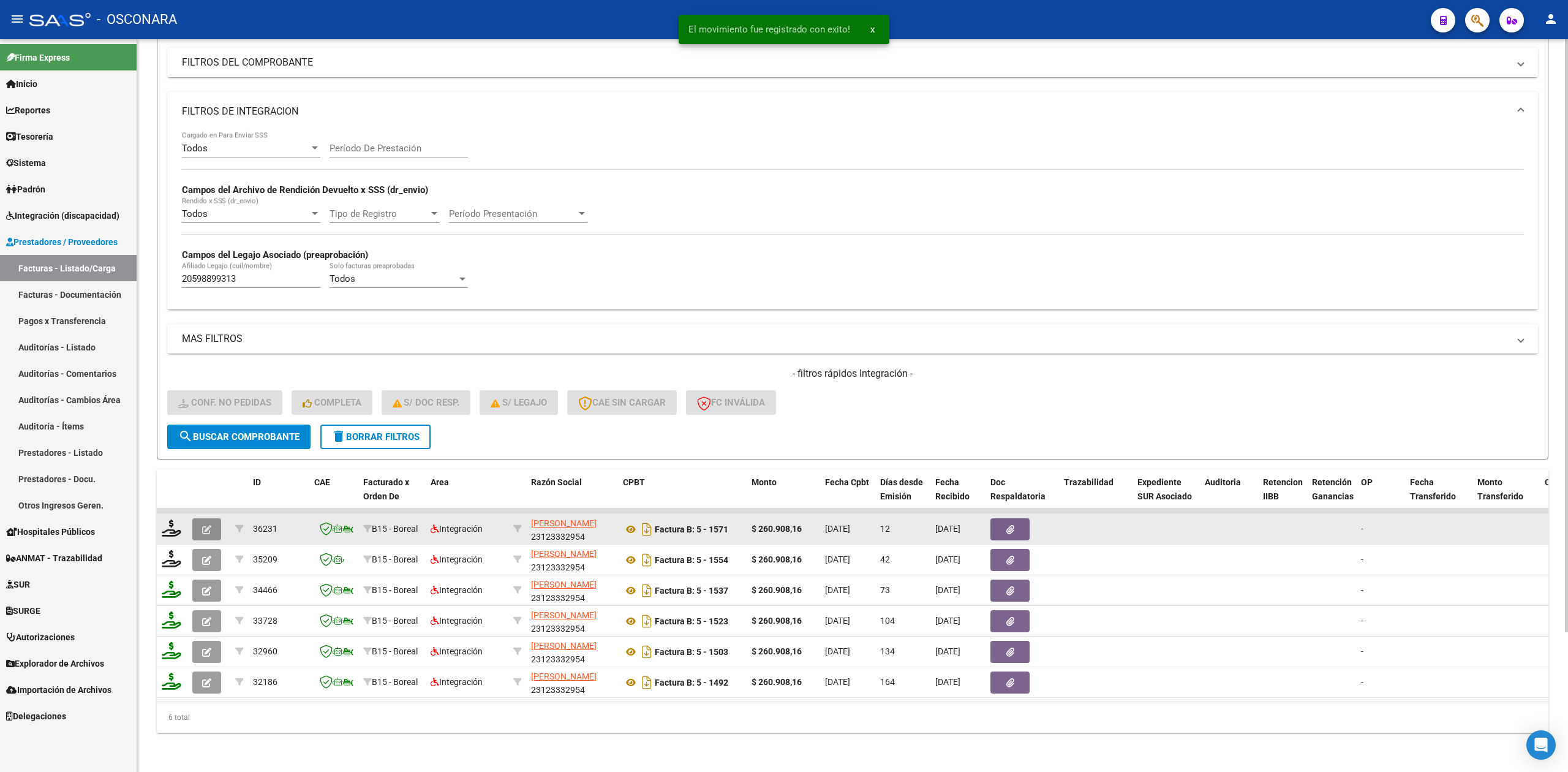
click at [210, 518] on button "button" at bounding box center [206, 529] width 28 height 22
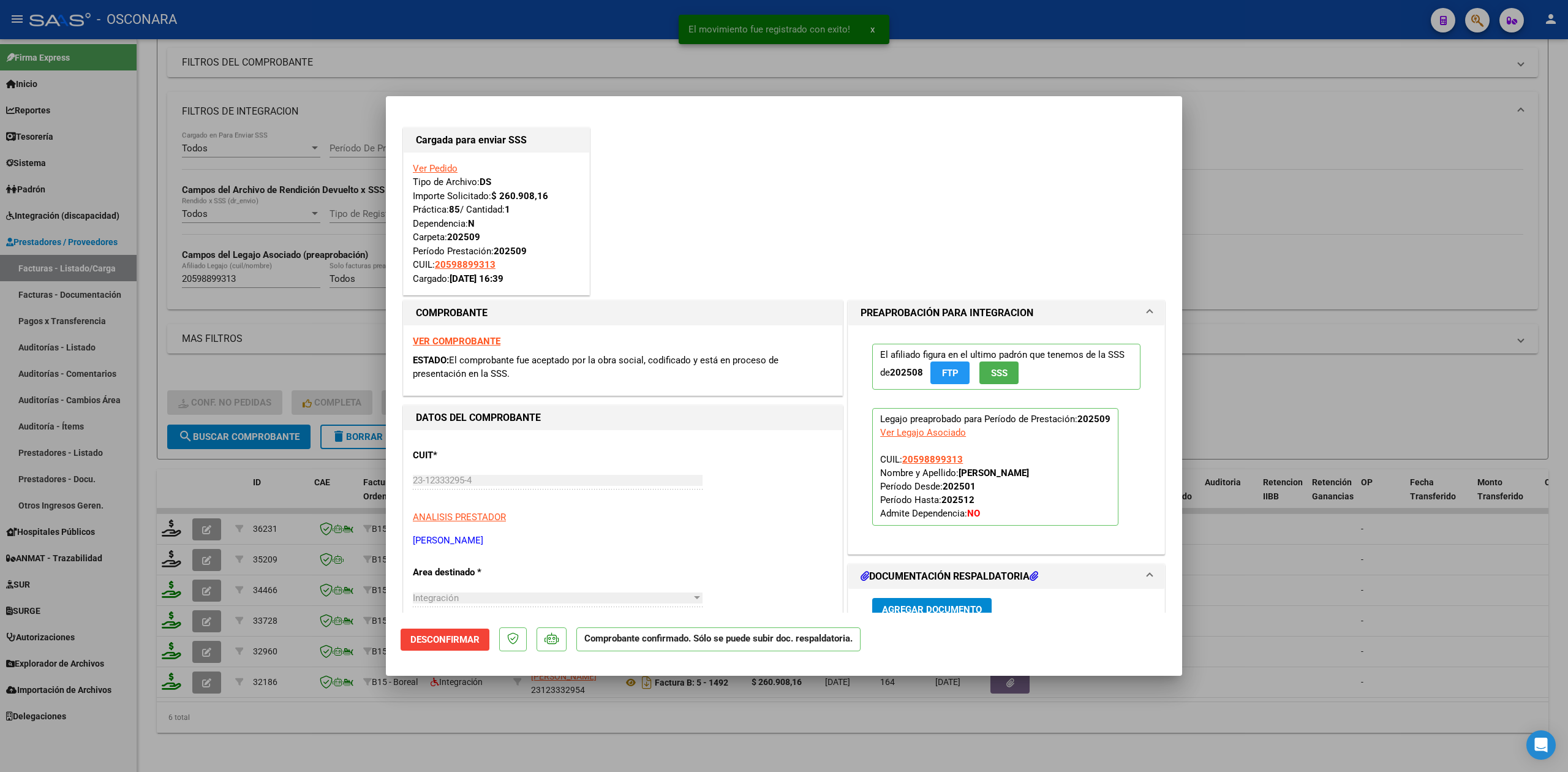
click at [378, 745] on div at bounding box center [784, 386] width 1568 height 772
type input "$ 0,00"
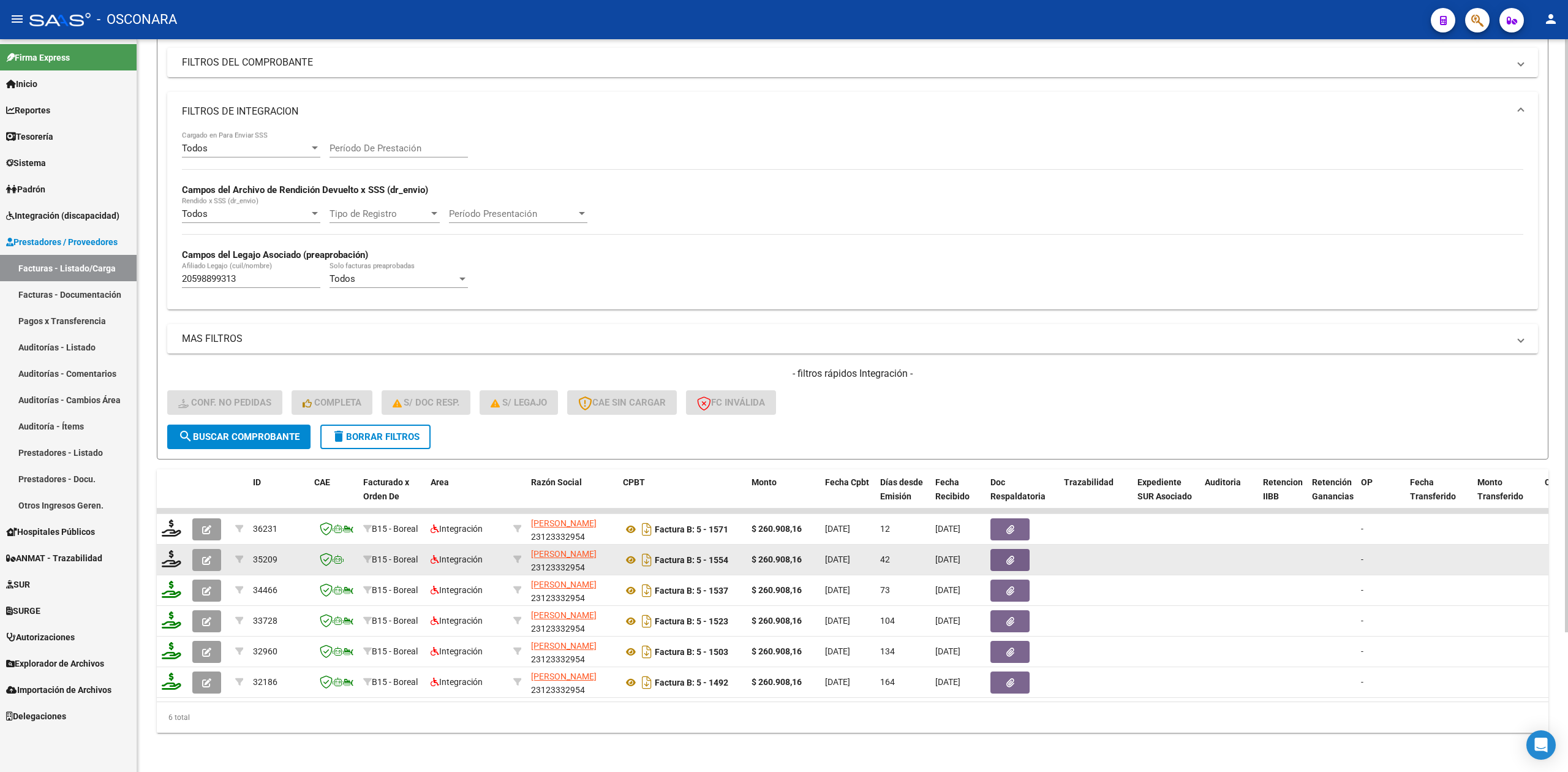
click at [209, 556] on icon "button" at bounding box center [207, 561] width 9 height 9
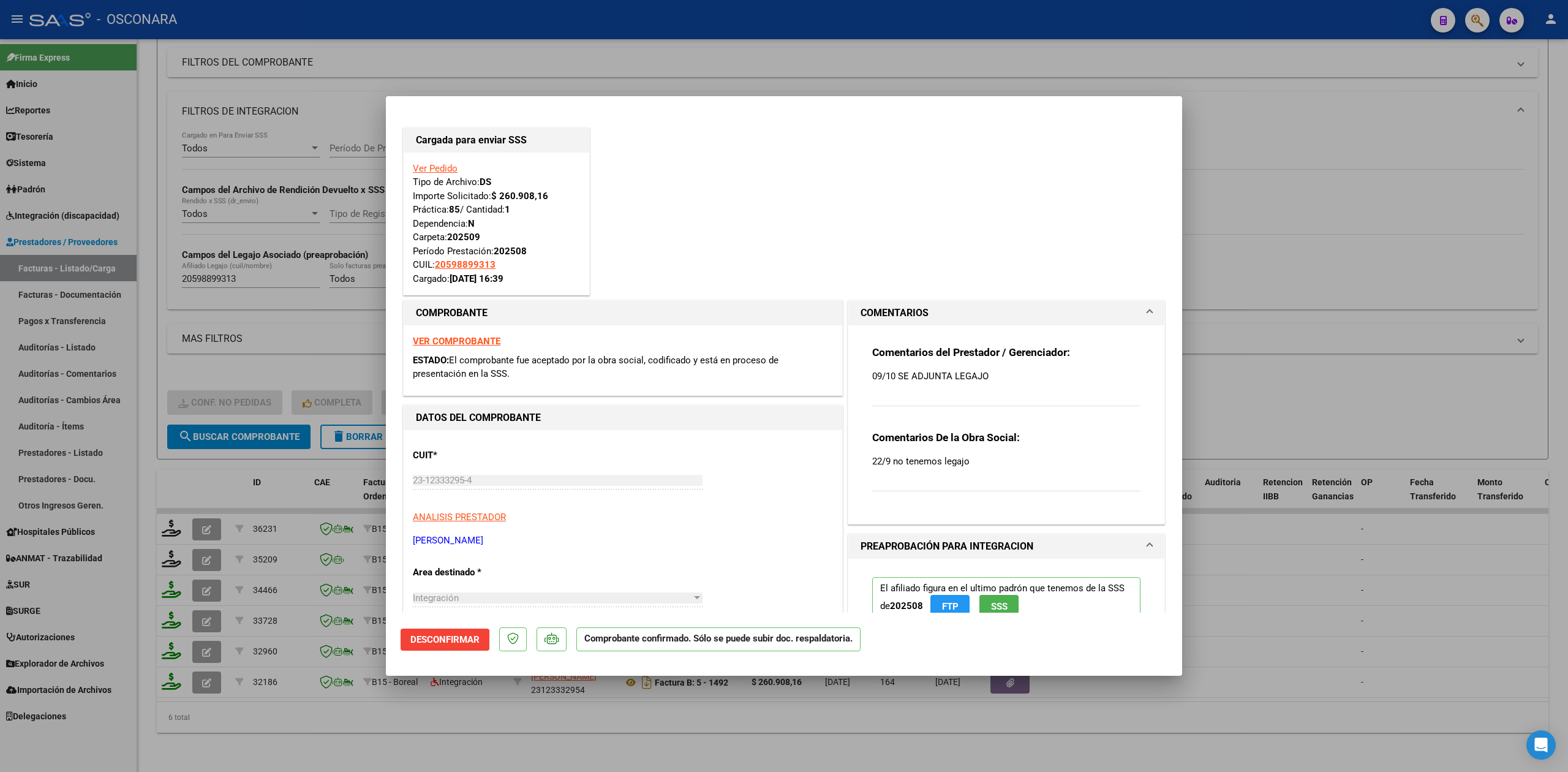
click at [317, 744] on div at bounding box center [784, 386] width 1568 height 772
type input "$ 0,00"
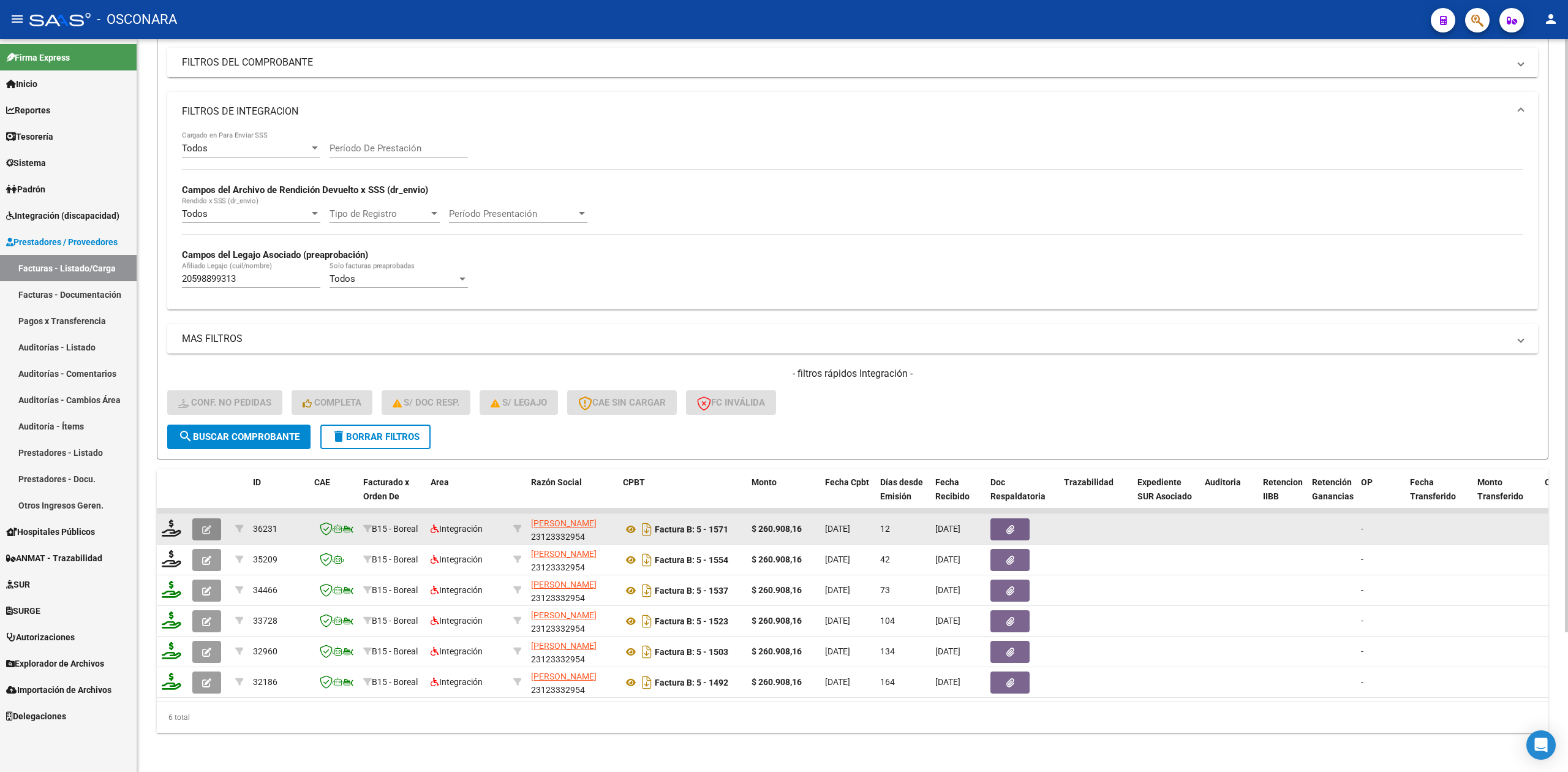
click at [209, 525] on icon "button" at bounding box center [207, 529] width 9 height 9
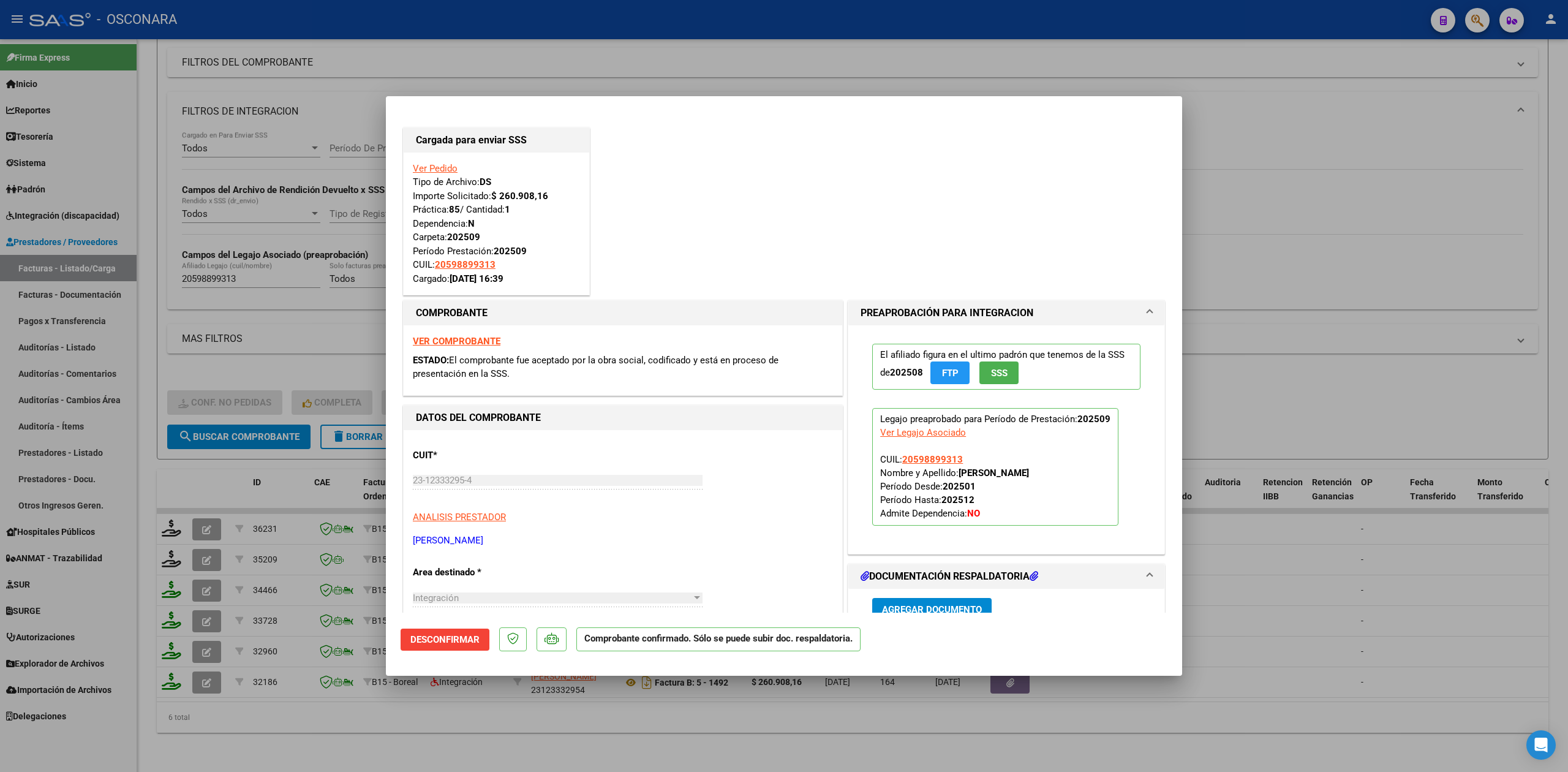
click at [409, 747] on div at bounding box center [784, 386] width 1568 height 772
type input "$ 0,00"
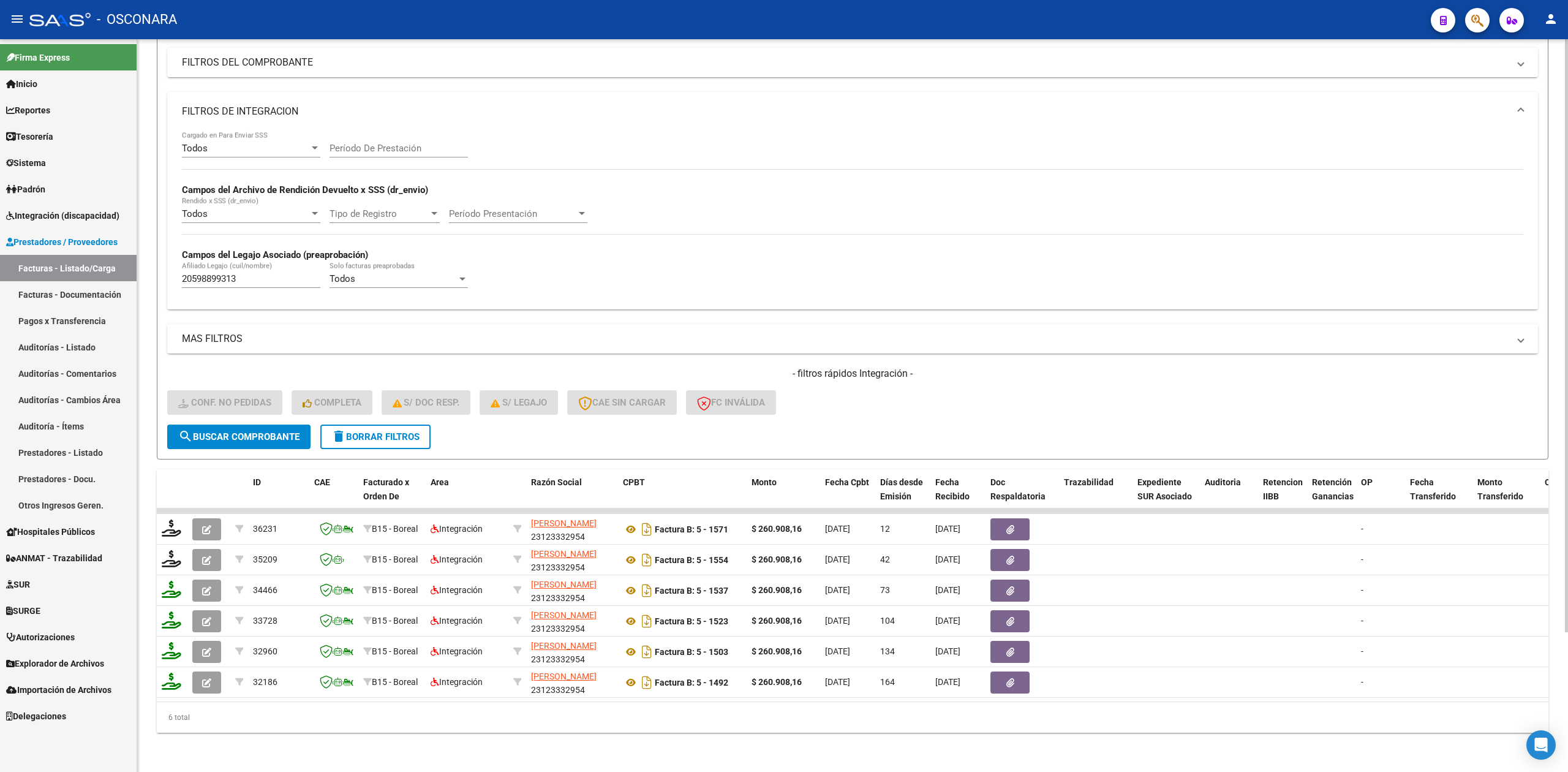
click at [412, 411] on div "- filtros rápidos Integración - Conf. no pedidas Completa S/ Doc Resp. S/ legaj…" at bounding box center [853, 395] width 1371 height 58
click at [415, 425] on button "delete Borrar Filtros" at bounding box center [376, 437] width 110 height 25
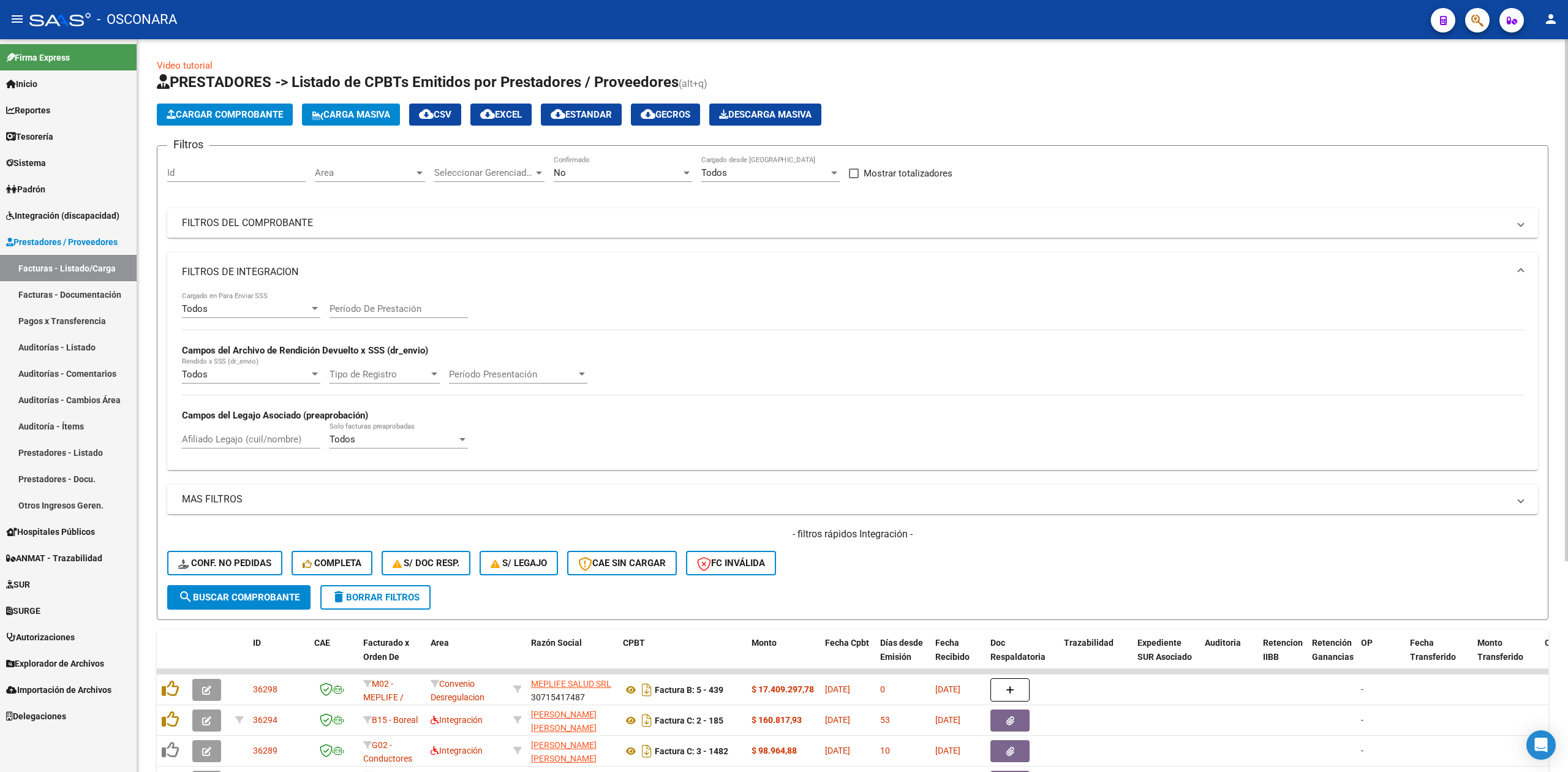
click at [269, 170] on input "Id" at bounding box center [236, 173] width 139 height 11
click at [603, 170] on div "No" at bounding box center [618, 173] width 128 height 11
click at [593, 121] on span "Todos" at bounding box center [623, 118] width 139 height 28
click at [307, 585] on button "search Buscar Comprobante" at bounding box center [239, 597] width 143 height 25
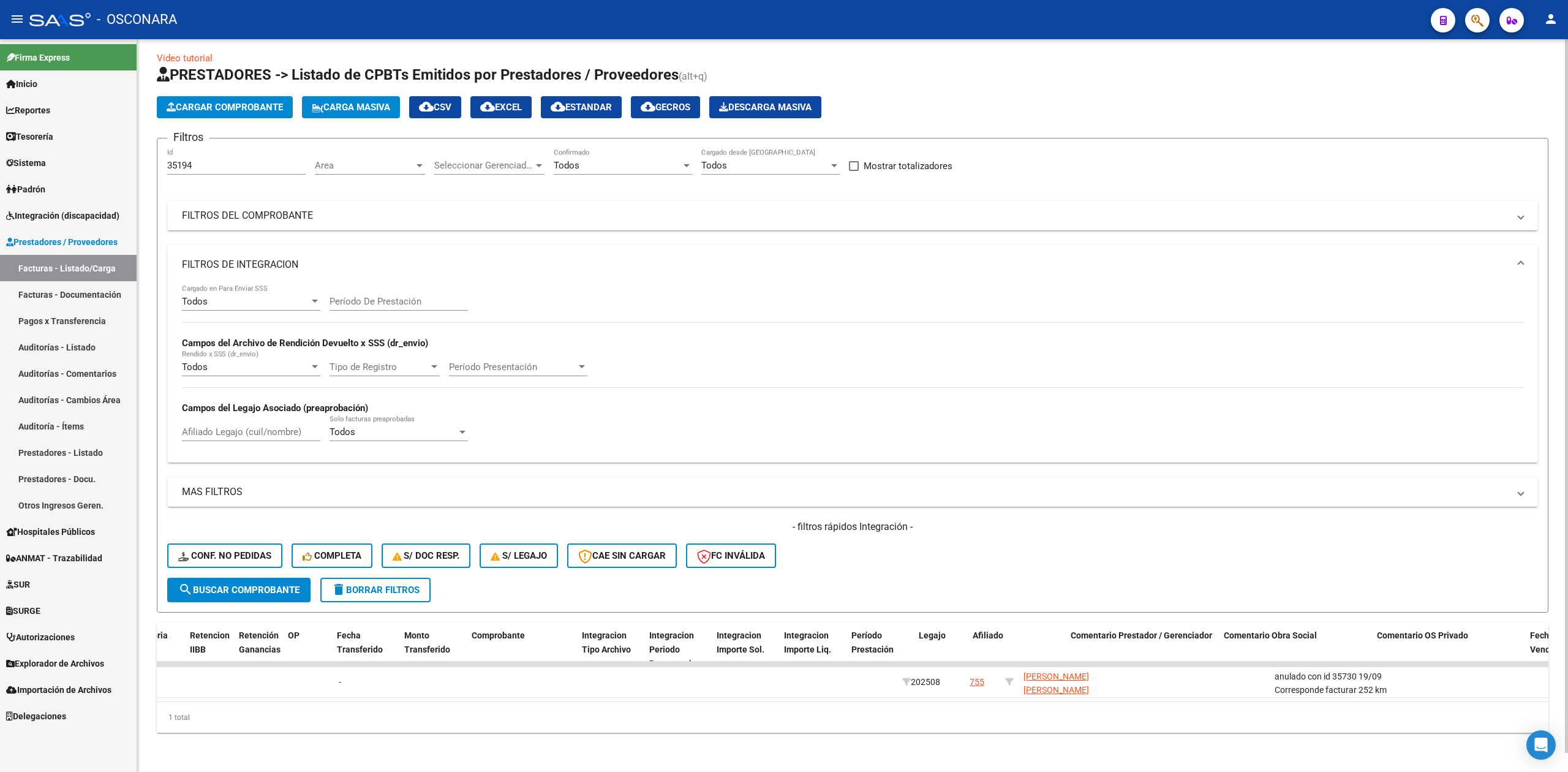
scroll to position [0, 1077]
drag, startPoint x: 205, startPoint y: 152, endPoint x: 185, endPoint y: 153, distance: 20.0
click at [185, 160] on input "35194" at bounding box center [236, 165] width 139 height 11
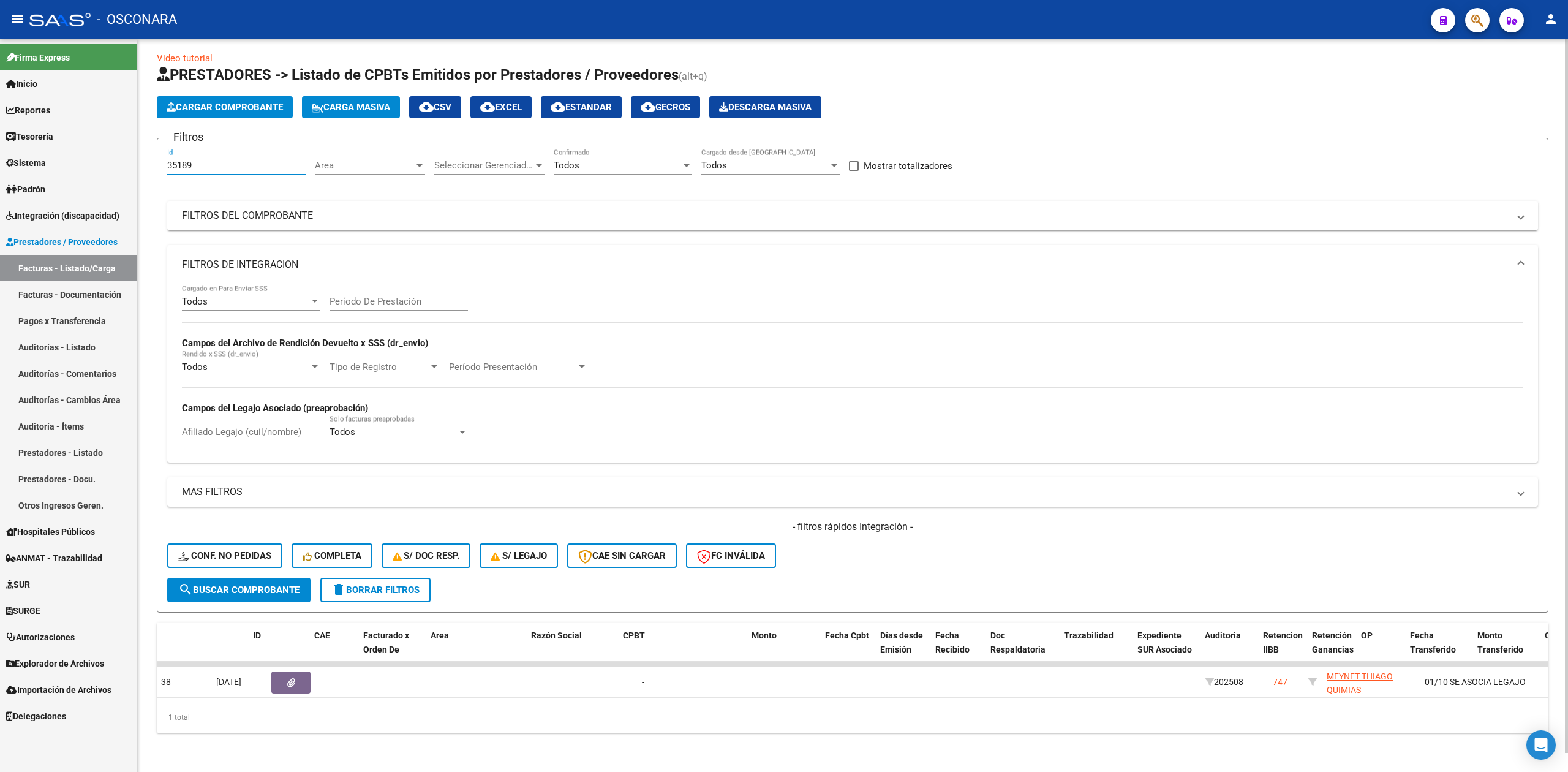
scroll to position [0, 0]
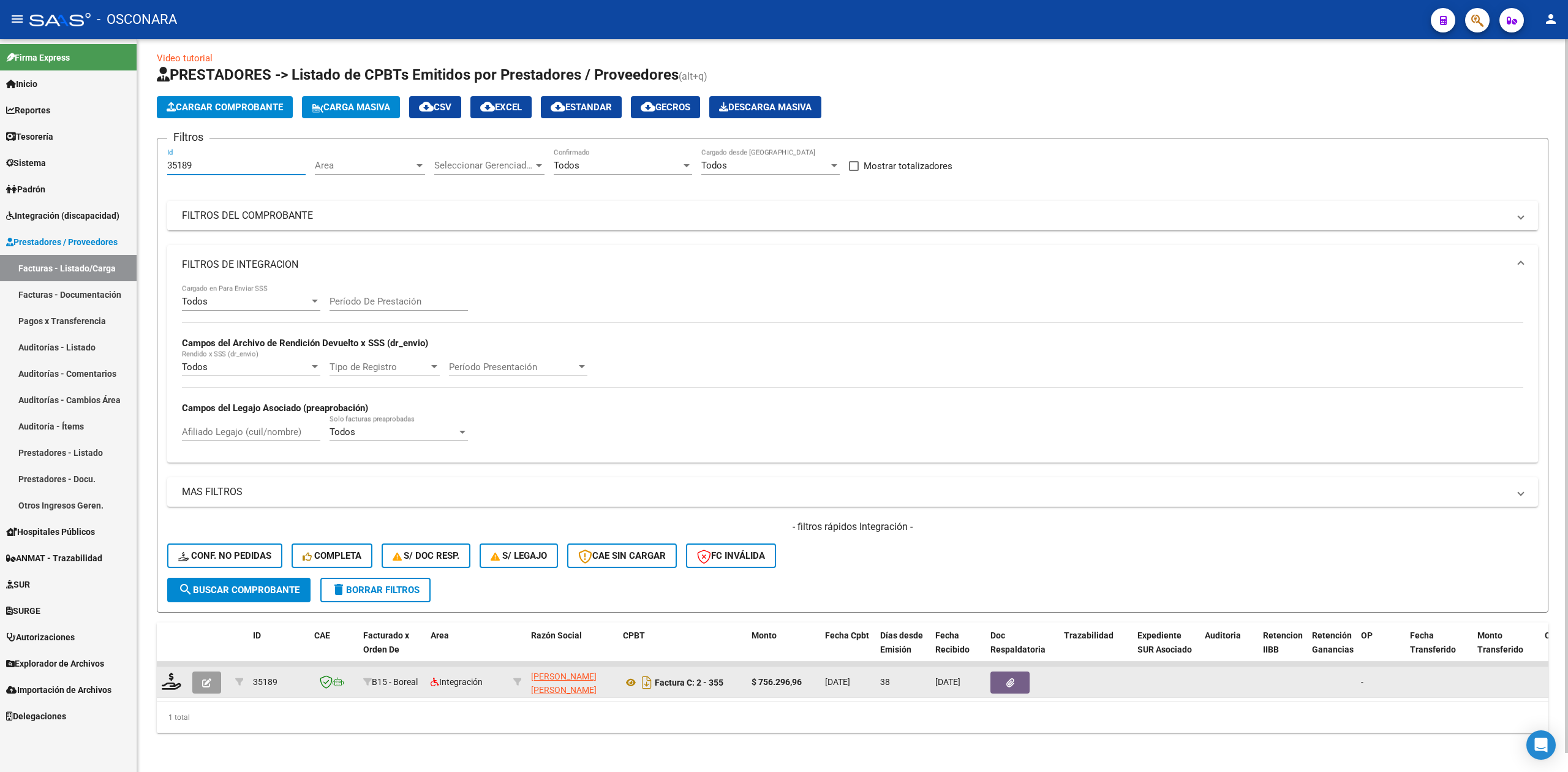
type input "35189"
click at [207, 678] on icon "button" at bounding box center [207, 683] width 9 height 9
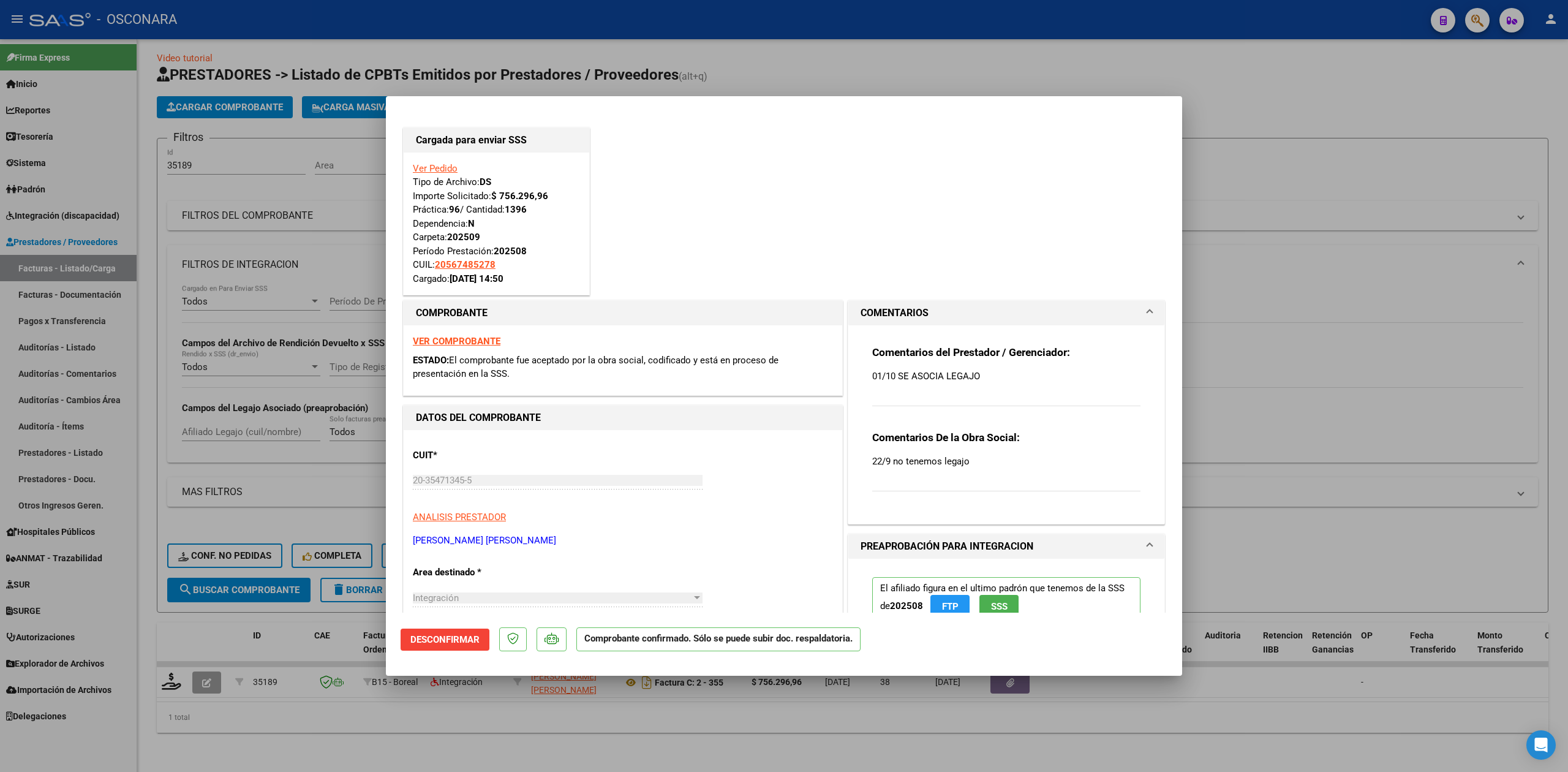
click at [376, 742] on div at bounding box center [784, 386] width 1568 height 772
type input "$ 0,00"
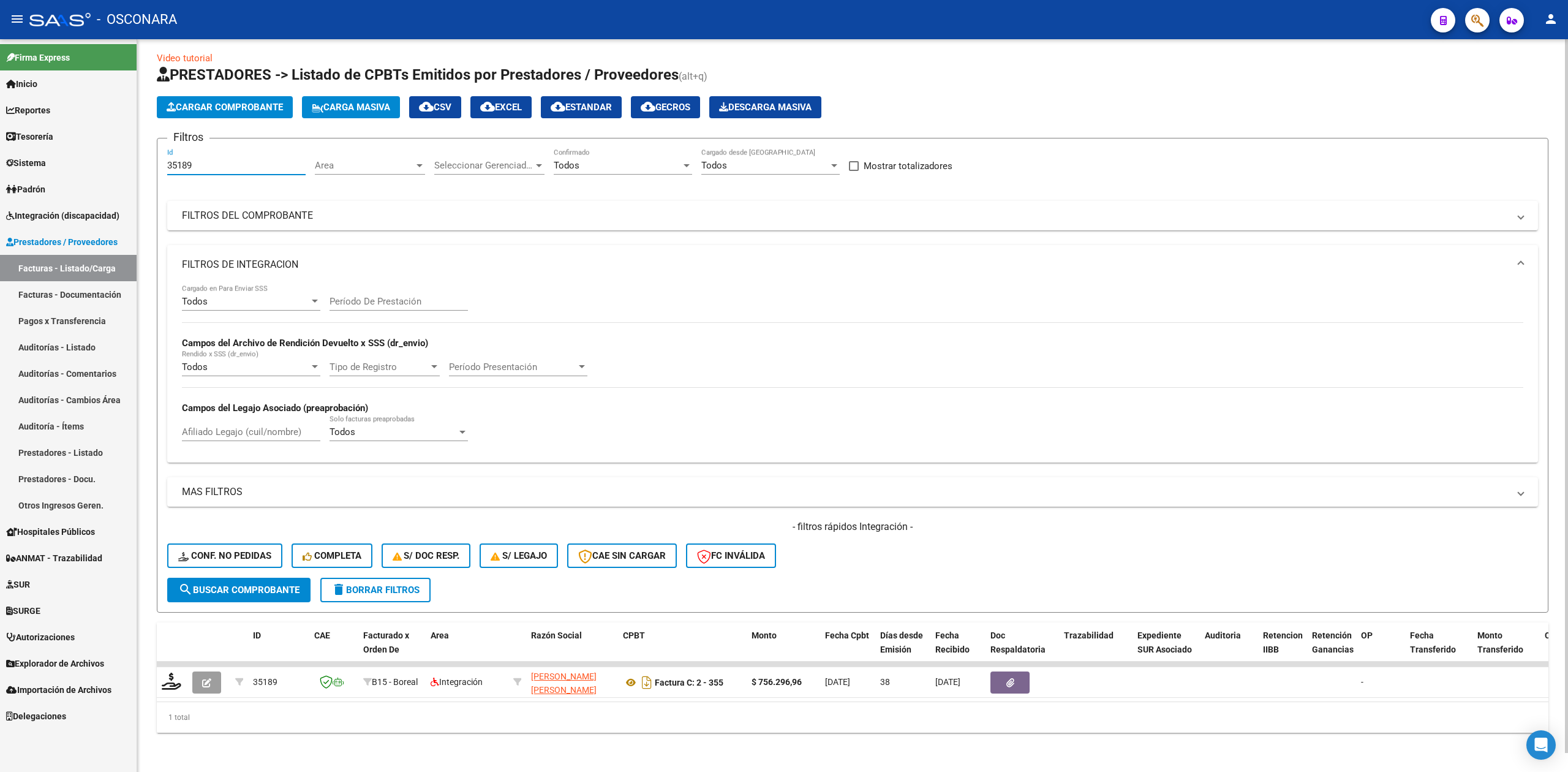
drag, startPoint x: 194, startPoint y: 148, endPoint x: 179, endPoint y: 150, distance: 15.1
click at [179, 160] on input "35189" at bounding box center [236, 165] width 139 height 11
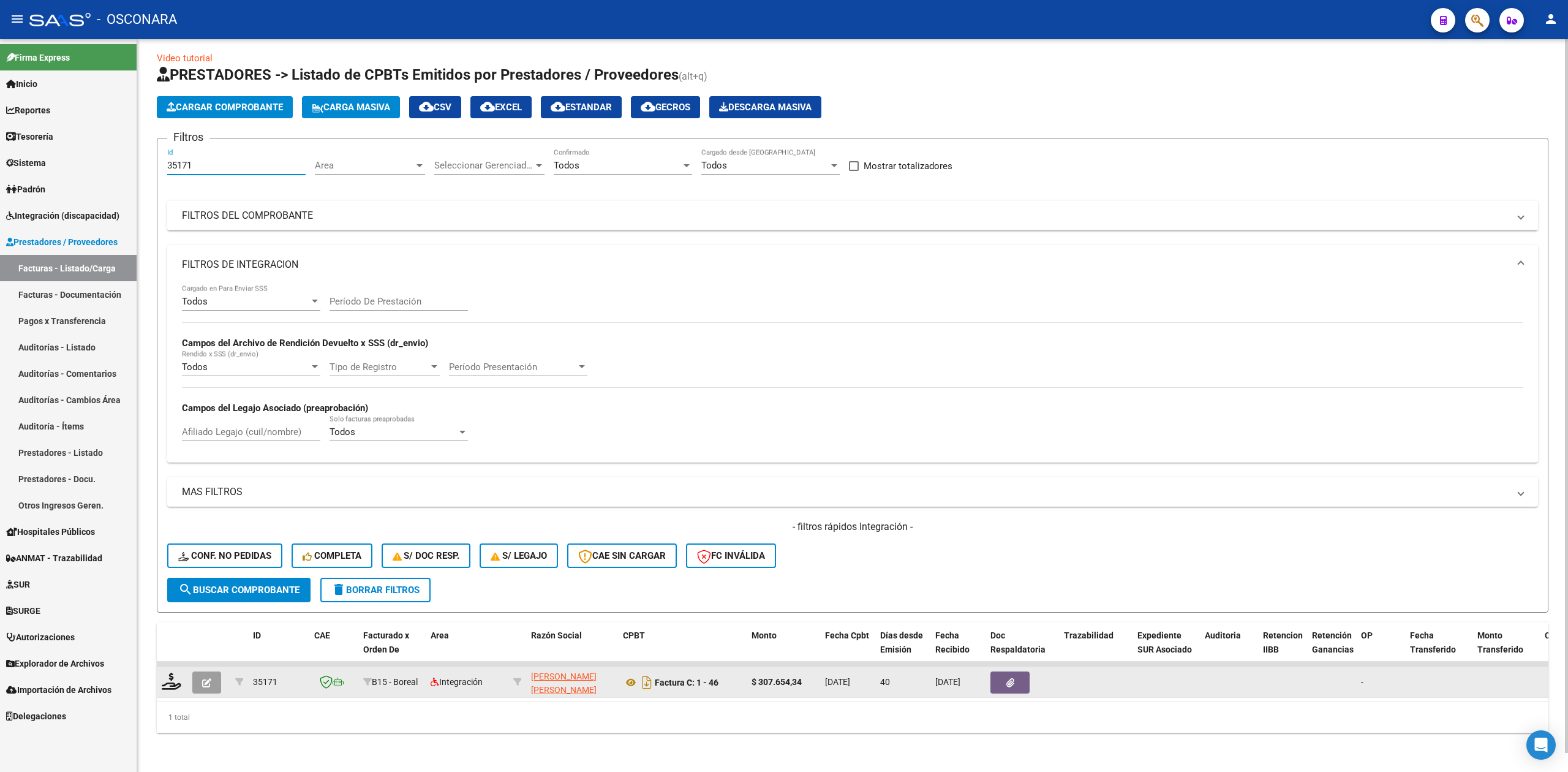
type input "35171"
click at [206, 678] on icon "button" at bounding box center [207, 683] width 9 height 9
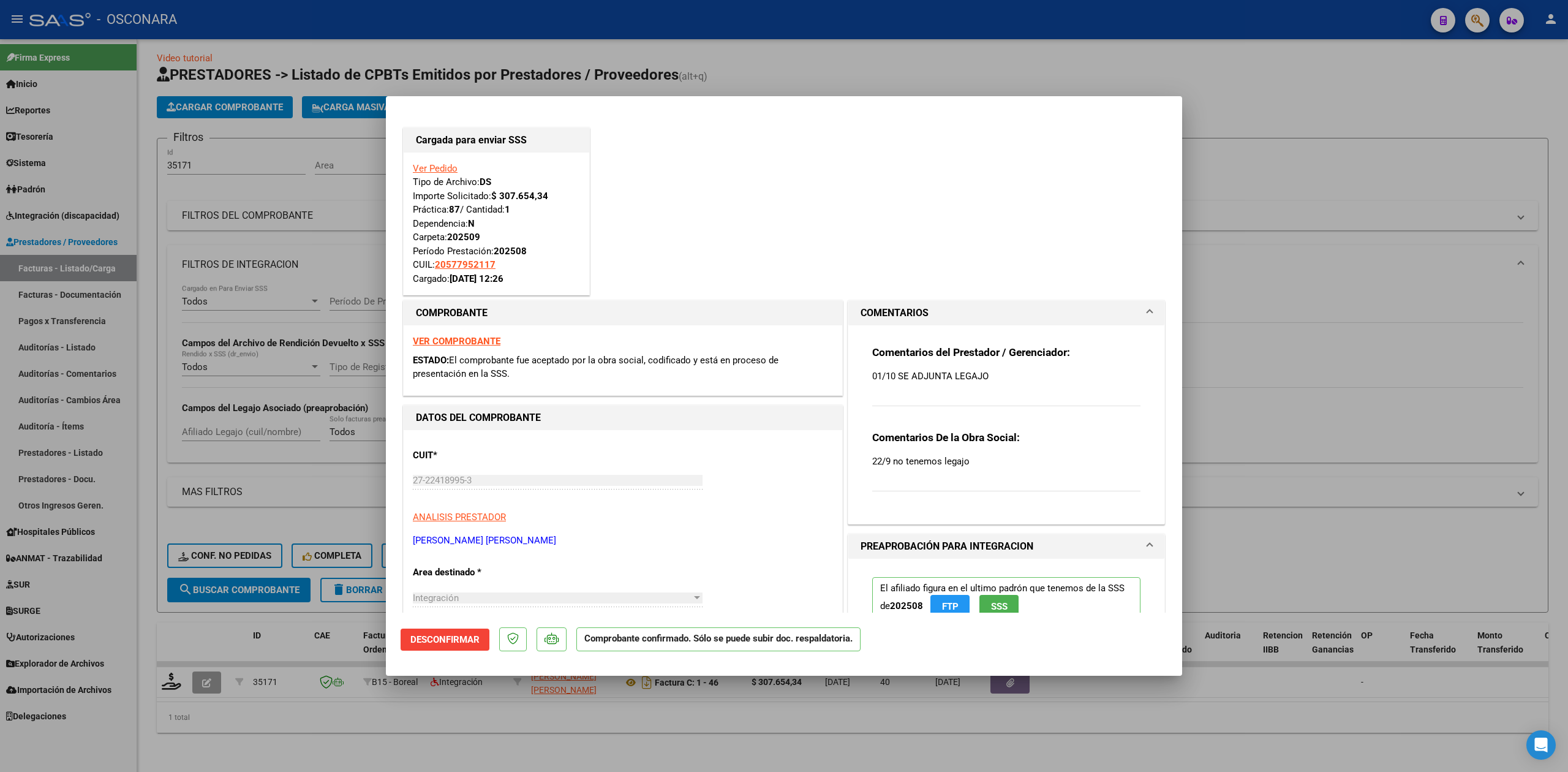
click at [290, 740] on div at bounding box center [784, 386] width 1568 height 772
type input "$ 0,00"
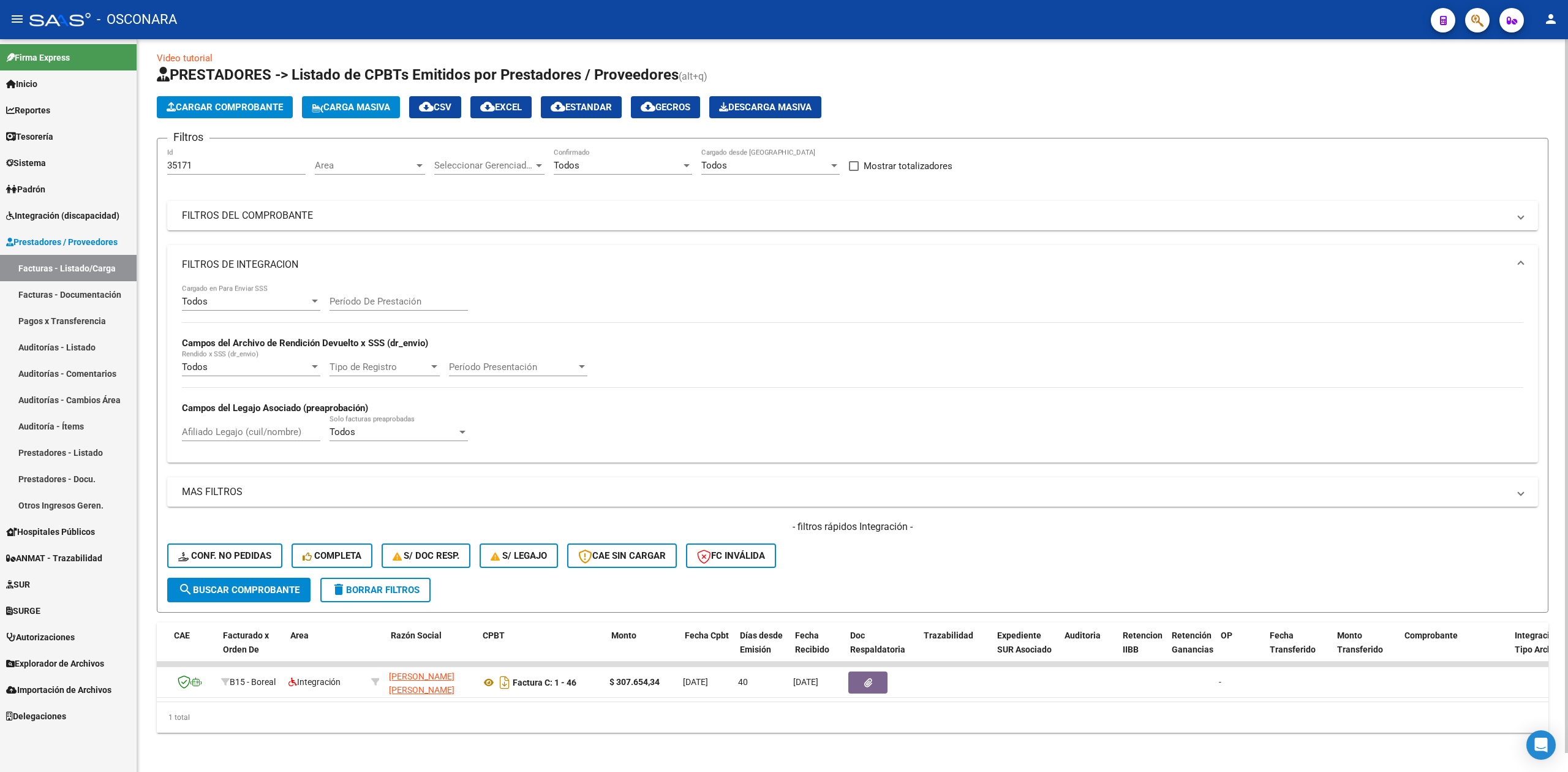
scroll to position [0, 141]
drag, startPoint x: 415, startPoint y: 758, endPoint x: 312, endPoint y: 767, distance: 103.4
click at [312, 767] on div "Video tutorial PRESTADORES -> Listado de CPBTs Emitidos por Prestadores / Prove…" at bounding box center [852, 402] width 1431 height 740
drag, startPoint x: 182, startPoint y: 154, endPoint x: 255, endPoint y: 153, distance: 73.0
click at [255, 160] on input "35171" at bounding box center [236, 165] width 139 height 11
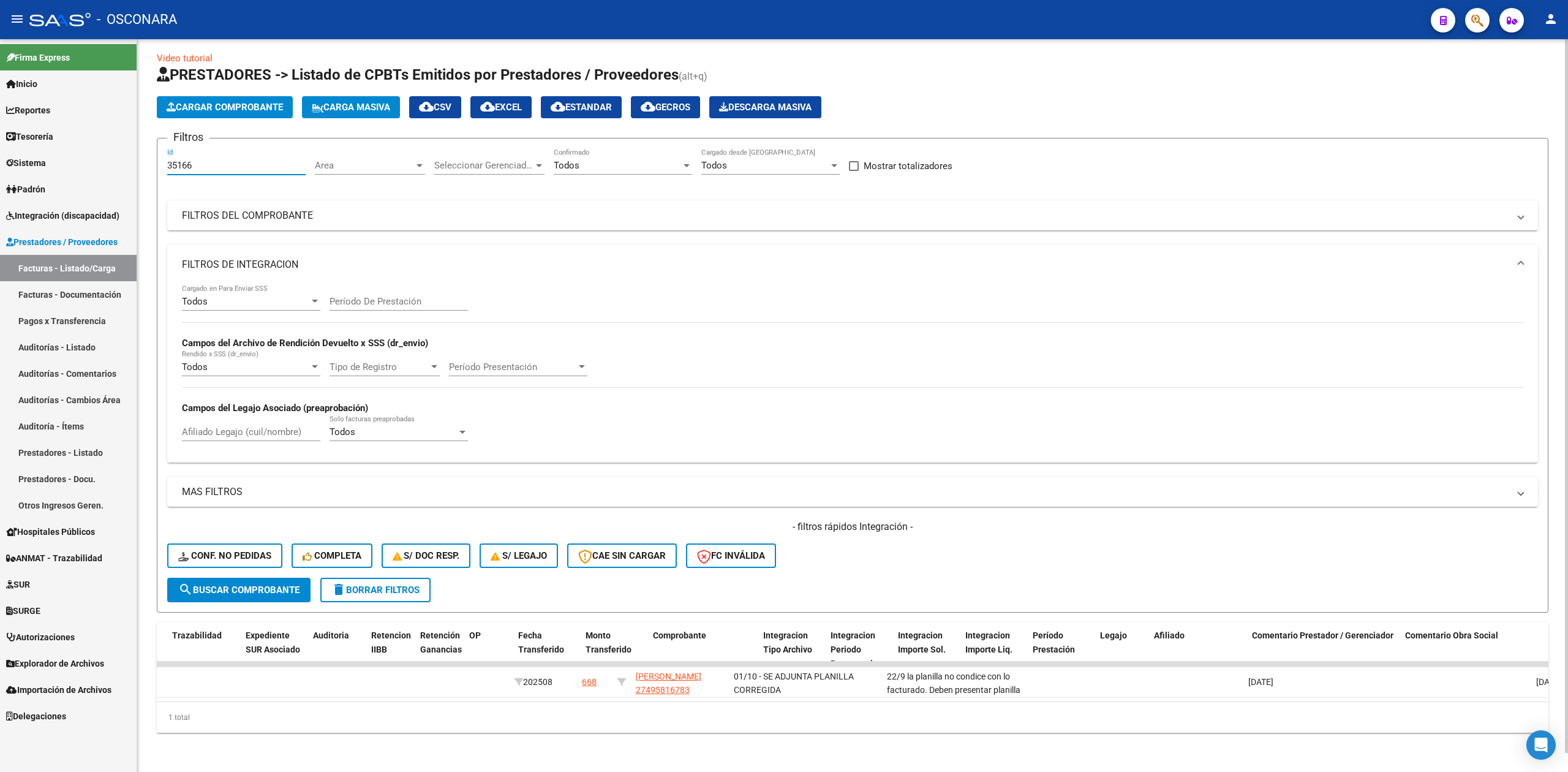
scroll to position [0, 0]
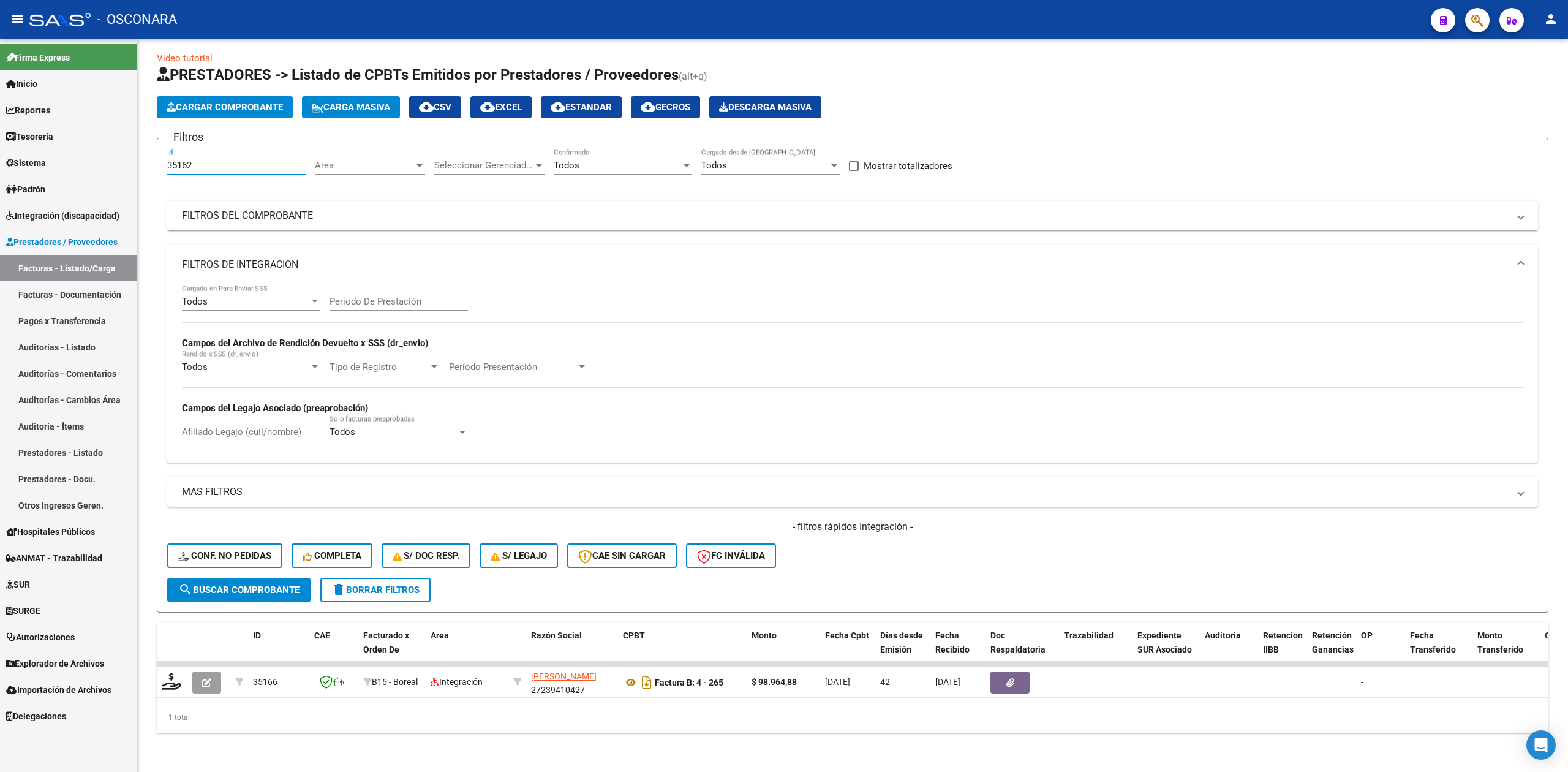
type input "35161"
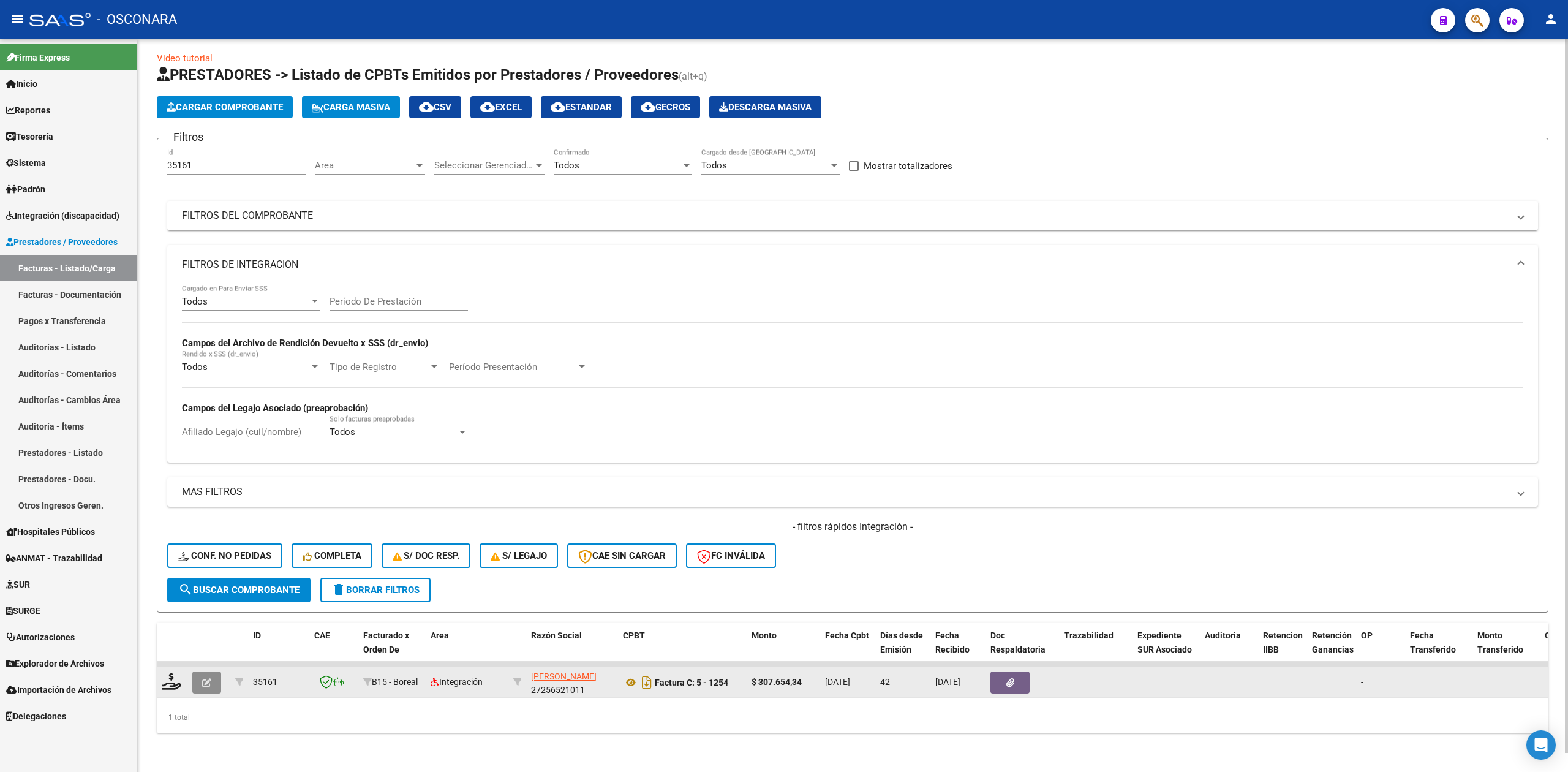
click at [207, 678] on icon "button" at bounding box center [207, 683] width 9 height 9
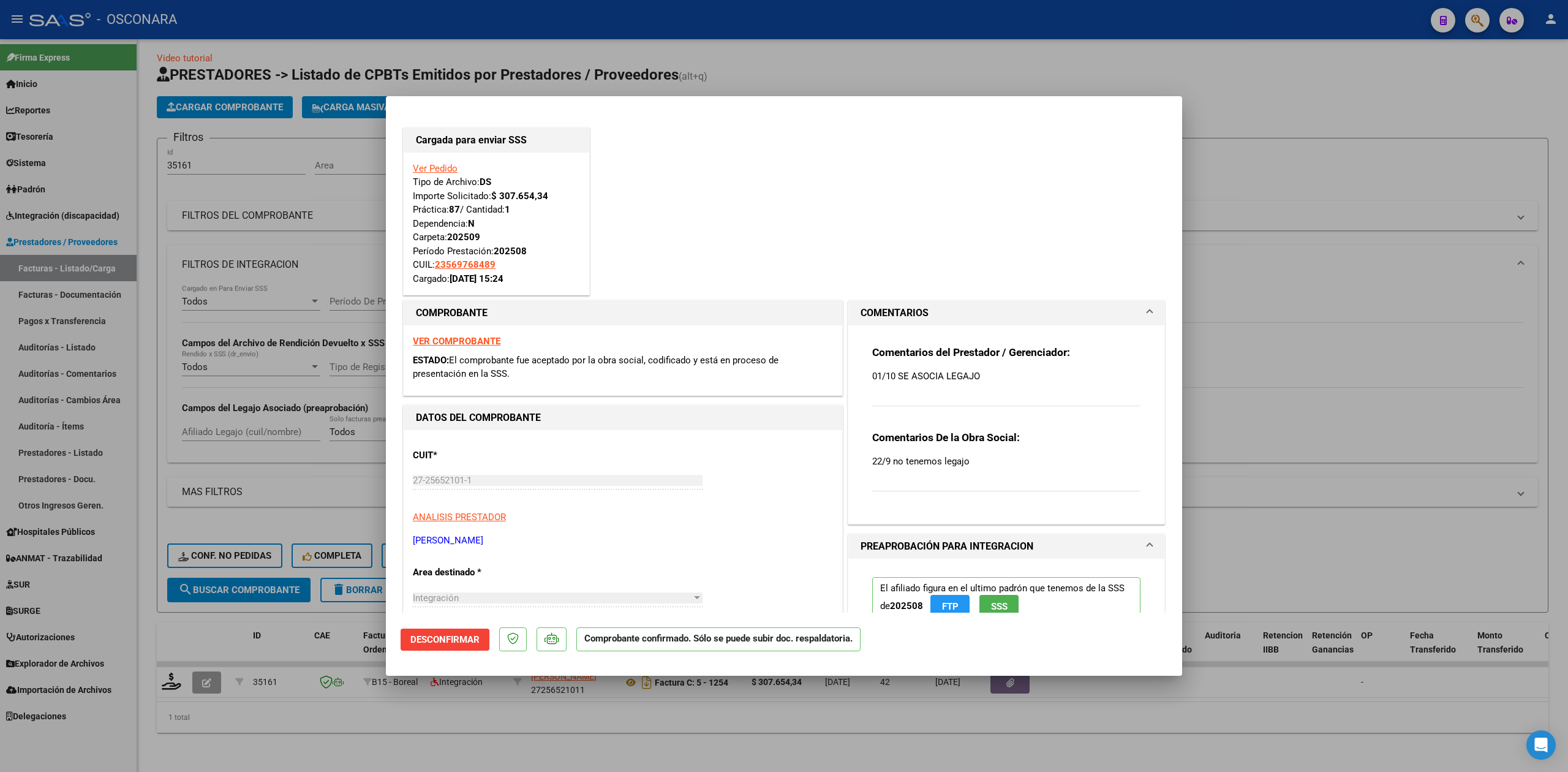
click at [370, 754] on div at bounding box center [784, 386] width 1568 height 772
type input "$ 0,00"
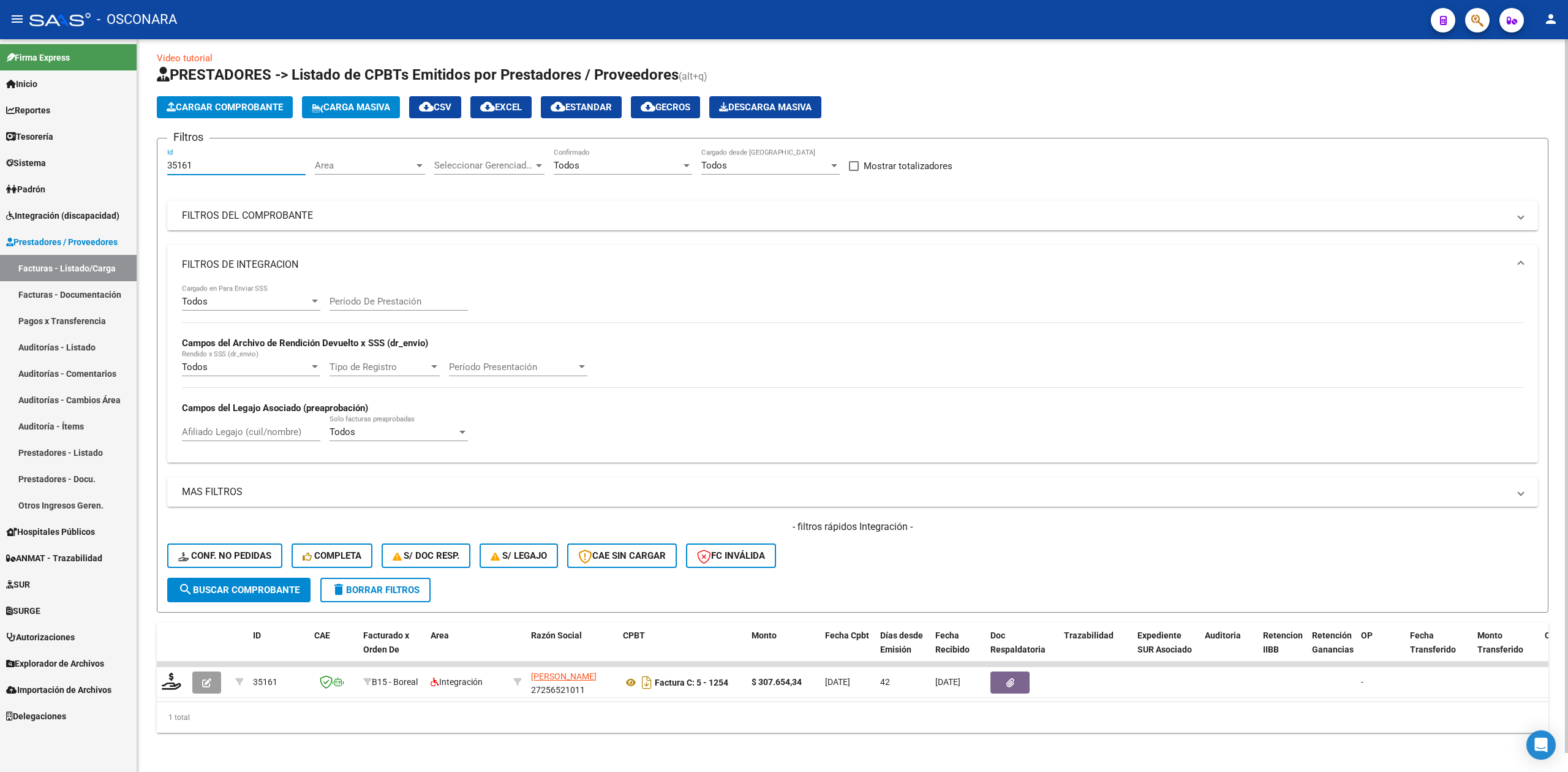
click at [220, 160] on input "35161" at bounding box center [236, 165] width 139 height 11
type input "35159"
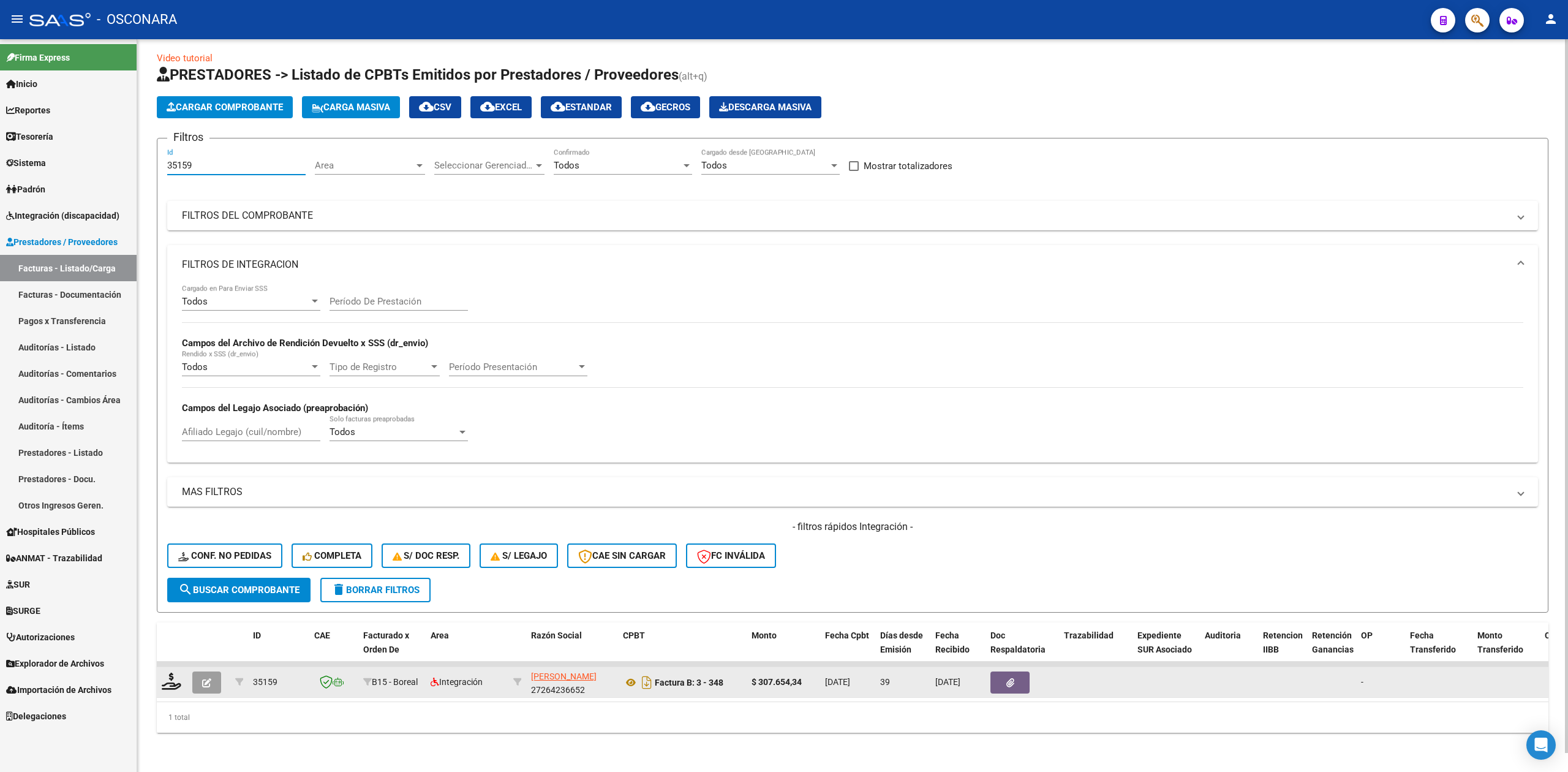
click at [214, 672] on button "button" at bounding box center [206, 683] width 28 height 22
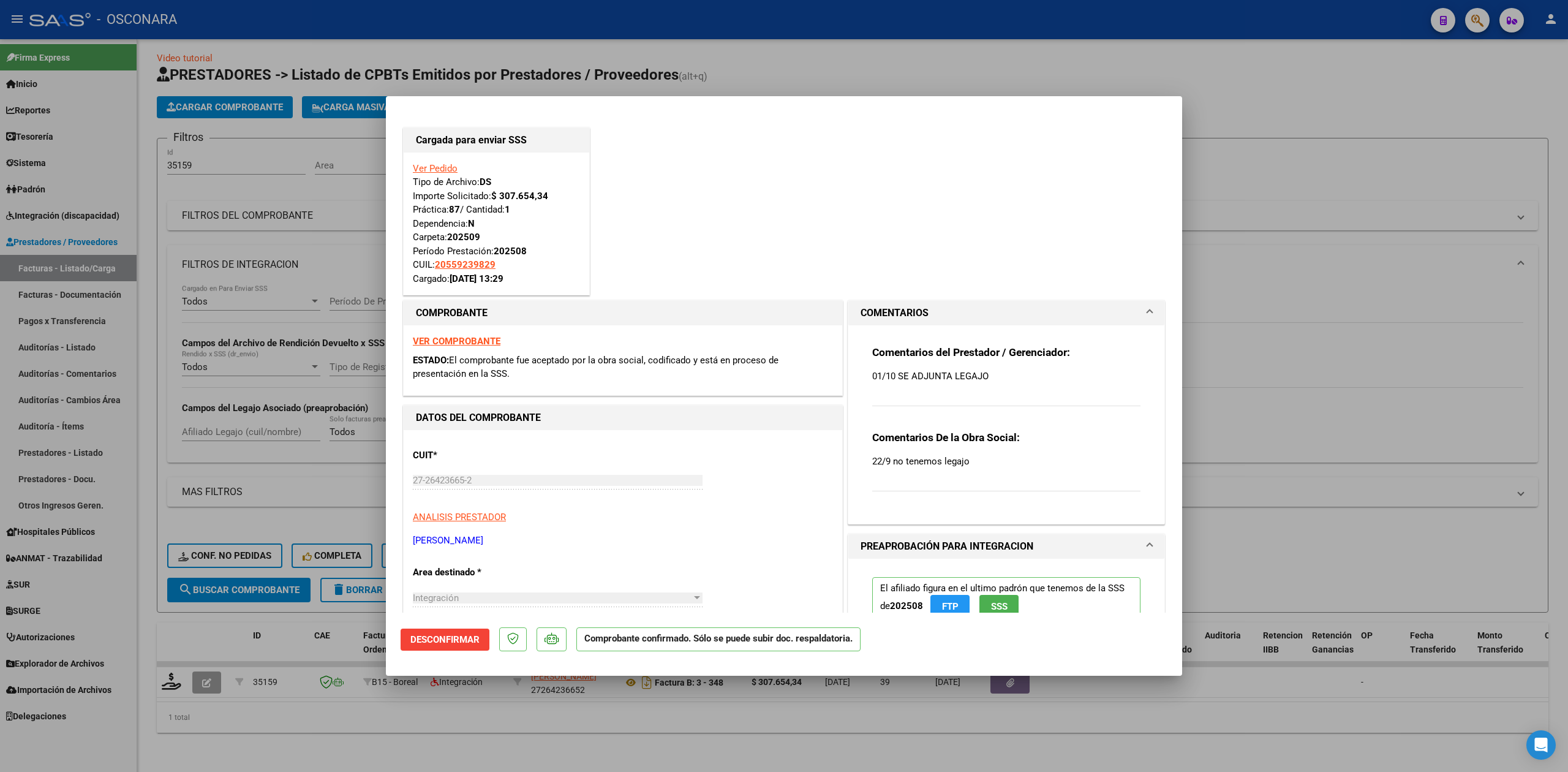
click at [305, 729] on div at bounding box center [784, 386] width 1568 height 772
type input "$ 0,00"
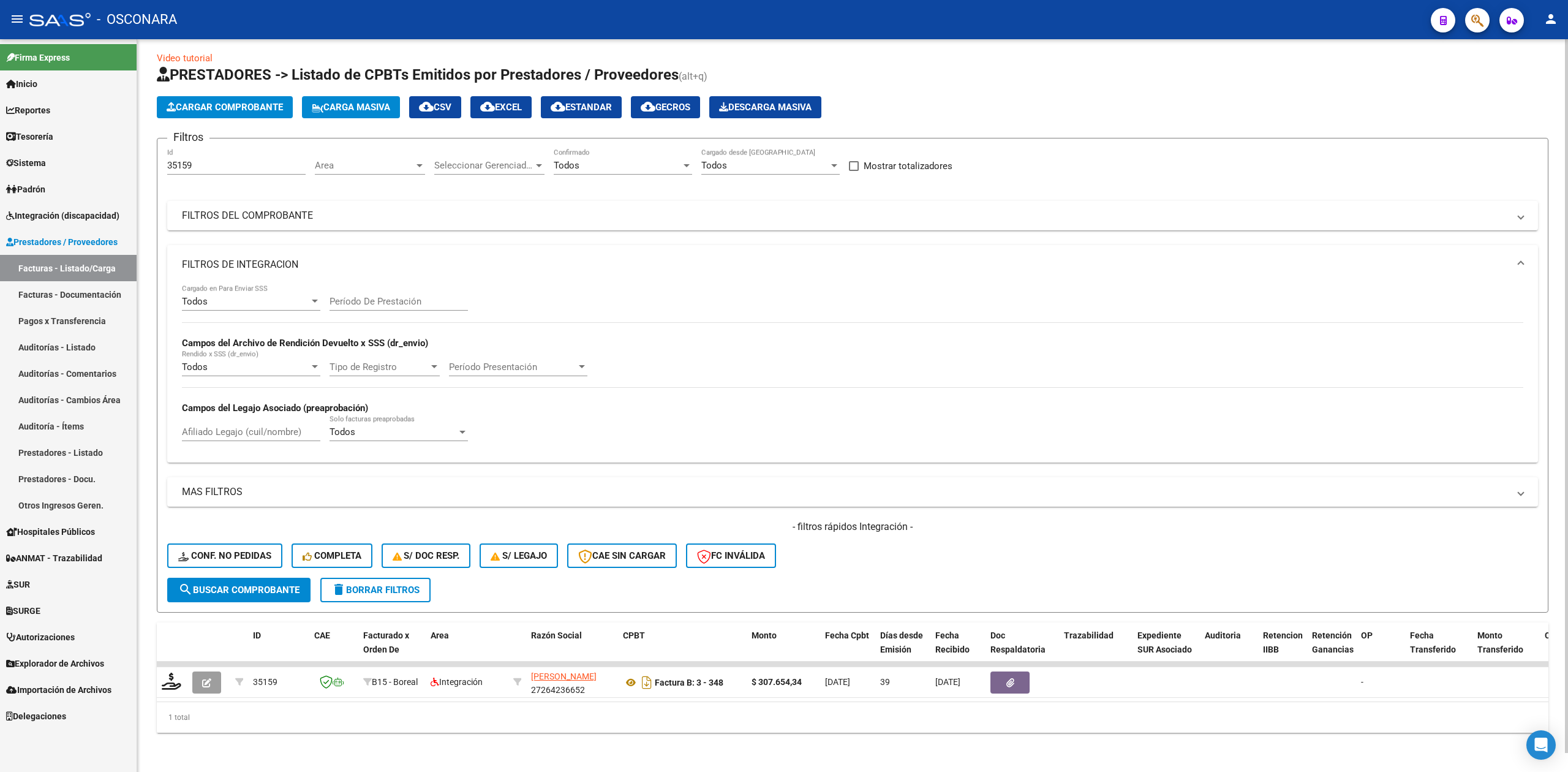
click at [235, 148] on div "35159 Id" at bounding box center [236, 161] width 139 height 27
type input "35157"
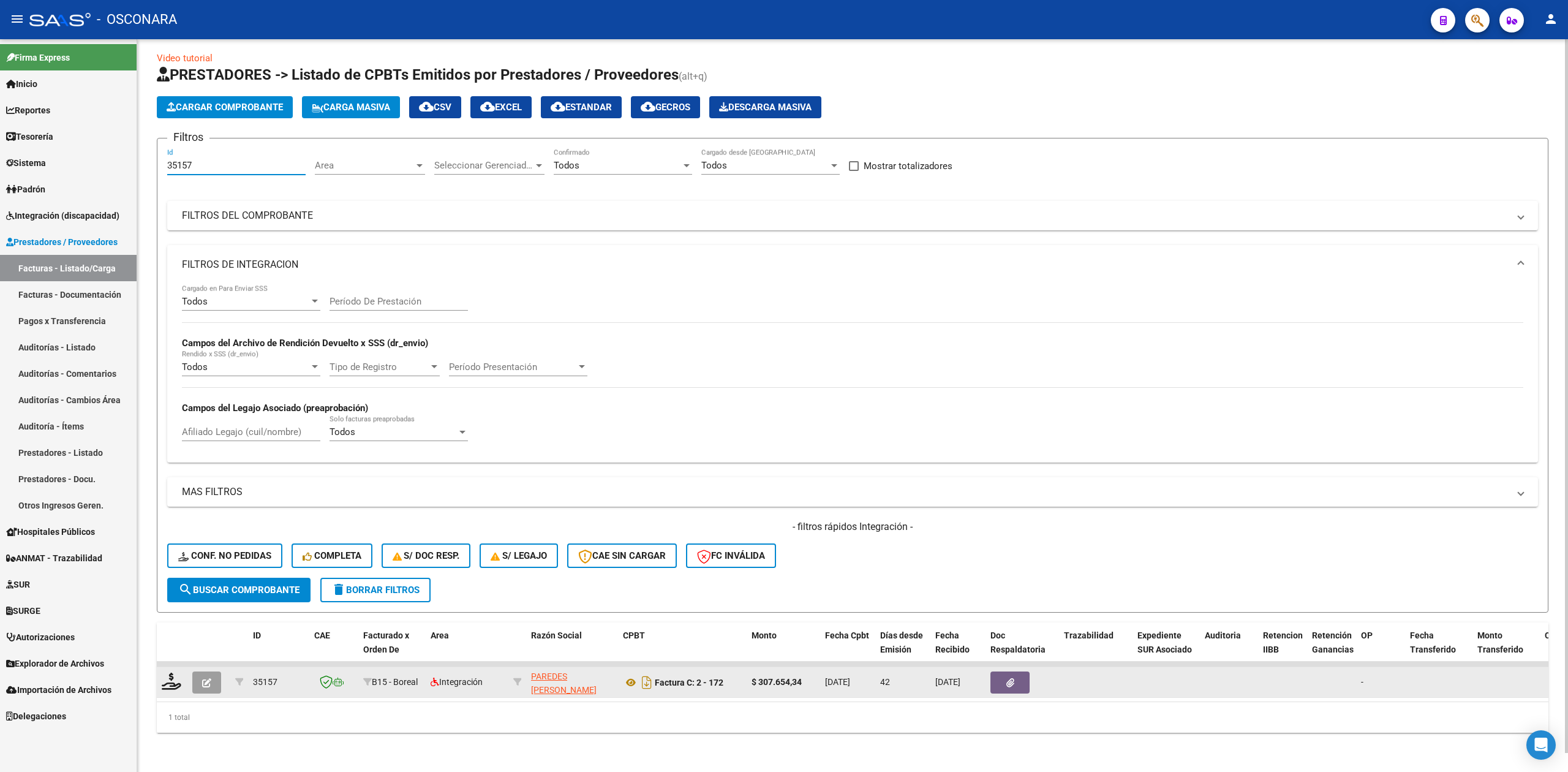
click at [205, 678] on icon "button" at bounding box center [207, 683] width 9 height 9
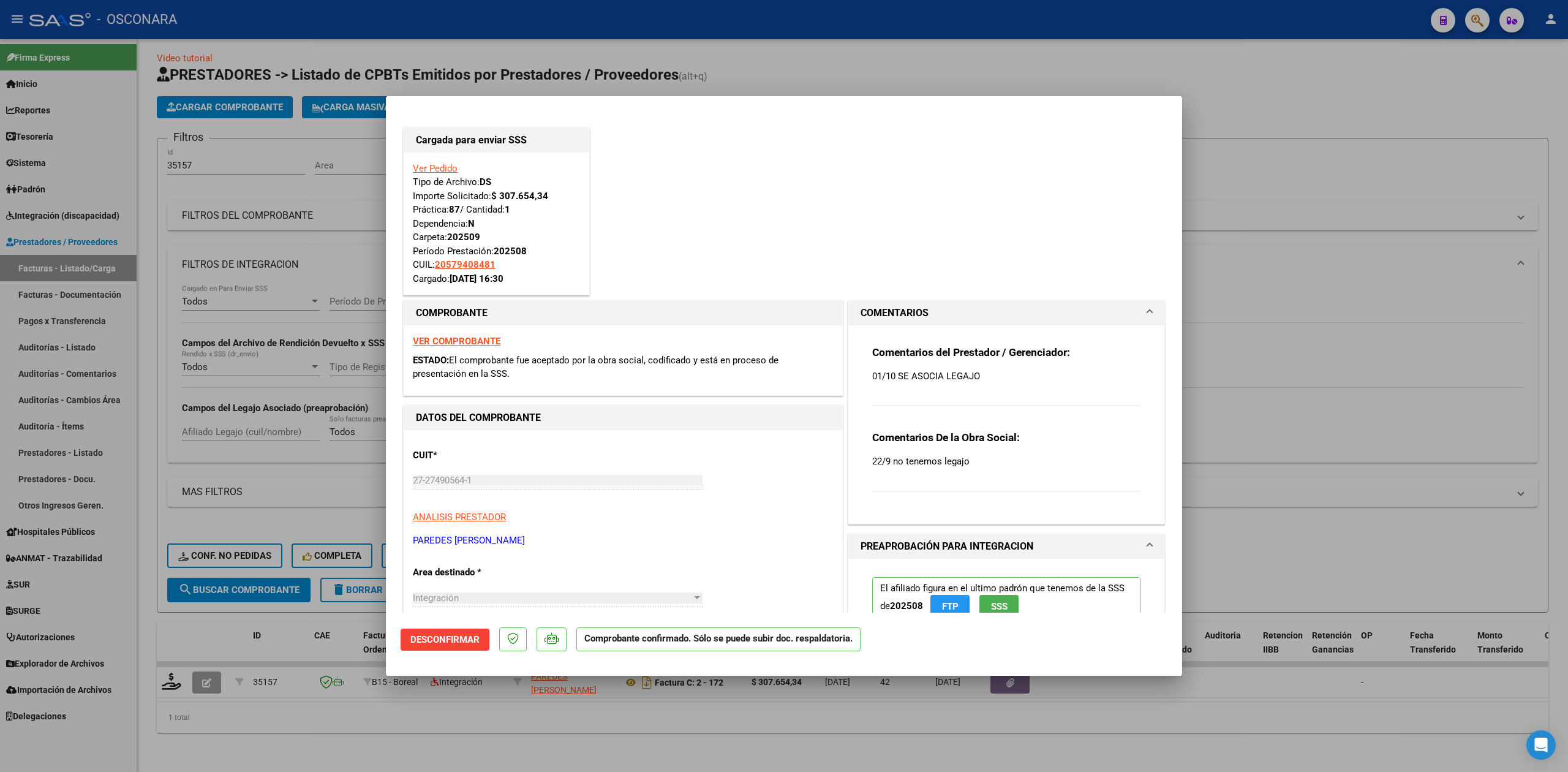
click at [277, 735] on div at bounding box center [784, 386] width 1568 height 772
type input "$ 0,00"
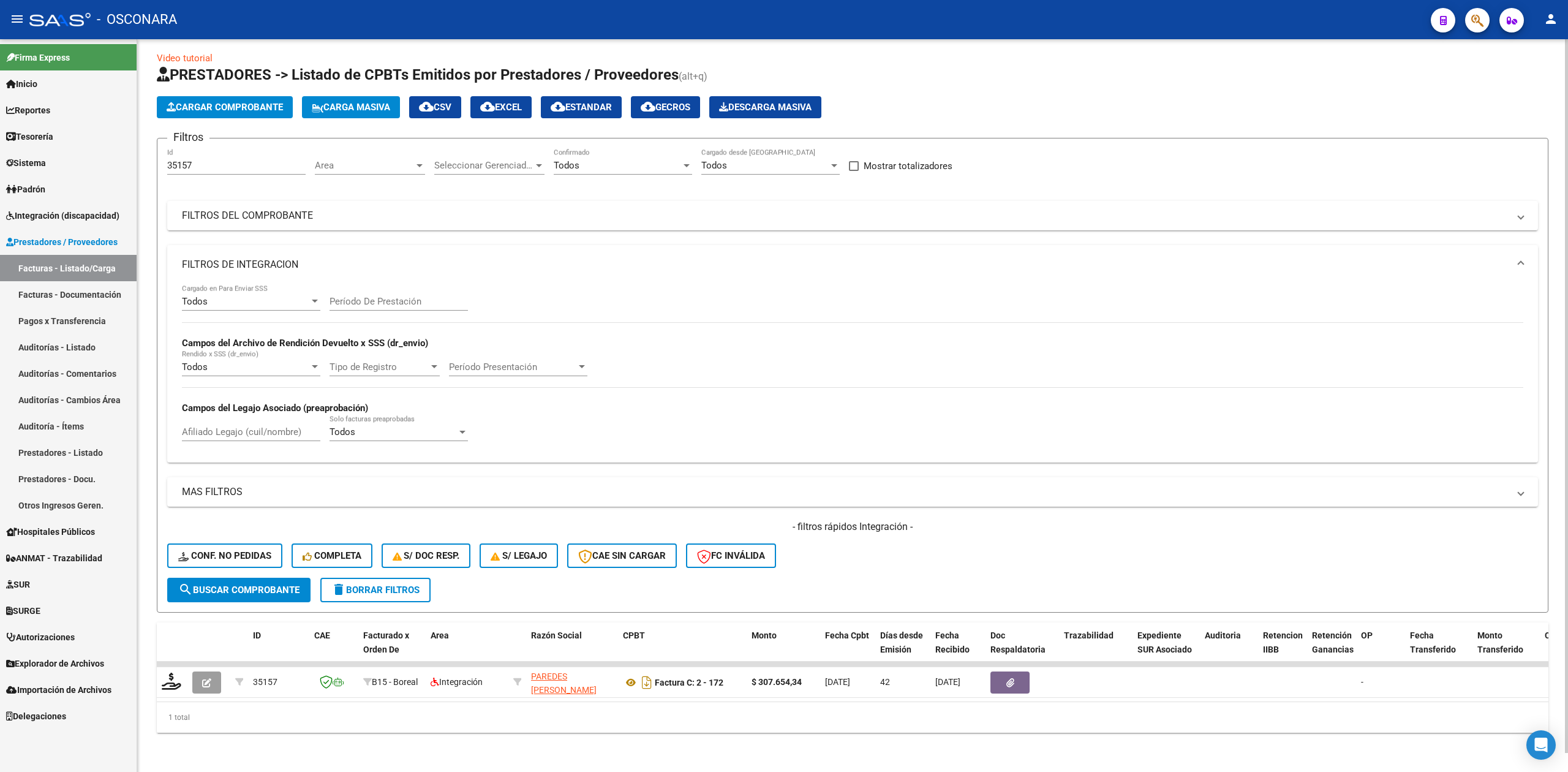
click at [232, 160] on input "35157" at bounding box center [236, 165] width 139 height 11
type input "35154"
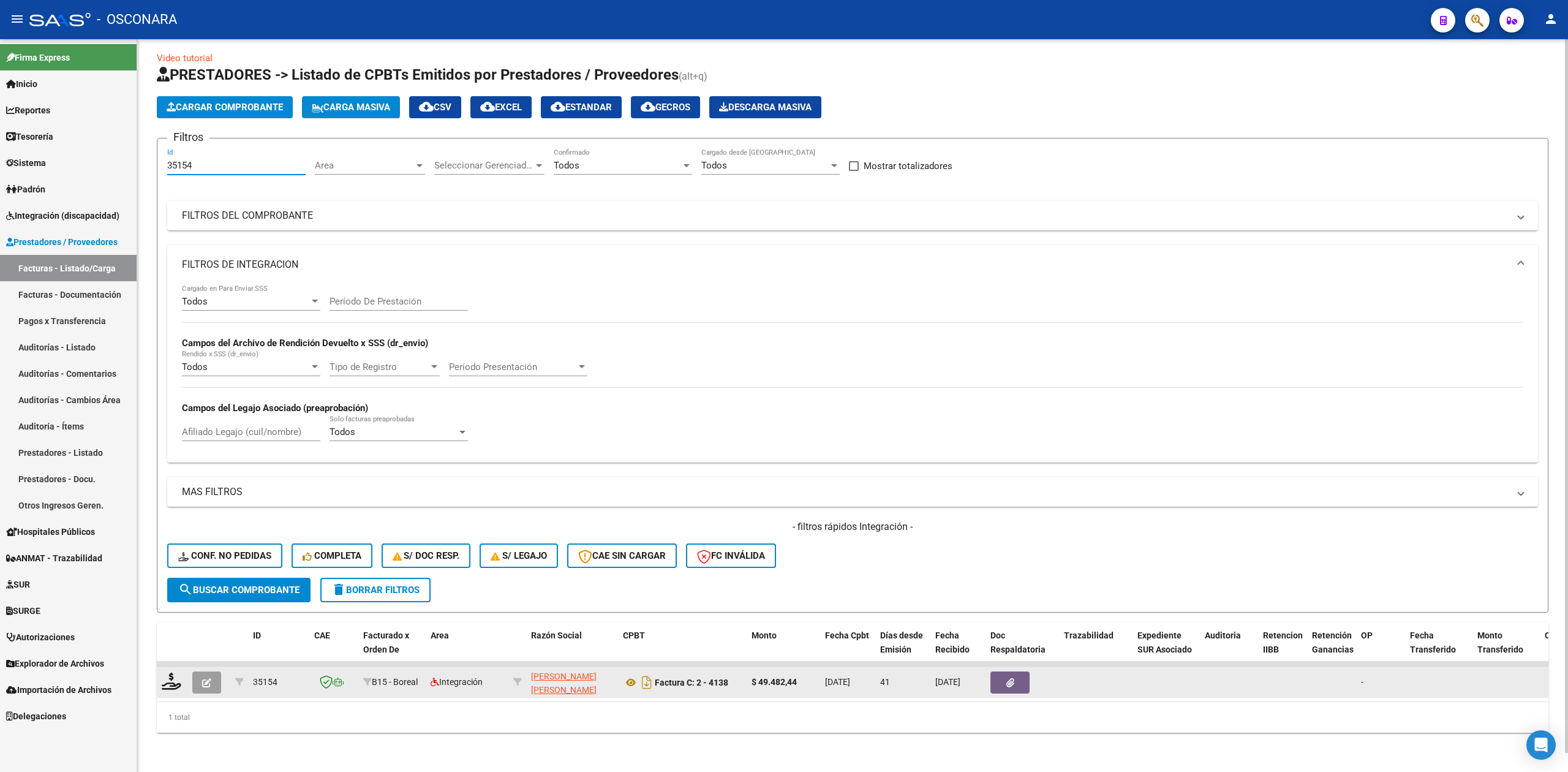
click at [220, 672] on button "button" at bounding box center [206, 683] width 28 height 22
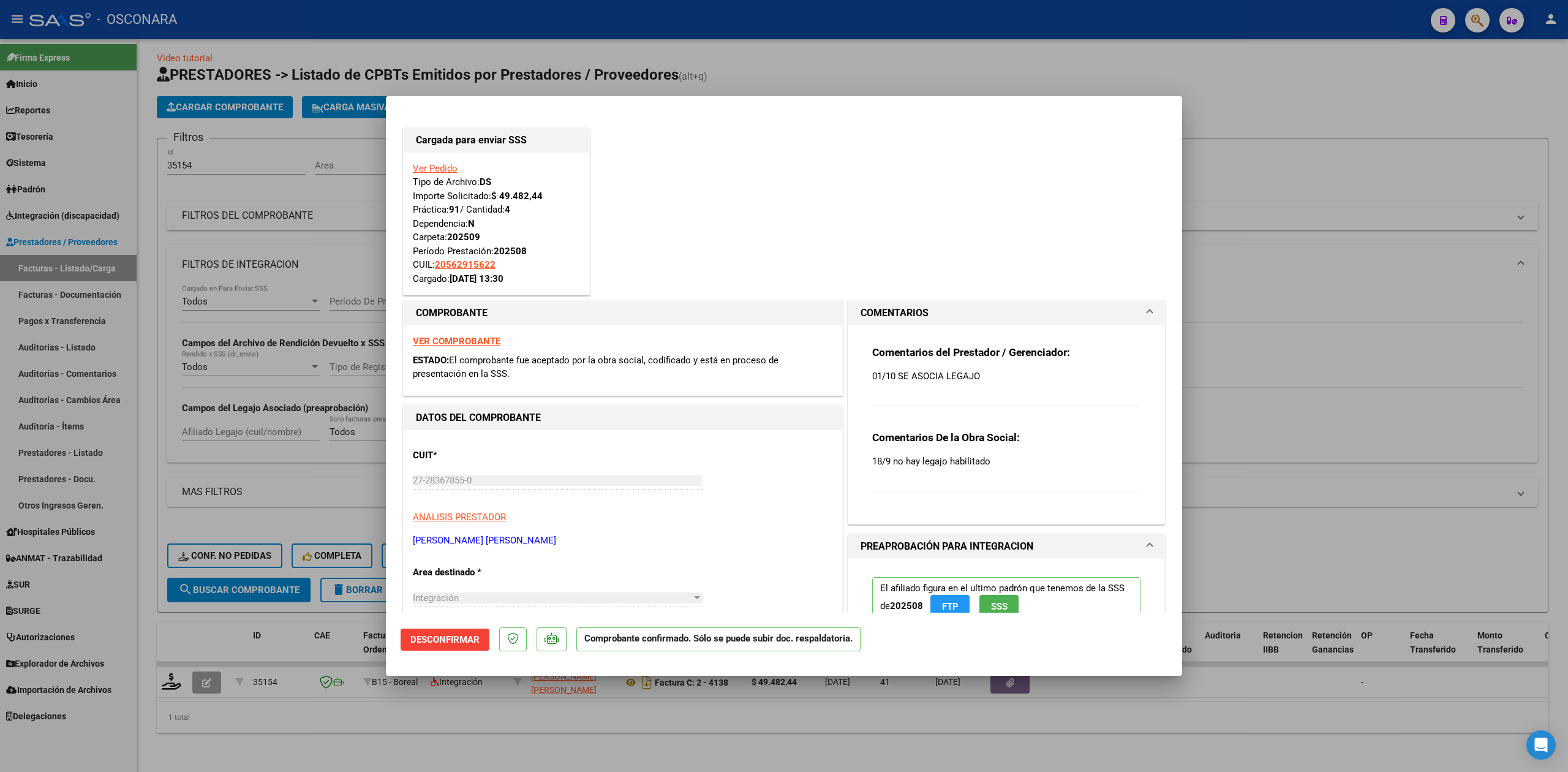
click at [479, 735] on div at bounding box center [784, 386] width 1568 height 772
type input "$ 0,00"
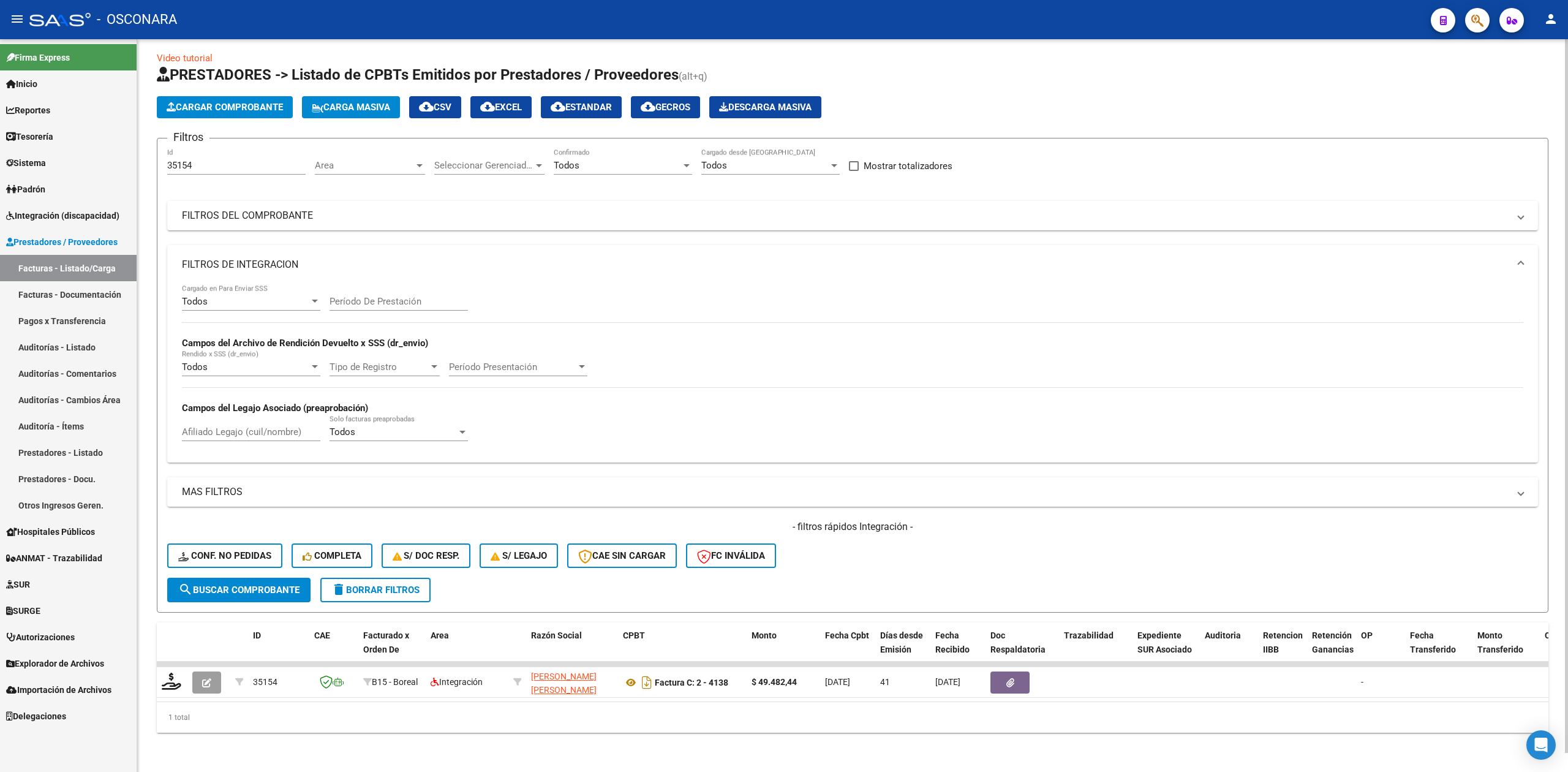
click at [216, 160] on input "35154" at bounding box center [236, 165] width 139 height 11
type input "35153"
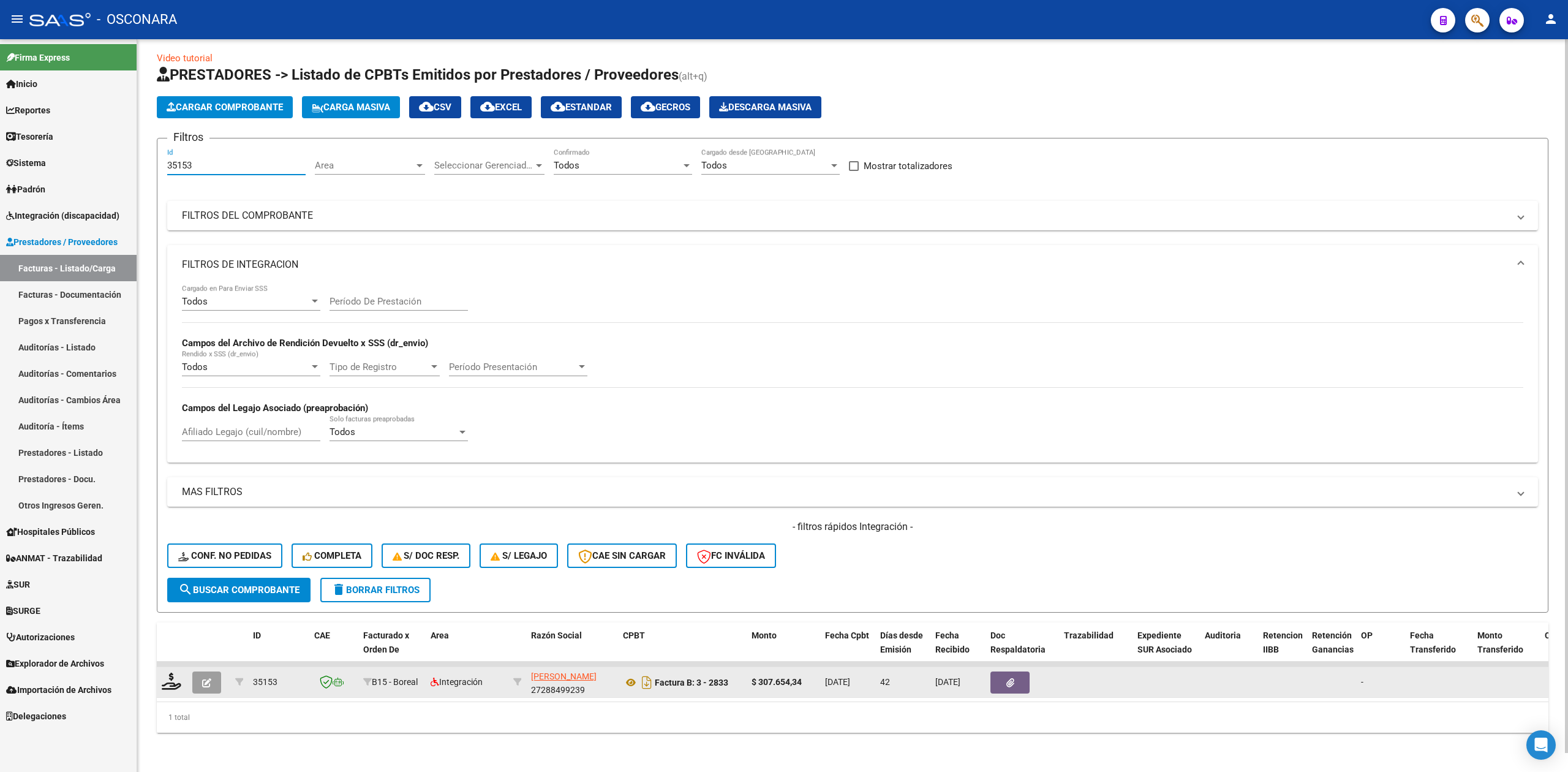
click at [214, 672] on button "button" at bounding box center [206, 683] width 28 height 22
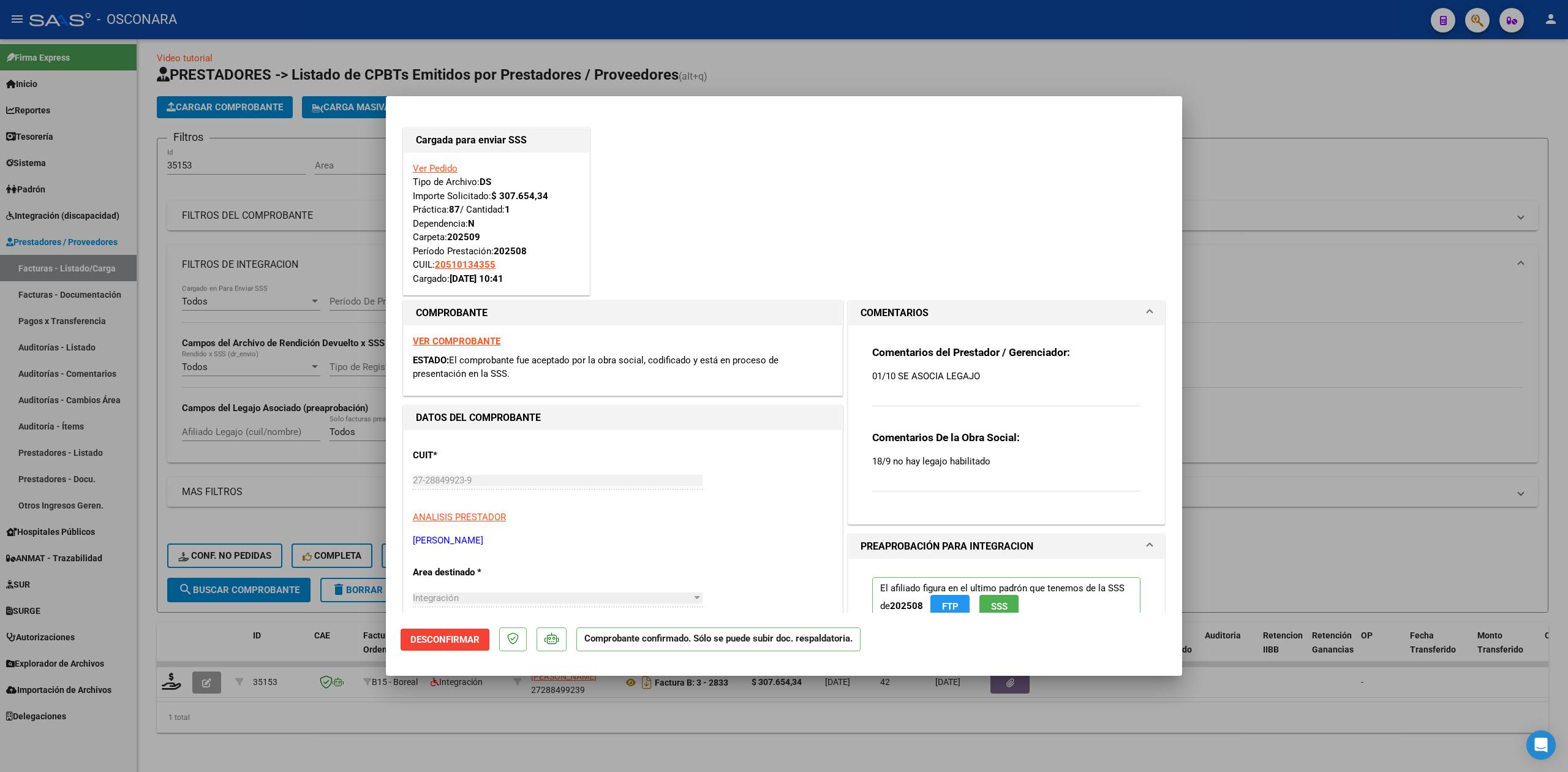
click at [328, 743] on div at bounding box center [784, 386] width 1568 height 772
type input "$ 0,00"
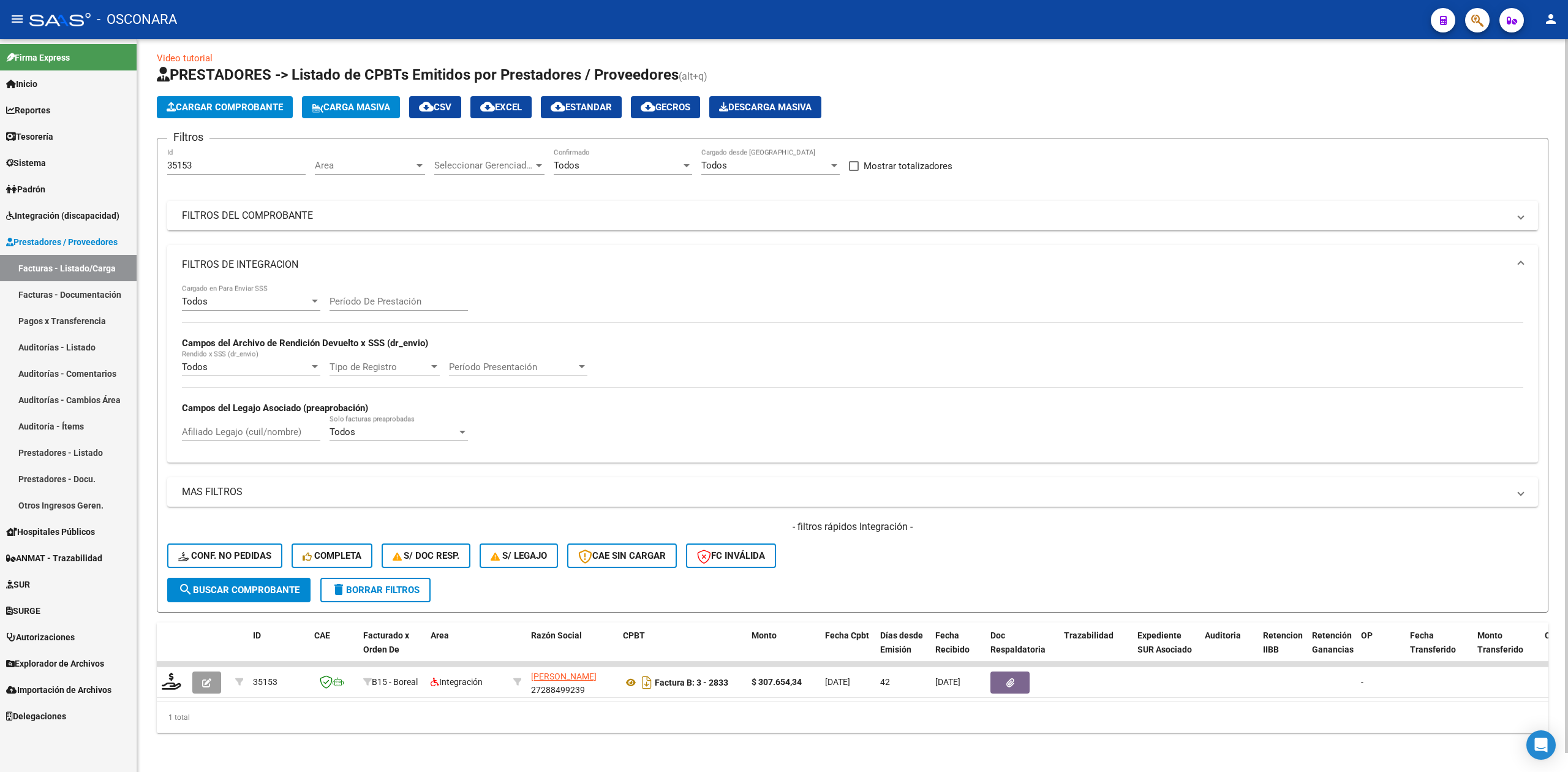
click at [202, 160] on input "35153" at bounding box center [236, 165] width 139 height 11
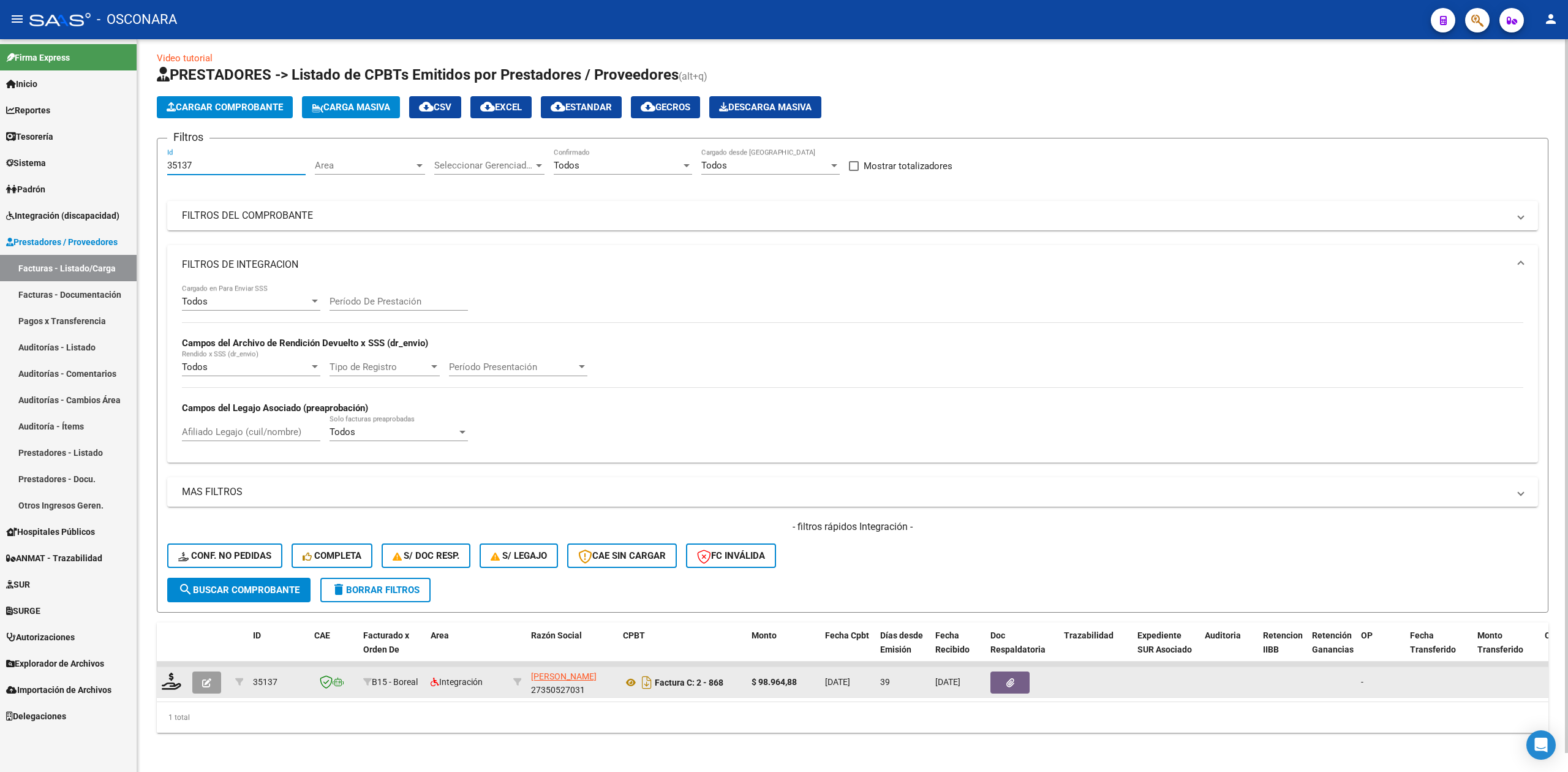
type input "35137"
click at [232, 667] on datatable-body-cell at bounding box center [239, 682] width 17 height 30
click at [212, 672] on button "button" at bounding box center [206, 683] width 28 height 22
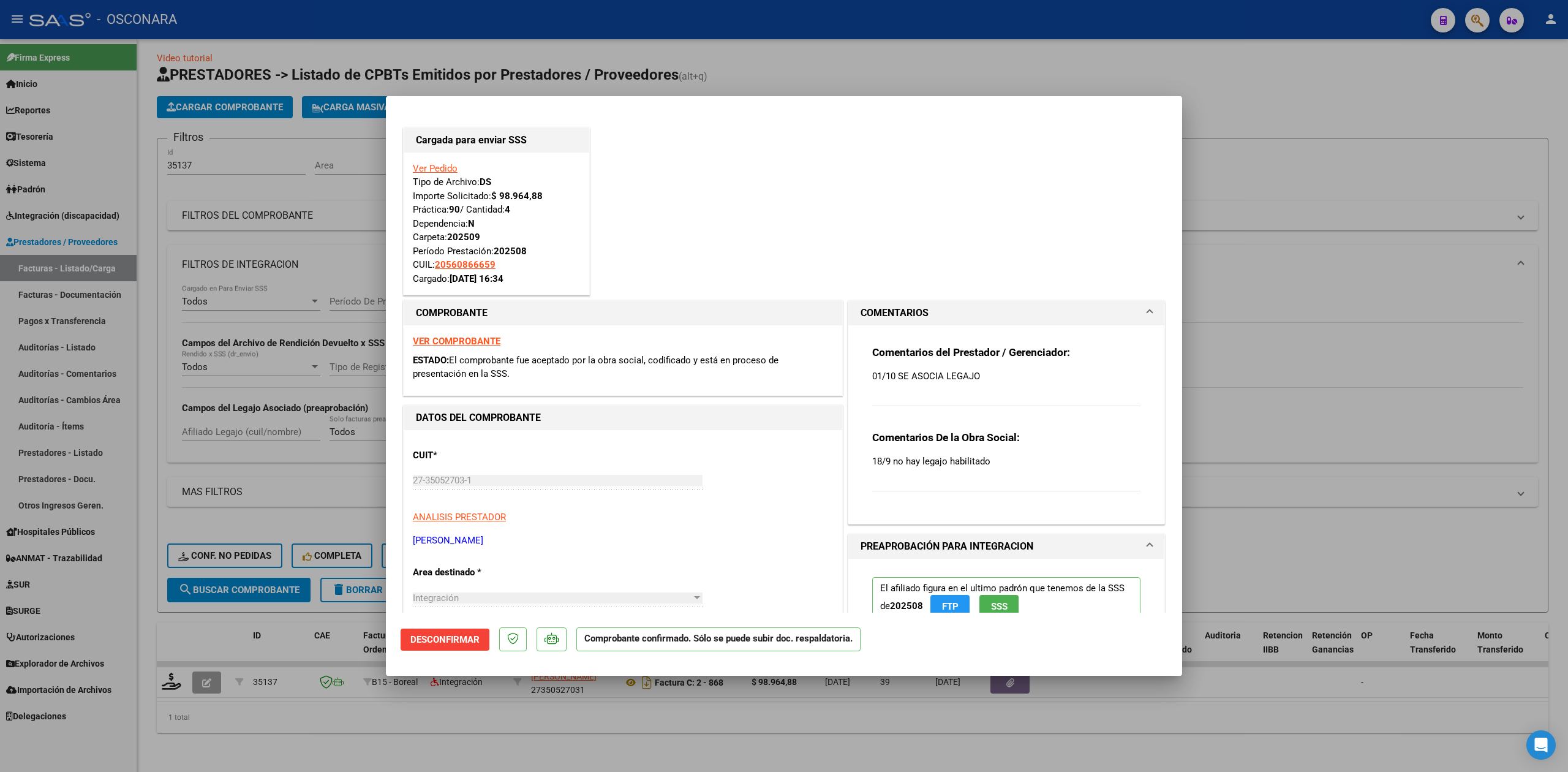
click at [332, 725] on div at bounding box center [784, 386] width 1568 height 772
type input "$ 0,00"
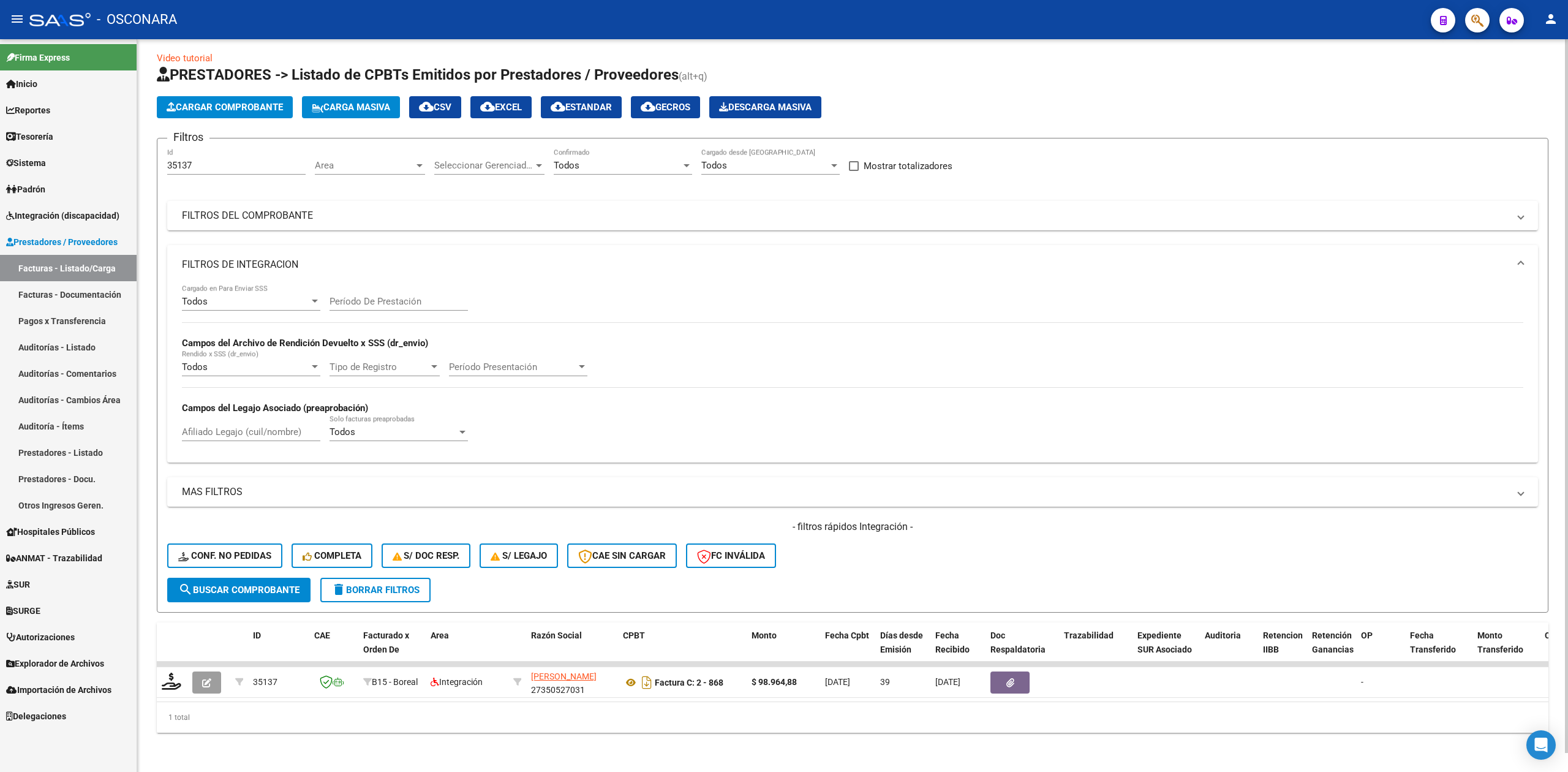
click at [212, 160] on input "35137" at bounding box center [236, 165] width 139 height 11
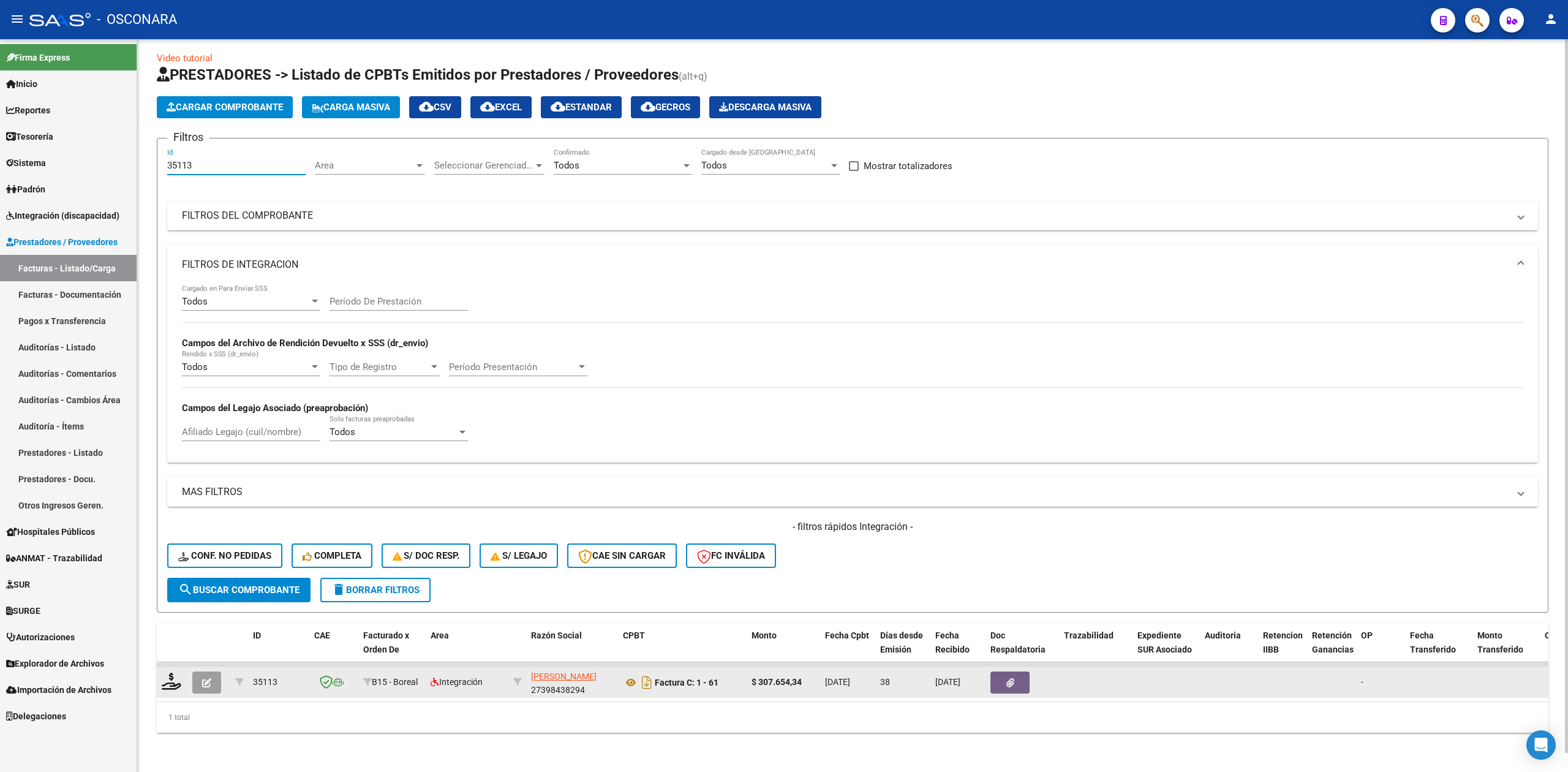
type input "35113"
click at [202, 678] on icon "button" at bounding box center [207, 683] width 9 height 9
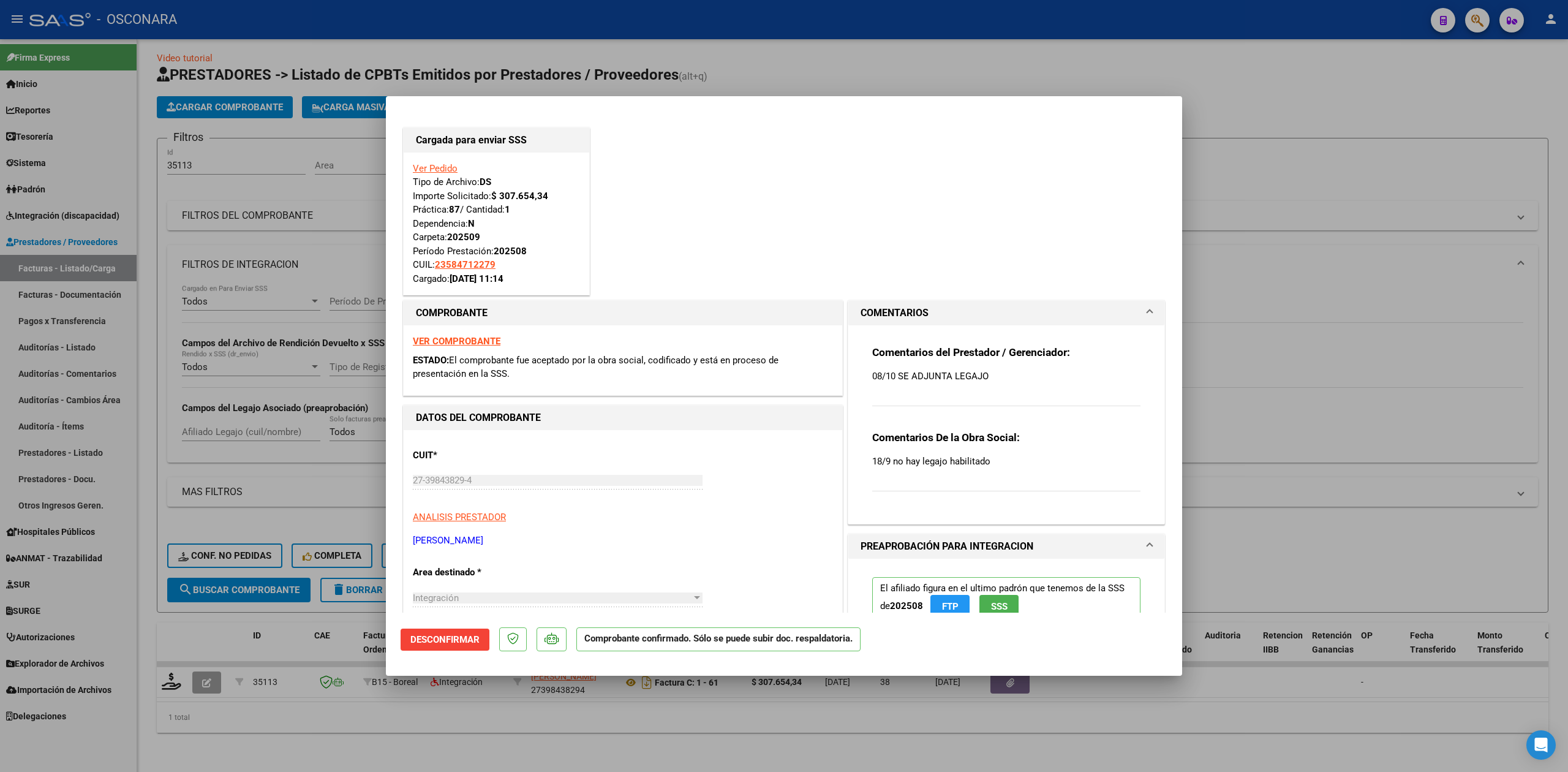
click at [312, 751] on div at bounding box center [784, 386] width 1568 height 772
type input "$ 0,00"
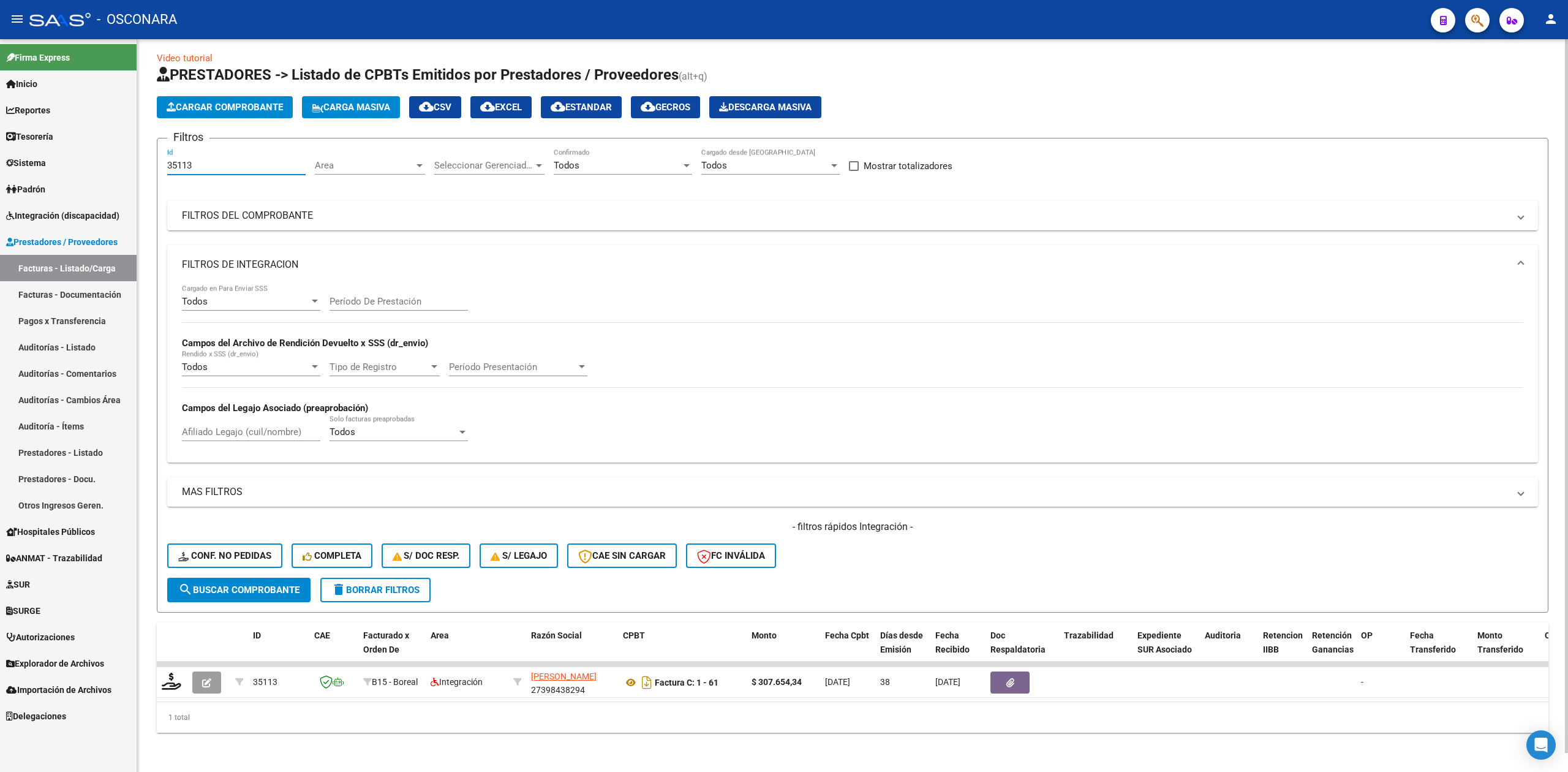
drag, startPoint x: 176, startPoint y: 155, endPoint x: 249, endPoint y: 153, distance: 73.0
click at [249, 160] on input "35113" at bounding box center [236, 165] width 139 height 11
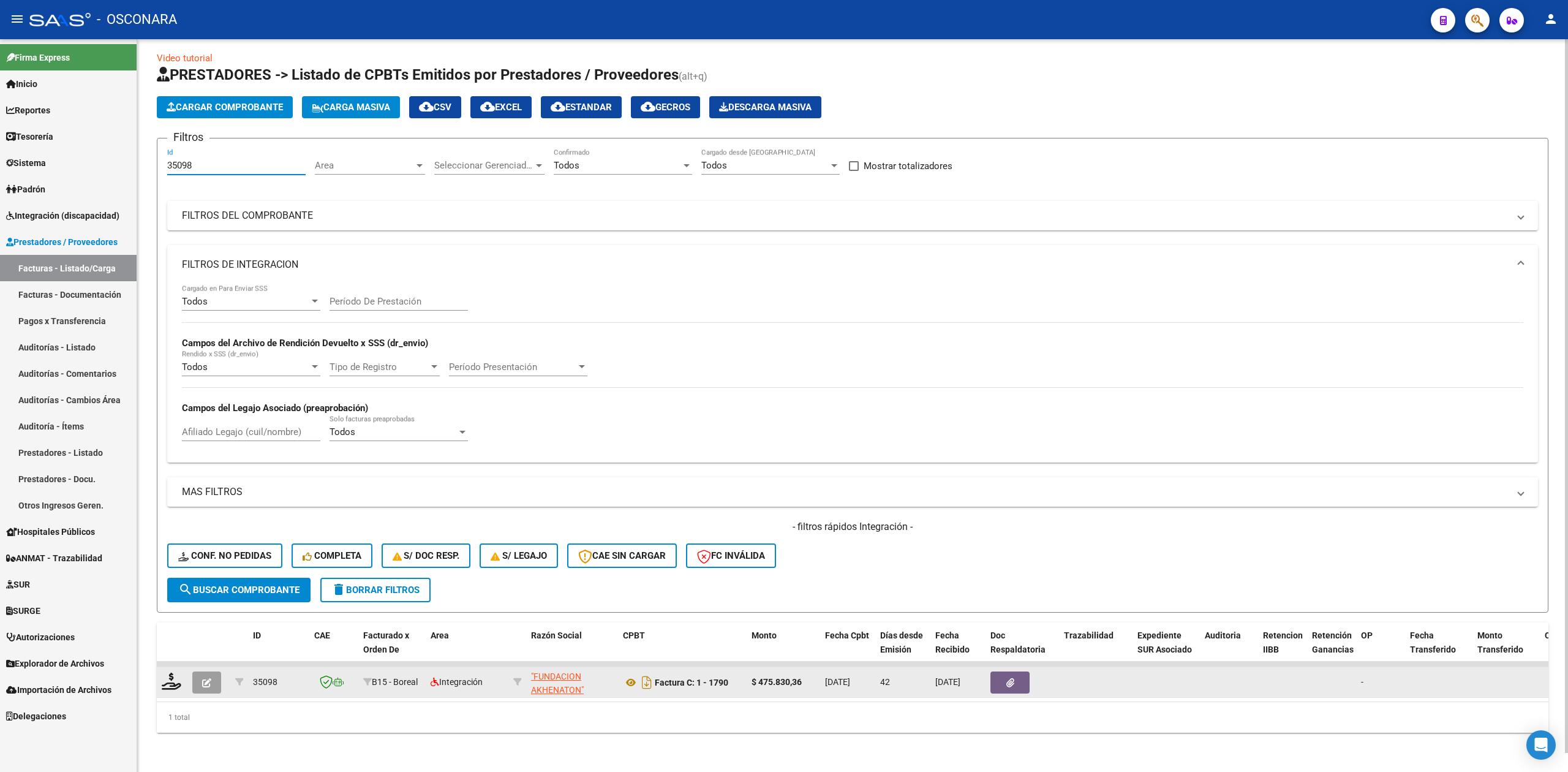
type input "35098"
click at [197, 672] on button "button" at bounding box center [206, 683] width 28 height 22
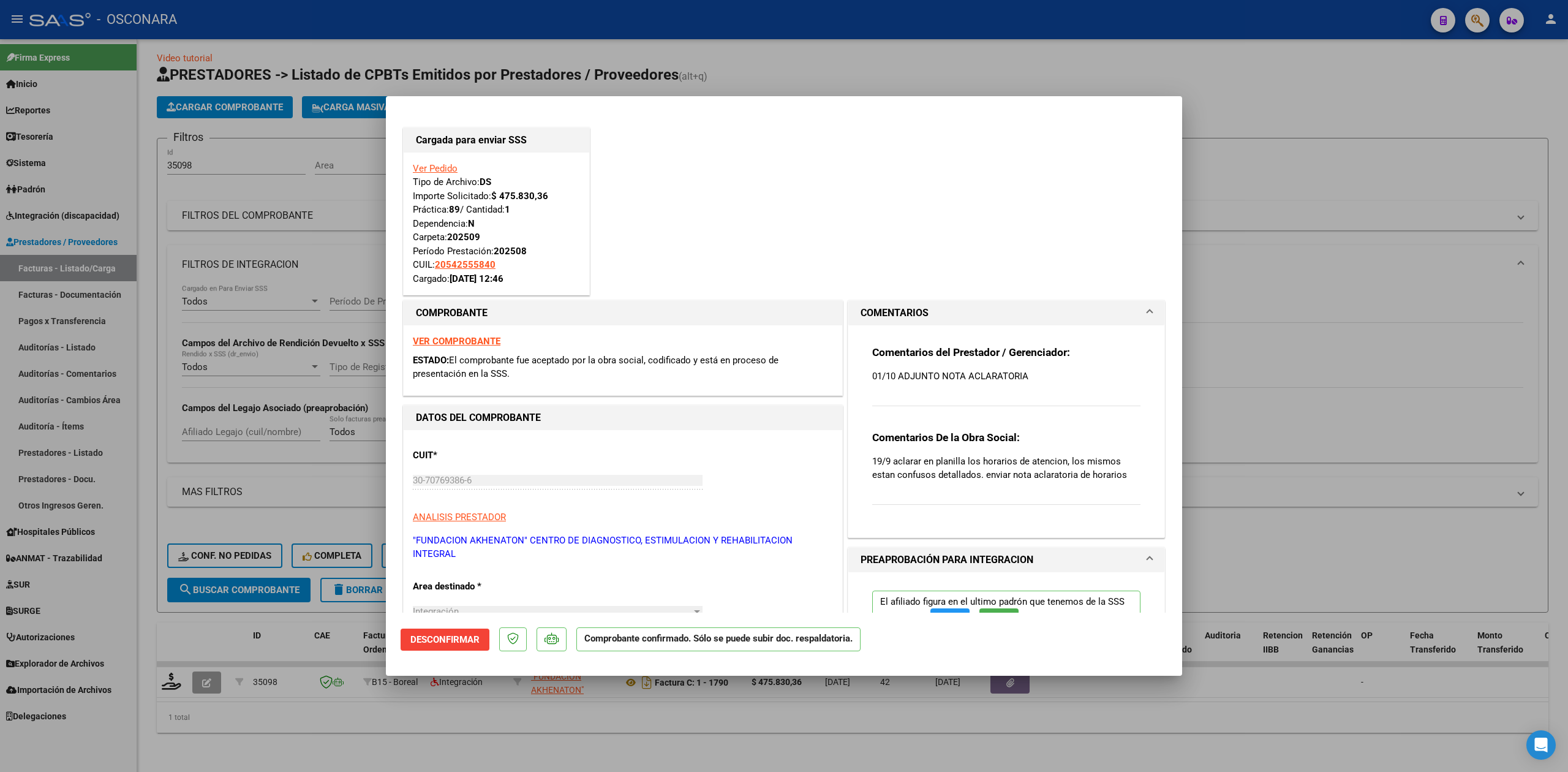
click at [297, 731] on div at bounding box center [784, 386] width 1568 height 772
type input "$ 0,00"
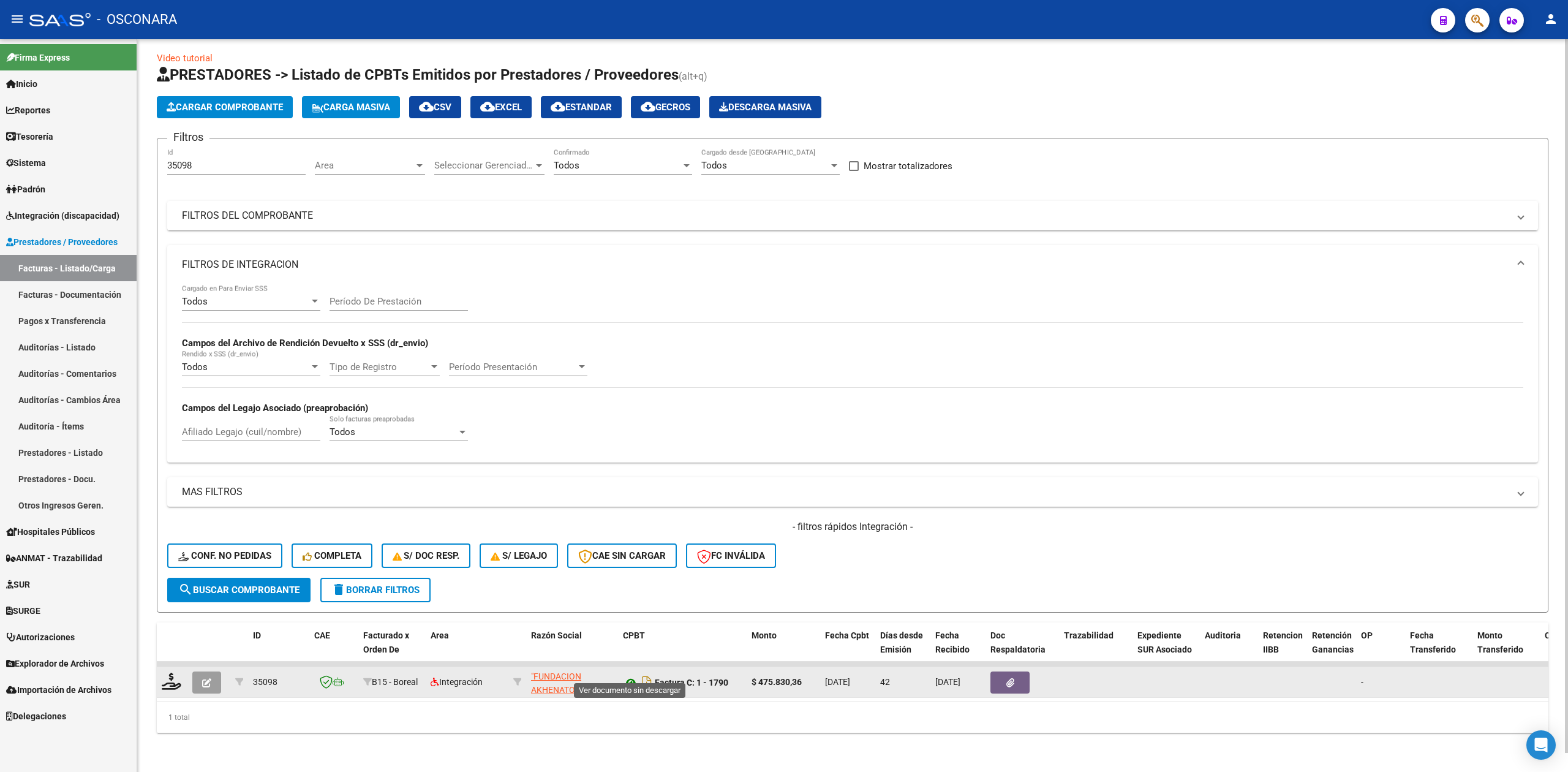
click at [626, 676] on icon at bounding box center [631, 683] width 16 height 15
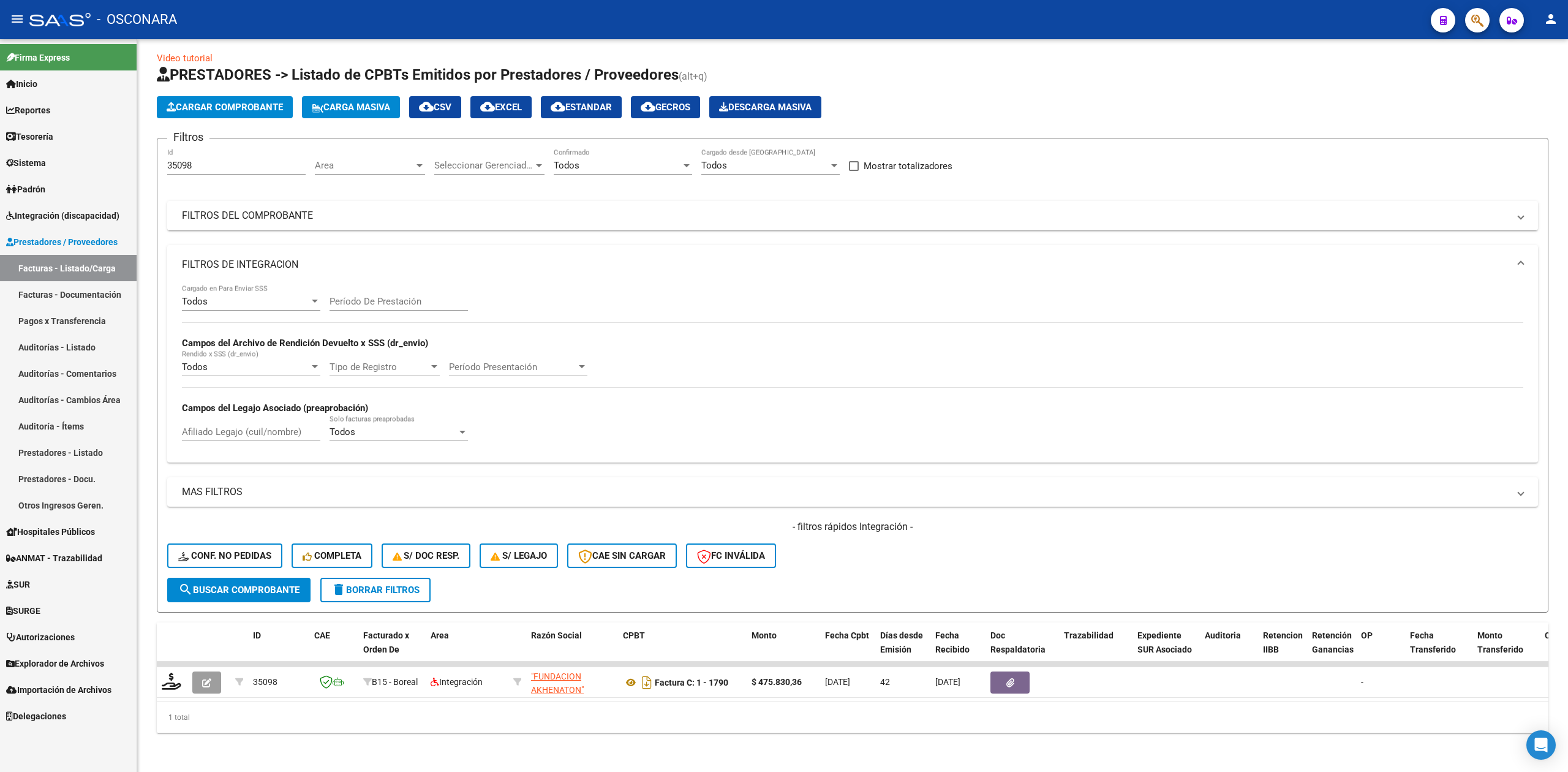
click at [74, 216] on span "Integración (discapacidad)" at bounding box center [62, 215] width 113 height 14
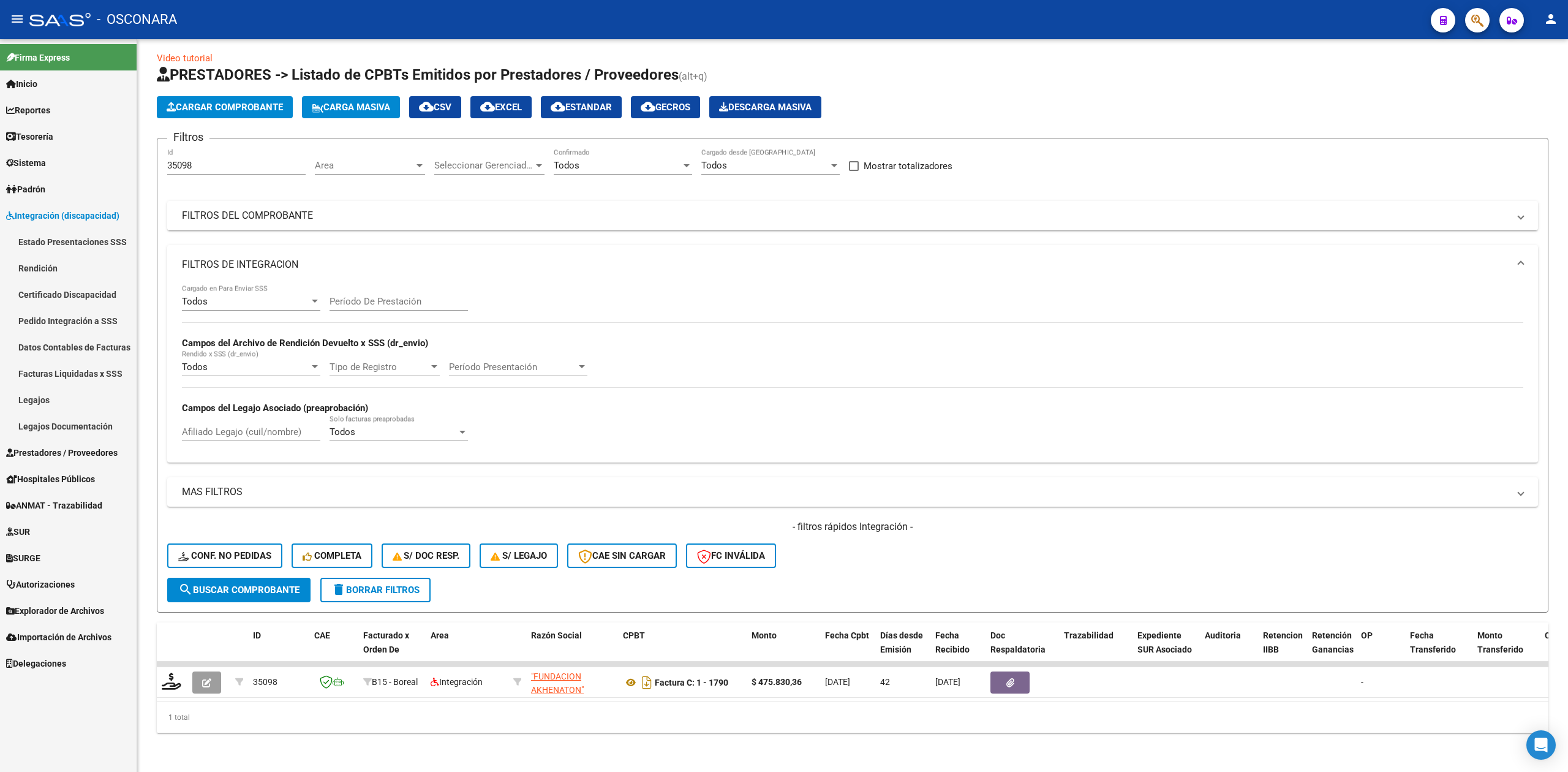
click at [60, 390] on link "Legajos" at bounding box center [68, 400] width 137 height 27
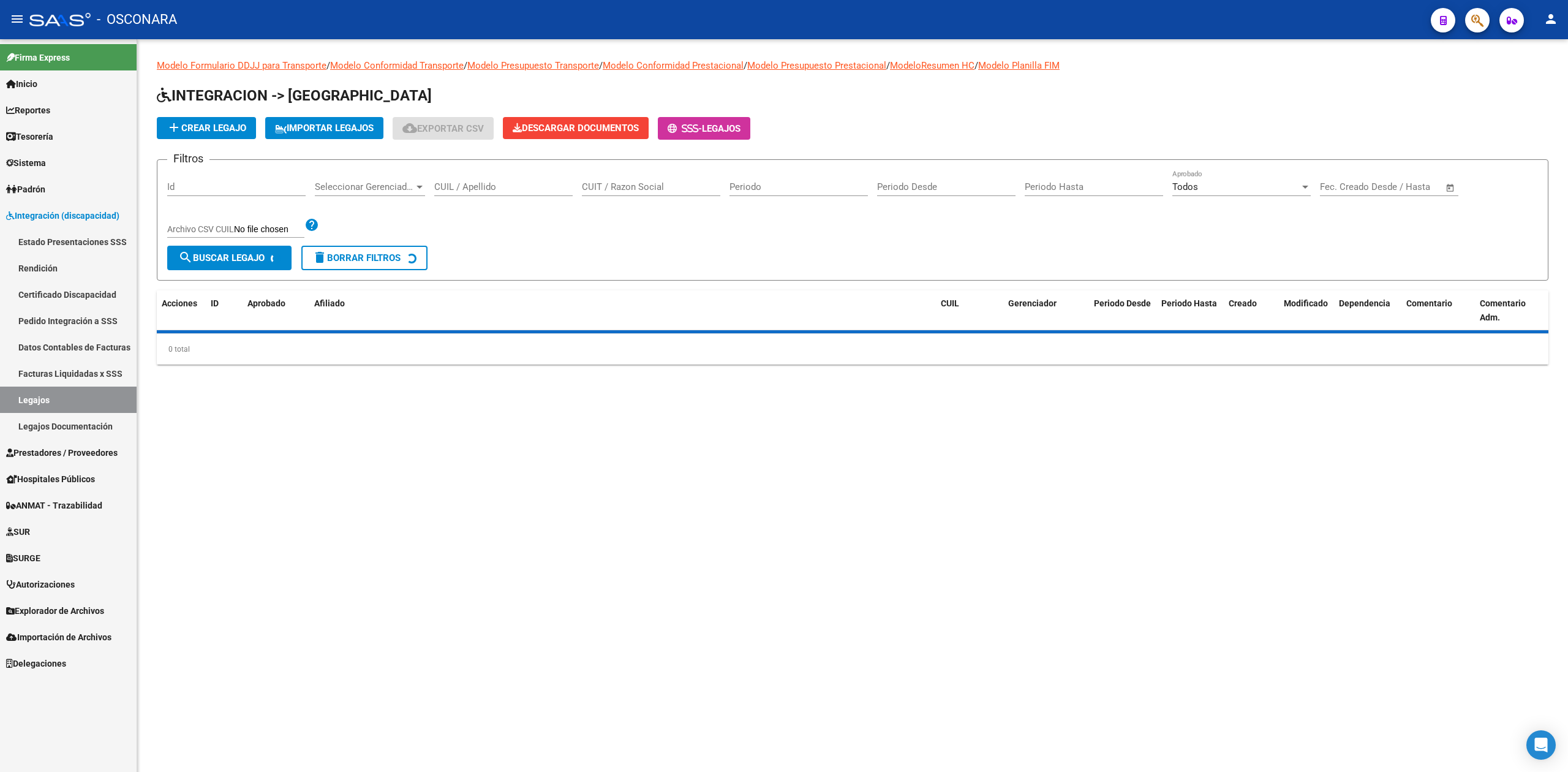
click at [520, 192] on input "CUIL / Apellido" at bounding box center [504, 187] width 139 height 11
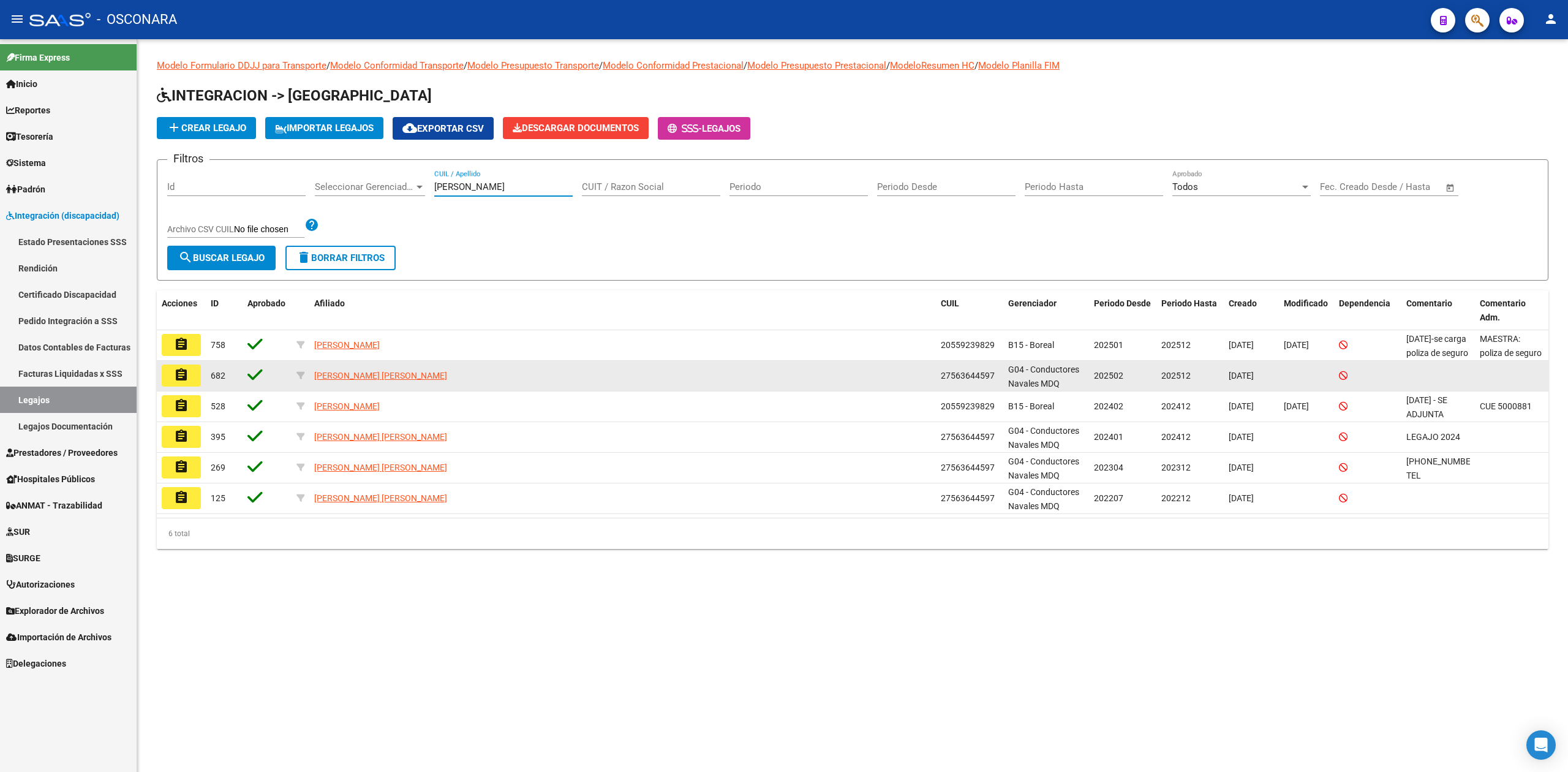
type input "zalazar"
click at [189, 375] on button "assignment" at bounding box center [181, 376] width 40 height 22
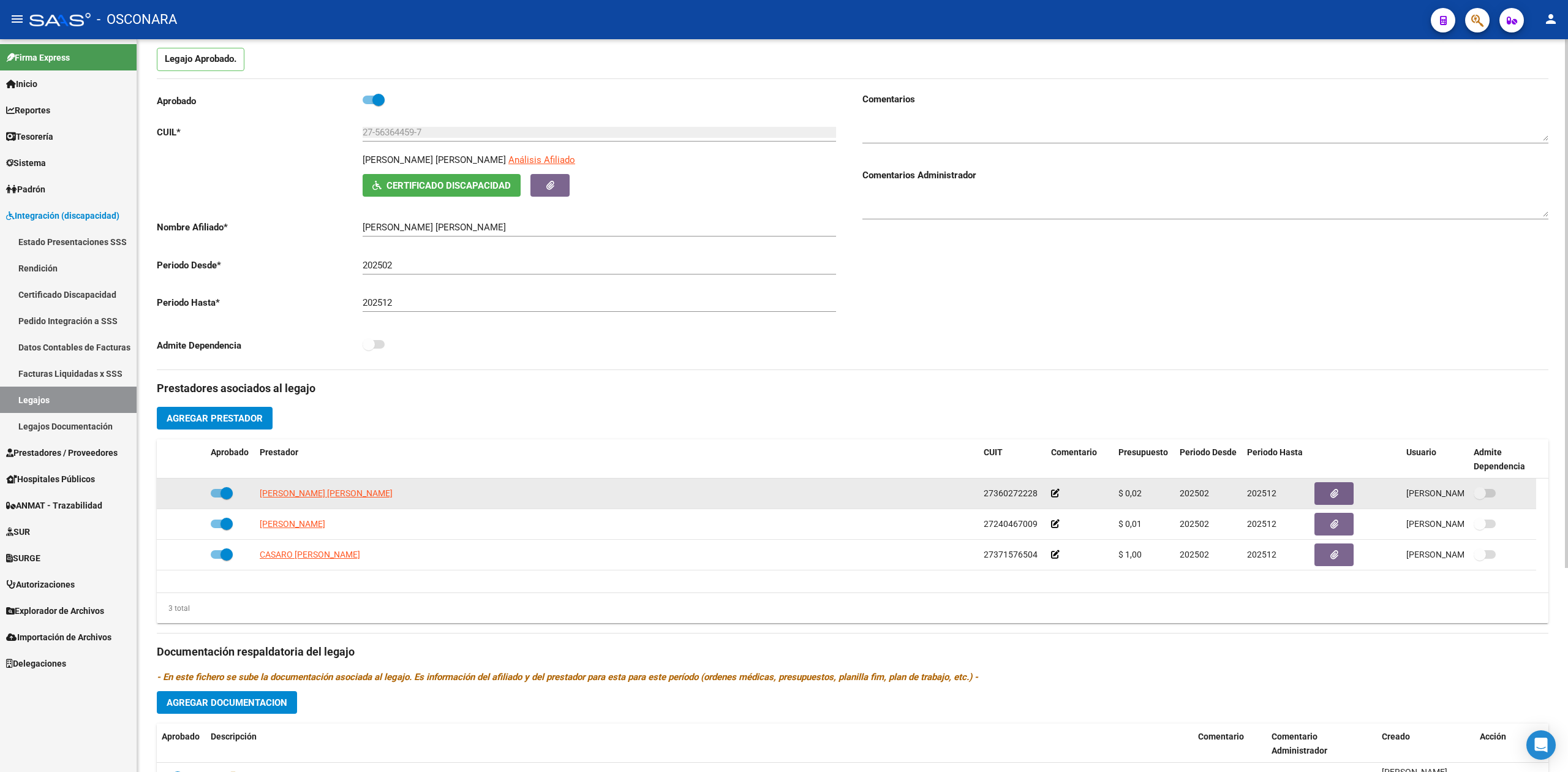
scroll to position [163, 0]
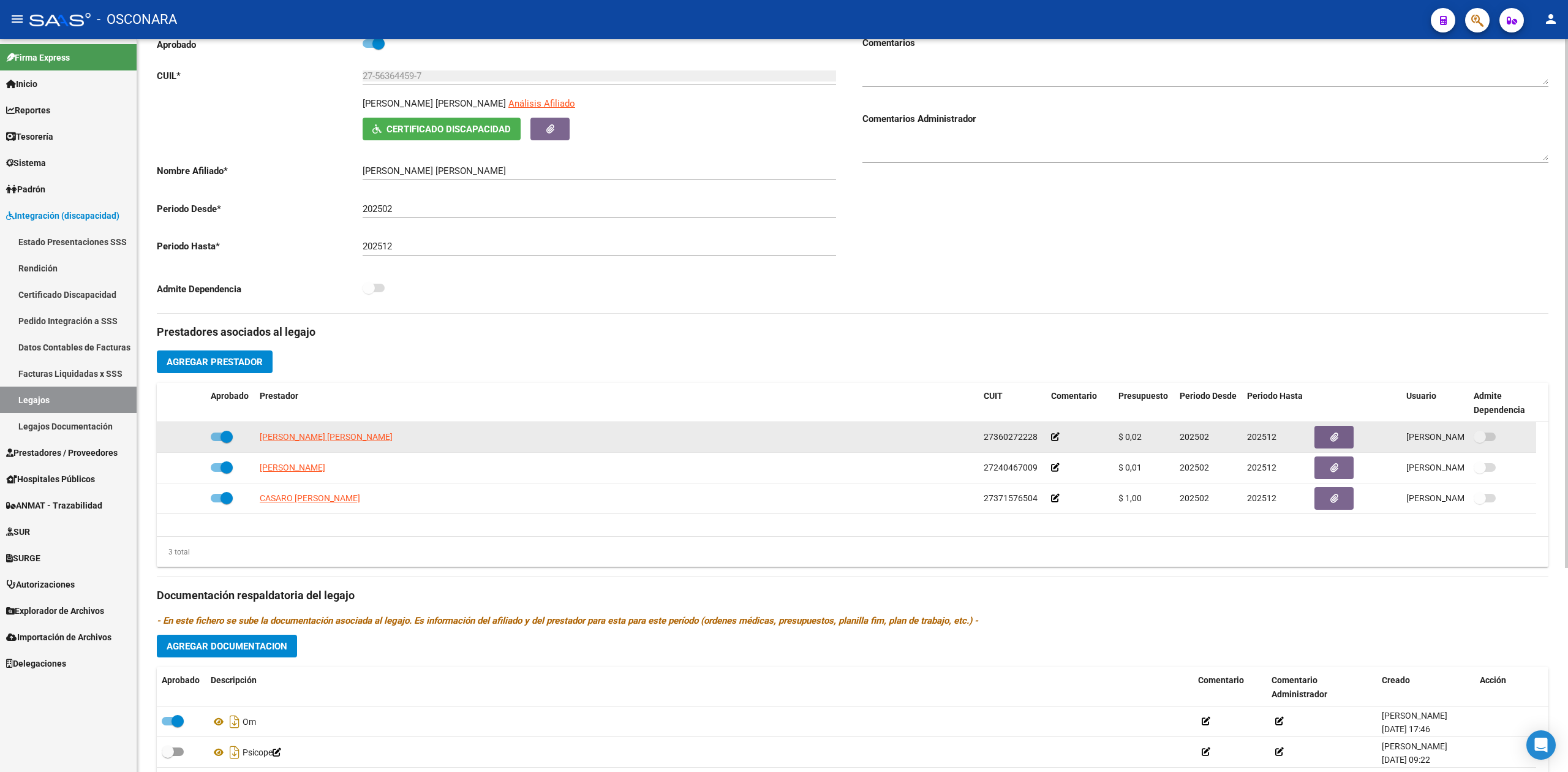
drag, startPoint x: 1040, startPoint y: 441, endPoint x: 929, endPoint y: 439, distance: 111.0
click at [929, 439] on div "SANZBERRO MARIA BELEN 27360272228 $ 0,02 202502 202512 Laura Rodriguez 19/02/20…" at bounding box center [846, 437] width 1380 height 30
copy div "27360272228"
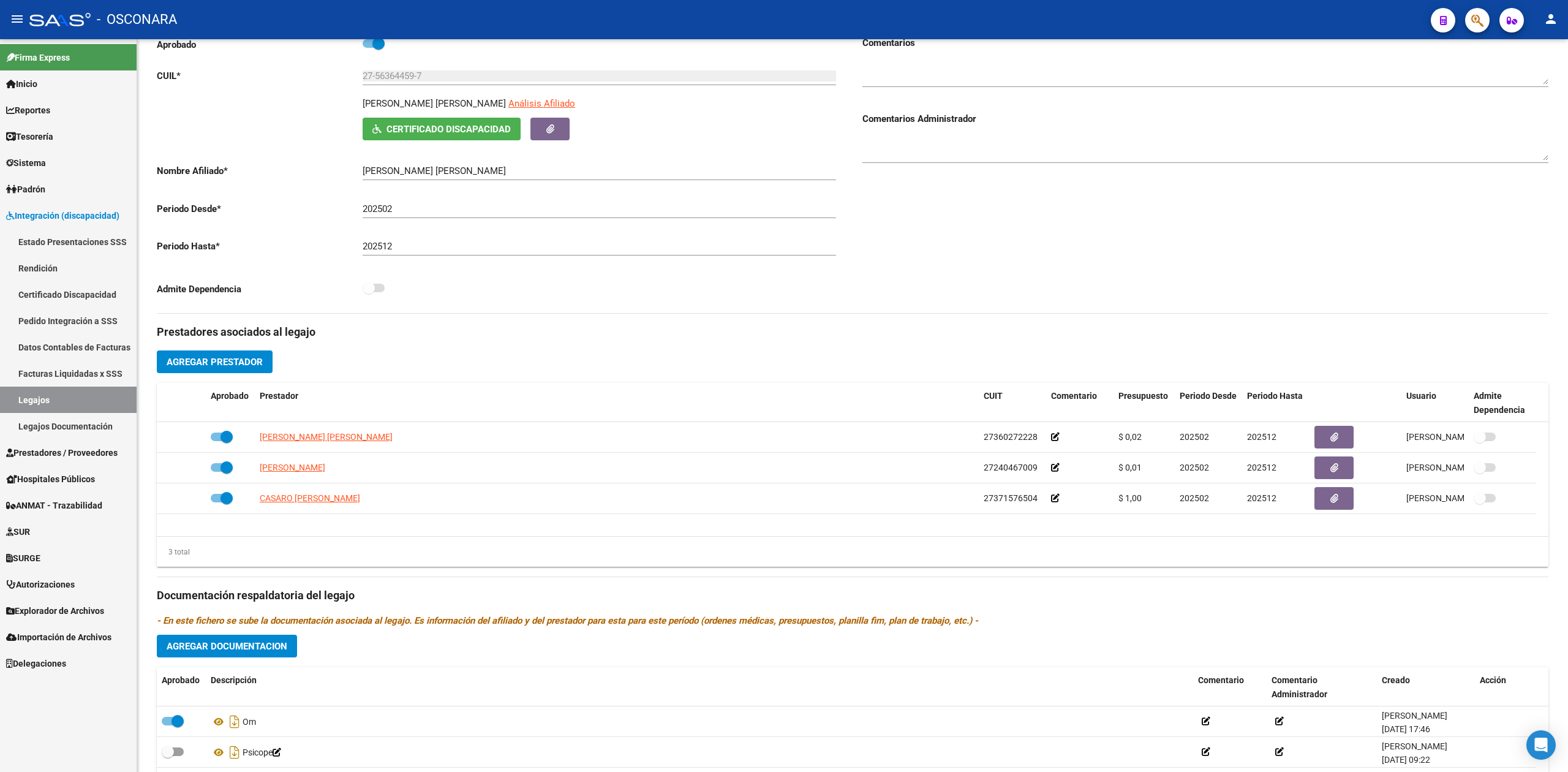
click at [79, 449] on span "Prestadores / Proveedores" at bounding box center [62, 452] width 111 height 14
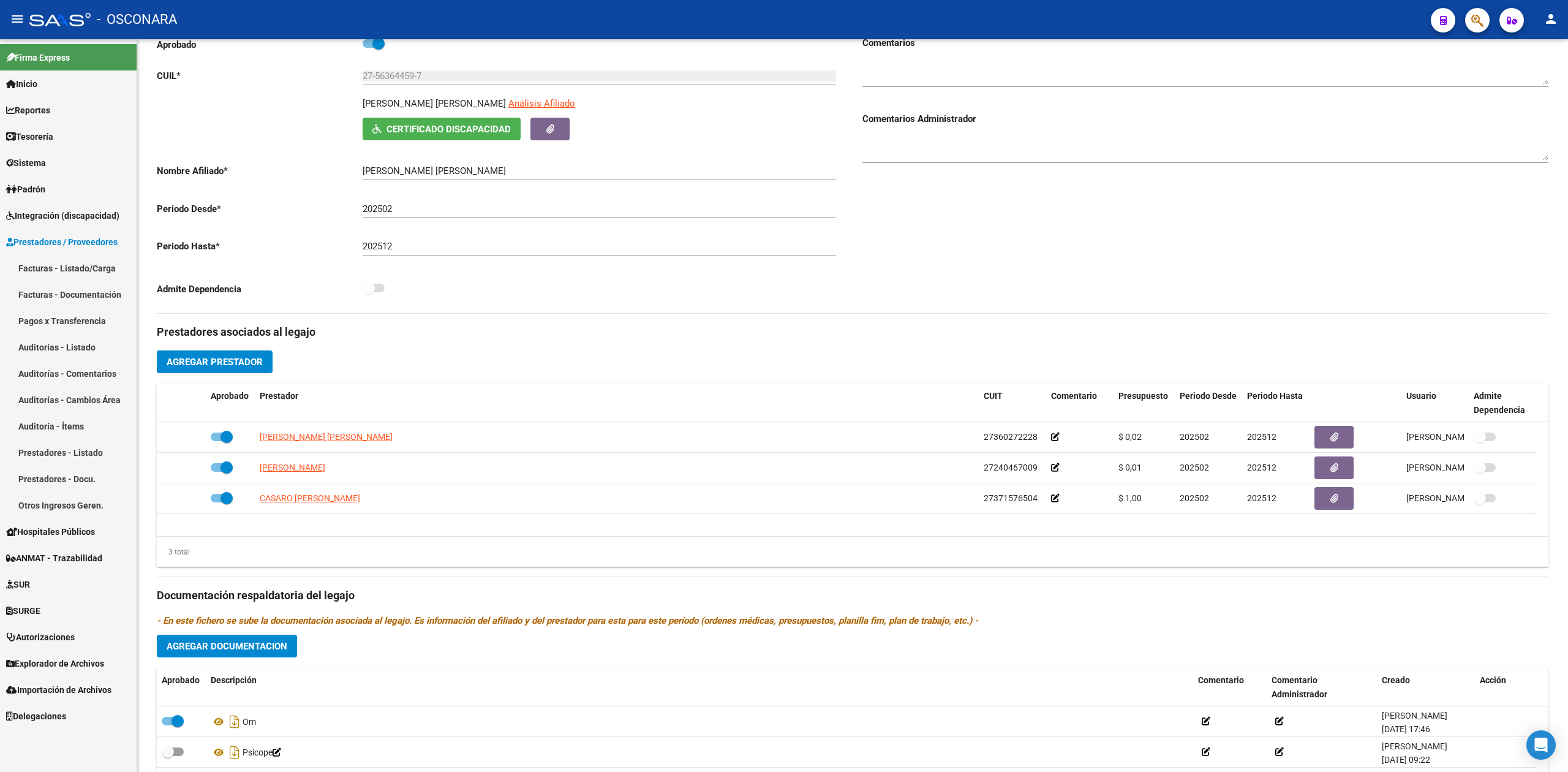
click at [62, 268] on link "Facturas - Listado/Carga" at bounding box center [68, 267] width 137 height 27
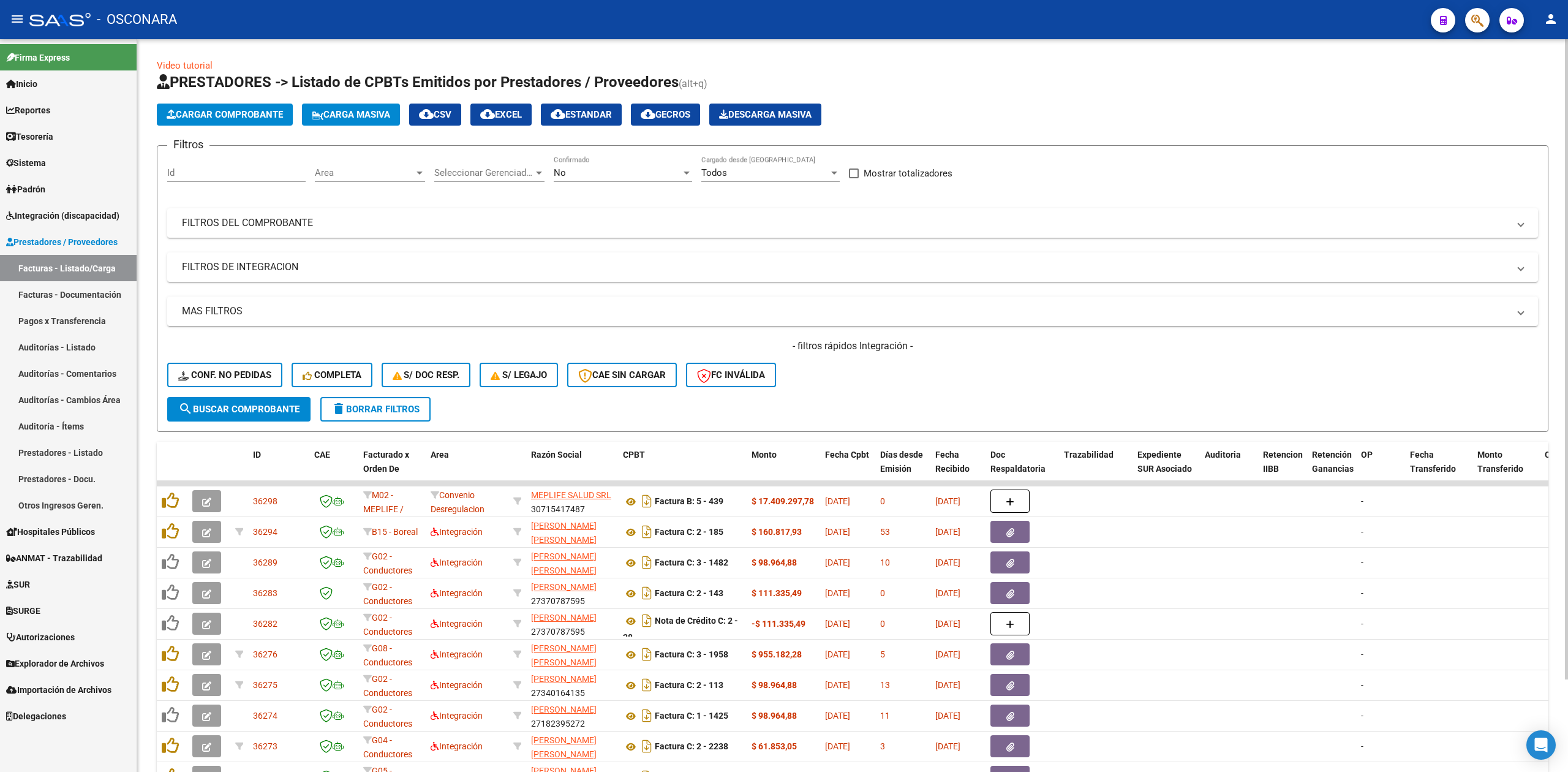
click at [600, 165] on div "No Confirmado" at bounding box center [623, 168] width 139 height 27
click at [585, 106] on span "Todos" at bounding box center [623, 118] width 139 height 28
click at [592, 213] on mat-expansion-panel-header "FILTROS DEL COMPROBANTE" at bounding box center [853, 223] width 1371 height 29
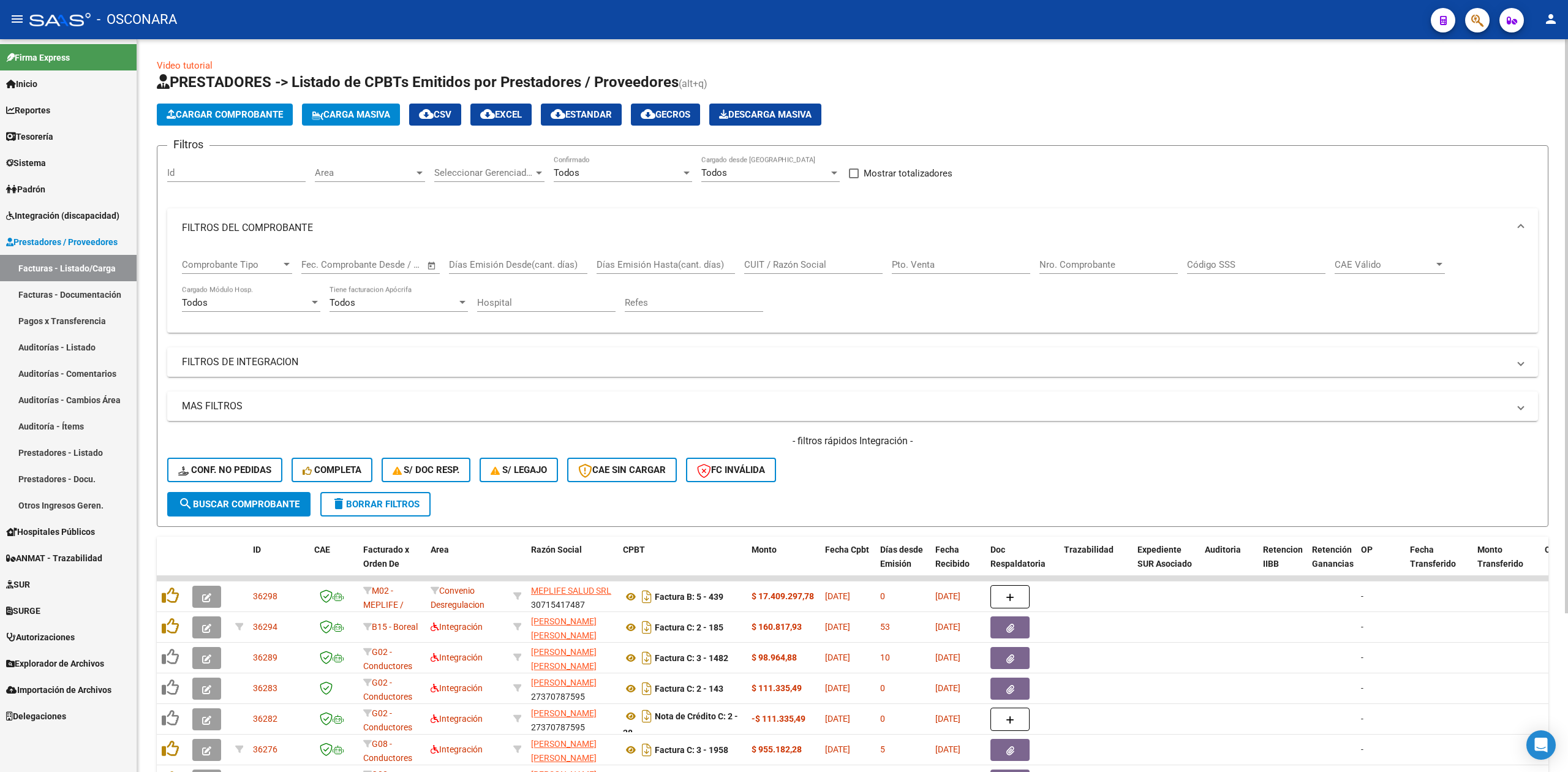
click at [775, 270] on input "CUIT / Razón Social" at bounding box center [813, 265] width 139 height 11
paste input "27360272228"
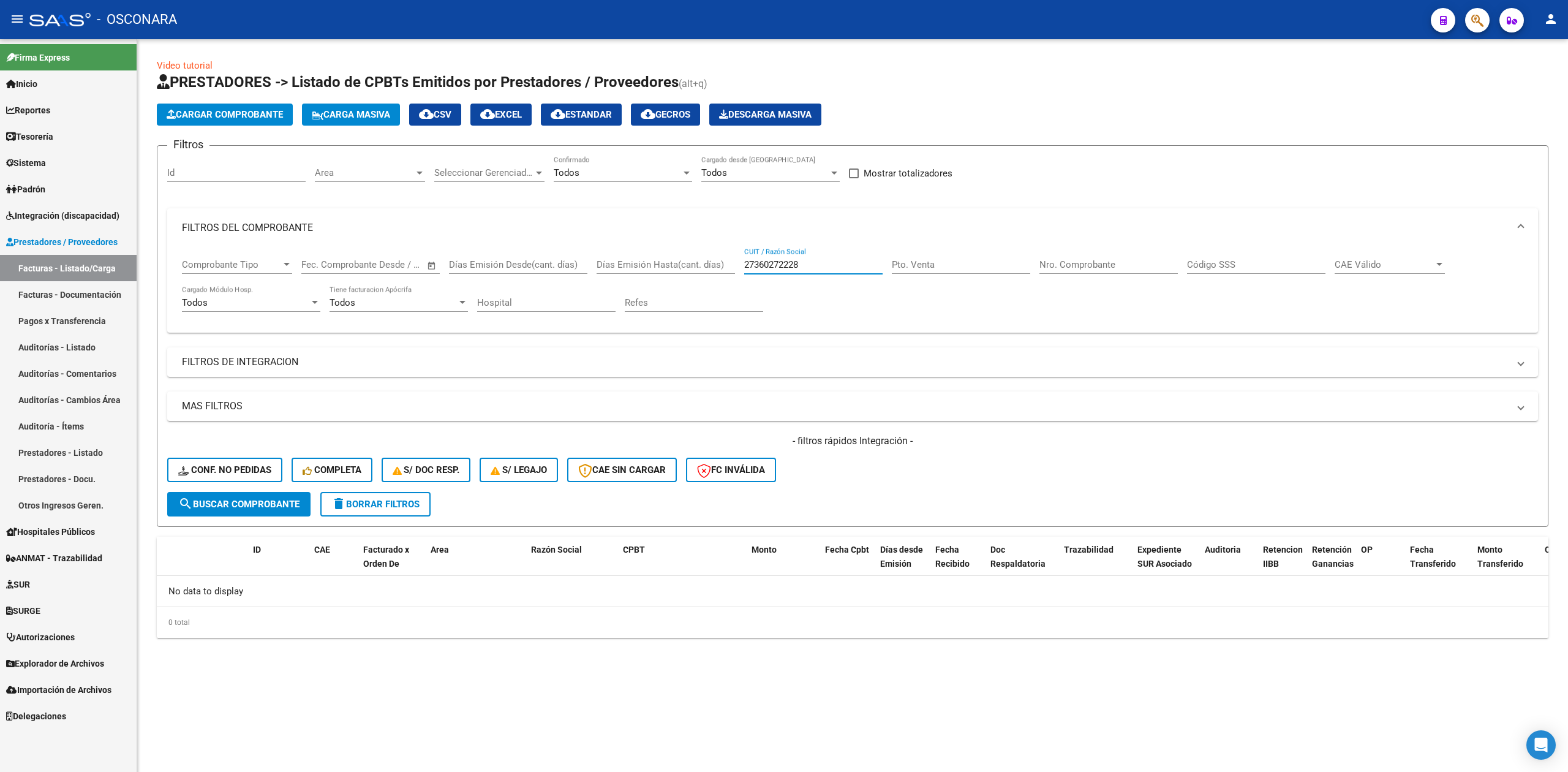
click at [749, 262] on input "27360272228" at bounding box center [813, 265] width 139 height 11
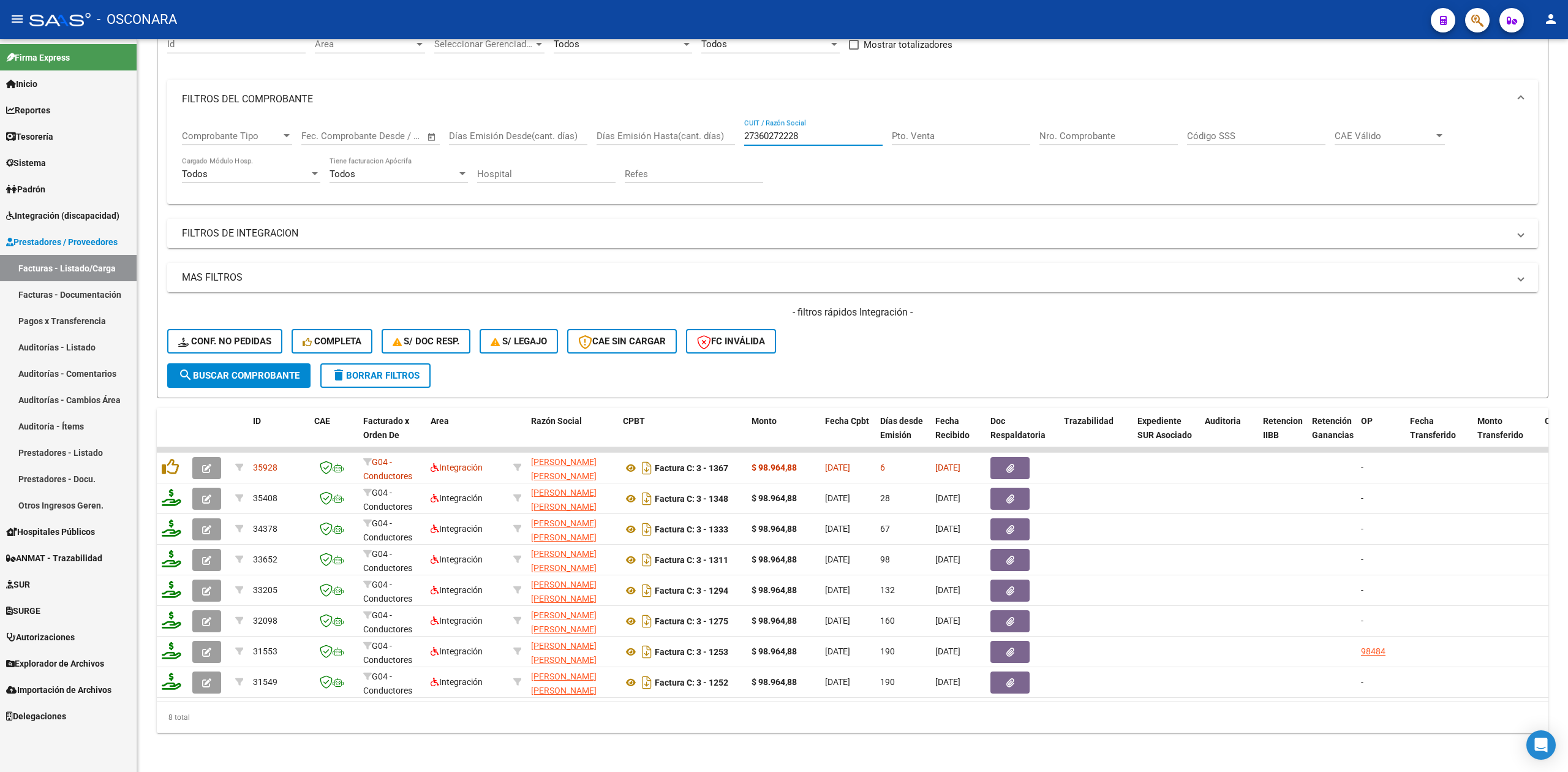
type input "27360272228"
click at [915, 320] on div "- filtros rápidos Integración - Conf. no pedidas Completa S/ Doc Resp. S/ legaj…" at bounding box center [853, 335] width 1371 height 58
click at [389, 370] on span "delete Borrar Filtros" at bounding box center [376, 376] width 88 height 11
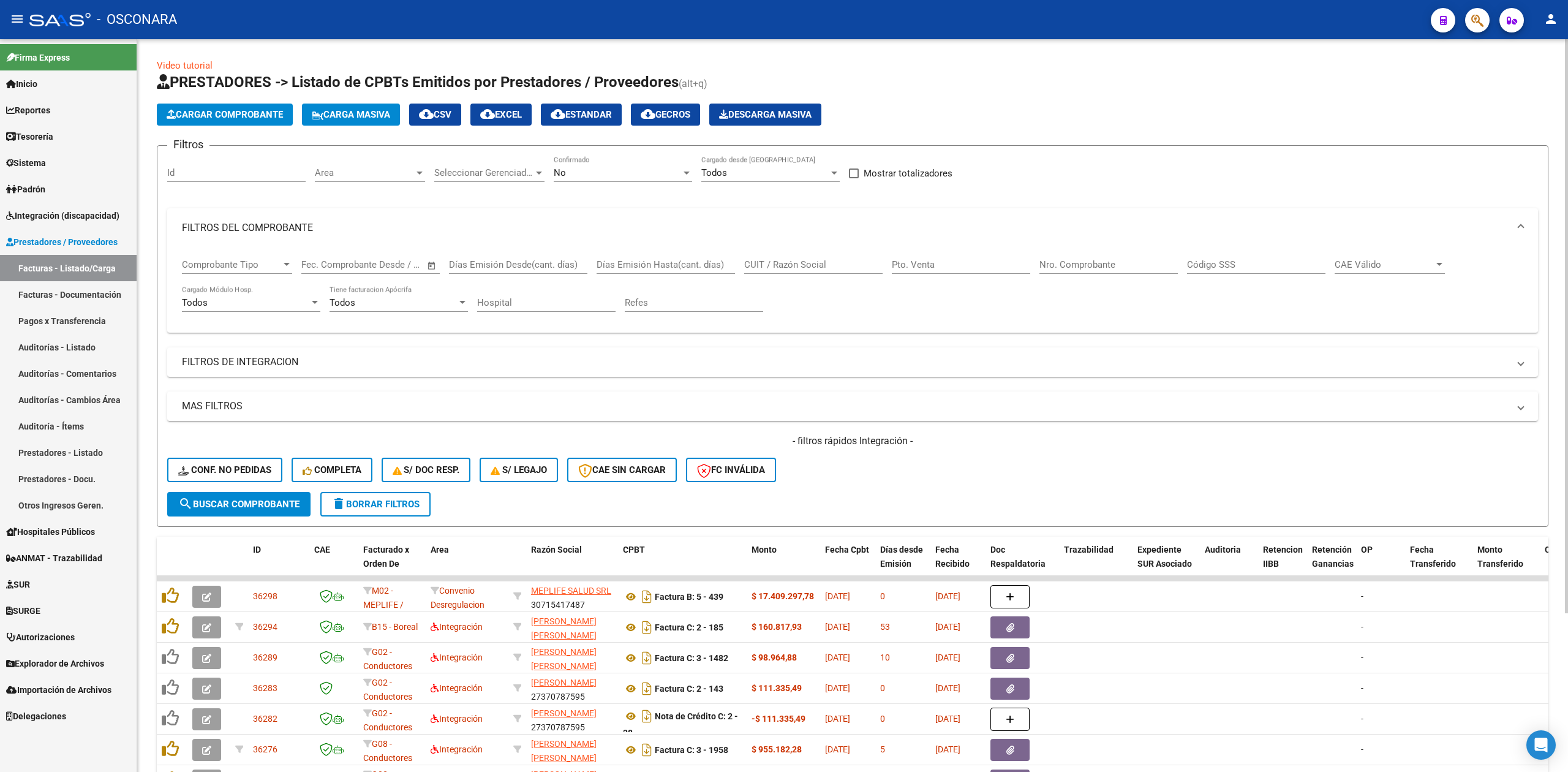
click at [970, 469] on div "- filtros rápidos Integración - Conf. no pedidas Completa S/ Doc Resp. S/ legaj…" at bounding box center [853, 463] width 1371 height 58
click at [1066, 471] on div "- filtros rápidos Integración - Conf. no pedidas Completa S/ Doc Resp. S/ legaj…" at bounding box center [853, 463] width 1371 height 58
click at [835, 462] on div "- filtros rápidos Integración - Conf. no pedidas Completa S/ Doc Resp. S/ legaj…" at bounding box center [853, 463] width 1371 height 58
click at [861, 481] on div "- filtros rápidos Integración - Conf. no pedidas Completa S/ Doc Resp. S/ legaj…" at bounding box center [853, 463] width 1371 height 58
click at [941, 490] on div "- filtros rápidos Integración - Conf. no pedidas Completa S/ Doc Resp. S/ legaj…" at bounding box center [853, 463] width 1371 height 58
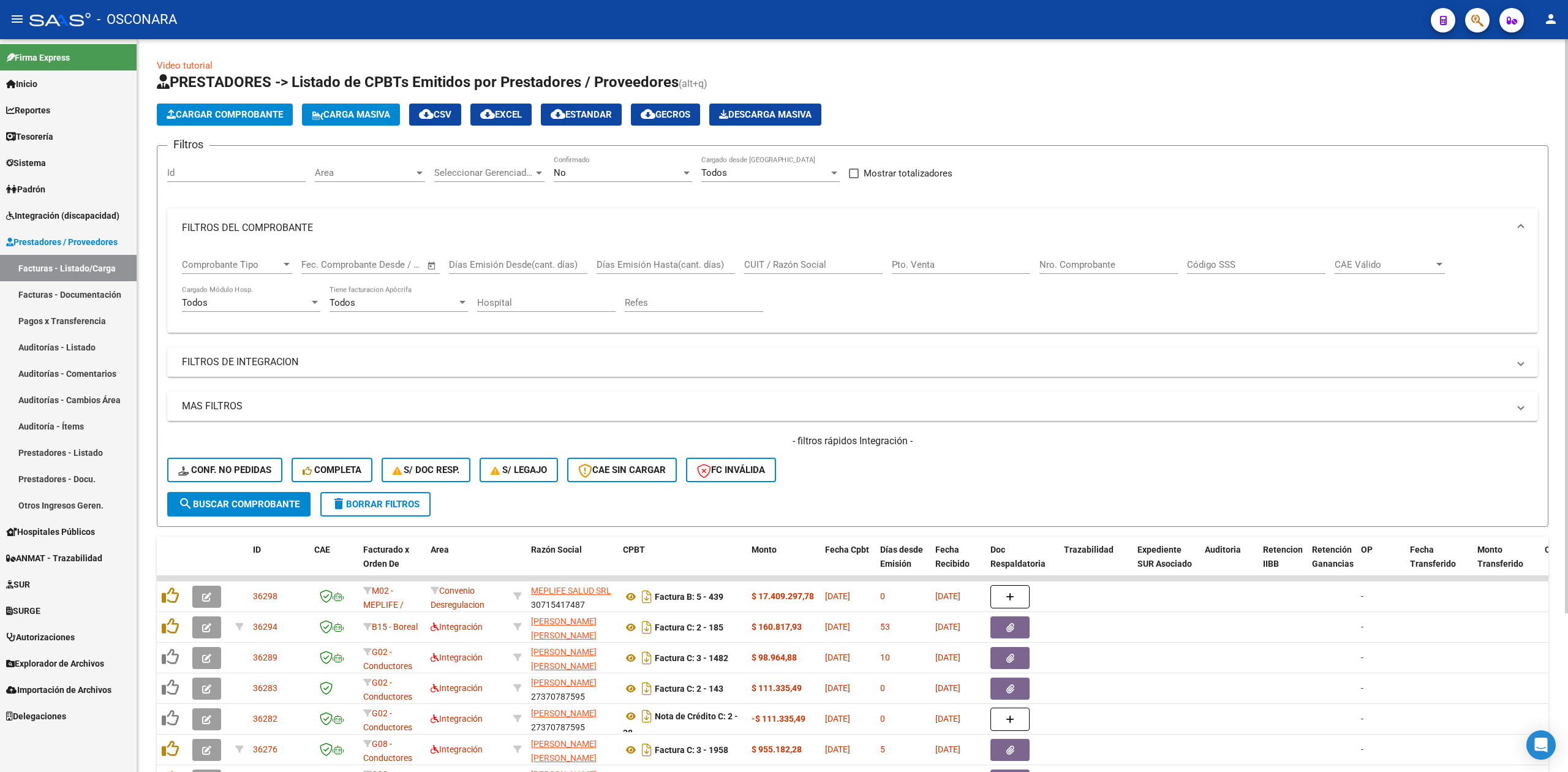
click at [941, 488] on div "- filtros rápidos Integración - Conf. no pedidas Completa S/ Doc Resp. S/ legaj…" at bounding box center [853, 463] width 1371 height 58
